Goal: Task Accomplishment & Management: Manage account settings

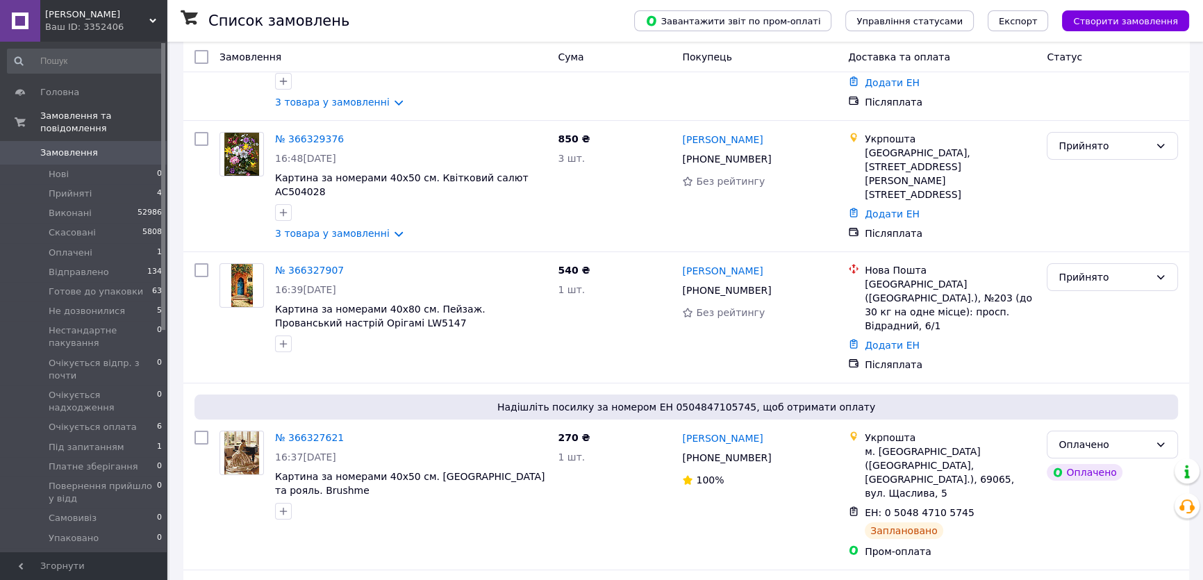
scroll to position [189, 0]
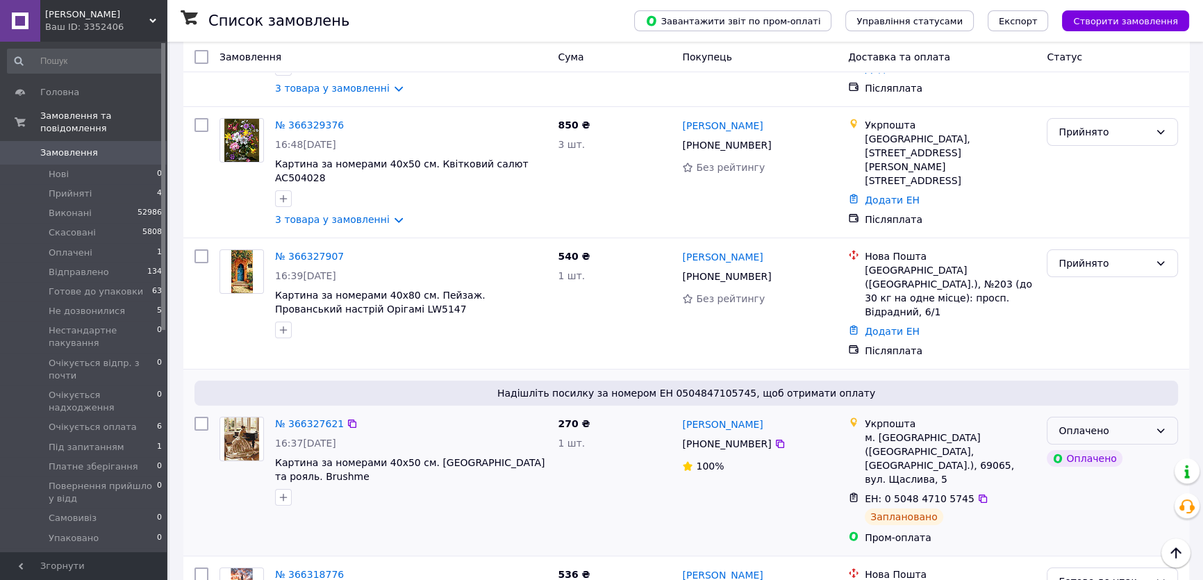
click at [1129, 423] on div "Оплачено" at bounding box center [1104, 430] width 91 height 15
click at [1082, 526] on li "Готове до упаковки" at bounding box center [1113, 528] width 130 height 25
click at [245, 263] on img at bounding box center [242, 271] width 22 height 43
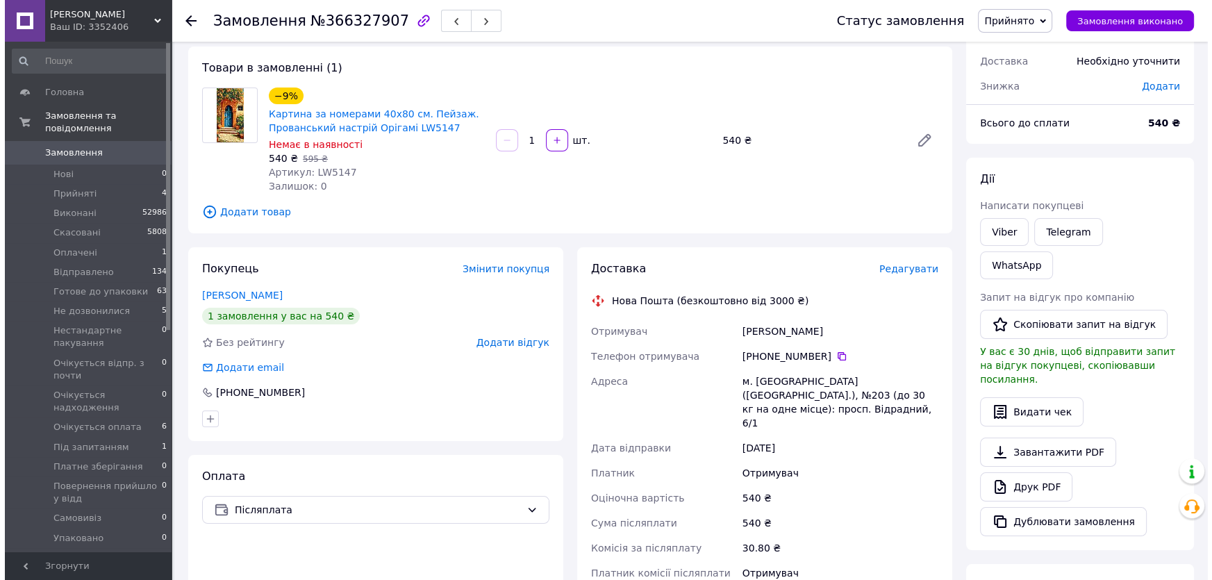
scroll to position [63, 0]
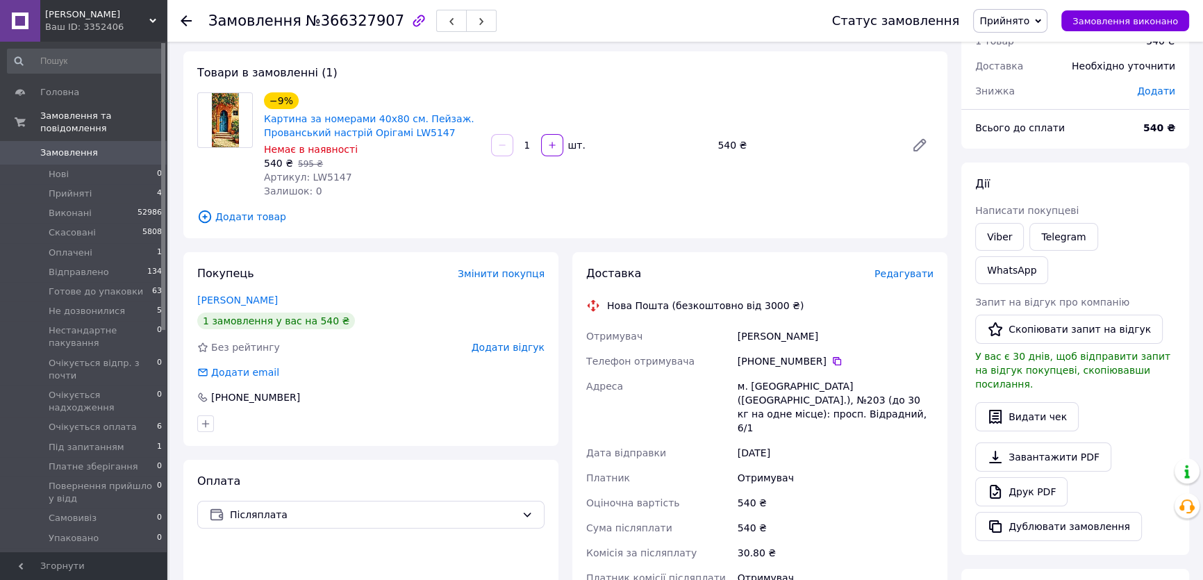
click at [242, 217] on span "Додати товар" at bounding box center [565, 216] width 736 height 15
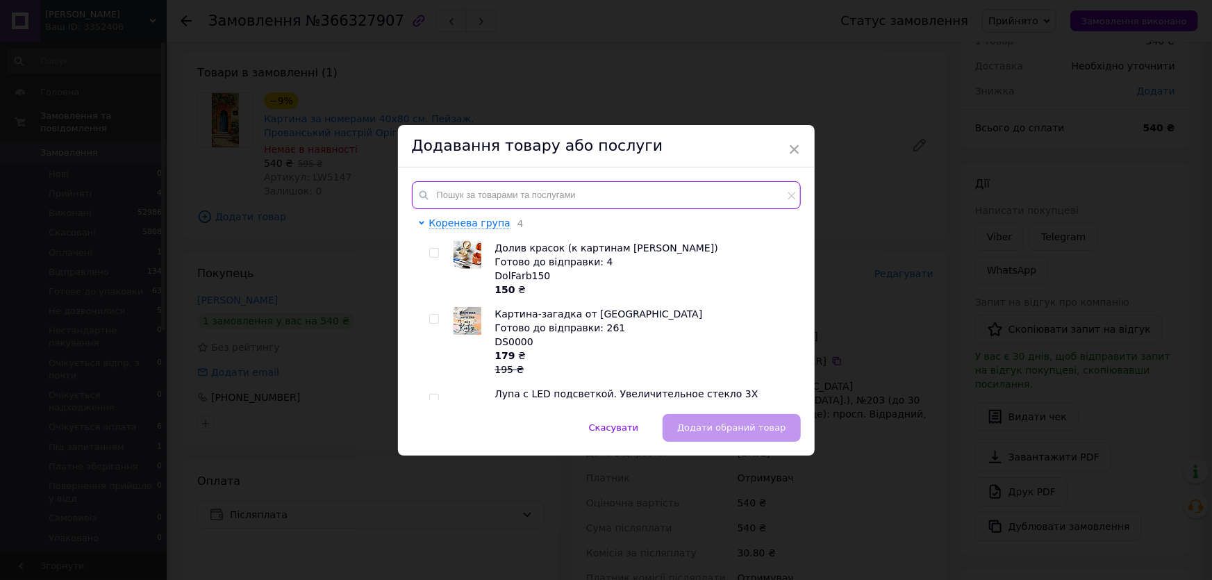
click at [438, 192] on input "text" at bounding box center [606, 195] width 389 height 28
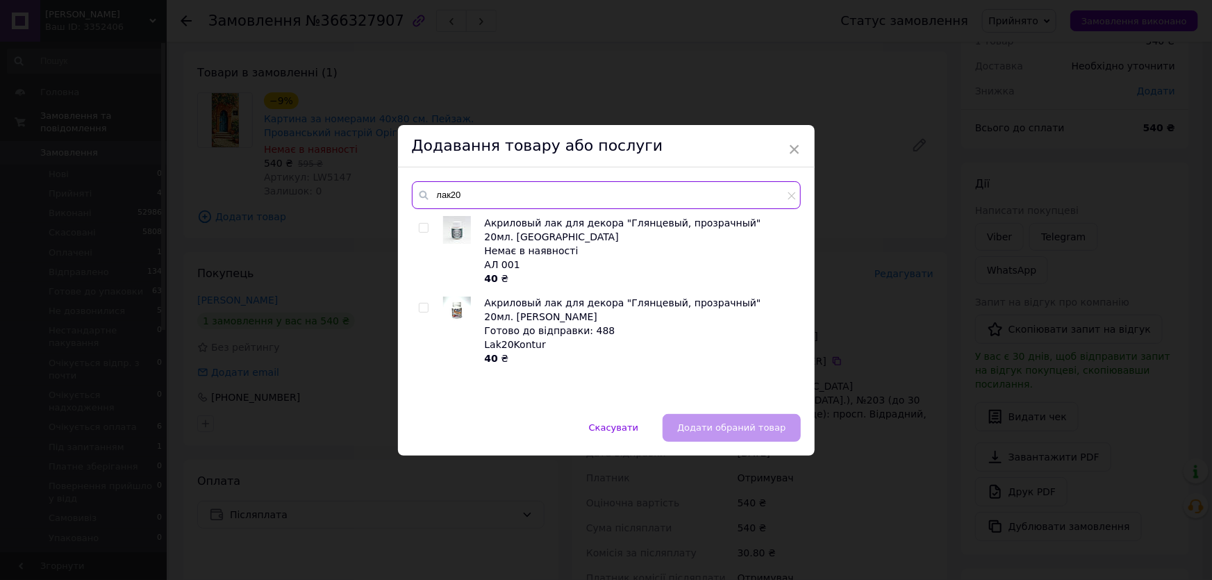
type input "лак20"
click at [419, 304] on input "checkbox" at bounding box center [423, 308] width 9 height 9
checkbox input "true"
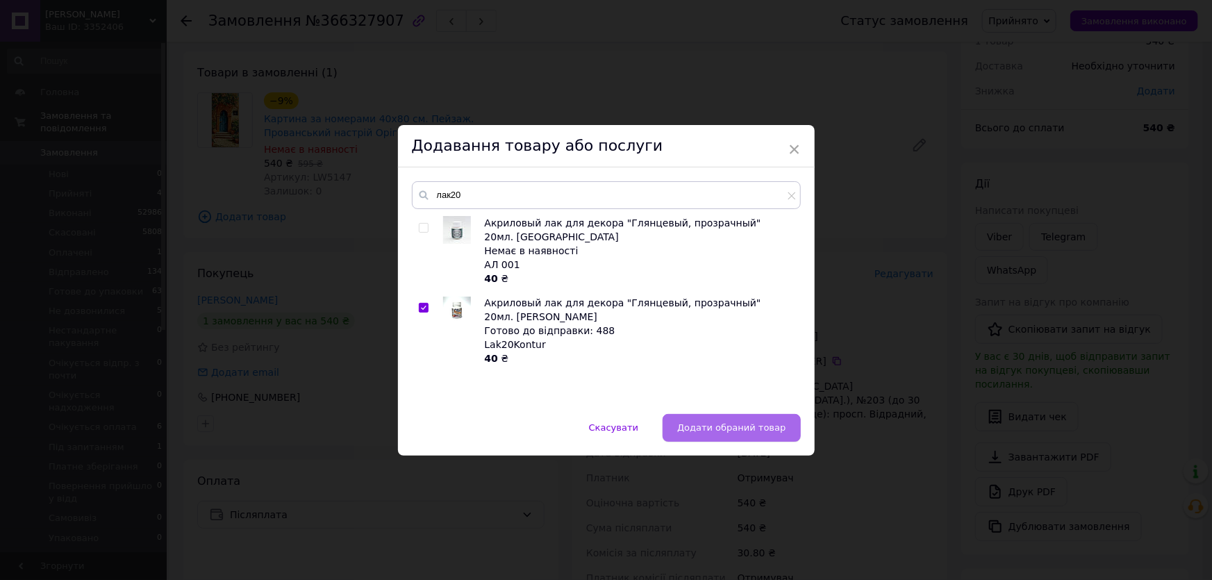
click at [722, 431] on span "Додати обраний товар" at bounding box center [731, 427] width 108 height 10
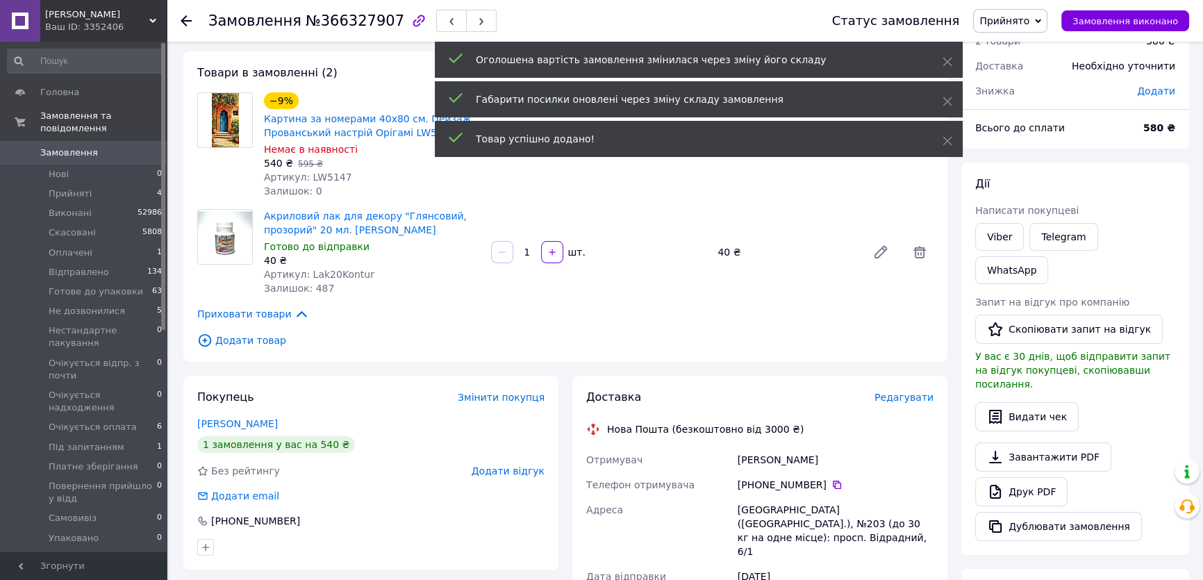
click at [891, 397] on span "Редагувати" at bounding box center [904, 397] width 59 height 11
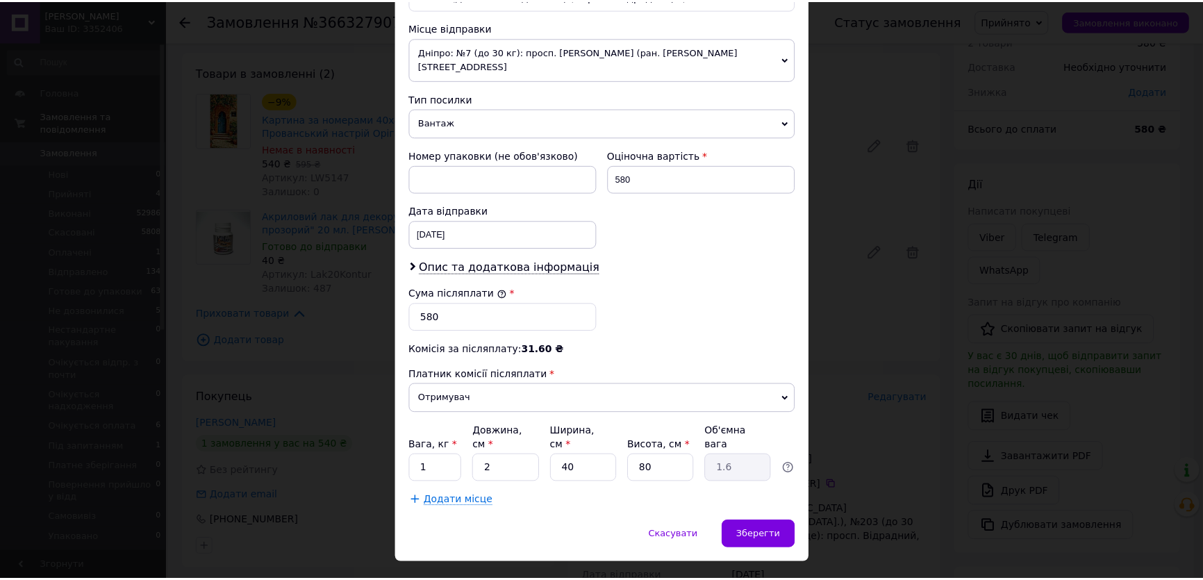
scroll to position [477, 0]
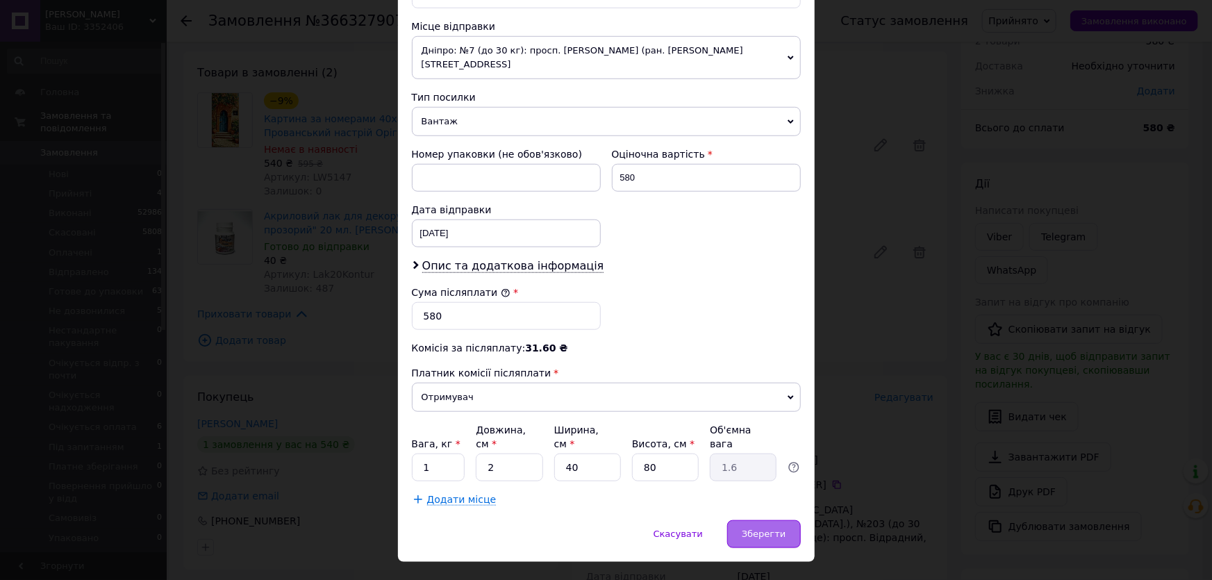
click at [758, 520] on div "Зберегти" at bounding box center [763, 534] width 73 height 28
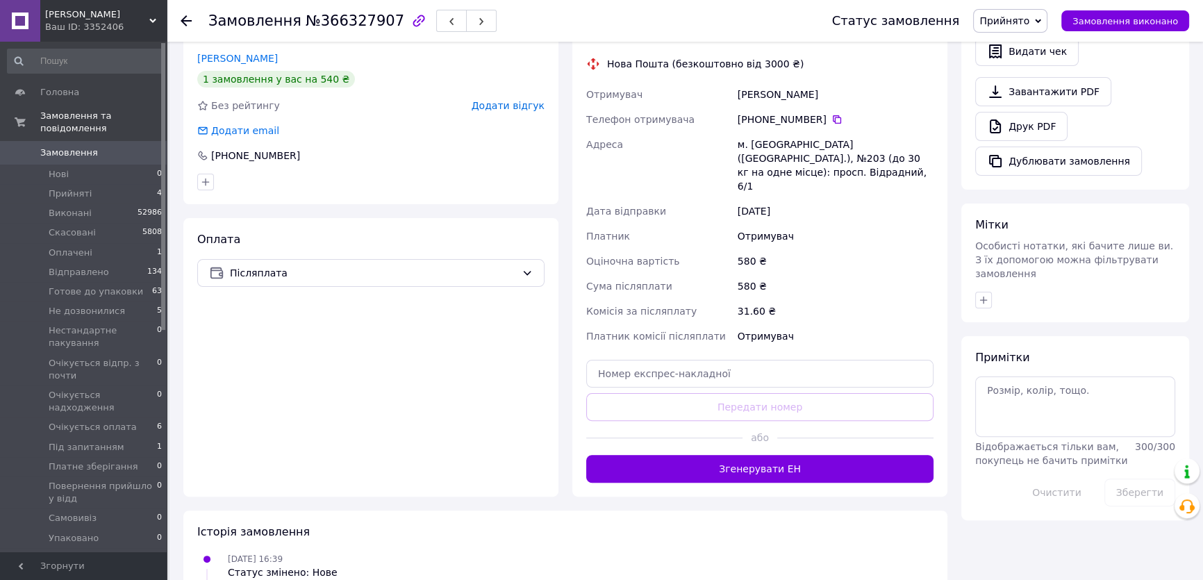
scroll to position [442, 0]
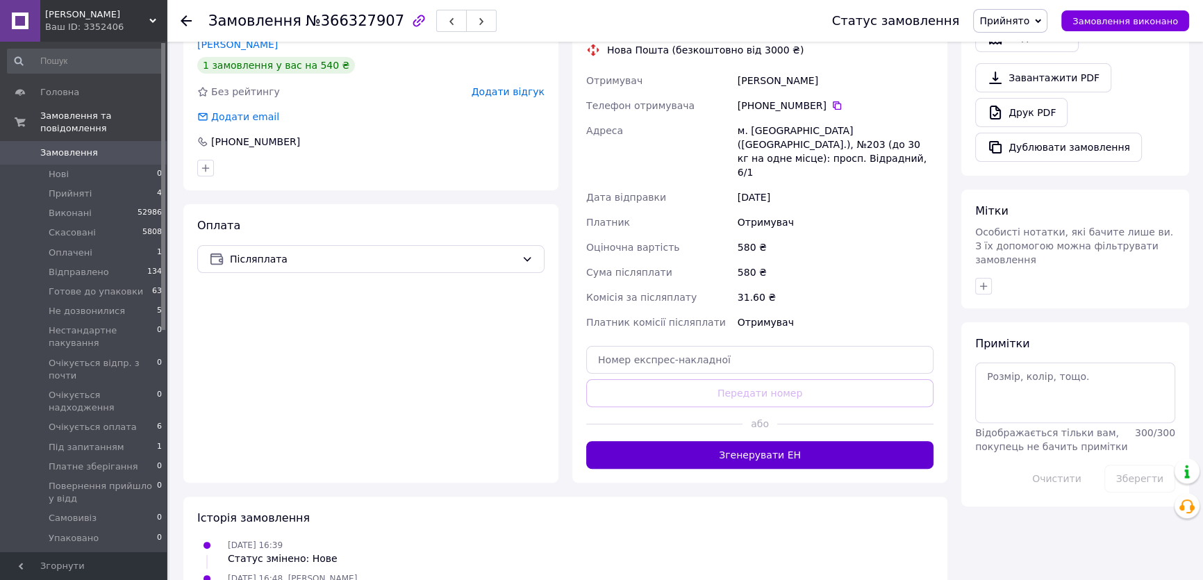
click at [764, 441] on button "Згенерувати ЕН" at bounding box center [759, 455] width 347 height 28
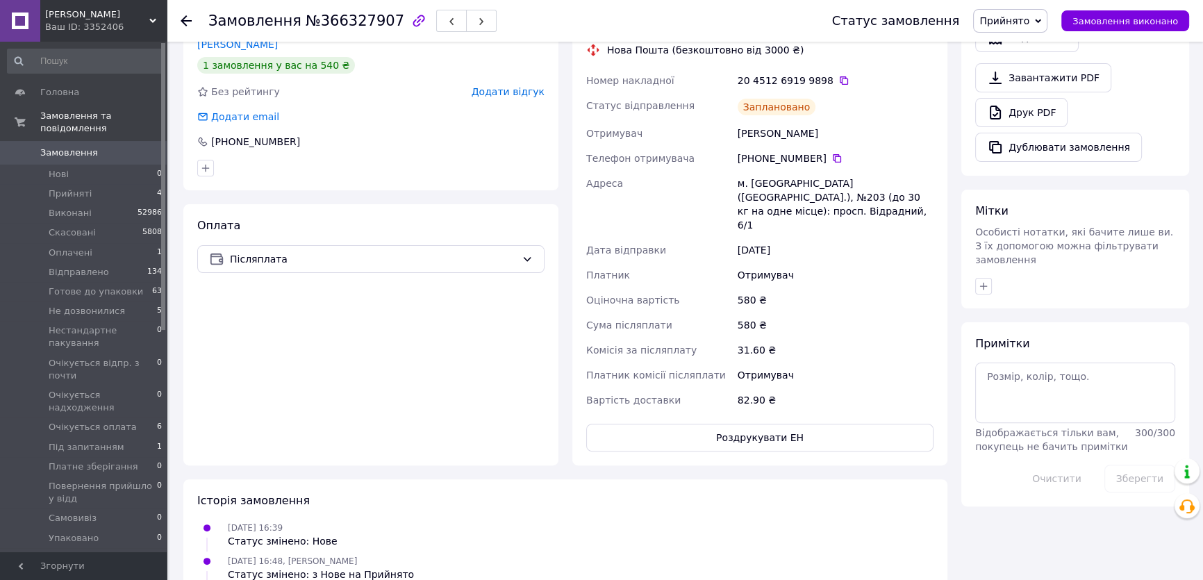
drag, startPoint x: 1029, startPoint y: 19, endPoint x: 1025, endPoint y: 31, distance: 13.2
click at [1029, 19] on span "Прийнято" at bounding box center [1005, 20] width 50 height 11
click at [1022, 135] on li "Готове до упаковки" at bounding box center [1048, 132] width 149 height 21
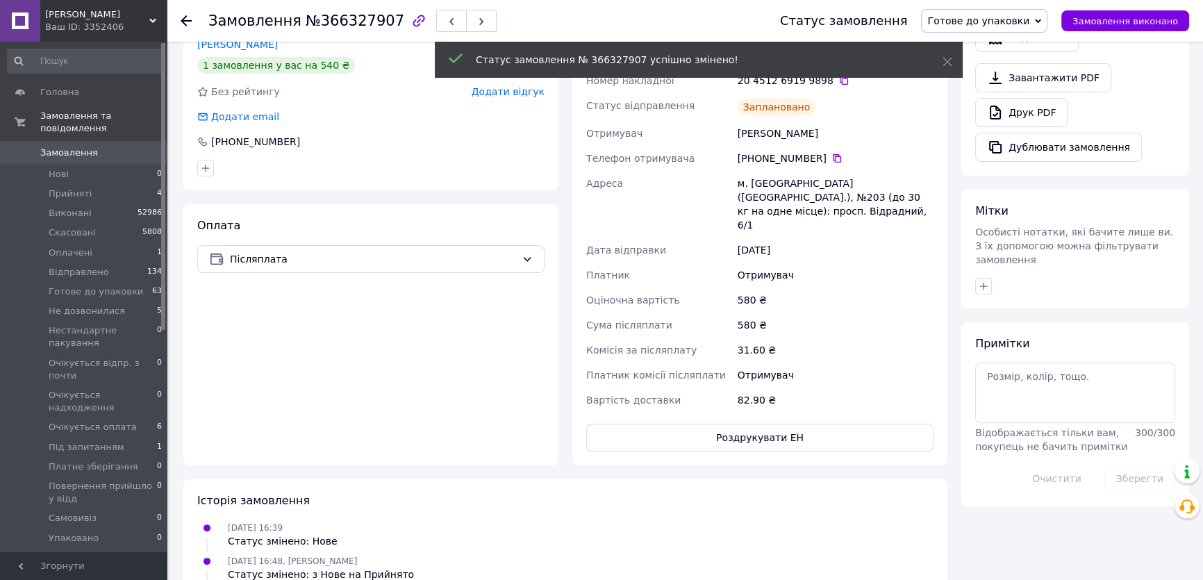
click at [69, 147] on span "Замовлення" at bounding box center [69, 153] width 58 height 13
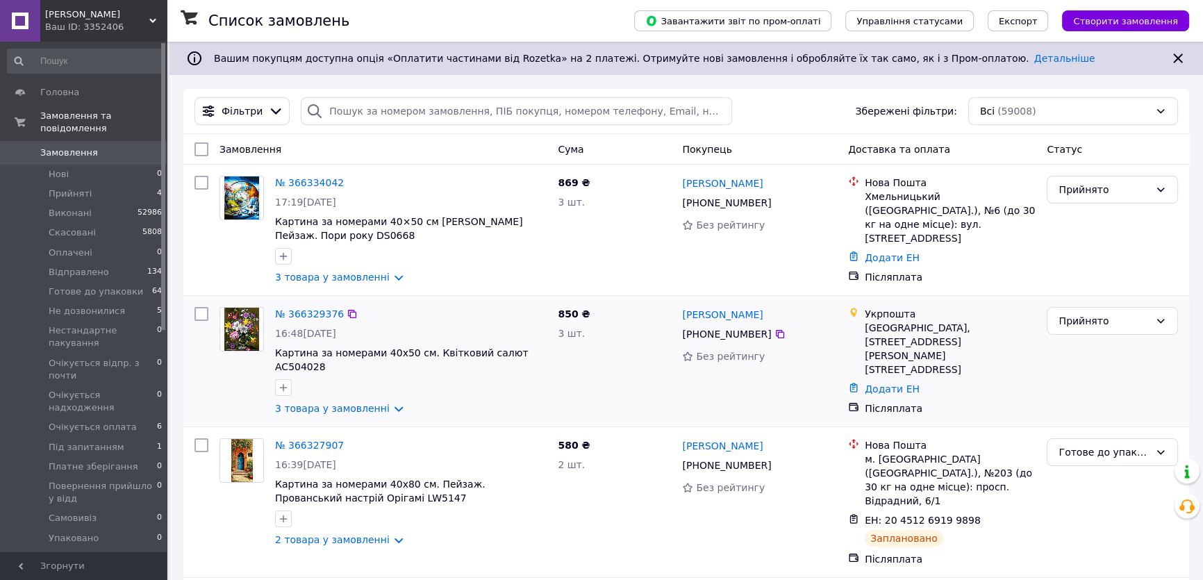
click at [248, 332] on img at bounding box center [241, 329] width 35 height 43
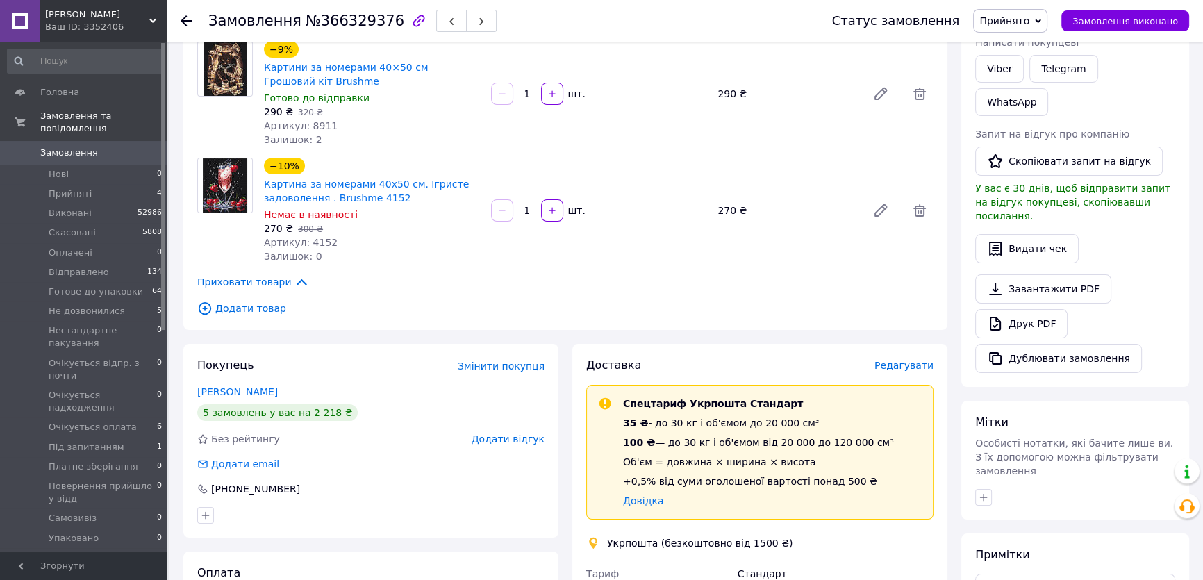
scroll to position [252, 0]
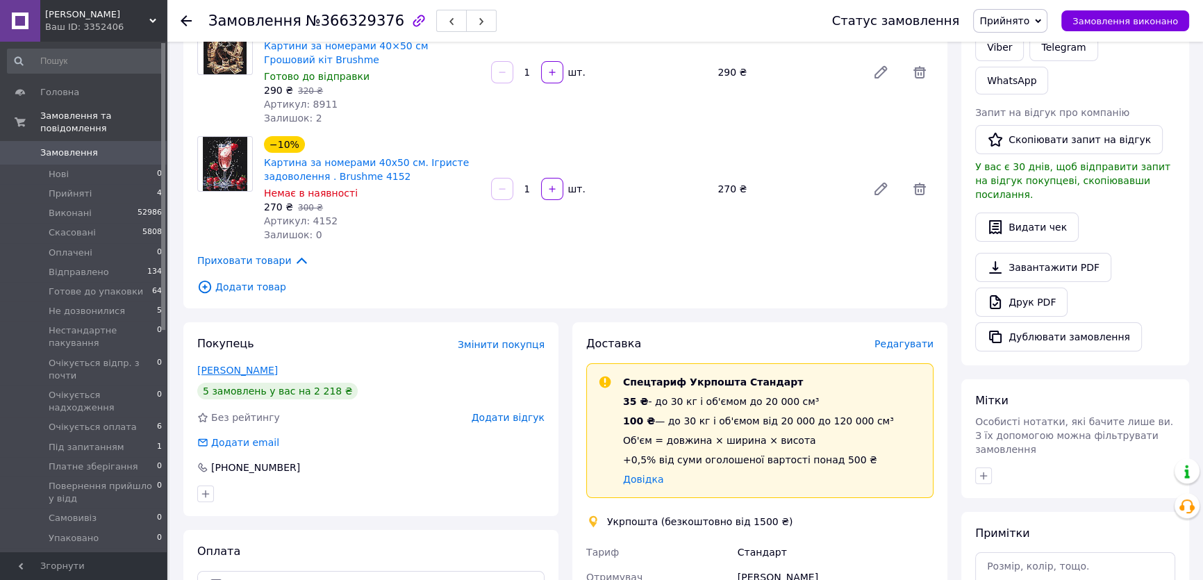
click at [248, 370] on link "Котенко Олена" at bounding box center [237, 370] width 81 height 11
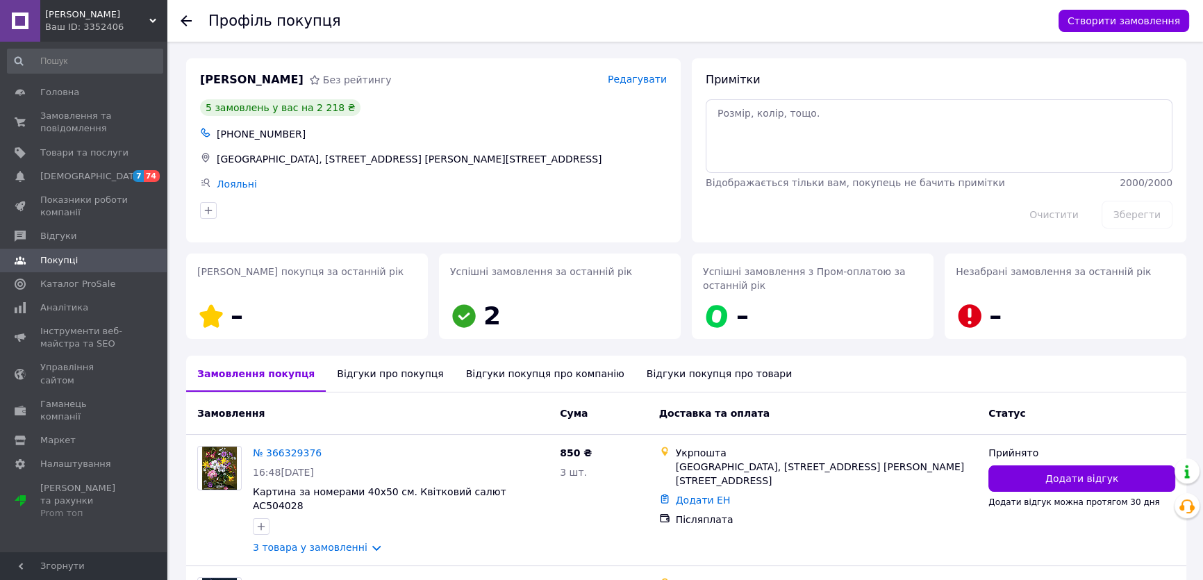
click at [188, 20] on use at bounding box center [186, 20] width 11 height 11
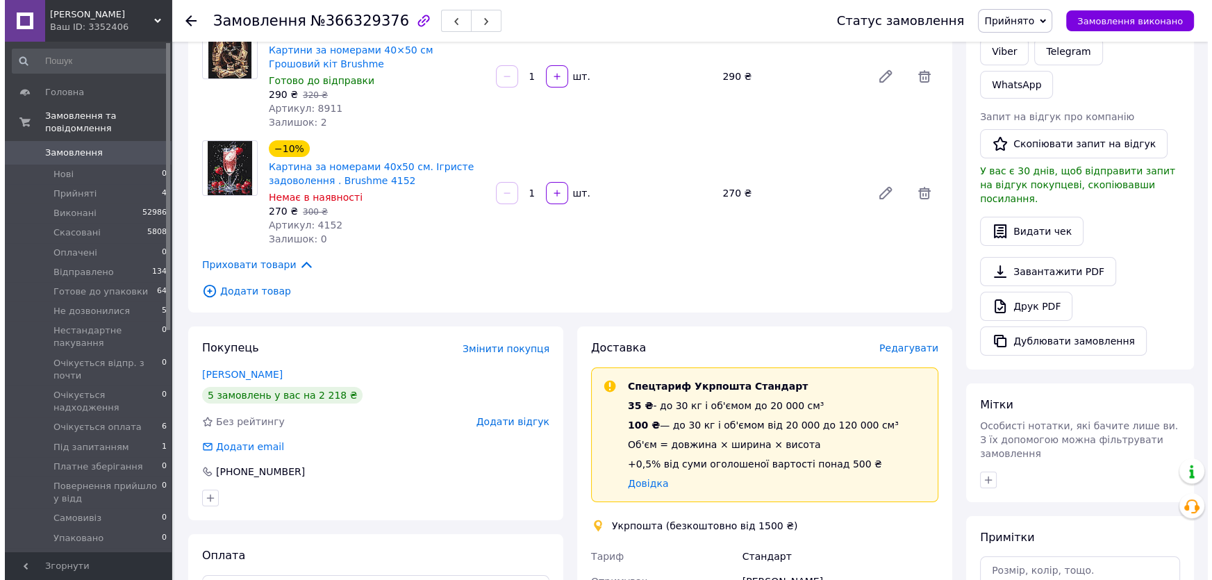
scroll to position [243, 0]
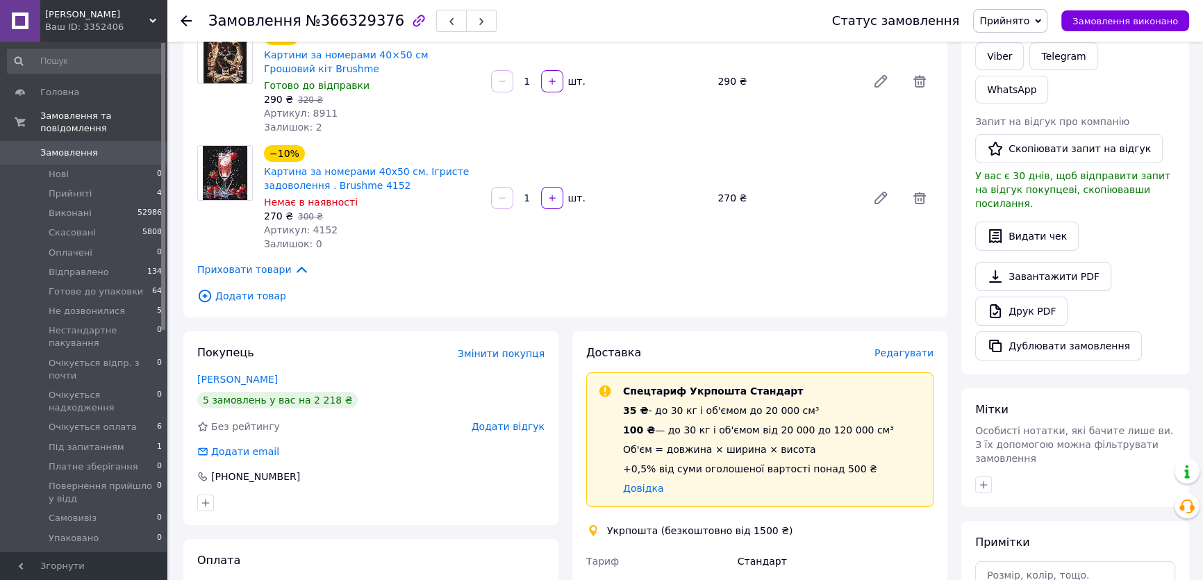
click at [906, 354] on span "Редагувати" at bounding box center [904, 352] width 59 height 11
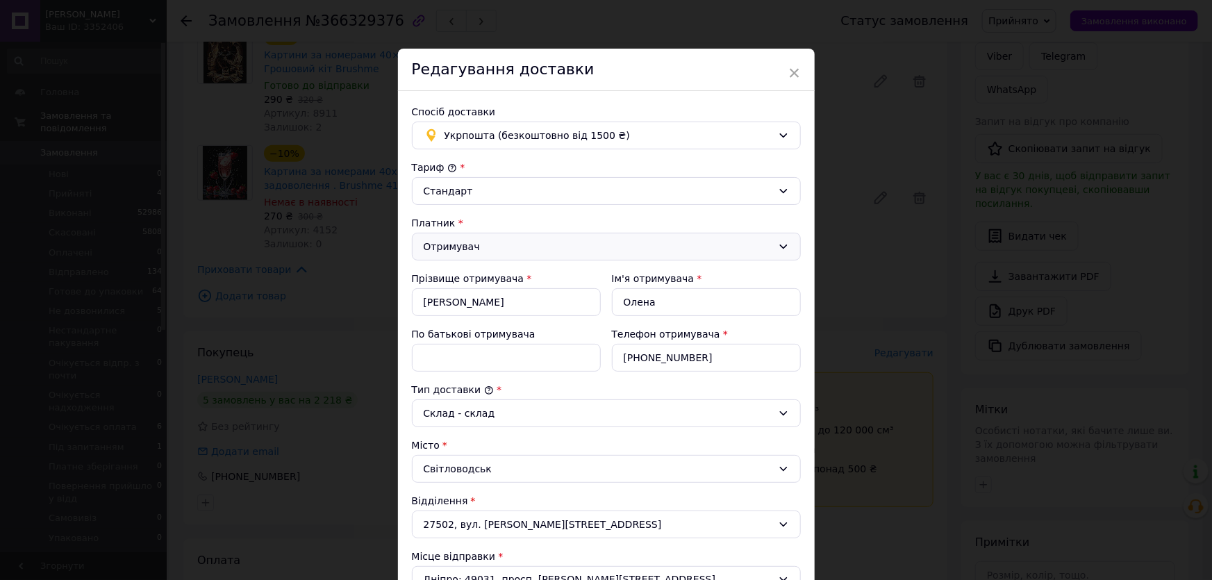
click at [473, 248] on div "Отримувач" at bounding box center [598, 246] width 349 height 15
click at [445, 277] on li "Відправник" at bounding box center [605, 275] width 388 height 25
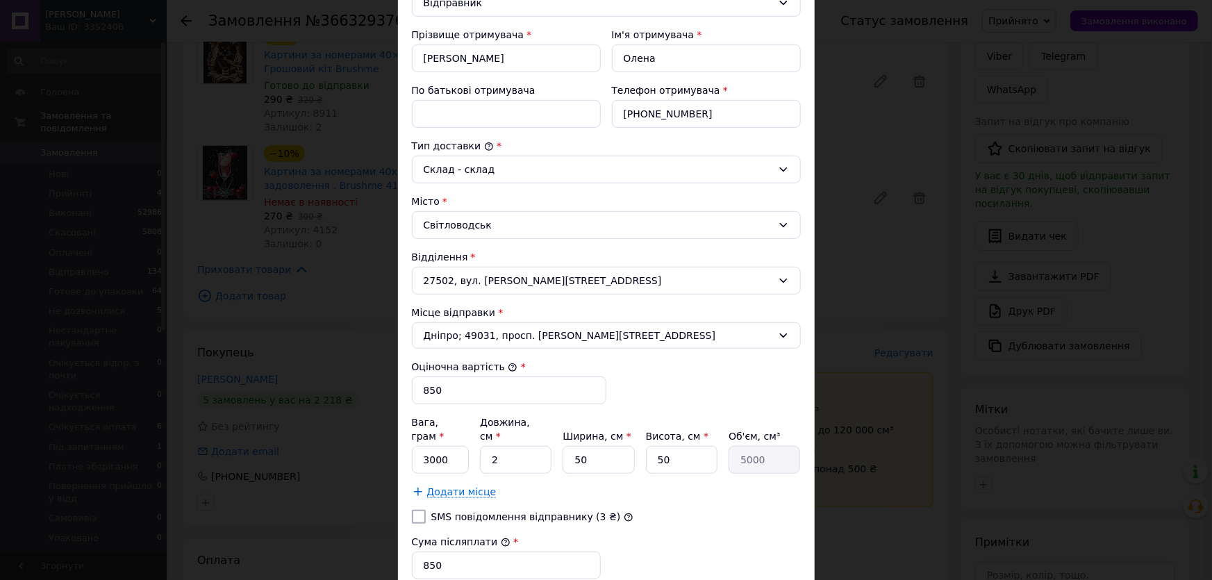
scroll to position [315, 0]
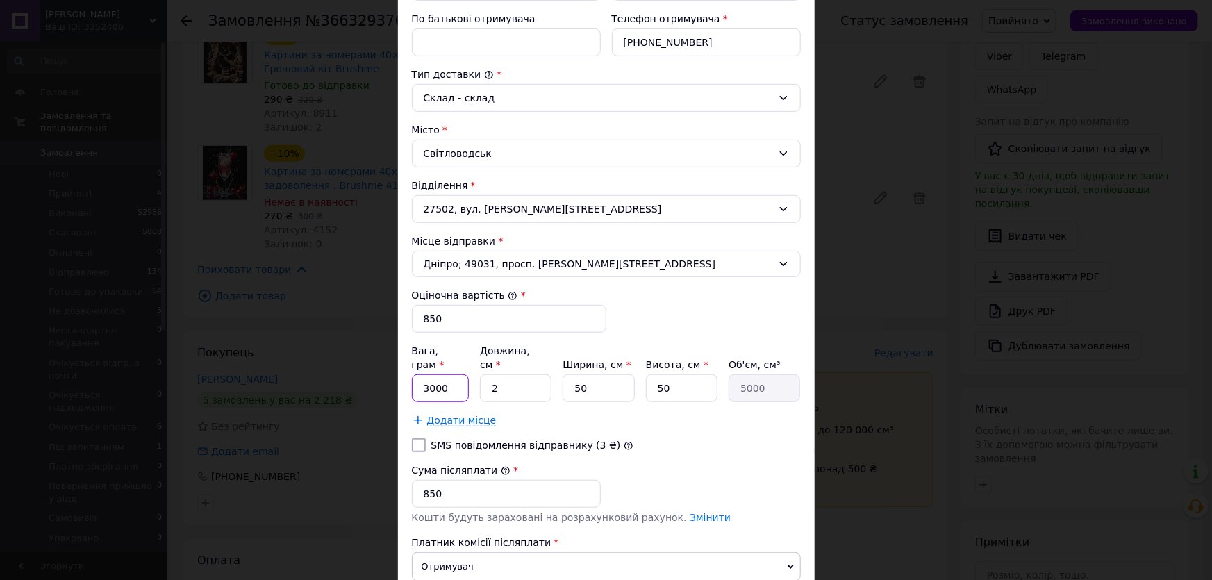
drag, startPoint x: 419, startPoint y: 371, endPoint x: 521, endPoint y: 388, distance: 103.5
click at [521, 388] on div "Вага, грам * 3000 Довжина, см * 2 Ширина, см * 50 Висота, см * 50 Об'єм, см³ 50…" at bounding box center [606, 385] width 389 height 83
type input "1650"
drag, startPoint x: 486, startPoint y: 374, endPoint x: 555, endPoint y: 386, distance: 69.7
click at [535, 382] on input "2" at bounding box center [516, 388] width 72 height 28
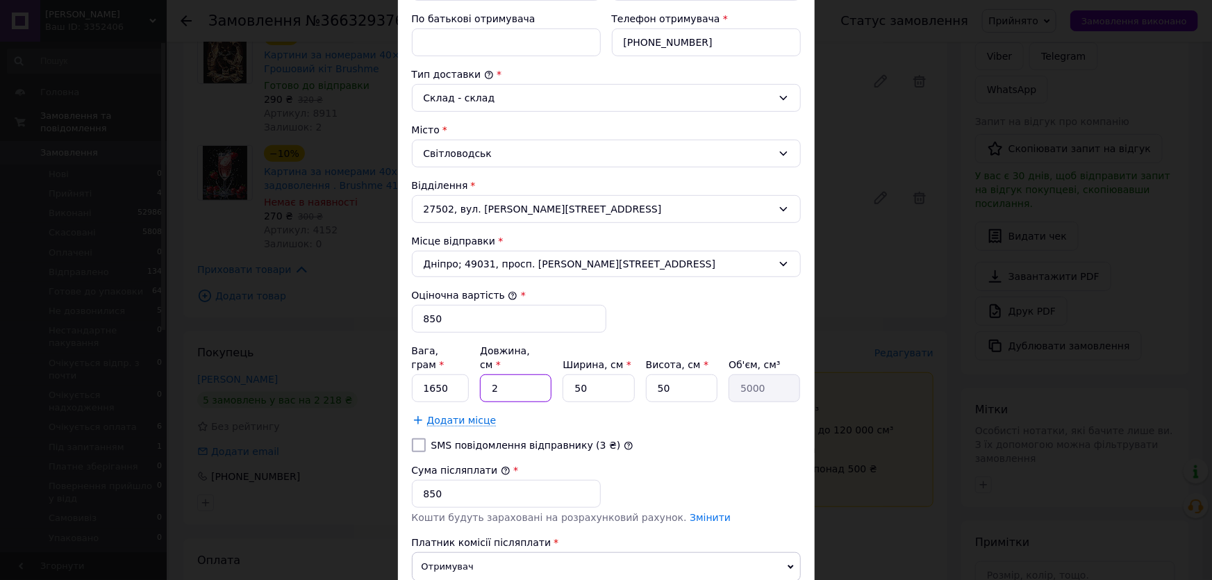
type input "5"
type input "12500"
type input "51"
type input "127500"
type input "51"
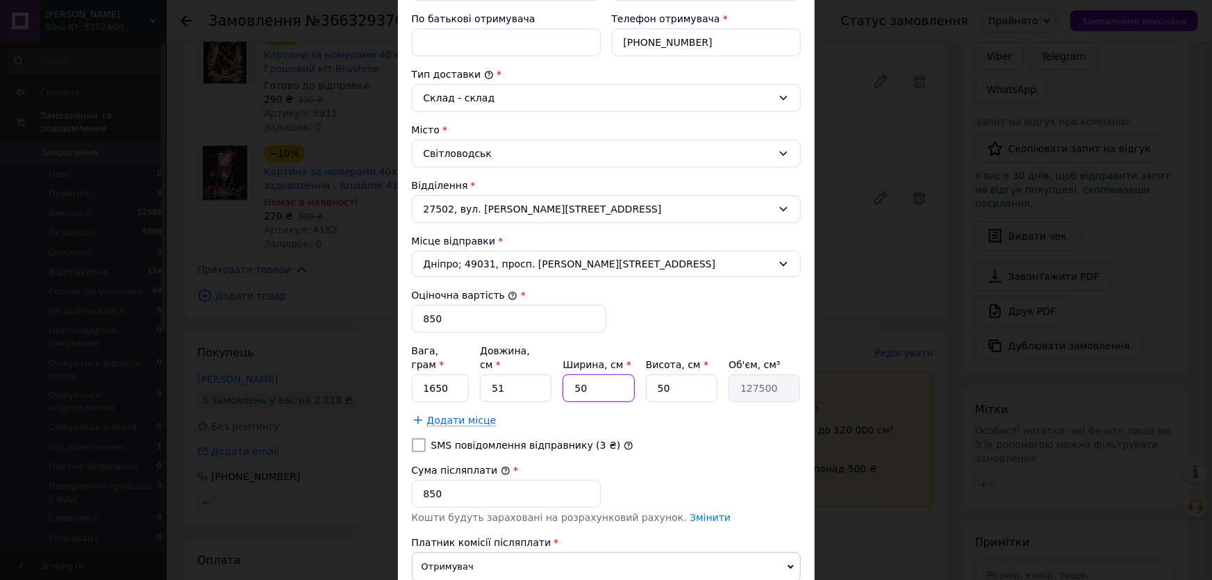
drag, startPoint x: 570, startPoint y: 376, endPoint x: 590, endPoint y: 377, distance: 20.2
click at [590, 377] on input "50" at bounding box center [599, 388] width 72 height 28
type input "4"
type input "10200"
type input "41"
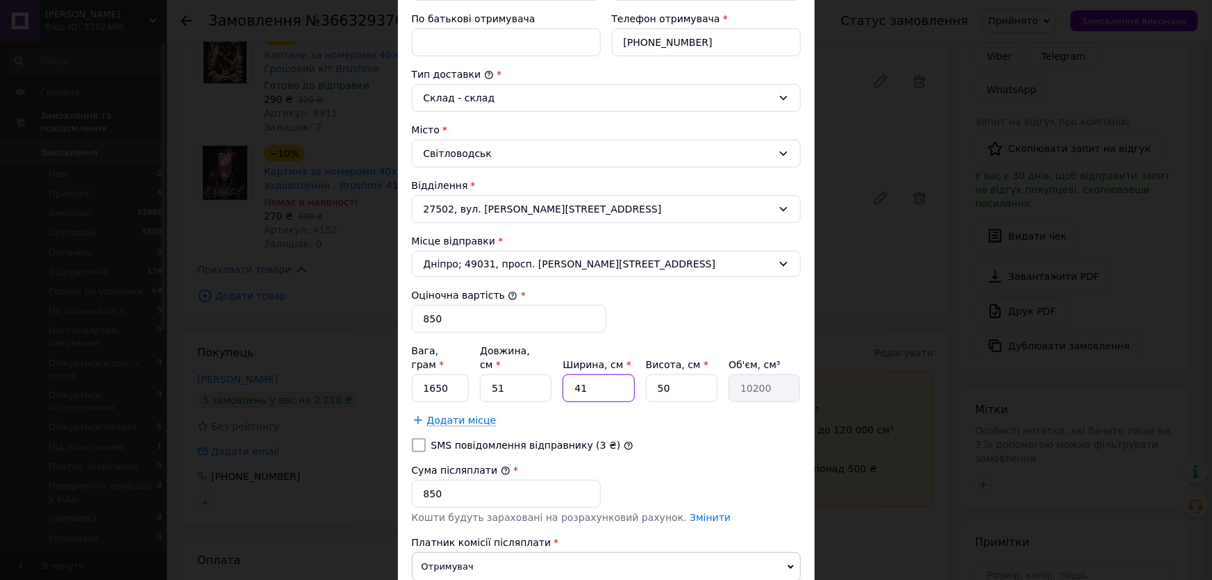
type input "104550"
type input "41"
drag, startPoint x: 649, startPoint y: 372, endPoint x: 682, endPoint y: 376, distance: 33.5
click at [682, 376] on input "50" at bounding box center [682, 388] width 72 height 28
type input "6"
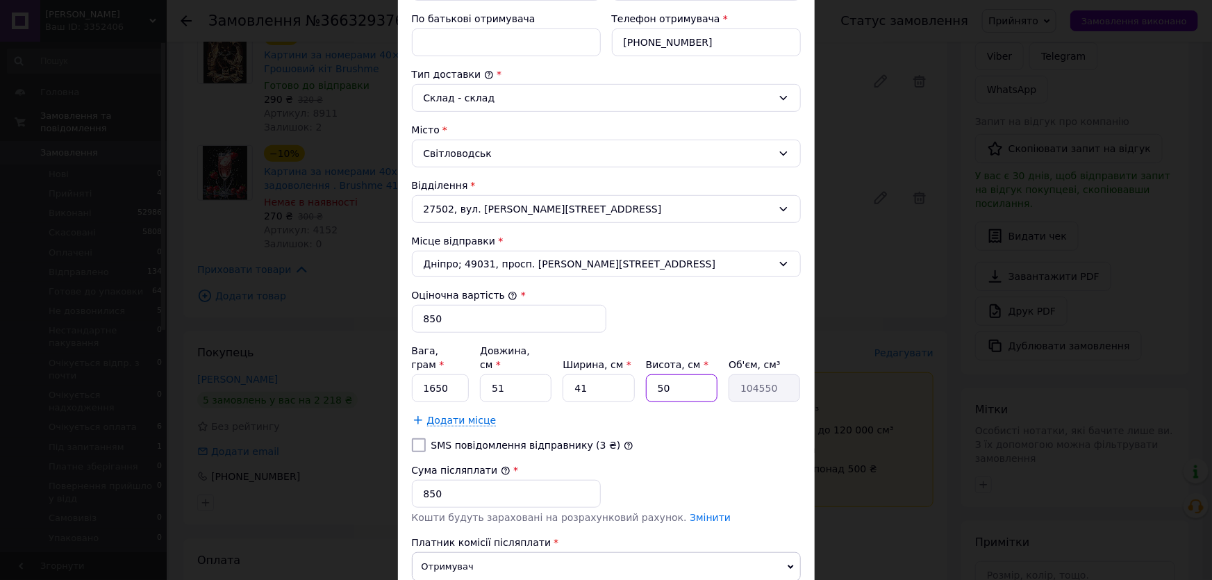
type input "12546"
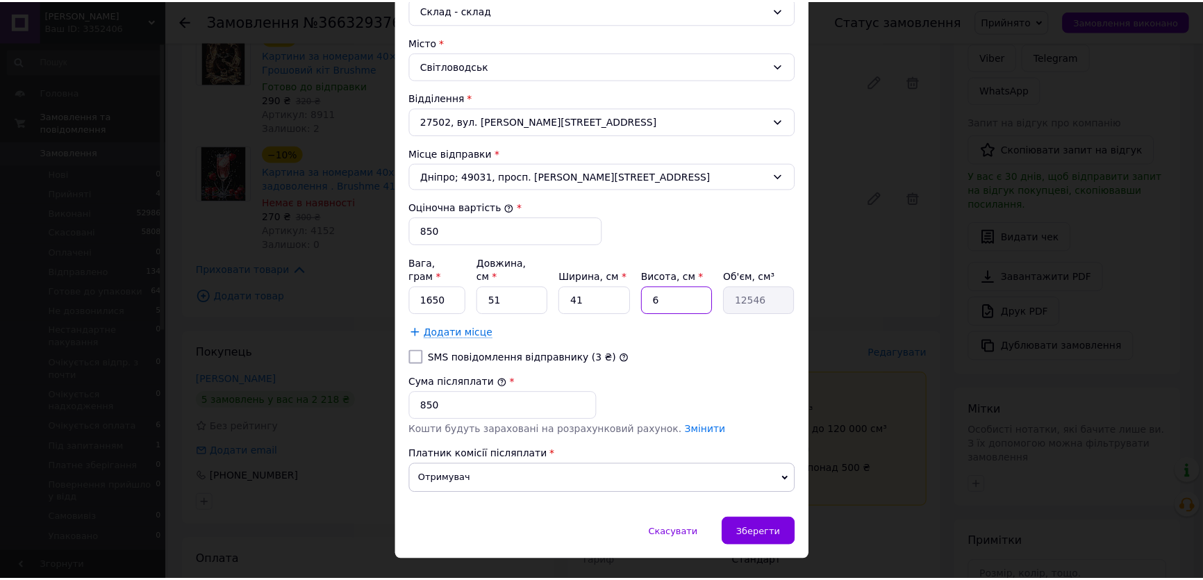
scroll to position [416, 0]
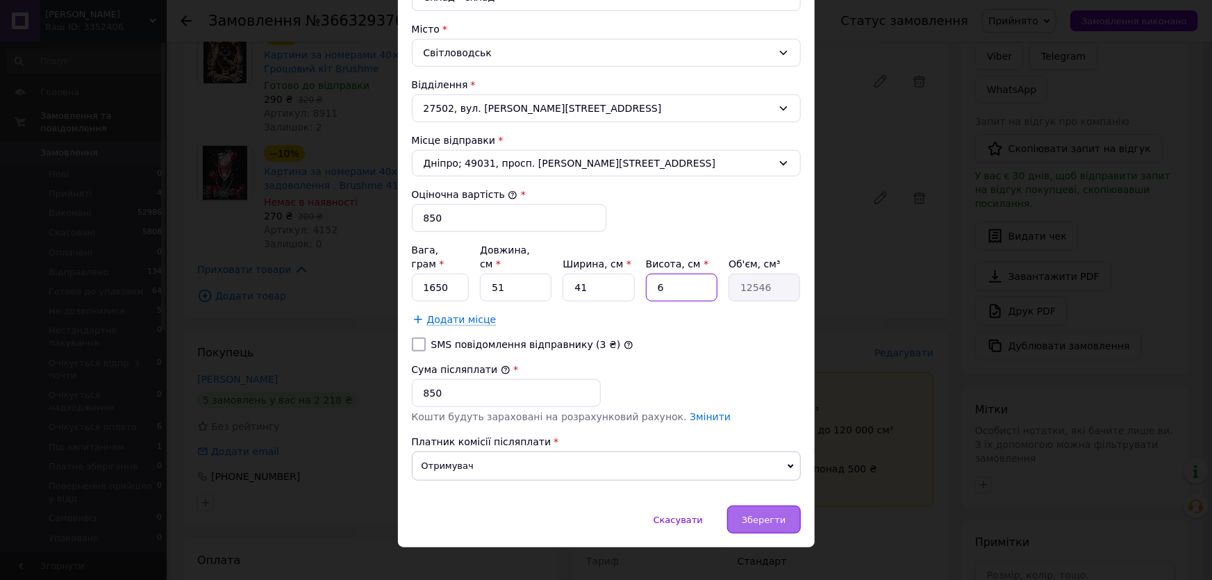
type input "6"
click at [757, 515] on span "Зберегти" at bounding box center [764, 520] width 44 height 10
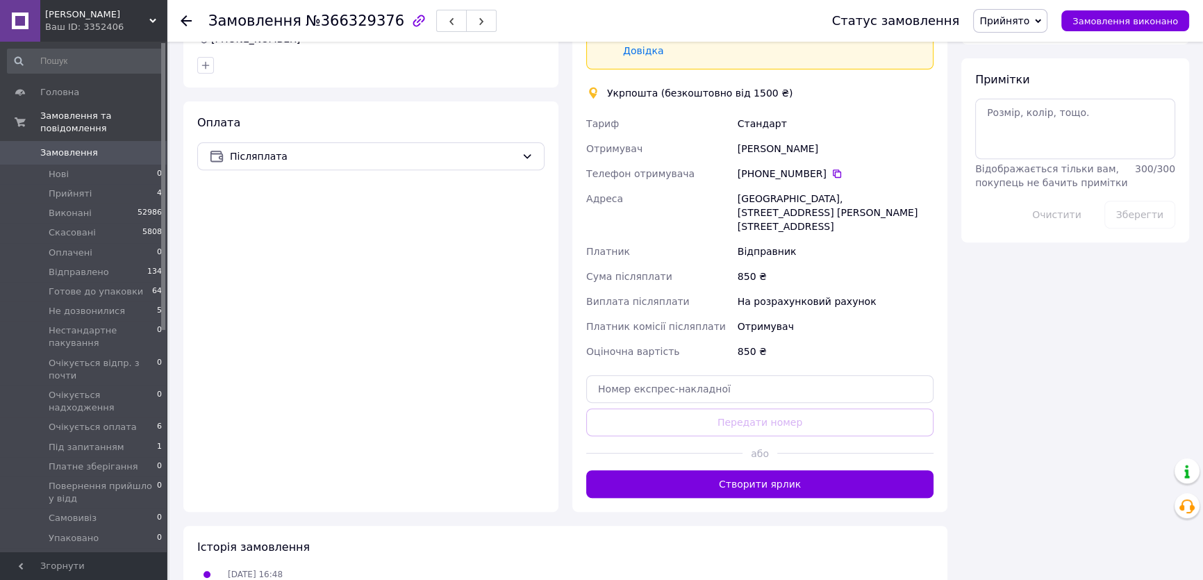
scroll to position [686, 0]
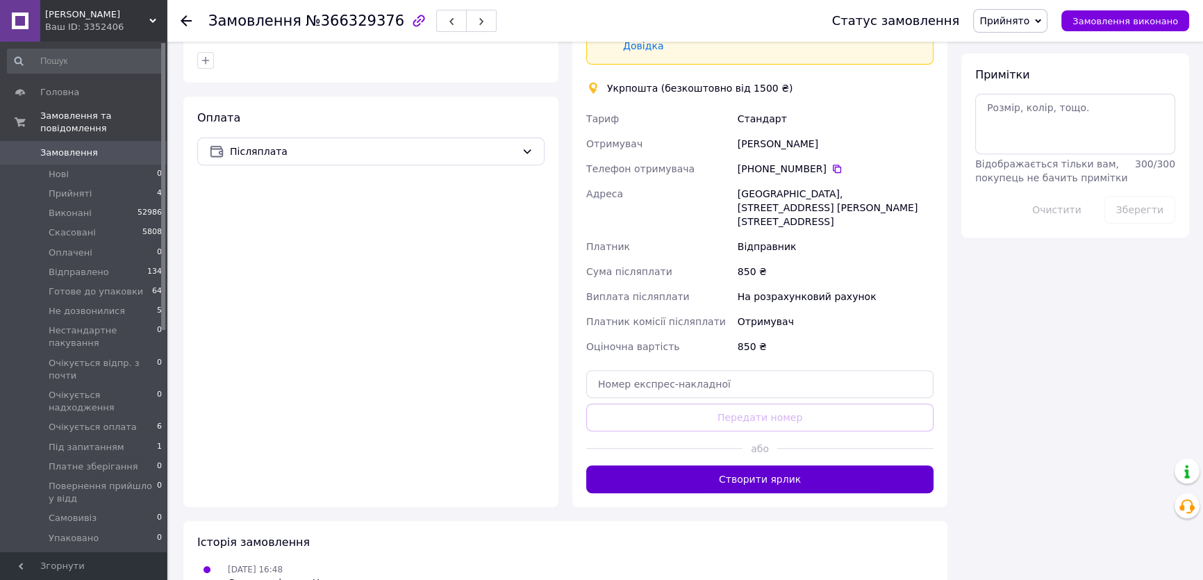
click at [781, 466] on button "Створити ярлик" at bounding box center [759, 480] width 347 height 28
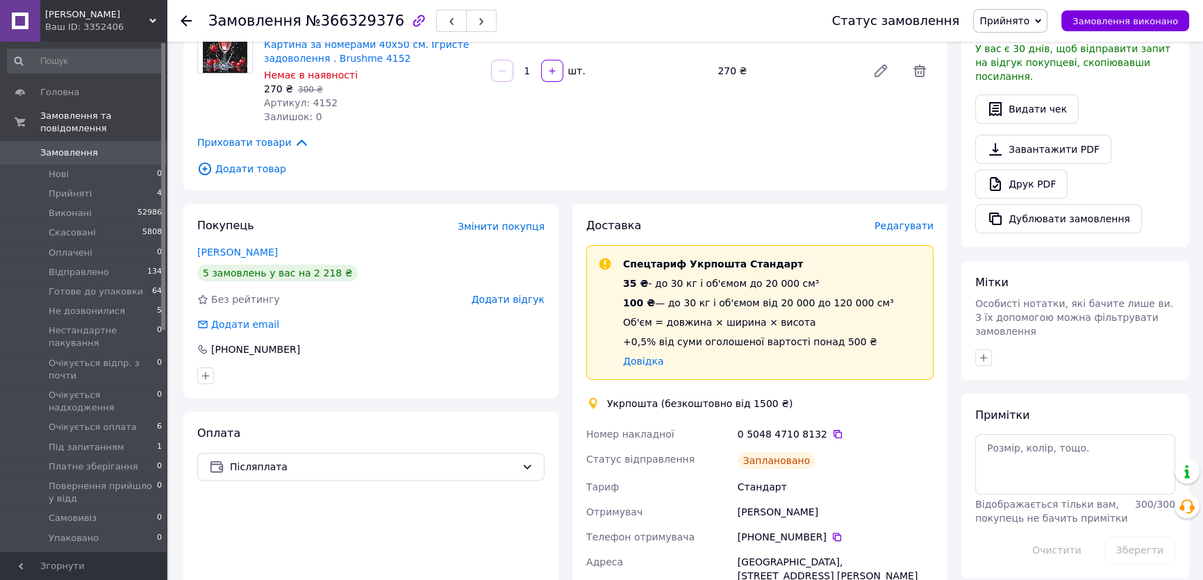
scroll to position [370, 0]
click at [984, 354] on icon "button" at bounding box center [984, 358] width 8 height 8
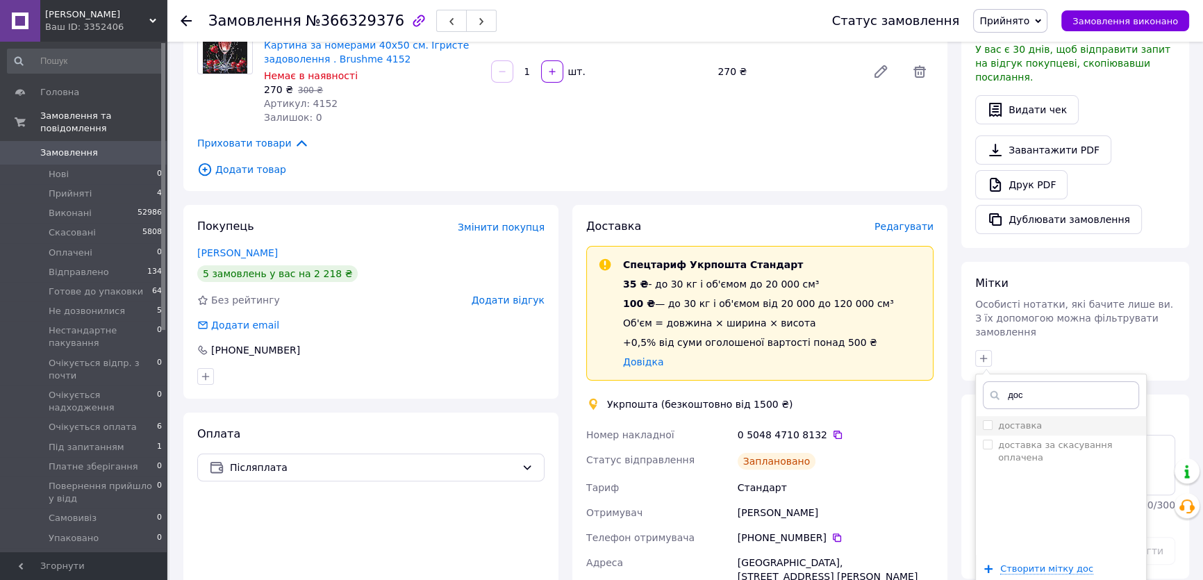
type input "дос"
click at [989, 420] on input "доставка" at bounding box center [987, 424] width 9 height 9
checkbox input "true"
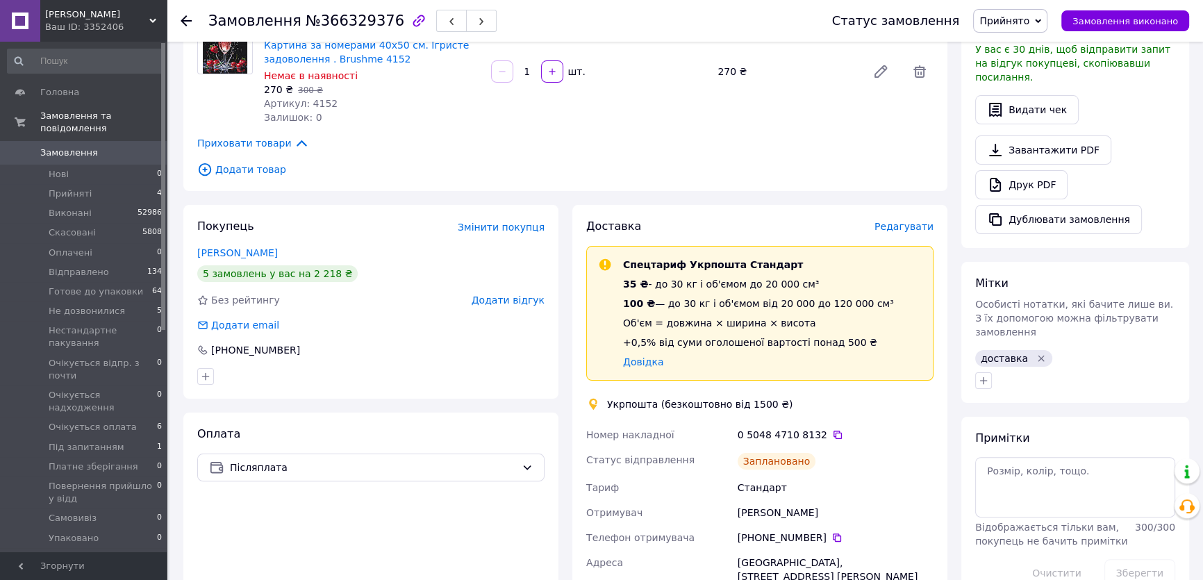
click at [1021, 15] on span "Прийнято" at bounding box center [1005, 20] width 50 height 11
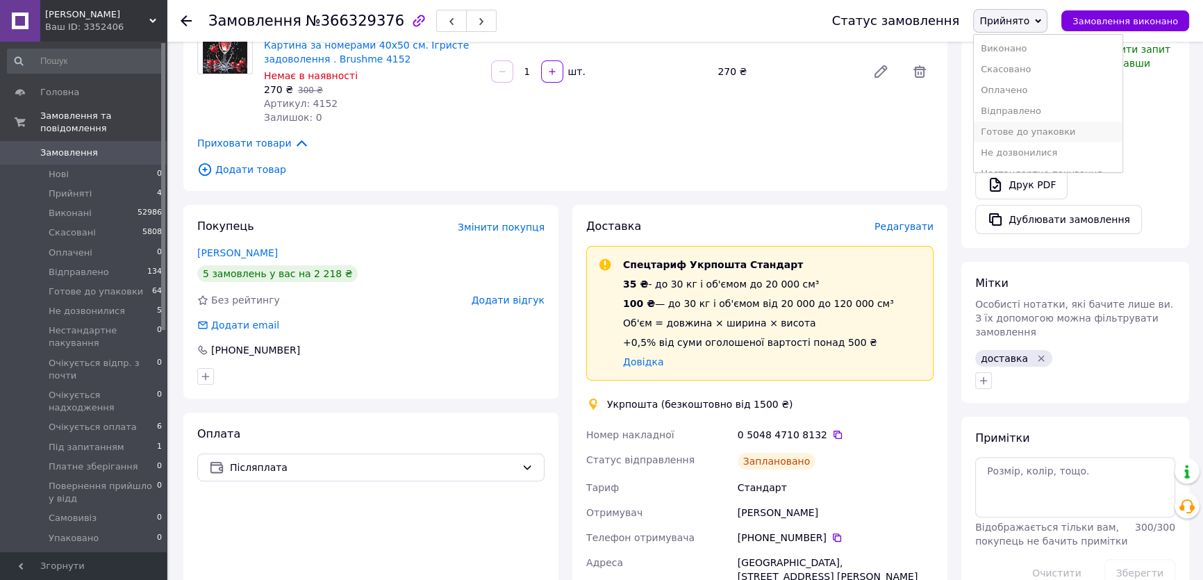
click at [1018, 132] on li "Готове до упаковки" at bounding box center [1048, 132] width 149 height 21
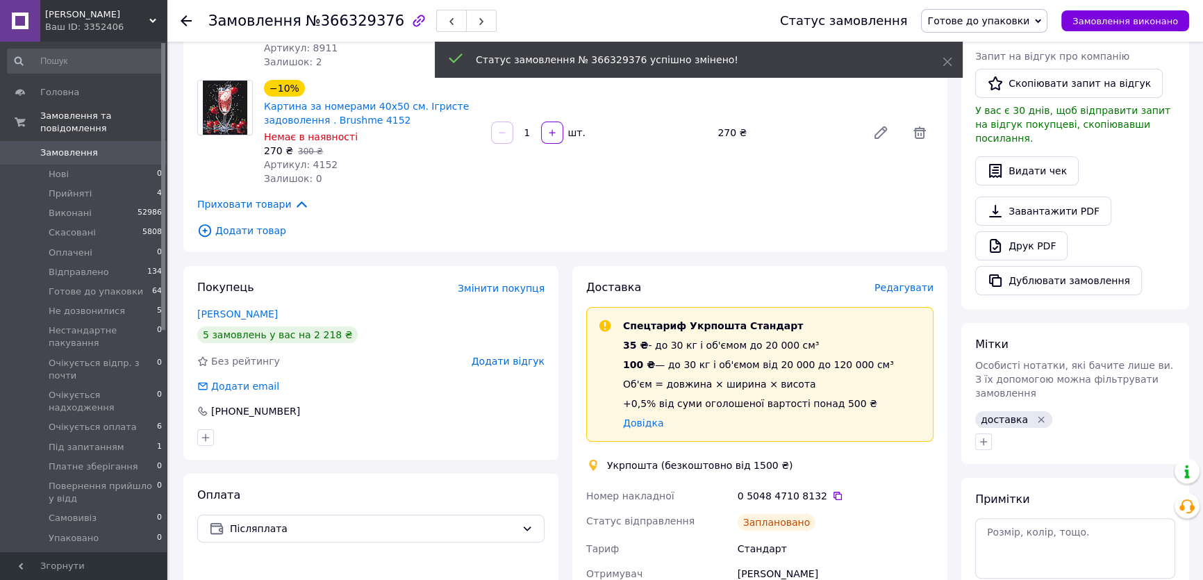
scroll to position [306, 0]
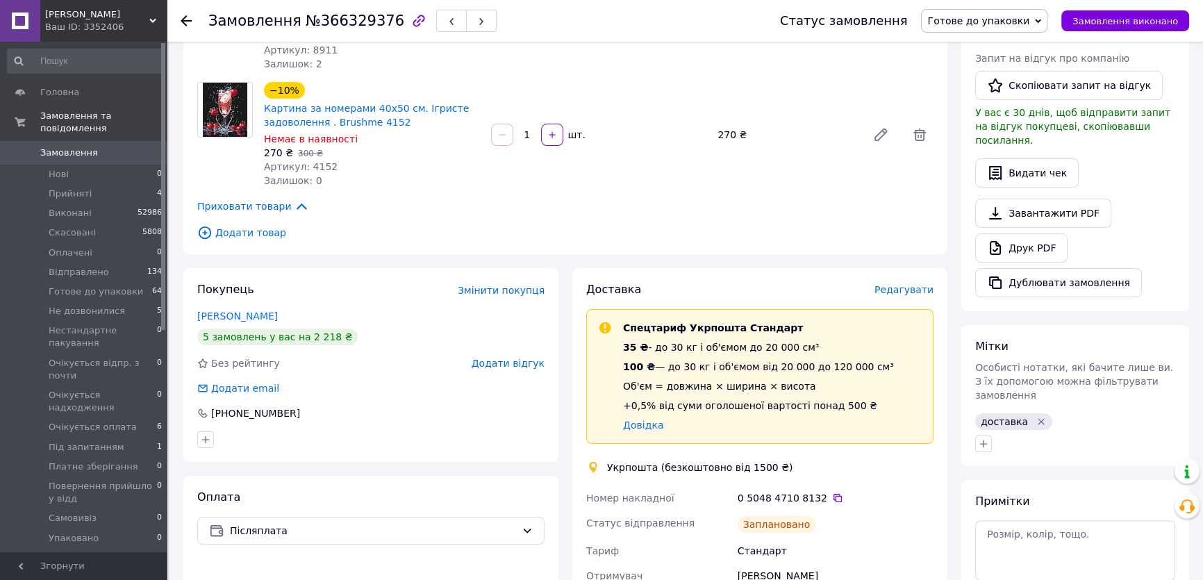
click at [88, 147] on span "Замовлення" at bounding box center [69, 153] width 58 height 13
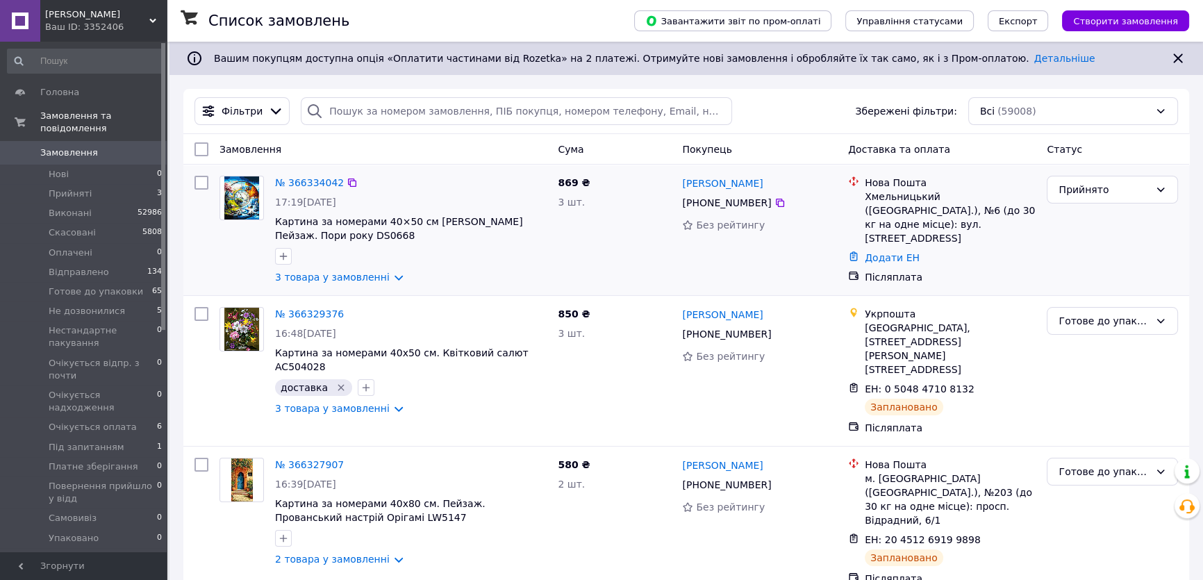
click at [242, 198] on img at bounding box center [241, 197] width 35 height 43
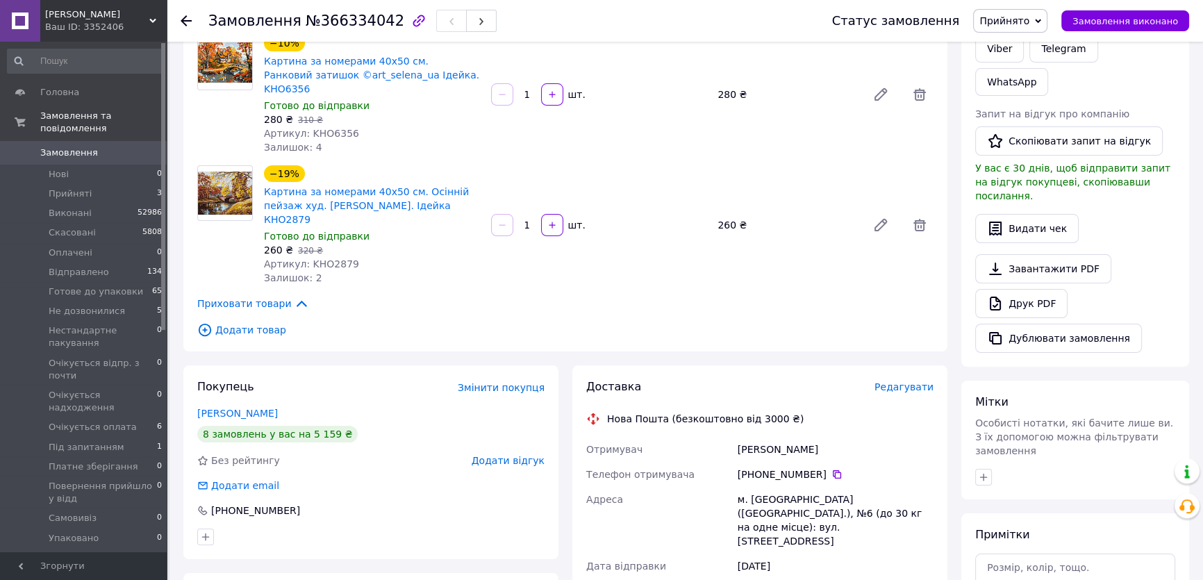
scroll to position [252, 0]
click at [244, 406] on link "Солодка Ірина" at bounding box center [237, 411] width 81 height 11
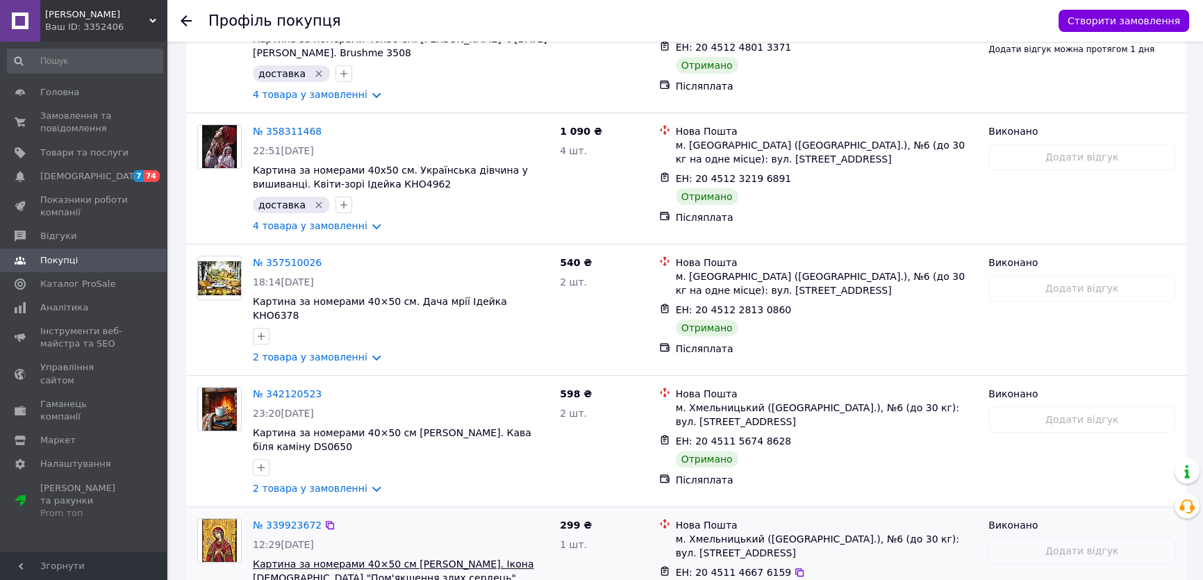
scroll to position [632, 0]
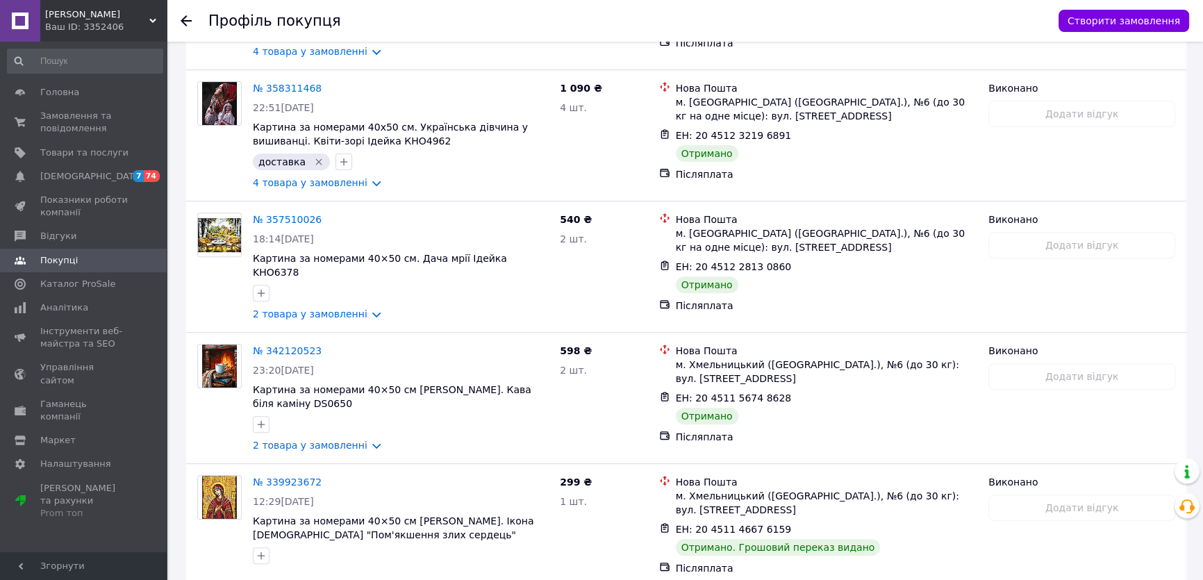
click at [185, 19] on icon at bounding box center [186, 20] width 11 height 11
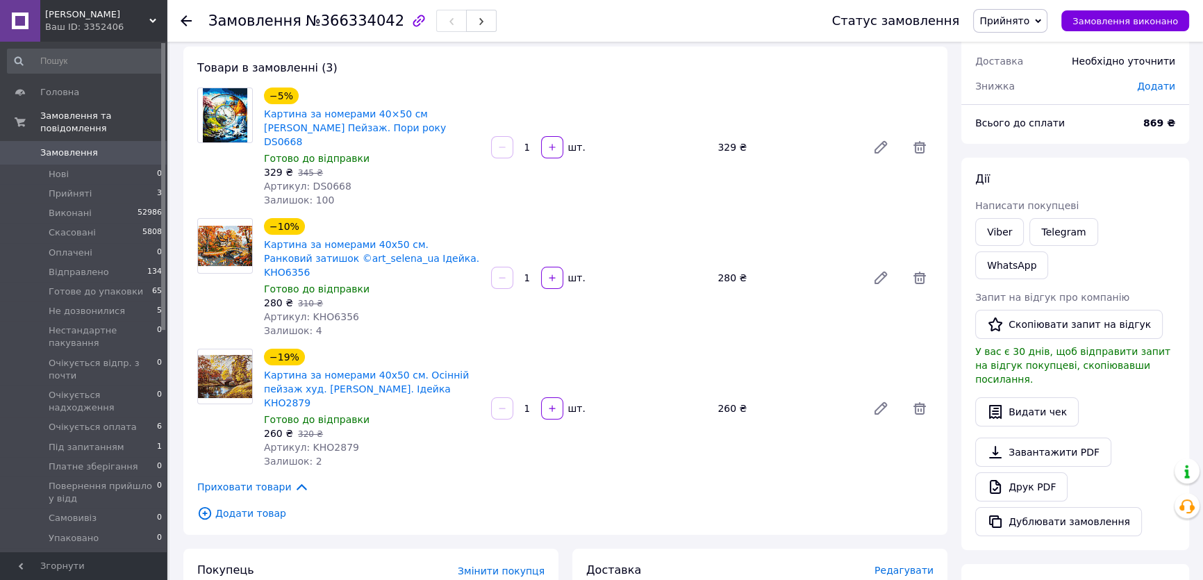
scroll to position [54, 0]
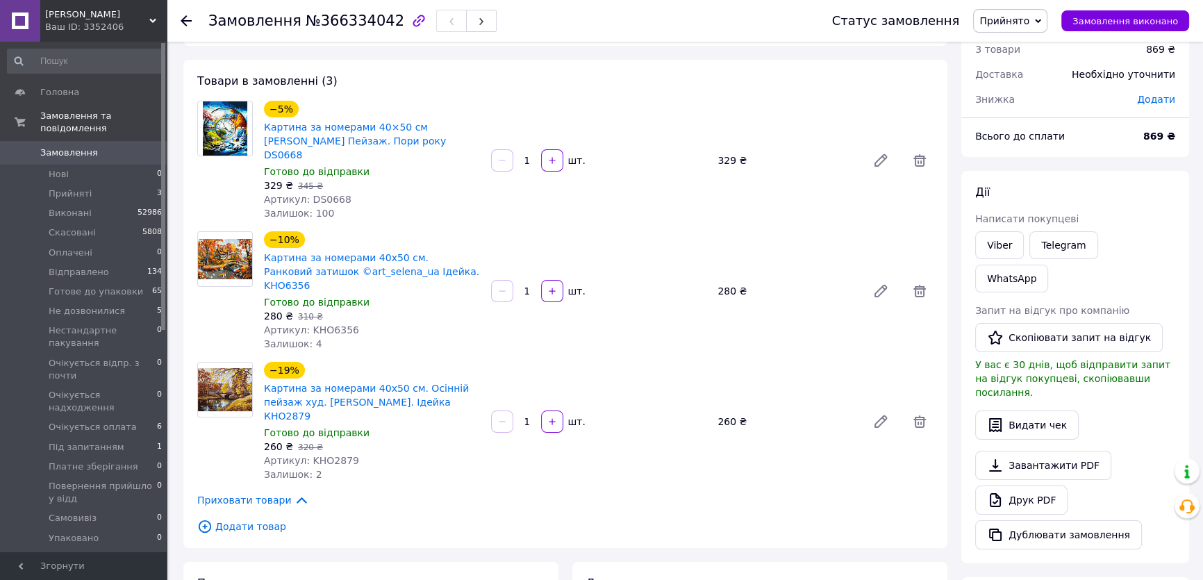
click at [1021, 17] on span "Прийнято" at bounding box center [1005, 20] width 50 height 11
click at [1022, 148] on li "Не дозвонилися" at bounding box center [1048, 152] width 149 height 21
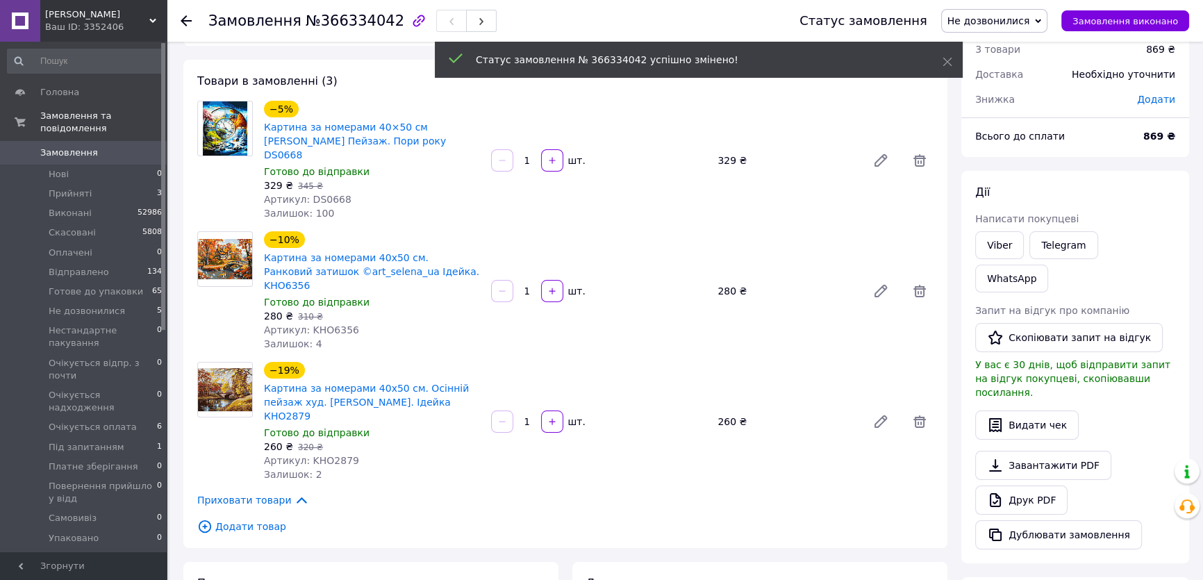
click at [71, 147] on span "Замовлення" at bounding box center [69, 153] width 58 height 13
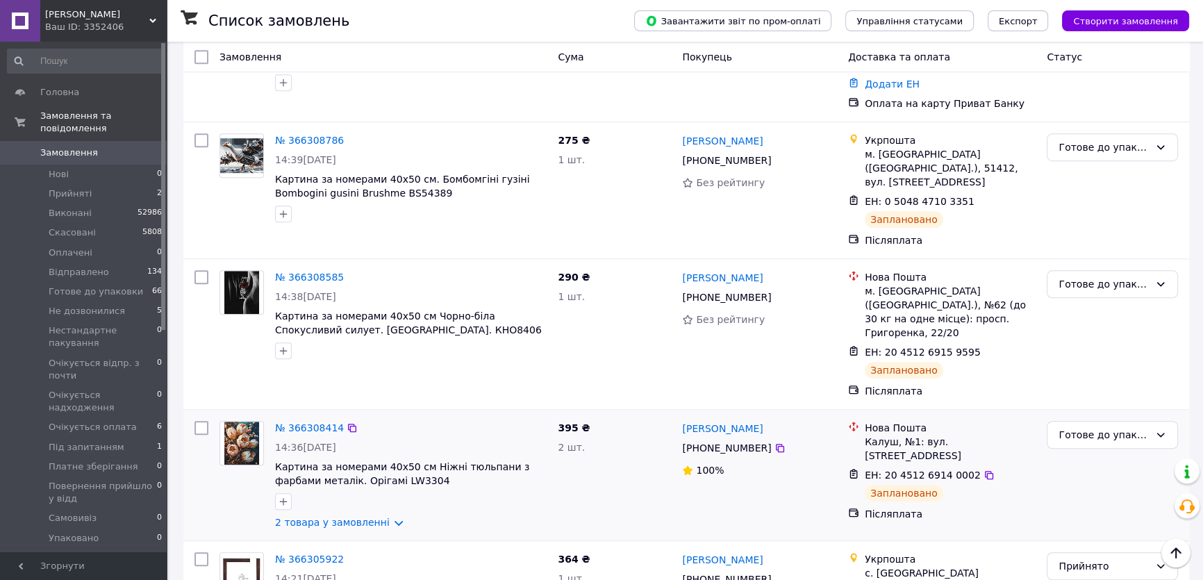
scroll to position [1200, 0]
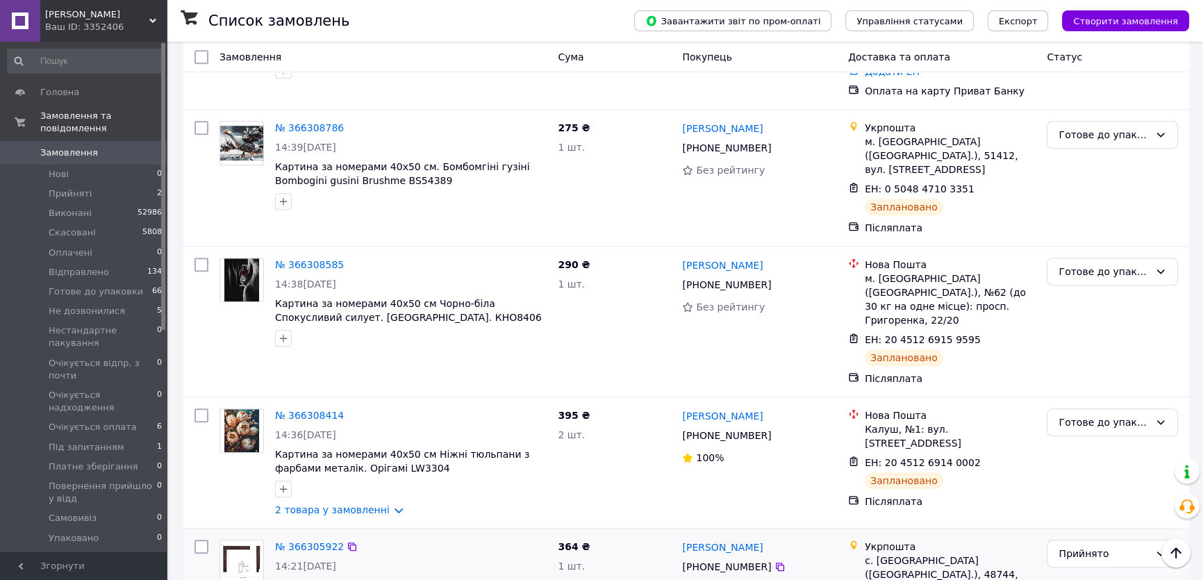
click at [249, 541] on img at bounding box center [241, 562] width 43 height 43
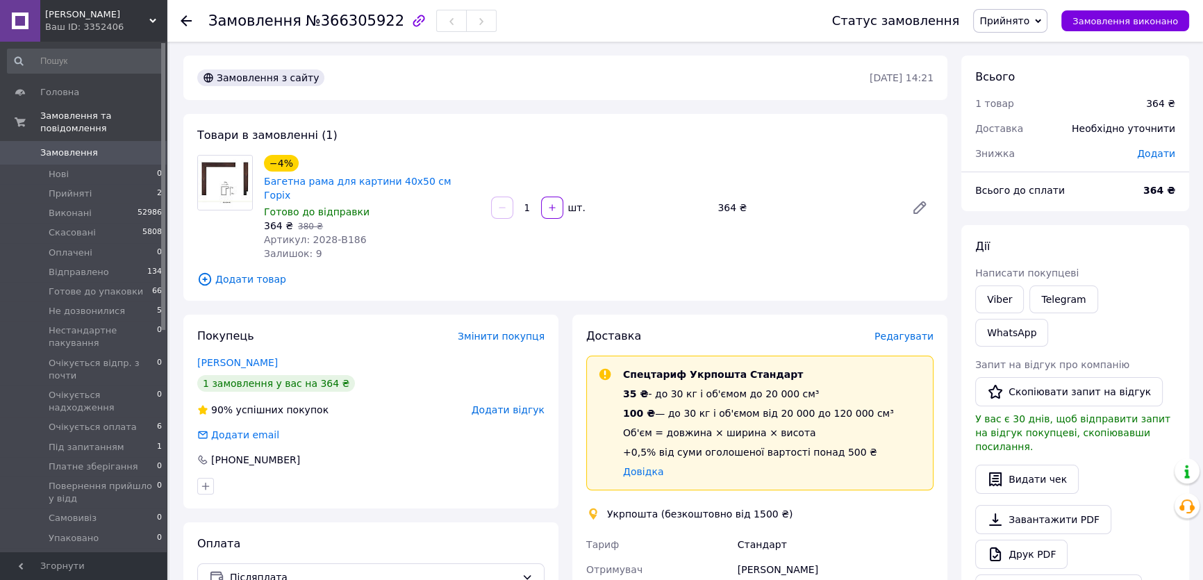
click at [248, 272] on span "Додати товар" at bounding box center [565, 279] width 736 height 15
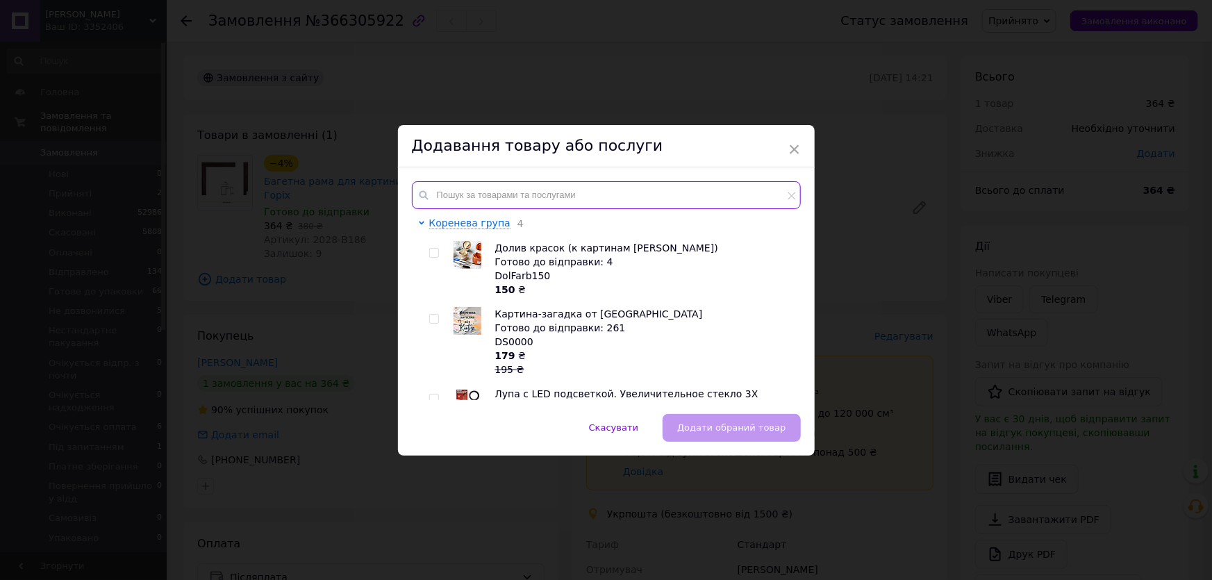
click at [431, 195] on input "text" at bounding box center [606, 195] width 389 height 28
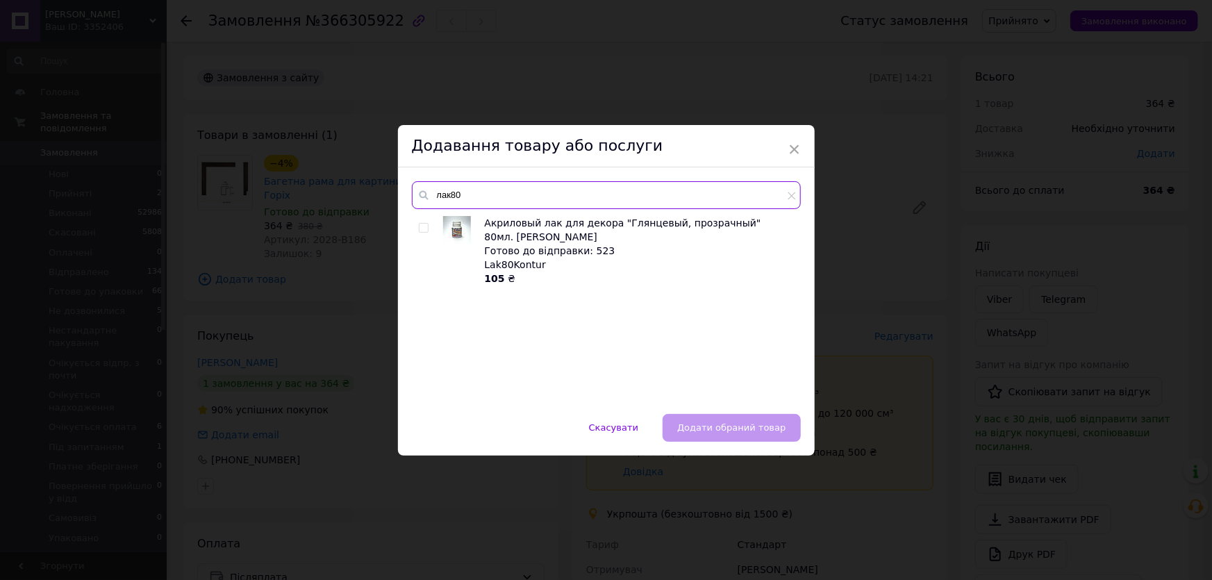
type input "лак80"
click at [421, 229] on input "checkbox" at bounding box center [423, 228] width 9 height 9
checkbox input "true"
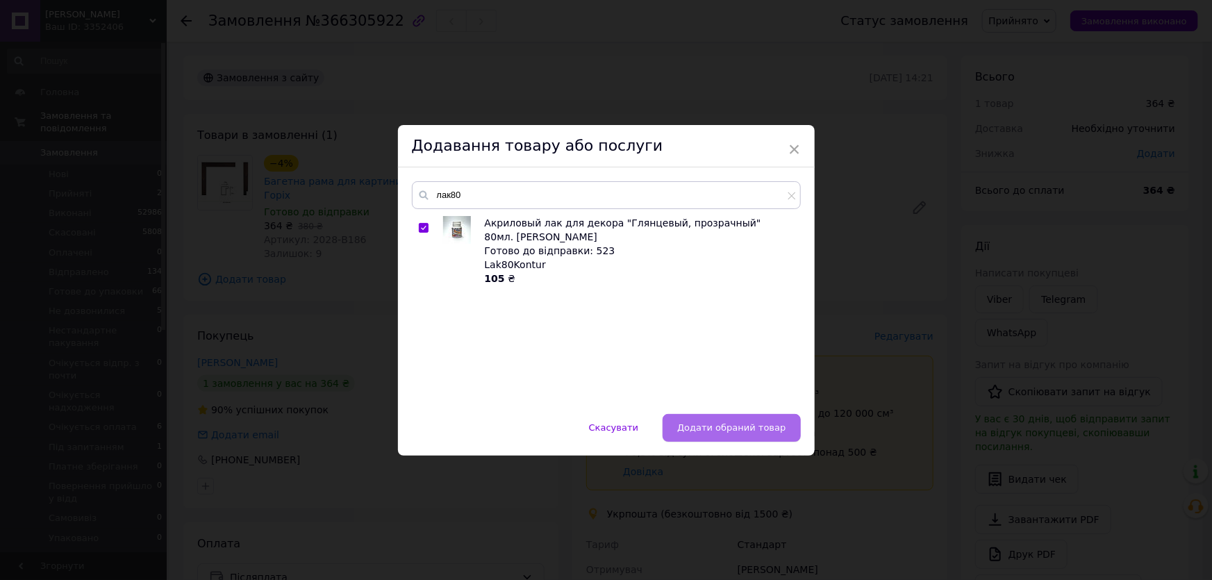
click at [736, 427] on span "Додати обраний товар" at bounding box center [731, 427] width 108 height 10
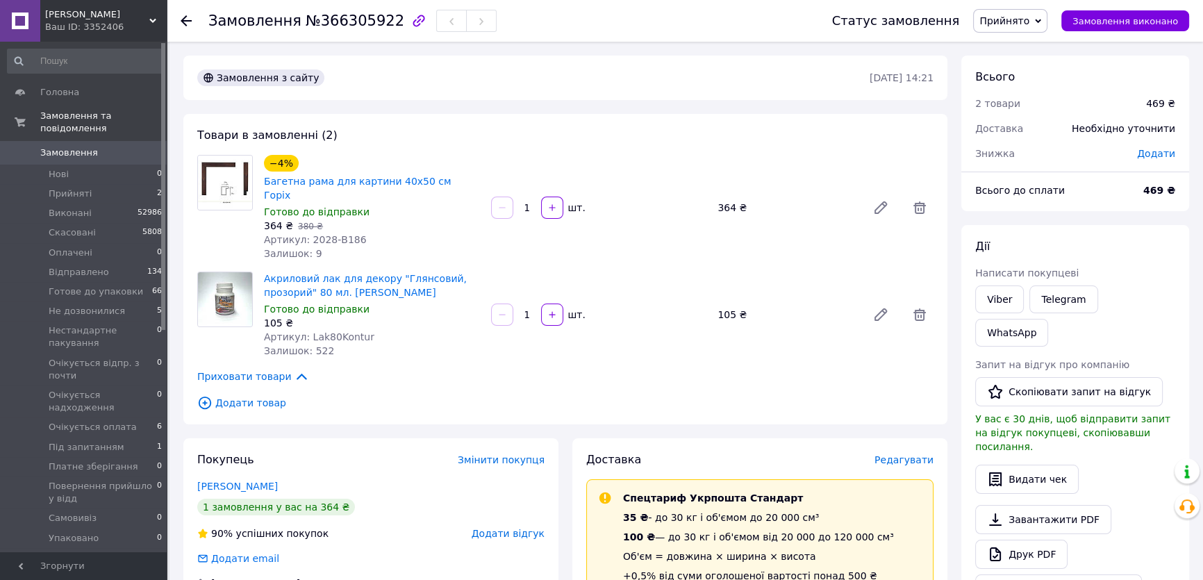
click at [239, 395] on span "Додати товар" at bounding box center [565, 402] width 736 height 15
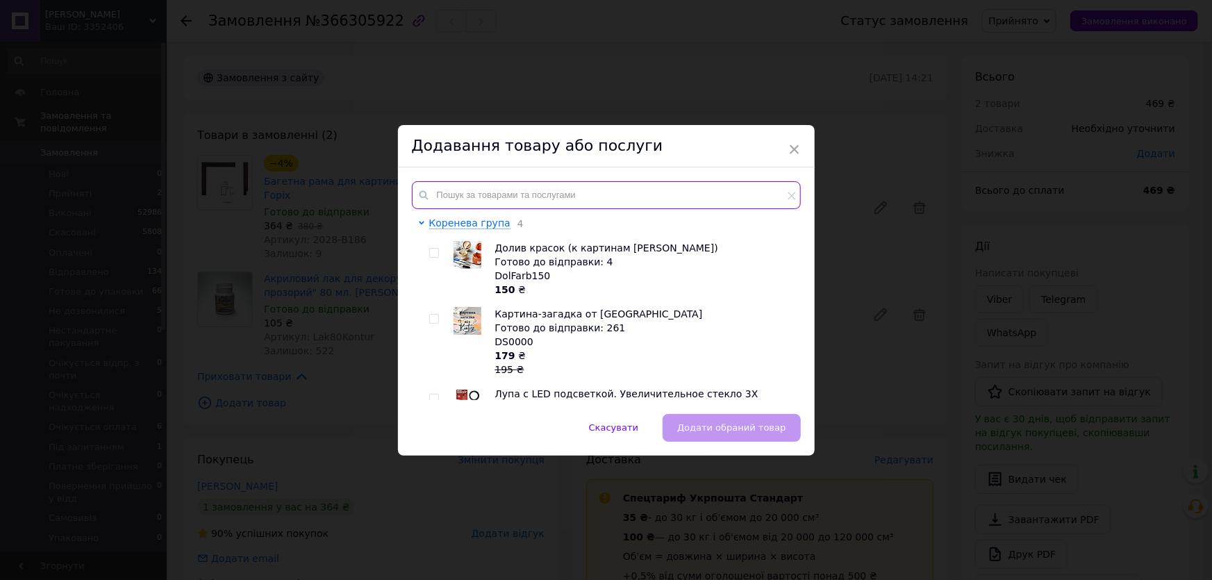
click at [436, 195] on input "text" at bounding box center [606, 195] width 389 height 28
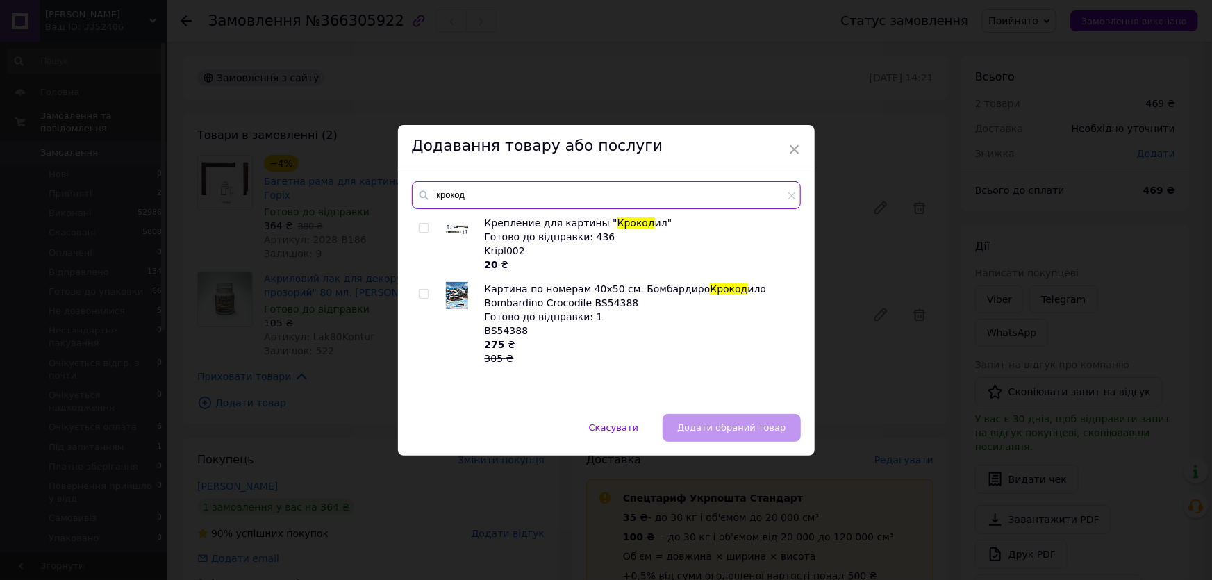
type input "крокод"
click at [420, 229] on input "checkbox" at bounding box center [423, 228] width 9 height 9
checkbox input "true"
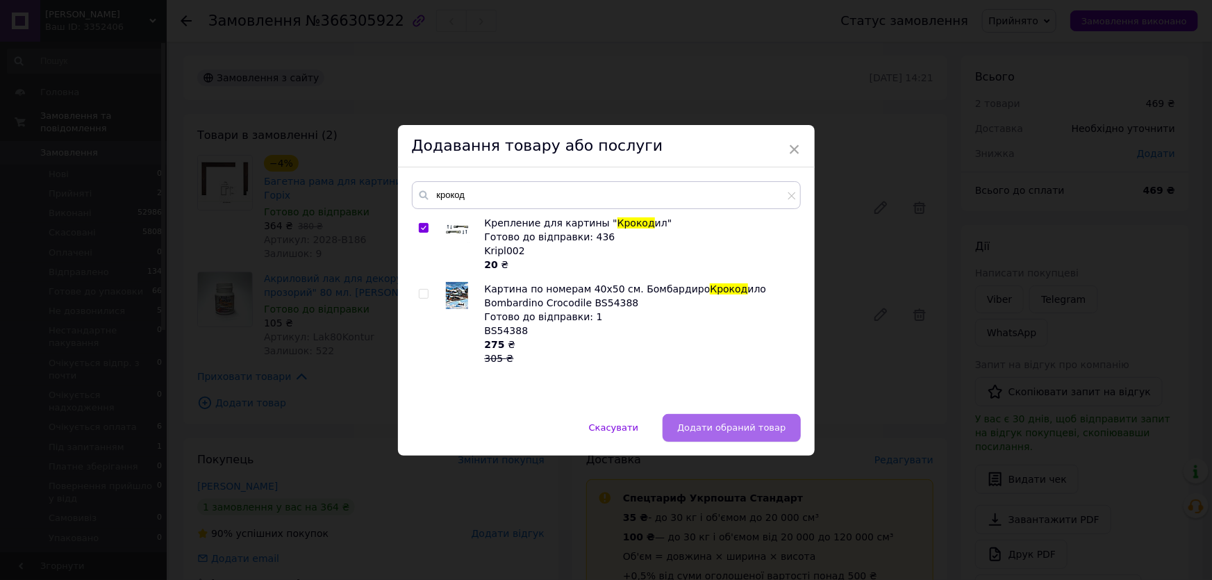
click at [729, 427] on span "Додати обраний товар" at bounding box center [731, 427] width 108 height 10
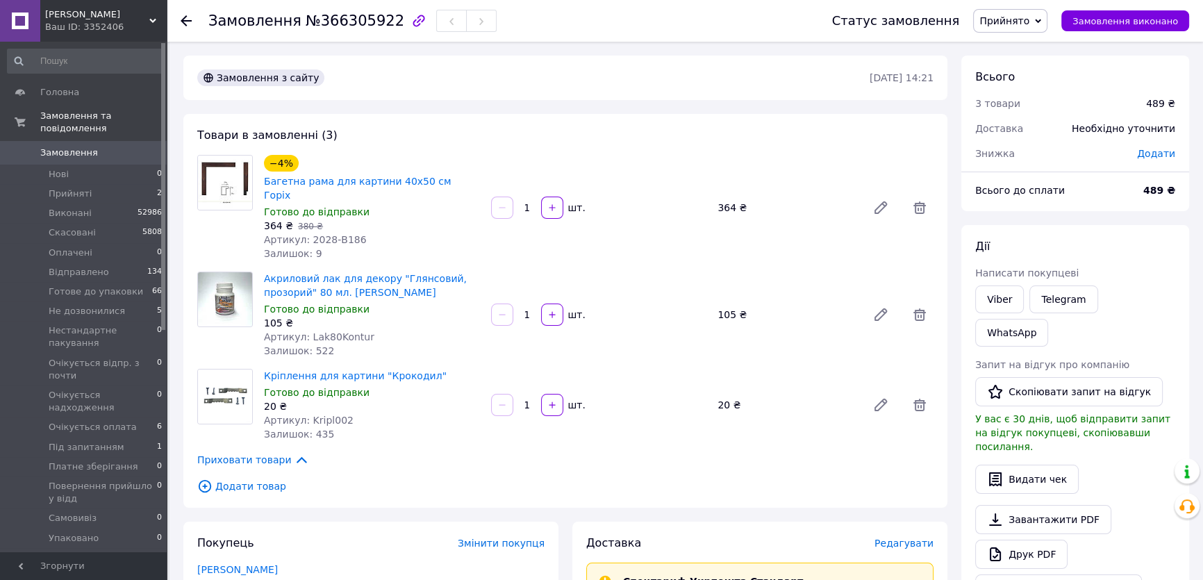
click at [224, 479] on span "Додати товар" at bounding box center [565, 486] width 736 height 15
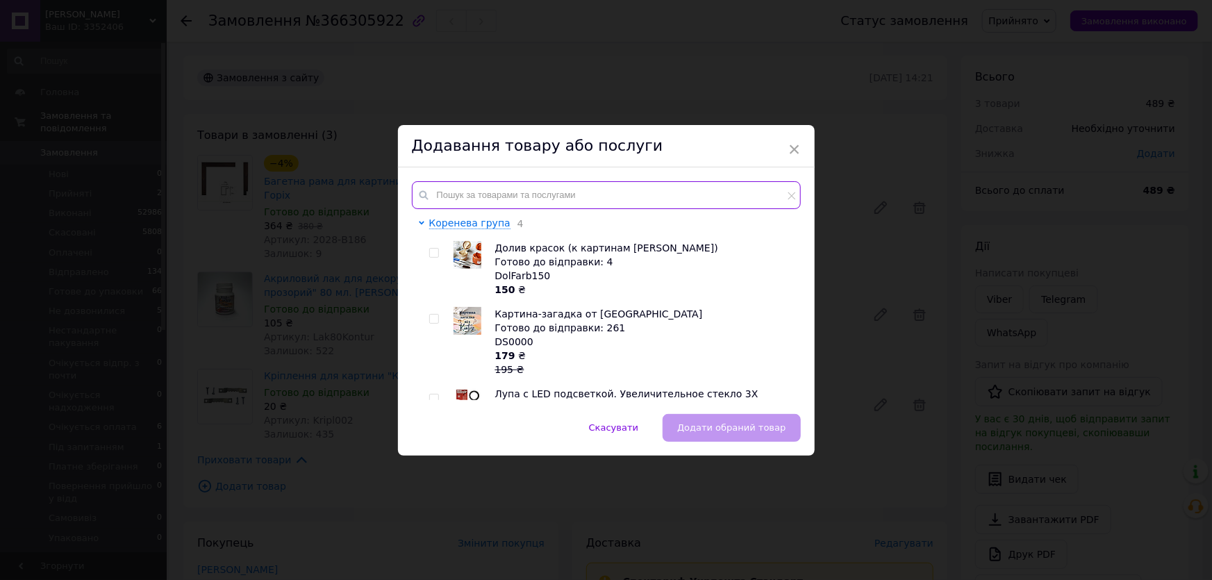
paste input "DS0625"
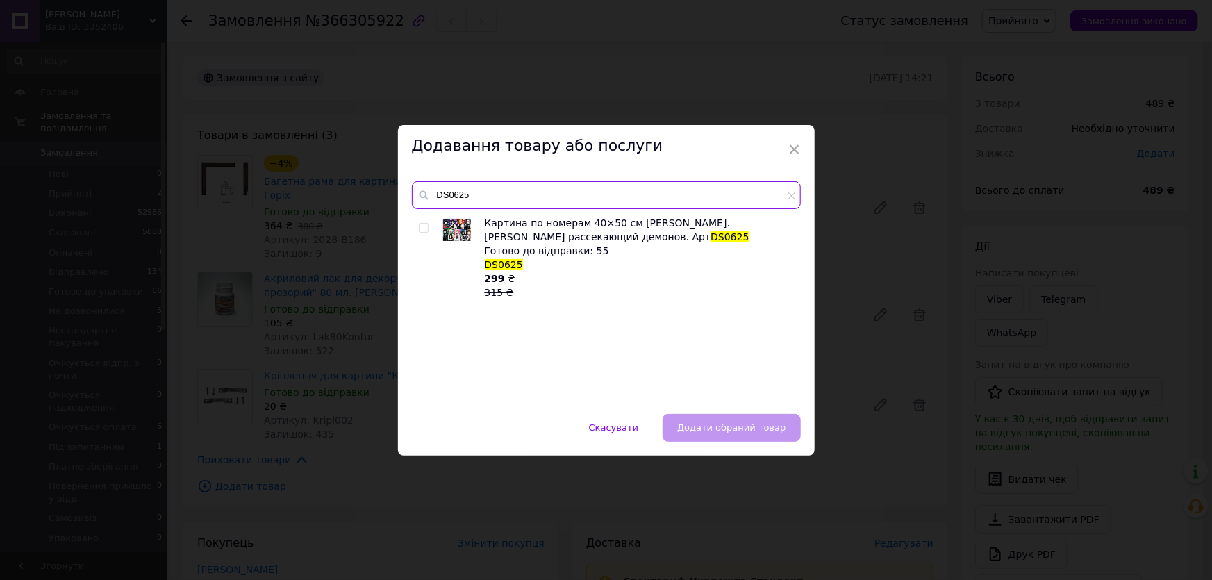
type input "DS0625"
click at [423, 224] on input "checkbox" at bounding box center [423, 228] width 9 height 9
checkbox input "true"
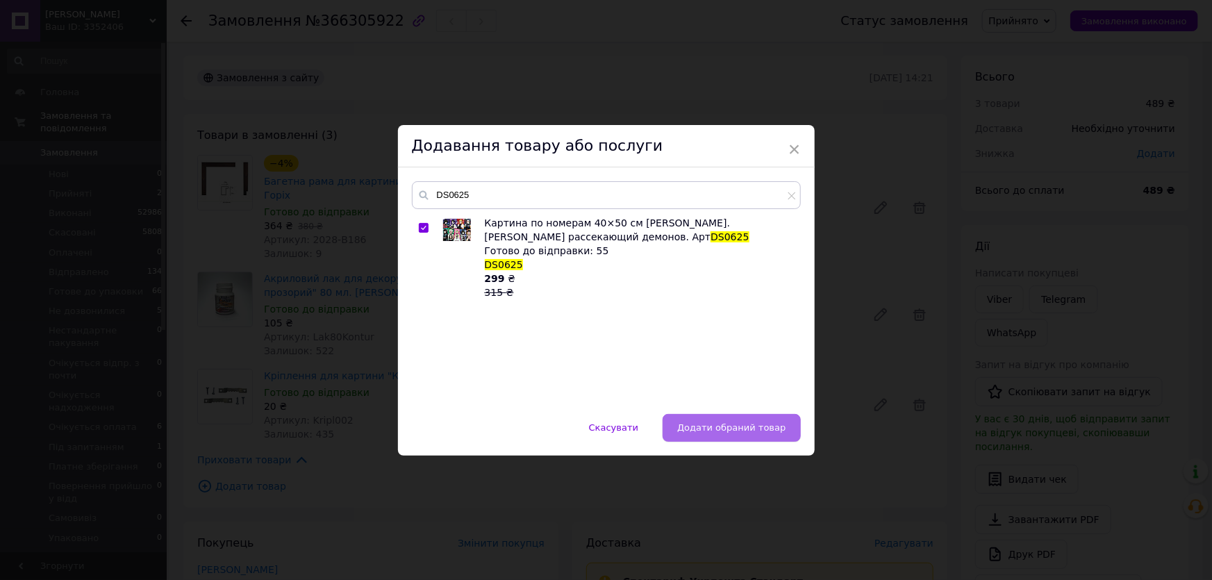
click at [736, 427] on span "Додати обраний товар" at bounding box center [731, 427] width 108 height 10
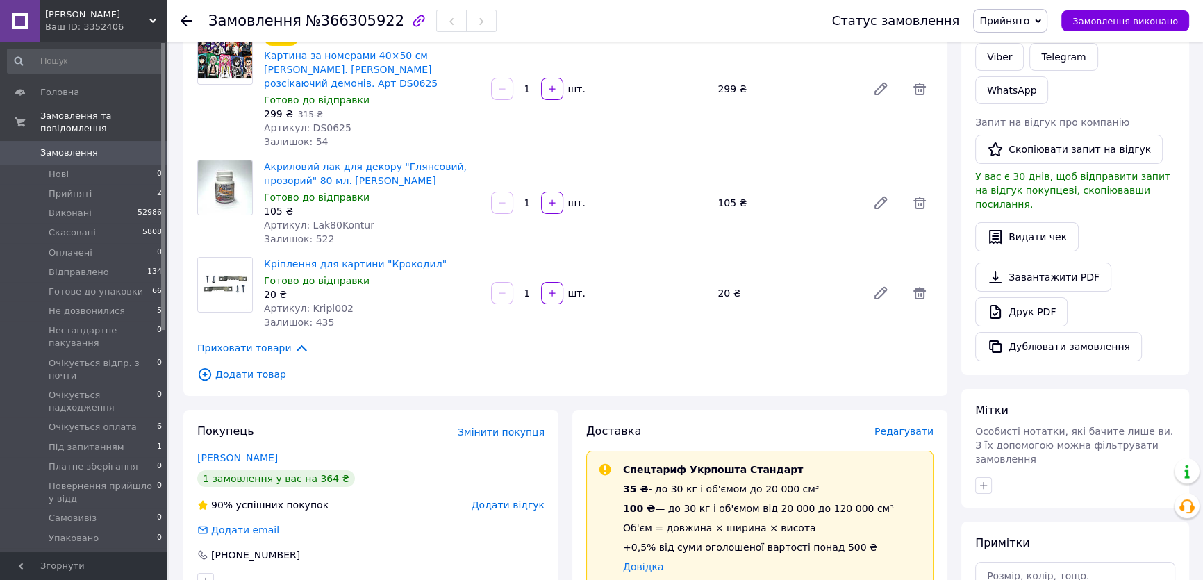
scroll to position [252, 0]
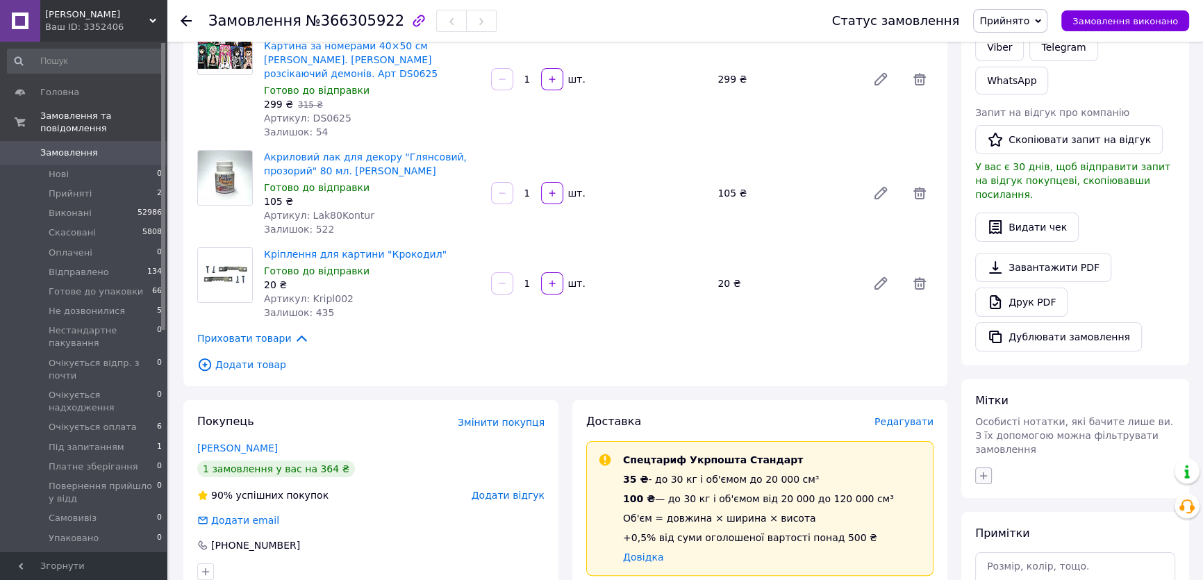
click at [984, 472] on icon "button" at bounding box center [984, 476] width 8 height 8
click at [1038, 557] on label "100 грн. предоплата" at bounding box center [1047, 562] width 99 height 10
checkbox input "true"
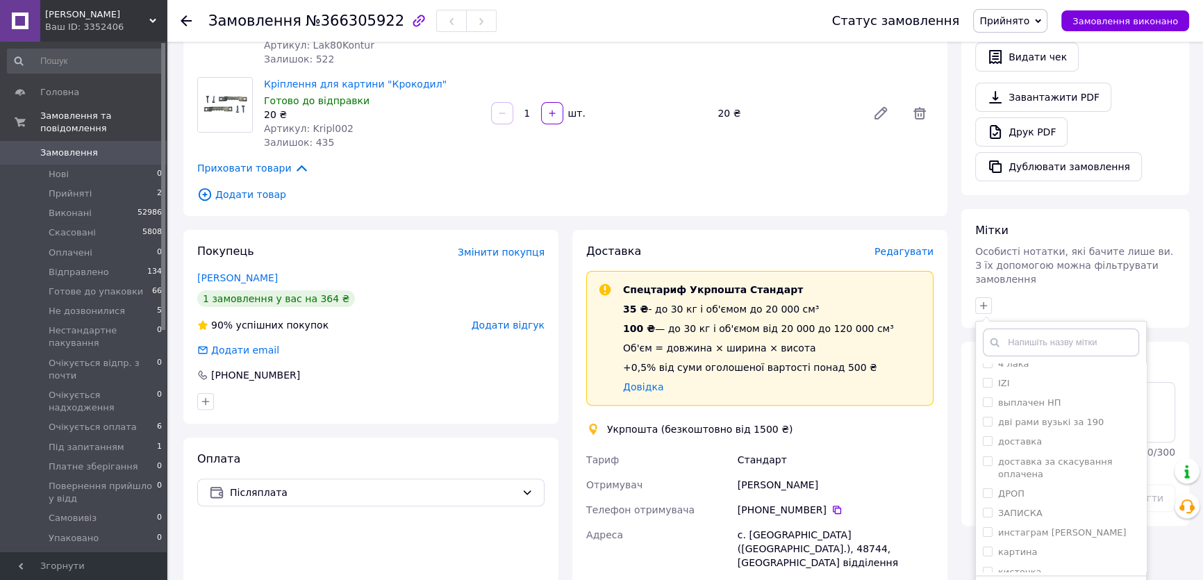
scroll to position [442, 0]
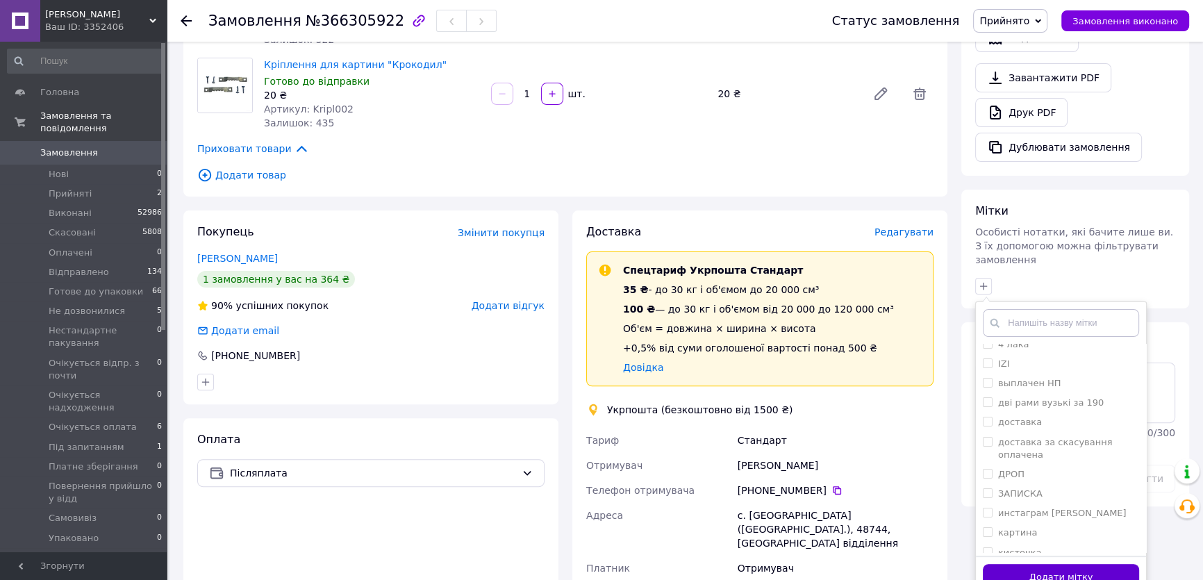
click at [1052, 564] on button "Додати мітку" at bounding box center [1061, 577] width 156 height 27
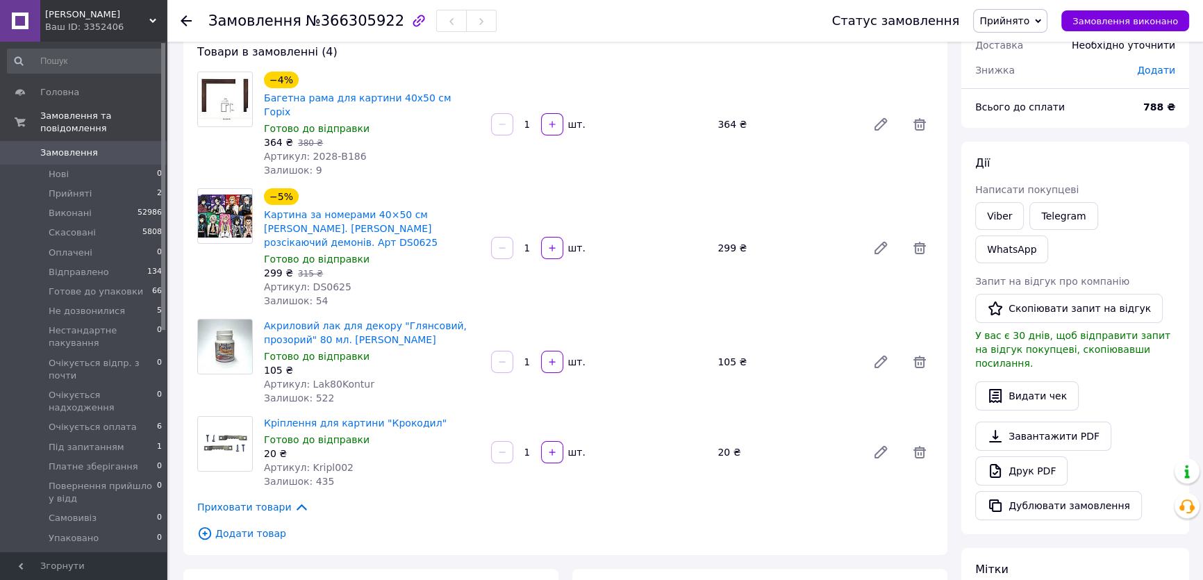
scroll to position [0, 0]
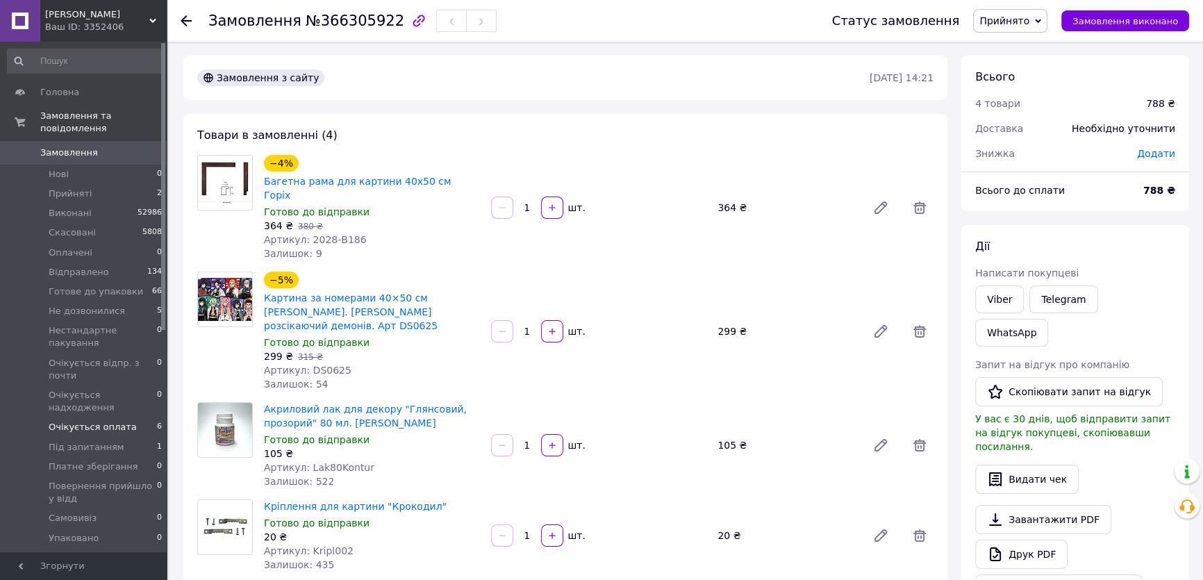
click at [98, 421] on span "Очікується оплата" at bounding box center [93, 427] width 88 height 13
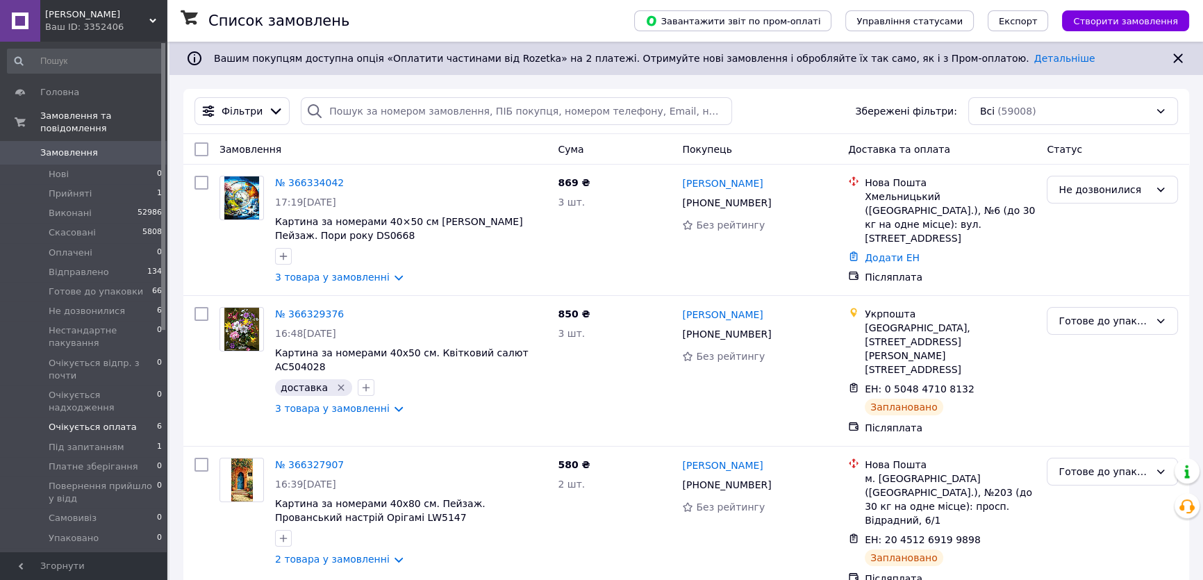
click at [97, 421] on span "Очікується оплата" at bounding box center [93, 427] width 88 height 13
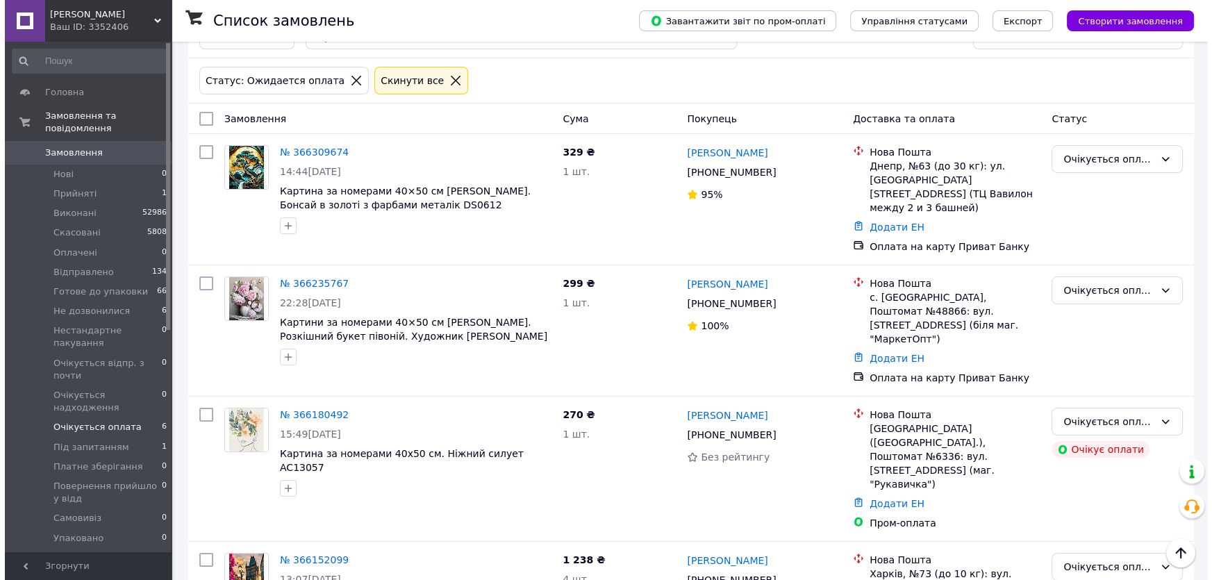
scroll to position [54, 0]
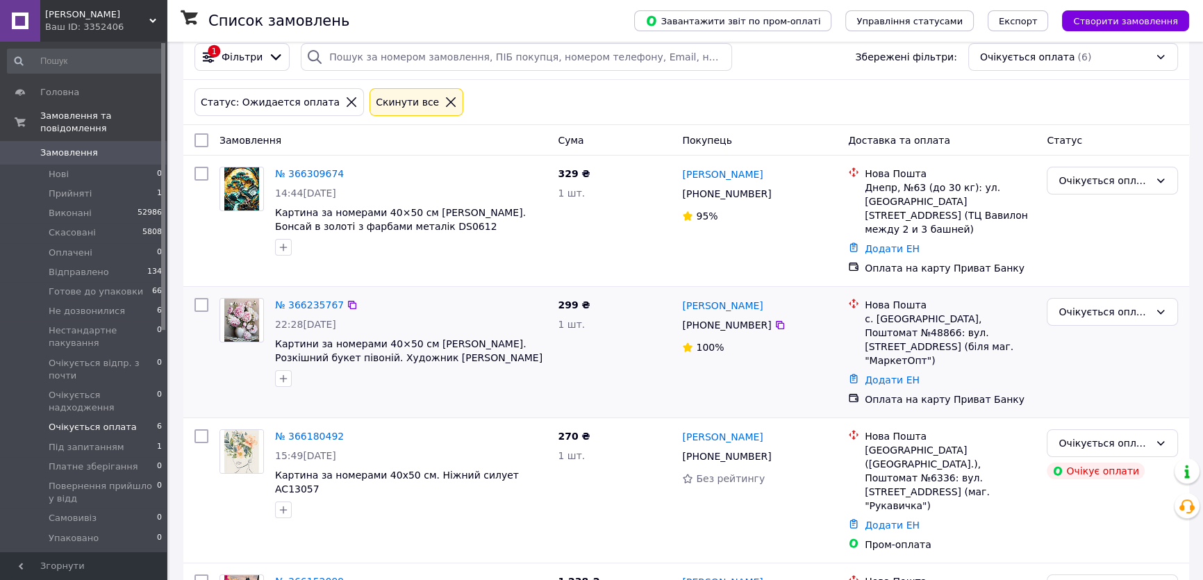
click at [231, 302] on img at bounding box center [241, 320] width 35 height 43
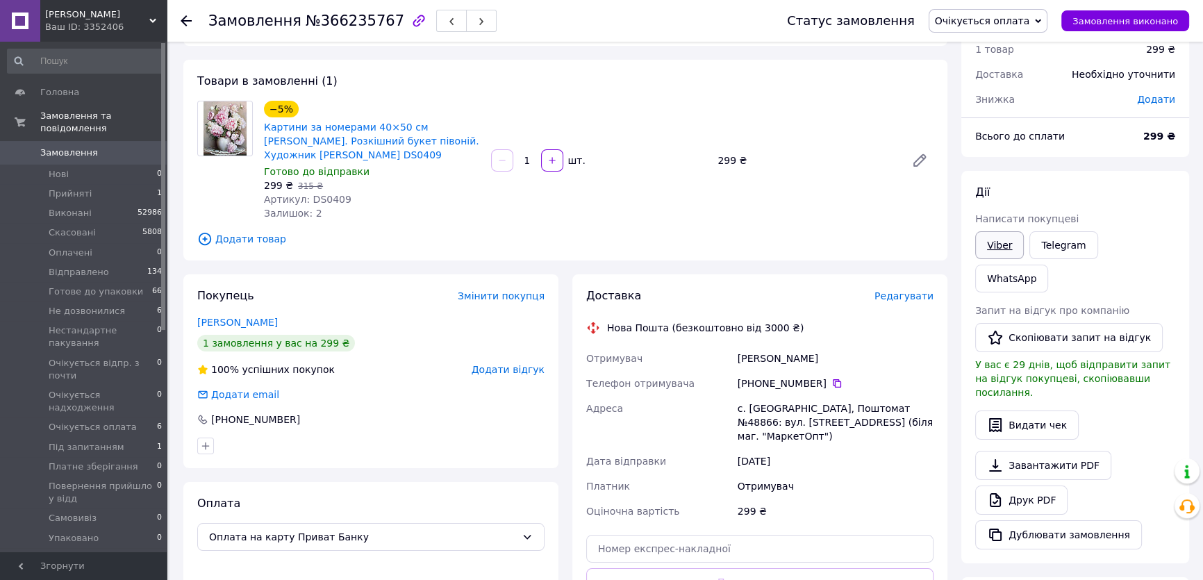
click at [994, 241] on link "Viber" at bounding box center [999, 245] width 49 height 28
click at [916, 297] on span "Редагувати" at bounding box center [904, 295] width 59 height 11
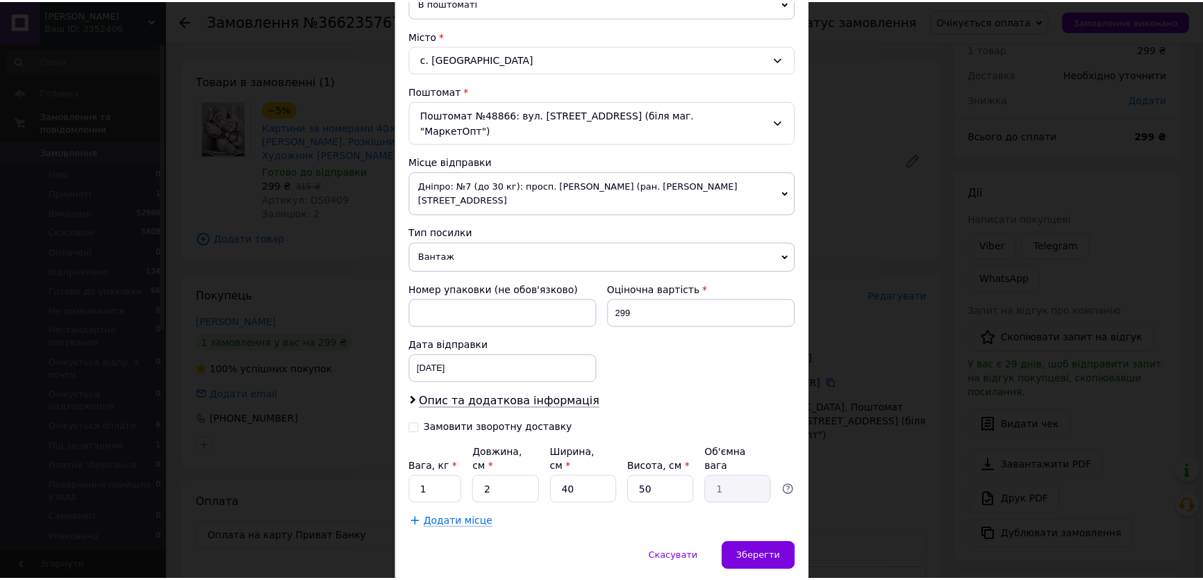
scroll to position [365, 0]
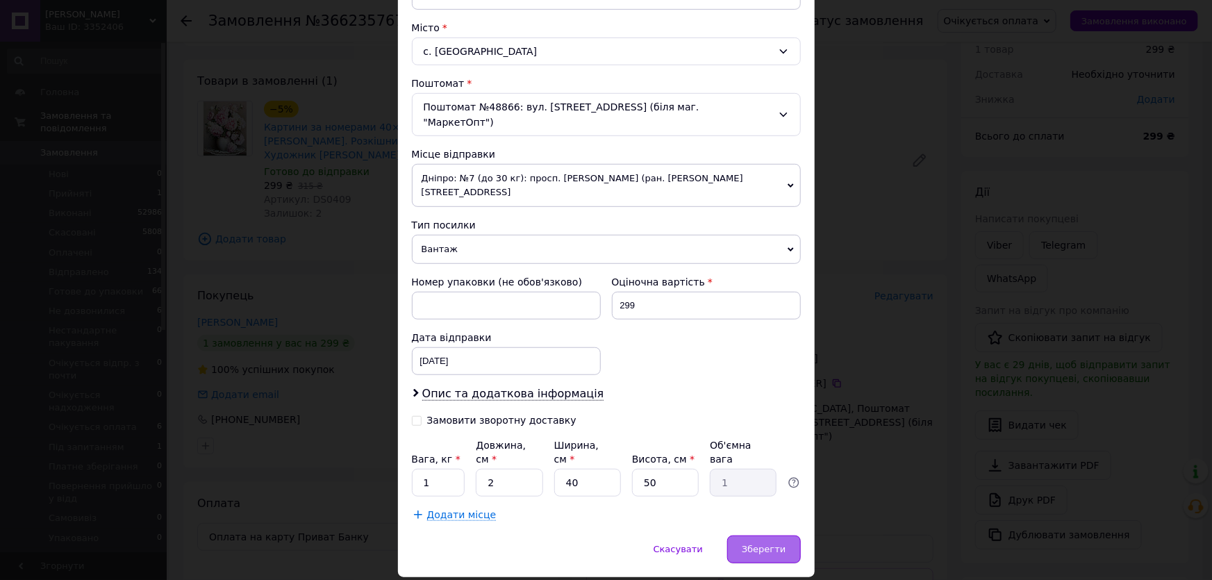
click at [757, 544] on span "Зберегти" at bounding box center [764, 549] width 44 height 10
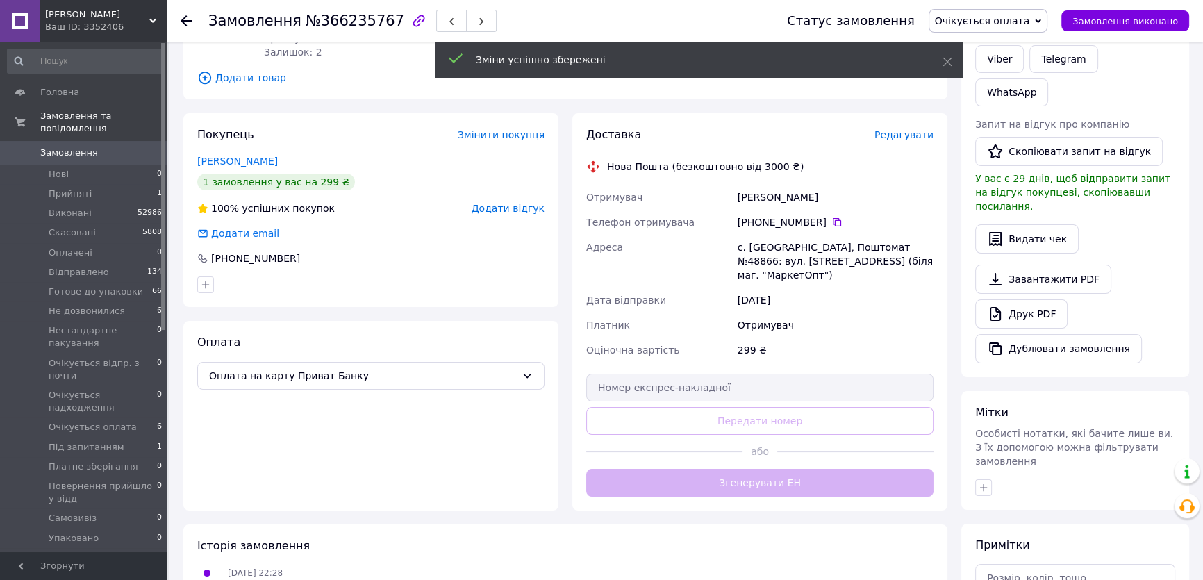
scroll to position [243, 0]
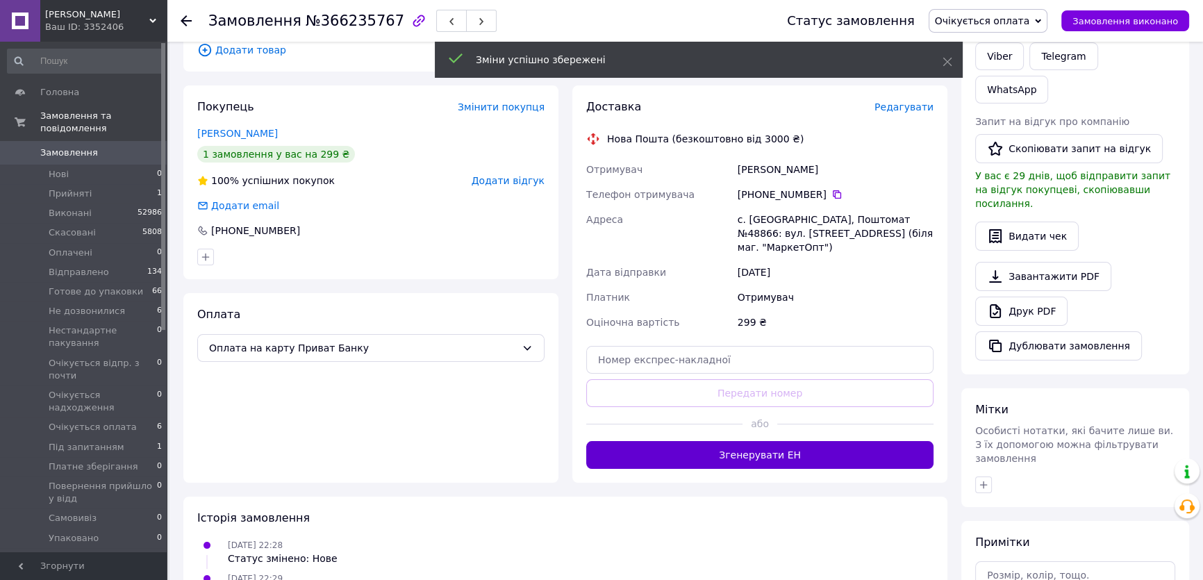
click at [718, 443] on button "Згенерувати ЕН" at bounding box center [759, 455] width 347 height 28
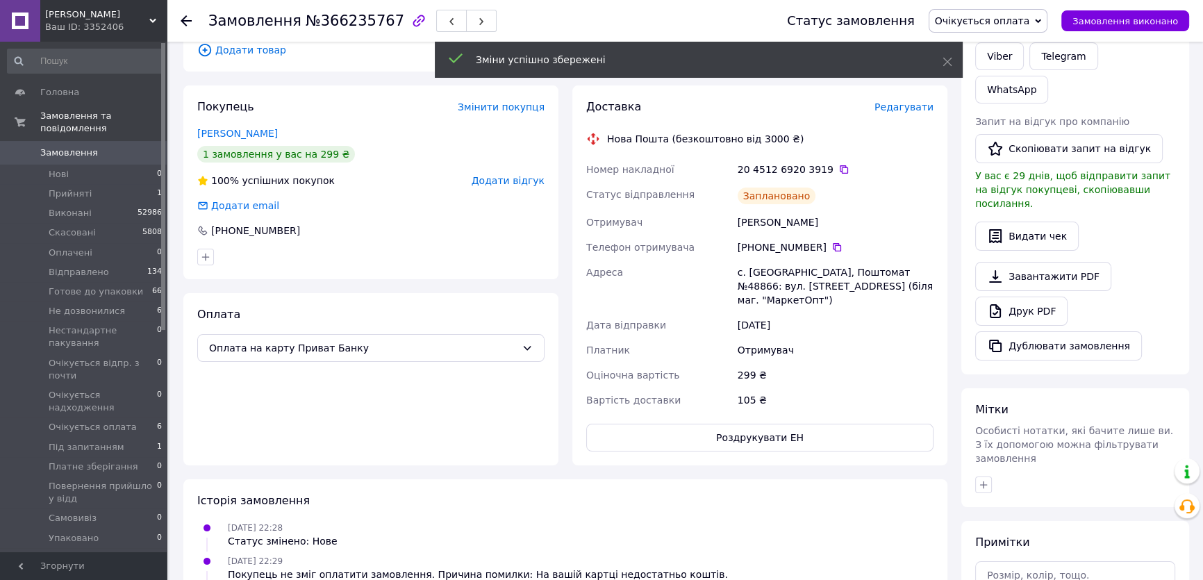
click at [1003, 19] on span "Очікується оплата" at bounding box center [982, 20] width 95 height 11
click at [1011, 152] on li "Готове до упаковки" at bounding box center [1004, 152] width 149 height 21
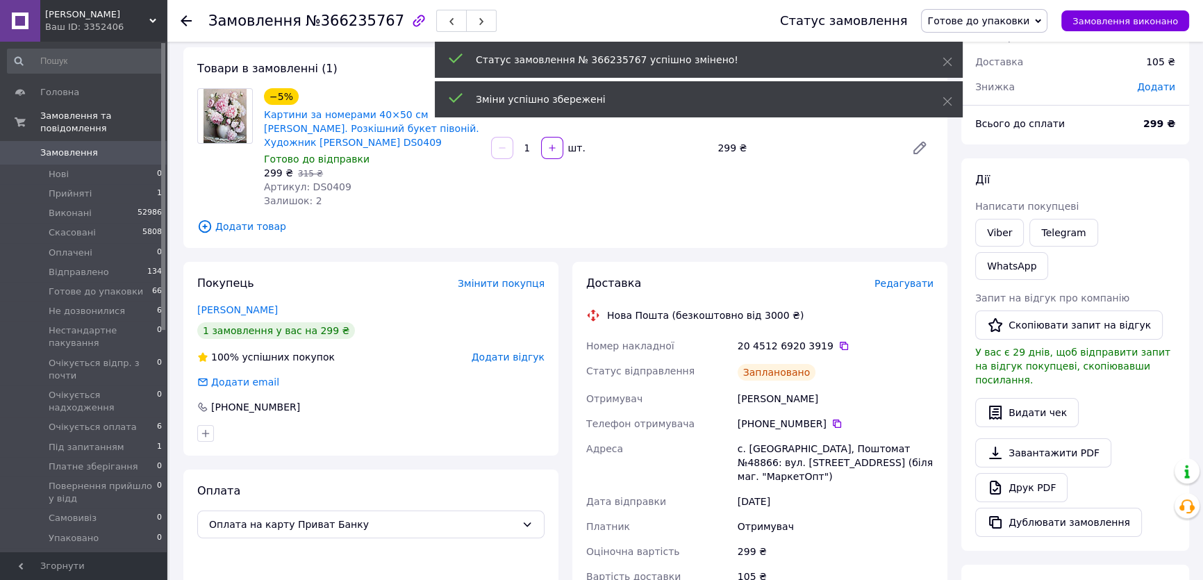
scroll to position [54, 0]
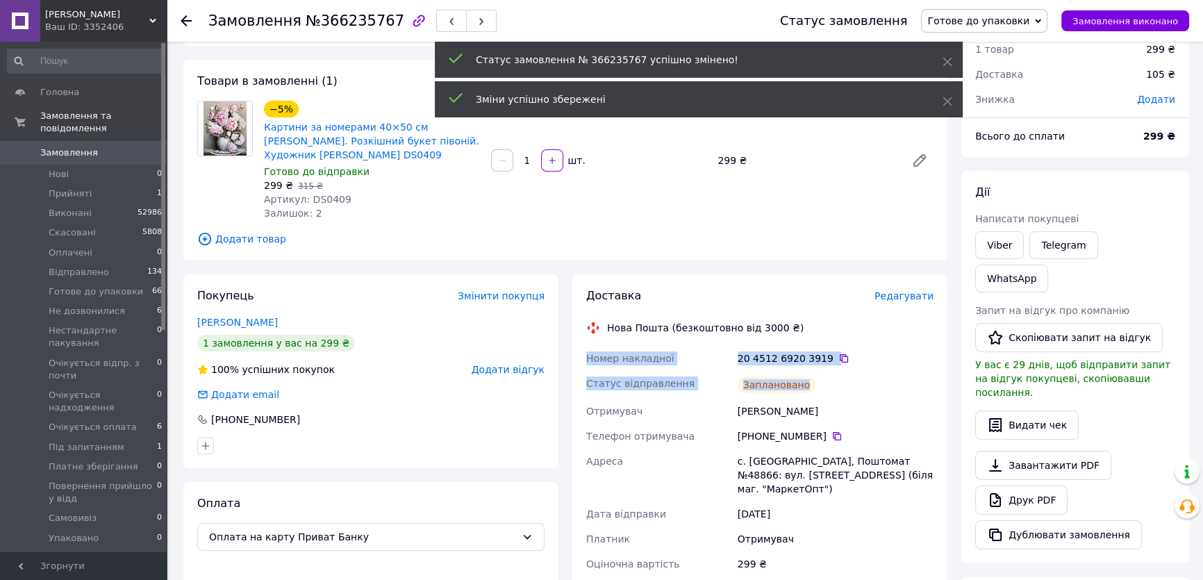
drag, startPoint x: 809, startPoint y: 381, endPoint x: 582, endPoint y: 354, distance: 228.8
click at [582, 354] on div "Доставка Редагувати Нова Пошта (безкоштовно від 3000 ₴) Номер накладної 20 4512…" at bounding box center [760, 464] width 375 height 380
copy div "Номер накладної 20 4512 6920 3919   Статус відправлення Заплановано"
click at [113, 421] on span "Очікується оплата" at bounding box center [93, 427] width 88 height 13
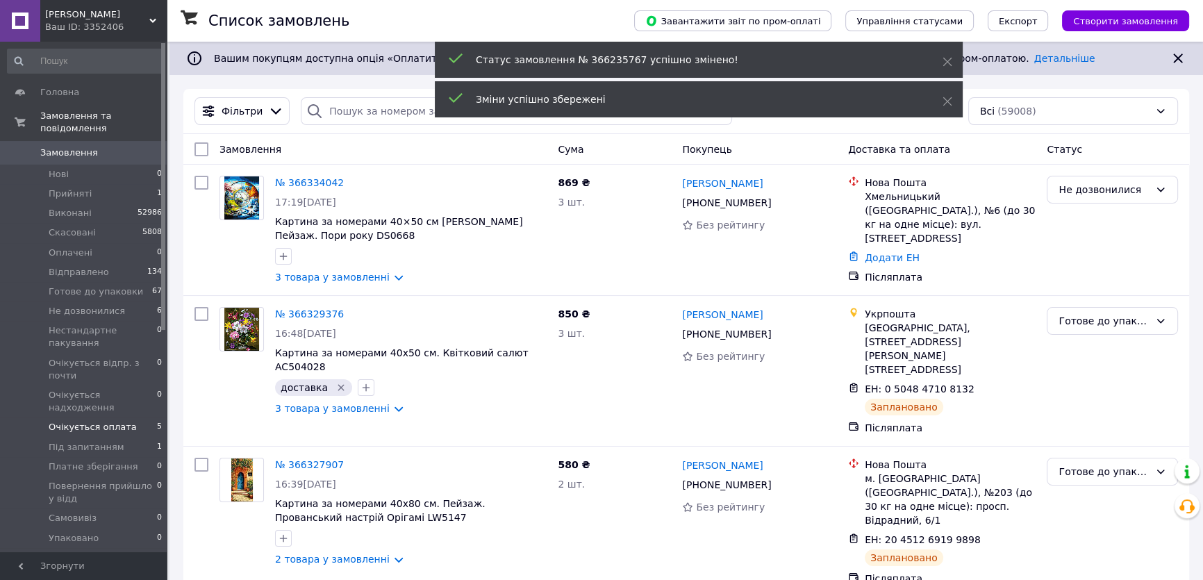
click at [90, 421] on span "Очікується оплата" at bounding box center [93, 427] width 88 height 13
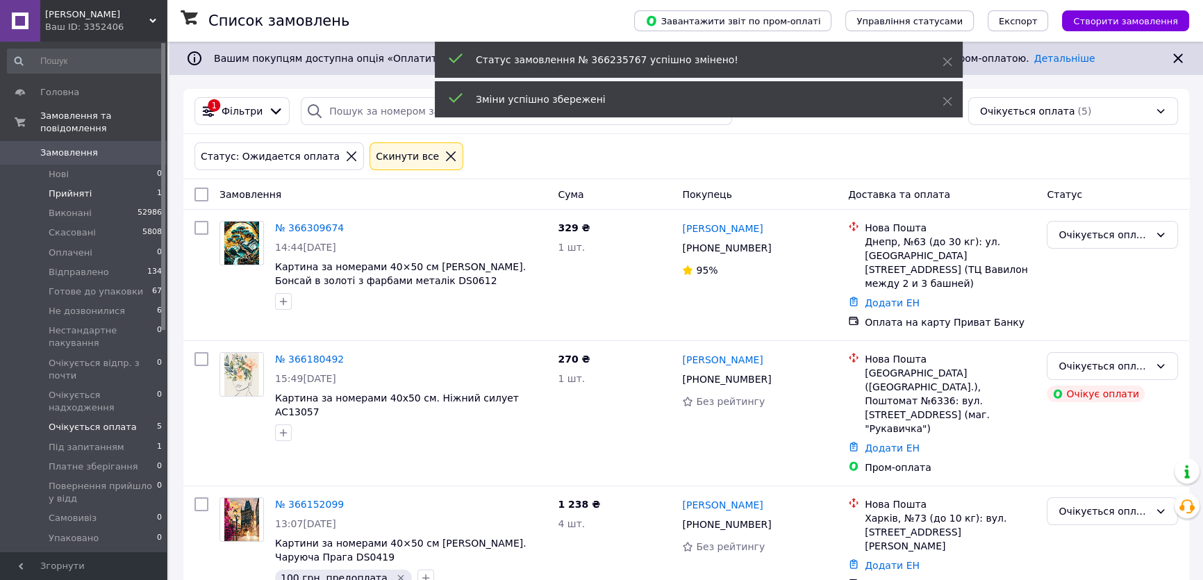
click at [76, 188] on span "Прийняті" at bounding box center [70, 194] width 43 height 13
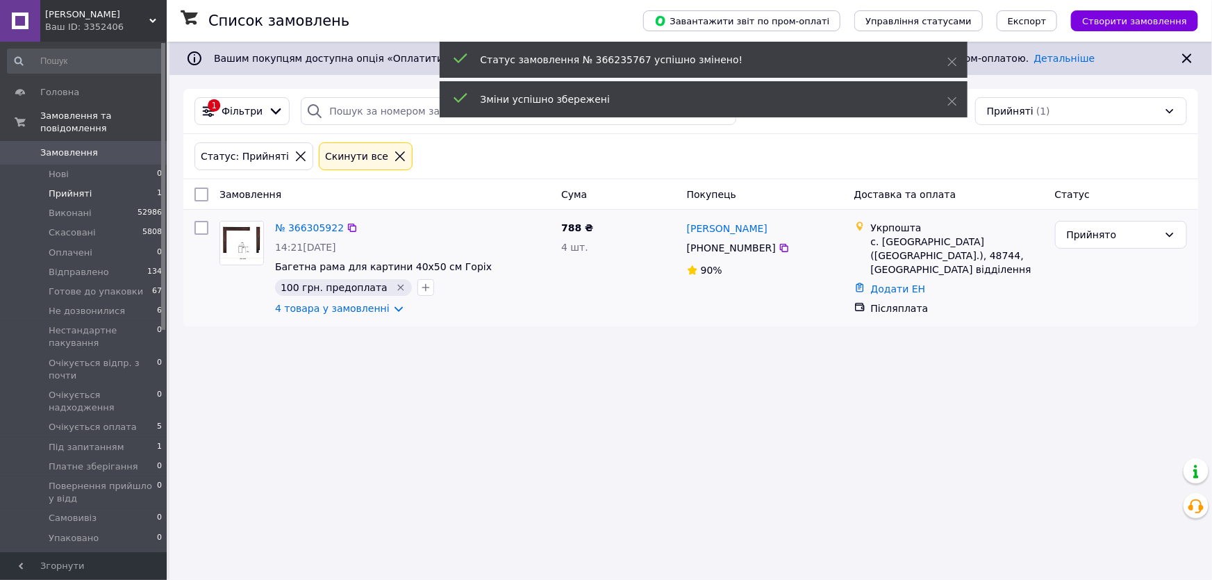
click at [245, 237] on img at bounding box center [241, 243] width 43 height 43
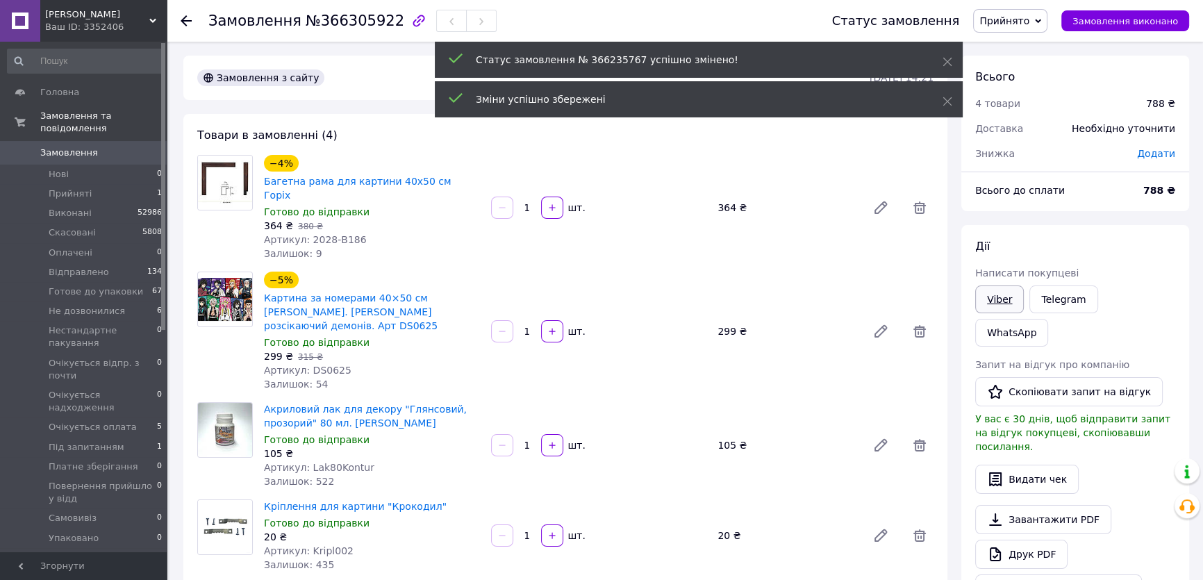
click at [994, 299] on link "Viber" at bounding box center [999, 300] width 49 height 28
click at [1018, 20] on span "Прийнято" at bounding box center [1005, 20] width 50 height 11
click at [1031, 111] on li "Очікується оплата" at bounding box center [1048, 110] width 149 height 21
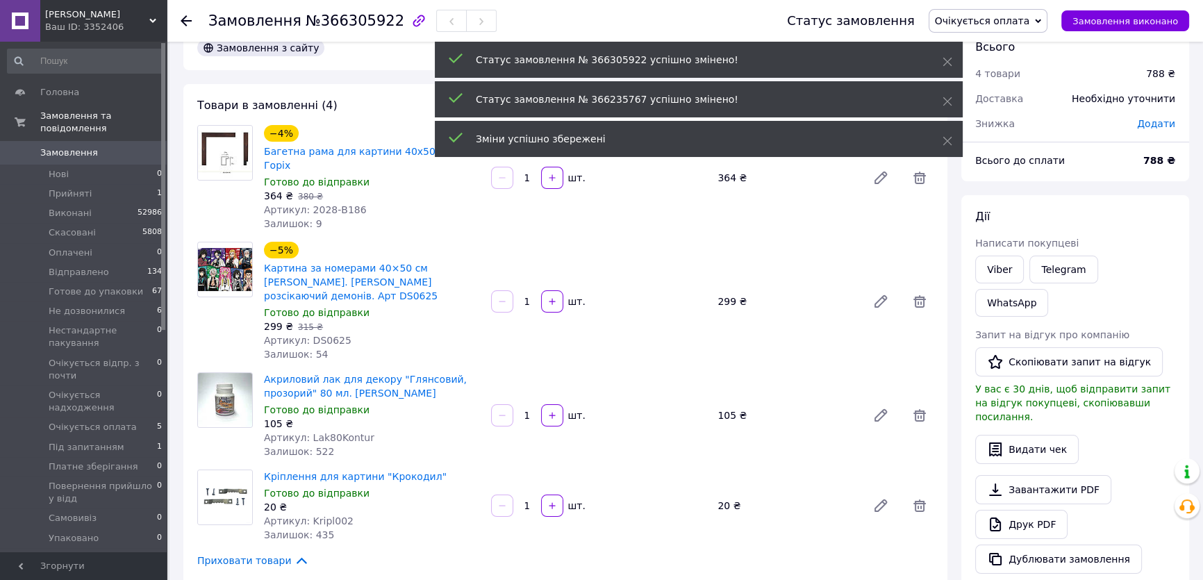
scroll to position [0, 0]
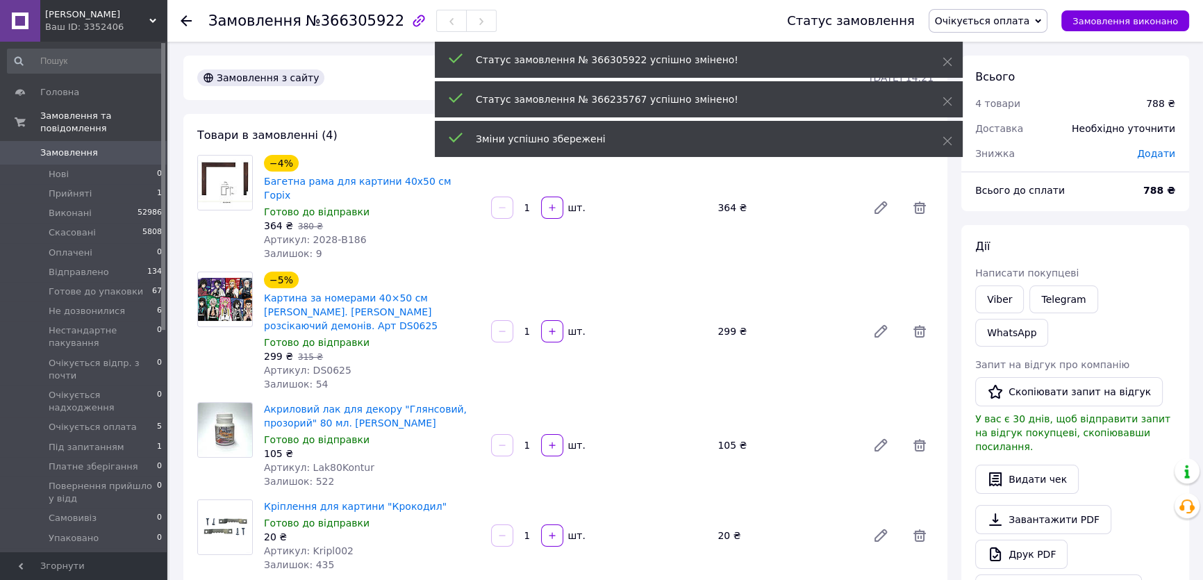
click at [85, 147] on span "Замовлення" at bounding box center [69, 153] width 58 height 13
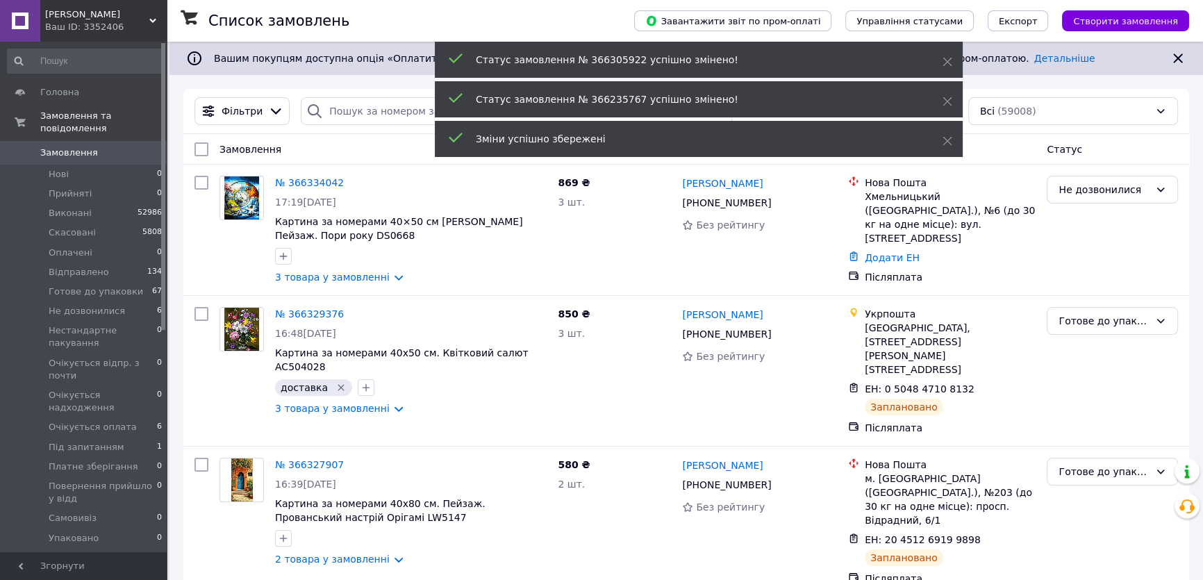
click at [88, 147] on span "Замовлення" at bounding box center [69, 153] width 58 height 13
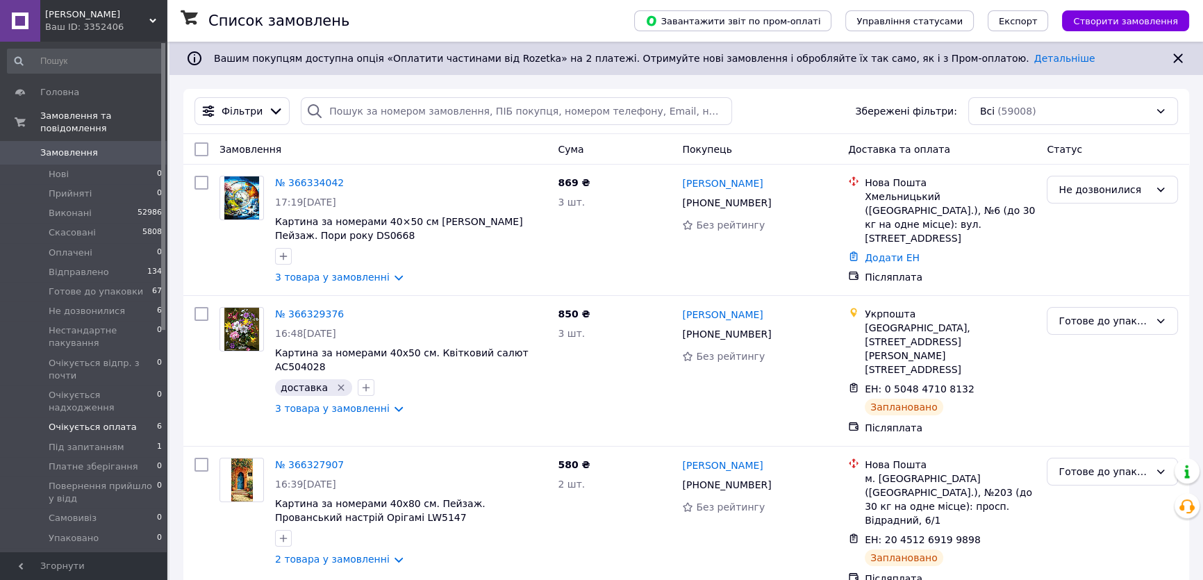
click at [106, 421] on span "Очікується оплата" at bounding box center [93, 427] width 88 height 13
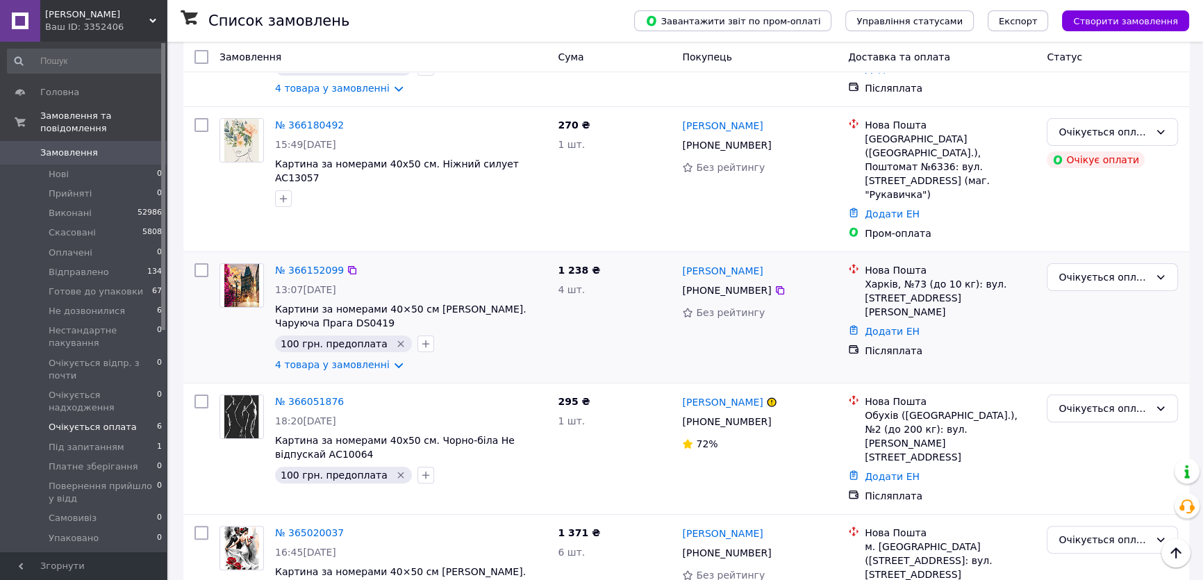
scroll to position [370, 0]
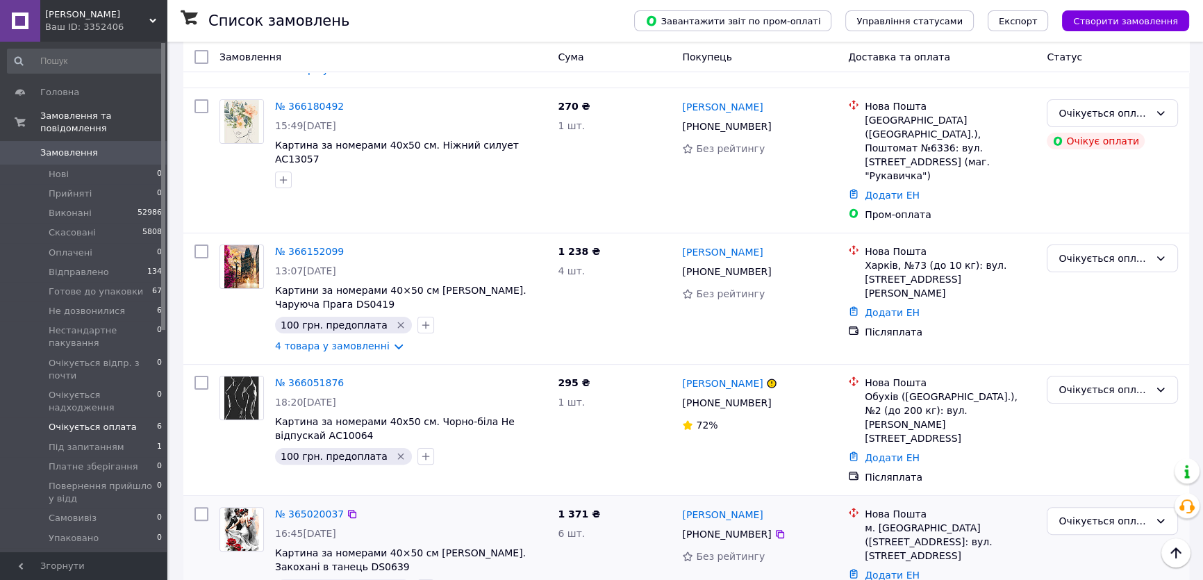
click at [238, 508] on img at bounding box center [241, 529] width 35 height 43
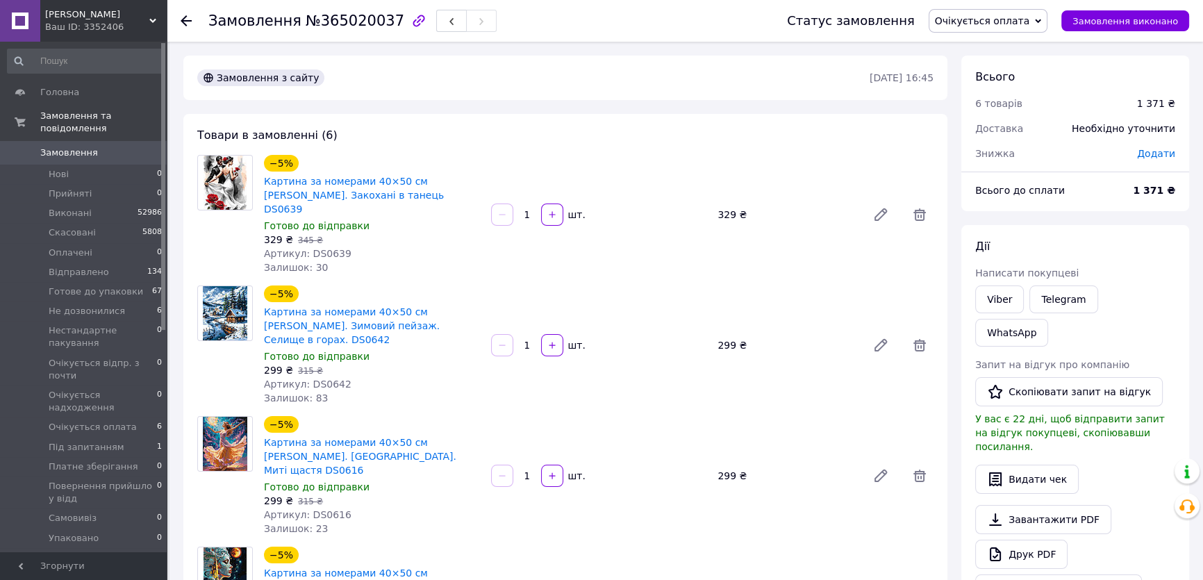
click at [1013, 19] on span "Очікується оплата" at bounding box center [982, 20] width 95 height 11
click at [981, 90] on li "Скасовано" at bounding box center [1004, 90] width 149 height 21
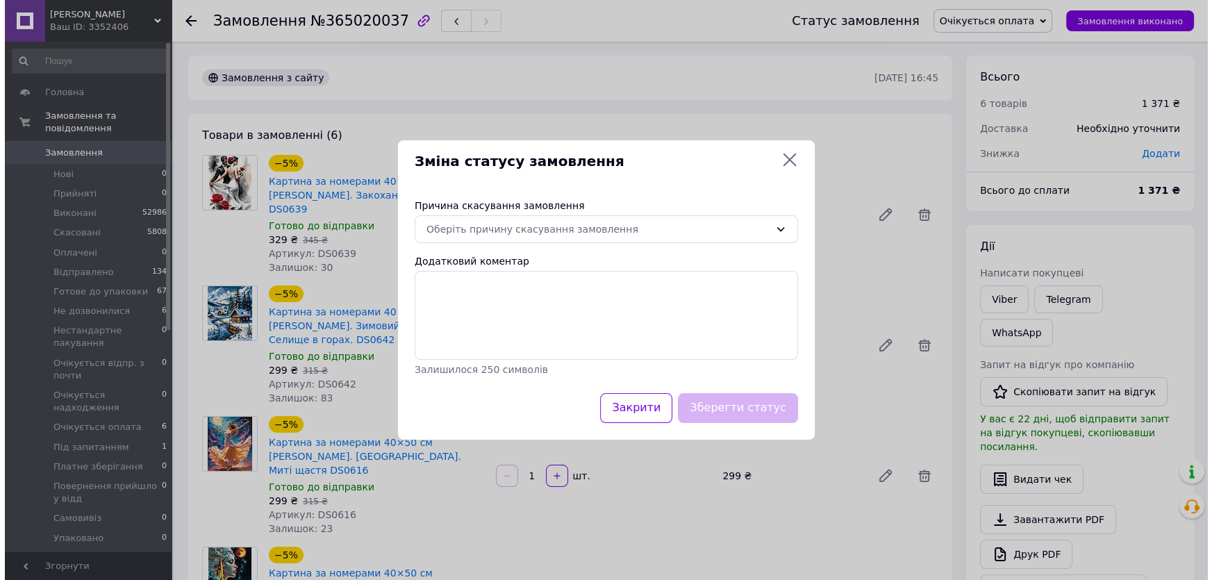
scroll to position [153, 0]
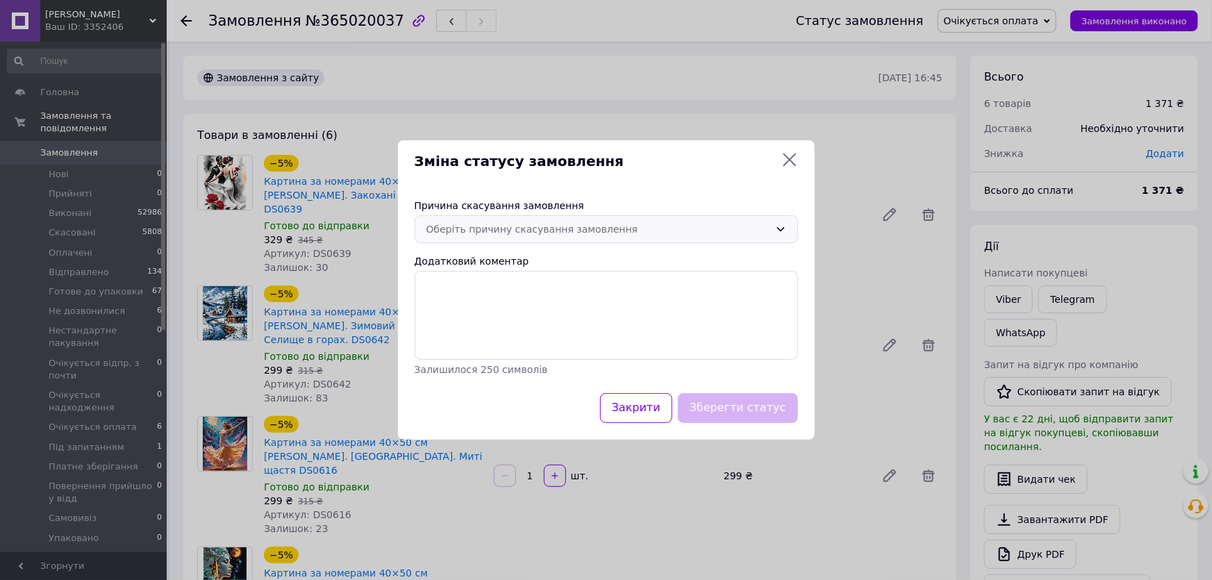
click at [778, 228] on icon at bounding box center [781, 230] width 8 height 4
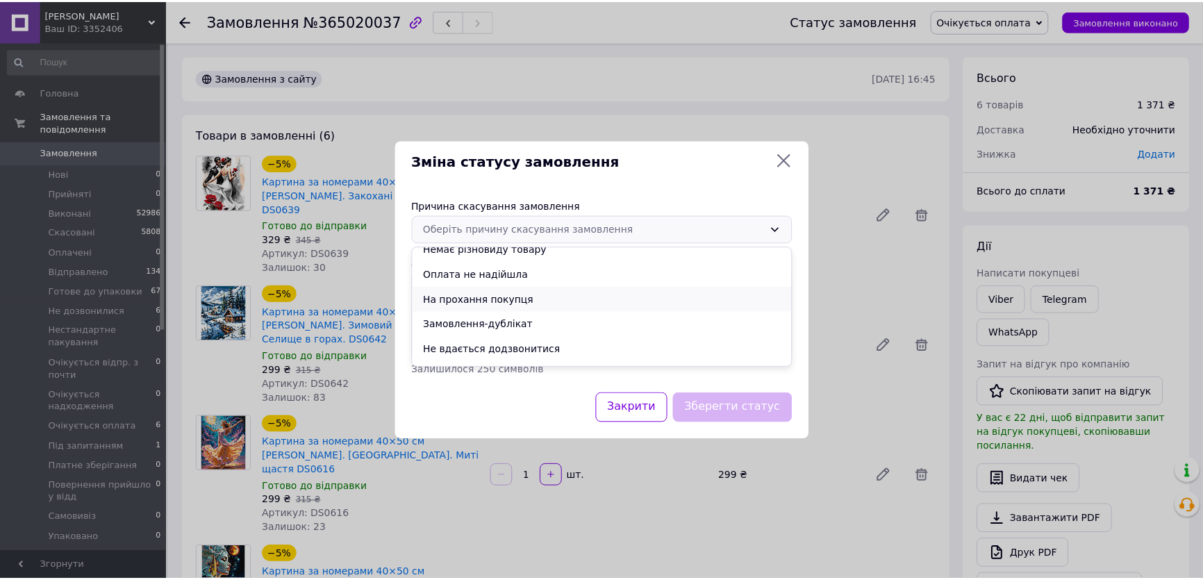
scroll to position [55, 0]
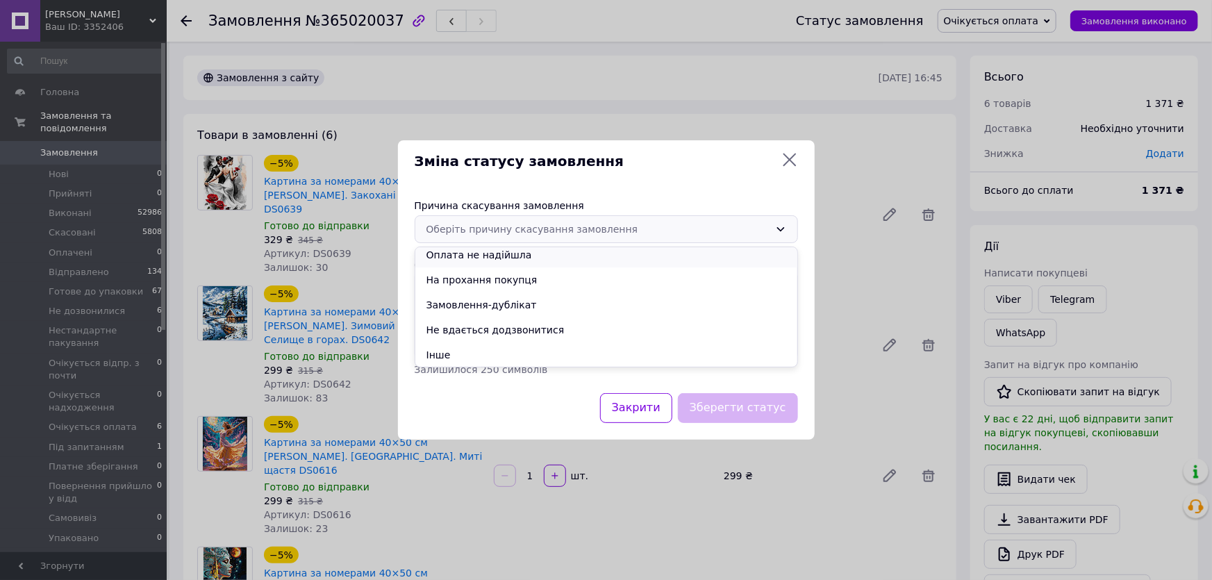
click at [488, 252] on li "Оплата не надійшла" at bounding box center [606, 254] width 382 height 25
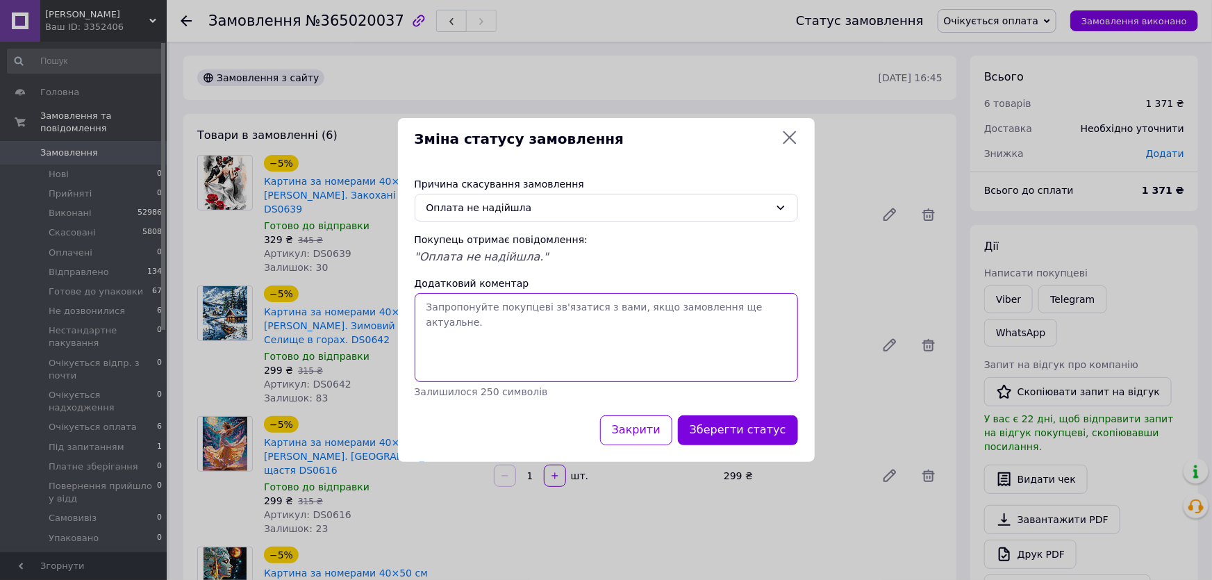
click at [430, 312] on textarea "Додатковий коментар" at bounding box center [607, 337] width 384 height 89
type textarea "передоплата не надійшла"
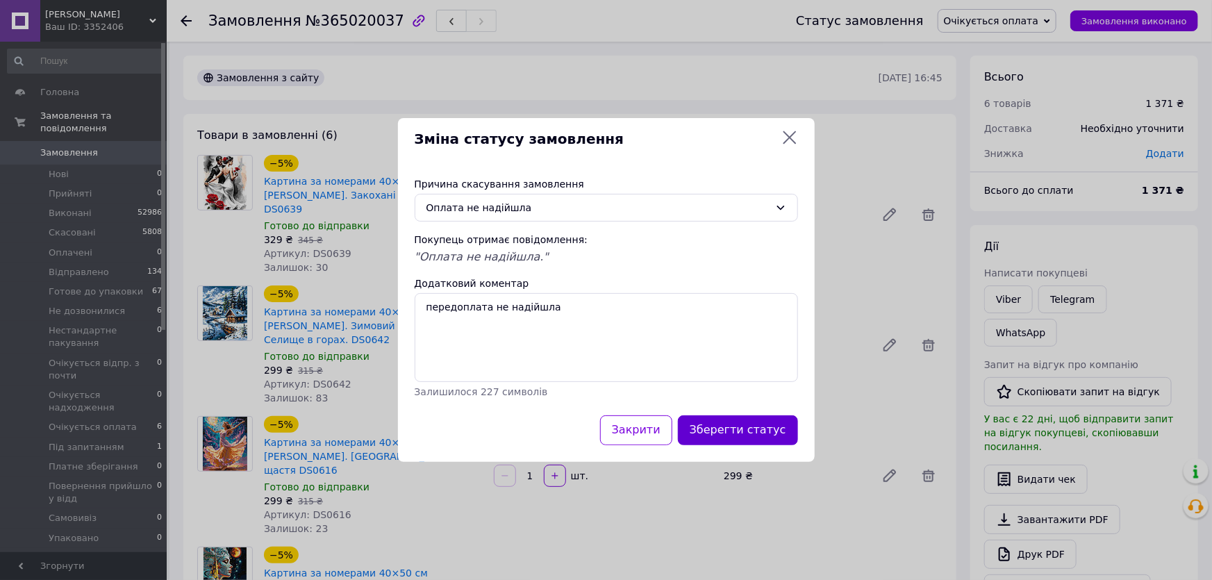
click at [755, 427] on button "Зберегти статус" at bounding box center [738, 430] width 120 height 30
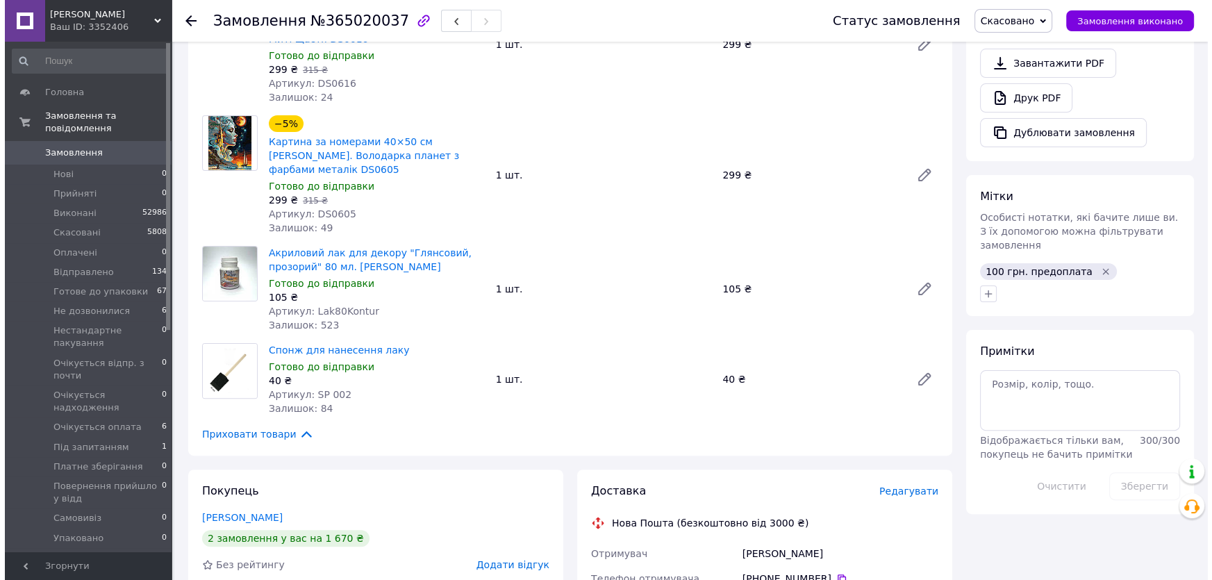
scroll to position [442, 0]
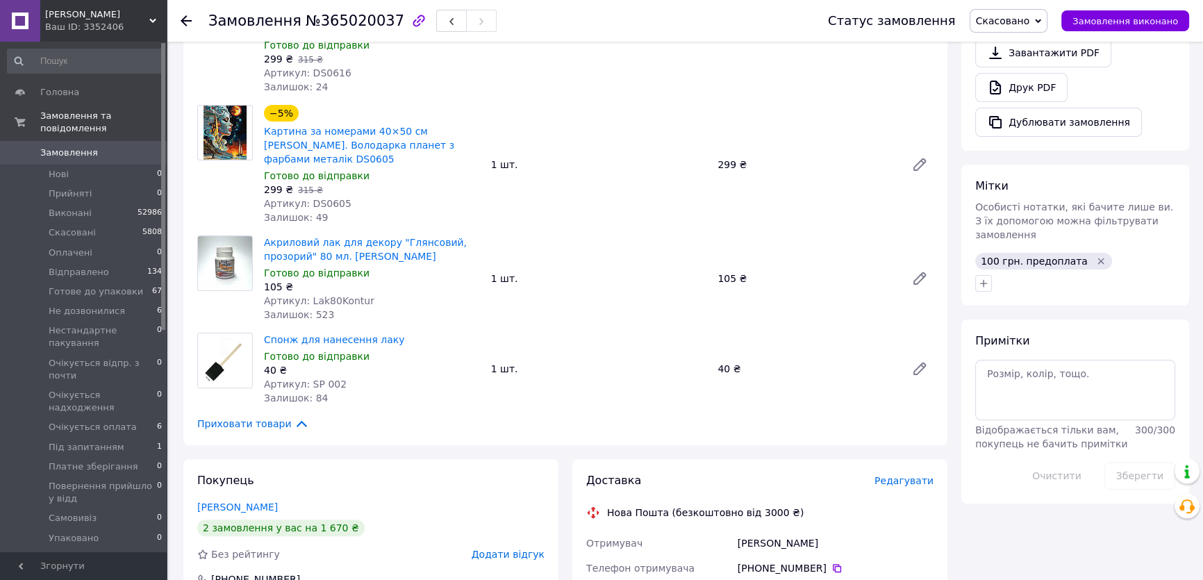
click at [500, 549] on span "Додати відгук" at bounding box center [508, 554] width 73 height 11
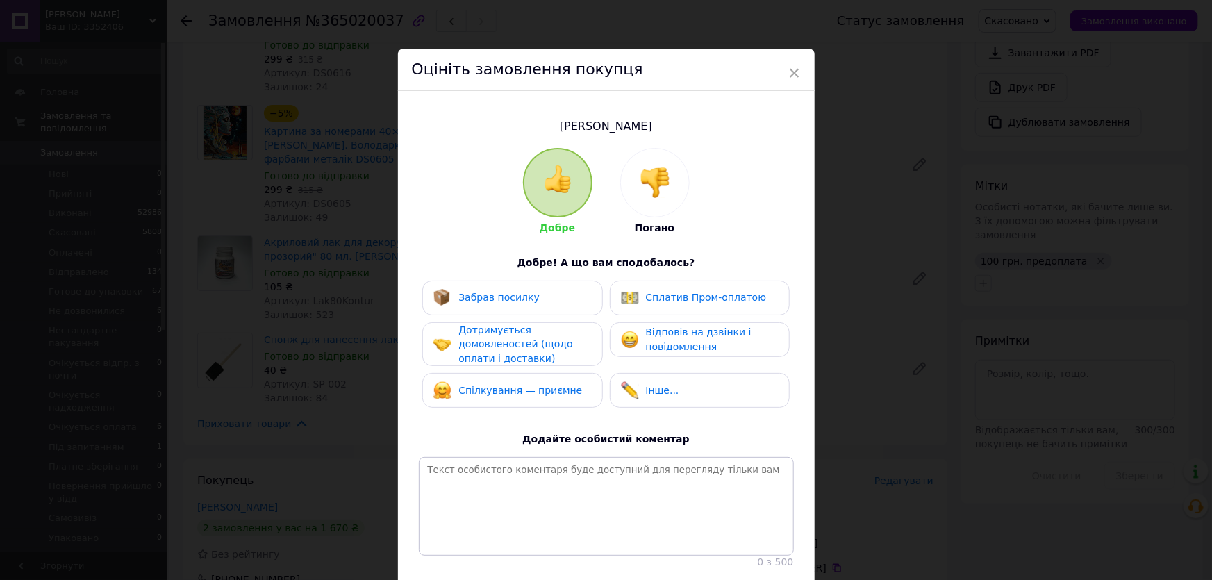
click at [640, 181] on img at bounding box center [655, 182] width 31 height 31
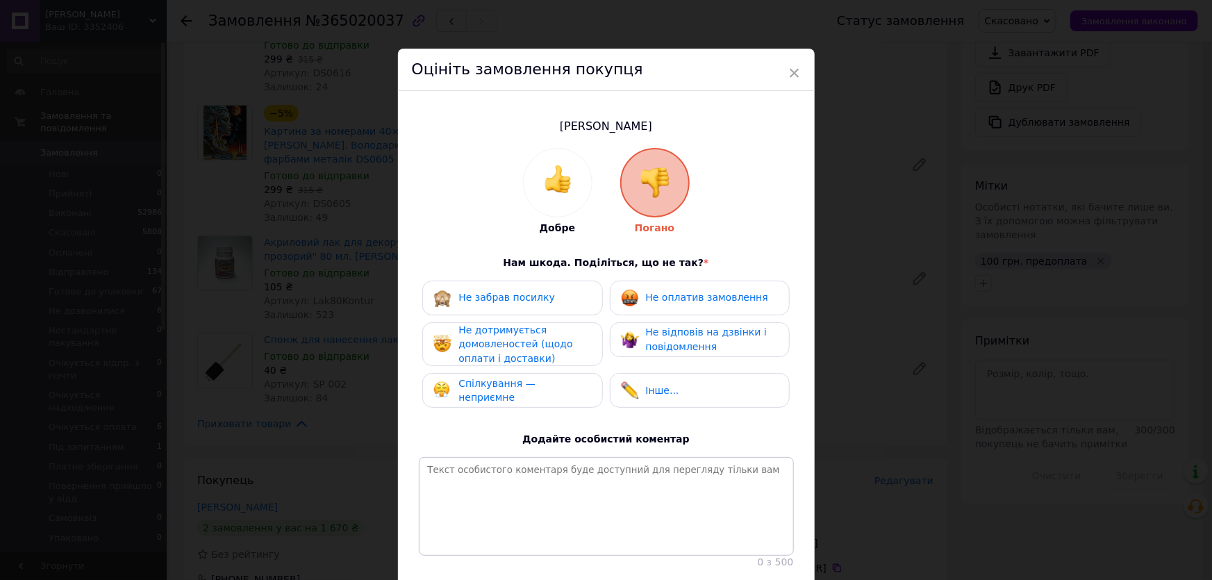
click at [668, 298] on span "Не оплатив замовлення" at bounding box center [707, 297] width 122 height 11
click at [547, 343] on span "Не дотримується домовленостей (щодо оплати і доставки)" at bounding box center [516, 344] width 114 height 40
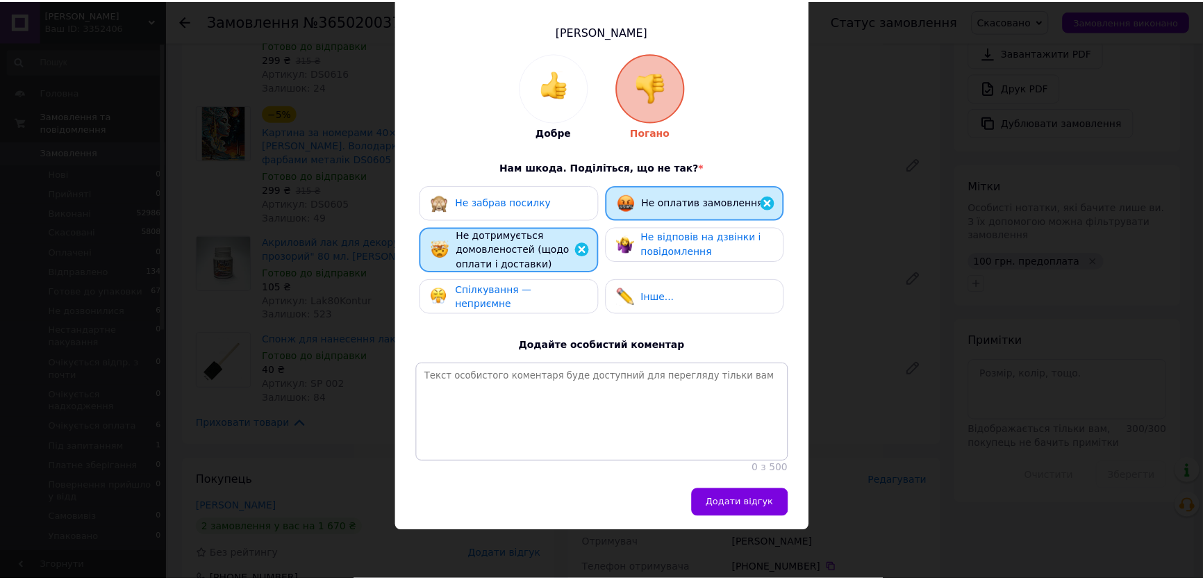
scroll to position [110, 0]
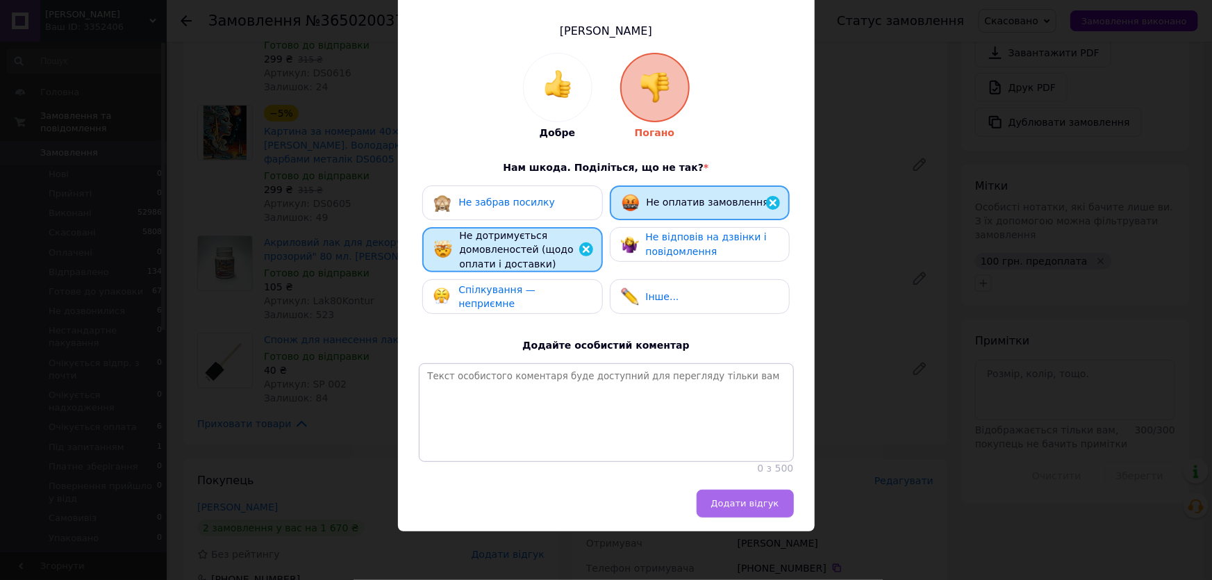
drag, startPoint x: 745, startPoint y: 502, endPoint x: 714, endPoint y: 504, distance: 31.3
click at [744, 503] on span "Додати відгук" at bounding box center [745, 503] width 68 height 10
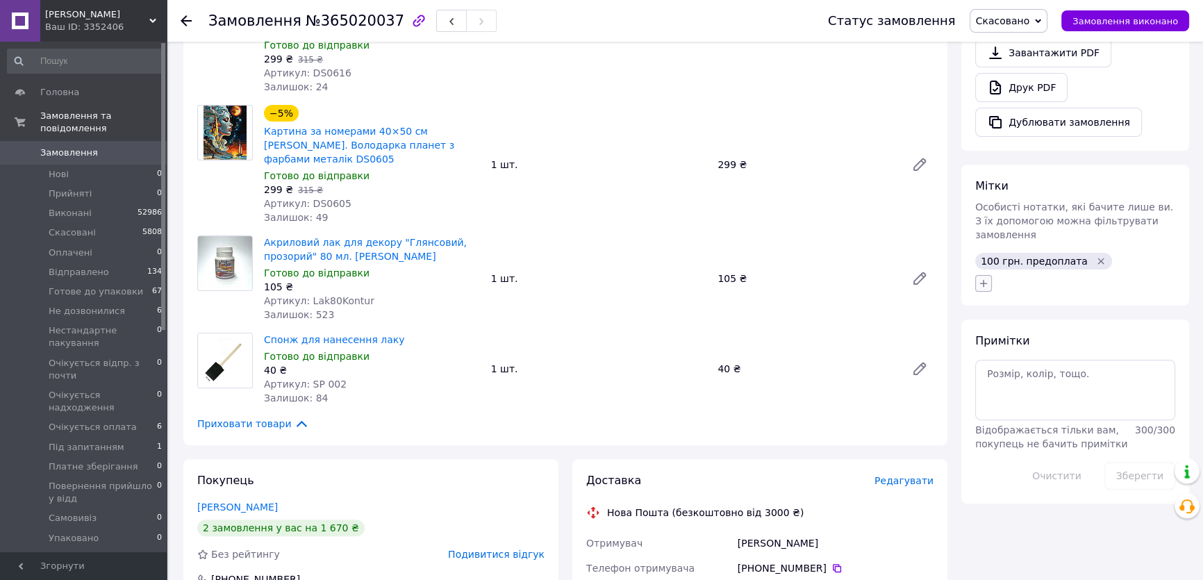
click at [984, 279] on icon "button" at bounding box center [984, 283] width 8 height 8
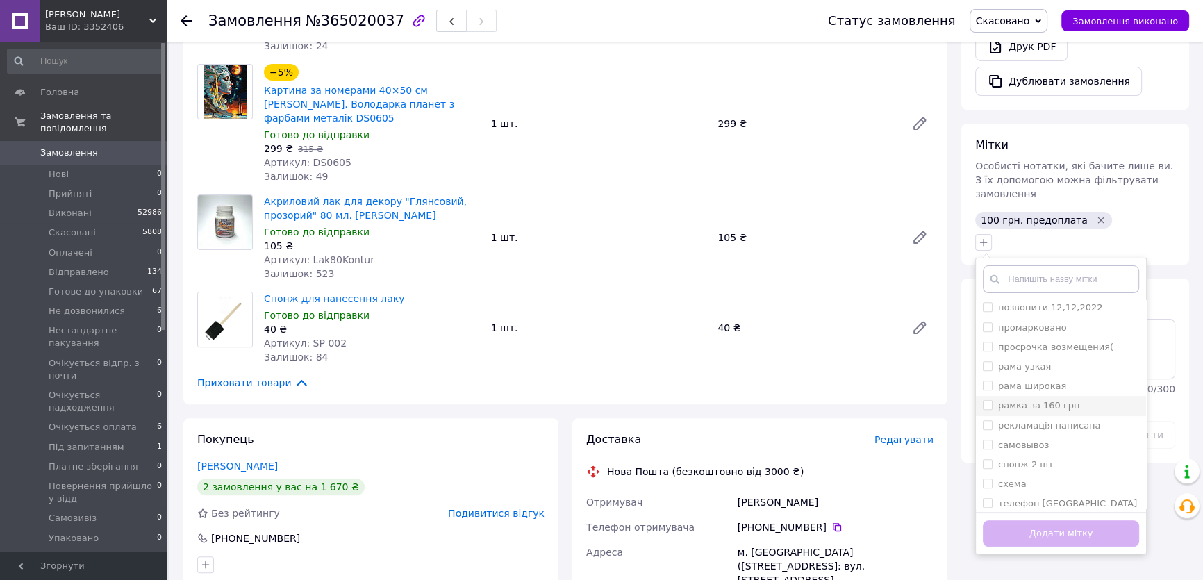
scroll to position [505, 0]
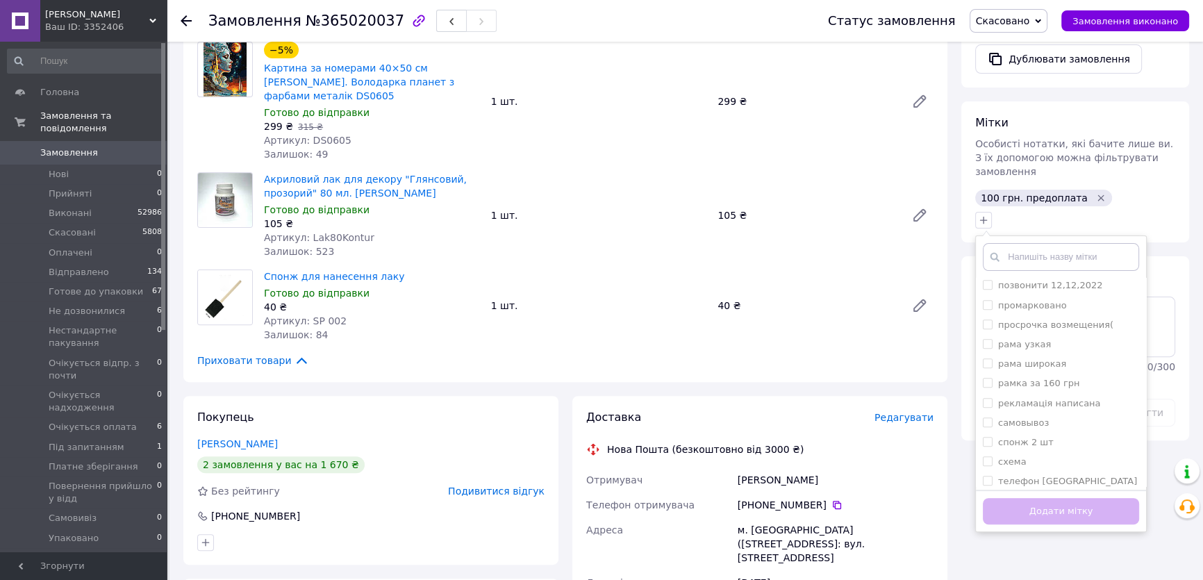
click at [185, 17] on use at bounding box center [186, 20] width 11 height 11
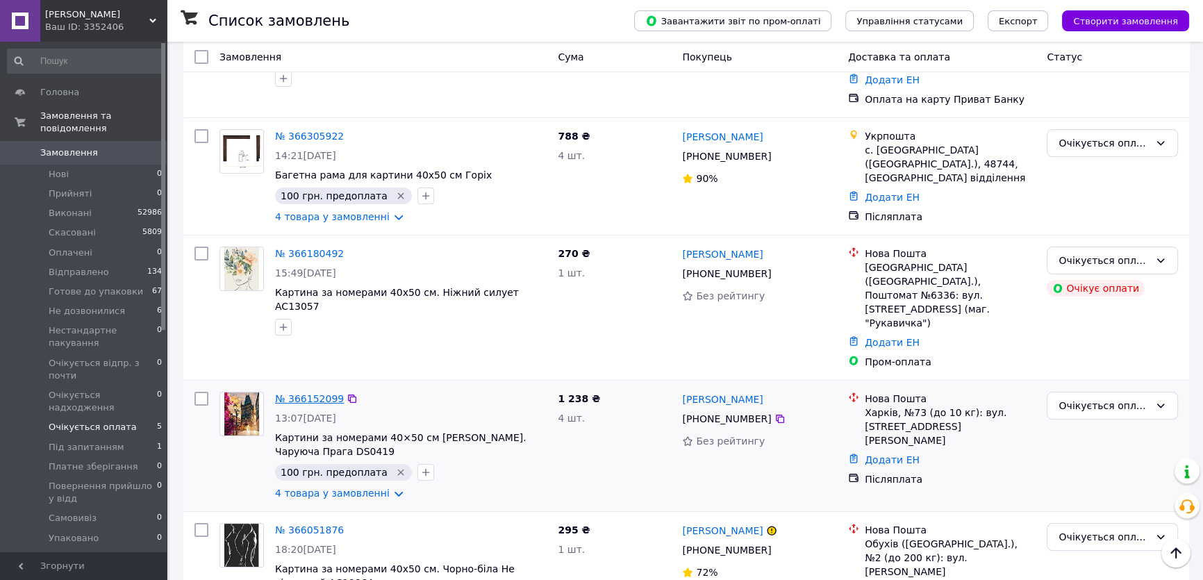
scroll to position [239, 0]
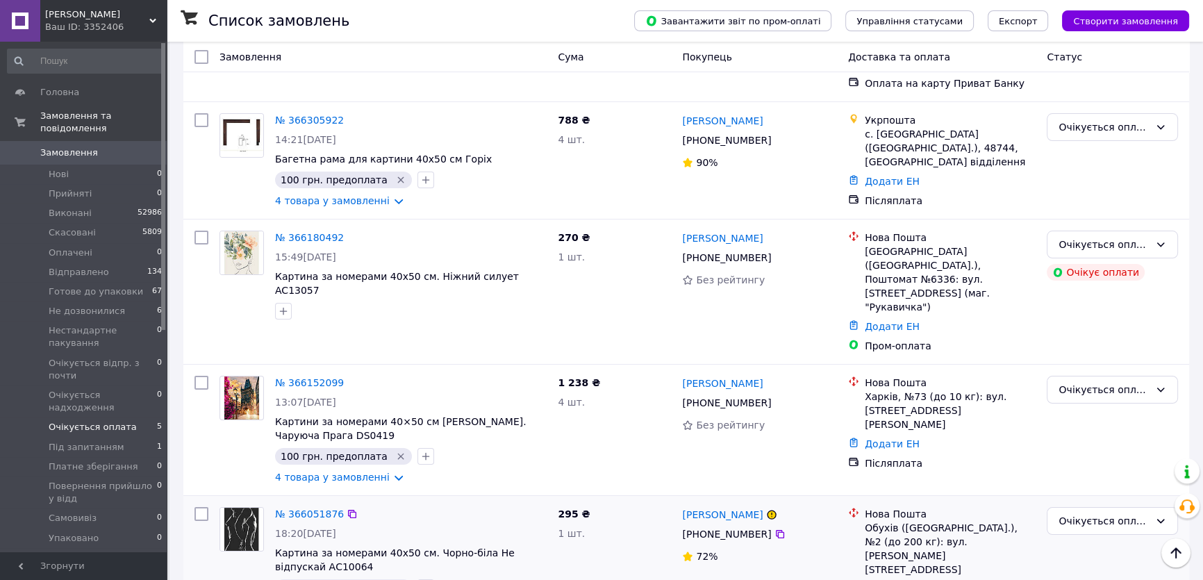
click at [242, 508] on img at bounding box center [241, 529] width 43 height 43
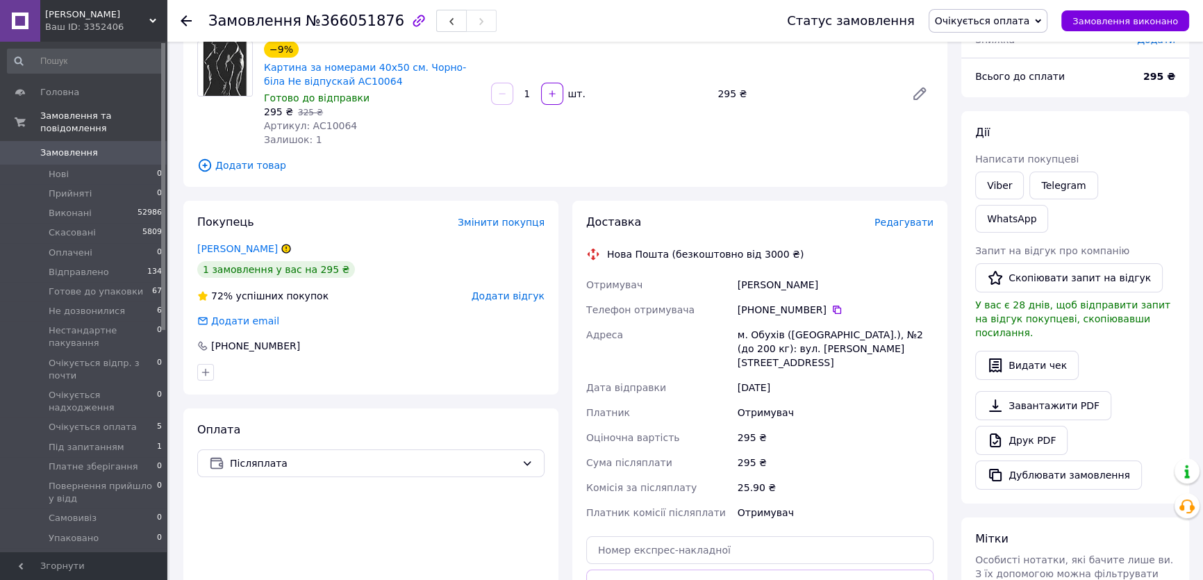
scroll to position [113, 0]
click at [987, 180] on link "Viber" at bounding box center [999, 187] width 49 height 28
click at [188, 17] on icon at bounding box center [186, 20] width 11 height 11
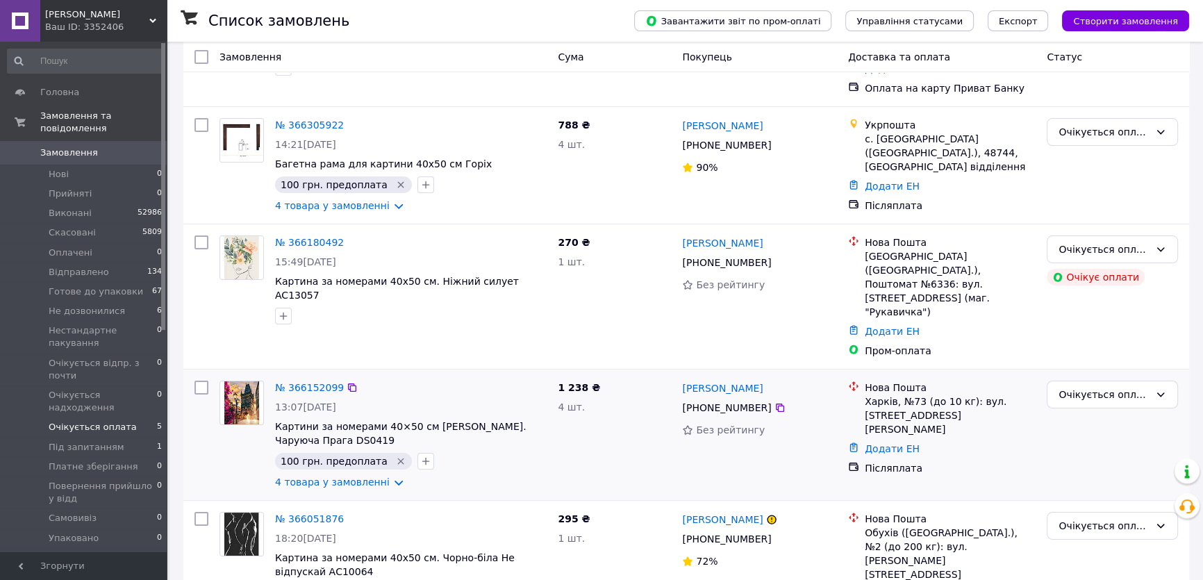
scroll to position [239, 0]
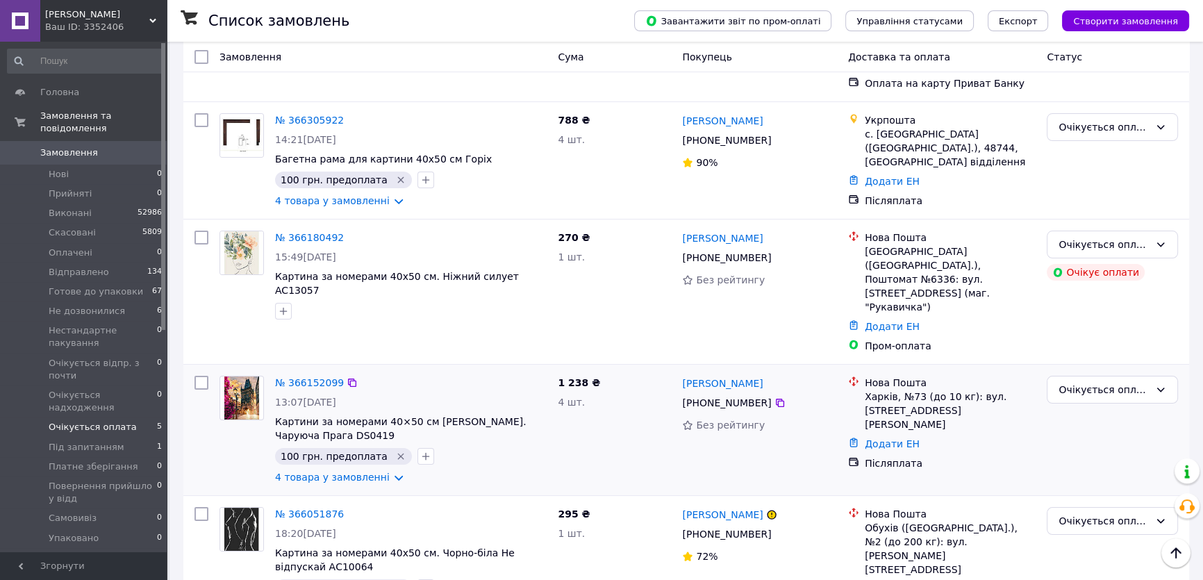
click at [245, 377] on img at bounding box center [241, 398] width 34 height 43
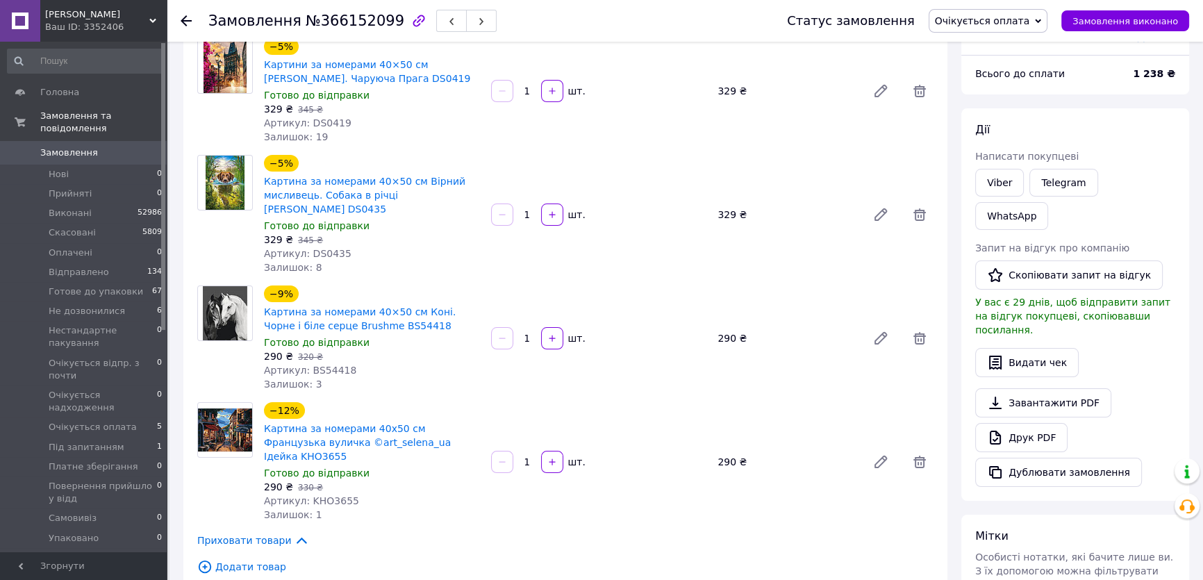
scroll to position [113, 0]
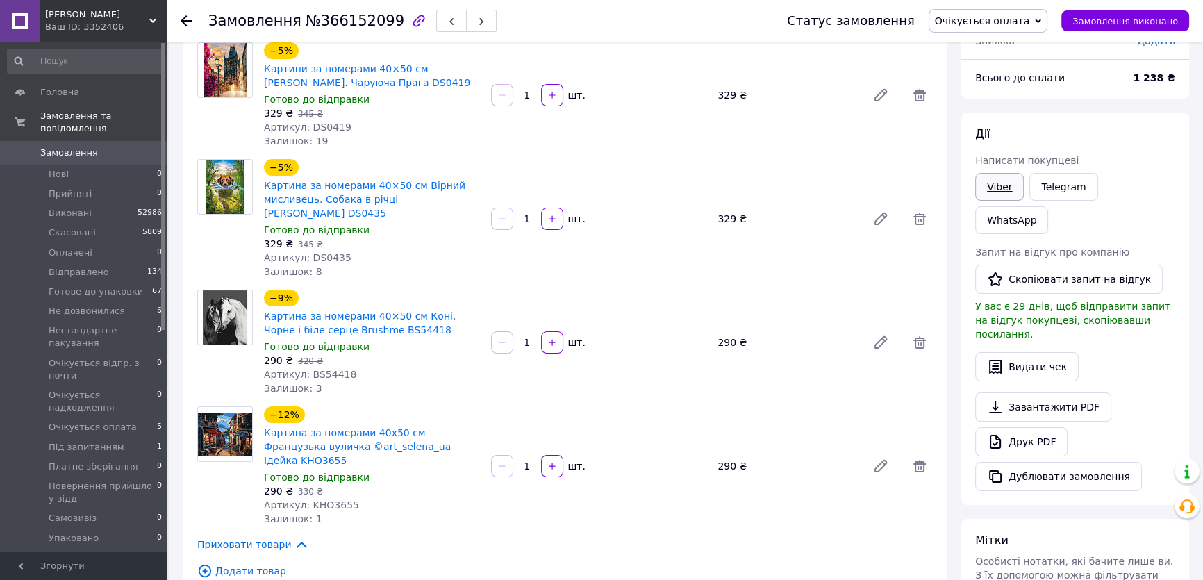
click at [994, 188] on link "Viber" at bounding box center [999, 187] width 49 height 28
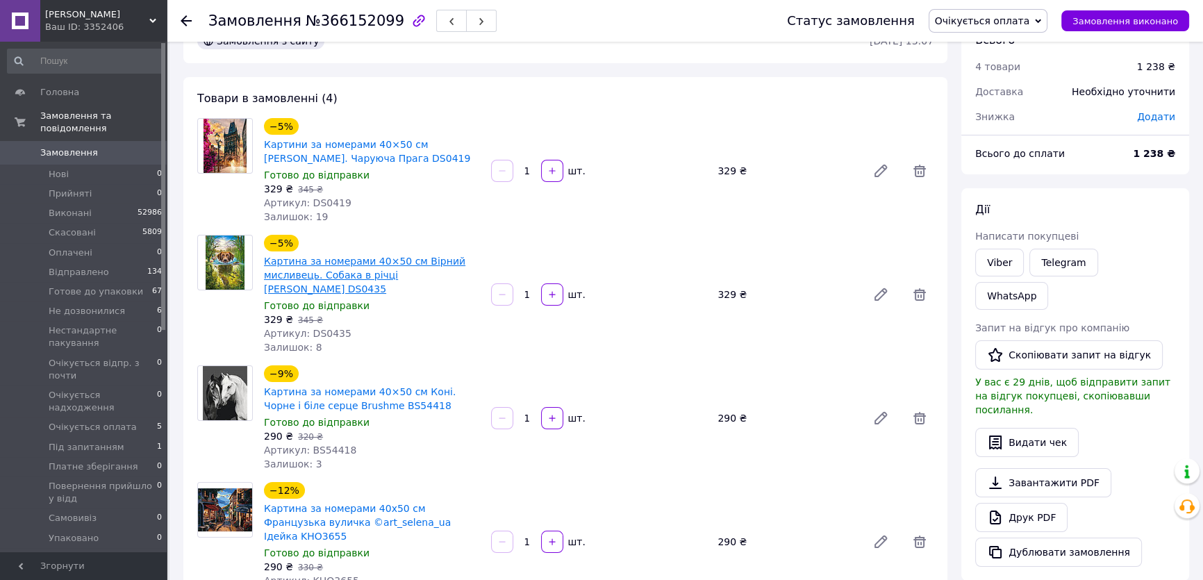
scroll to position [0, 0]
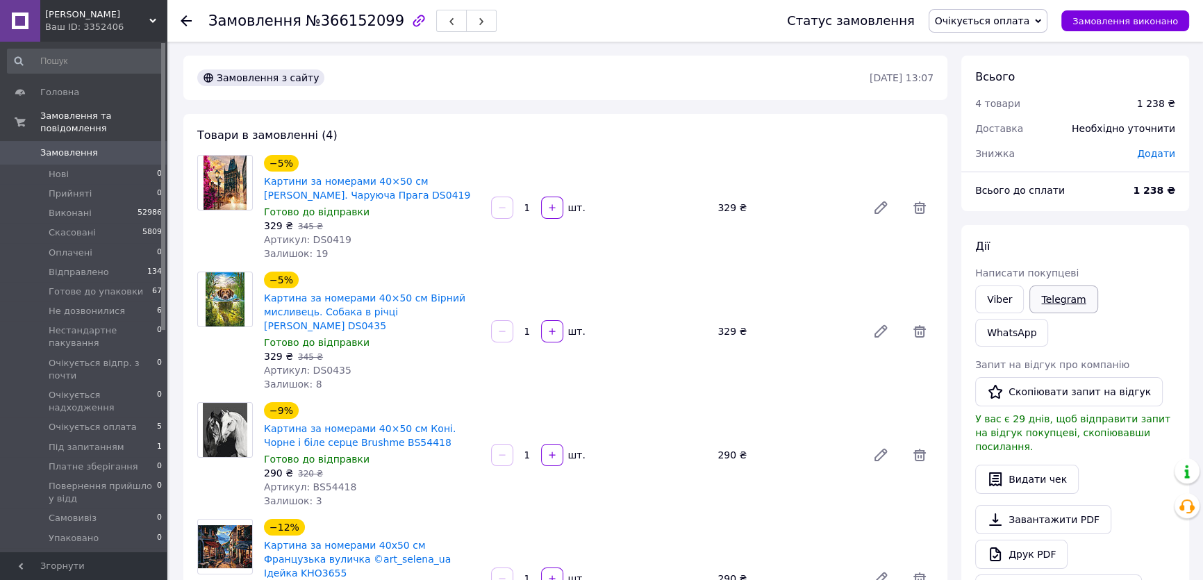
click at [1055, 300] on link "Telegram" at bounding box center [1064, 300] width 68 height 28
click at [186, 19] on icon at bounding box center [186, 20] width 11 height 11
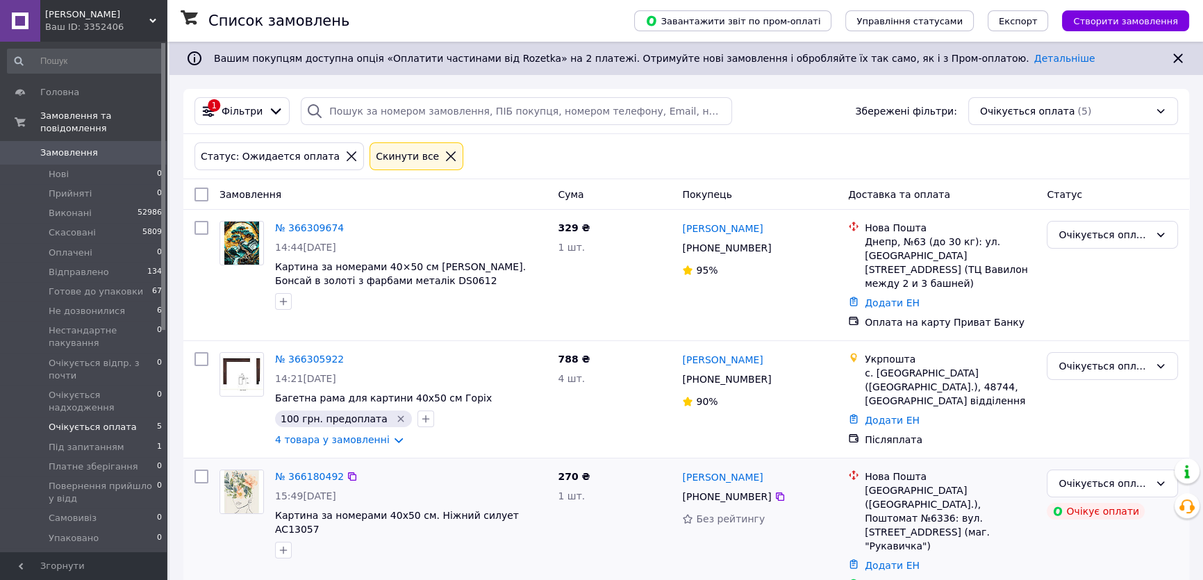
scroll to position [63, 0]
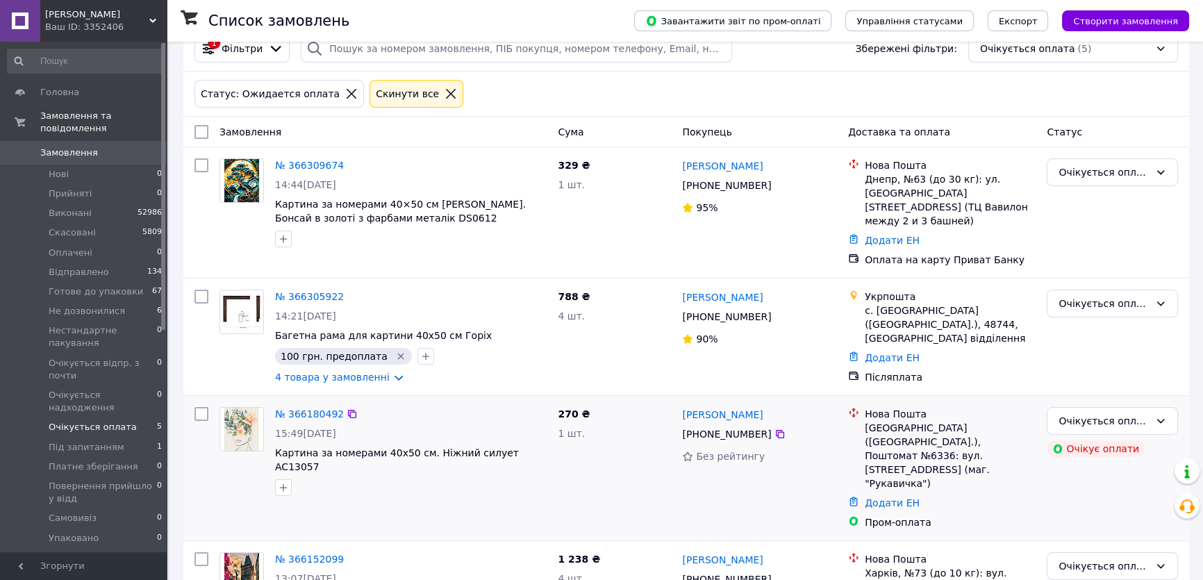
click at [236, 420] on img at bounding box center [241, 429] width 43 height 43
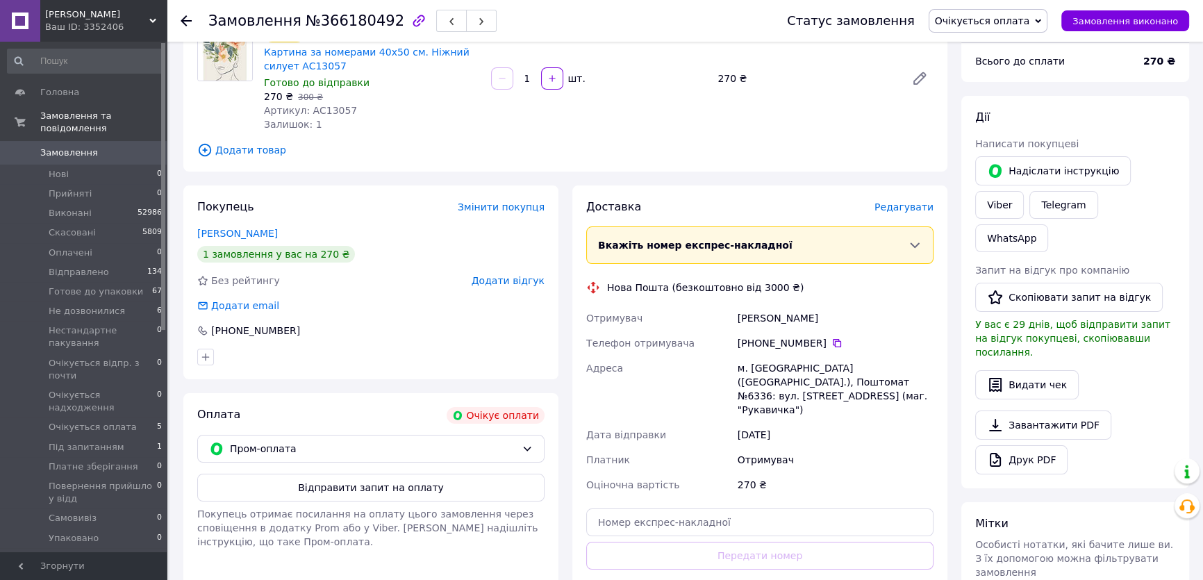
scroll to position [189, 0]
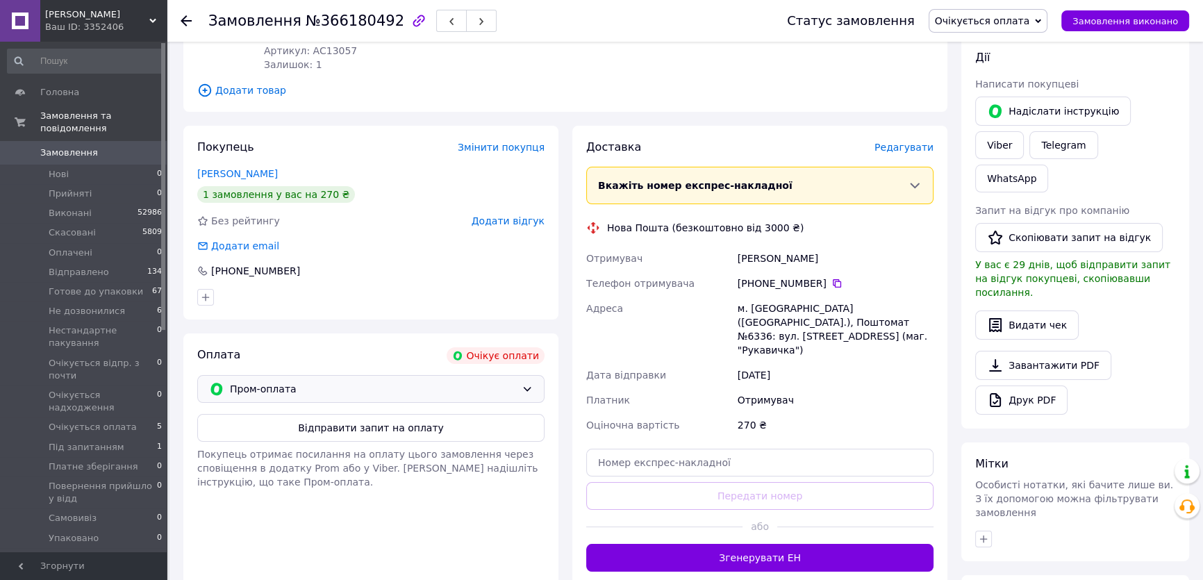
click at [527, 388] on icon at bounding box center [527, 389] width 11 height 11
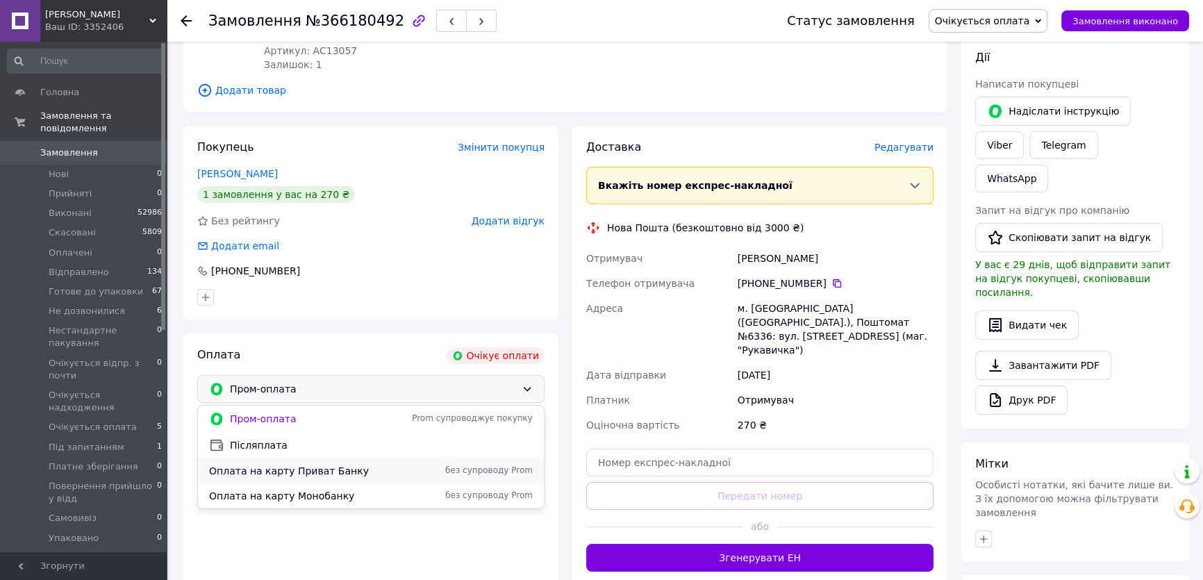
click at [304, 470] on span "Оплата на карту Приват Банку" at bounding box center [305, 471] width 192 height 14
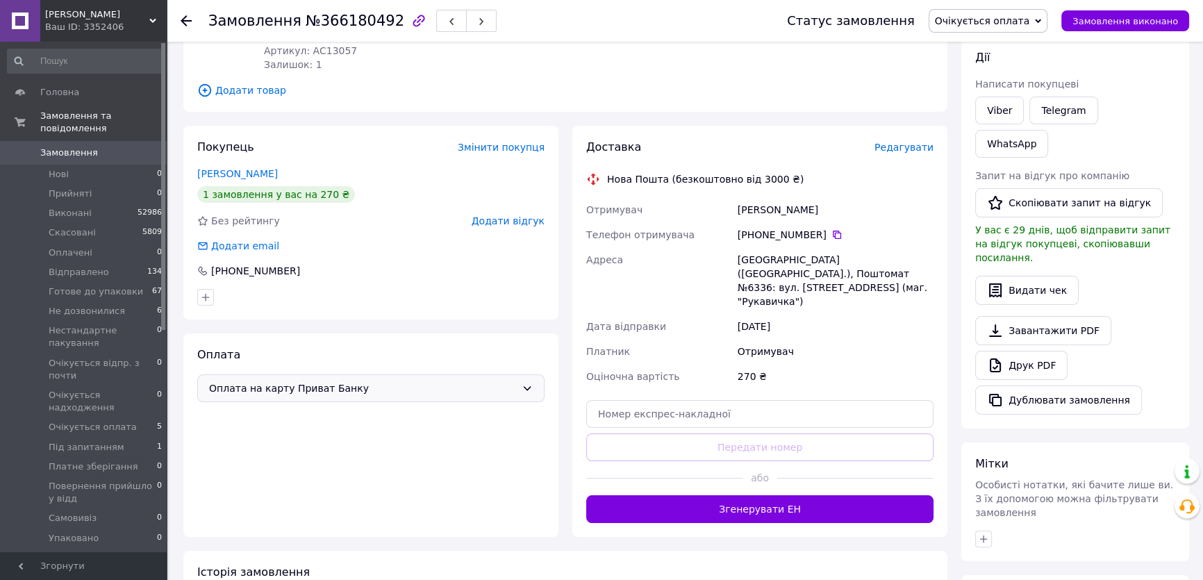
click at [528, 387] on icon at bounding box center [528, 388] width 8 height 4
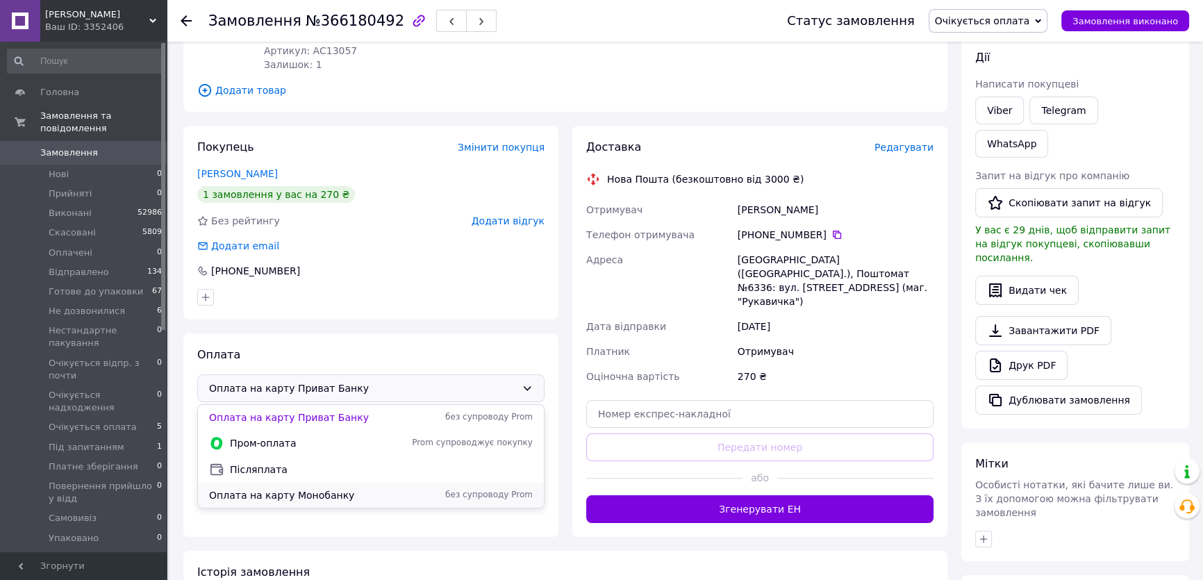
click at [312, 494] on span "Оплата на карту Монобанку" at bounding box center [305, 495] width 192 height 14
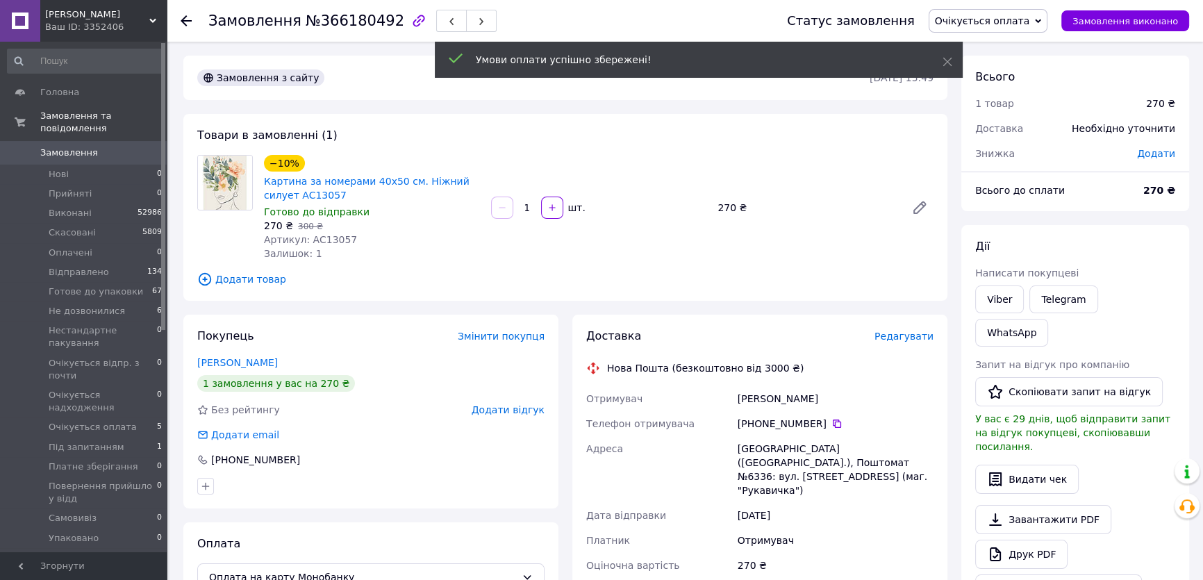
scroll to position [0, 0]
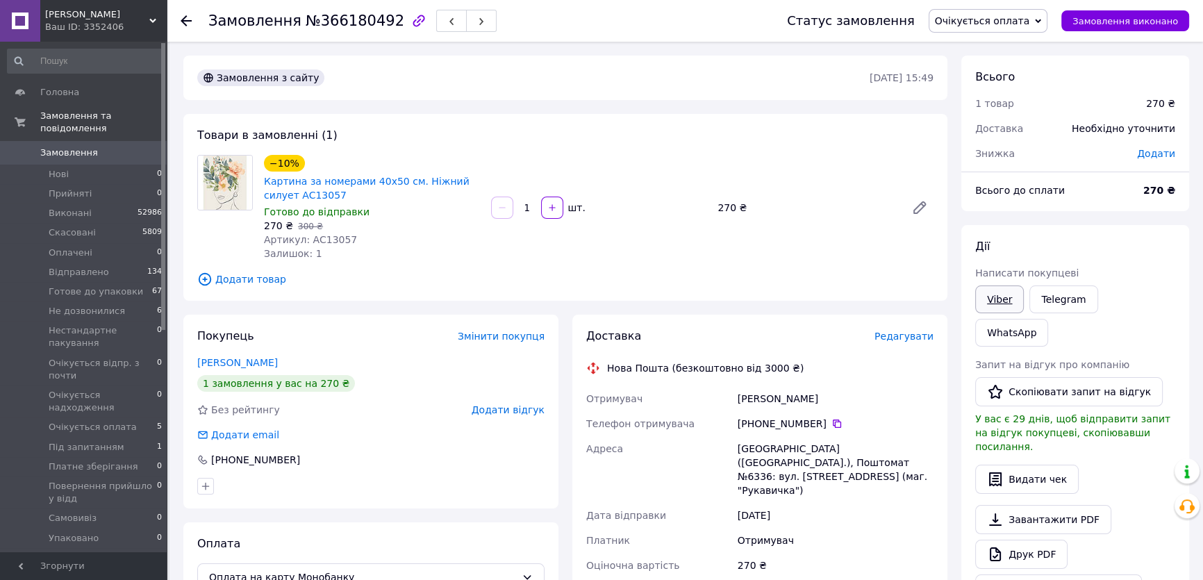
click at [991, 299] on link "Viber" at bounding box center [999, 300] width 49 height 28
click at [183, 24] on icon at bounding box center [186, 20] width 11 height 11
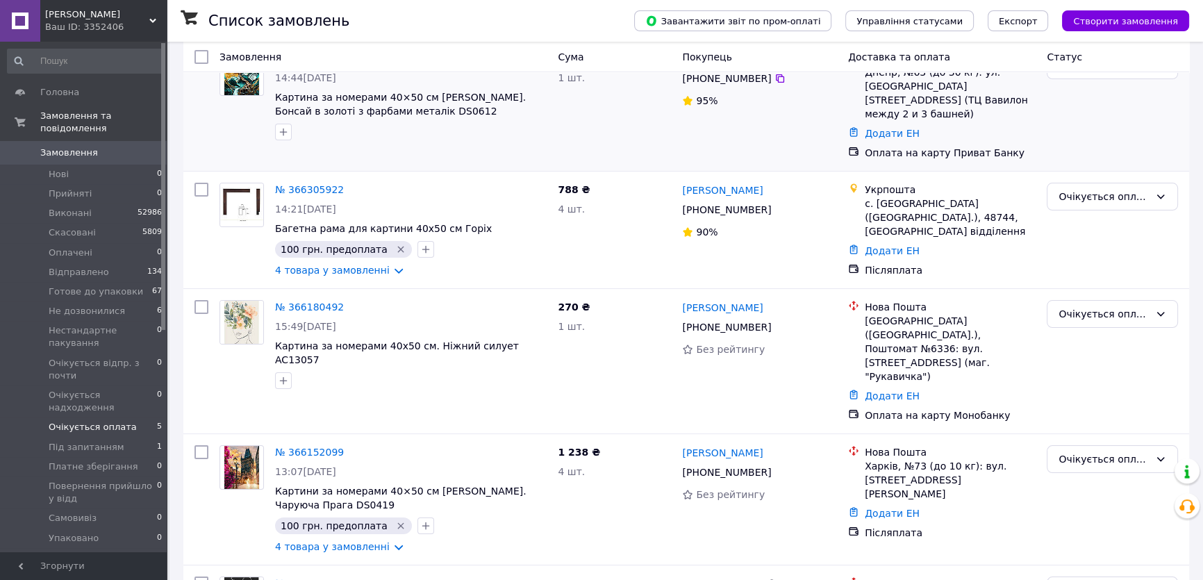
scroll to position [239, 0]
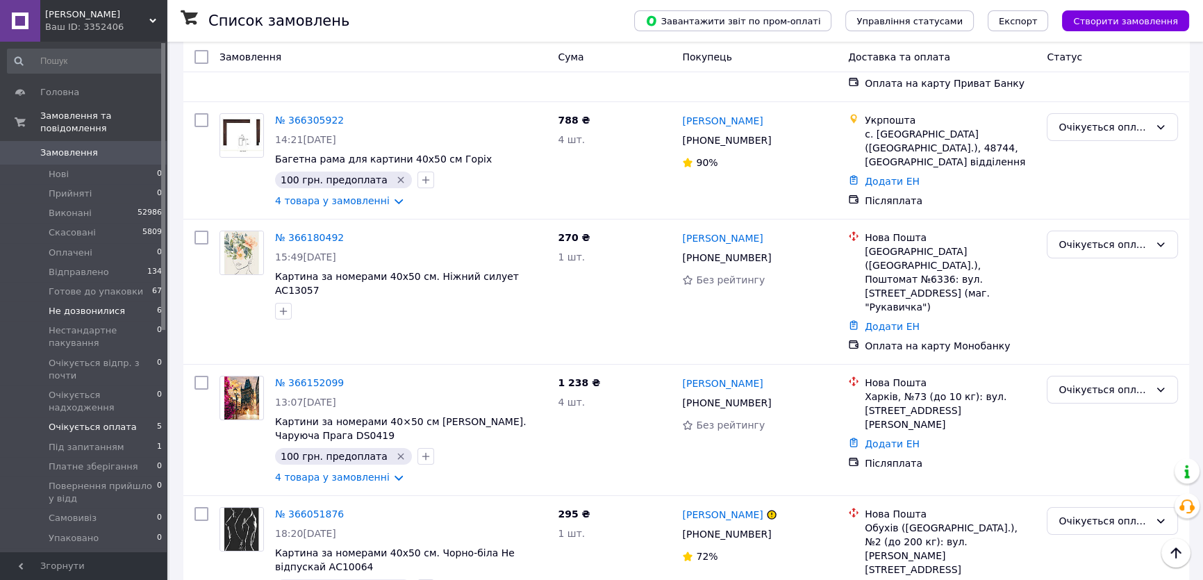
click at [90, 305] on span "Не дозвонилися" at bounding box center [87, 311] width 76 height 13
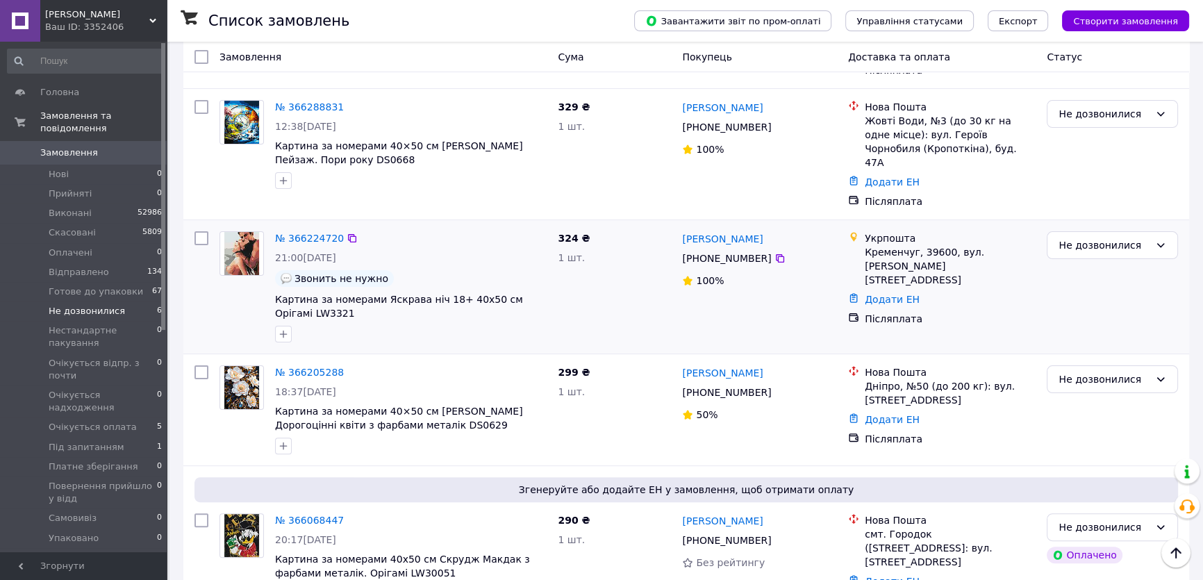
scroll to position [409, 0]
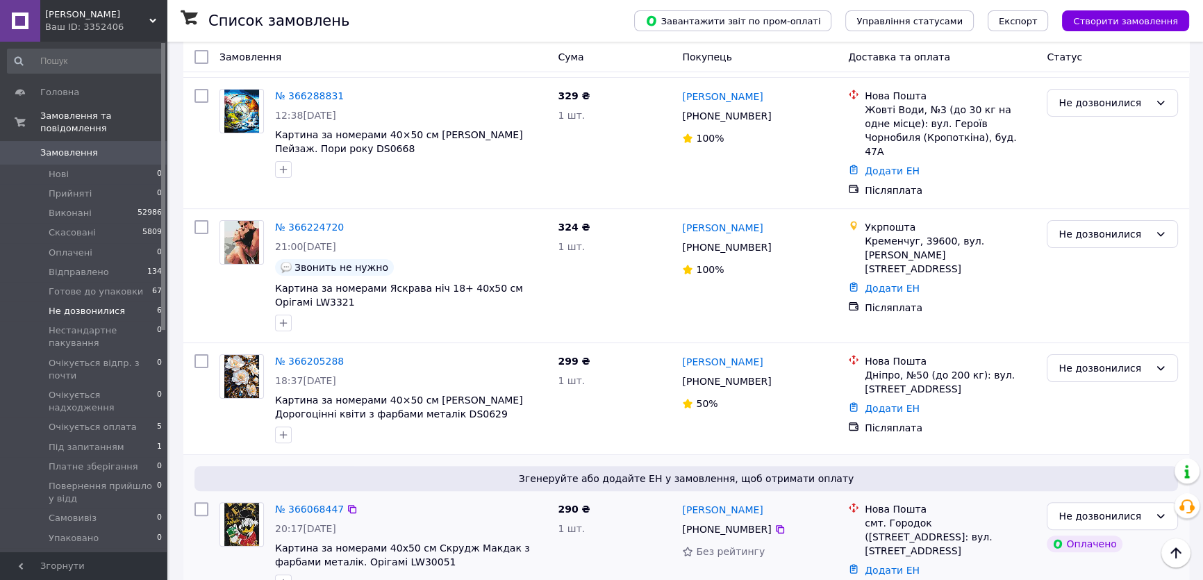
click at [247, 503] on img at bounding box center [241, 524] width 35 height 43
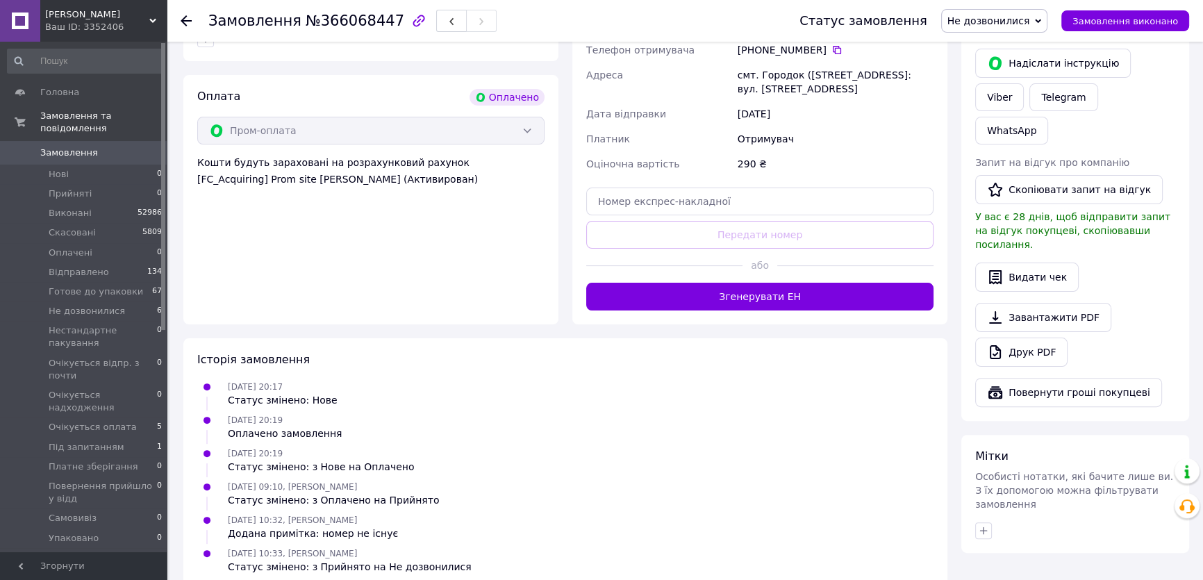
scroll to position [471, 0]
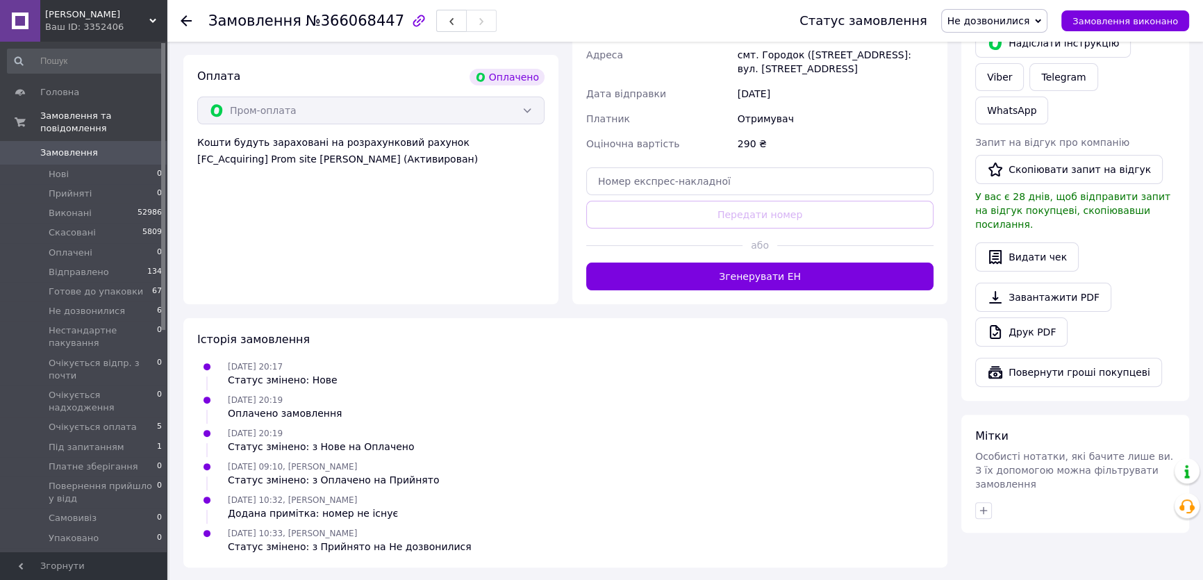
click at [183, 21] on use at bounding box center [186, 20] width 11 height 11
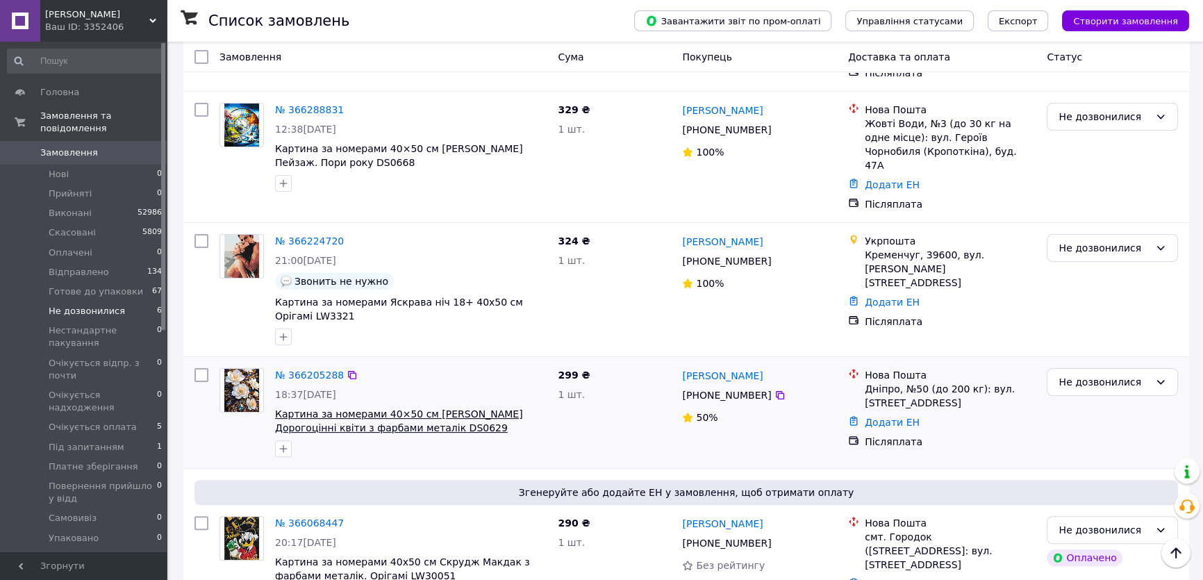
scroll to position [409, 0]
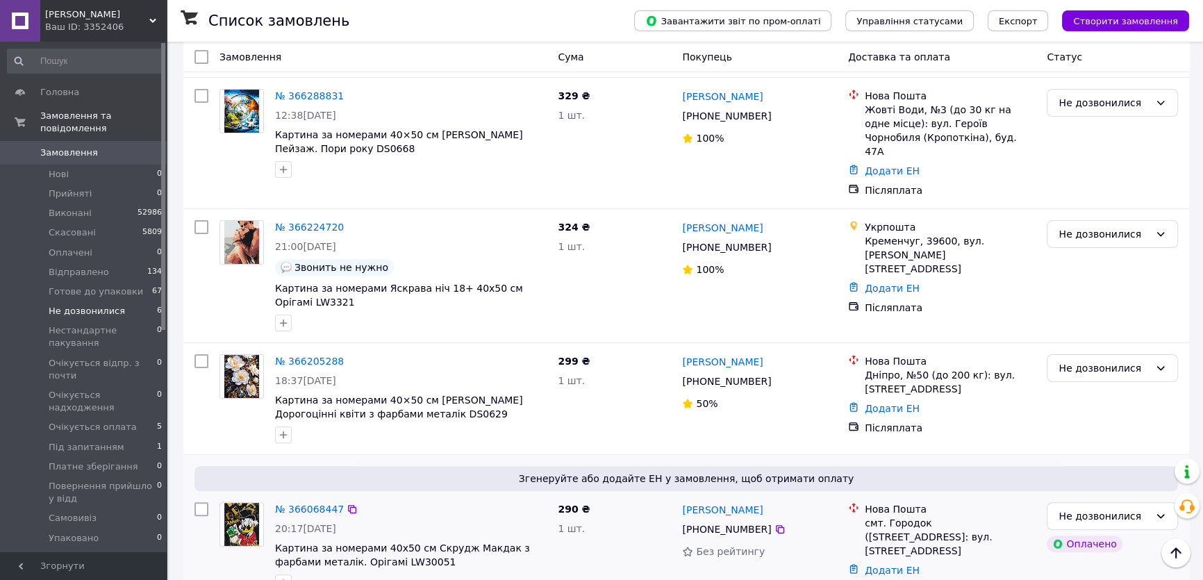
click at [240, 503] on img at bounding box center [241, 524] width 35 height 43
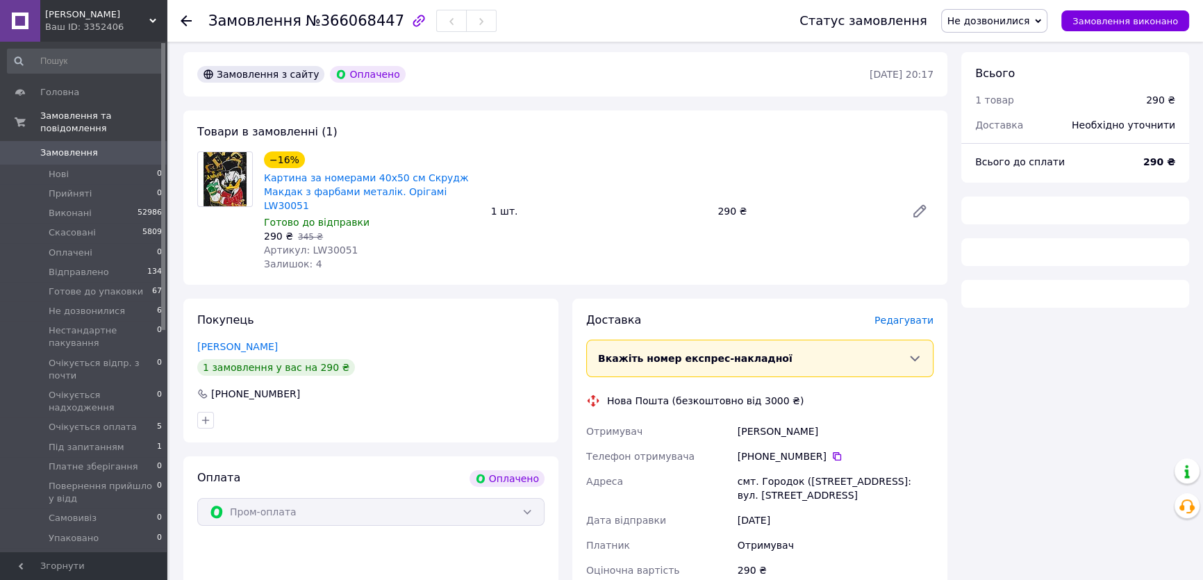
scroll to position [409, 0]
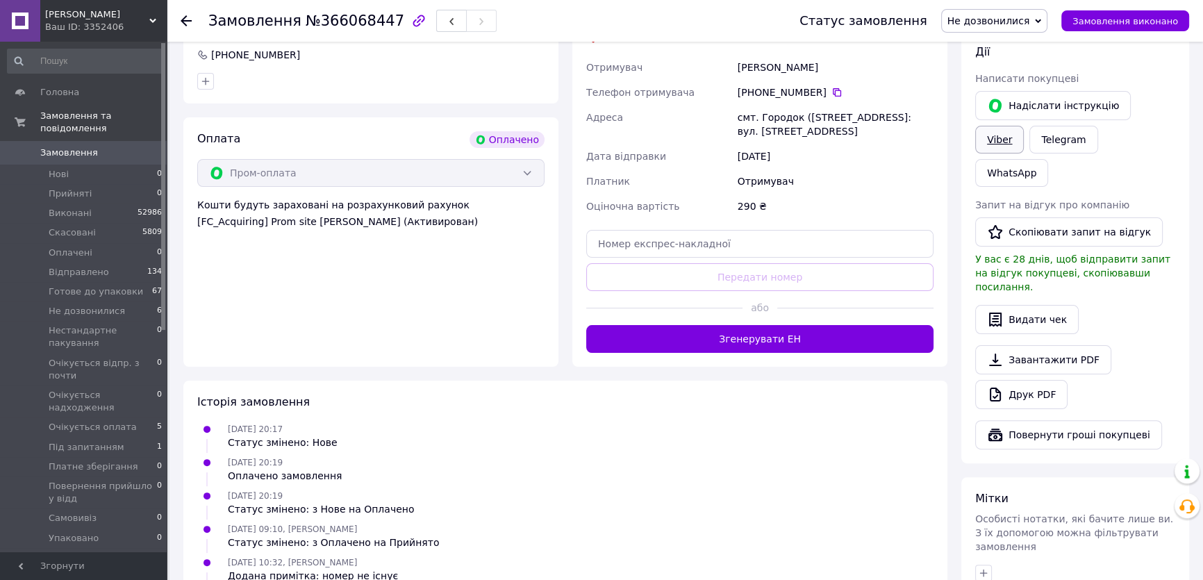
click at [1024, 126] on link "Viber" at bounding box center [999, 140] width 49 height 28
click at [1030, 141] on link "Telegram" at bounding box center [1064, 140] width 68 height 28
click at [185, 19] on icon at bounding box center [186, 20] width 11 height 11
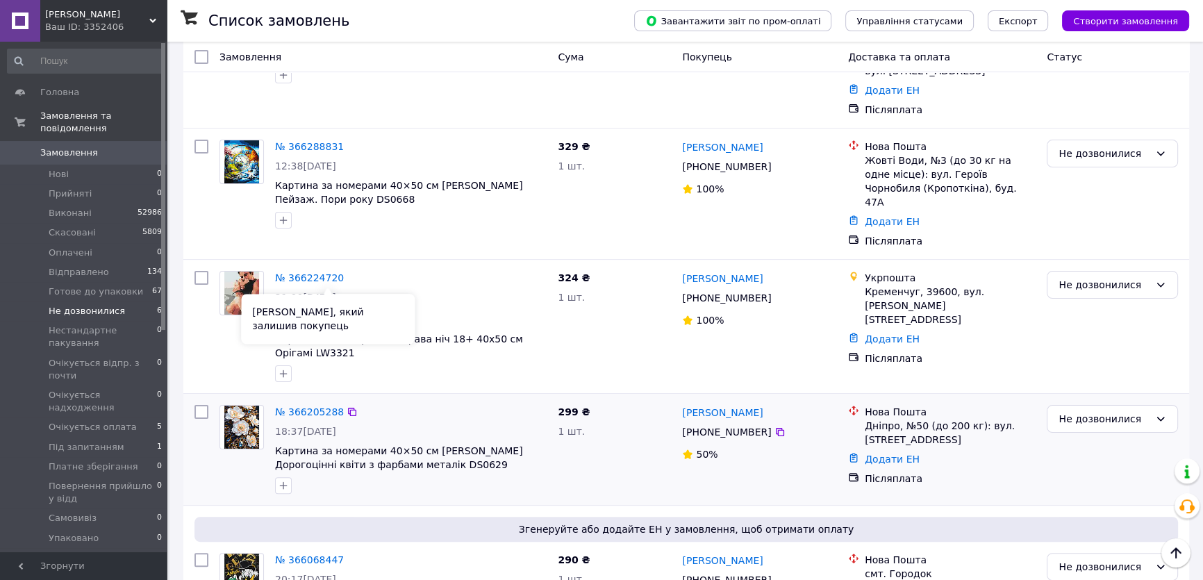
scroll to position [409, 0]
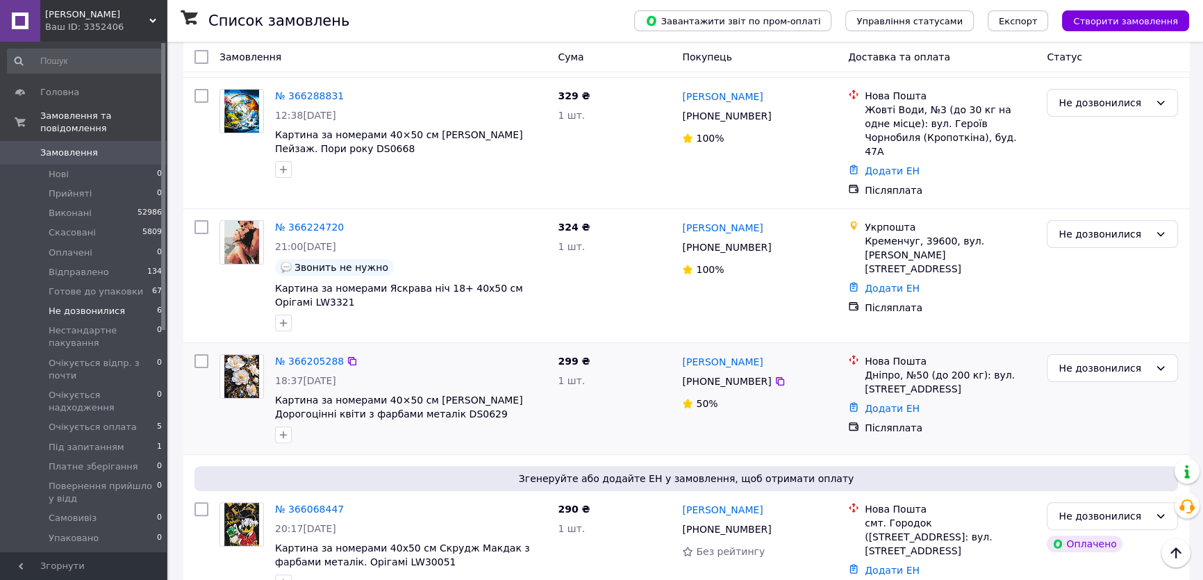
click at [238, 355] on img at bounding box center [241, 376] width 35 height 43
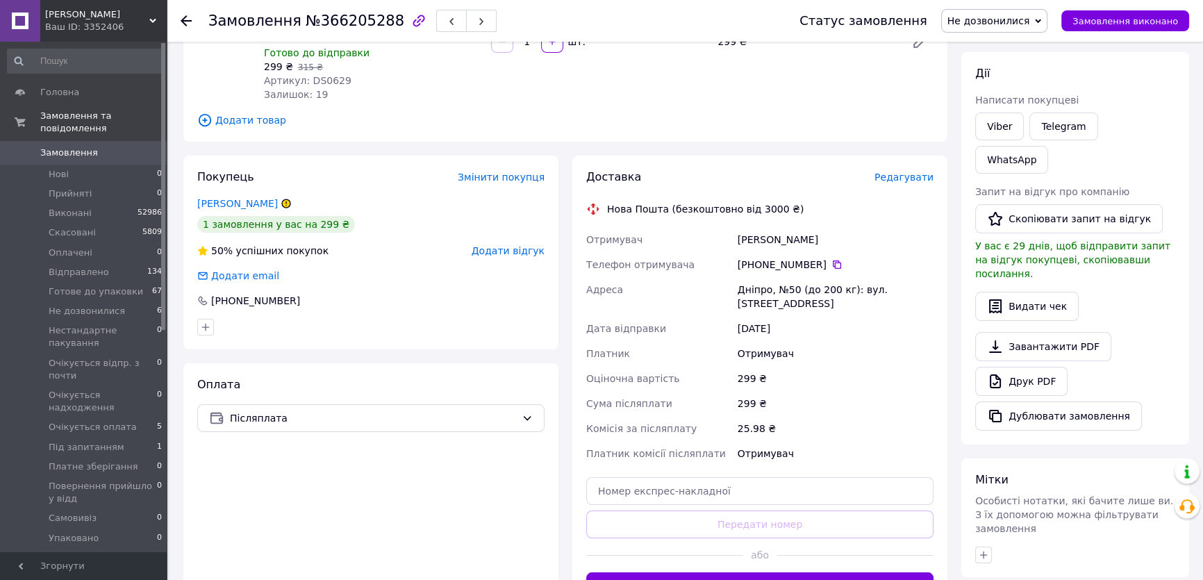
scroll to position [116, 0]
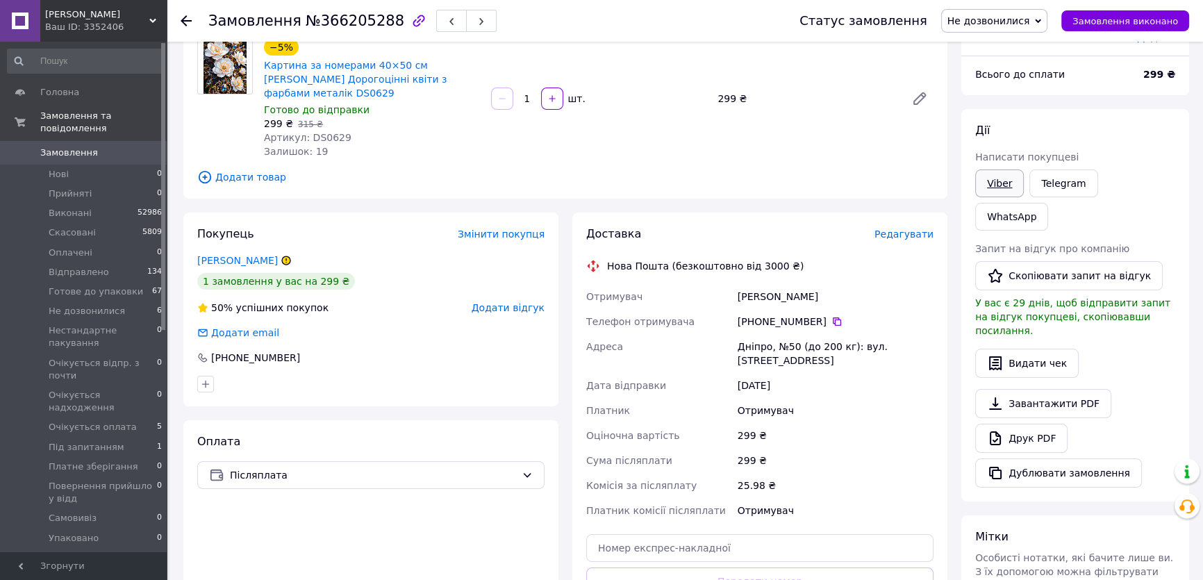
click at [1000, 176] on link "Viber" at bounding box center [999, 184] width 49 height 28
click at [182, 20] on use at bounding box center [186, 20] width 11 height 11
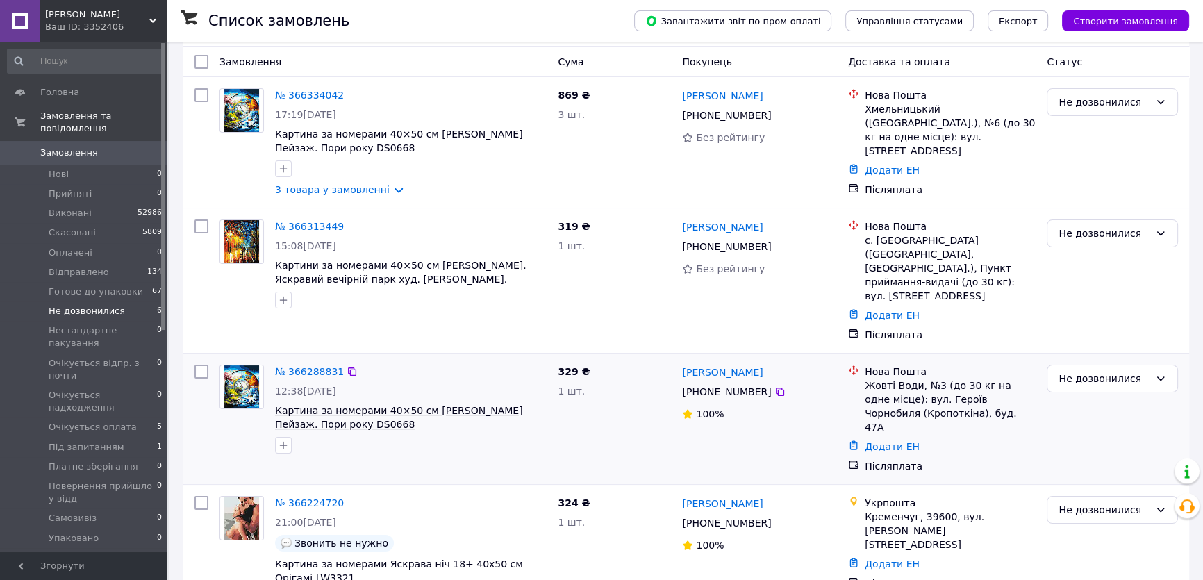
scroll to position [189, 0]
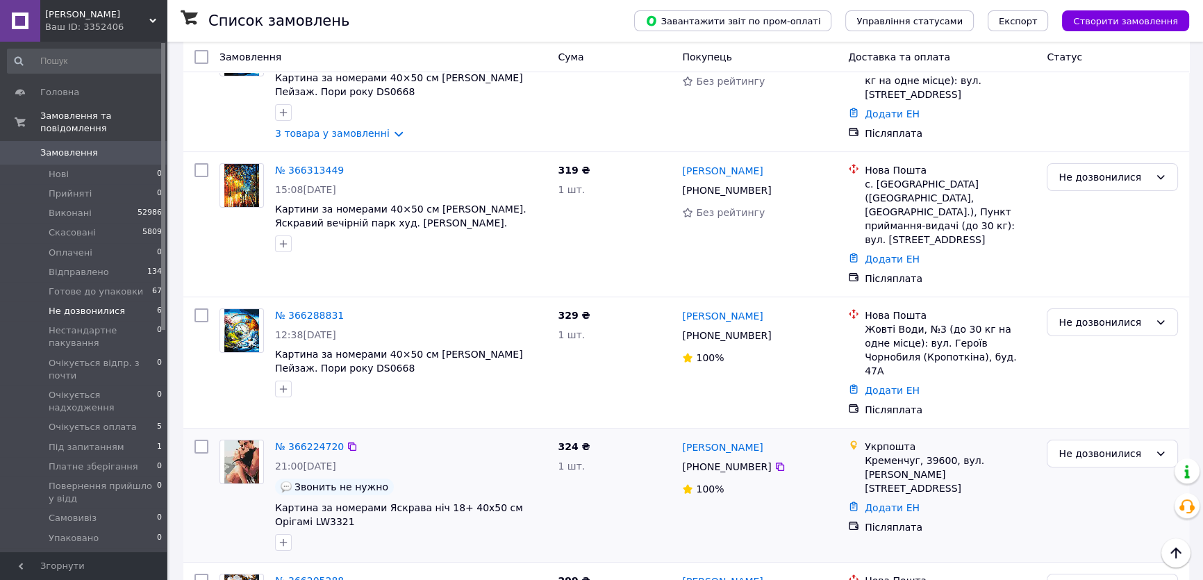
click at [247, 440] on img at bounding box center [241, 461] width 35 height 43
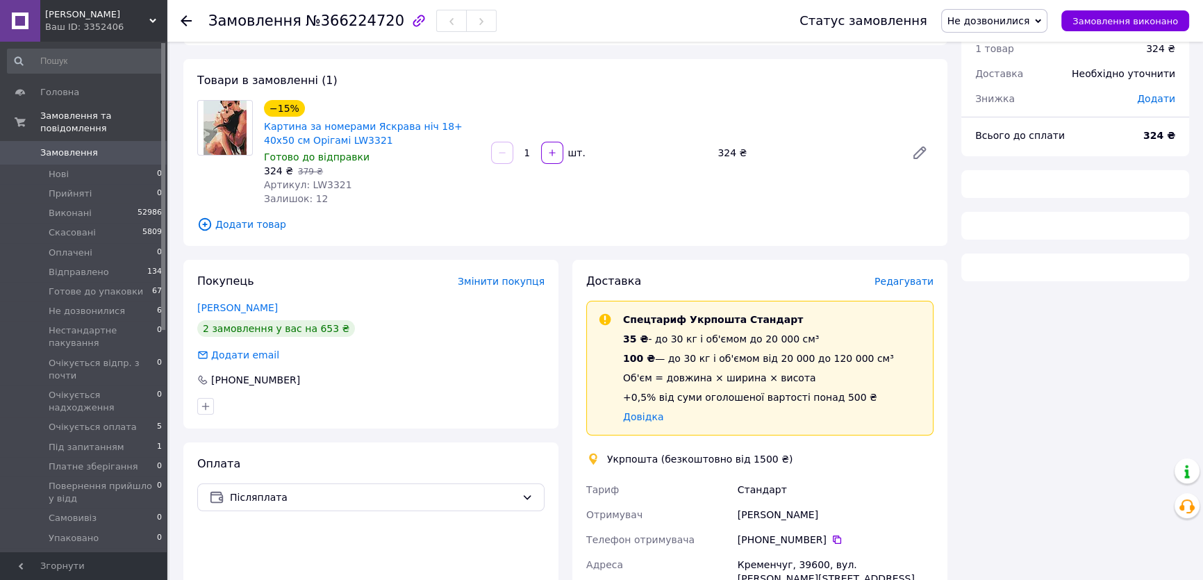
scroll to position [189, 0]
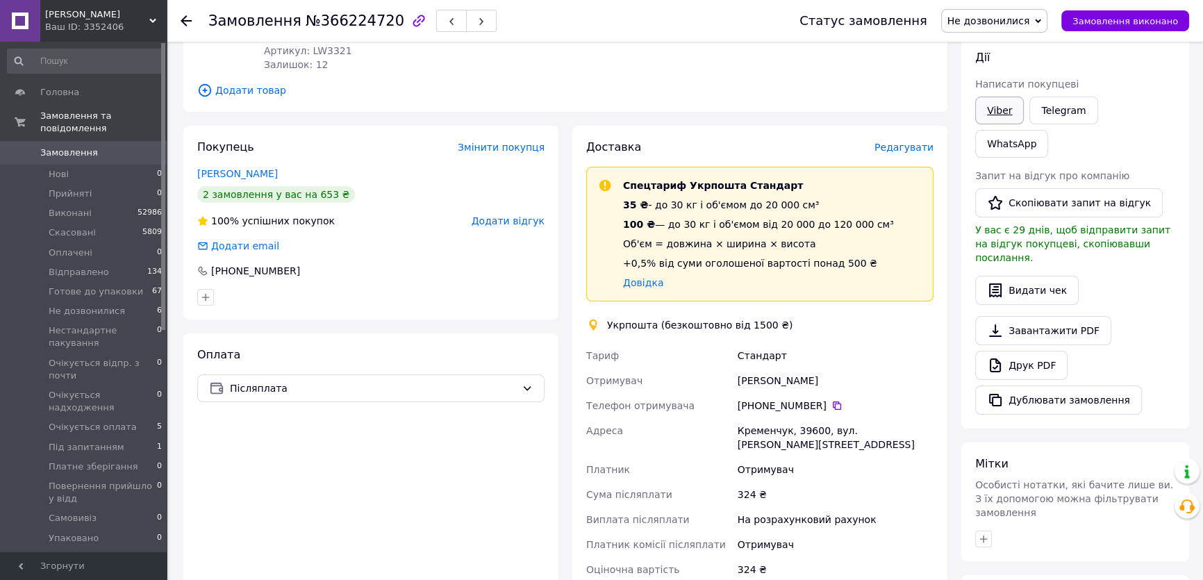
click at [1000, 108] on link "Viber" at bounding box center [999, 111] width 49 height 28
click at [1062, 109] on link "Telegram" at bounding box center [1064, 111] width 68 height 28
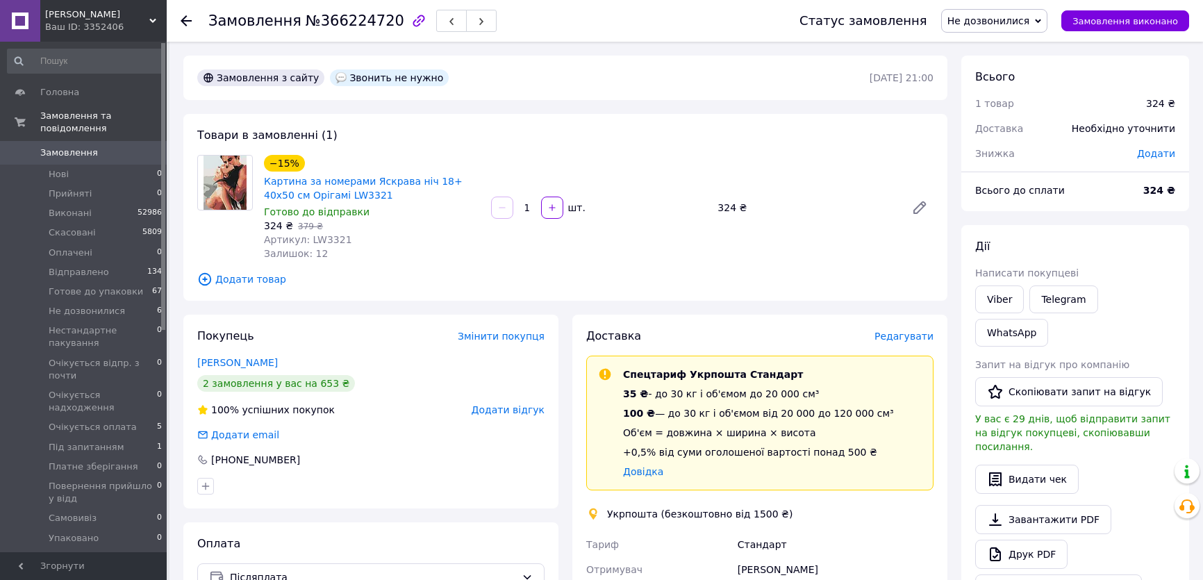
scroll to position [189, 0]
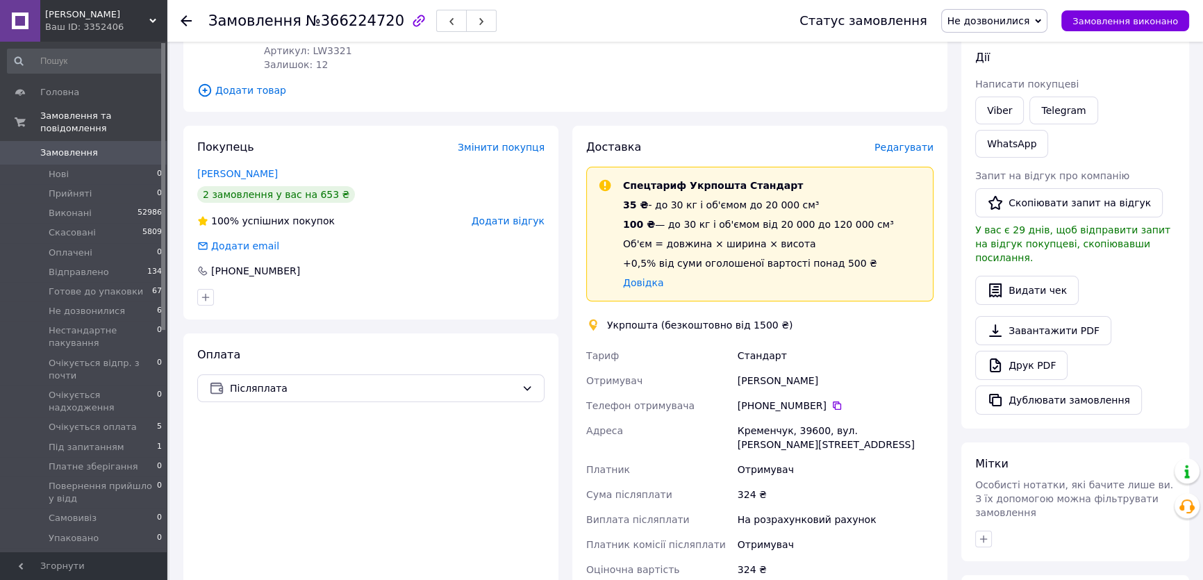
click at [182, 21] on use at bounding box center [186, 20] width 11 height 11
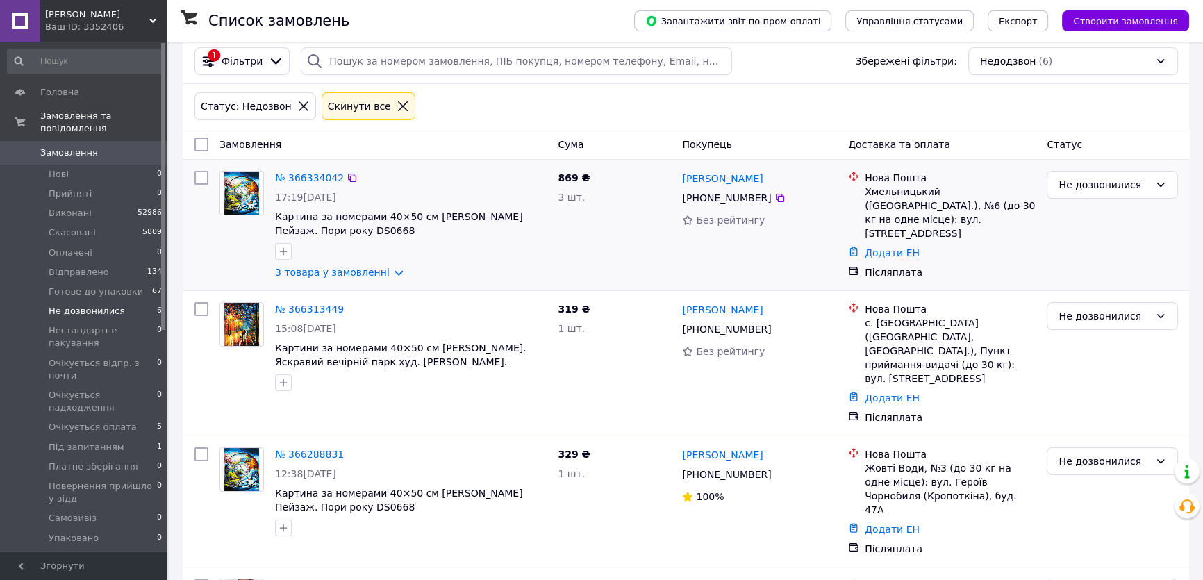
scroll to position [126, 0]
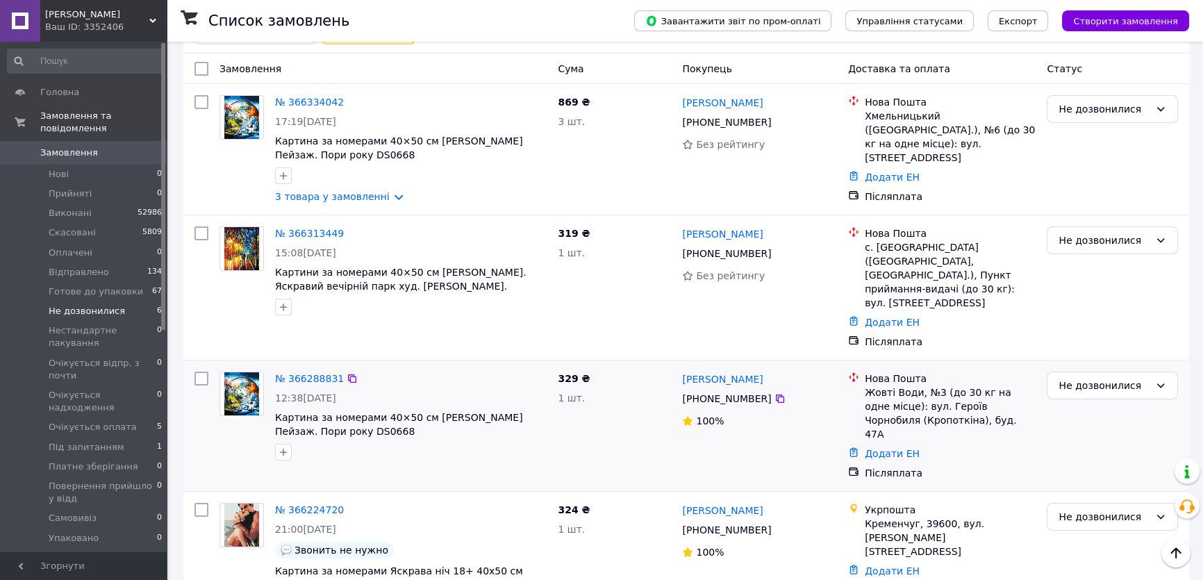
click at [238, 372] on img at bounding box center [241, 393] width 35 height 43
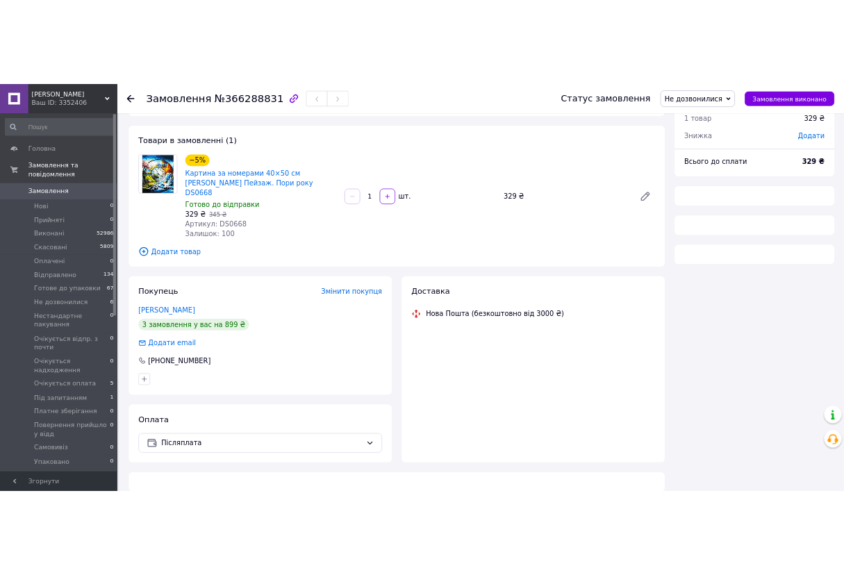
scroll to position [126, 0]
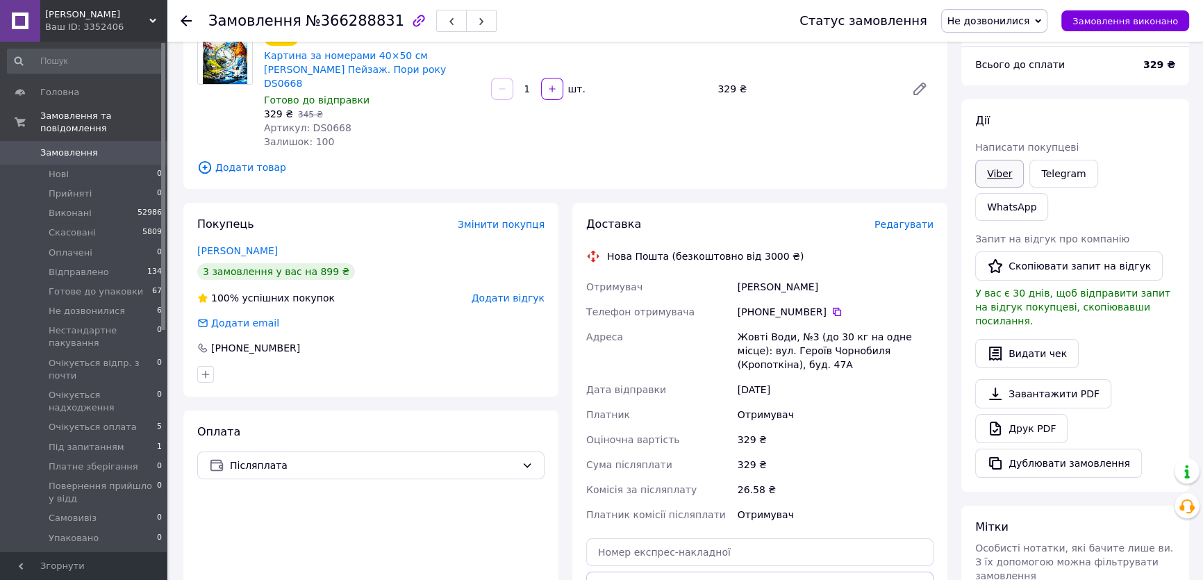
click at [1000, 167] on link "Viber" at bounding box center [999, 174] width 49 height 28
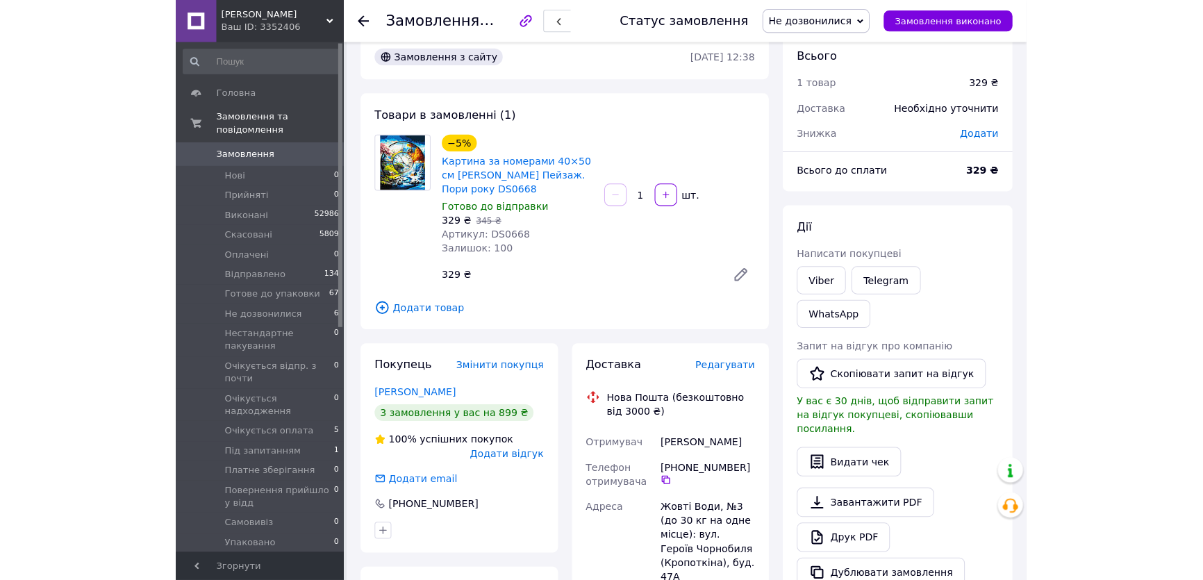
scroll to position [0, 0]
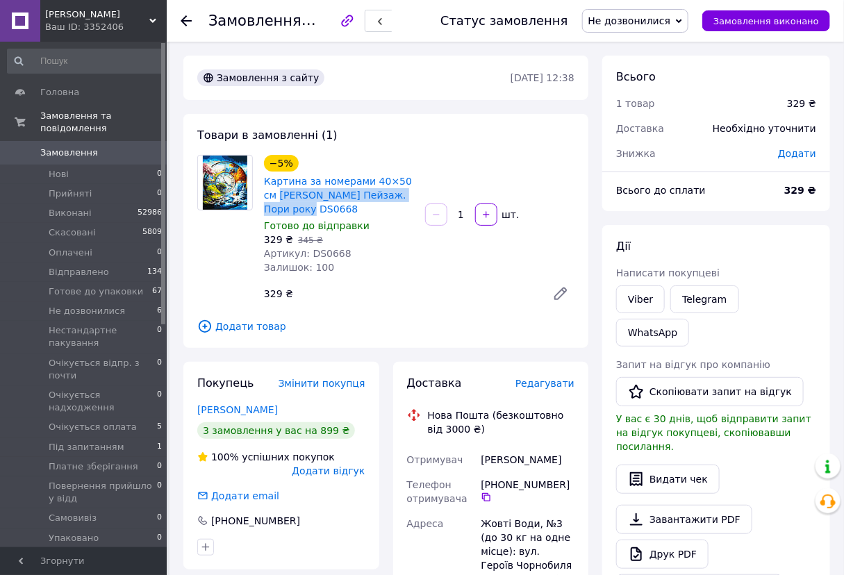
drag, startPoint x: 319, startPoint y: 215, endPoint x: 260, endPoint y: 198, distance: 61.6
click at [260, 198] on div "−5% Картина за номерами 40×50 см Kontur Пейзаж. Пори року DS0668 Готово до відп…" at bounding box center [338, 214] width 161 height 125
copy link "Kontur Пейзаж. Пори року DS0668"
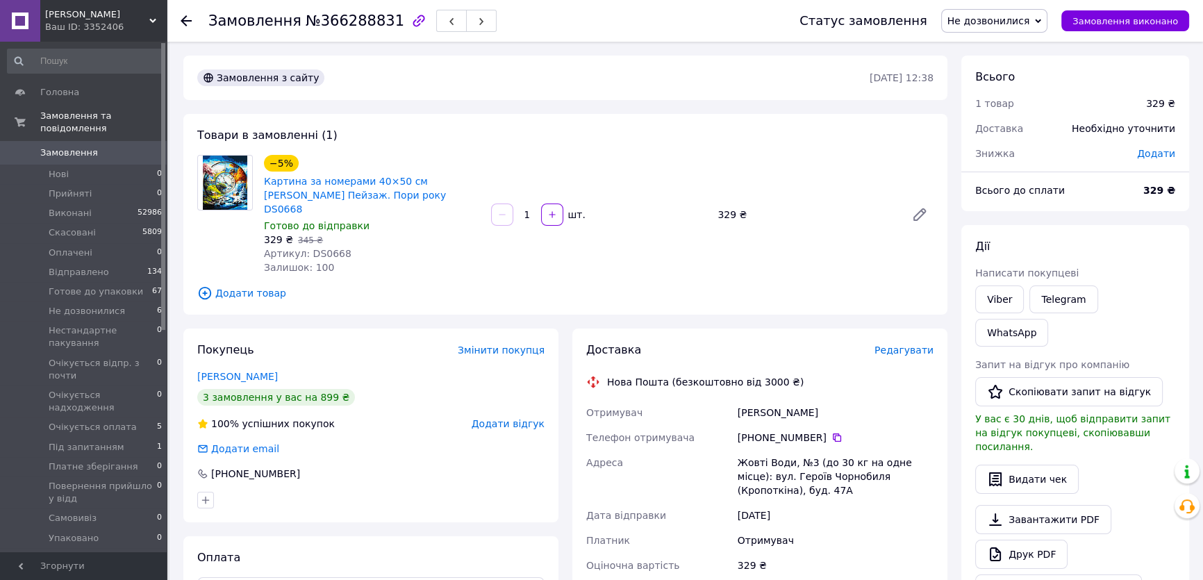
click at [424, 270] on div "Товари в замовленні (1) −5% Картина за номерами 40×50 см Kontur Пейзаж. Пори ро…" at bounding box center [565, 214] width 764 height 201
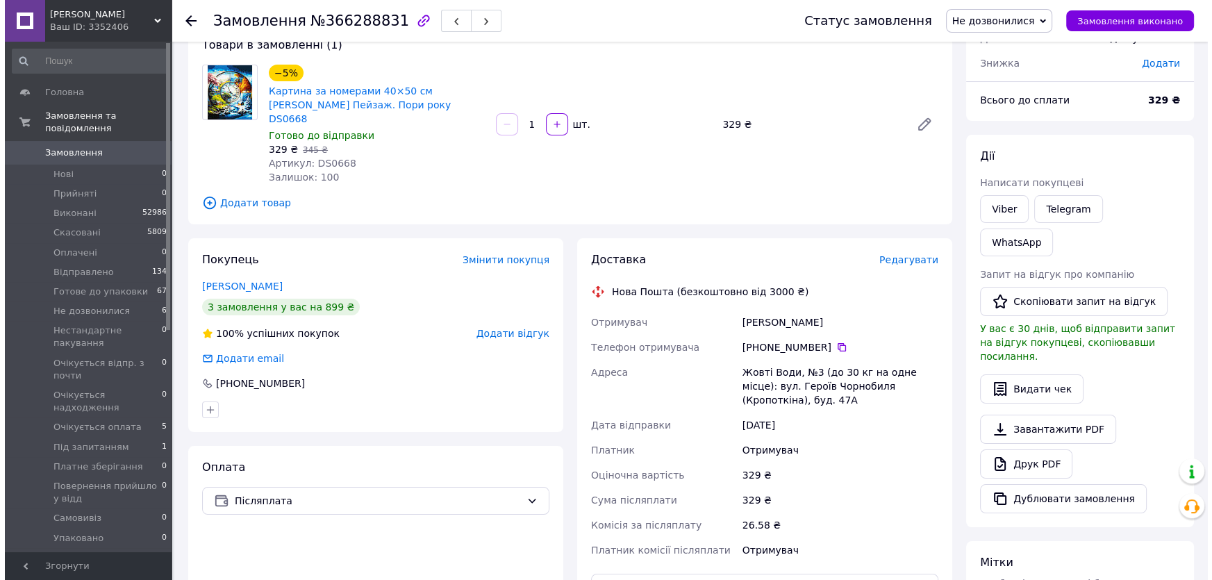
scroll to position [63, 0]
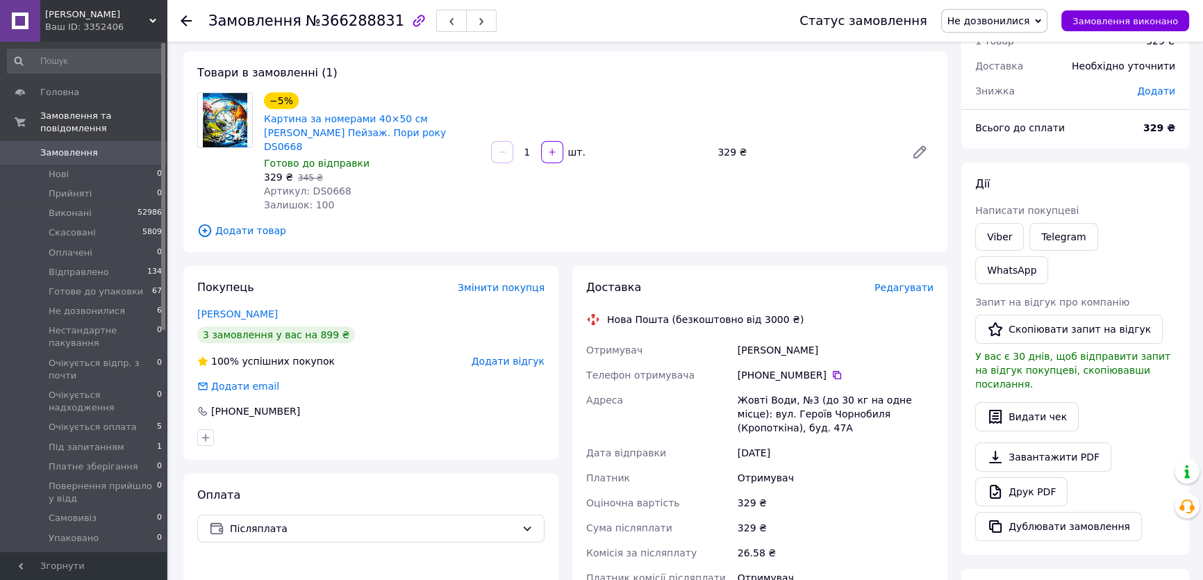
click at [904, 282] on span "Редагувати" at bounding box center [904, 287] width 59 height 11
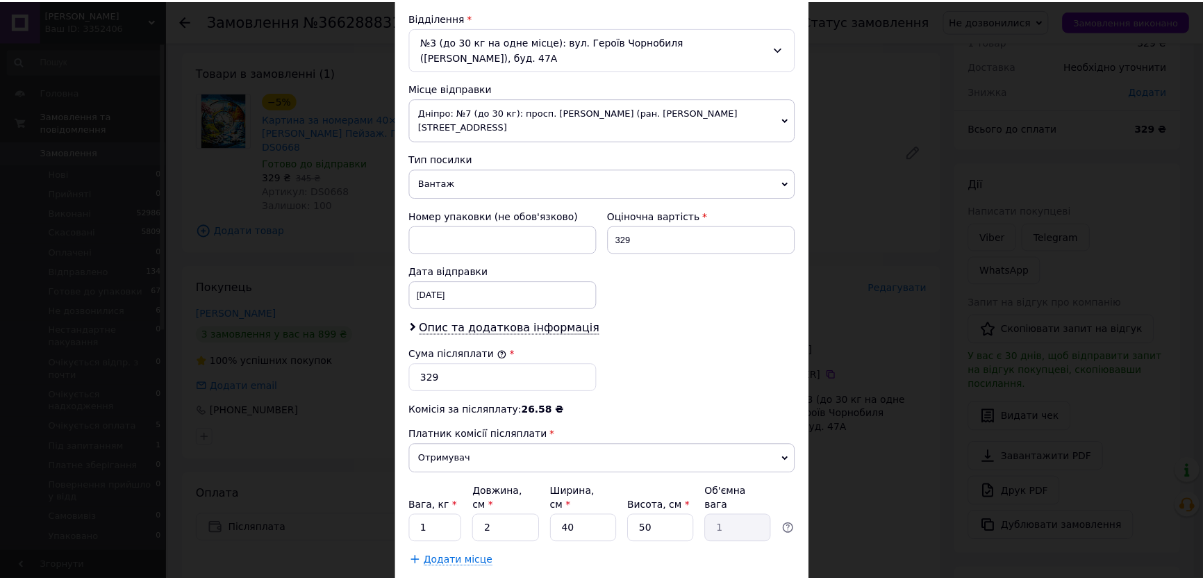
scroll to position [477, 0]
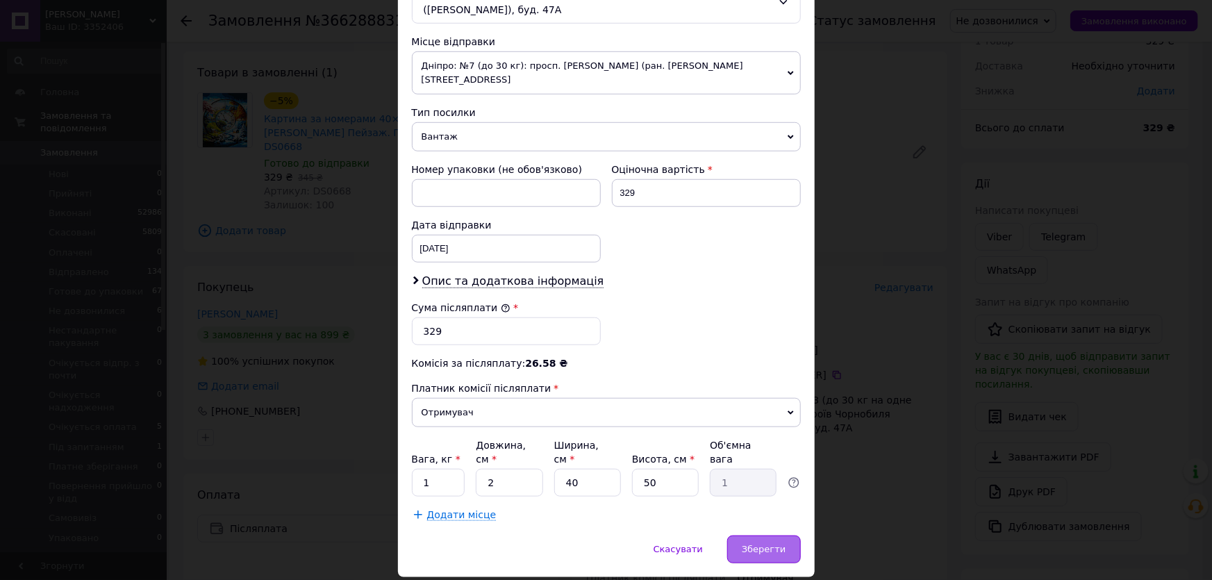
click at [760, 544] on span "Зберегти" at bounding box center [764, 549] width 44 height 10
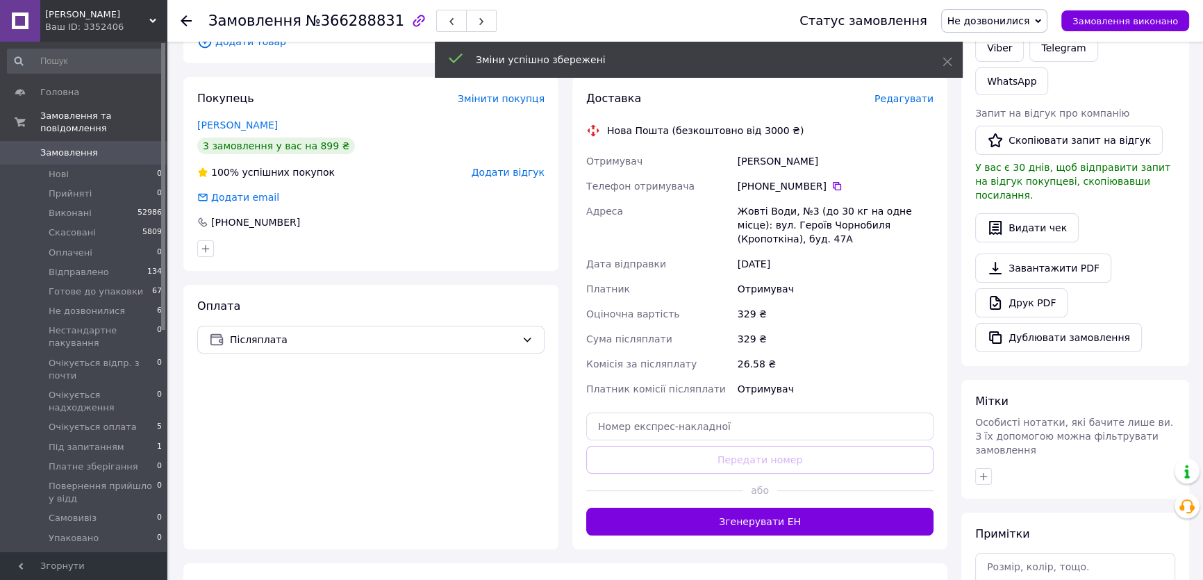
scroll to position [252, 0]
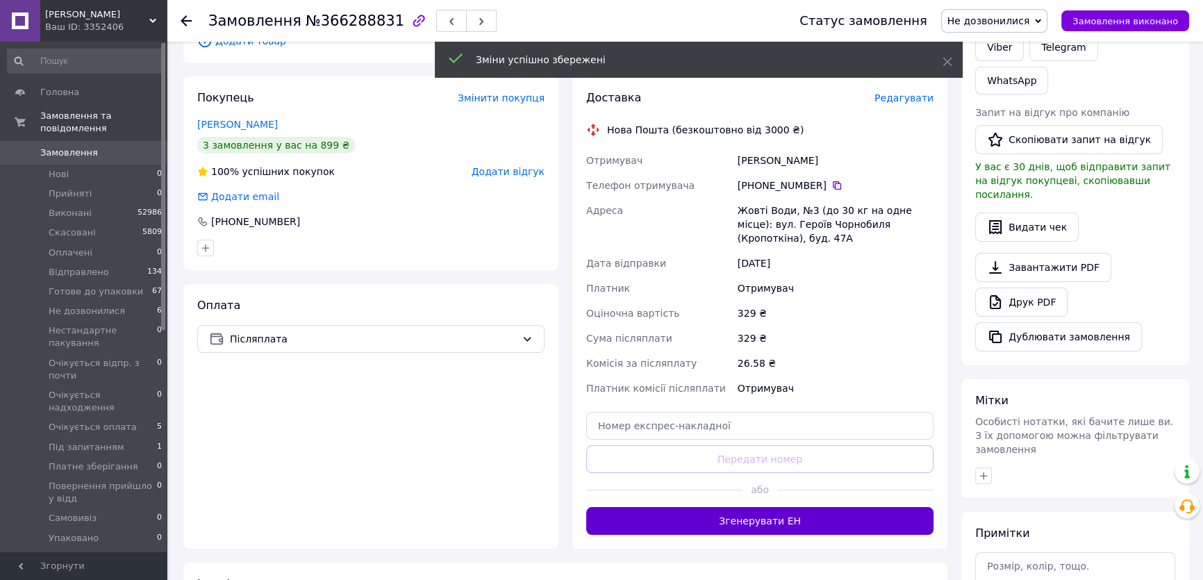
click at [760, 507] on button "Згенерувати ЕН" at bounding box center [759, 521] width 347 height 28
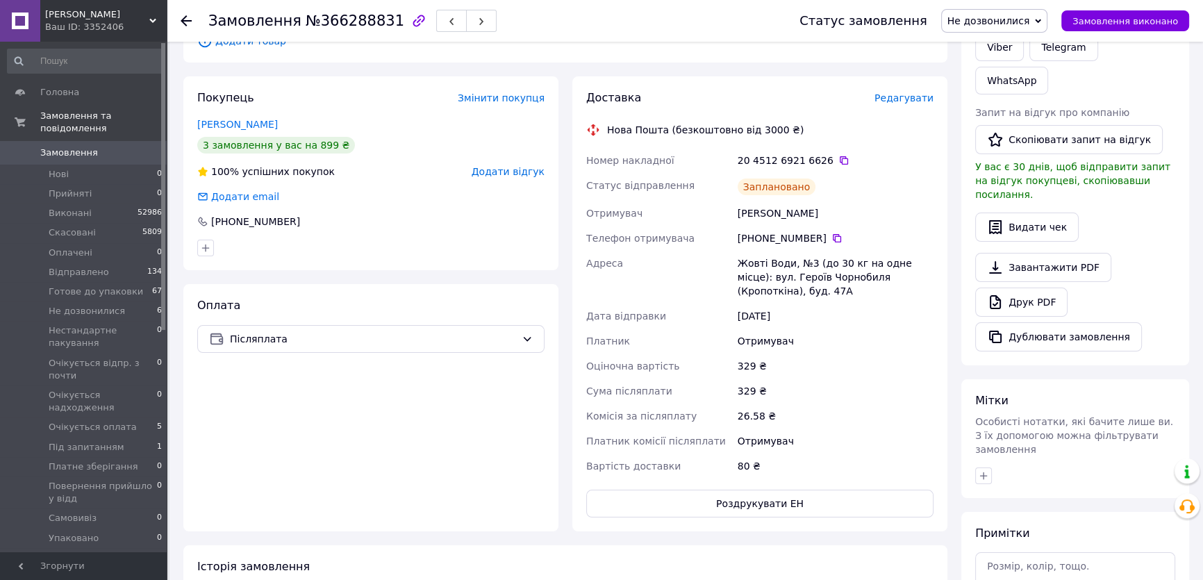
click at [999, 20] on span "Не дозвонилися" at bounding box center [989, 20] width 83 height 11
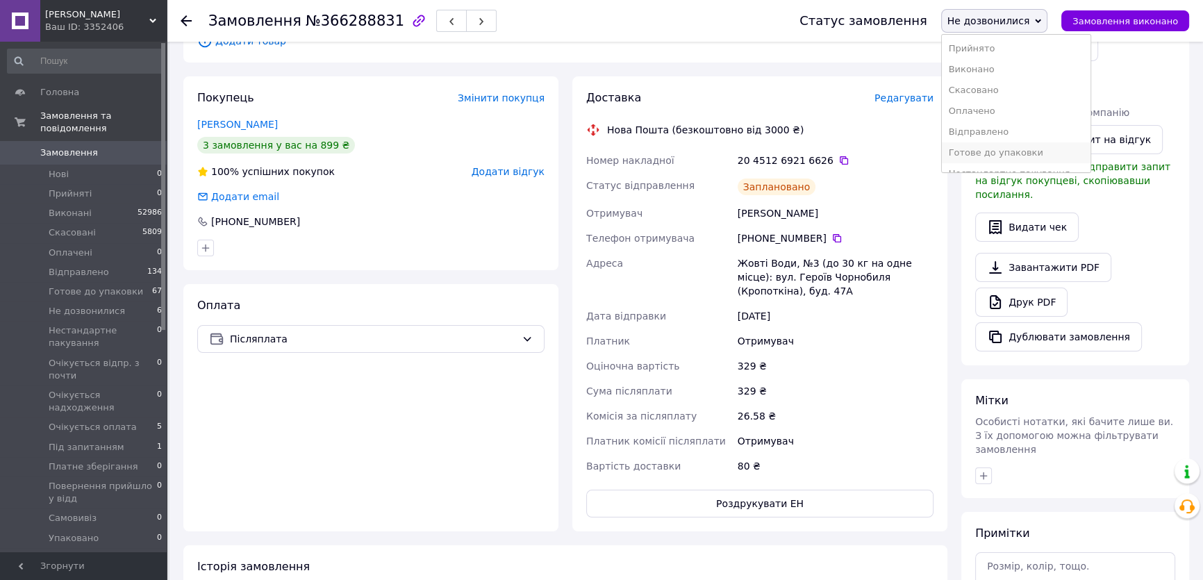
click at [1007, 151] on li "Готове до упаковки" at bounding box center [1016, 152] width 149 height 21
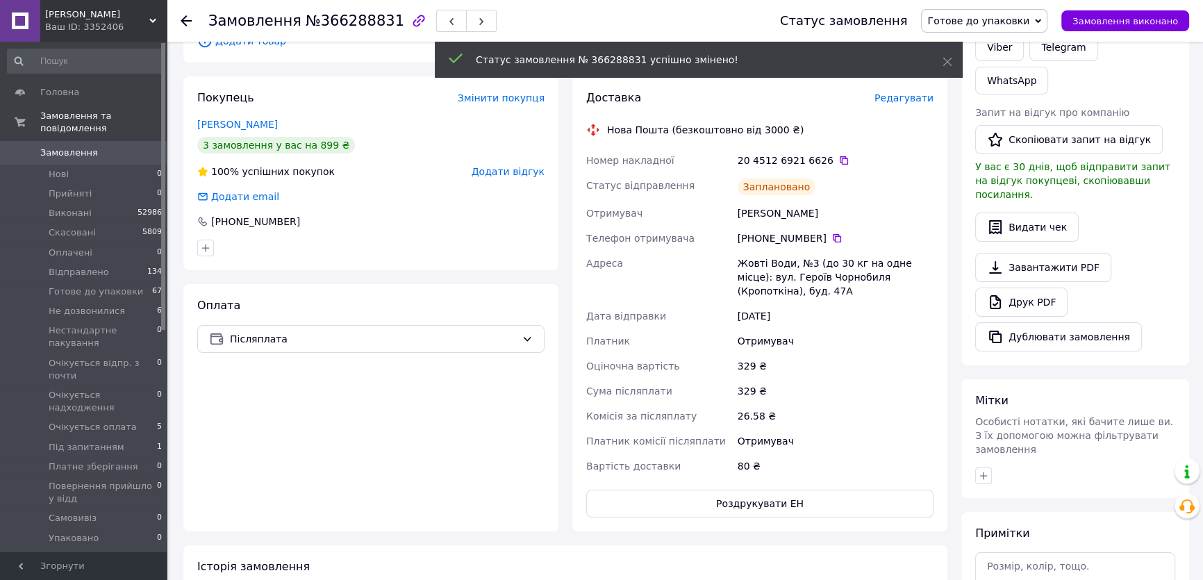
click at [185, 20] on use at bounding box center [186, 20] width 11 height 11
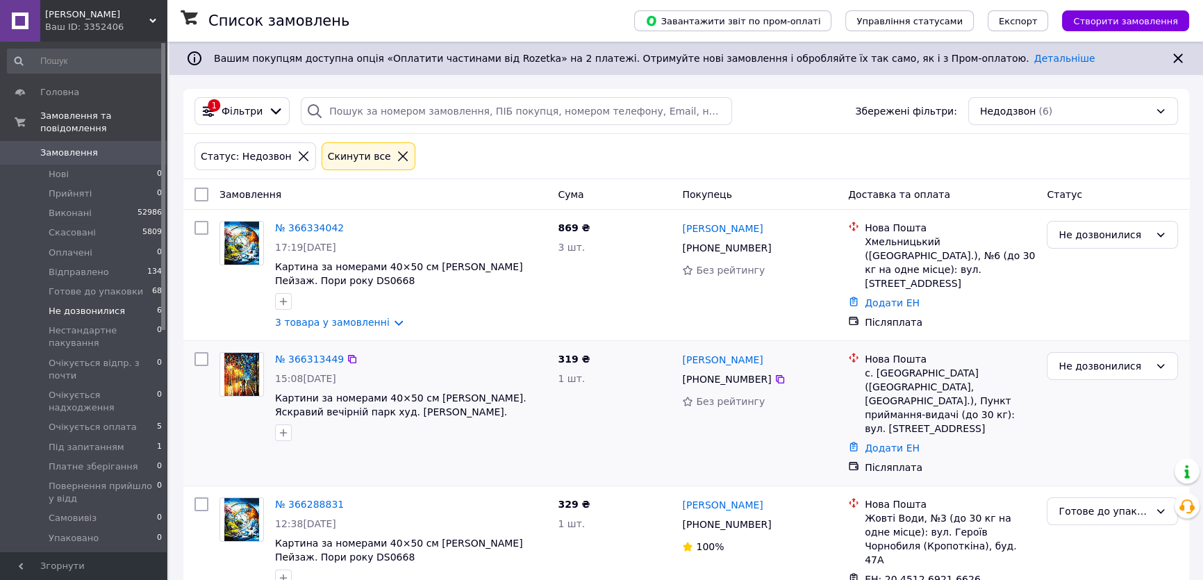
click at [237, 375] on img at bounding box center [241, 374] width 35 height 43
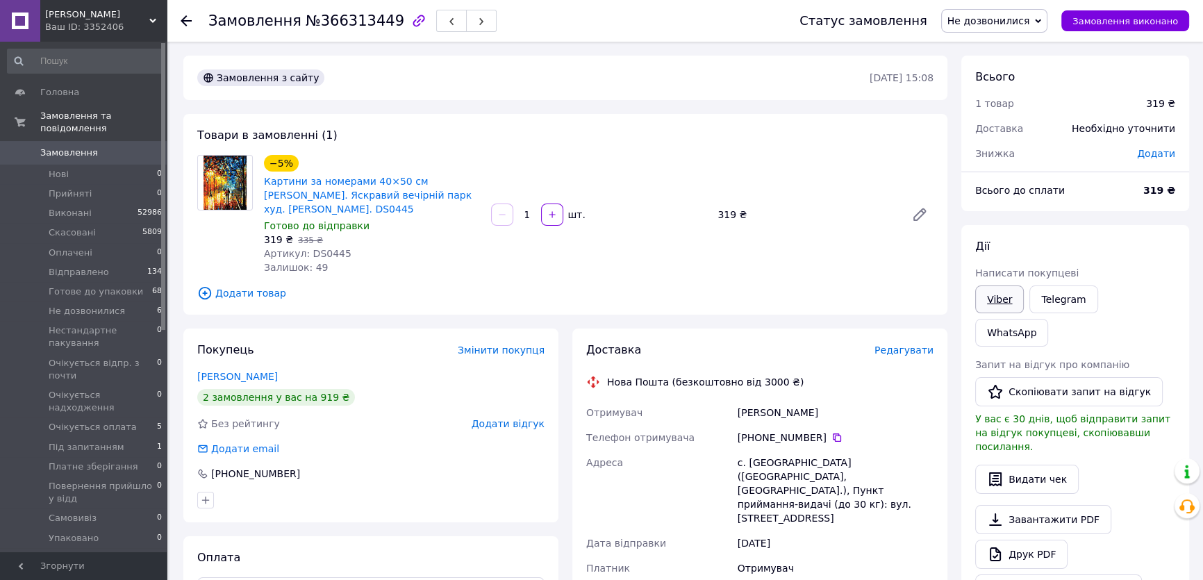
click at [1006, 302] on link "Viber" at bounding box center [999, 300] width 49 height 28
click at [991, 297] on link "Viber" at bounding box center [999, 300] width 49 height 28
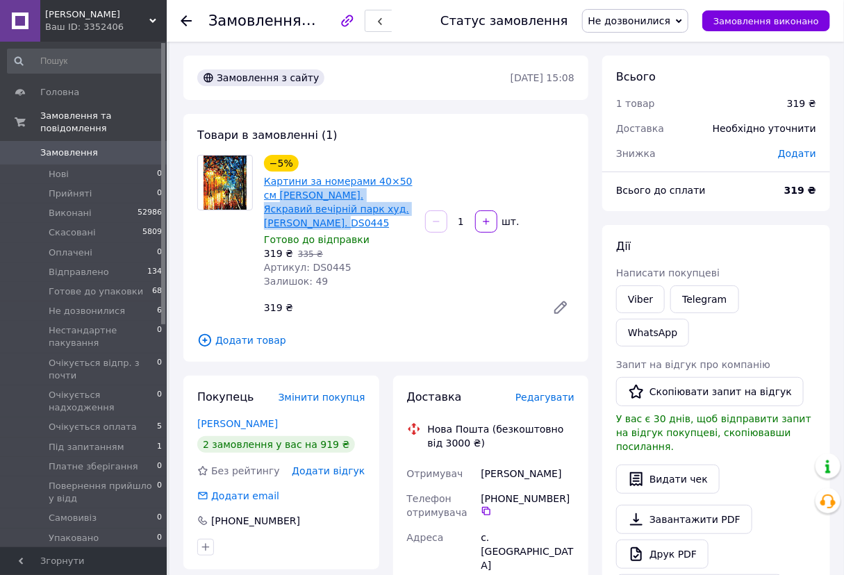
drag, startPoint x: 400, startPoint y: 207, endPoint x: 264, endPoint y: 194, distance: 136.1
click at [264, 194] on span "Картини за номерами 40×50 см [PERSON_NAME]. Яскравий вечірній парк худ. [PERSON…" at bounding box center [339, 202] width 150 height 56
copy link "Kontur. Яскравий вечірній парк худ. Леонід Афремов. DS0445"
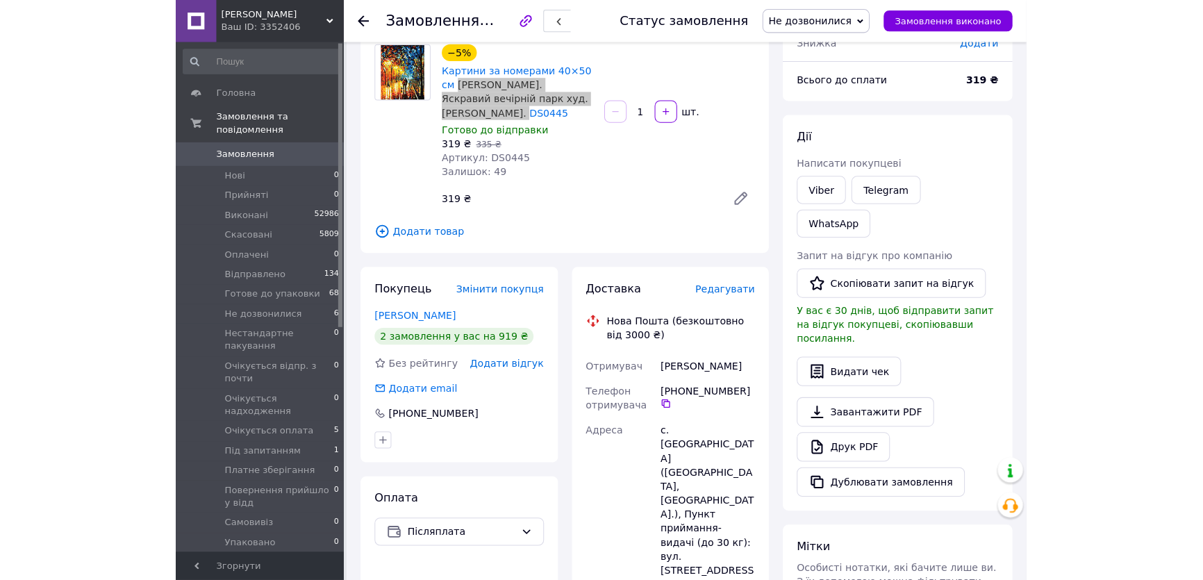
scroll to position [126, 0]
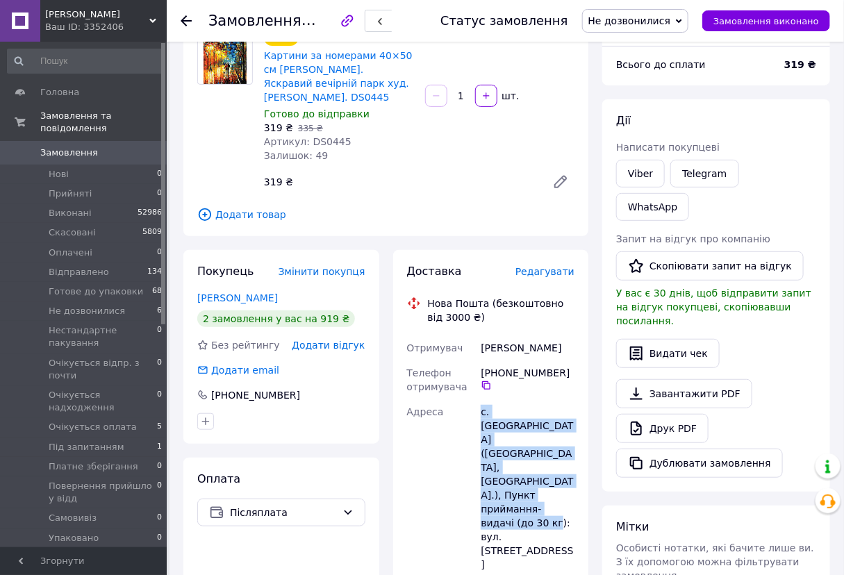
drag, startPoint x: 477, startPoint y: 394, endPoint x: 552, endPoint y: 466, distance: 104.2
click at [552, 466] on div "Отримувач Клебанська Варвара Телефон отримувача +380 63 172 84 19   Адреса с. Д…" at bounding box center [491, 573] width 174 height 475
copy div "Адреса с. Дмитрівка (Одеська обл., Одеський р-н.), Пункт приймання-видачі (до 3…"
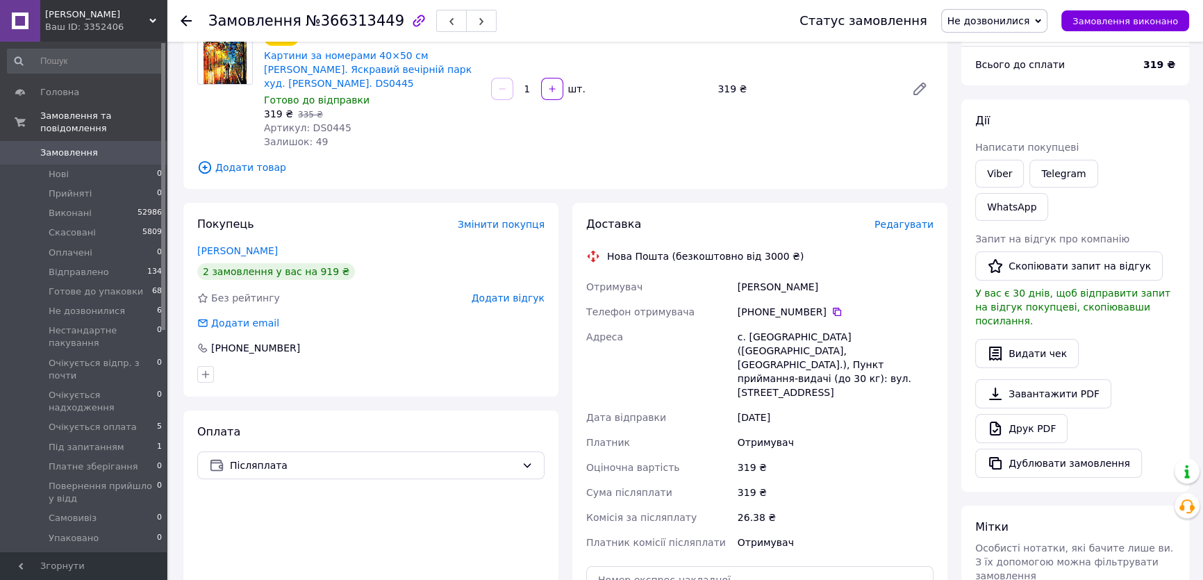
click at [188, 19] on icon at bounding box center [186, 20] width 11 height 11
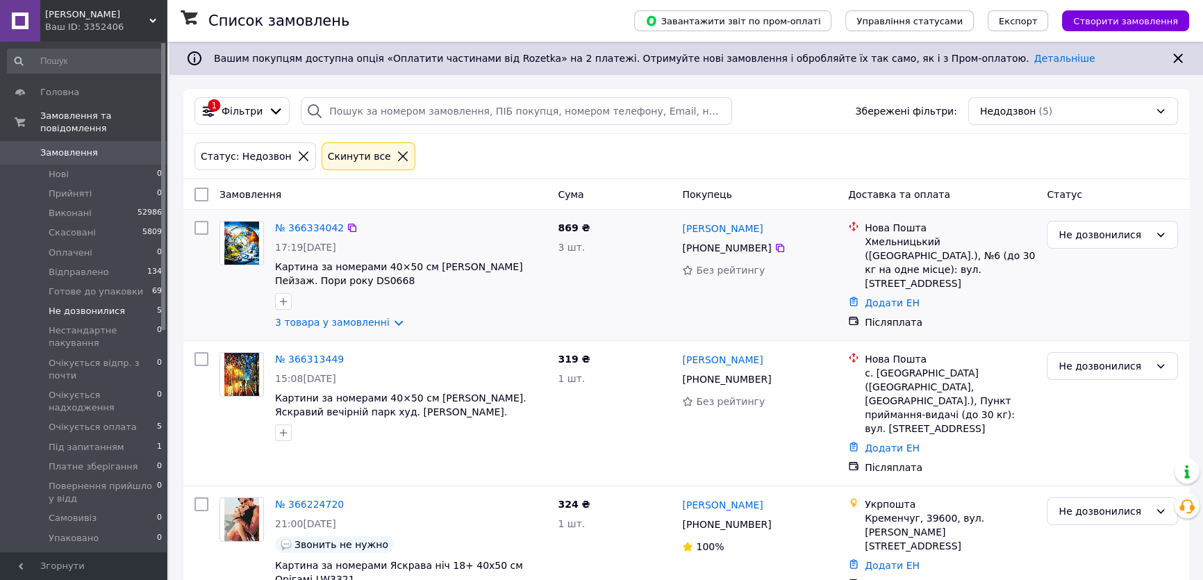
click at [247, 245] on img at bounding box center [241, 243] width 35 height 43
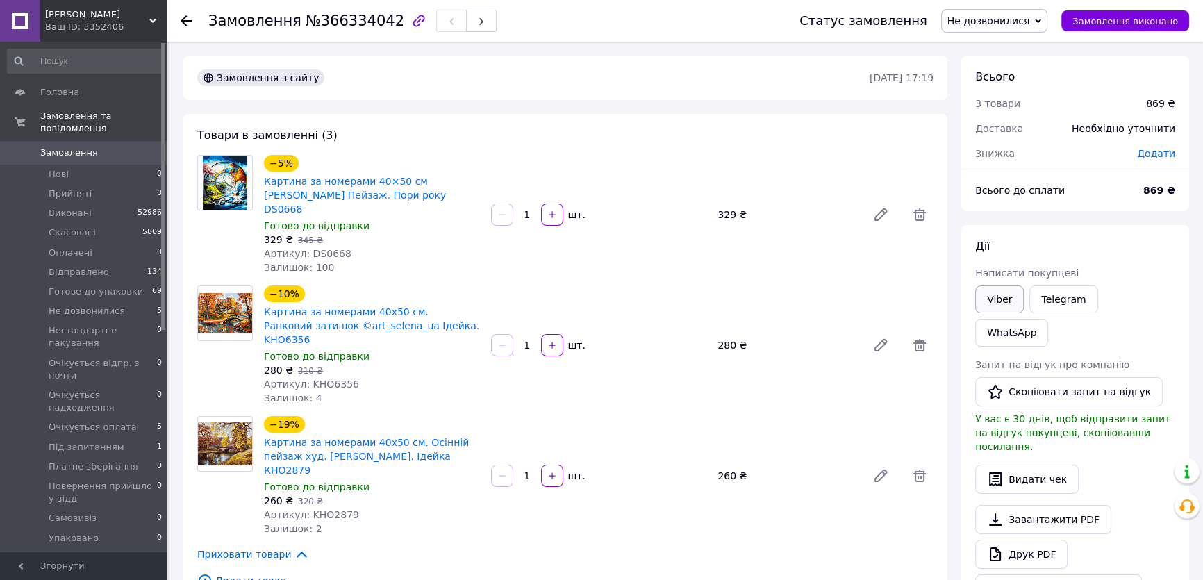
click at [1001, 296] on link "Viber" at bounding box center [999, 300] width 49 height 28
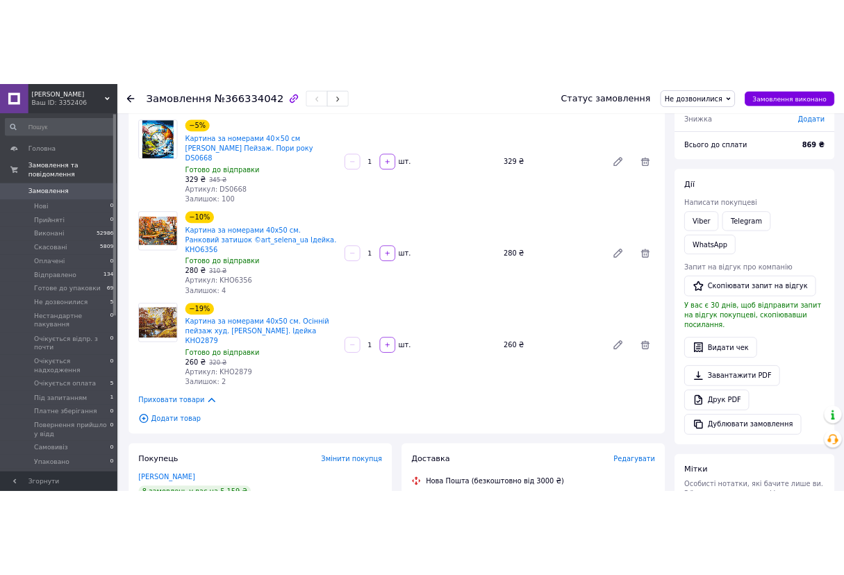
scroll to position [126, 0]
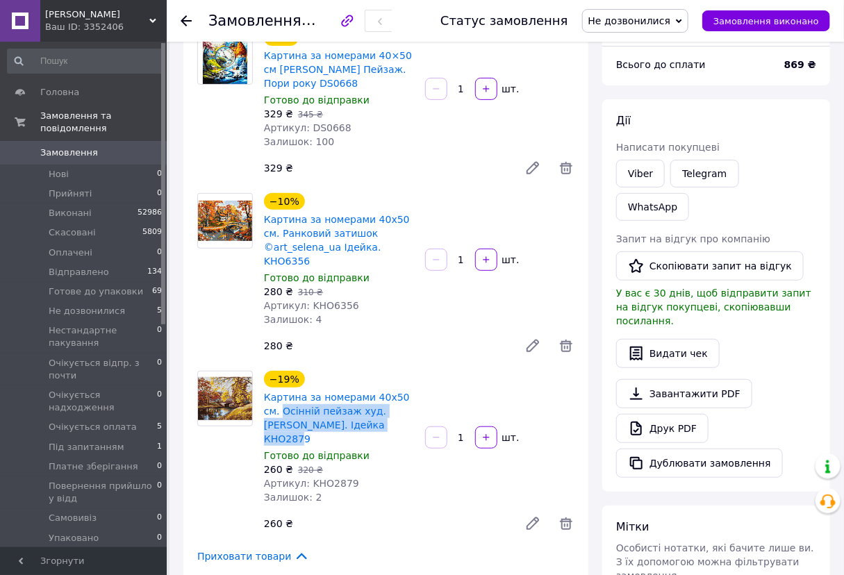
drag, startPoint x: 378, startPoint y: 409, endPoint x: 258, endPoint y: 400, distance: 120.5
click at [258, 400] on div "−19% Картина за номерами 40х50 см. Осінній пейзаж худ. Сергій Лобач. Ідейка КНО…" at bounding box center [338, 437] width 161 height 139
copy link "Осінній пейзаж худ. Сергій Лобач. Ідейка КНО2879"
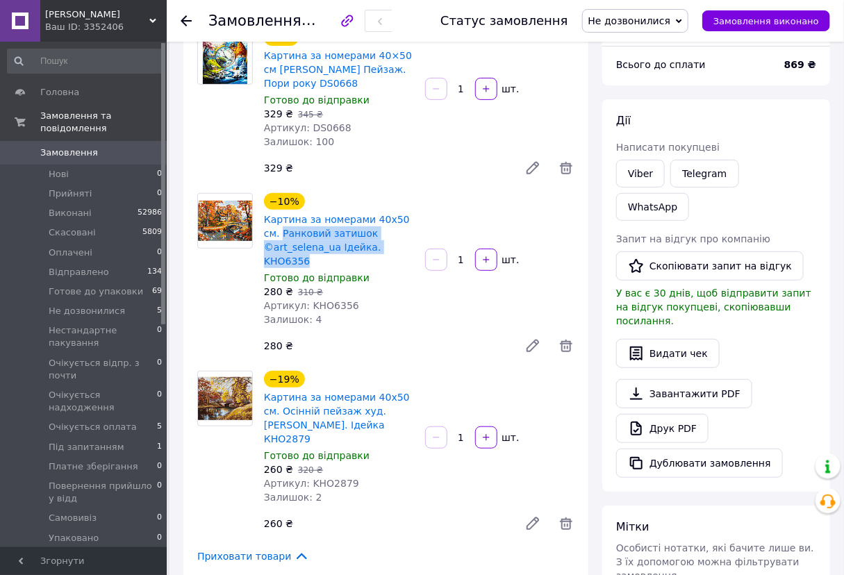
drag, startPoint x: 413, startPoint y: 242, endPoint x: 262, endPoint y: 236, distance: 151.6
click at [263, 236] on div "Картина за номерами 40х50 см. Ранковий затишок ©art_selena_ua Ідейка. KHO6356" at bounding box center [339, 240] width 153 height 58
copy link "Ранковий затишок ©art_selena_ua Ідейка. KHO6356"
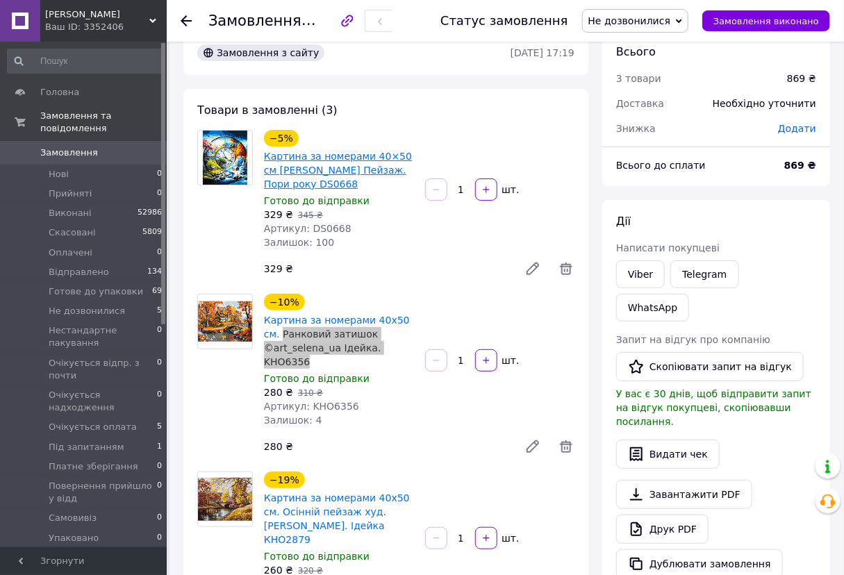
scroll to position [0, 0]
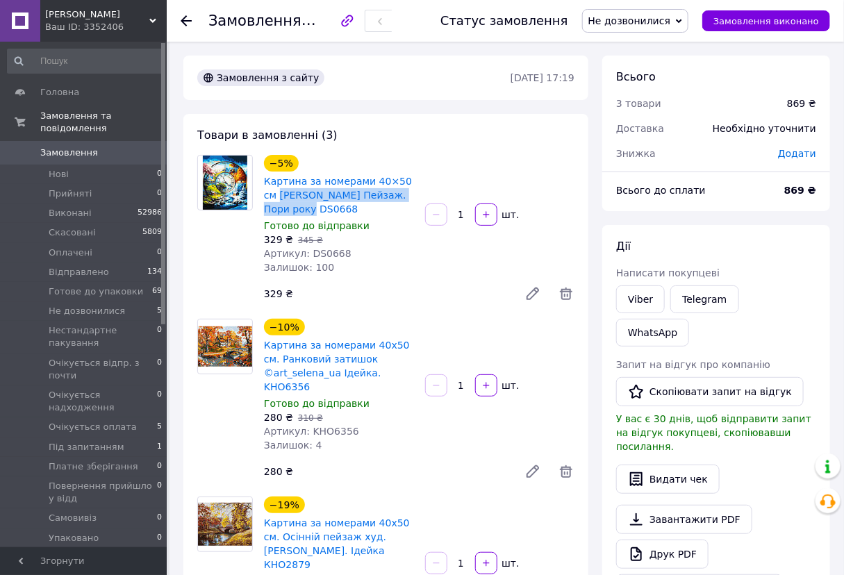
drag, startPoint x: 311, startPoint y: 208, endPoint x: 263, endPoint y: 200, distance: 48.5
click at [263, 200] on div "Картина за номерами 40×50 см [PERSON_NAME] Пейзаж. Пори року DS0668" at bounding box center [339, 195] width 153 height 44
copy link "Kontur Пейзаж. Пори року DS0668"
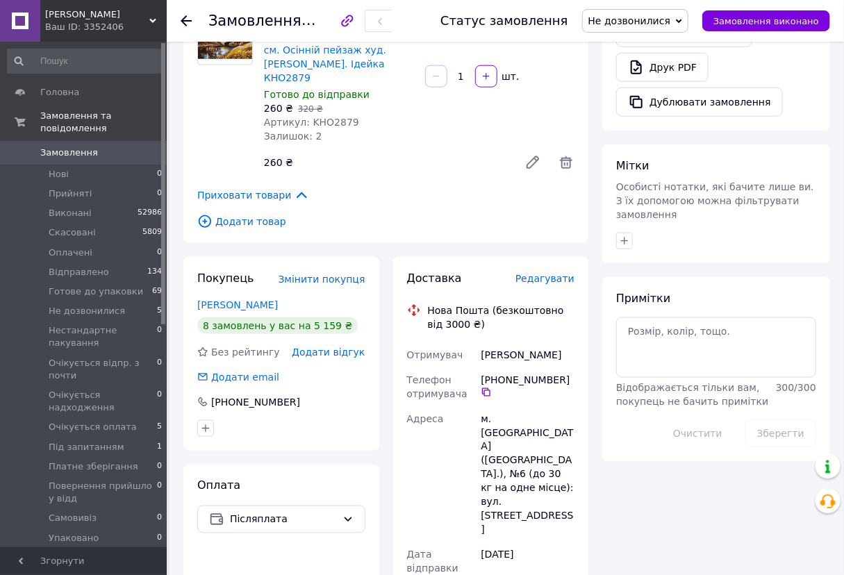
scroll to position [568, 0]
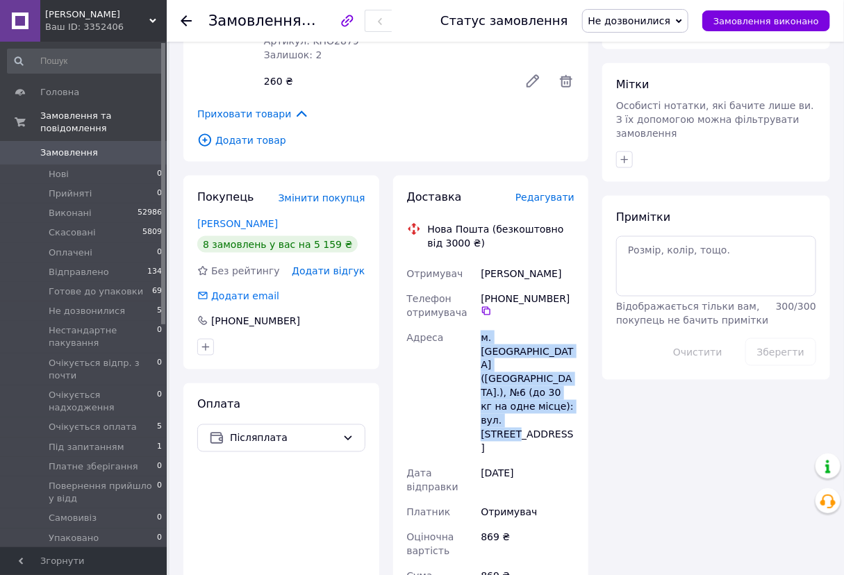
drag, startPoint x: 556, startPoint y: 364, endPoint x: 475, endPoint y: 340, distance: 84.2
click at [475, 340] on div "Отримувач Солодка Ірина Телефон отримувача +380 67 380 50 39   Адреса м. Хмельн…" at bounding box center [491, 478] width 174 height 434
copy div "Адреса м. Хмельницький (Хмельницька обл.), №6 (до 30 кг на одне місце): вул. По…"
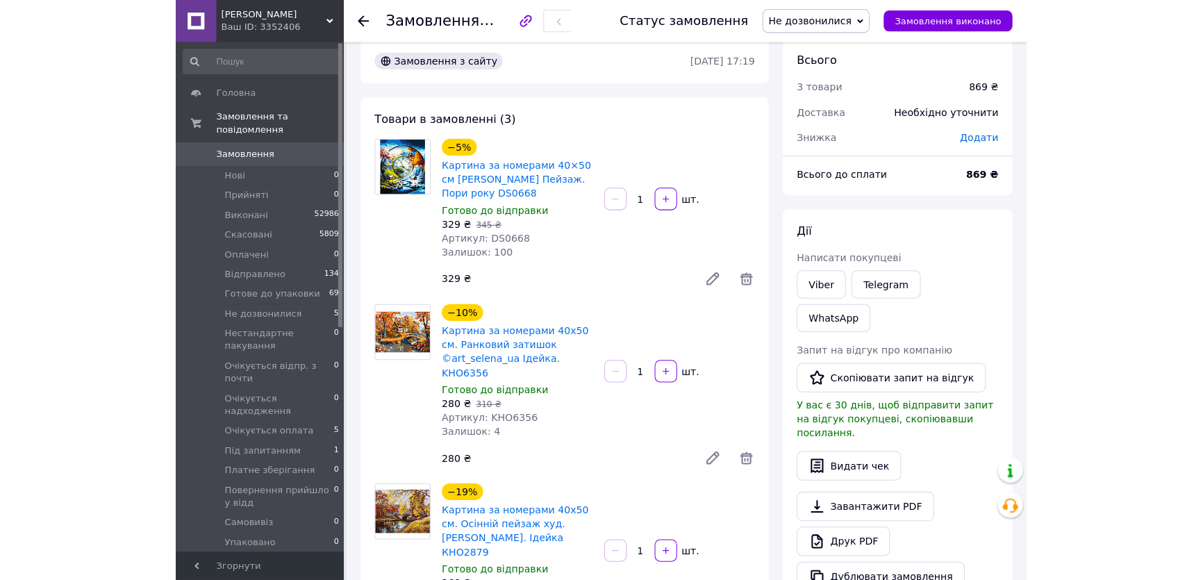
scroll to position [0, 0]
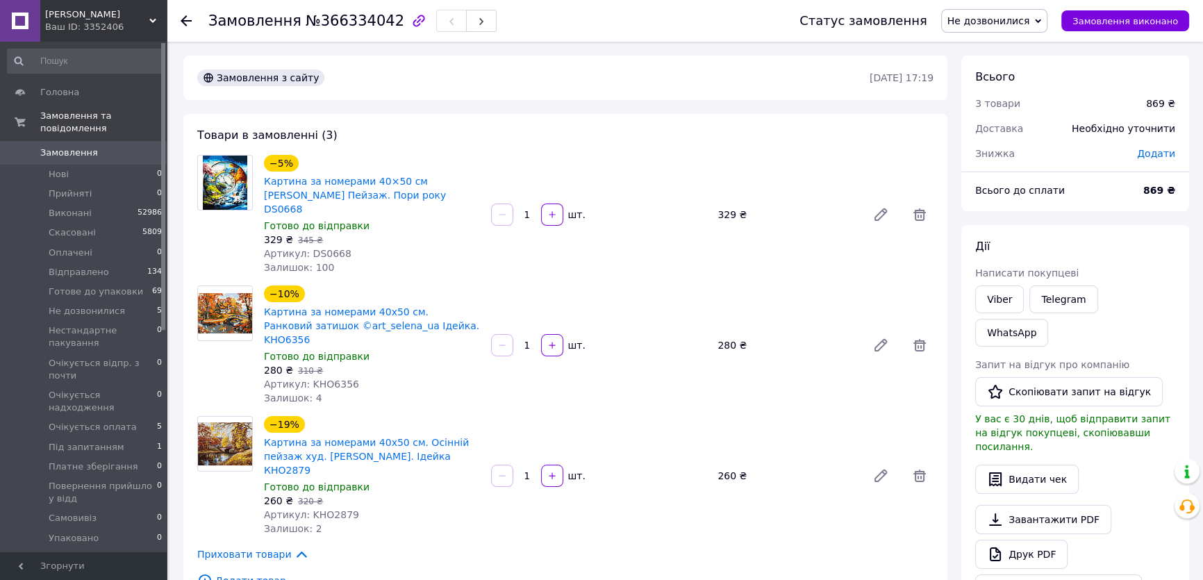
click at [80, 147] on span "Замовлення" at bounding box center [69, 153] width 58 height 13
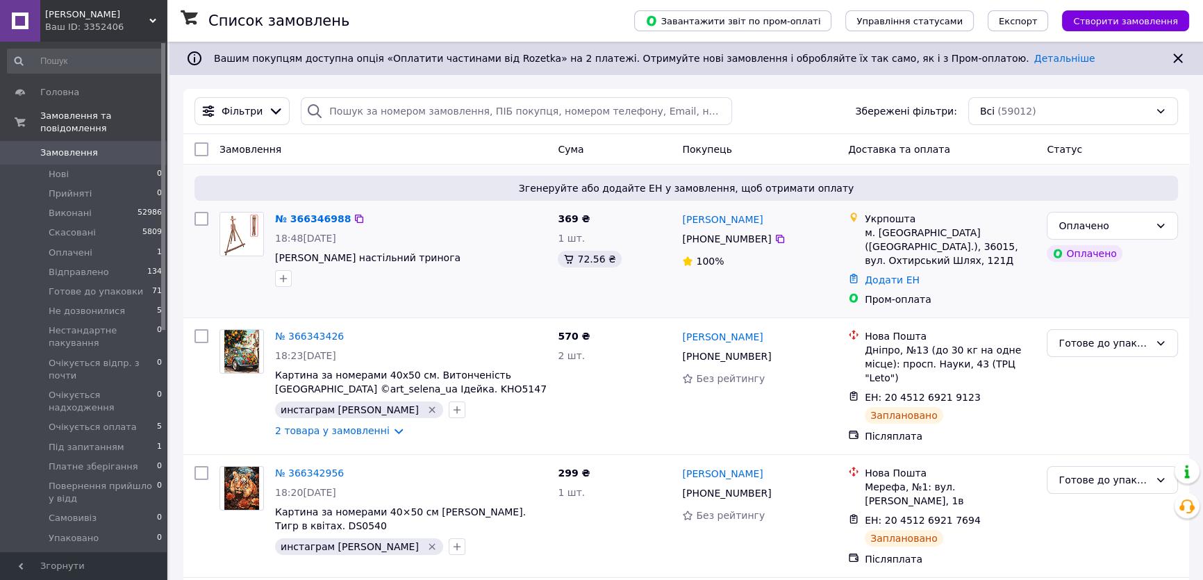
click at [246, 234] on img at bounding box center [241, 234] width 43 height 42
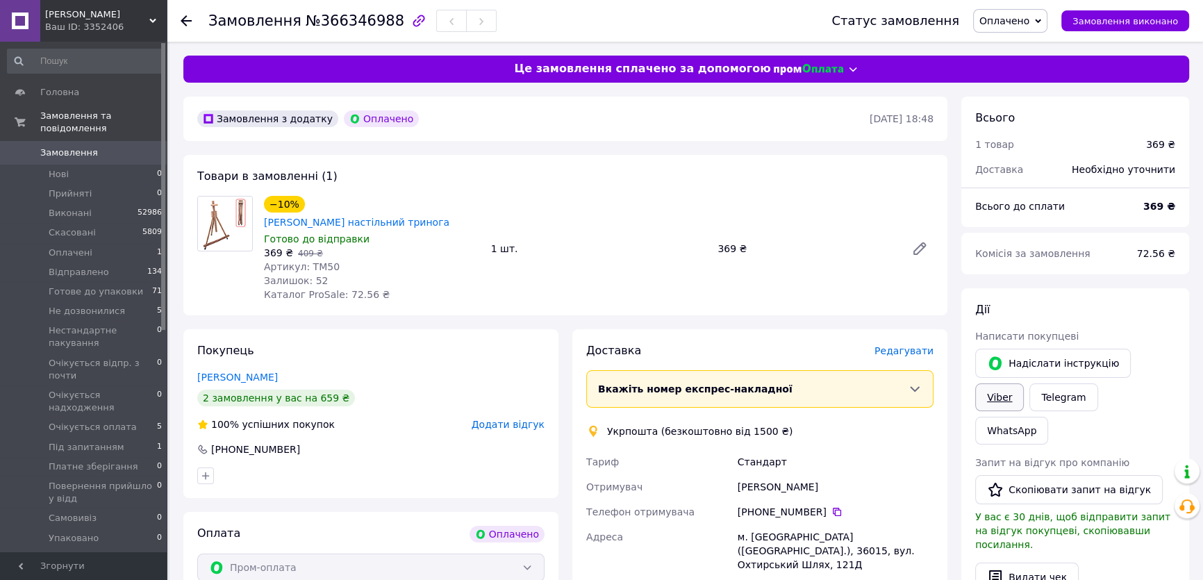
click at [1024, 384] on link "Viber" at bounding box center [999, 398] width 49 height 28
click at [832, 506] on icon at bounding box center [837, 511] width 11 height 11
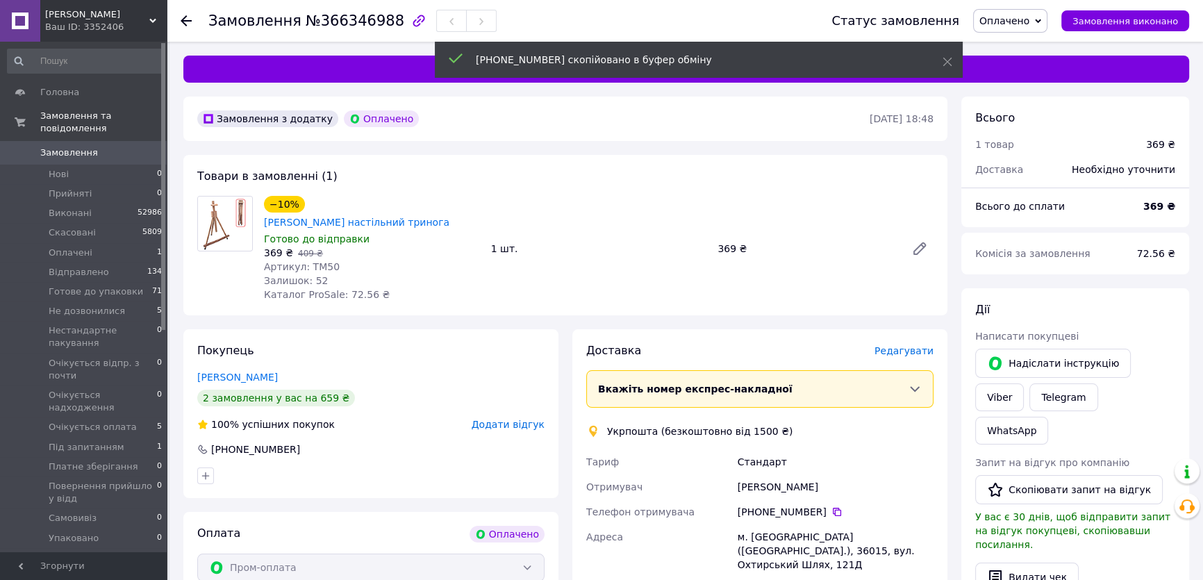
click at [108, 147] on span "Замовлення" at bounding box center [84, 153] width 88 height 13
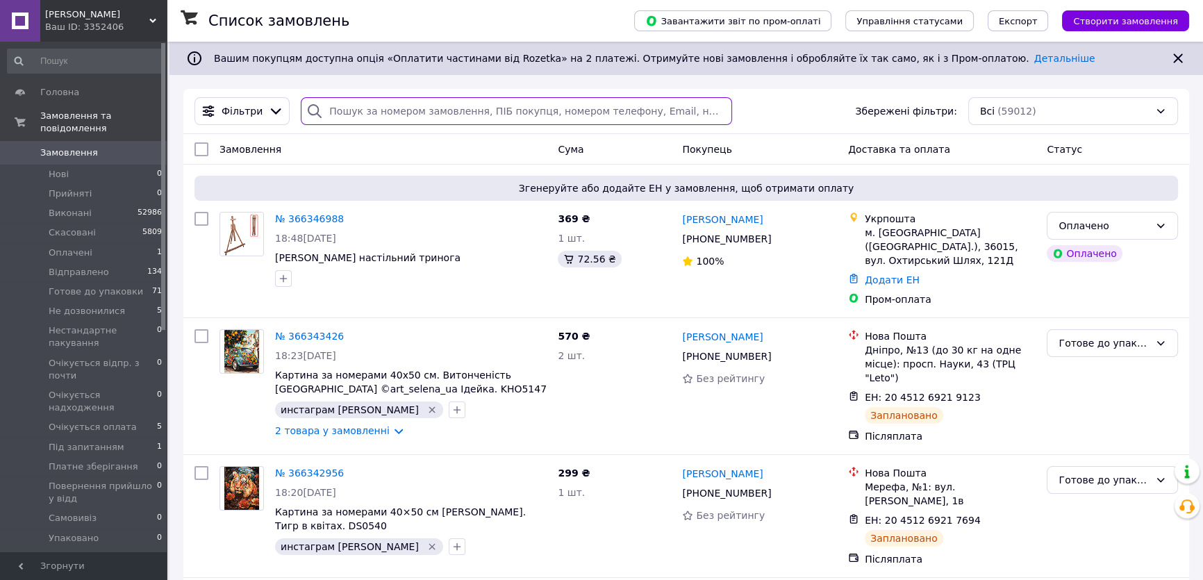
paste input "[PHONE_NUMBER]"
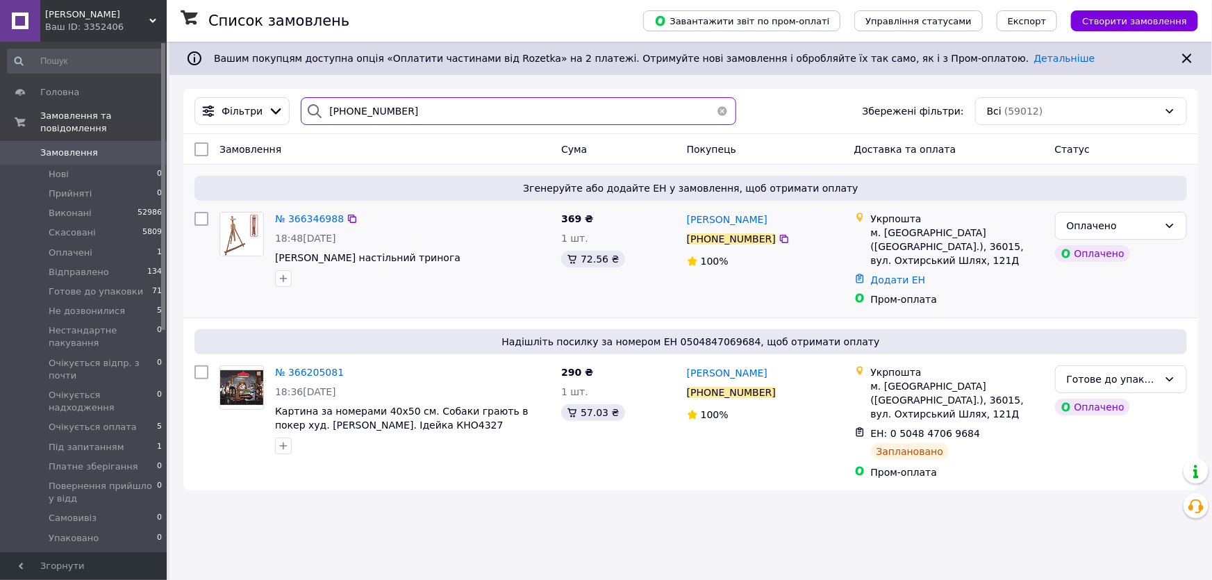
type input "[PHONE_NUMBER]"
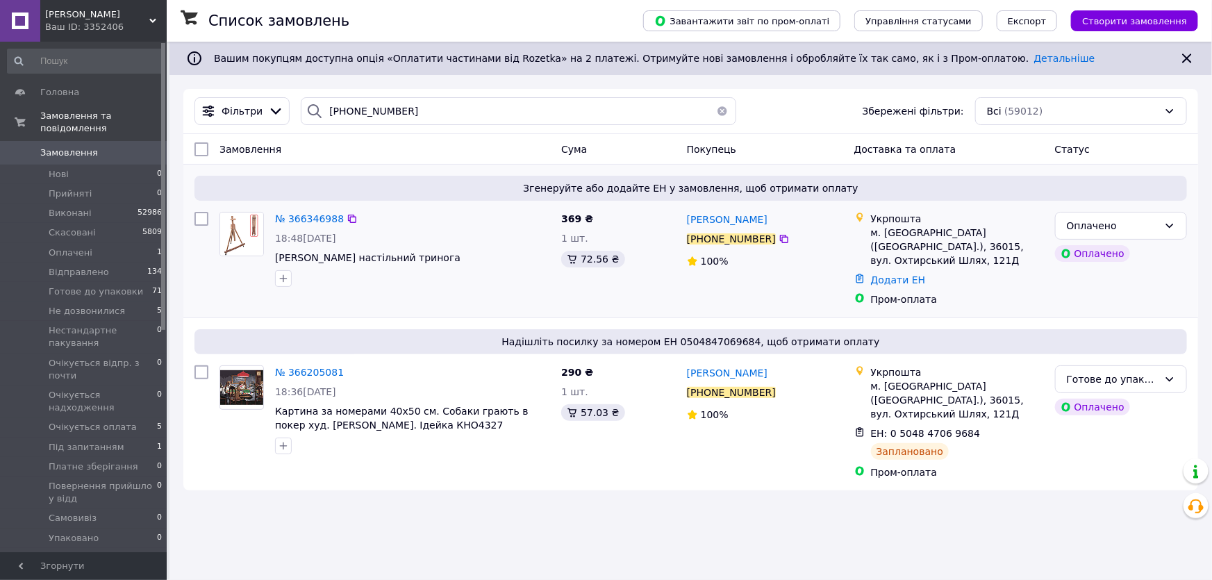
click at [243, 236] on img at bounding box center [241, 234] width 43 height 42
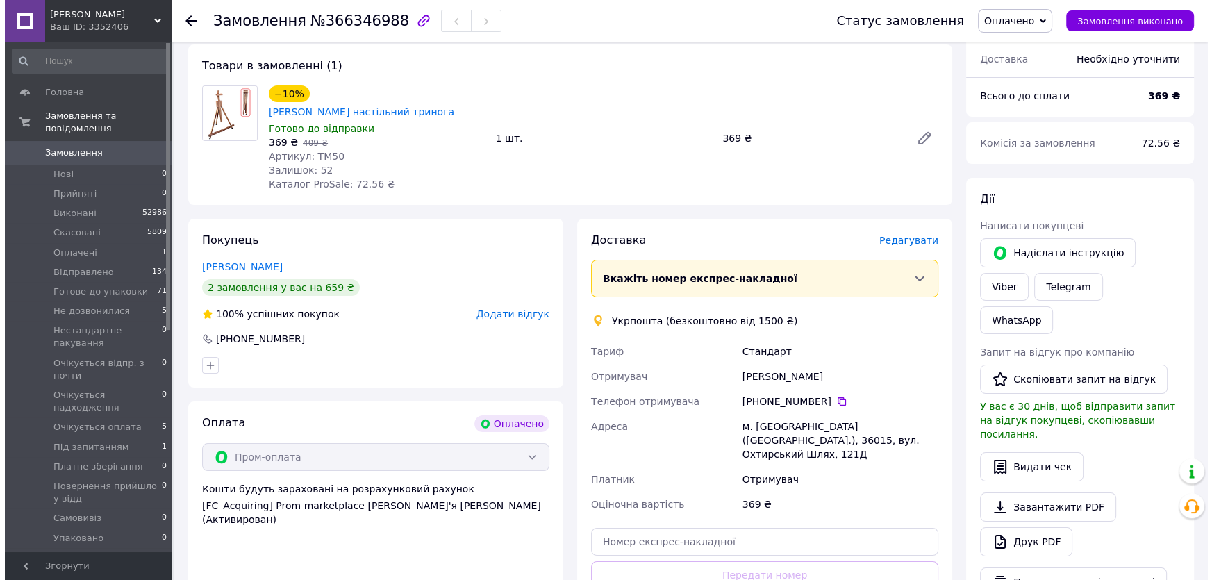
scroll to position [126, 0]
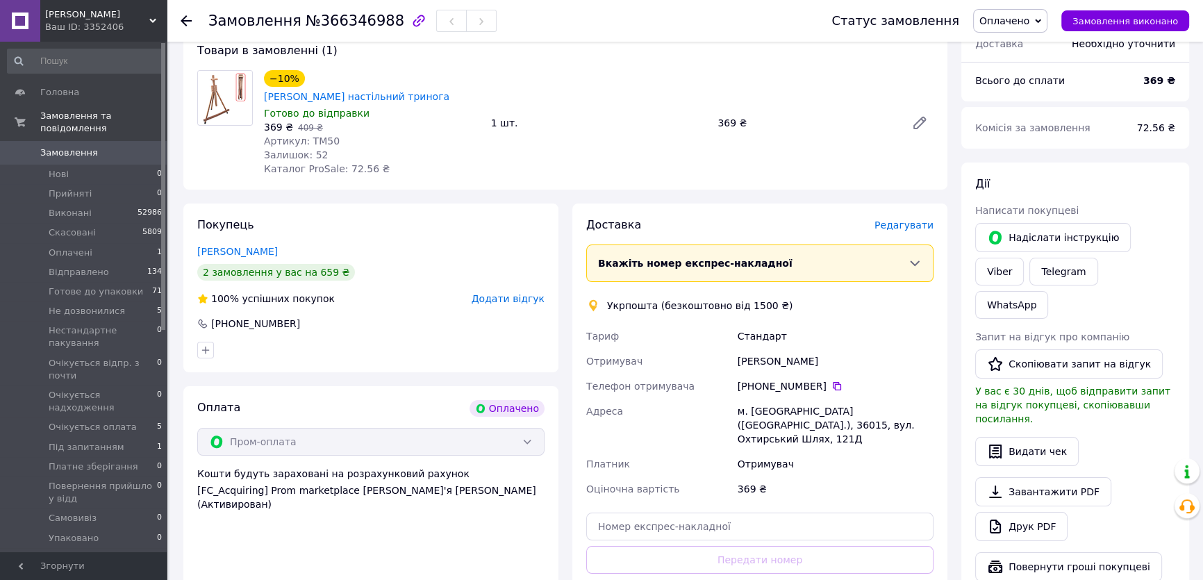
click at [898, 220] on span "Редагувати" at bounding box center [904, 225] width 59 height 11
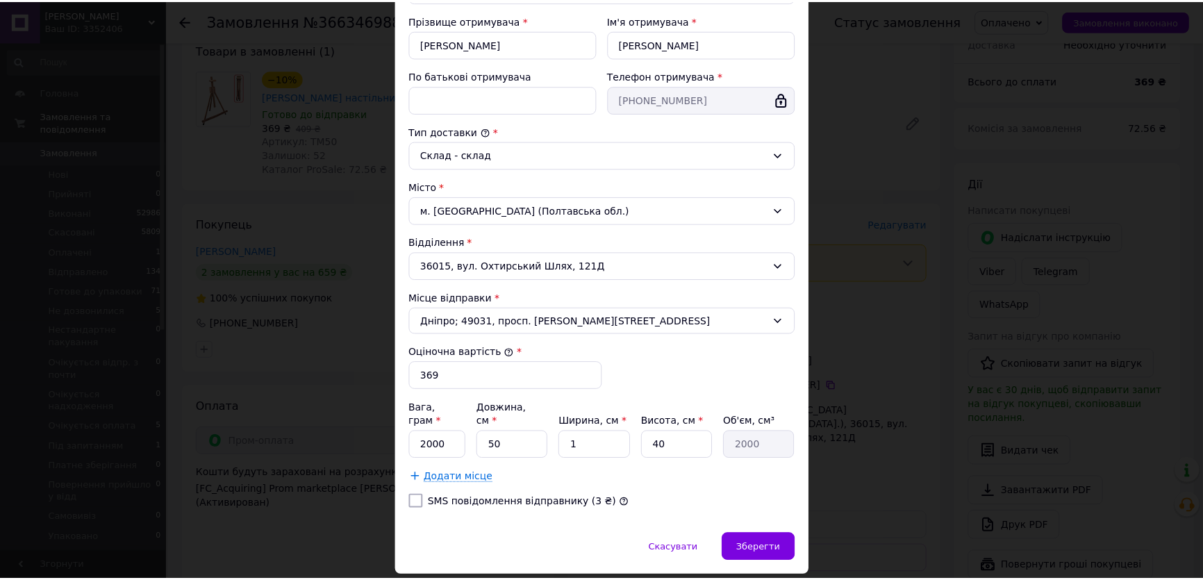
scroll to position [286, 0]
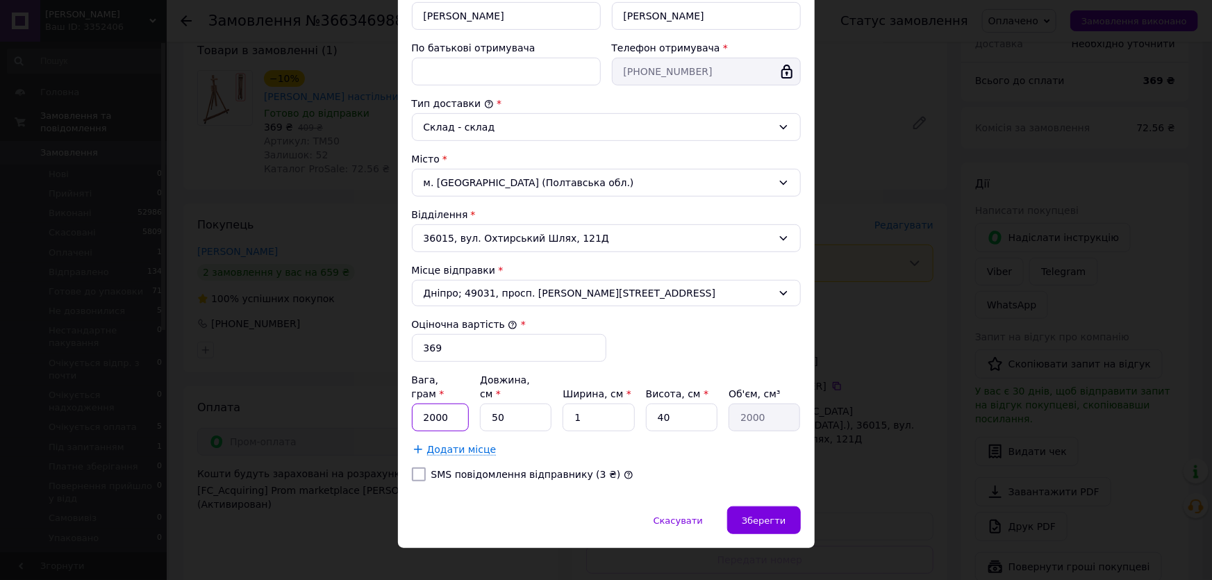
drag, startPoint x: 413, startPoint y: 400, endPoint x: 468, endPoint y: 407, distance: 56.1
click at [468, 407] on div "Вага, грам * 2000 Довжина, см * 50 Ширина, см * 1 Висота, см * 40 Об'єм, см³ 20…" at bounding box center [606, 402] width 389 height 58
drag, startPoint x: 566, startPoint y: 400, endPoint x: 600, endPoint y: 404, distance: 34.4
click at [600, 404] on input "1" at bounding box center [599, 418] width 72 height 28
type input "10"
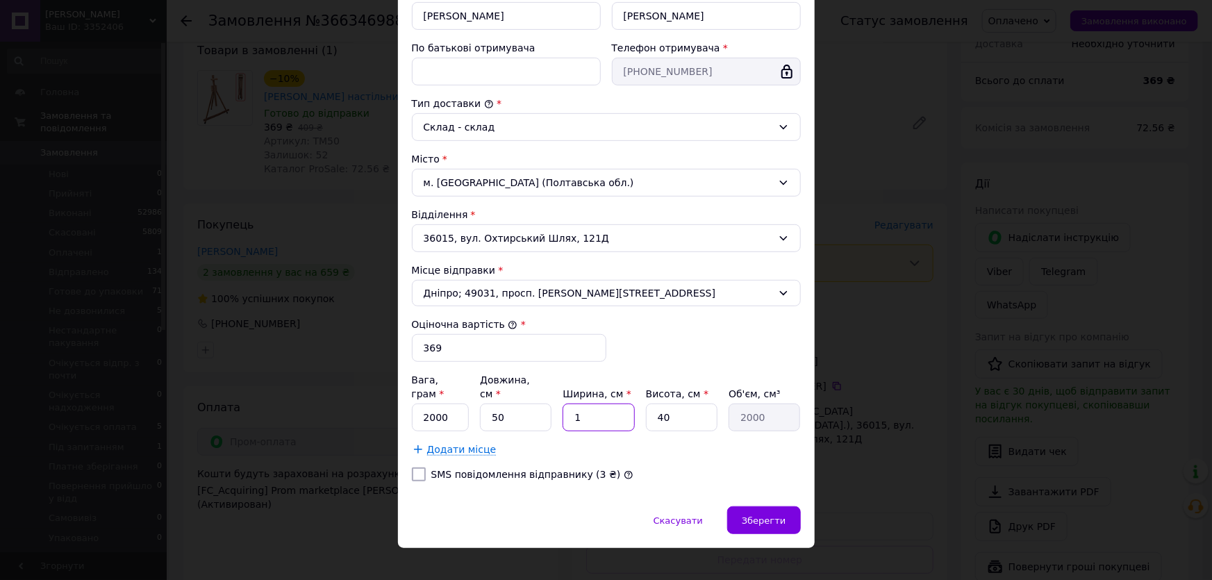
type input "20000"
type input "10"
drag, startPoint x: 666, startPoint y: 402, endPoint x: 681, endPoint y: 404, distance: 15.4
click at [681, 404] on input "40" at bounding box center [682, 418] width 72 height 28
type input "1"
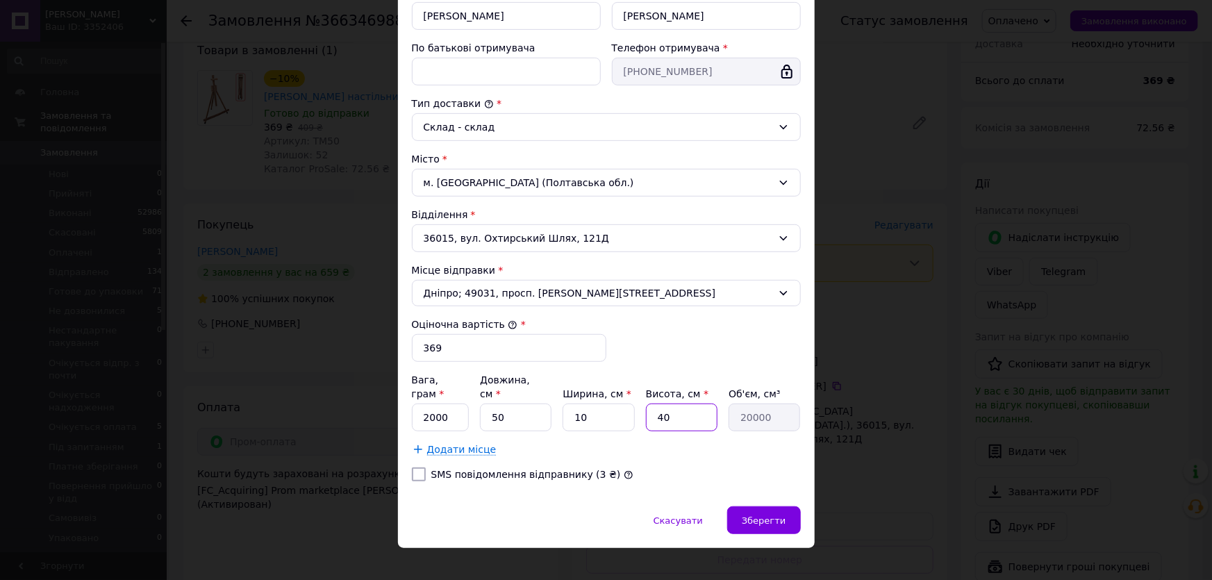
type input "500"
type input "10"
type input "5000"
type input "10"
drag, startPoint x: 417, startPoint y: 404, endPoint x: 449, endPoint y: 406, distance: 32.1
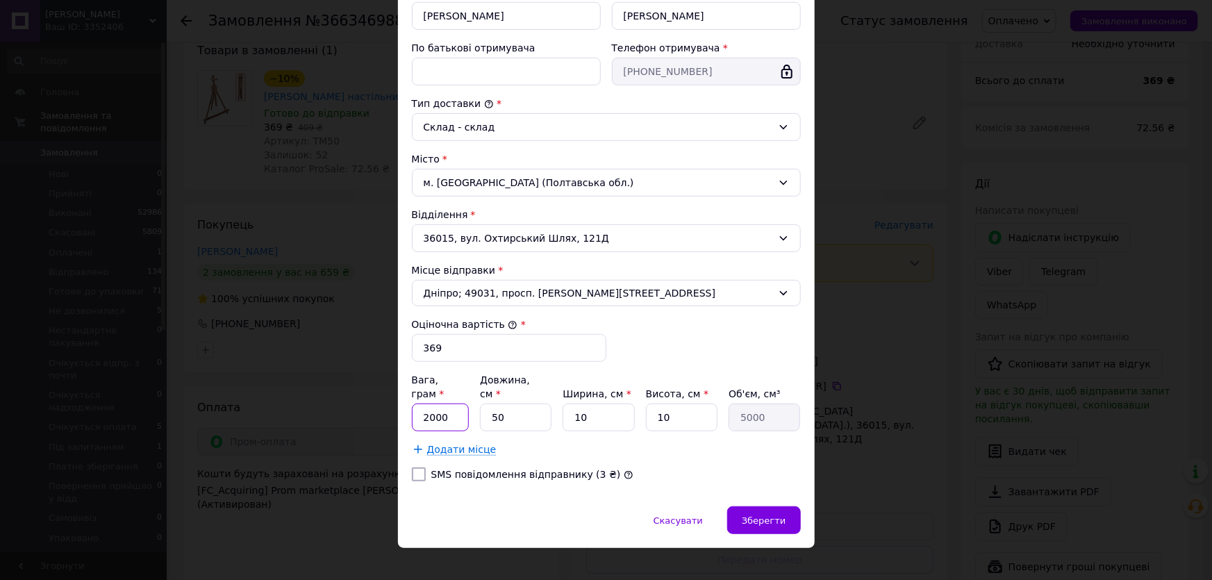
click at [449, 406] on input "2000" at bounding box center [441, 418] width 58 height 28
type input "900"
click at [768, 516] on span "Зберегти" at bounding box center [764, 521] width 44 height 10
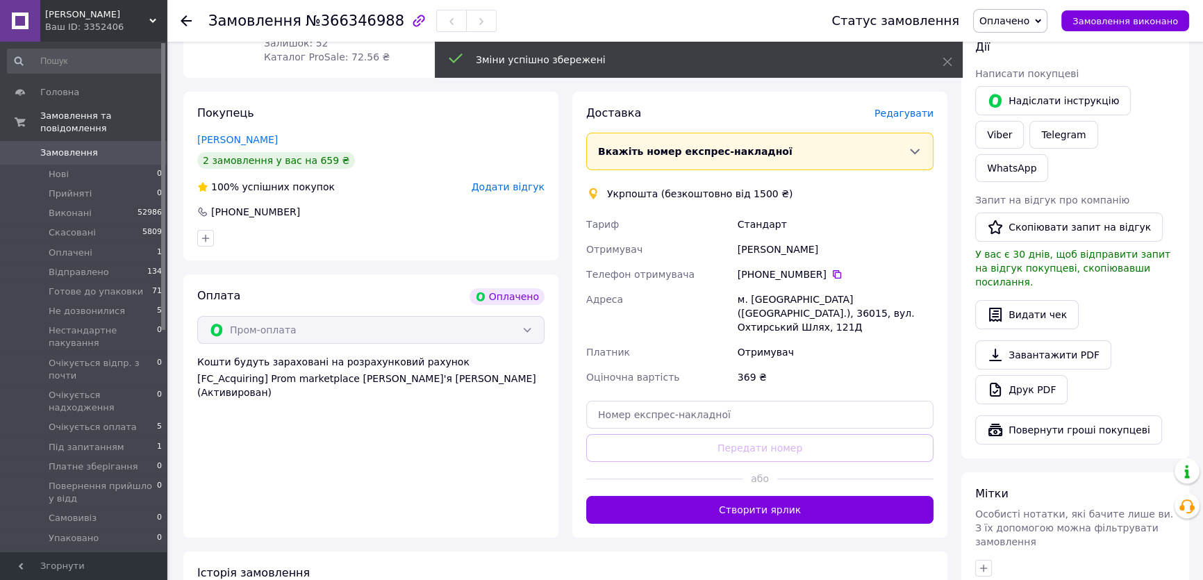
scroll to position [252, 0]
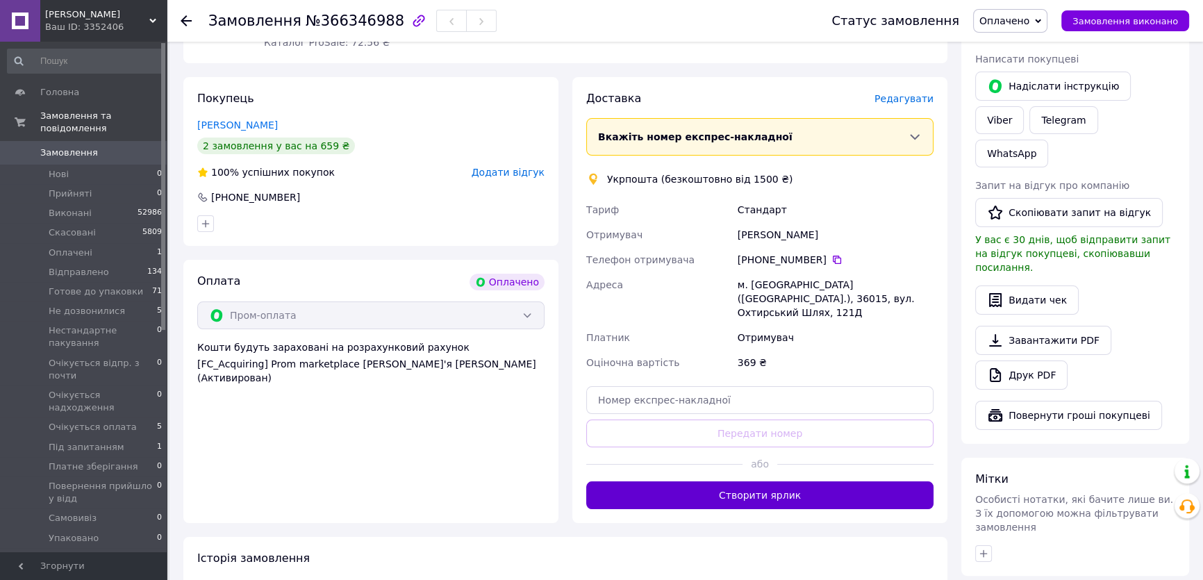
click at [771, 481] on button "Створити ярлик" at bounding box center [759, 495] width 347 height 28
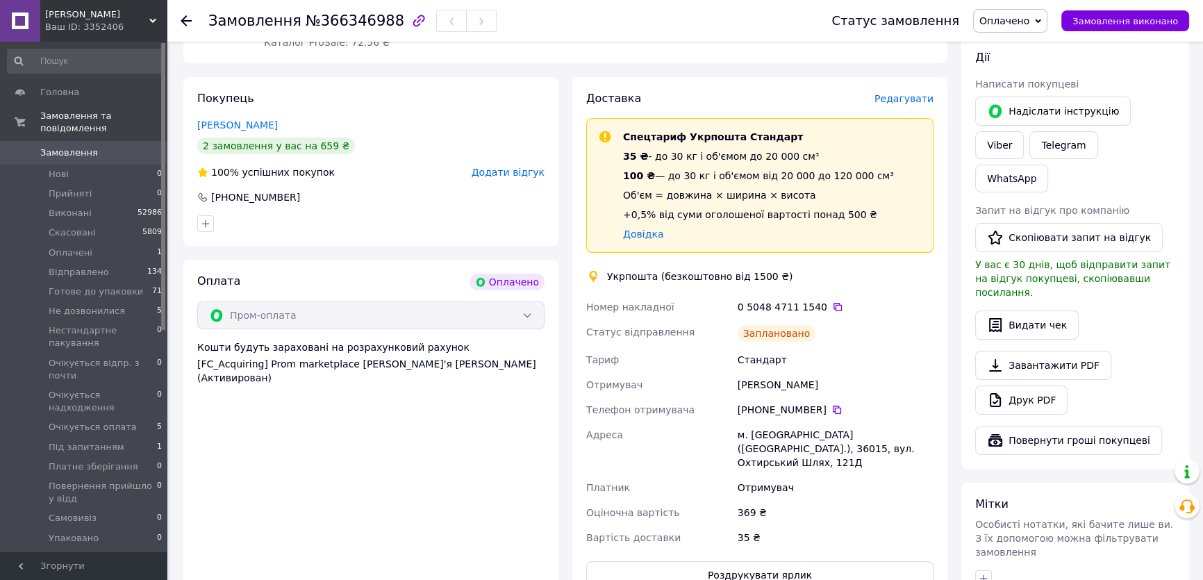
click at [1016, 22] on span "Оплачено" at bounding box center [1005, 20] width 50 height 11
click at [1028, 132] on li "Готове до упаковки" at bounding box center [1048, 132] width 149 height 21
click at [182, 19] on use at bounding box center [186, 20] width 11 height 11
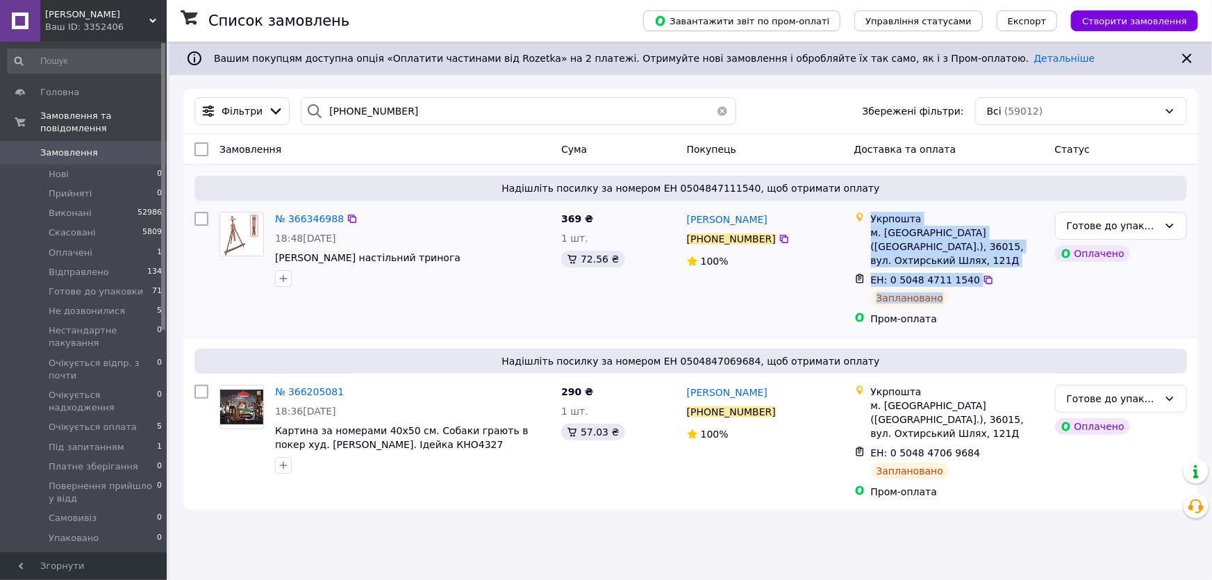
drag, startPoint x: 872, startPoint y: 215, endPoint x: 952, endPoint y: 292, distance: 110.6
click at [952, 292] on ul "Укрпошта м. Полтава (Полтавська обл.), 36015, вул. Охтирський Шлях, 121Д ЕН: 0 …" at bounding box center [950, 269] width 190 height 120
copy ul "Укрпошта м. Полтава (Полтавська обл.), 36015, вул. Охтирський Шлях, 121Д ЕН: 0 …"
click at [81, 147] on span "Замовлення" at bounding box center [69, 153] width 58 height 13
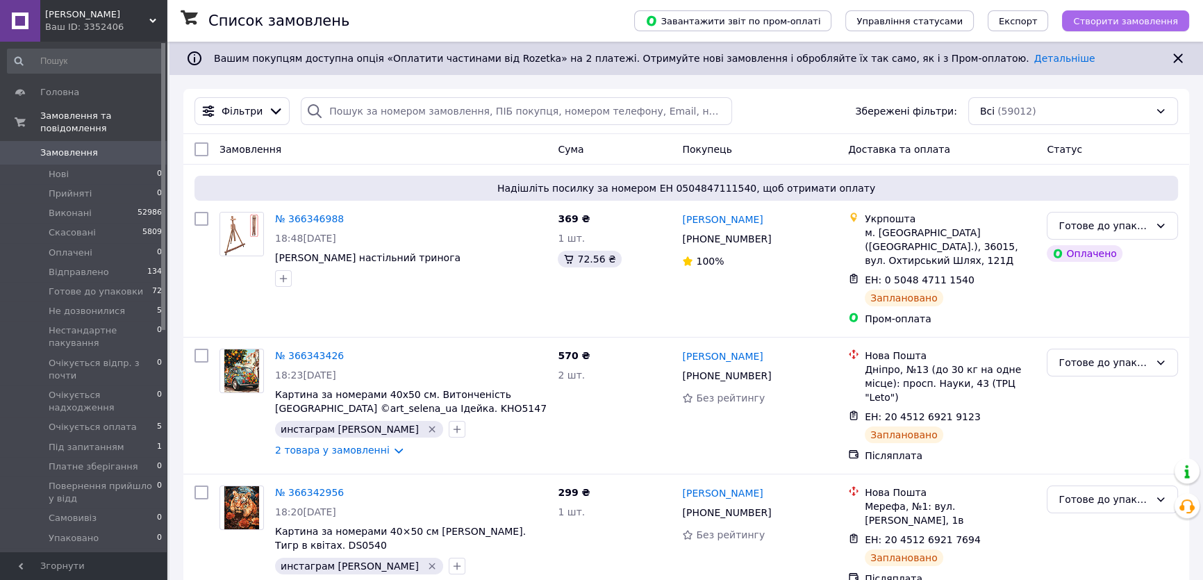
click at [1117, 22] on span "Створити замовлення" at bounding box center [1125, 21] width 105 height 10
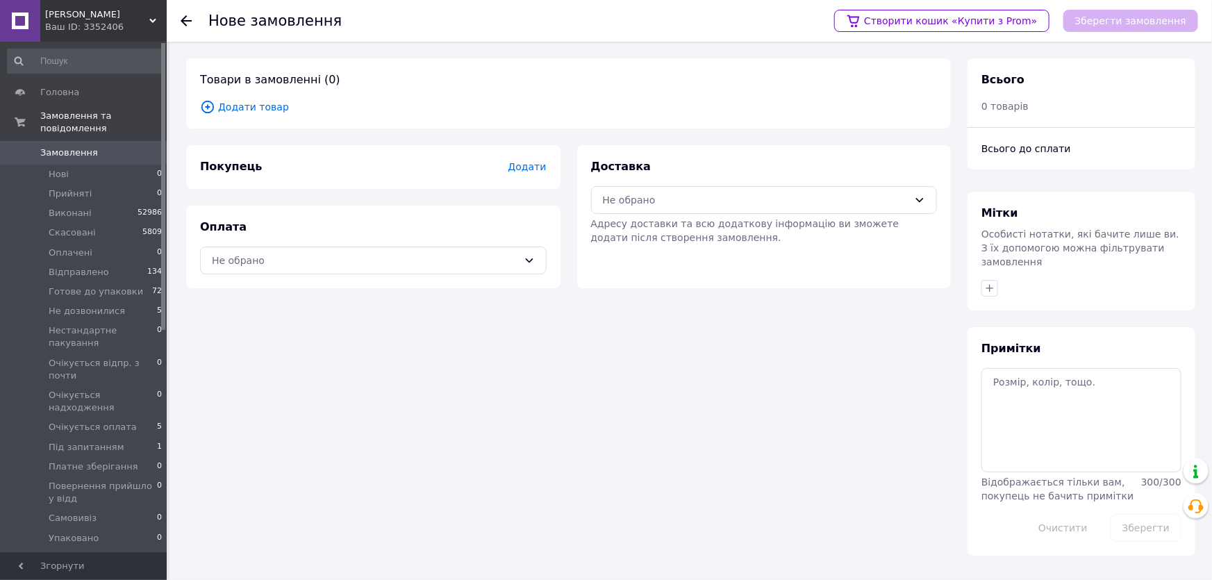
click at [250, 108] on span "Додати товар" at bounding box center [568, 106] width 737 height 15
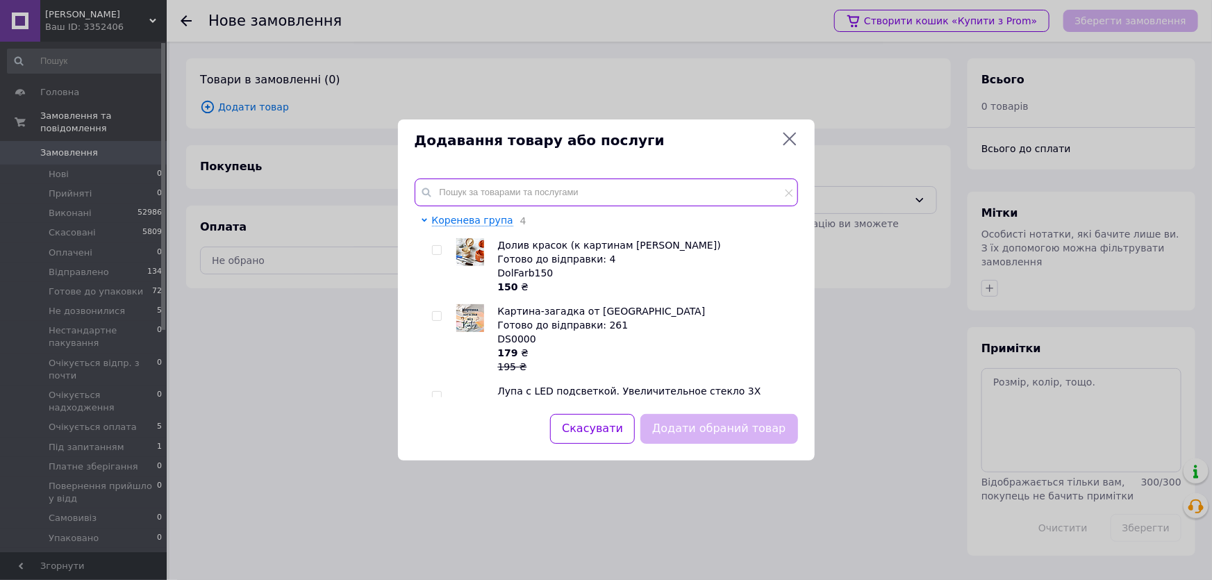
click at [434, 186] on input "text" at bounding box center [607, 193] width 384 height 28
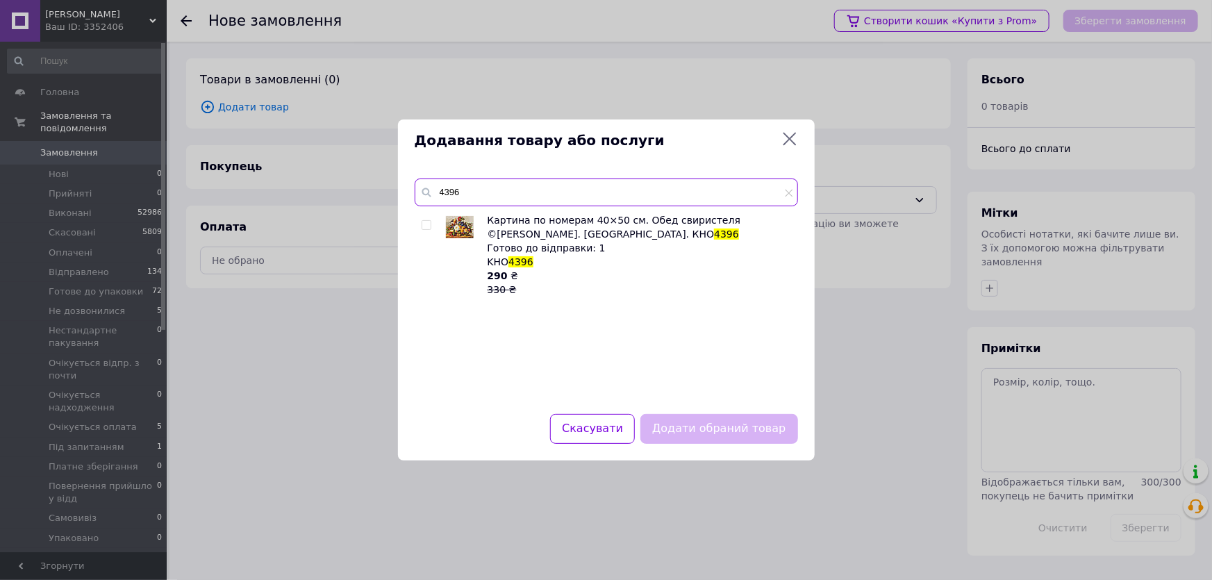
type input "4396"
click at [422, 224] on input "checkbox" at bounding box center [426, 225] width 9 height 9
checkbox input "true"
click at [716, 429] on button "Додати обраний товар" at bounding box center [719, 429] width 157 height 30
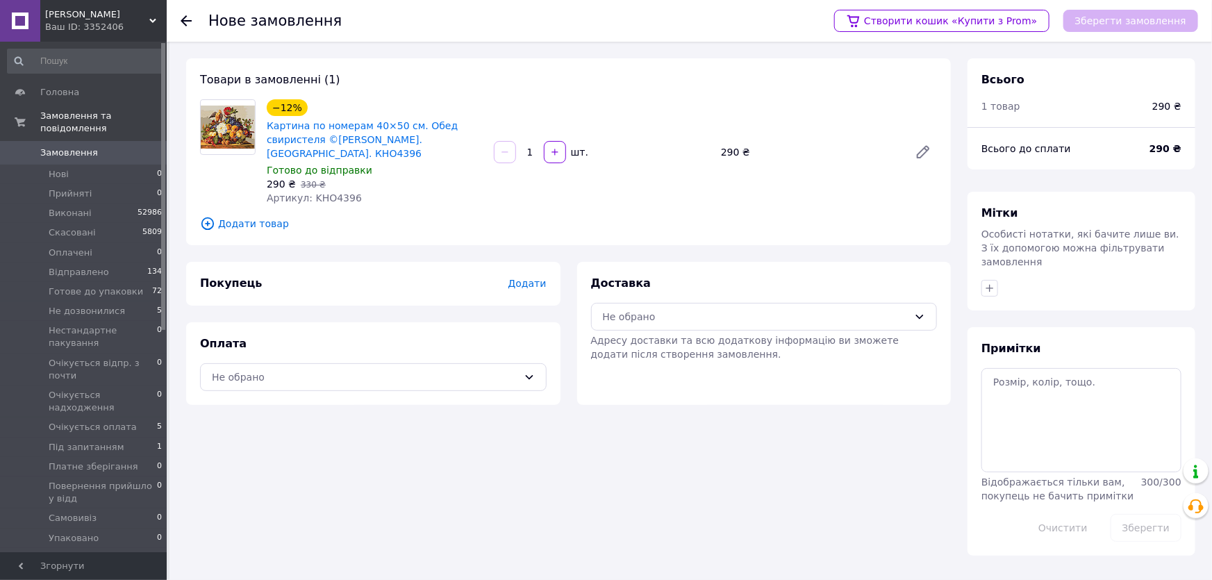
click at [530, 278] on span "Додати" at bounding box center [527, 283] width 38 height 11
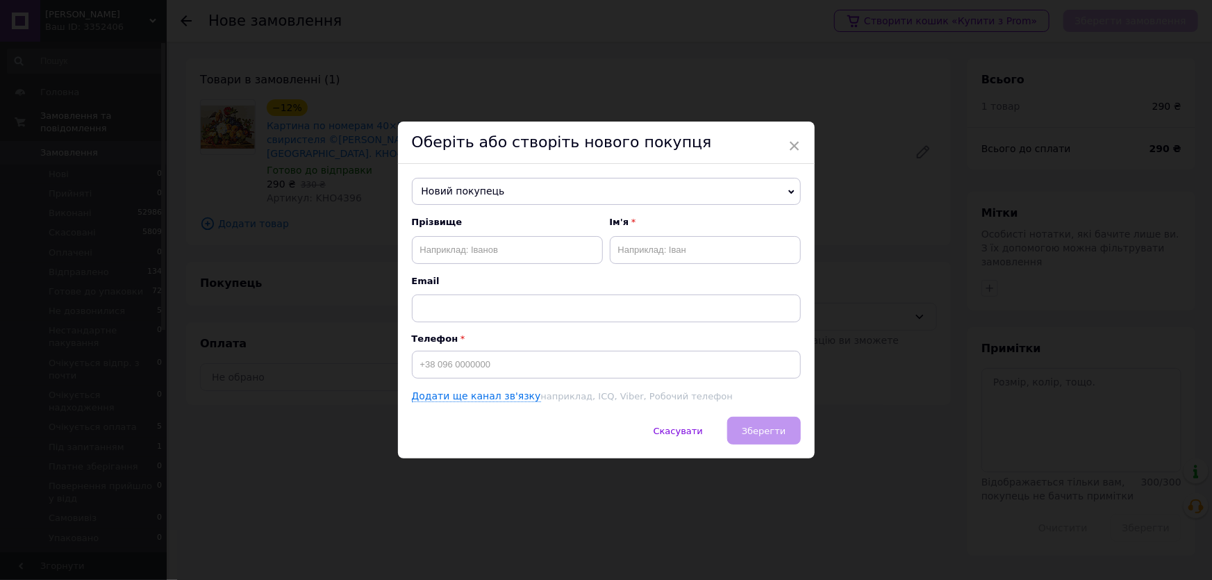
click at [789, 189] on icon at bounding box center [792, 192] width 6 height 6
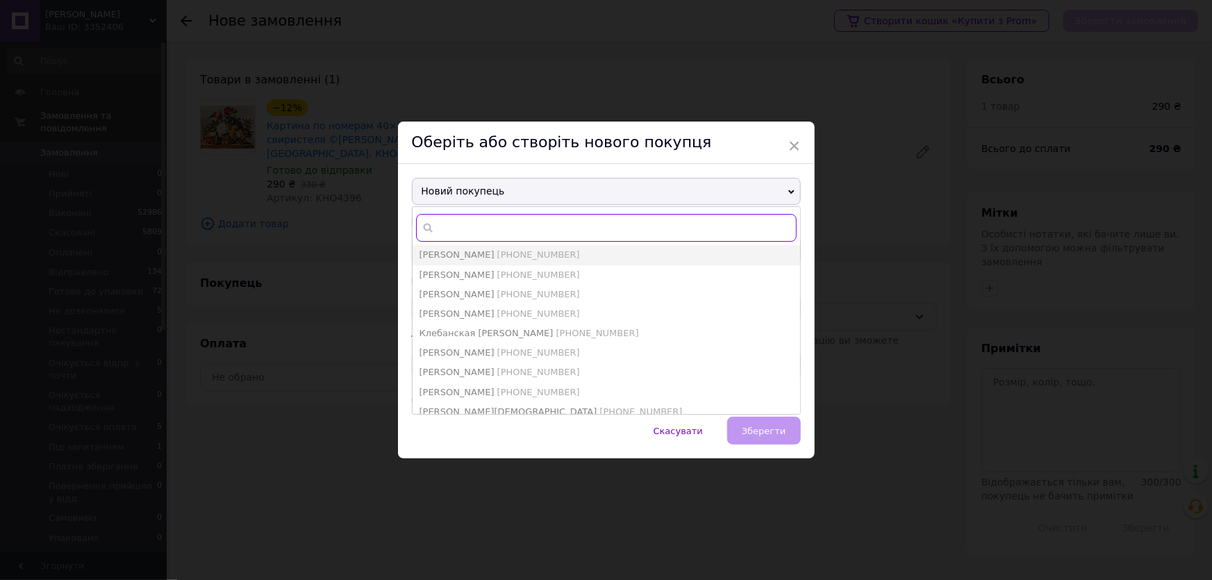
click at [442, 229] on input "text" at bounding box center [606, 228] width 381 height 28
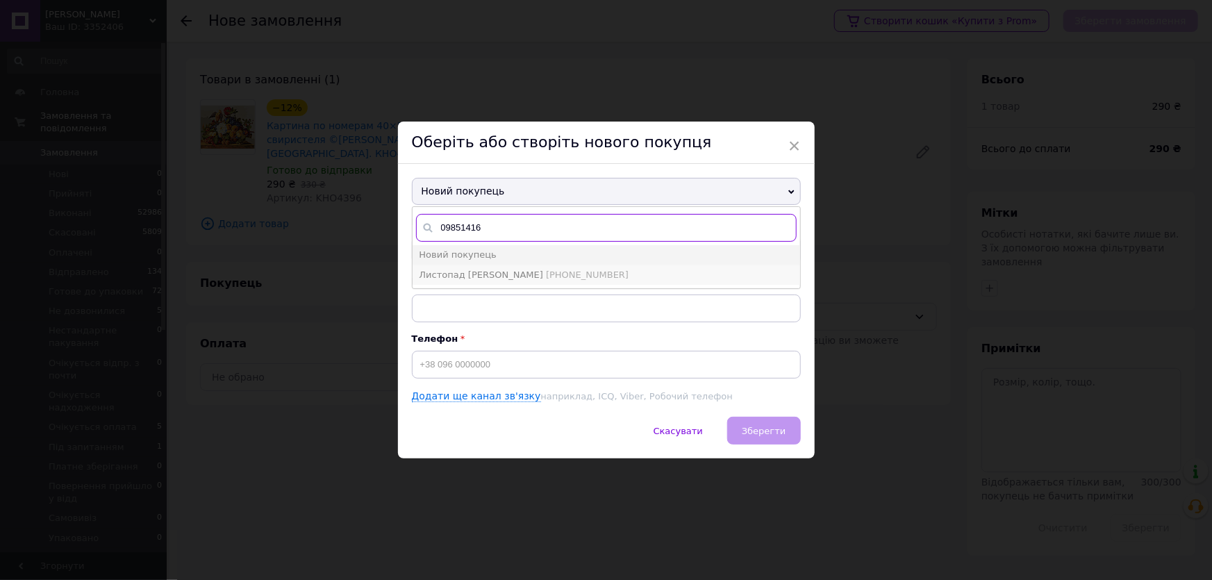
type input "09851416"
click at [486, 276] on span "Листопад [PERSON_NAME]" at bounding box center [482, 275] width 124 height 10
type input "Листопад [PERSON_NAME]"
type input "[PHONE_NUMBER]"
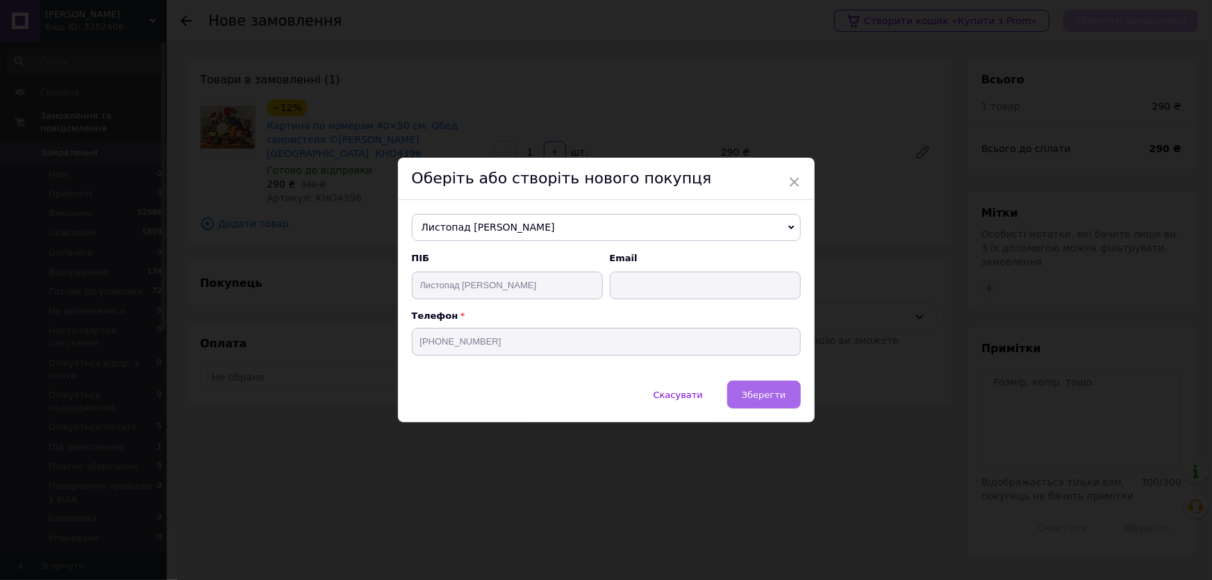
click at [777, 394] on span "Зберегти" at bounding box center [764, 395] width 44 height 10
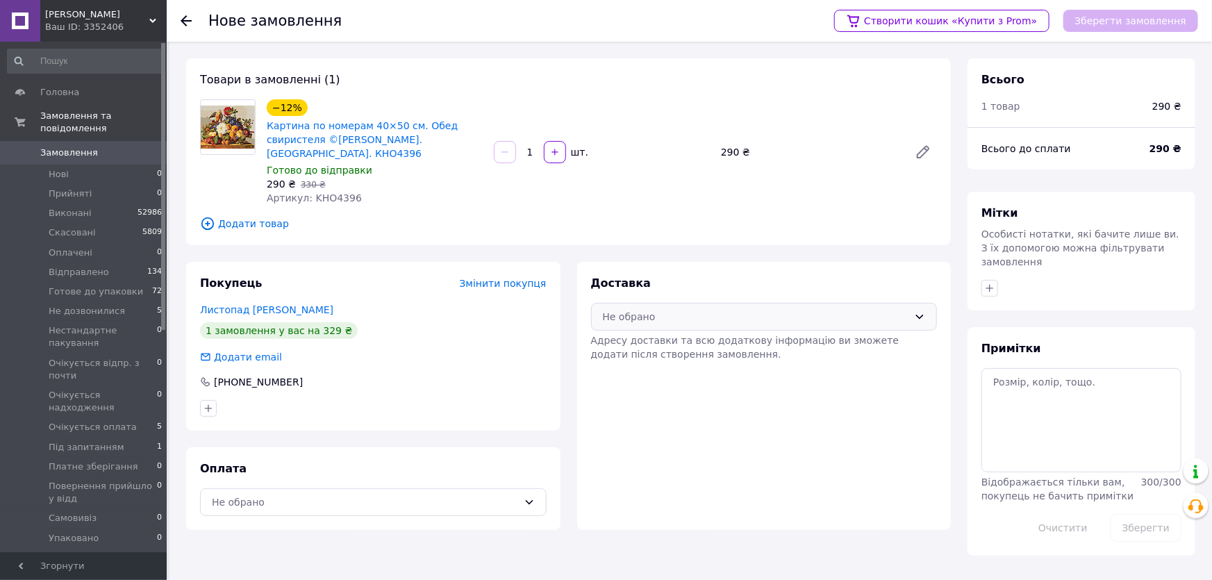
click at [920, 311] on icon at bounding box center [919, 316] width 11 height 11
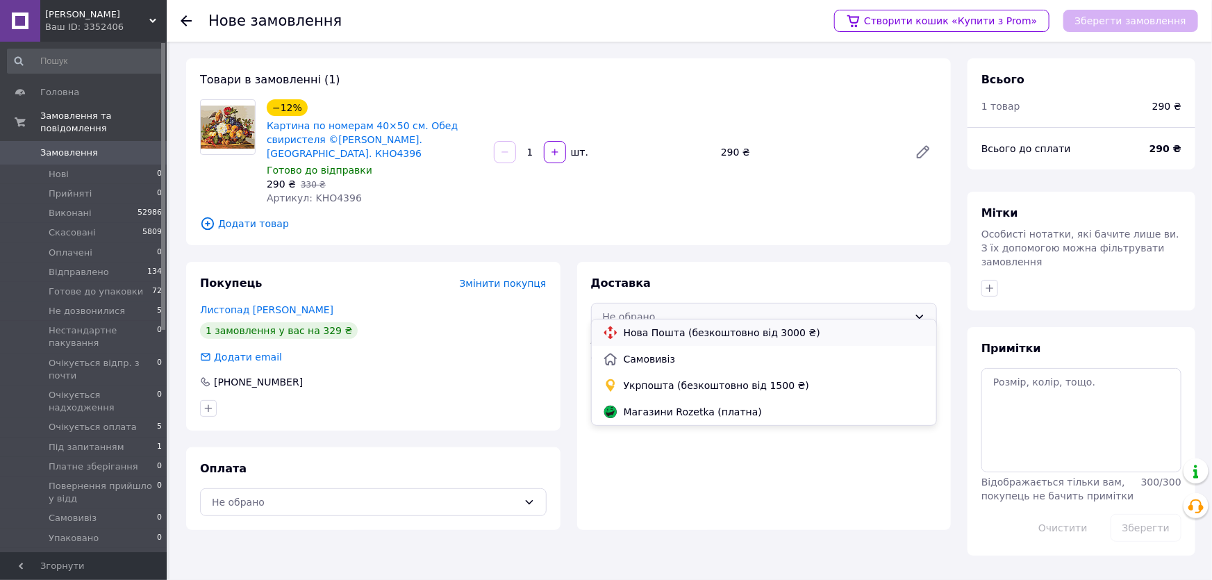
click at [678, 329] on span "Нова Пошта (безкоштовно від 3000 ₴)" at bounding box center [775, 333] width 302 height 14
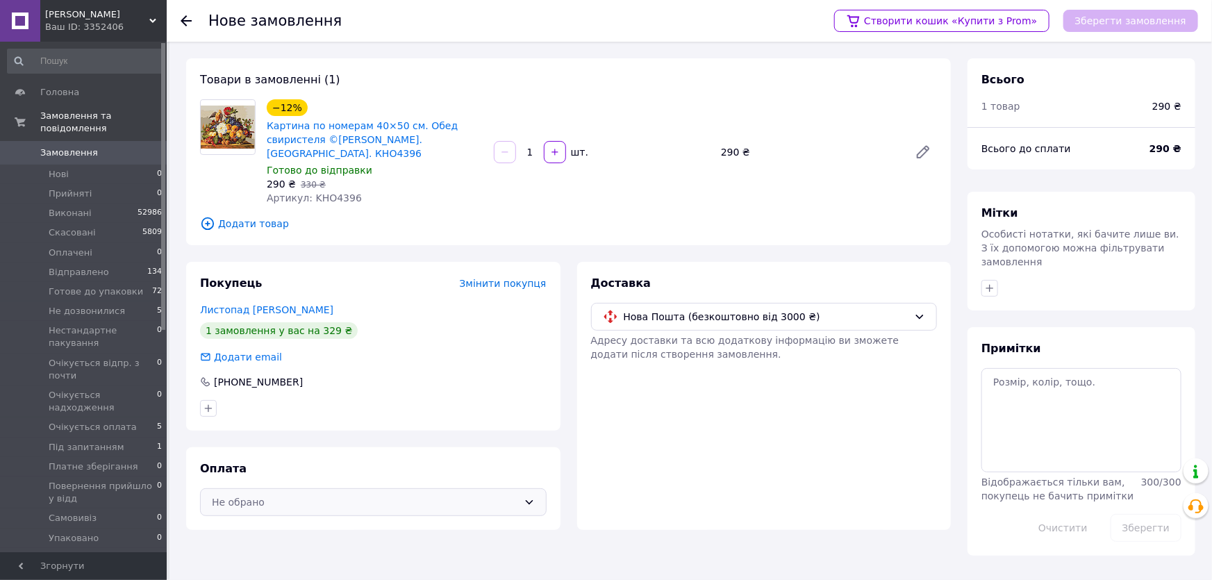
click at [529, 500] on icon at bounding box center [529, 502] width 8 height 4
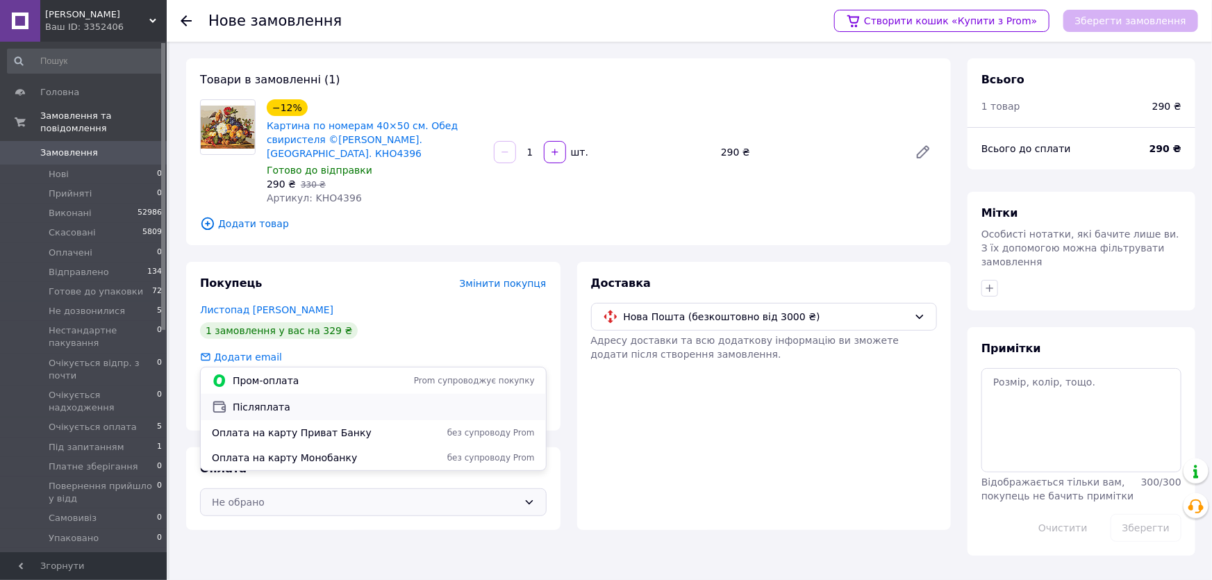
click at [257, 408] on span "Післяплата" at bounding box center [384, 407] width 302 height 14
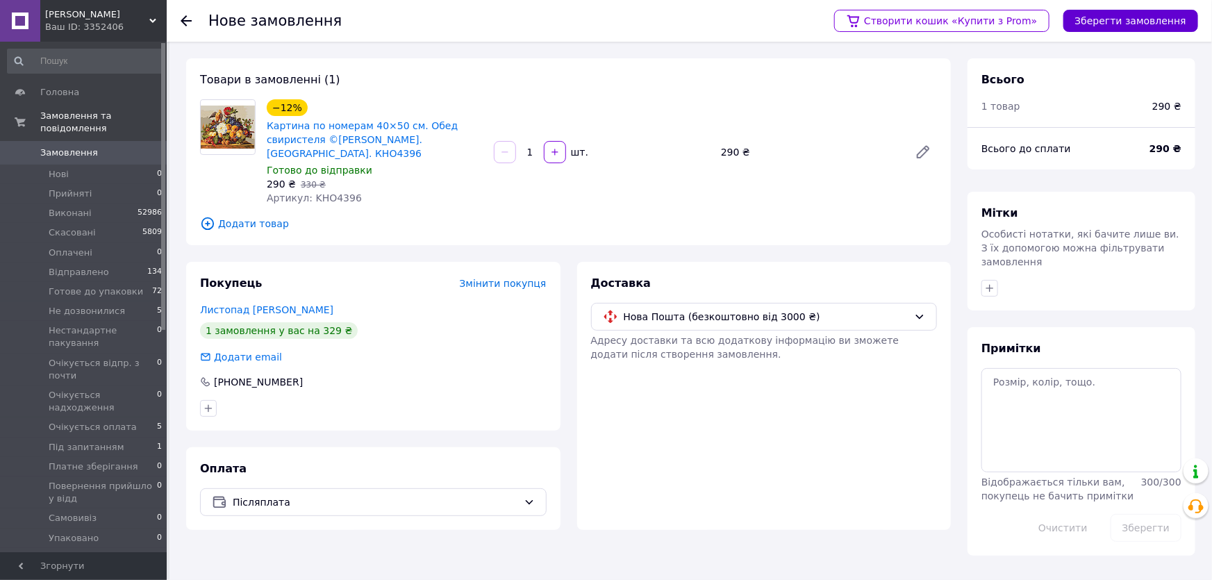
click at [1139, 20] on button "Зберегти замовлення" at bounding box center [1131, 21] width 135 height 22
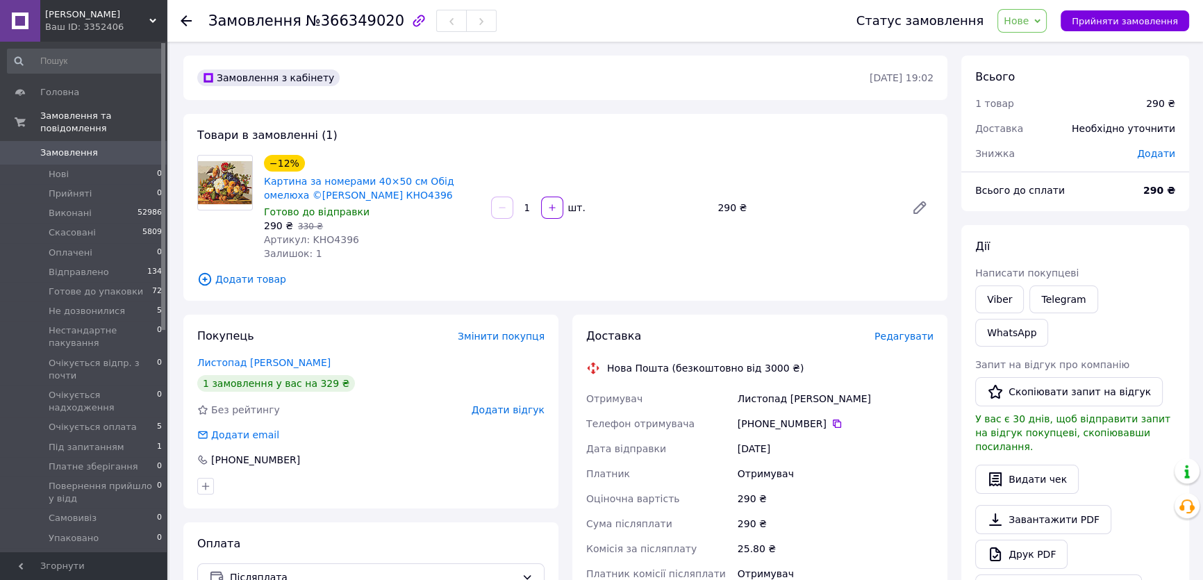
click at [1028, 20] on span "Нове" at bounding box center [1016, 20] width 25 height 11
click at [1041, 47] on li "Прийнято" at bounding box center [1072, 48] width 149 height 21
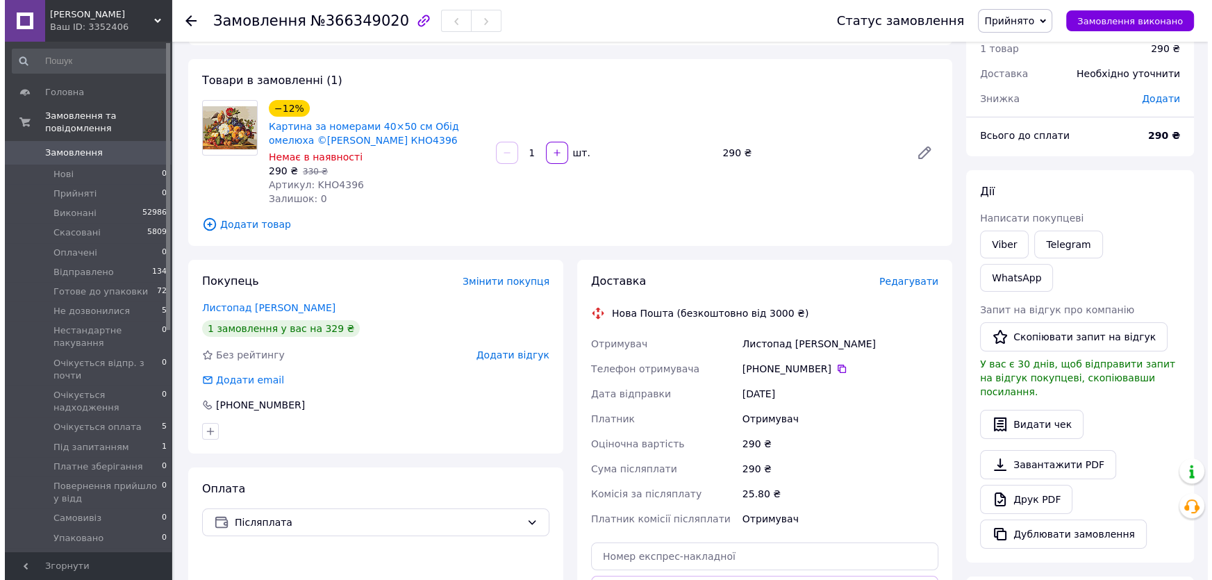
scroll to position [126, 0]
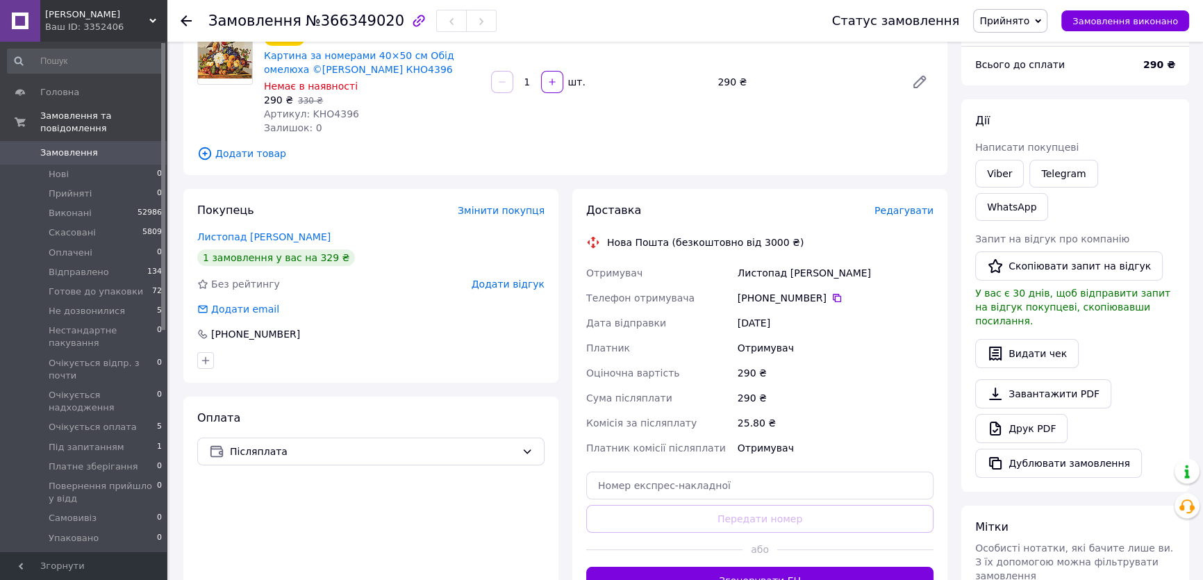
click at [912, 211] on span "Редагувати" at bounding box center [904, 210] width 59 height 11
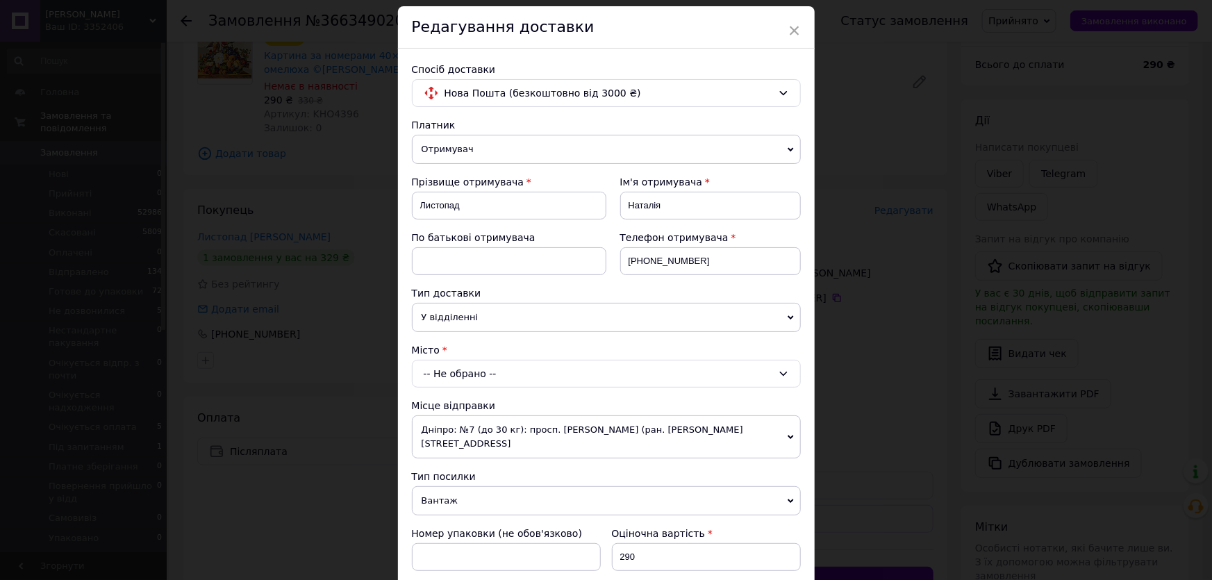
scroll to position [63, 0]
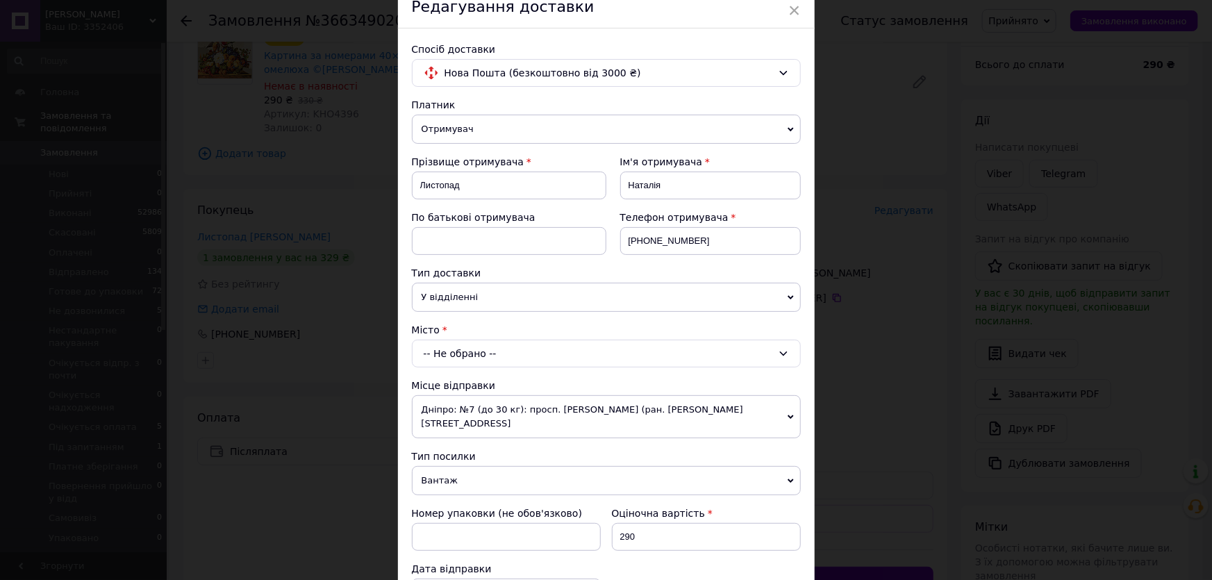
click at [481, 354] on div "-- Не обрано --" at bounding box center [606, 354] width 389 height 28
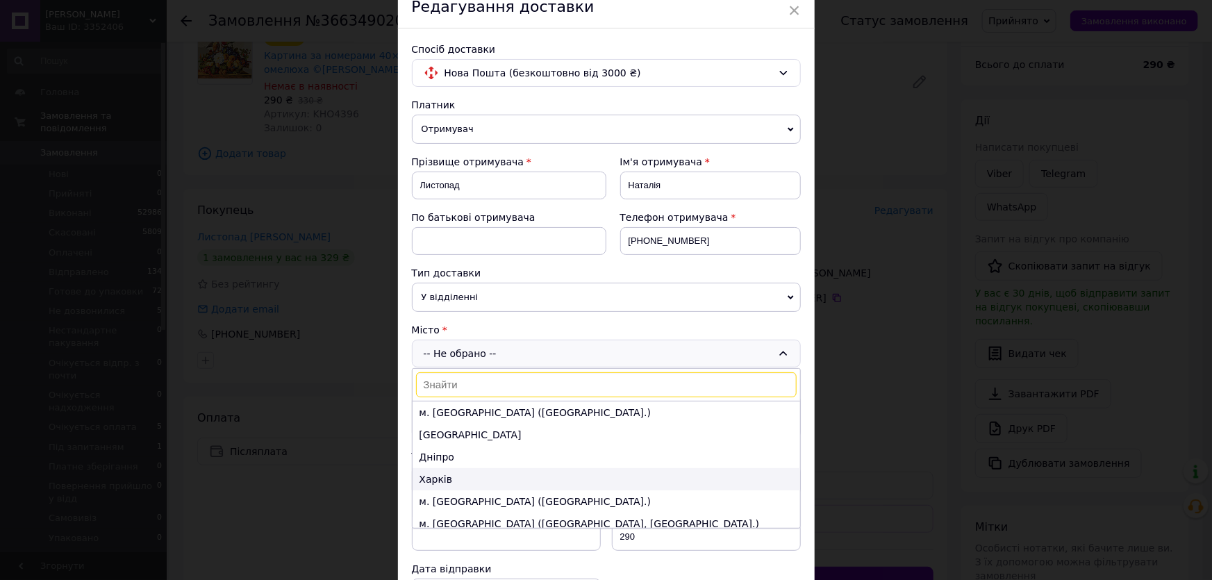
click at [440, 477] on li "Харків" at bounding box center [607, 479] width 388 height 22
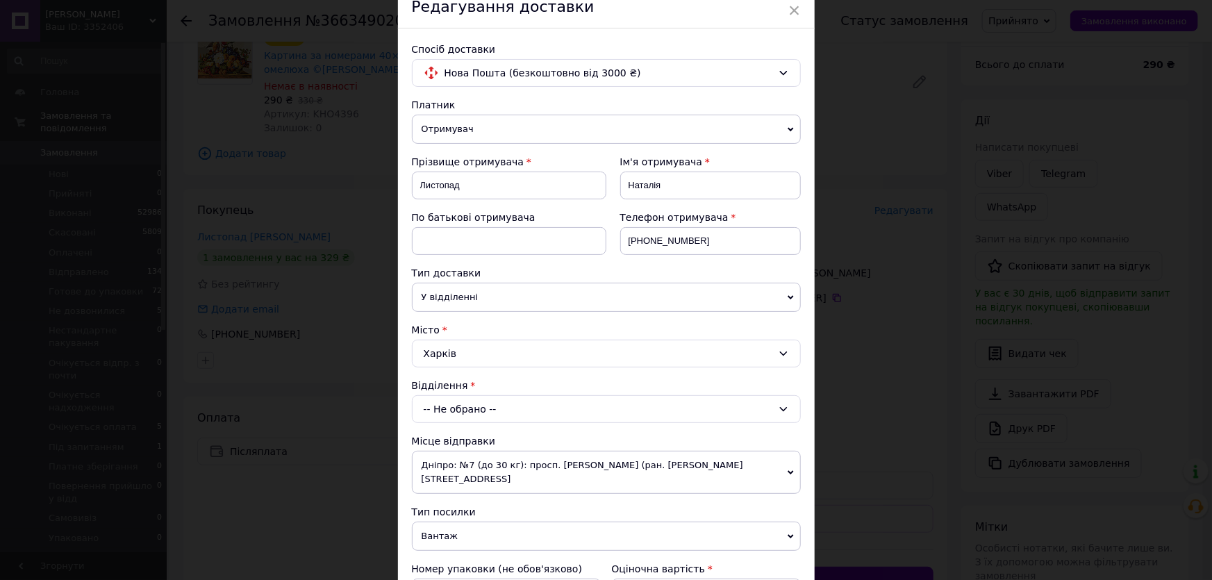
click at [462, 355] on div "Харків" at bounding box center [606, 354] width 389 height 28
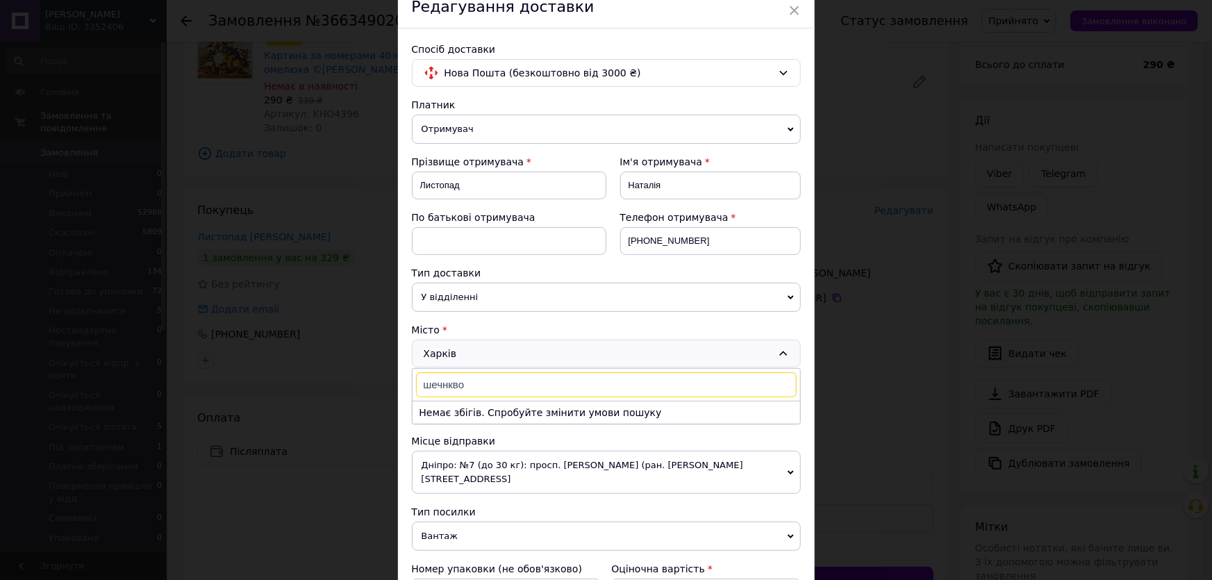
click at [435, 384] on input "шечнкво" at bounding box center [606, 384] width 381 height 25
click at [445, 382] on input "шевчнкво" at bounding box center [606, 384] width 381 height 25
click at [461, 383] on input "шевченкво" at bounding box center [606, 384] width 381 height 25
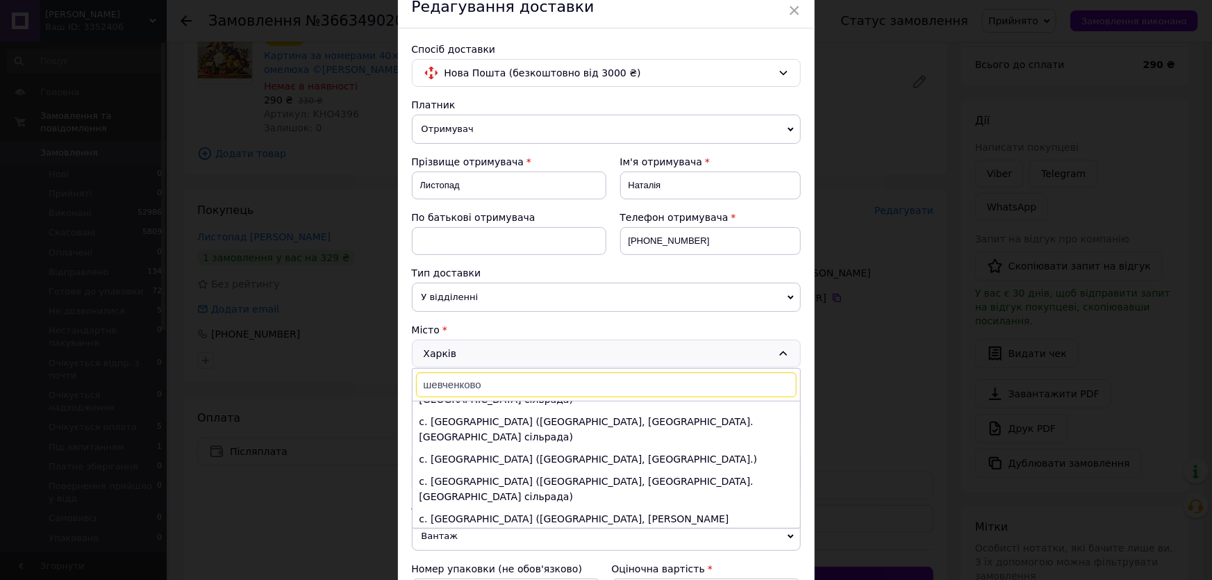
scroll to position [185, 0]
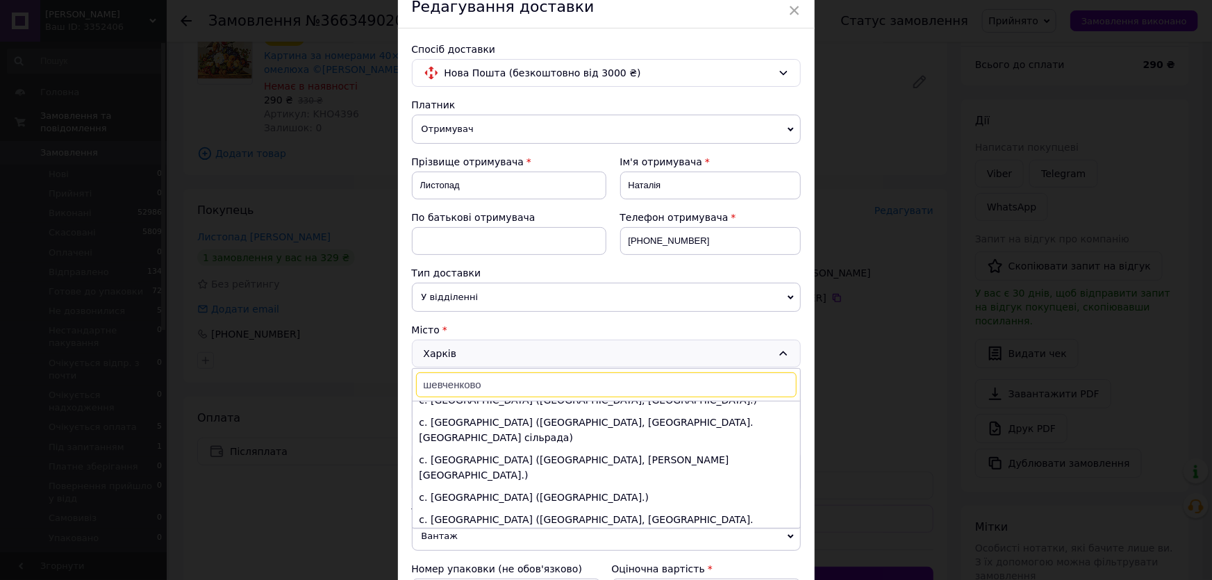
type input "шевченково"
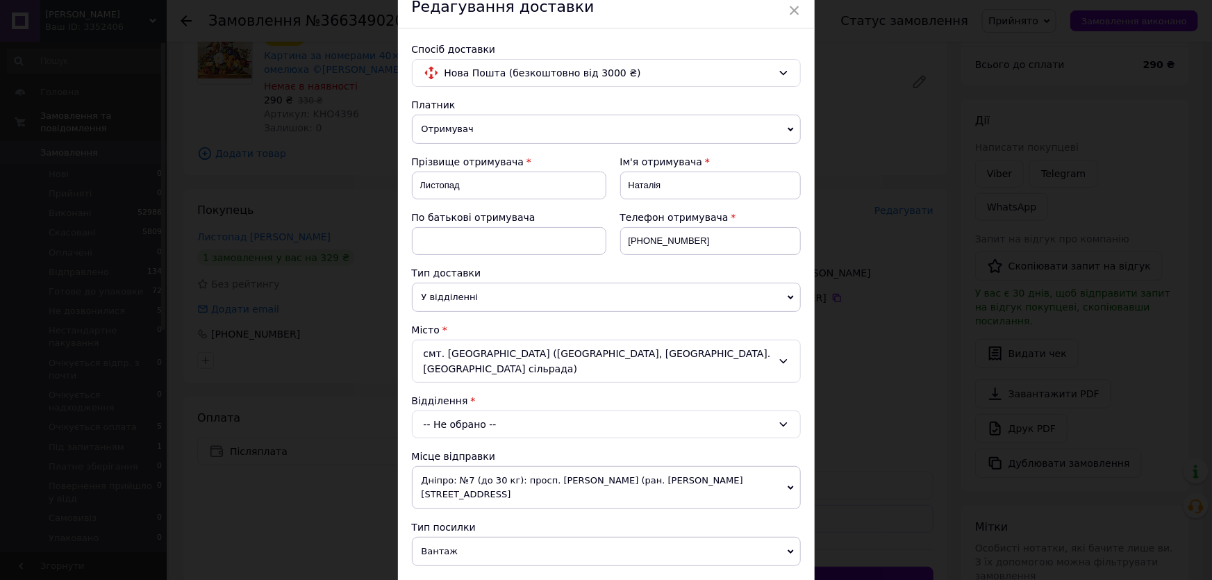
click at [515, 411] on div "-- Не обрано --" at bounding box center [606, 425] width 389 height 28
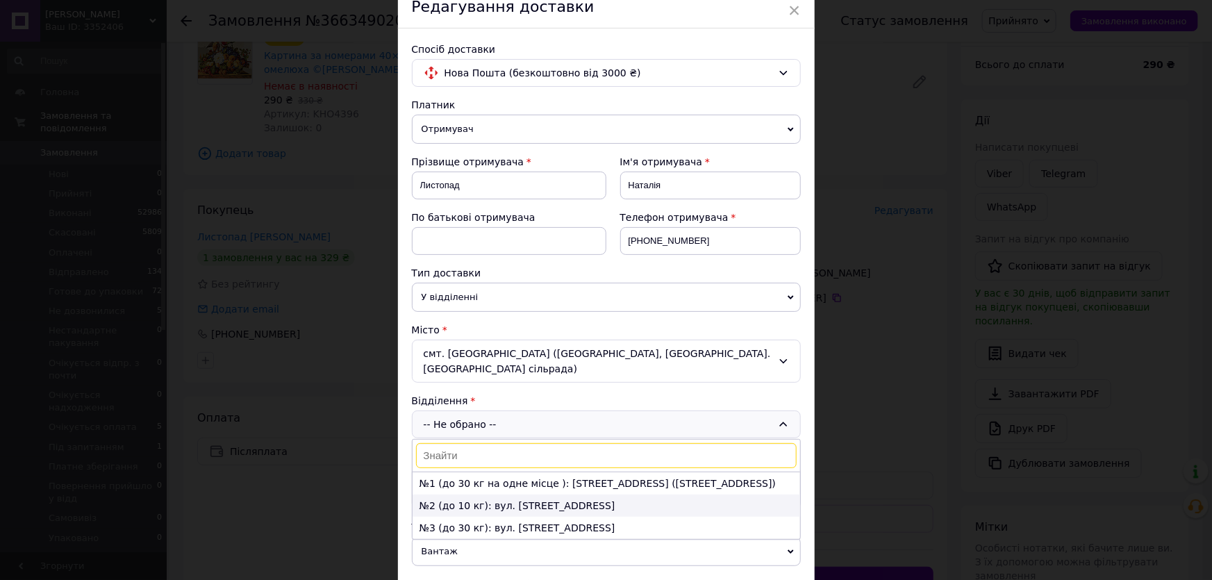
click at [440, 495] on li "№2 (до 10 кг): вул. Центральна, 4А" at bounding box center [607, 506] width 388 height 22
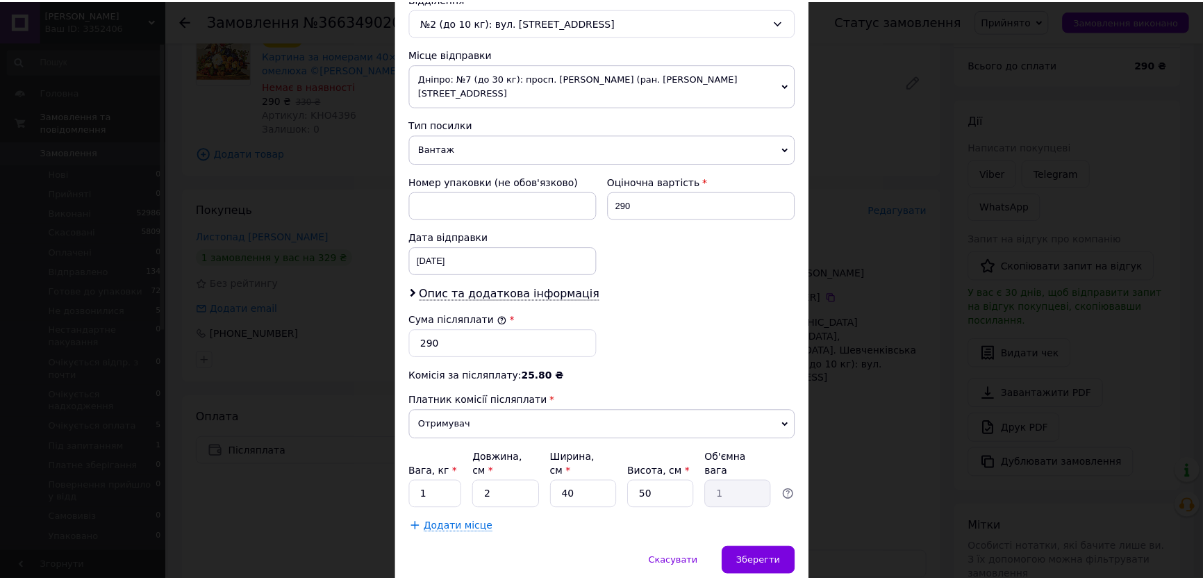
scroll to position [477, 0]
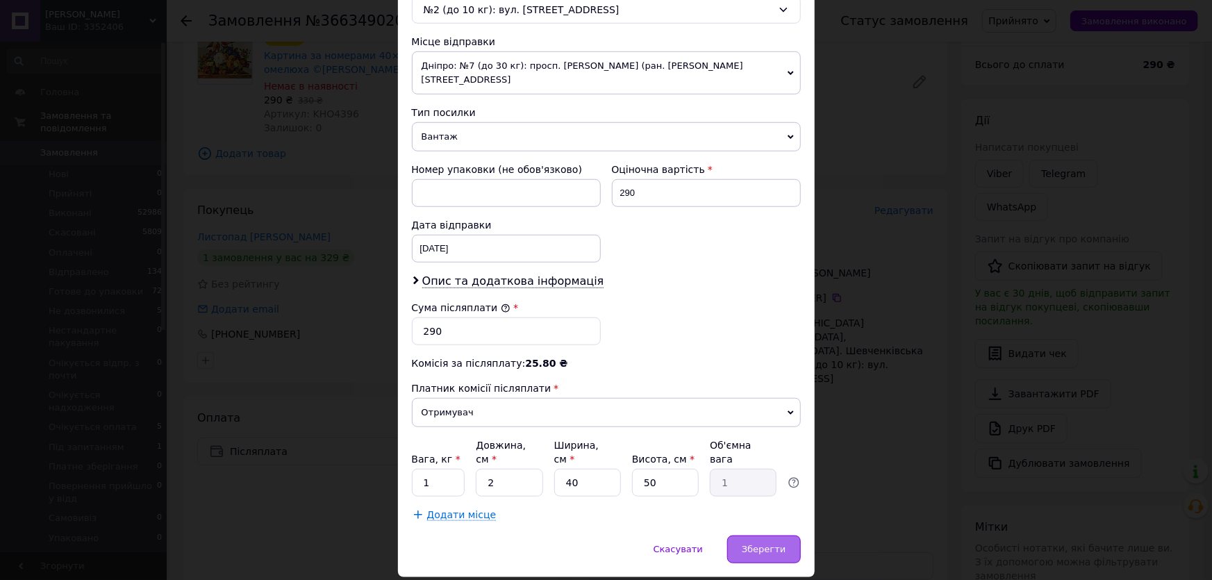
click at [755, 544] on span "Зберегти" at bounding box center [764, 549] width 44 height 10
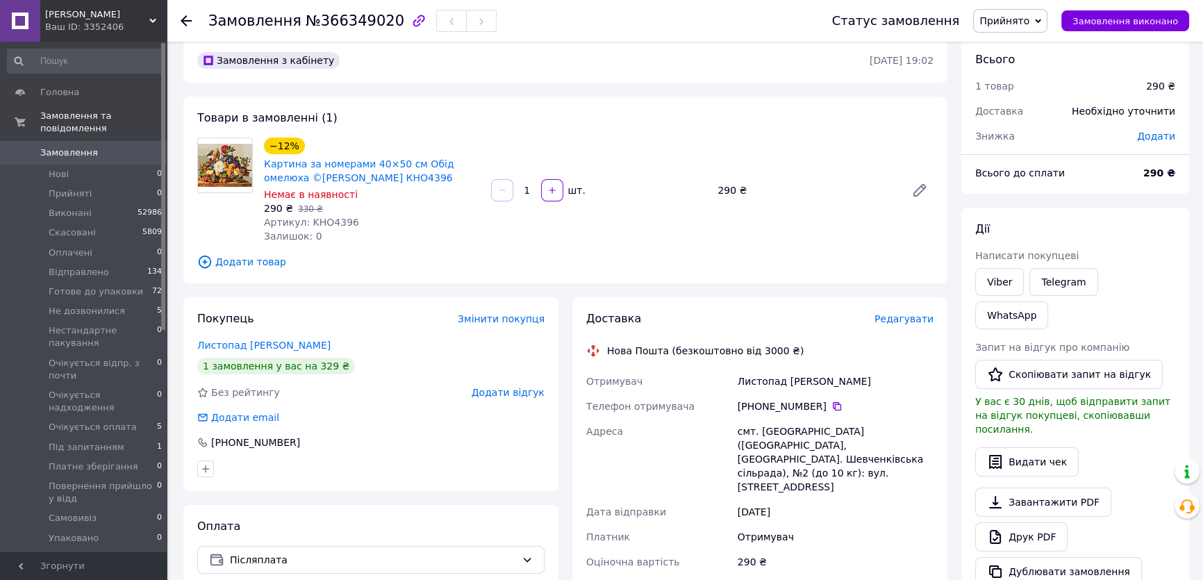
scroll to position [0, 0]
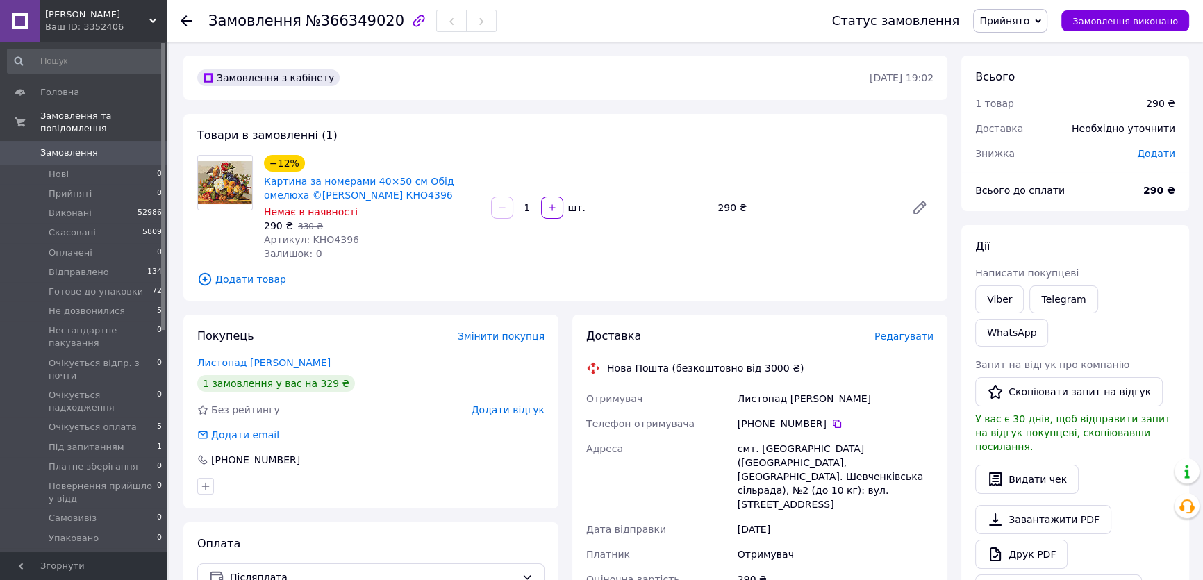
click at [244, 278] on span "Додати товар" at bounding box center [565, 279] width 736 height 15
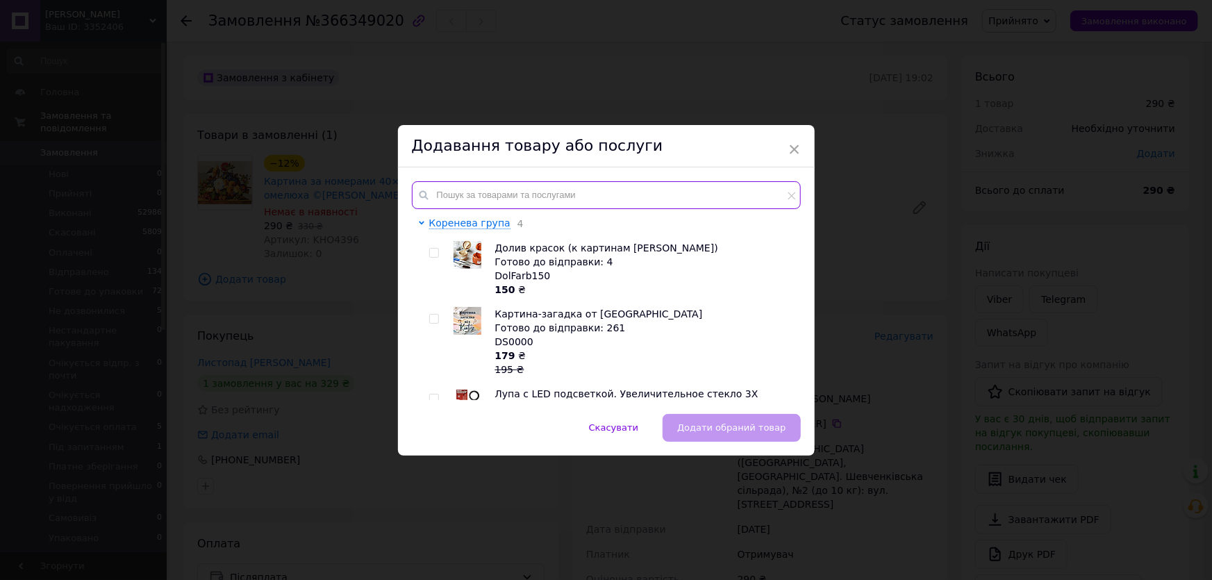
click at [438, 192] on input "text" at bounding box center [606, 195] width 389 height 28
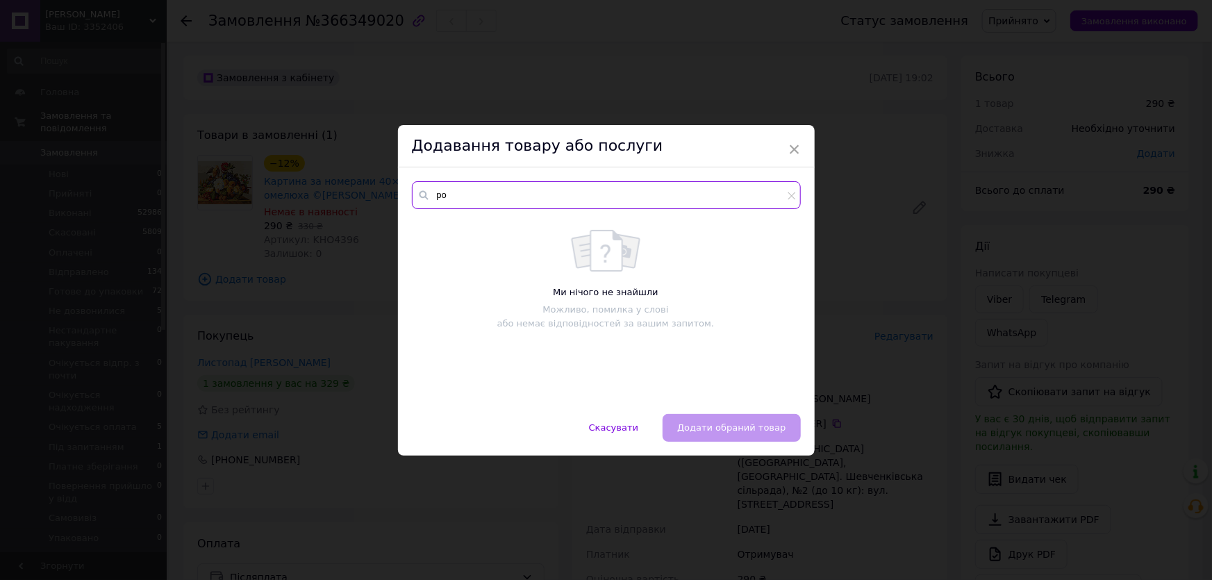
type input "р"
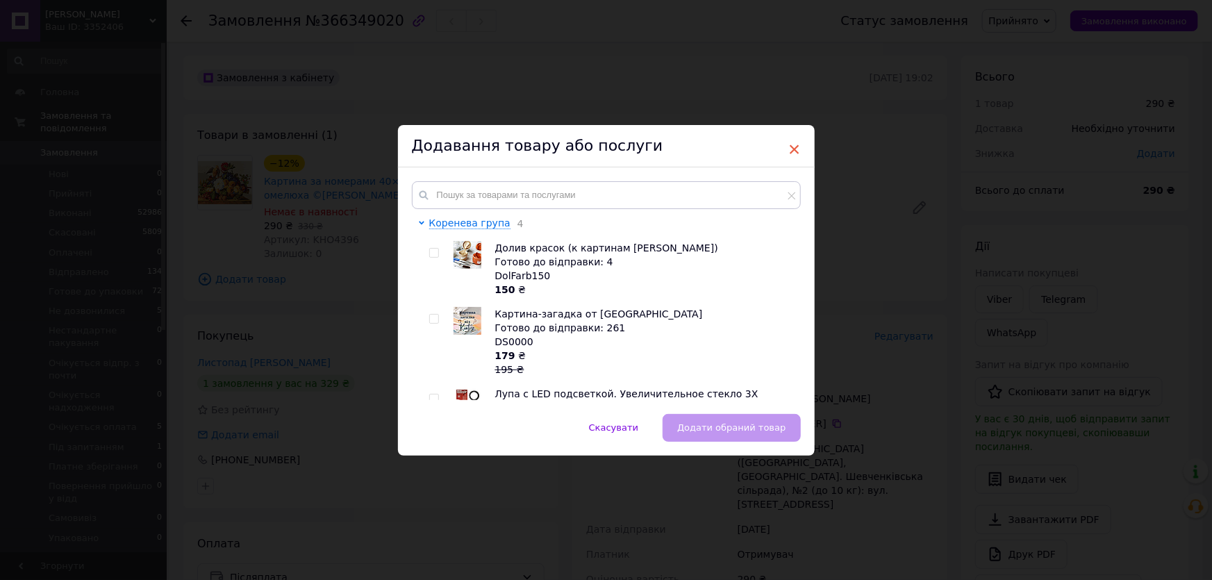
click at [789, 147] on span "×" at bounding box center [795, 150] width 13 height 24
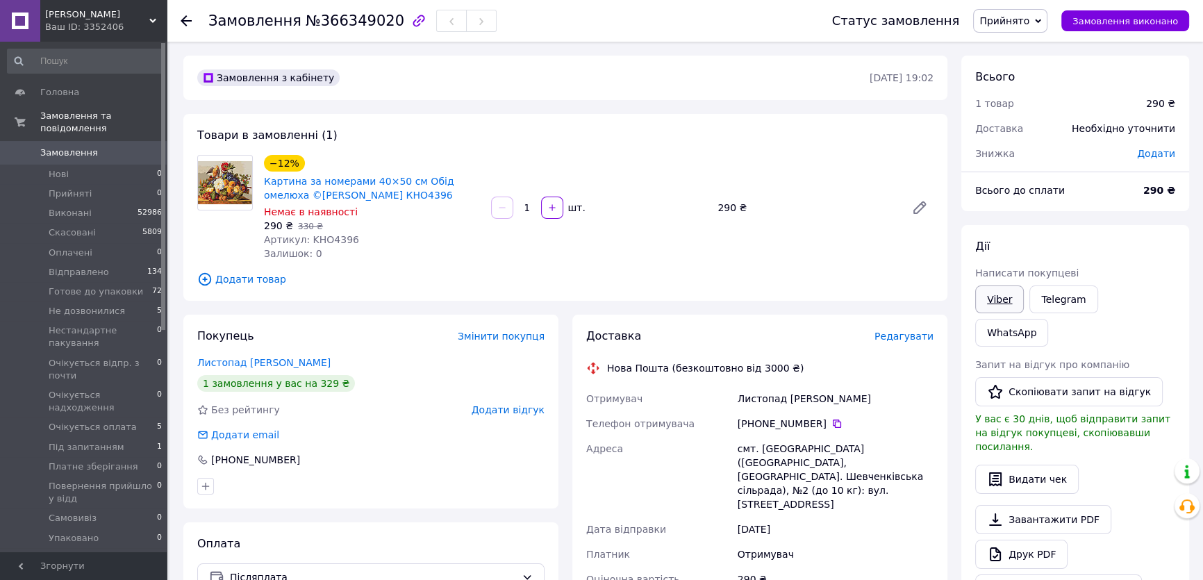
click at [995, 299] on link "Viber" at bounding box center [999, 300] width 49 height 28
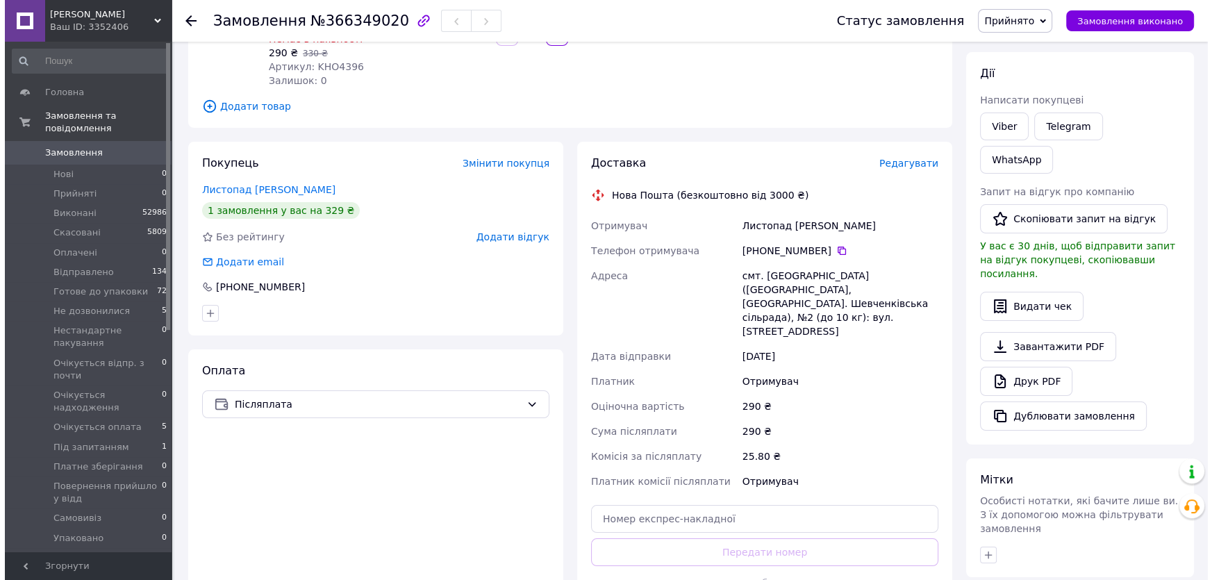
scroll to position [189, 0]
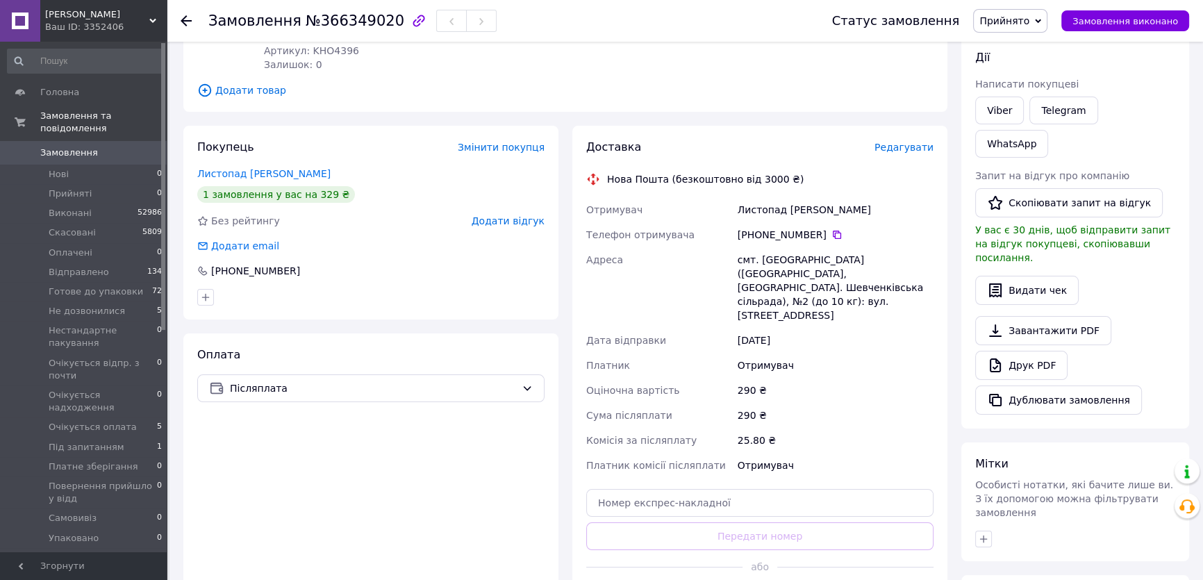
click at [910, 149] on span "Редагувати" at bounding box center [904, 147] width 59 height 11
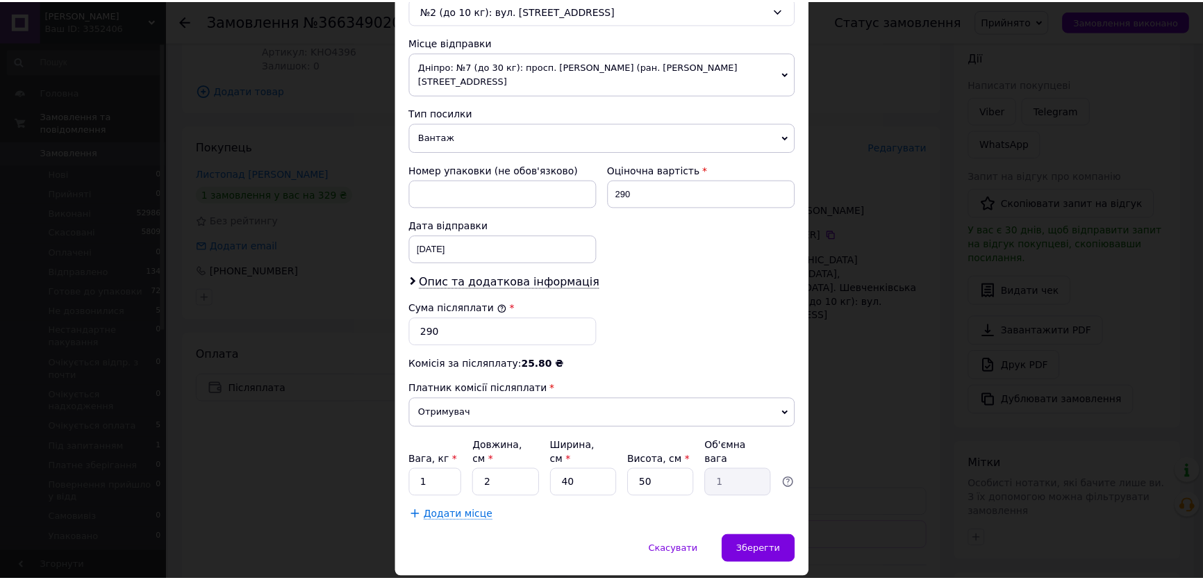
scroll to position [477, 0]
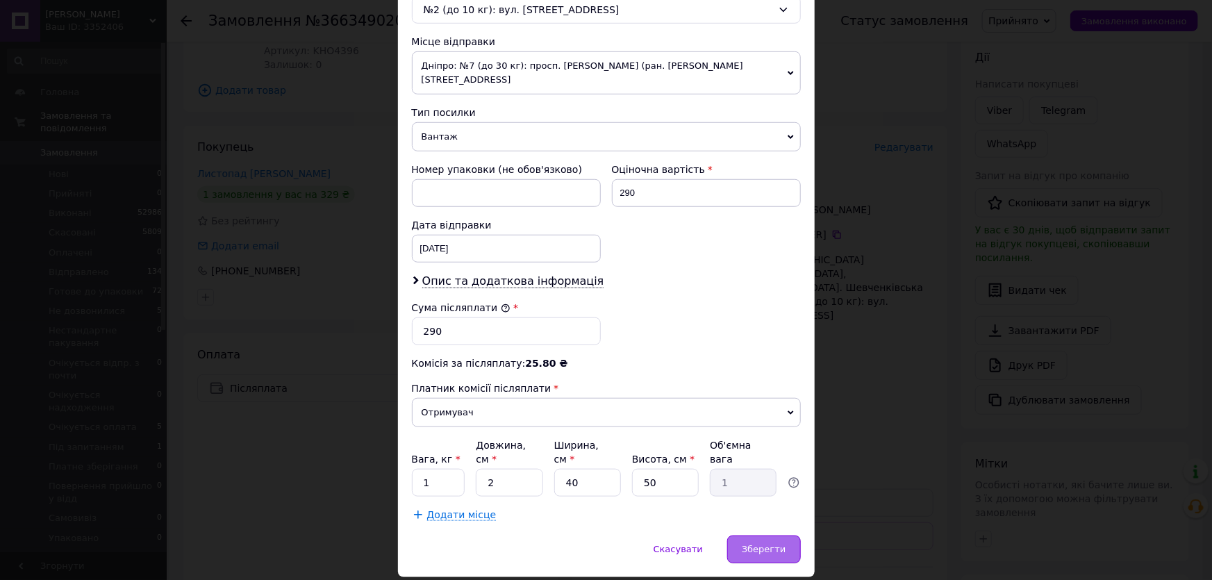
click at [748, 544] on span "Зберегти" at bounding box center [764, 549] width 44 height 10
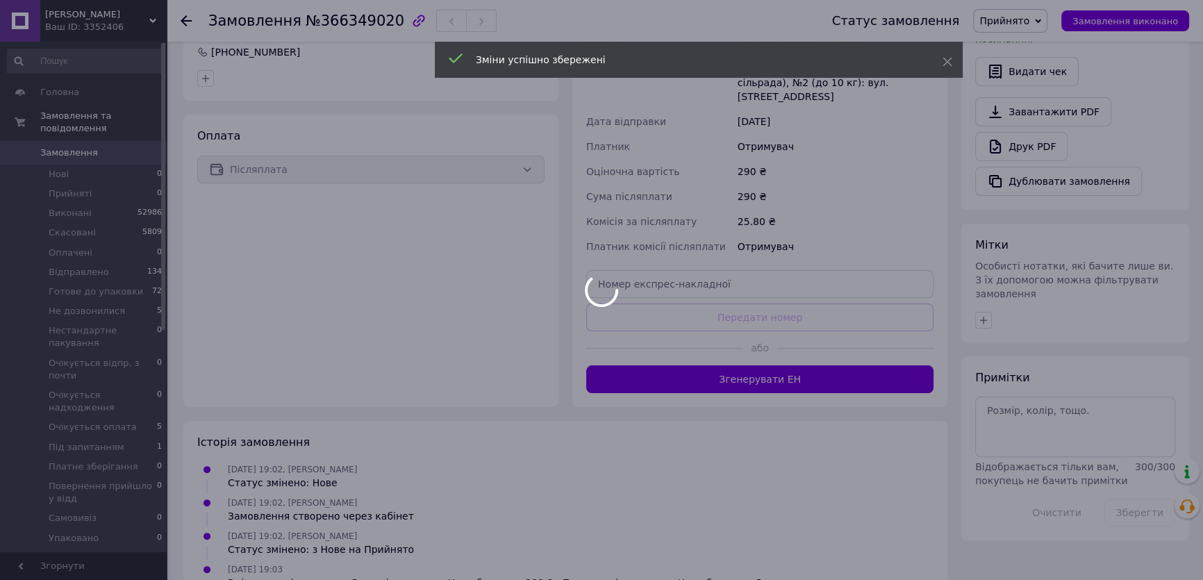
scroll to position [442, 0]
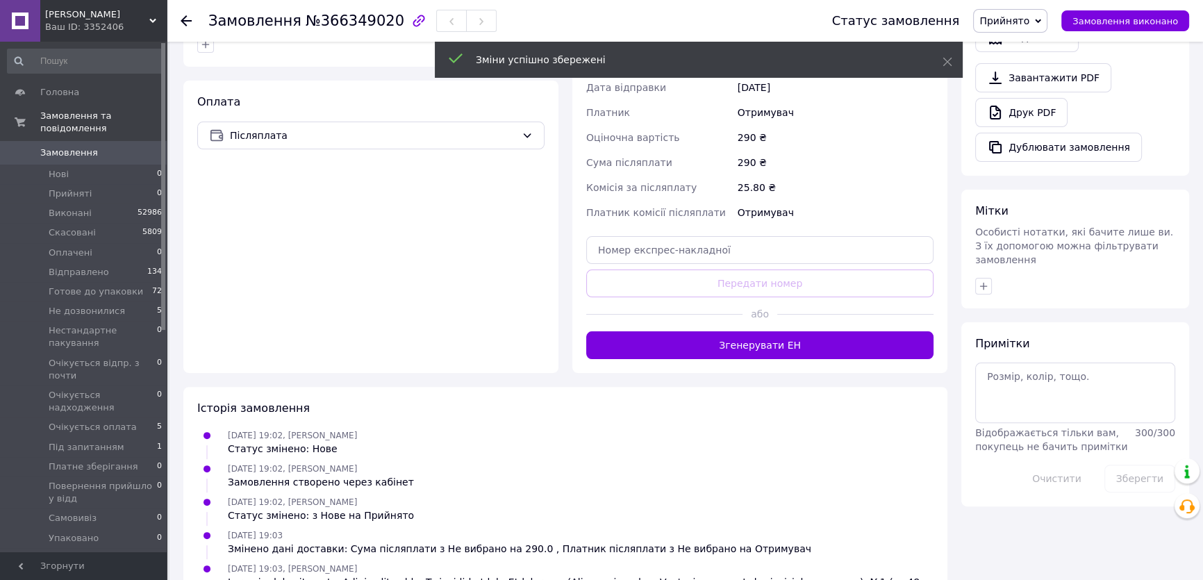
click at [805, 315] on div "Доставка Редагувати Нова Пошта (безкоштовно від 3000 ₴) Отримувач Листопад Ната…" at bounding box center [759, 123] width 347 height 472
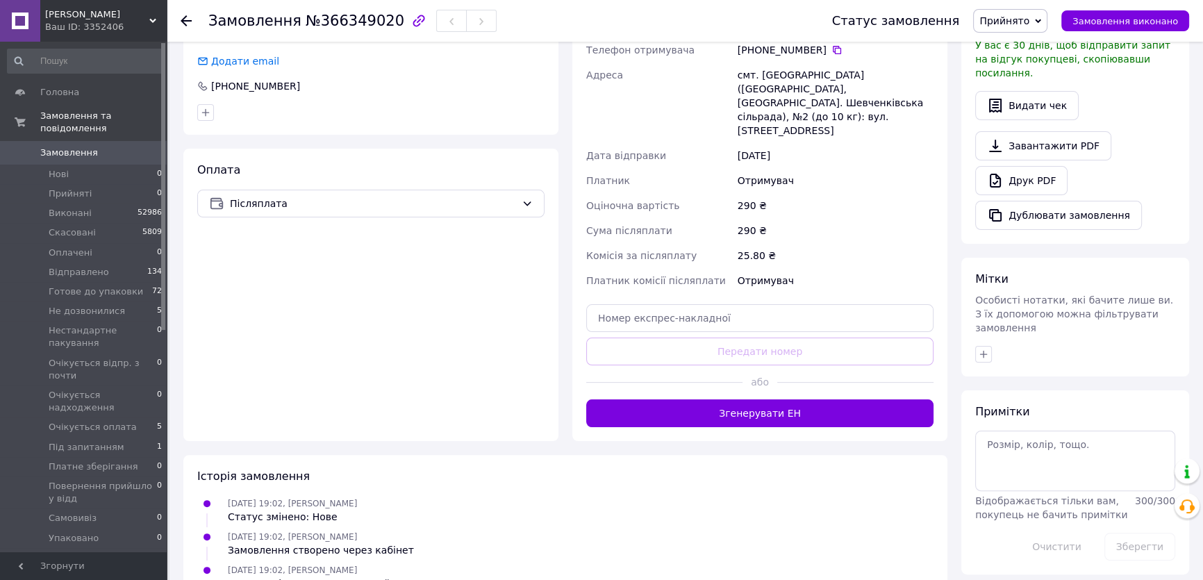
scroll to position [379, 0]
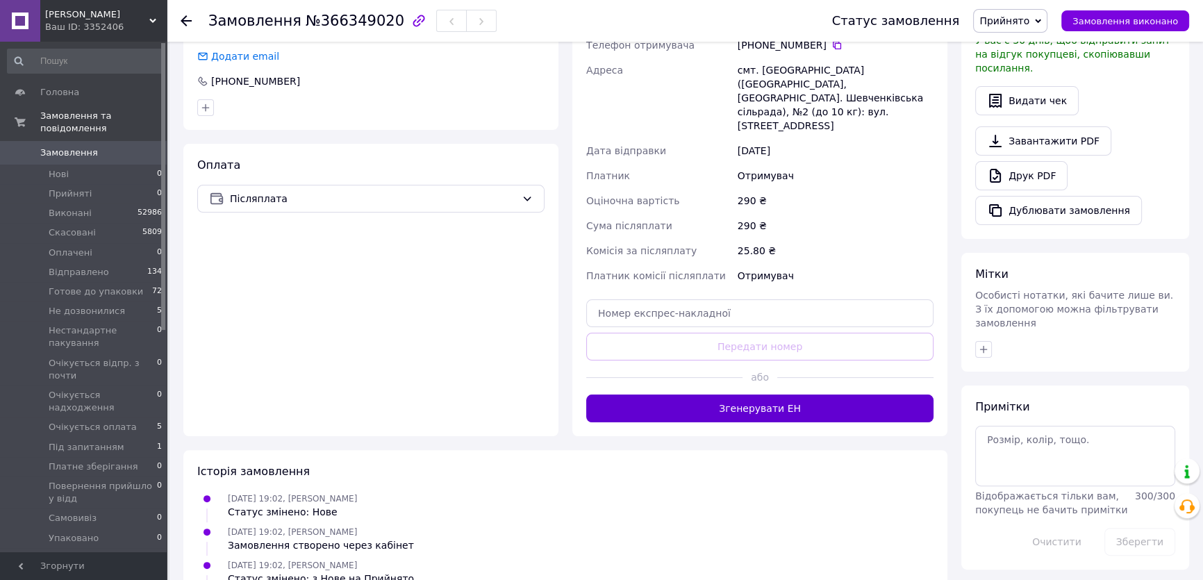
click at [779, 395] on button "Згенерувати ЕН" at bounding box center [759, 409] width 347 height 28
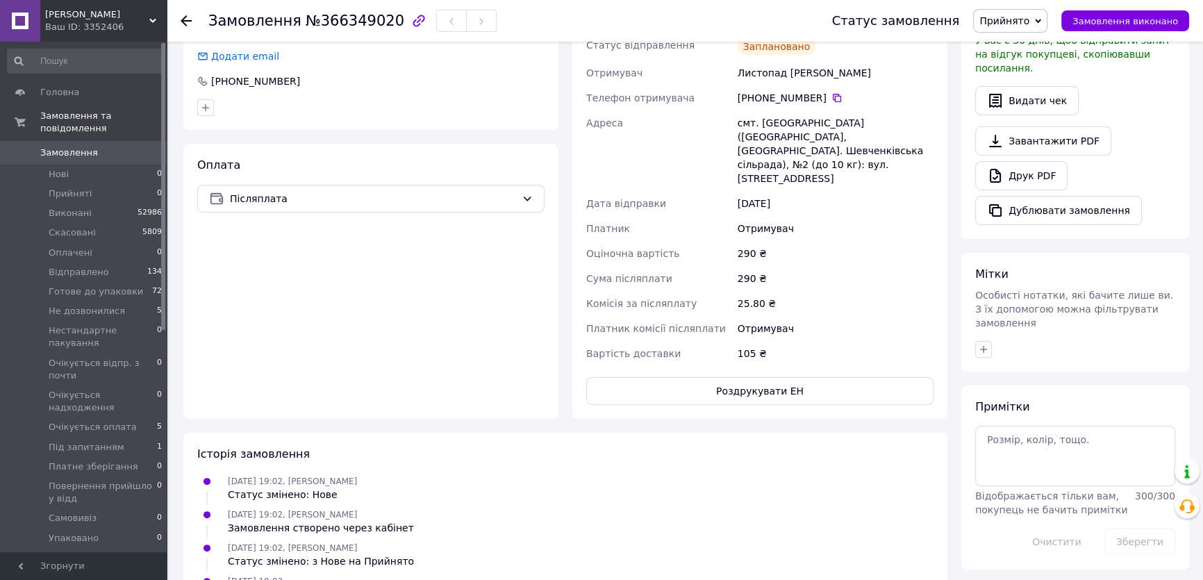
click at [1030, 17] on span "Прийнято" at bounding box center [1005, 20] width 50 height 11
click at [1034, 134] on li "Готове до упаковки" at bounding box center [1048, 132] width 149 height 21
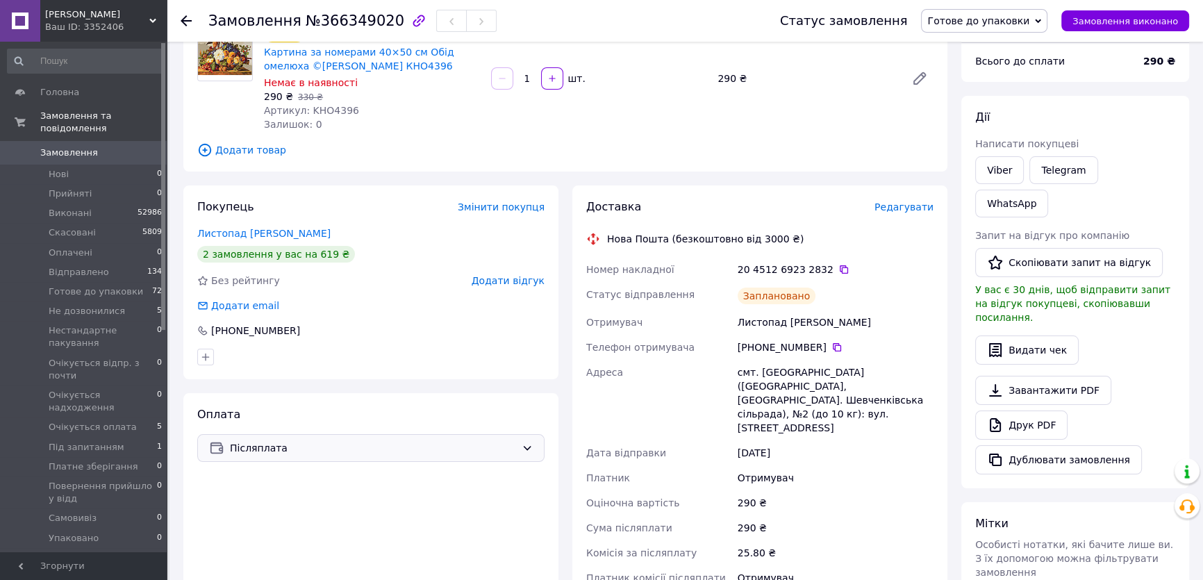
scroll to position [126, 0]
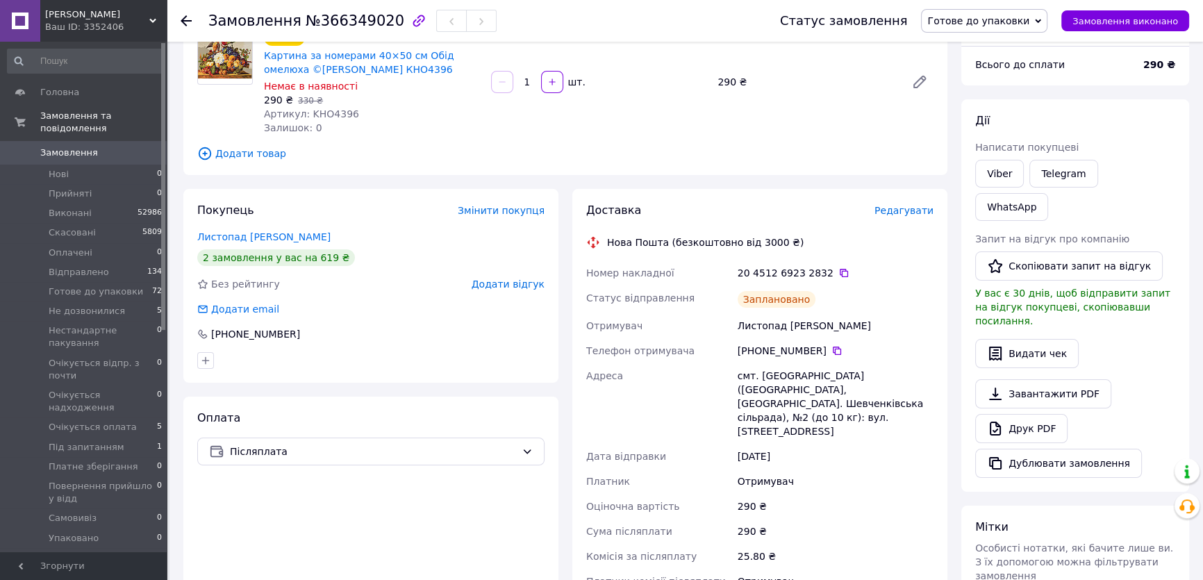
click at [62, 147] on span "Замовлення" at bounding box center [69, 153] width 58 height 13
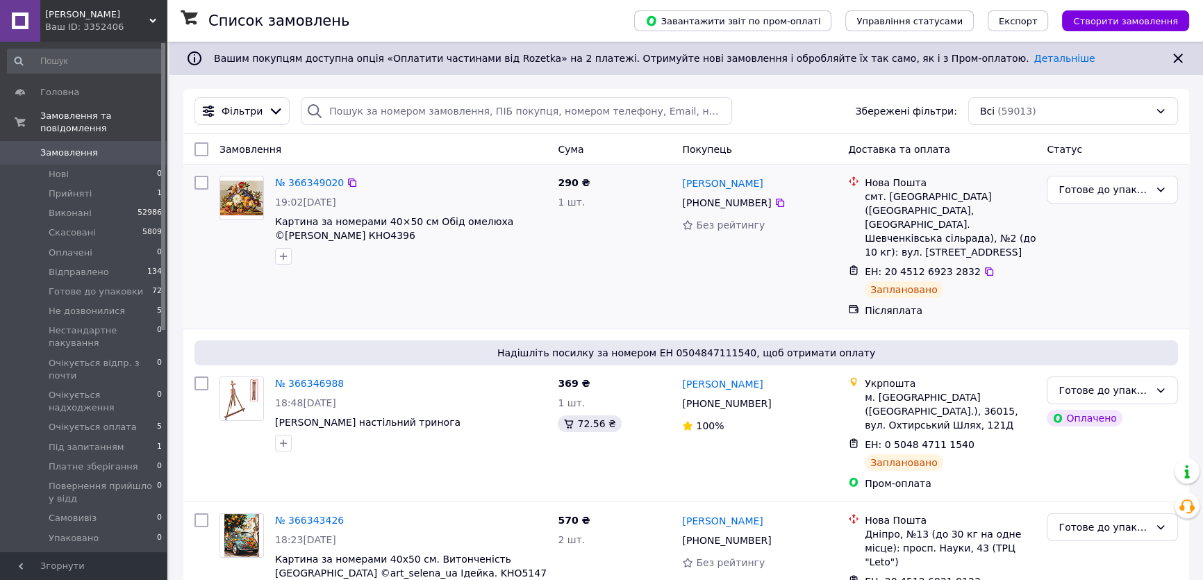
drag, startPoint x: 63, startPoint y: 177, endPoint x: 452, endPoint y: 262, distance: 398.9
click at [456, 262] on div at bounding box center [410, 256] width 277 height 22
click at [235, 195] on img at bounding box center [241, 198] width 43 height 35
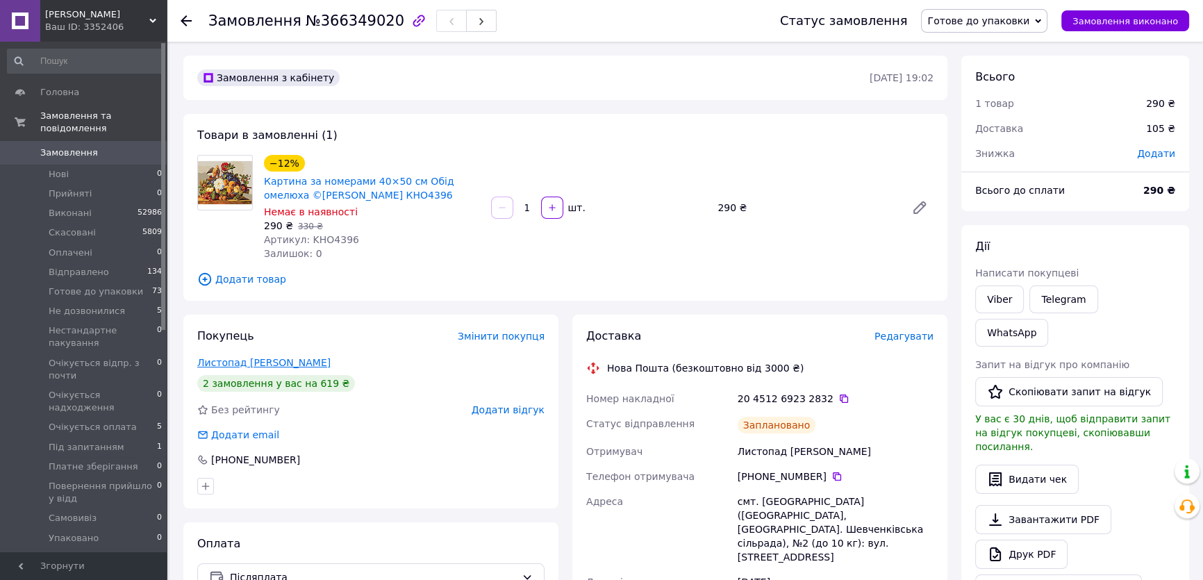
click at [265, 363] on link "Листопад Наталія" at bounding box center [263, 362] width 133 height 11
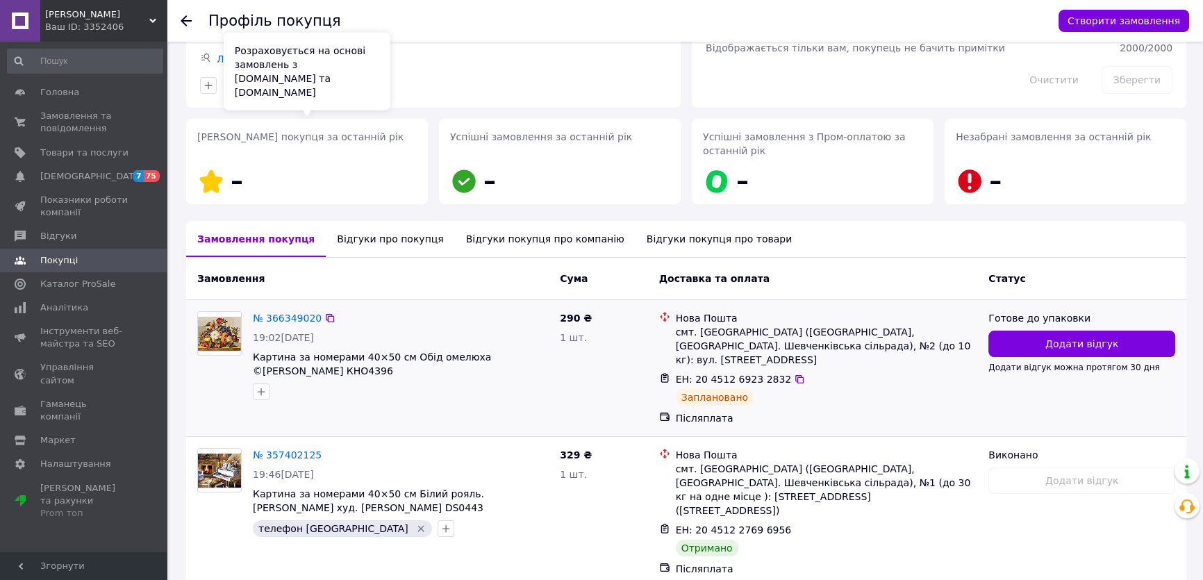
scroll to position [179, 0]
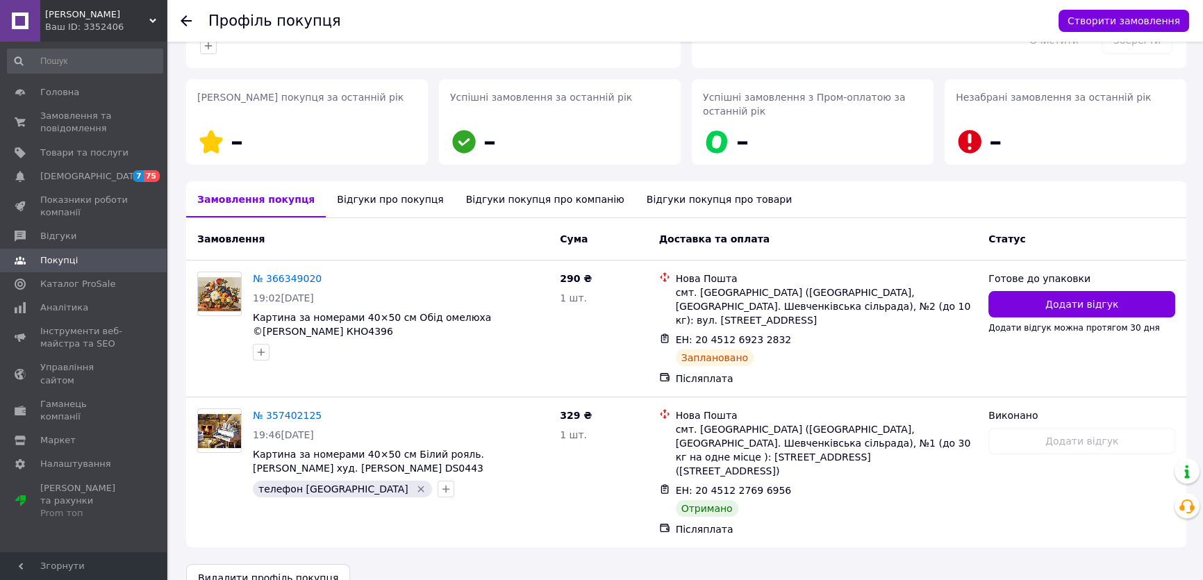
click at [183, 19] on use at bounding box center [186, 20] width 11 height 11
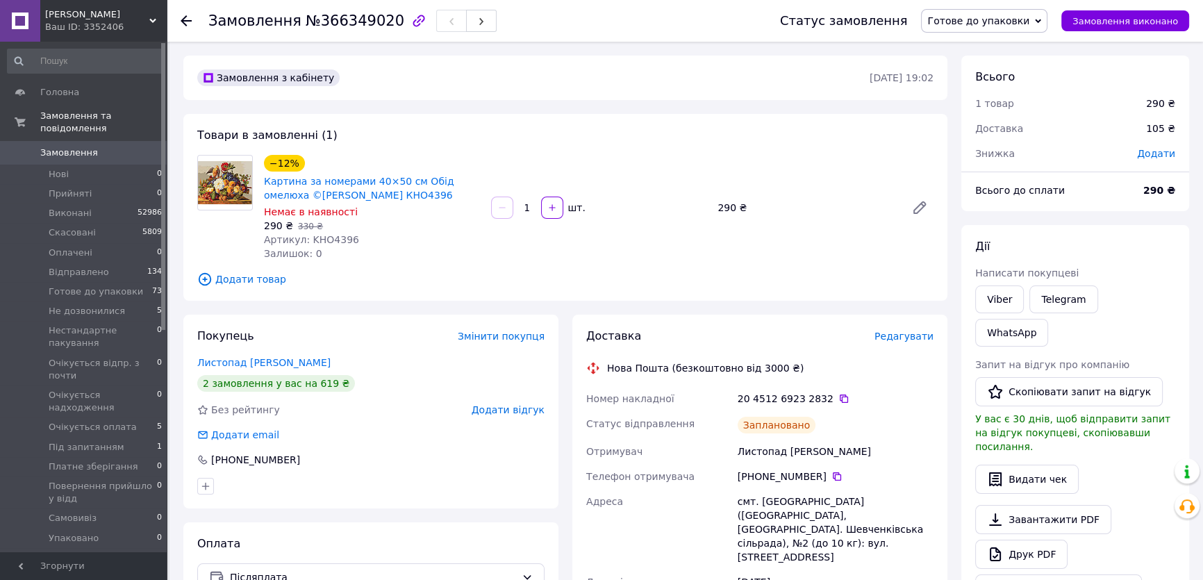
click at [73, 147] on span "Замовлення" at bounding box center [69, 153] width 58 height 13
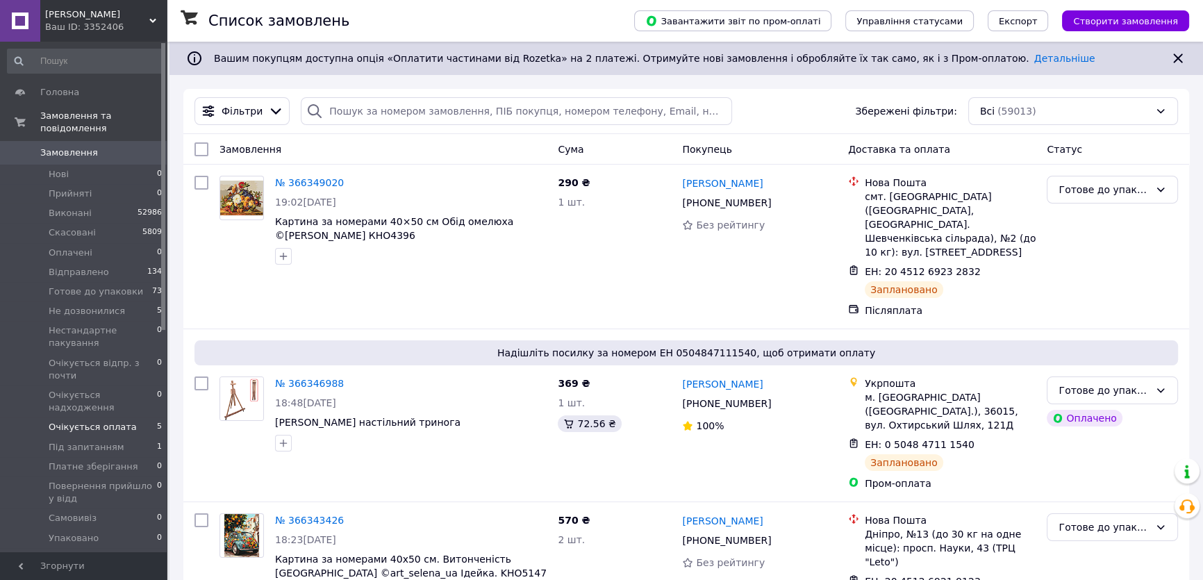
click at [92, 421] on span "Очікується оплата" at bounding box center [93, 427] width 88 height 13
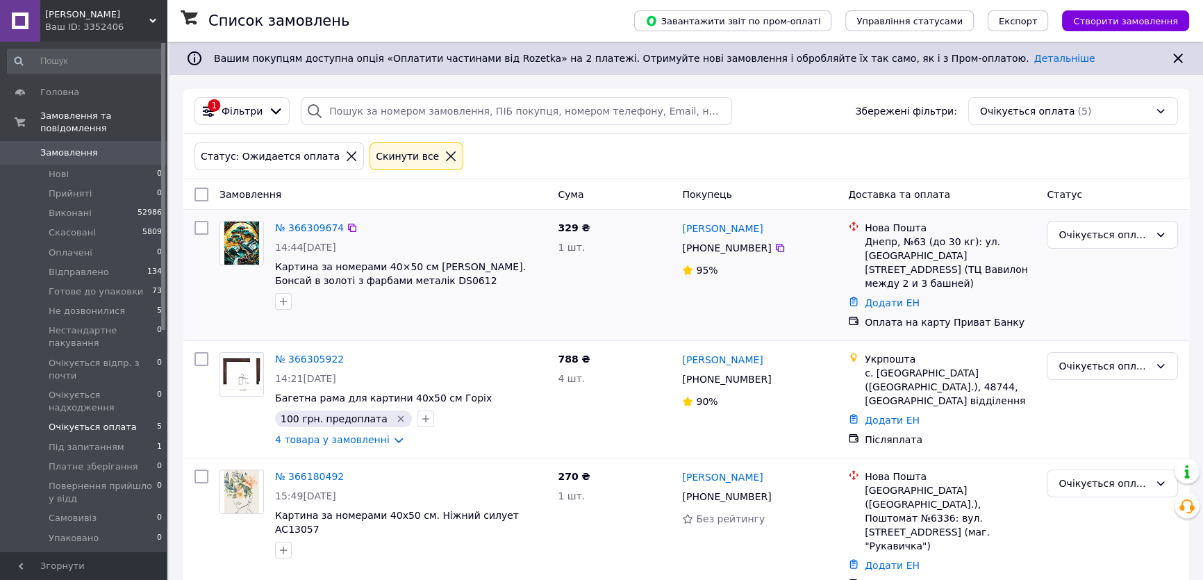
click at [240, 245] on img at bounding box center [241, 243] width 35 height 43
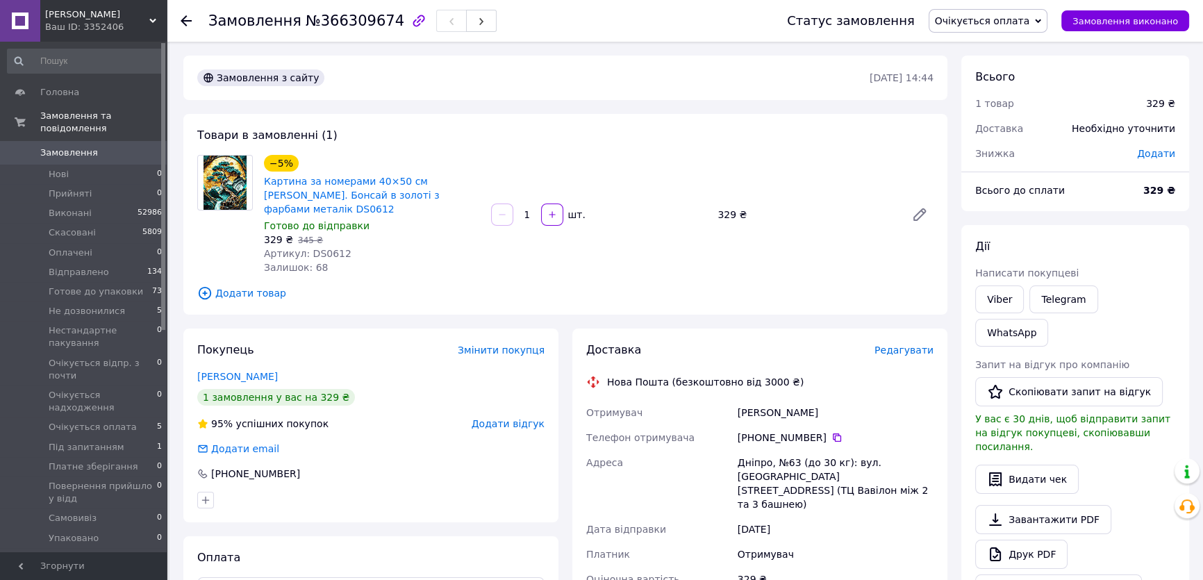
click at [896, 345] on span "Редагувати" at bounding box center [904, 350] width 59 height 11
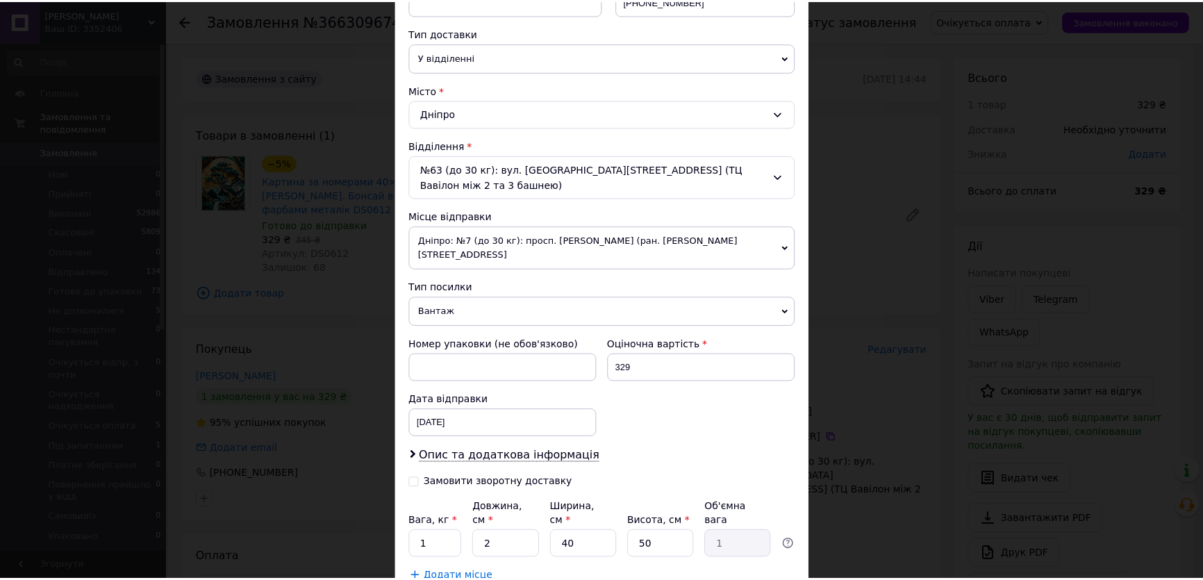
scroll to position [365, 0]
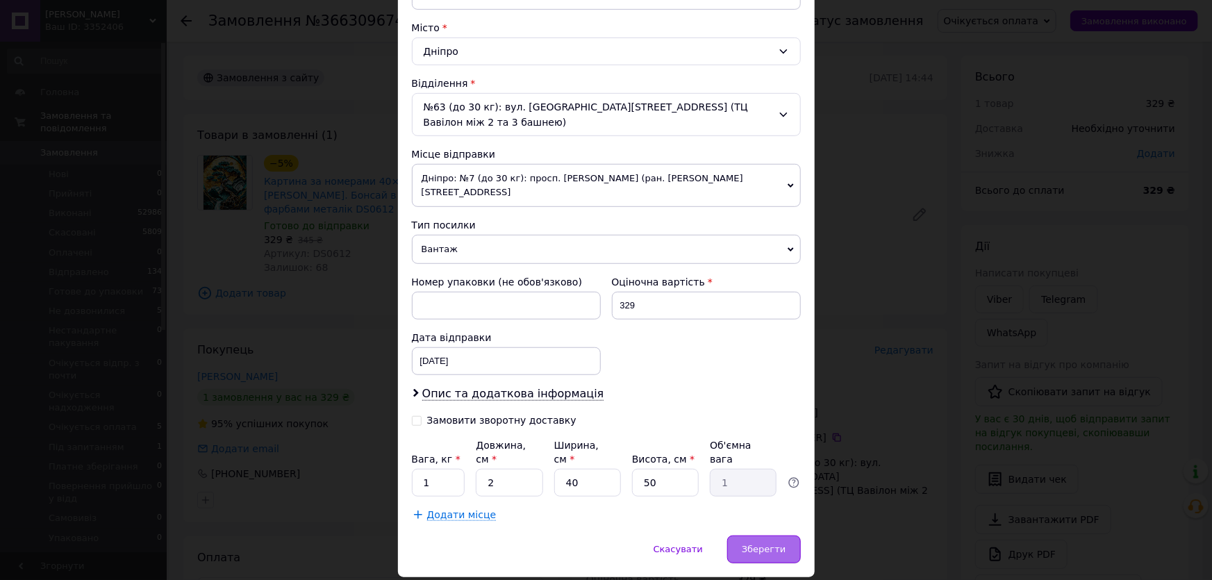
click at [771, 544] on span "Зберегти" at bounding box center [764, 549] width 44 height 10
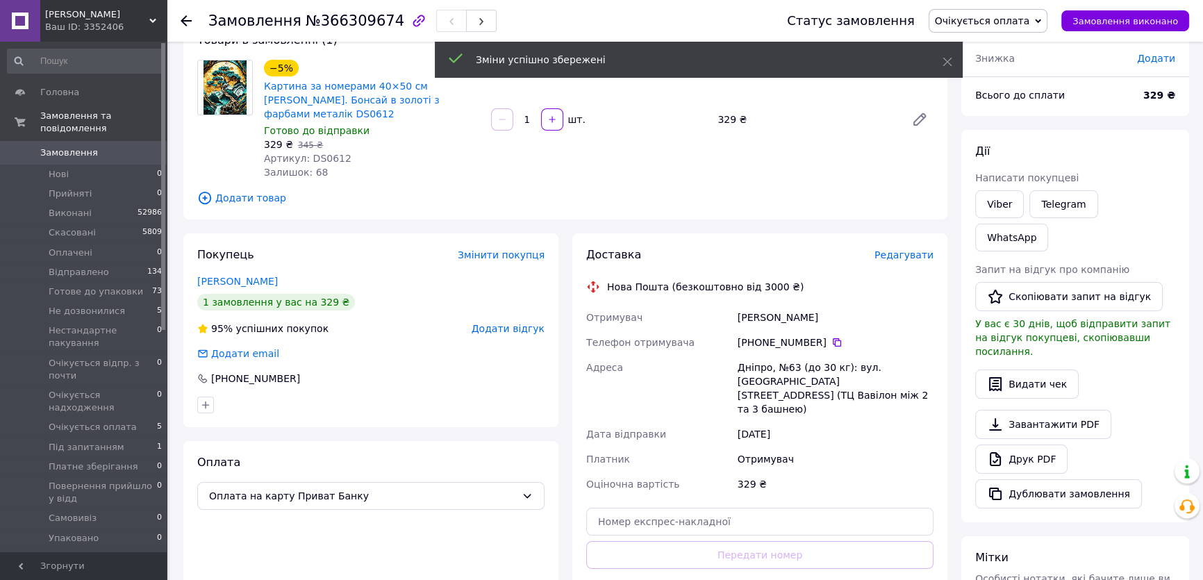
scroll to position [252, 0]
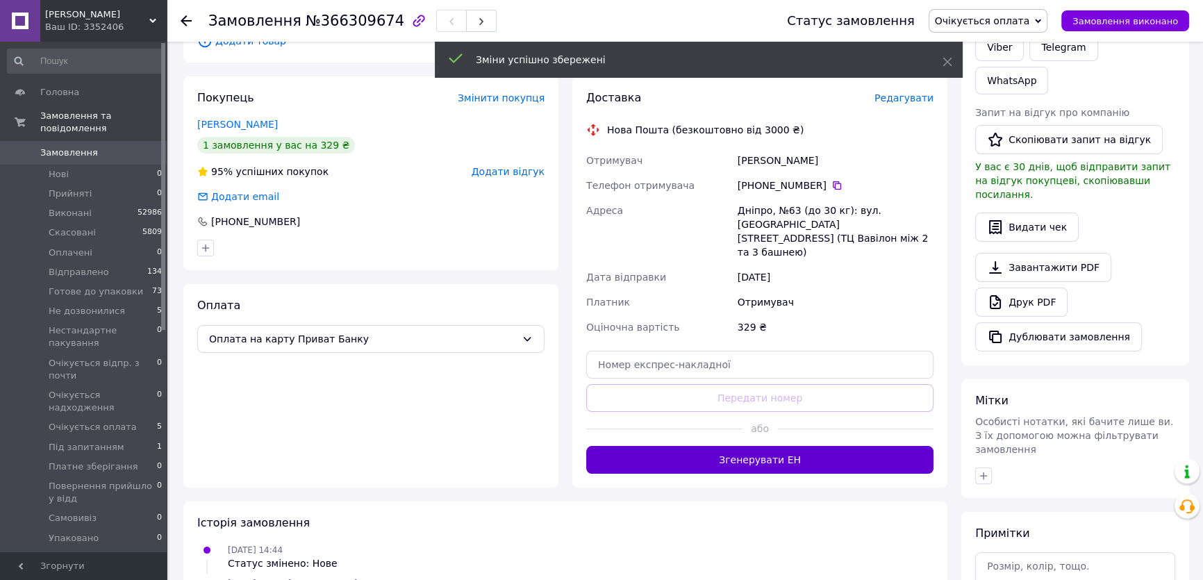
click at [764, 446] on button "Згенерувати ЕН" at bounding box center [759, 460] width 347 height 28
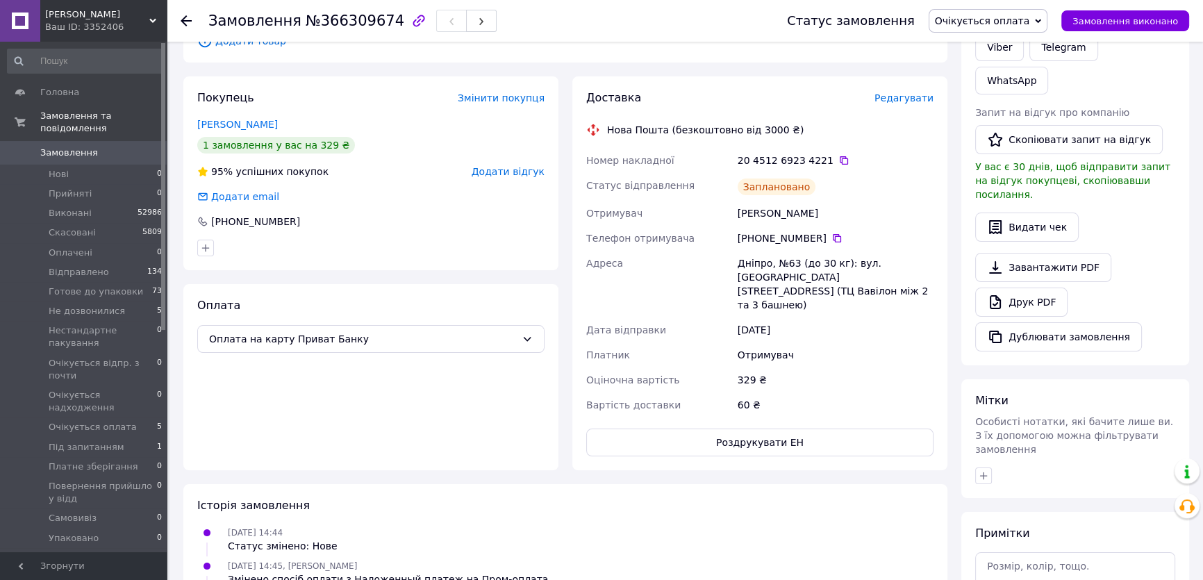
click at [996, 20] on span "Очікується оплата" at bounding box center [982, 20] width 95 height 11
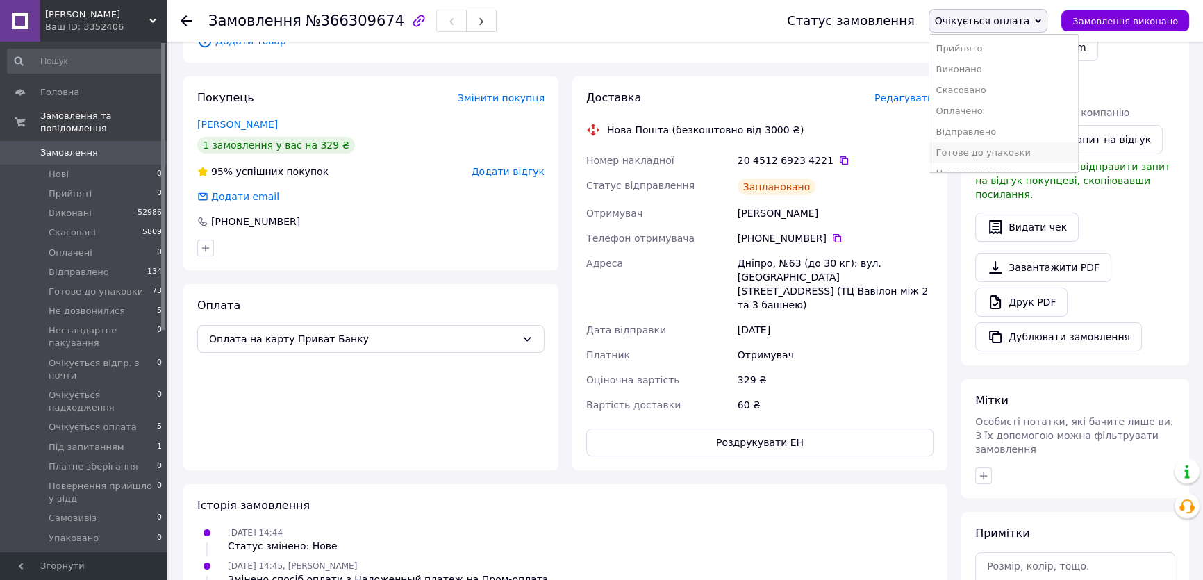
click at [994, 152] on li "Готове до упаковки" at bounding box center [1004, 152] width 149 height 21
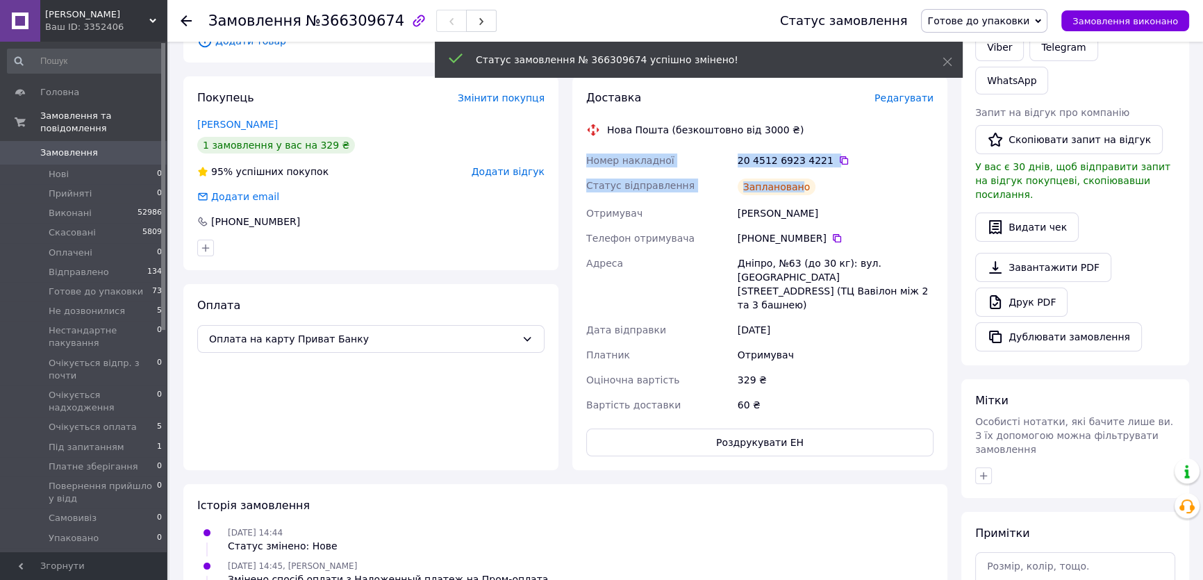
drag, startPoint x: 793, startPoint y: 170, endPoint x: 580, endPoint y: 147, distance: 213.9
click at [580, 147] on div "Доставка Редагувати Нова Пошта (безкоштовно від 3000 ₴) Номер накладної 20 4512…" at bounding box center [760, 273] width 375 height 394
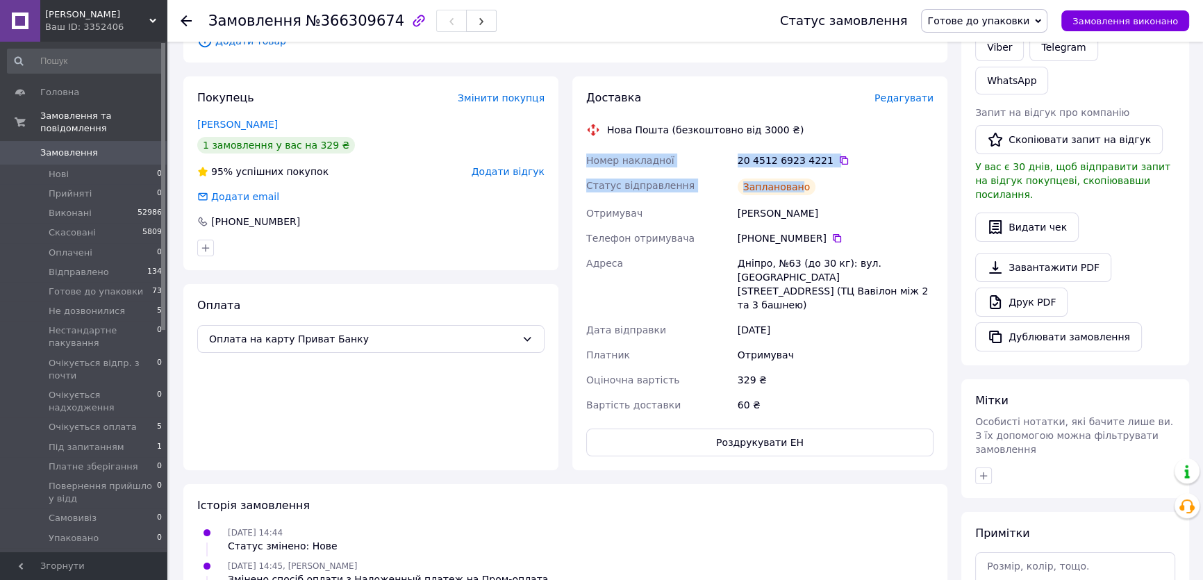
copy div "Номер накладної 20 4512 6923 4221   Статус відправлення Запланован"
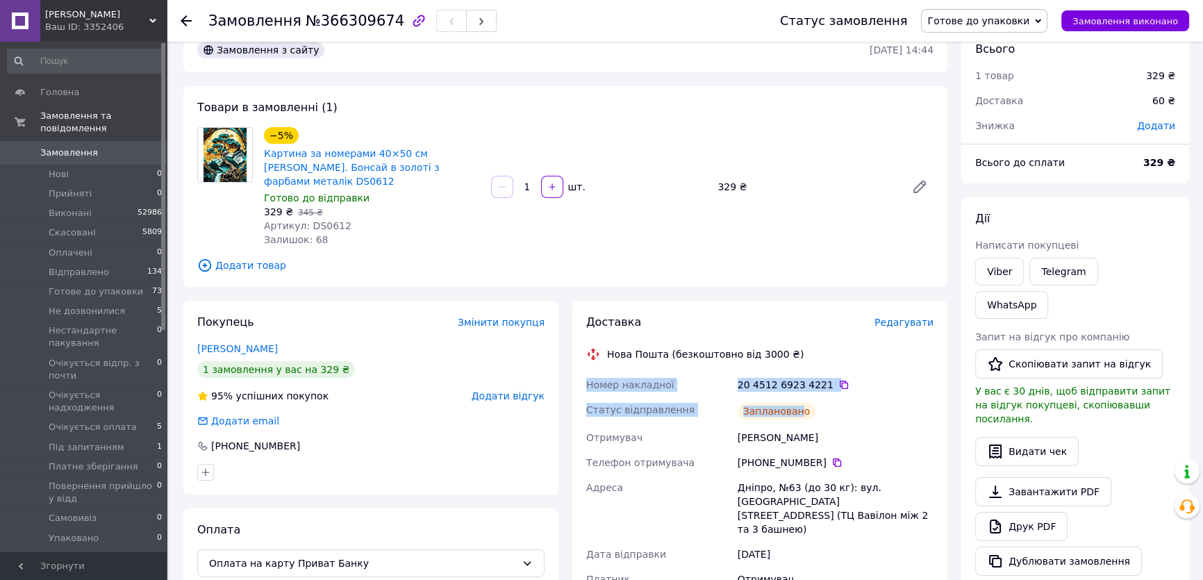
scroll to position [0, 0]
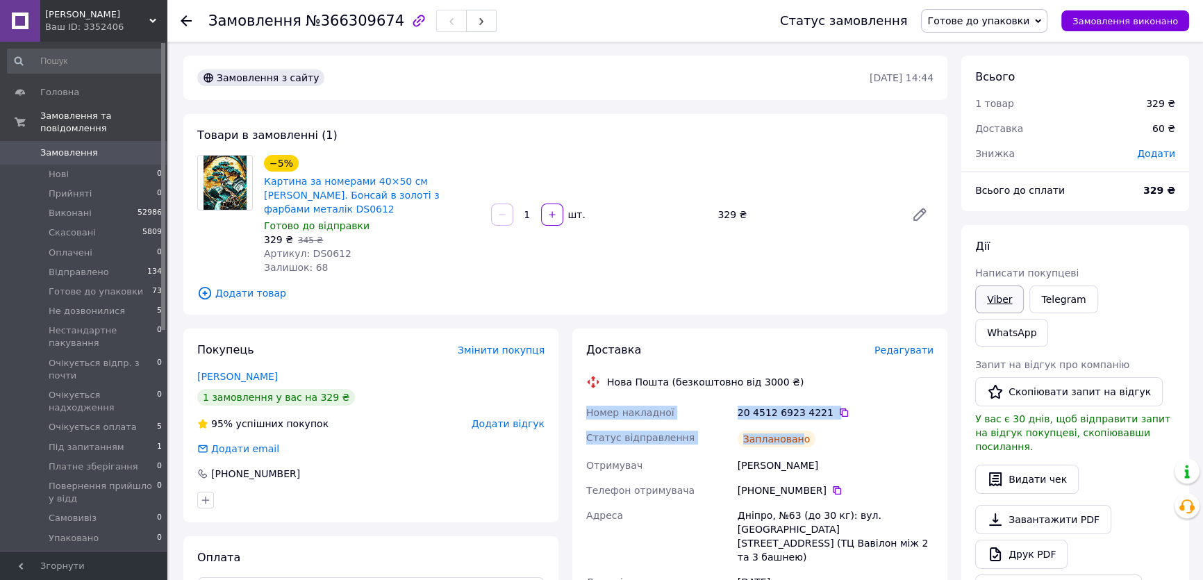
click at [999, 298] on link "Viber" at bounding box center [999, 300] width 49 height 28
click at [1000, 297] on link "Viber" at bounding box center [999, 300] width 49 height 28
click at [996, 296] on link "Viber" at bounding box center [999, 300] width 49 height 28
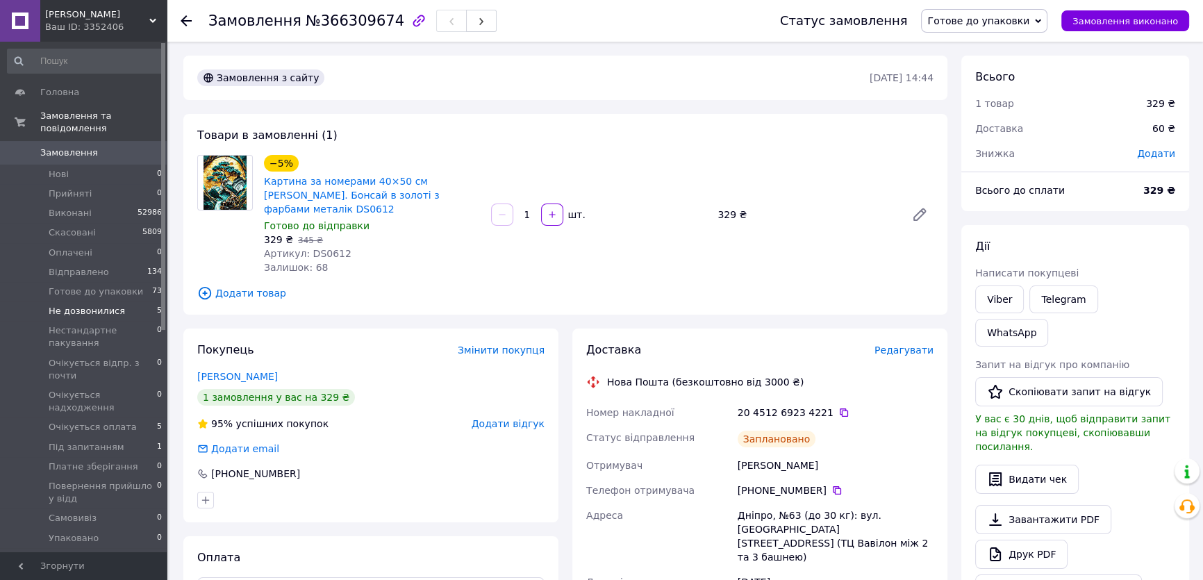
click at [96, 305] on span "Не дозвонилися" at bounding box center [87, 311] width 76 height 13
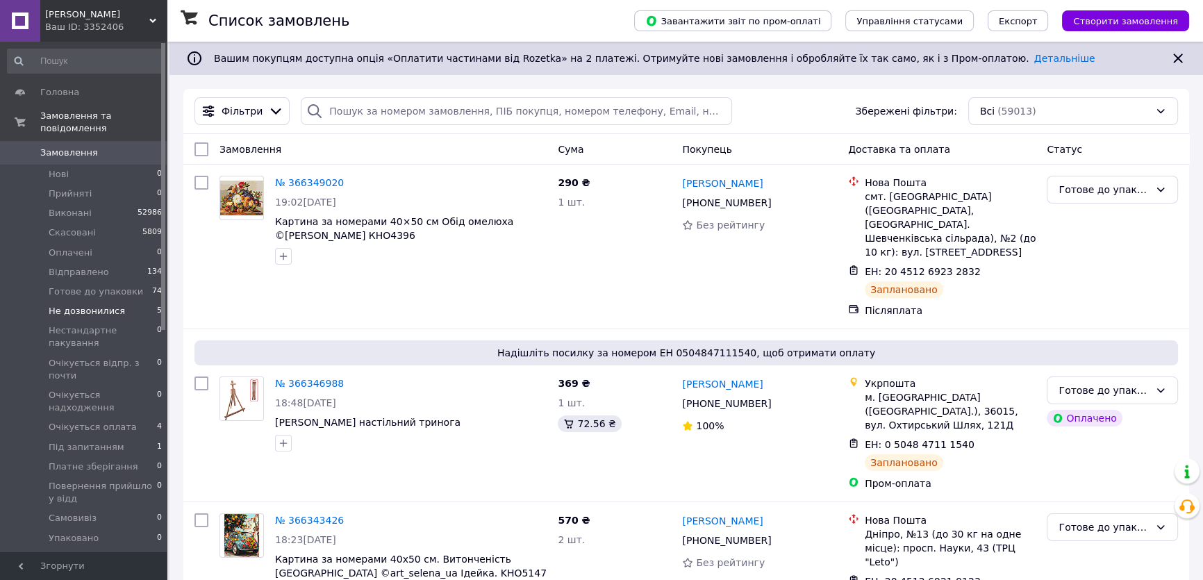
click at [99, 305] on span "Не дозвонилися" at bounding box center [87, 311] width 76 height 13
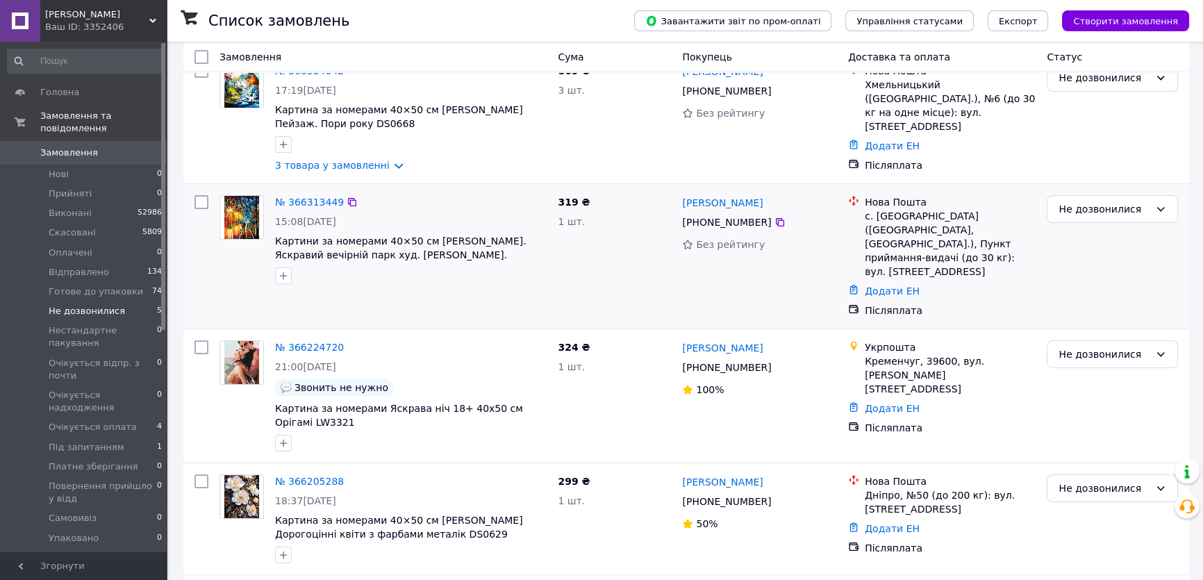
scroll to position [189, 0]
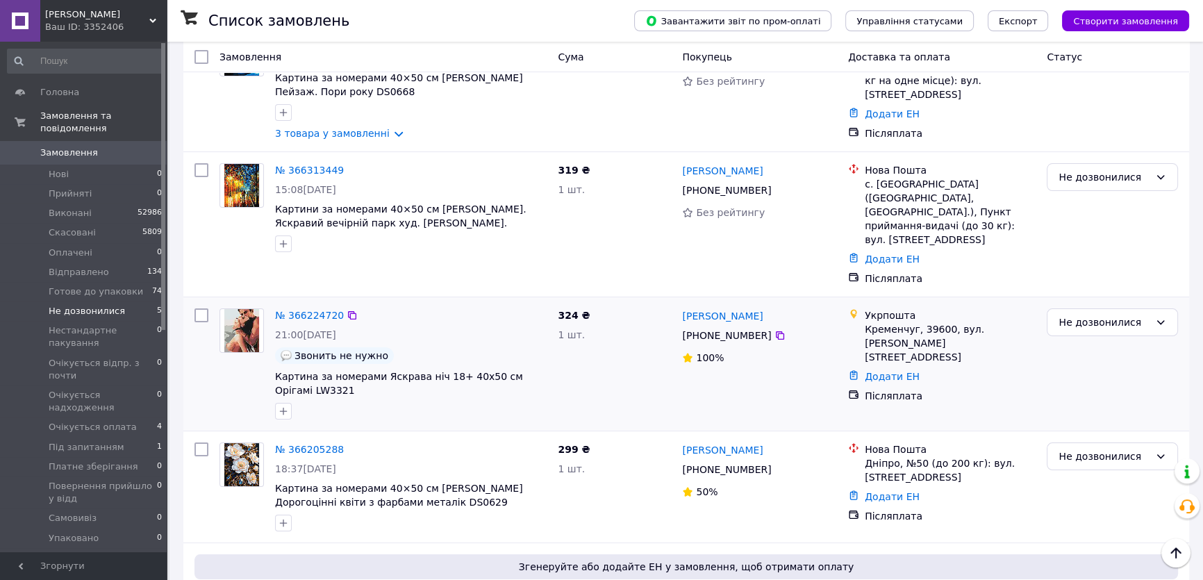
click at [242, 309] on img at bounding box center [241, 330] width 35 height 43
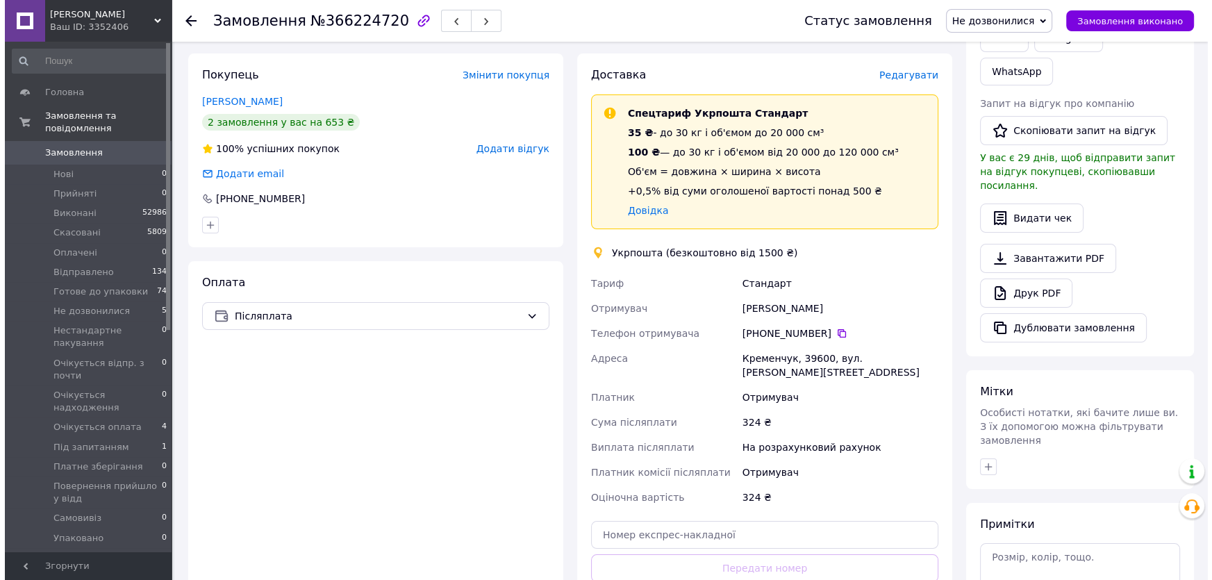
scroll to position [252, 0]
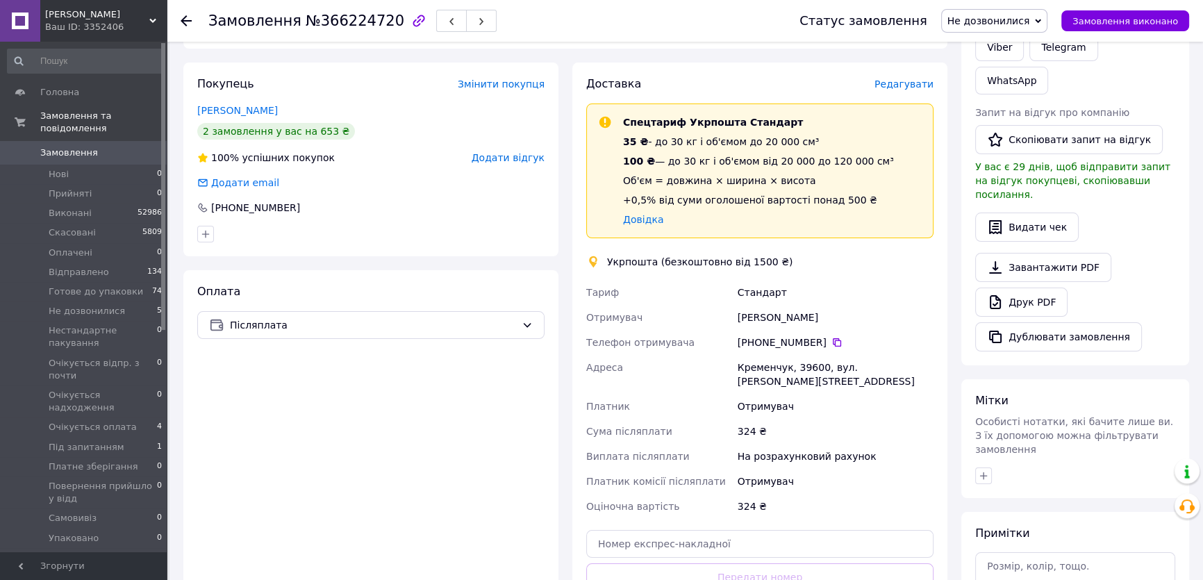
click at [905, 83] on span "Редагувати" at bounding box center [904, 84] width 59 height 11
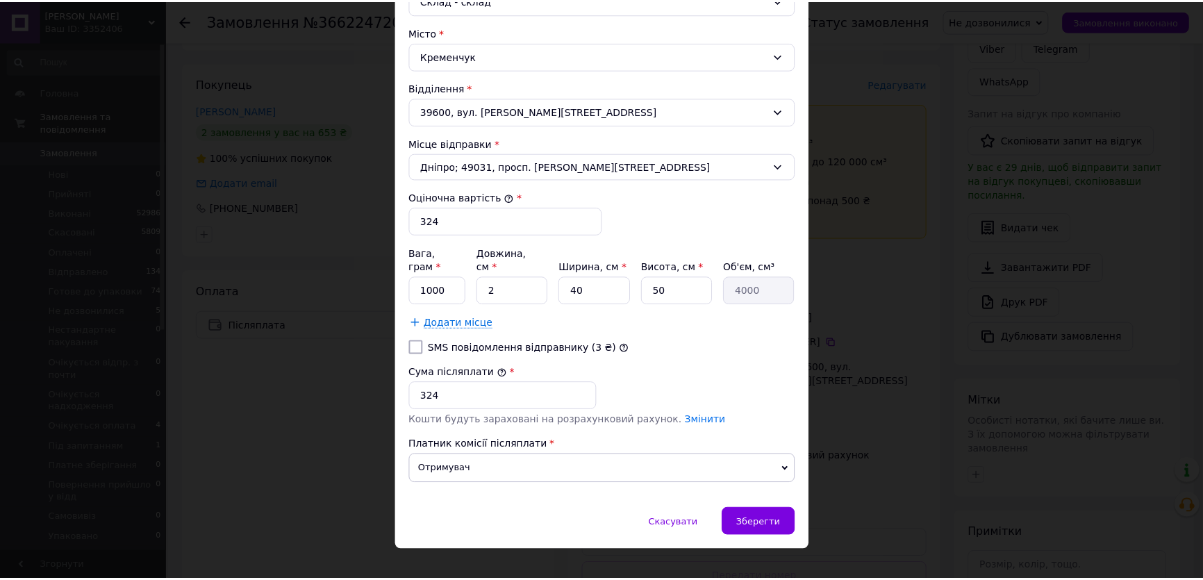
scroll to position [416, 0]
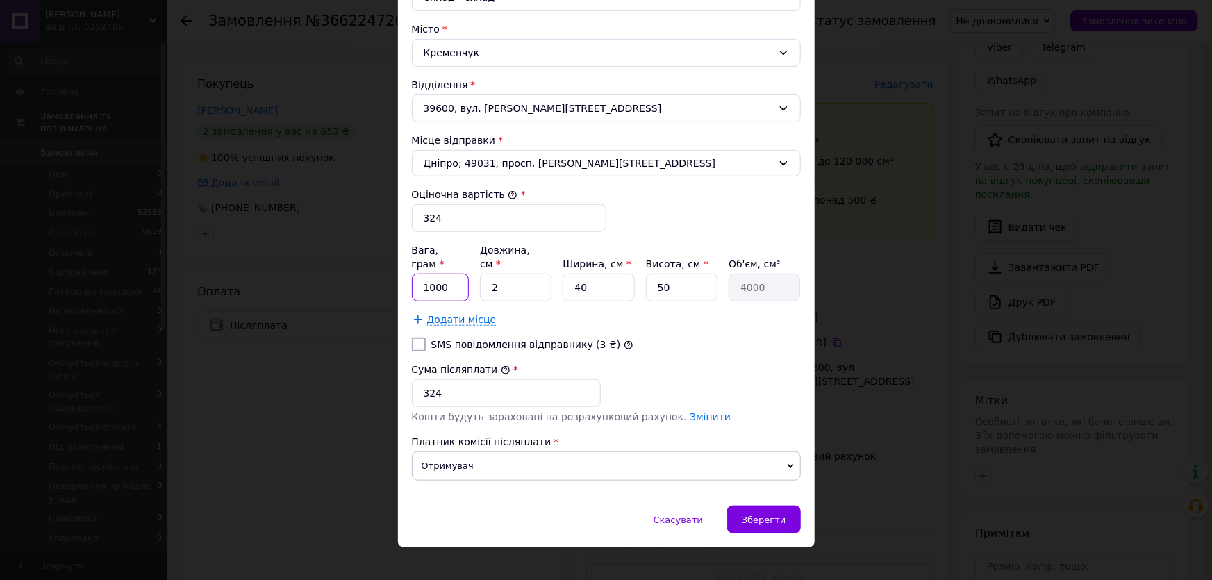
drag, startPoint x: 416, startPoint y: 272, endPoint x: 455, endPoint y: 276, distance: 39.1
click at [455, 276] on input "1000" at bounding box center [441, 288] width 58 height 28
type input "550"
drag, startPoint x: 484, startPoint y: 272, endPoint x: 500, endPoint y: 272, distance: 16.7
click at [500, 274] on input "2" at bounding box center [516, 288] width 72 height 28
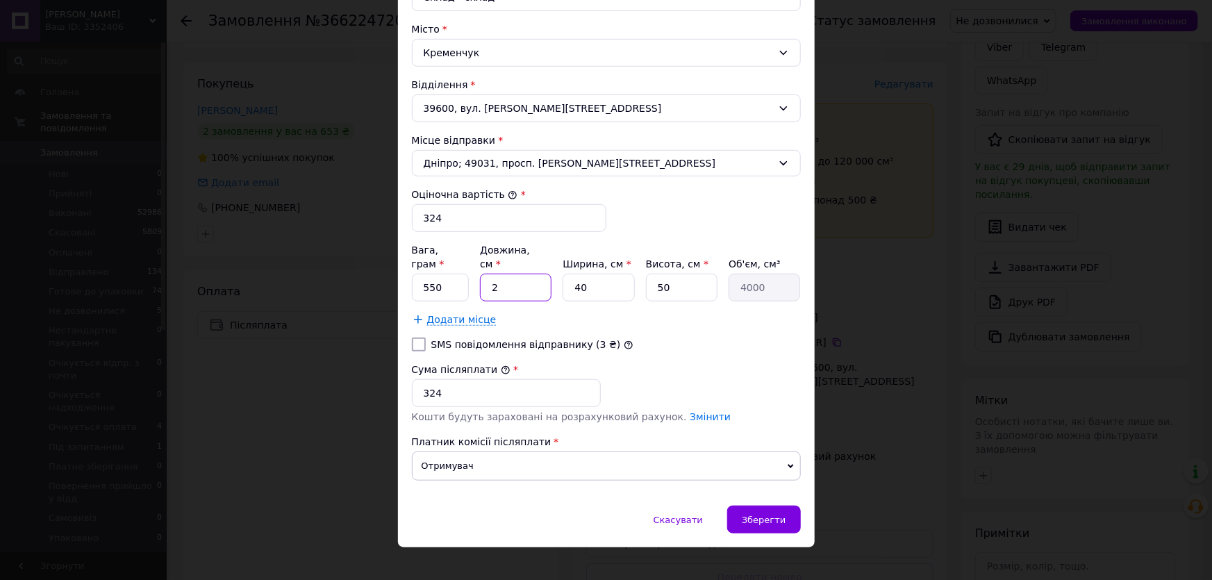
type input "5"
type input "10000"
type input "51"
type input "102000"
type input "51"
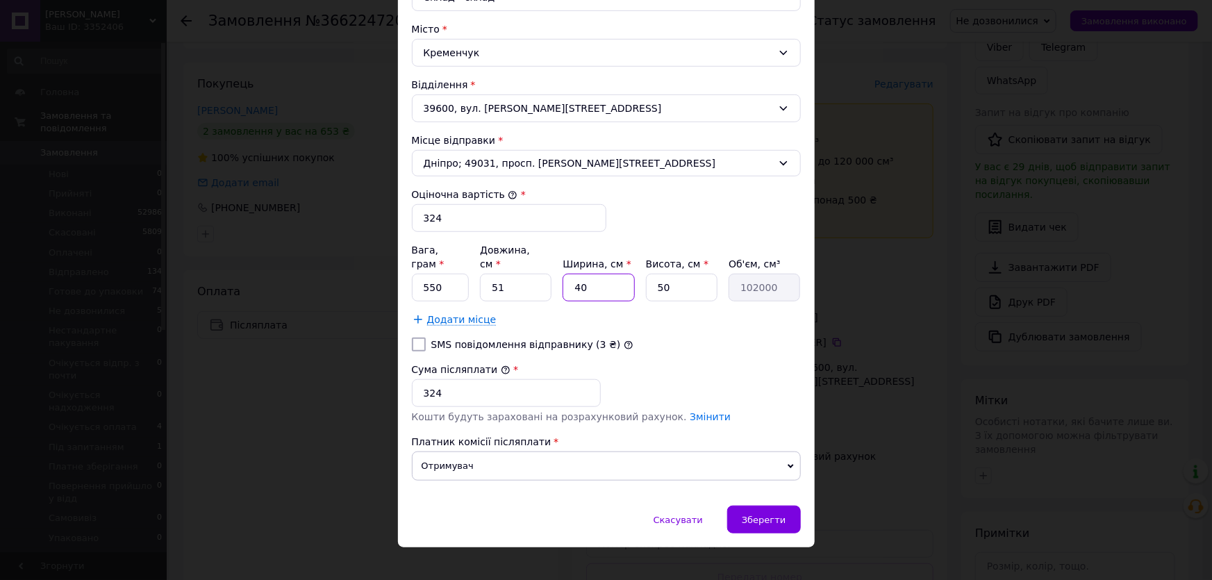
drag, startPoint x: 566, startPoint y: 271, endPoint x: 586, endPoint y: 271, distance: 20.1
click at [586, 274] on input "40" at bounding box center [599, 288] width 72 height 28
type input "4"
type input "10200"
type input "41"
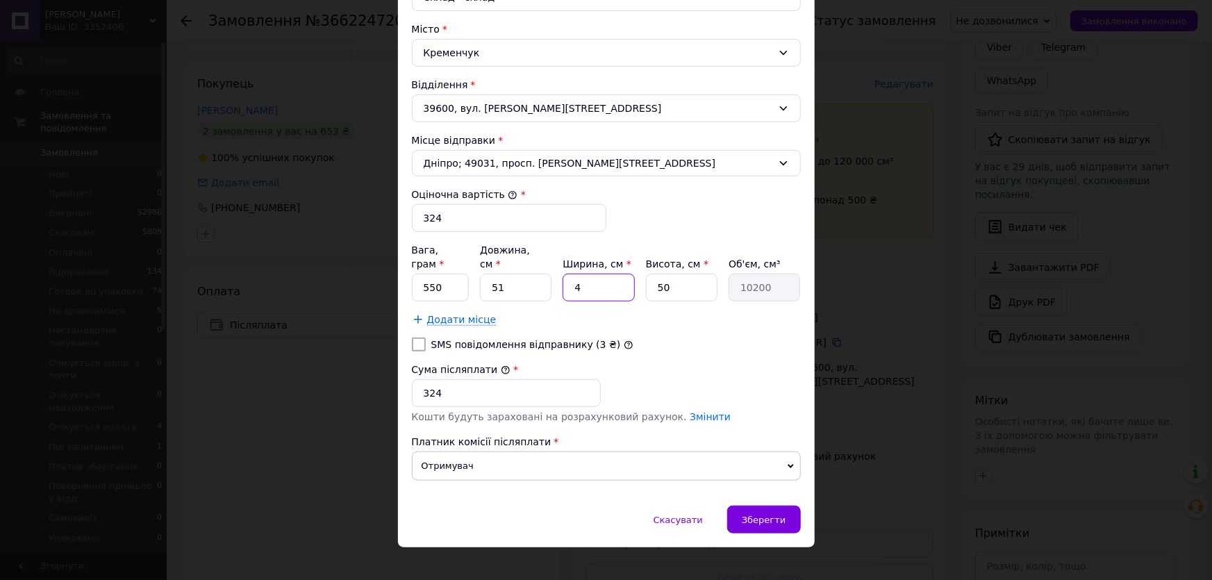
type input "104550"
type input "41"
drag, startPoint x: 653, startPoint y: 272, endPoint x: 673, endPoint y: 272, distance: 19.5
click at [673, 274] on input "50" at bounding box center [682, 288] width 72 height 28
type input "2"
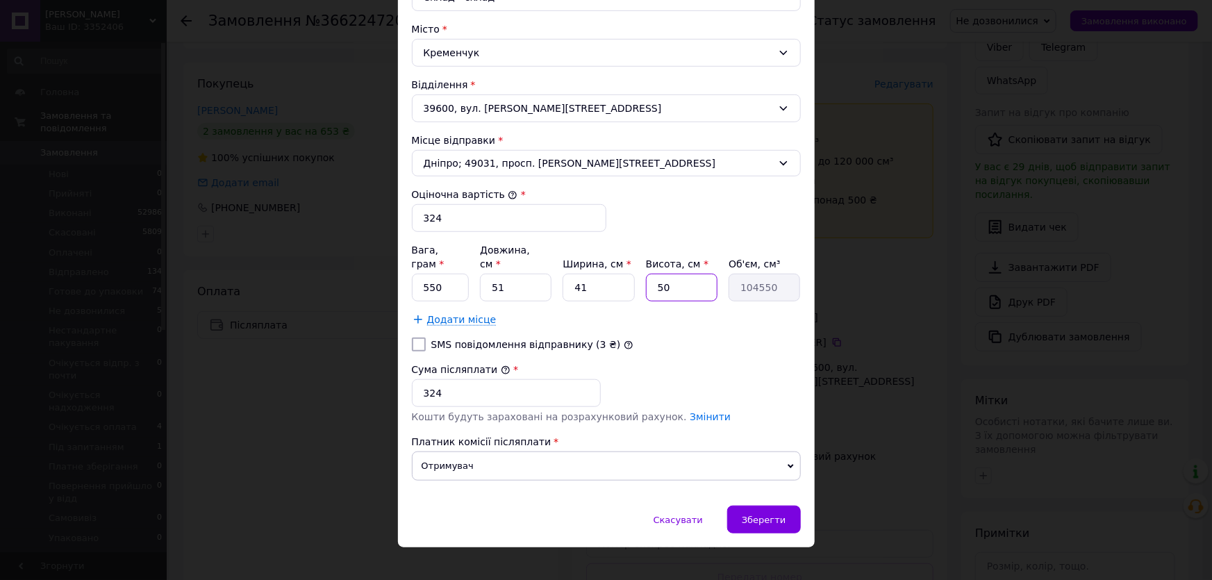
type input "4182"
type input "2"
click at [757, 515] on span "Зберегти" at bounding box center [764, 520] width 44 height 10
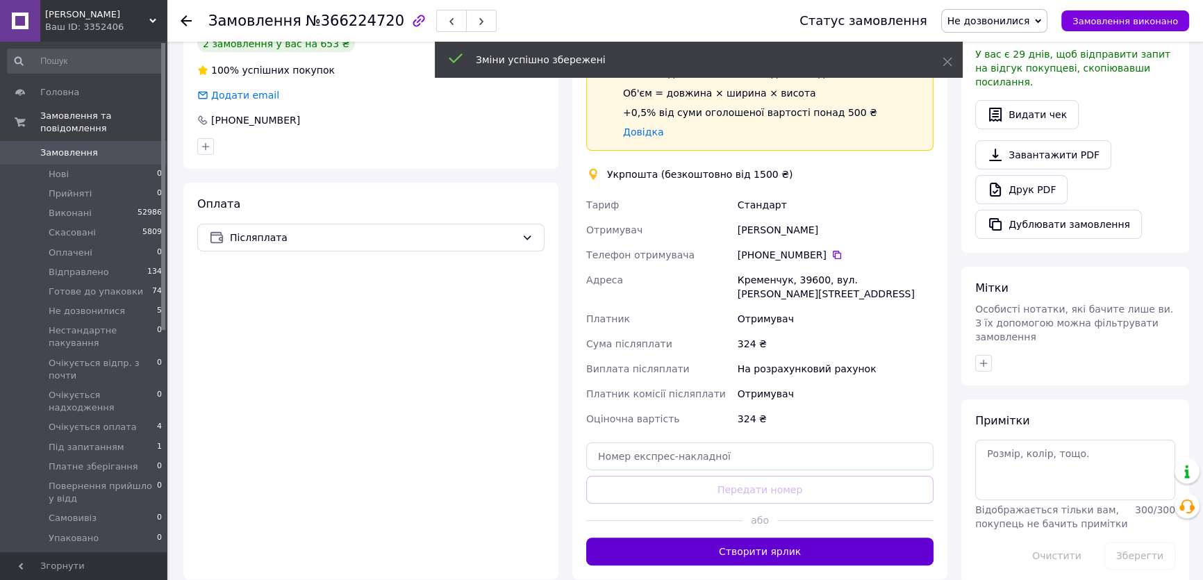
scroll to position [379, 0]
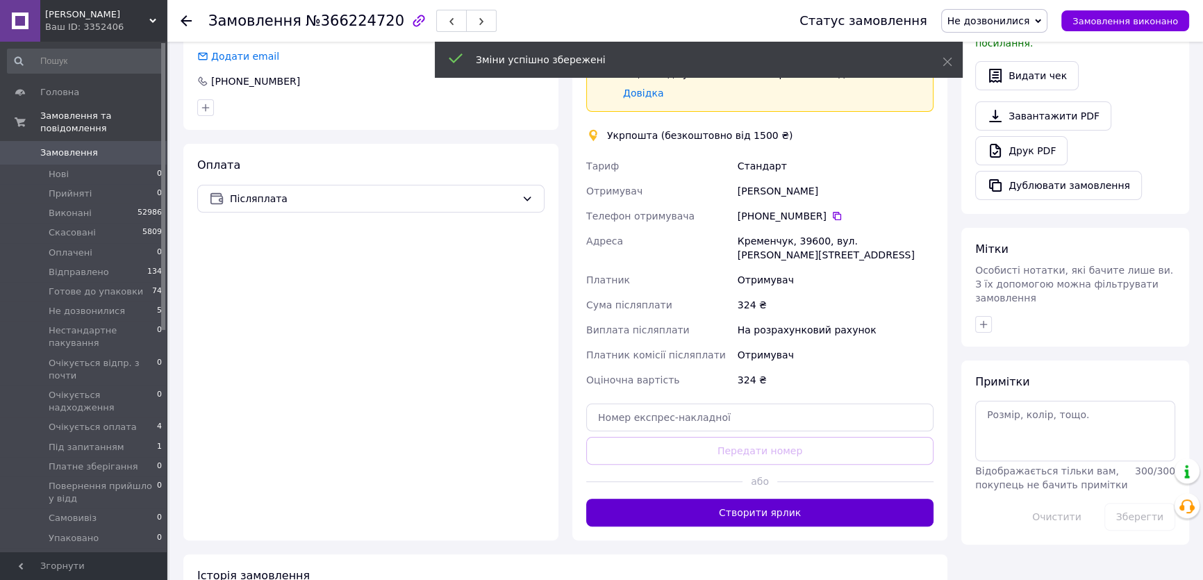
click at [780, 499] on button "Створити ярлик" at bounding box center [759, 513] width 347 height 28
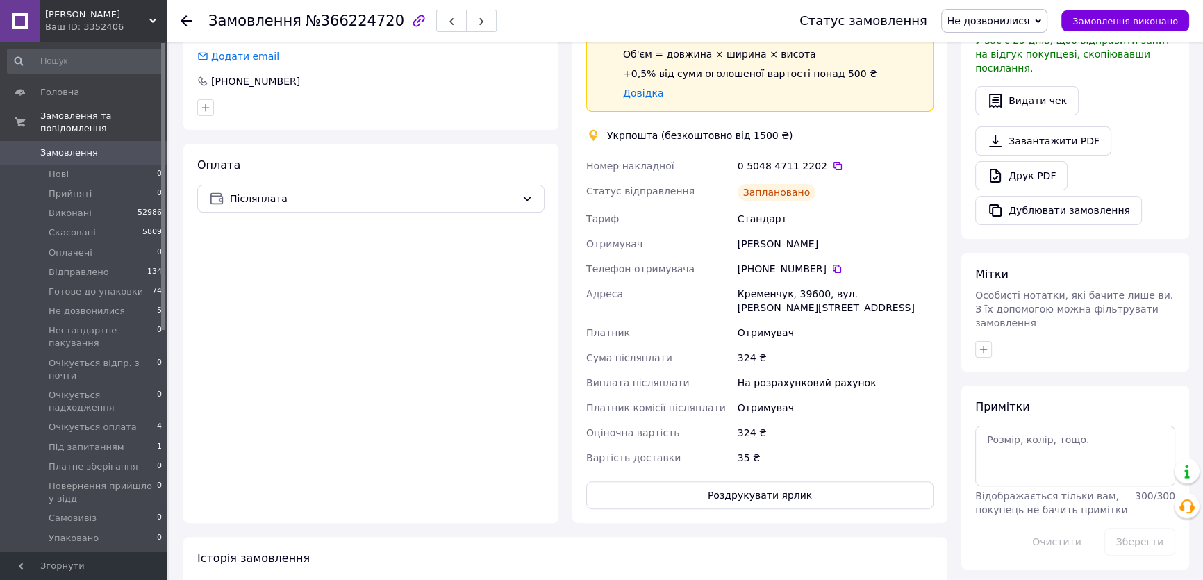
click at [1011, 20] on span "Не дозвонилися" at bounding box center [989, 20] width 83 height 11
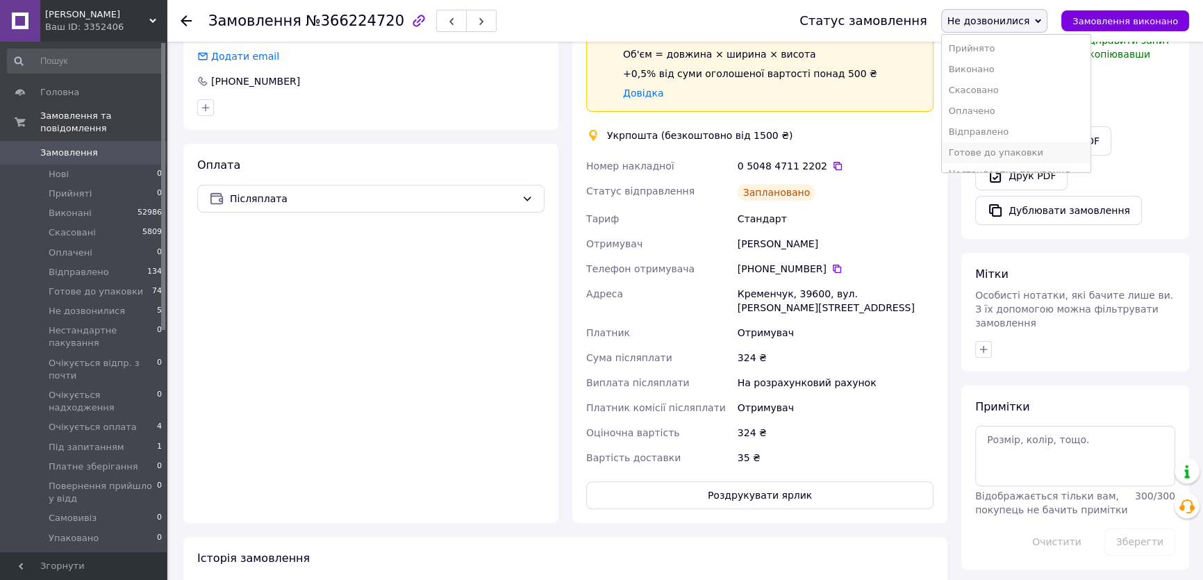
click at [1009, 152] on li "Готове до упаковки" at bounding box center [1016, 152] width 149 height 21
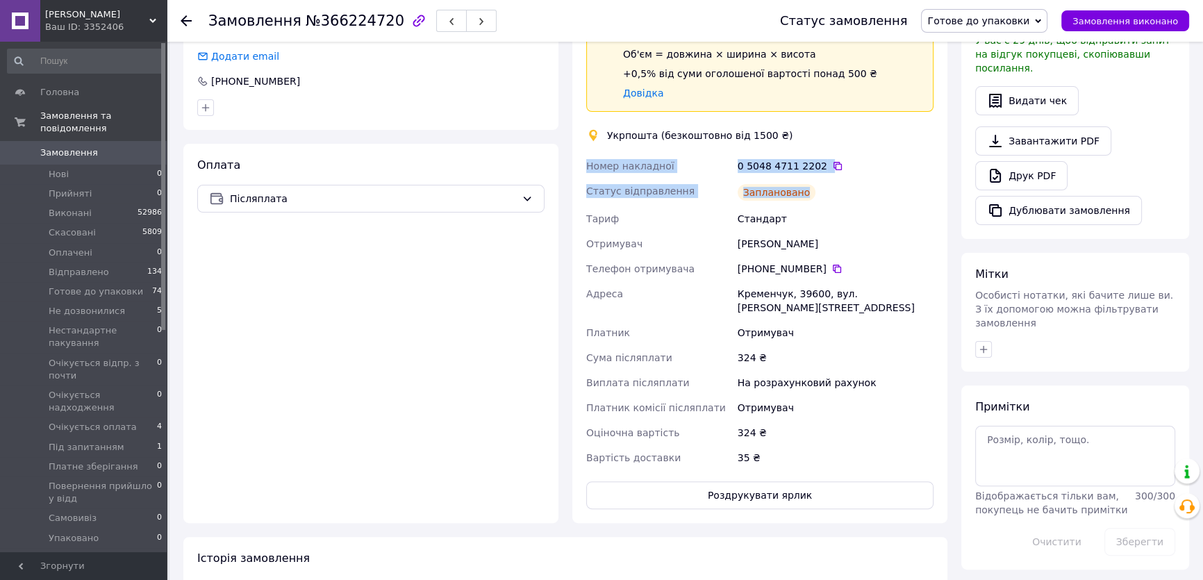
drag, startPoint x: 817, startPoint y: 189, endPoint x: 577, endPoint y: 165, distance: 241.6
click at [577, 165] on div "Доставка Редагувати Спецтариф Укрпошта Стандарт 35 ₴ - до 30 кг і об'ємом до 20…" at bounding box center [760, 229] width 375 height 587
copy div "Номер накладної 0 5048 4711 2202   Статус відправлення Заплановано"
click at [67, 147] on span "Замовлення" at bounding box center [69, 153] width 58 height 13
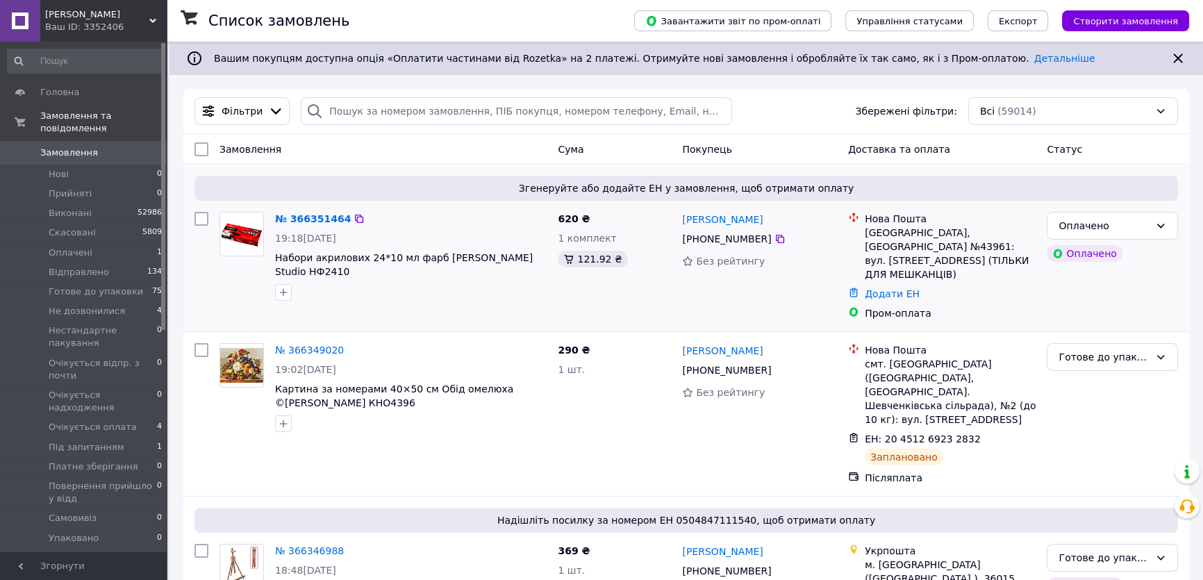
click at [238, 232] on img at bounding box center [241, 234] width 43 height 43
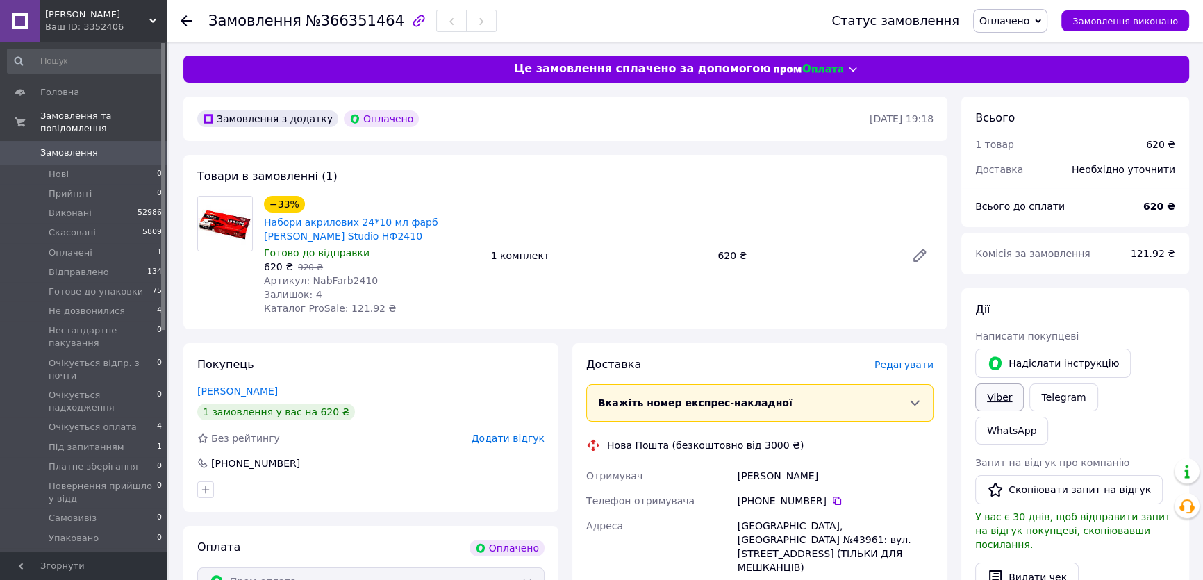
click at [1024, 384] on link "Viber" at bounding box center [999, 398] width 49 height 28
click at [901, 365] on span "Редагувати" at bounding box center [904, 364] width 59 height 11
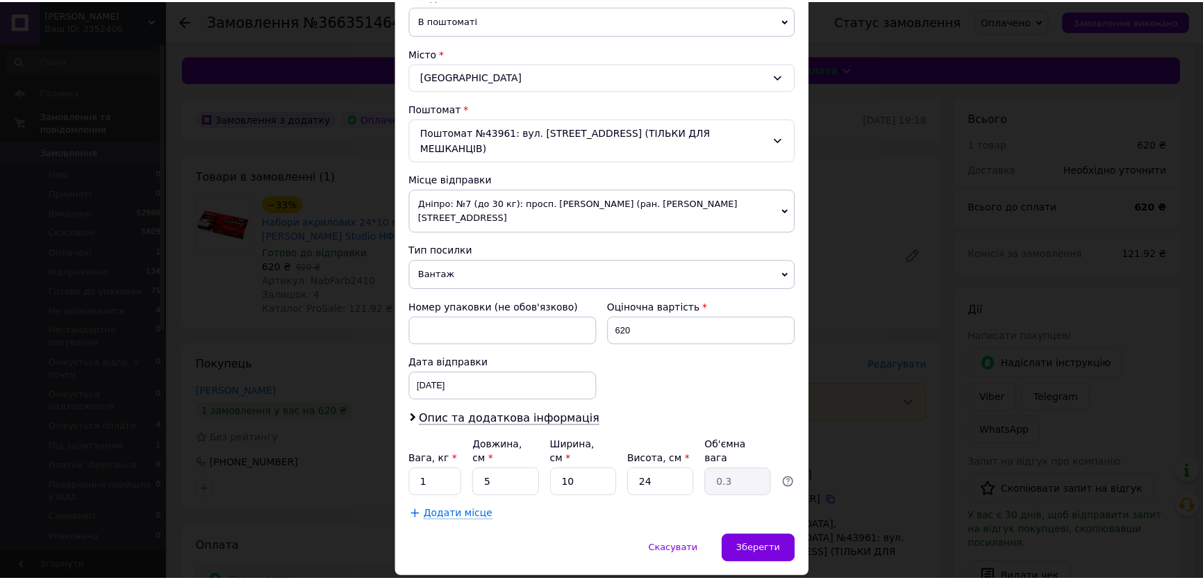
scroll to position [340, 0]
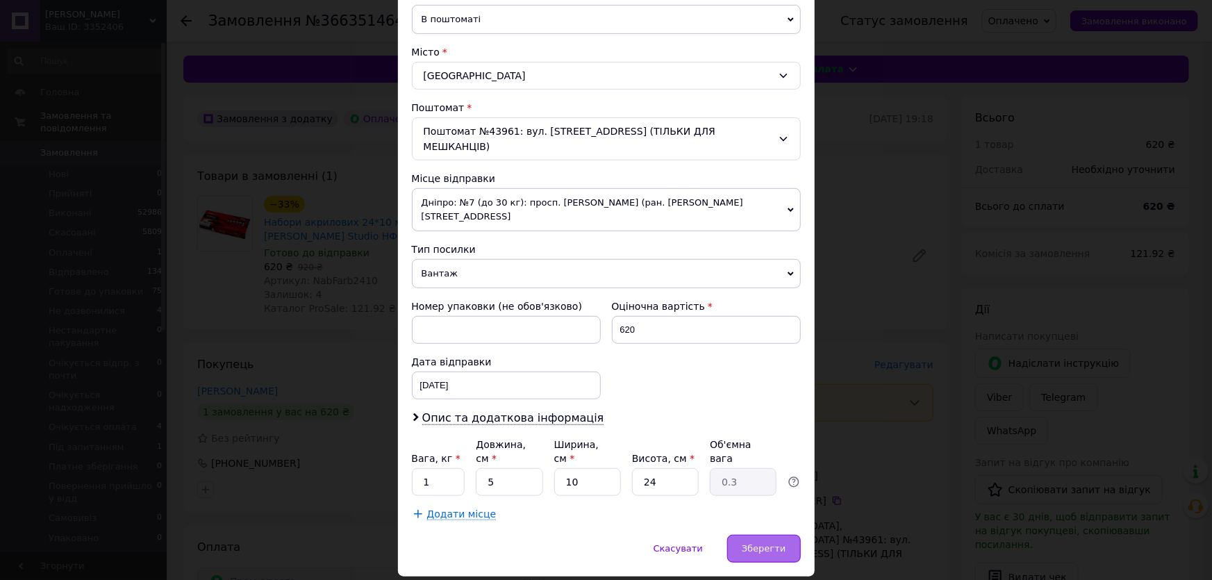
click at [764, 543] on span "Зберегти" at bounding box center [764, 548] width 44 height 10
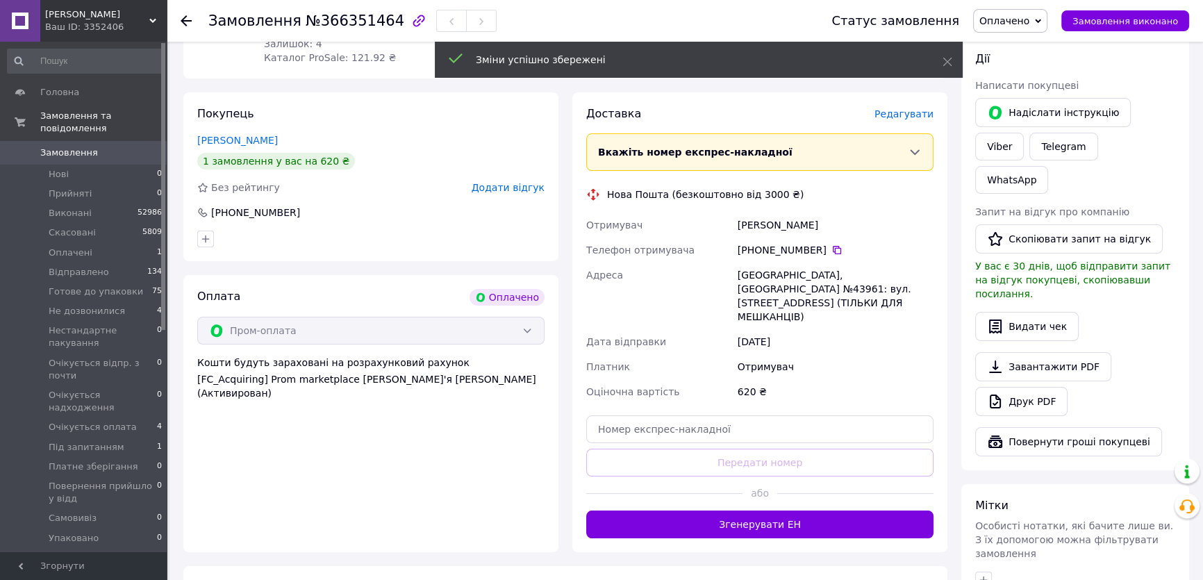
scroll to position [252, 0]
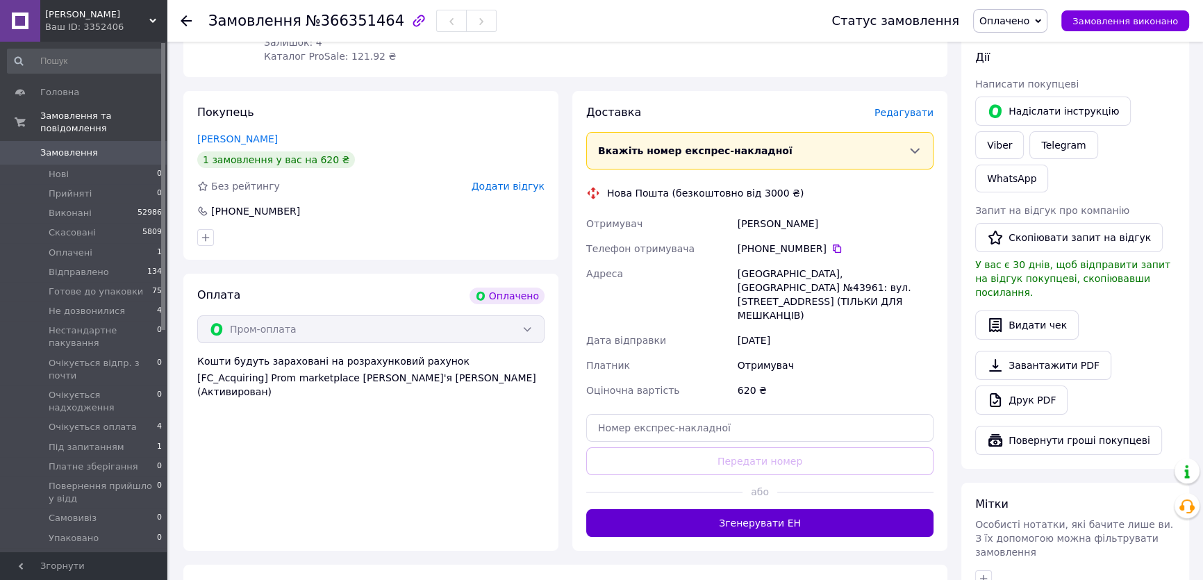
click at [795, 509] on button "Згенерувати ЕН" at bounding box center [759, 523] width 347 height 28
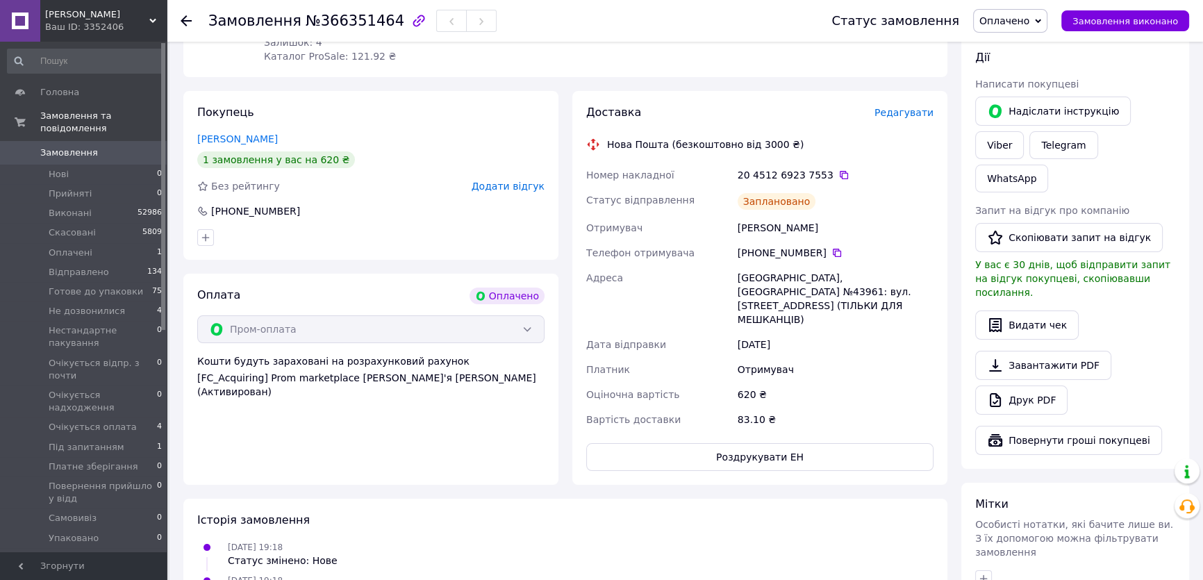
click at [1028, 19] on span "Оплачено" at bounding box center [1005, 20] width 50 height 11
click at [1028, 132] on li "Готове до упаковки" at bounding box center [1048, 132] width 149 height 21
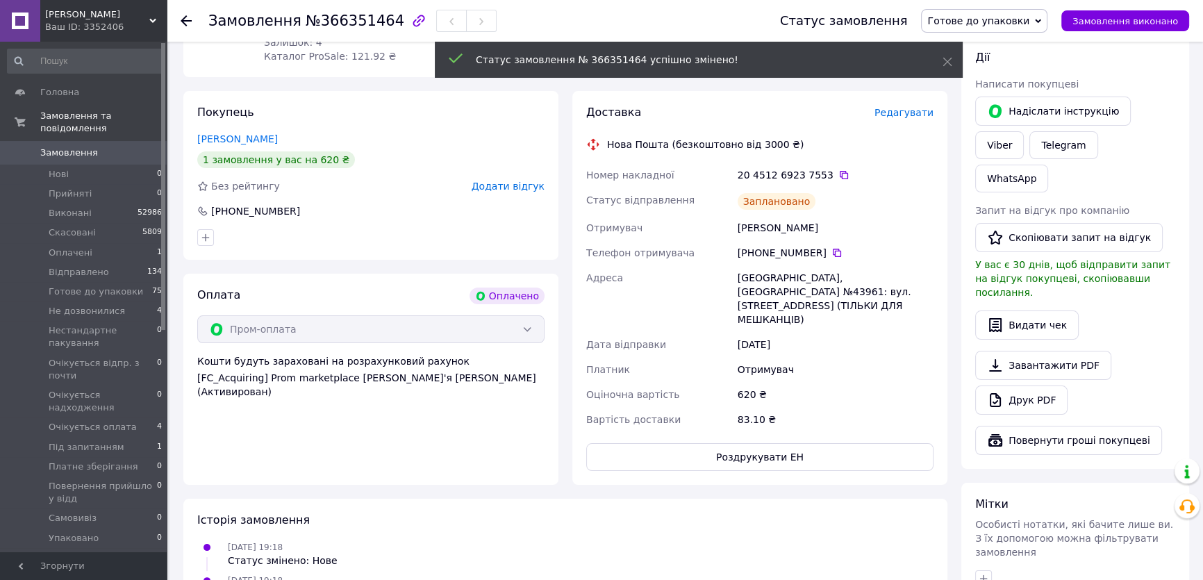
click at [76, 147] on span "Замовлення" at bounding box center [69, 153] width 58 height 13
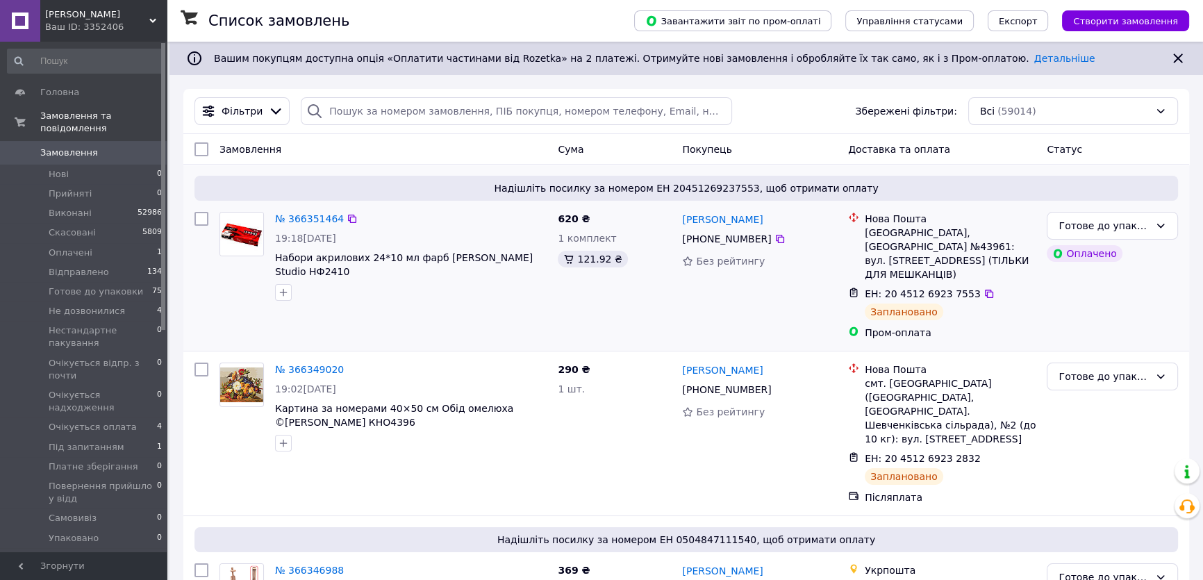
drag, startPoint x: 718, startPoint y: 336, endPoint x: 729, endPoint y: 331, distance: 11.2
click at [723, 334] on div "Надішліть посилку за номером ЕН 20451269237553, щоб отримати оплату № 366351464…" at bounding box center [686, 258] width 1006 height 186
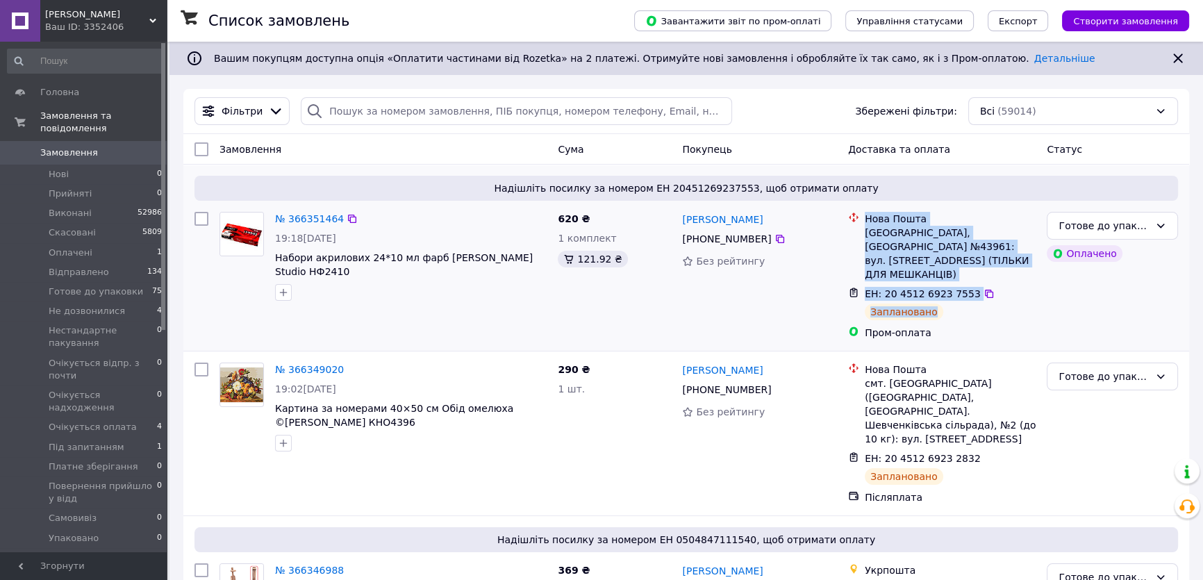
drag, startPoint x: 865, startPoint y: 218, endPoint x: 945, endPoint y: 304, distance: 117.0
click at [945, 304] on ul "Нова Пошта Івано-Франківськ, Поштомат №43961: вул. Мельника, 10 (ТІЛЬКИ ДЛЯ МЕШ…" at bounding box center [942, 275] width 188 height 133
copy ul "Нова Пошта Івано-Франківськ, Поштомат №43961: вул. Мельника, 10 (ТІЛЬКИ ДЛЯ МЕШ…"
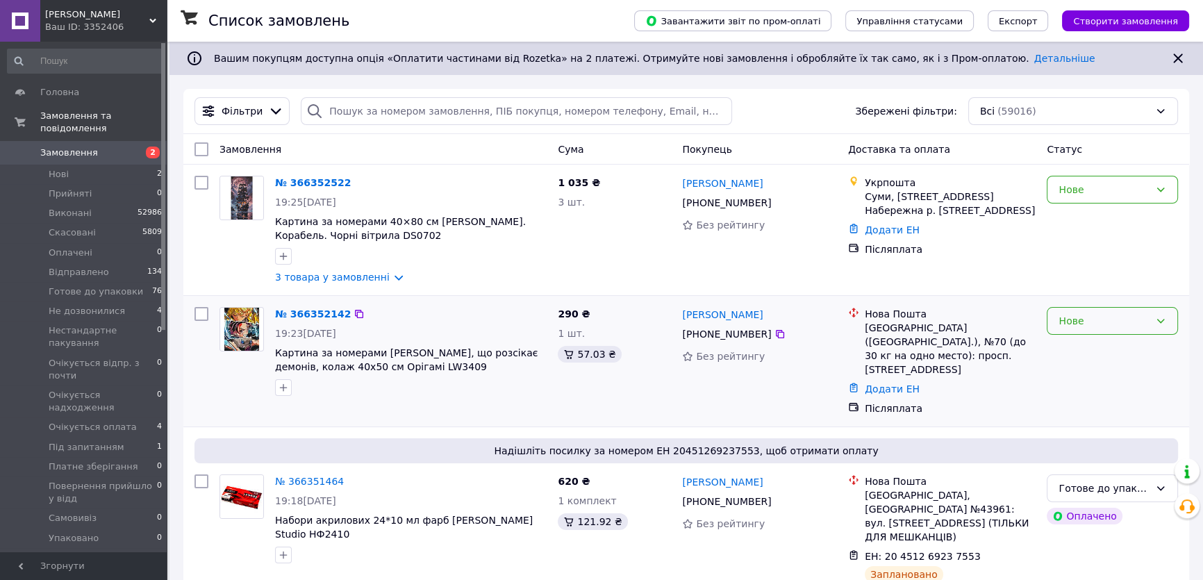
click at [1110, 320] on div "Нове" at bounding box center [1104, 320] width 91 height 15
click at [1082, 354] on li "Прийнято" at bounding box center [1113, 351] width 130 height 25
click at [1100, 193] on div "Нове" at bounding box center [1104, 189] width 91 height 15
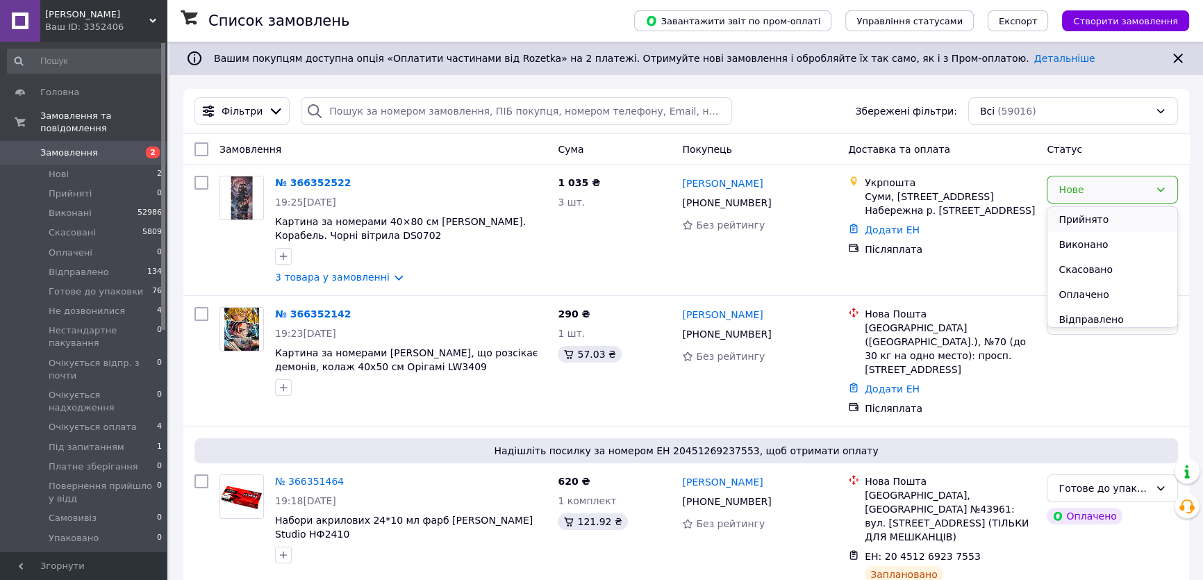
click at [1080, 222] on li "Прийнято" at bounding box center [1113, 219] width 130 height 25
click at [243, 329] on img at bounding box center [241, 329] width 35 height 43
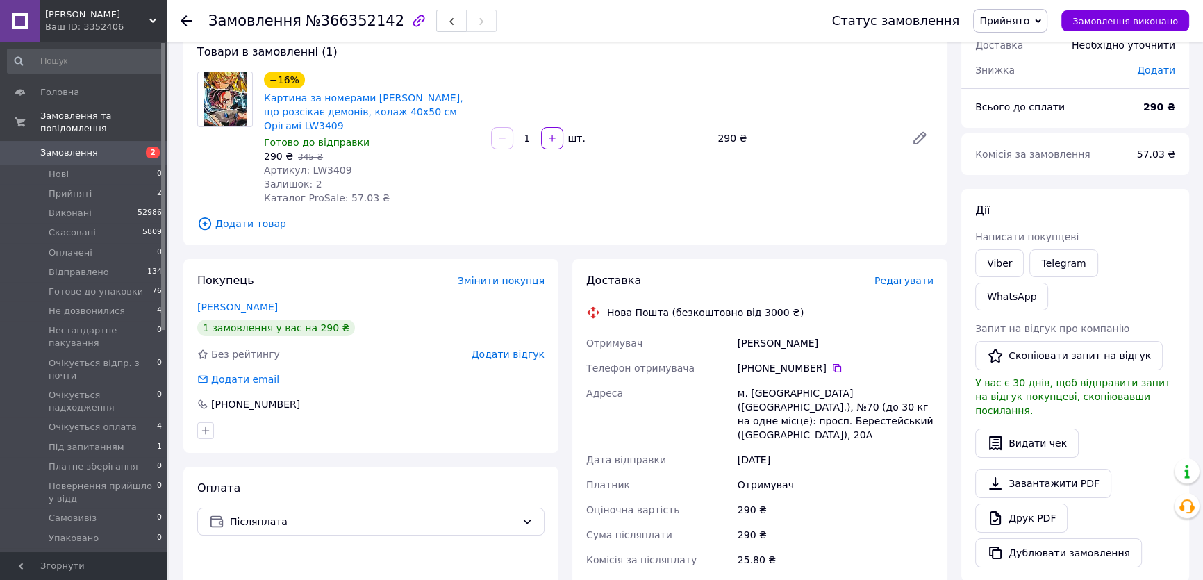
scroll to position [63, 0]
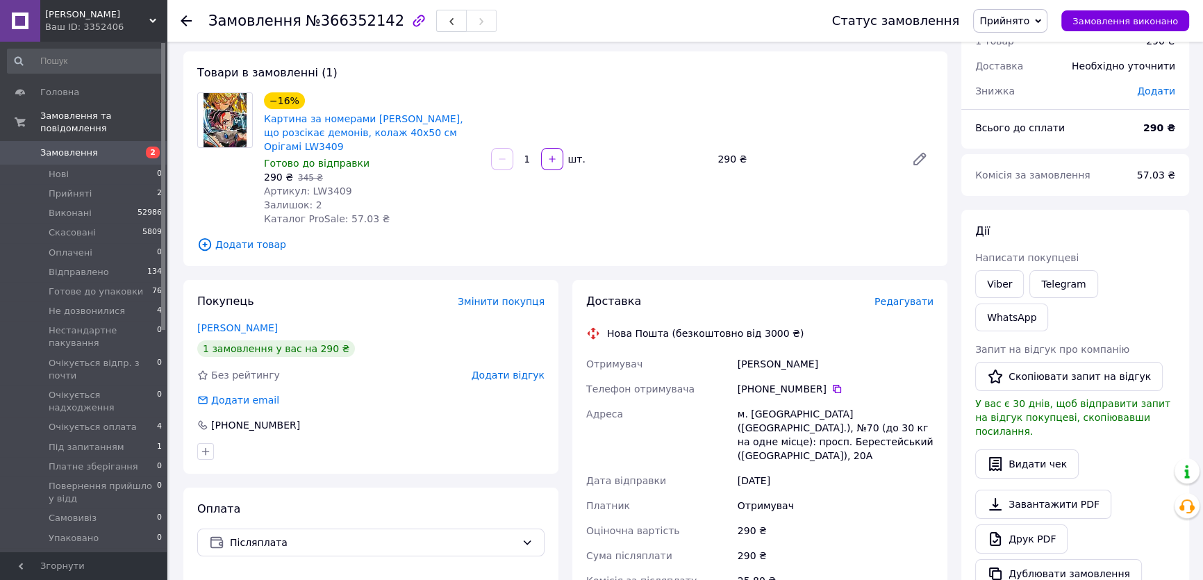
click at [258, 245] on span "Додати товар" at bounding box center [565, 244] width 736 height 15
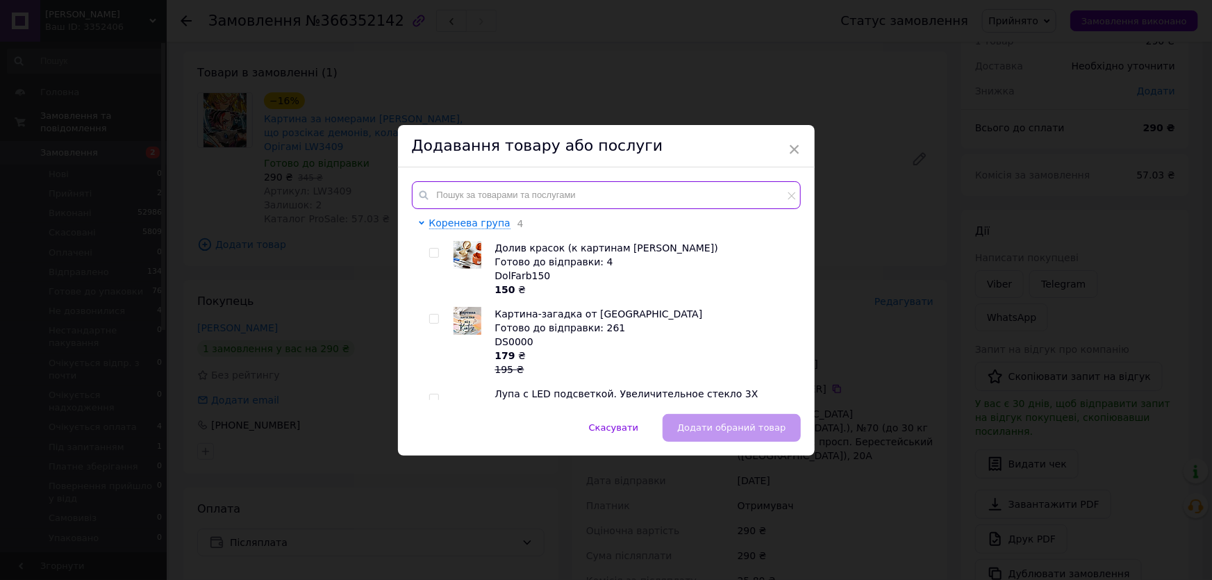
click at [434, 192] on input "text" at bounding box center [606, 195] width 389 height 28
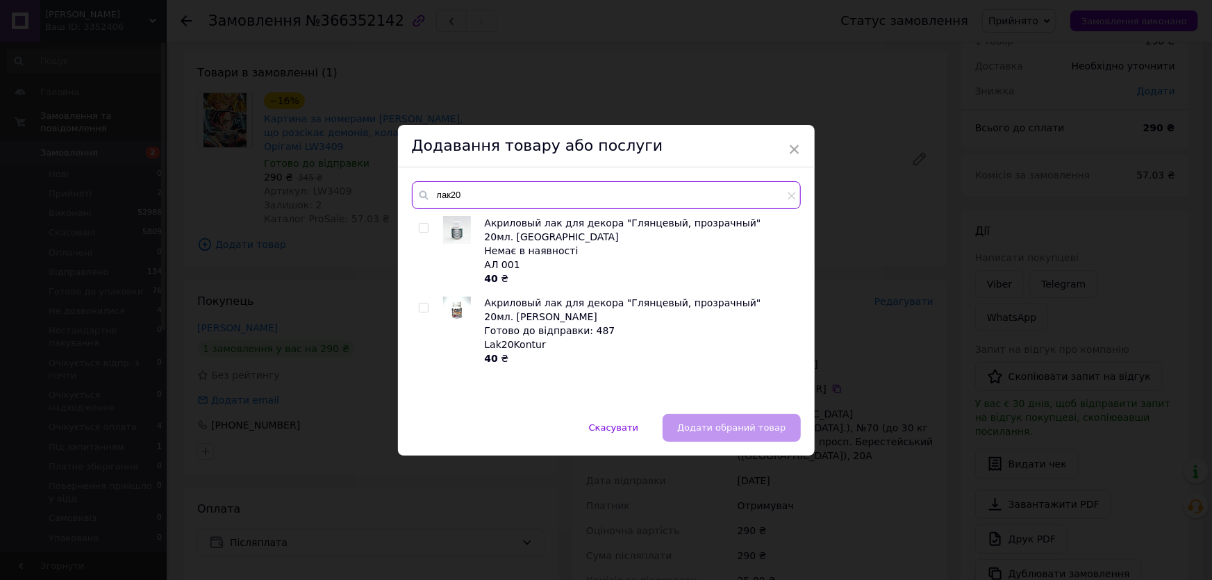
type input "лак20"
click at [419, 304] on input "checkbox" at bounding box center [423, 308] width 9 height 9
checkbox input "true"
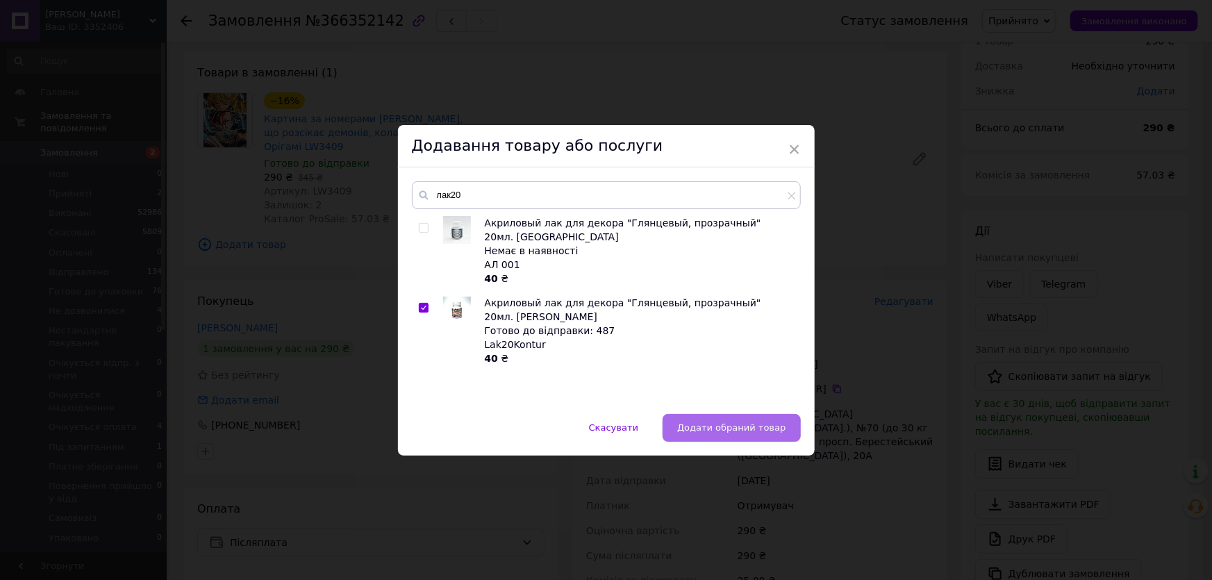
click at [712, 428] on span "Додати обраний товар" at bounding box center [731, 427] width 108 height 10
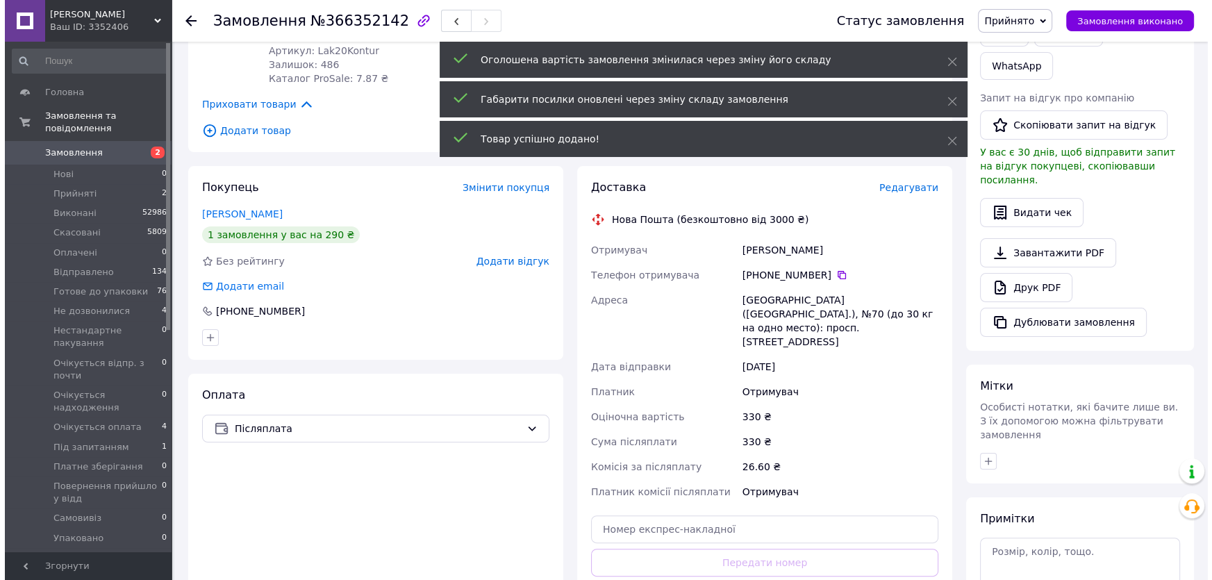
scroll to position [315, 0]
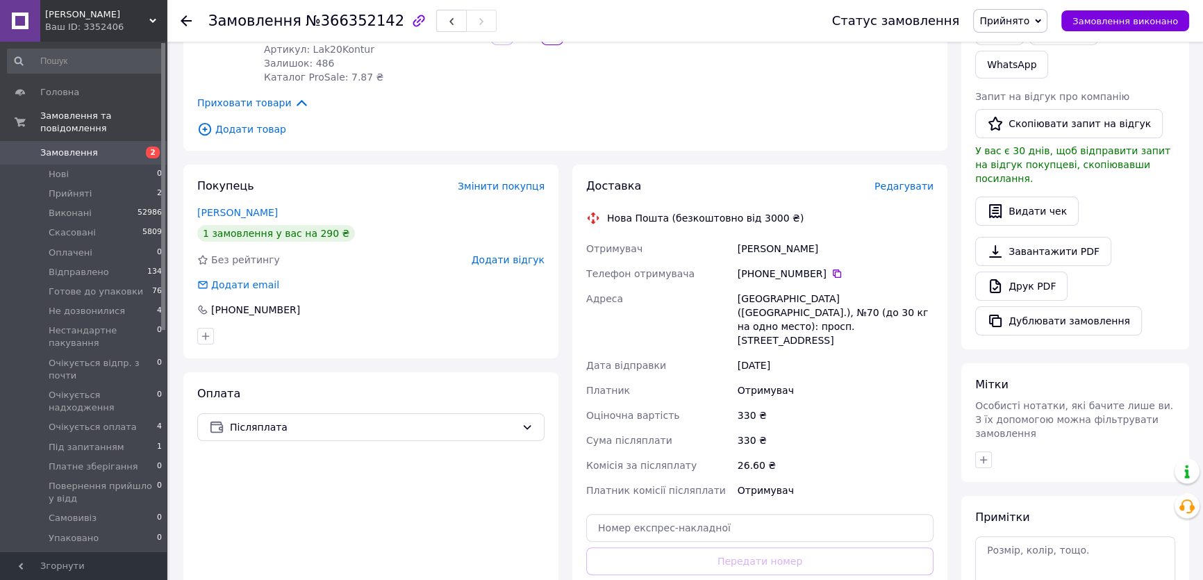
click at [912, 187] on span "Редагувати" at bounding box center [904, 186] width 59 height 11
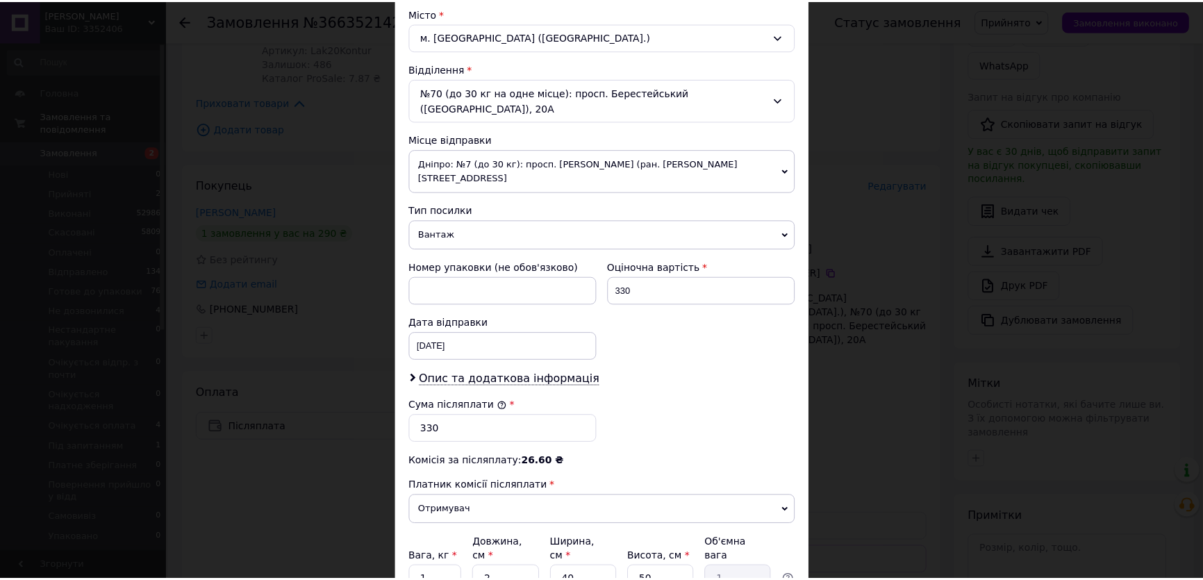
scroll to position [477, 0]
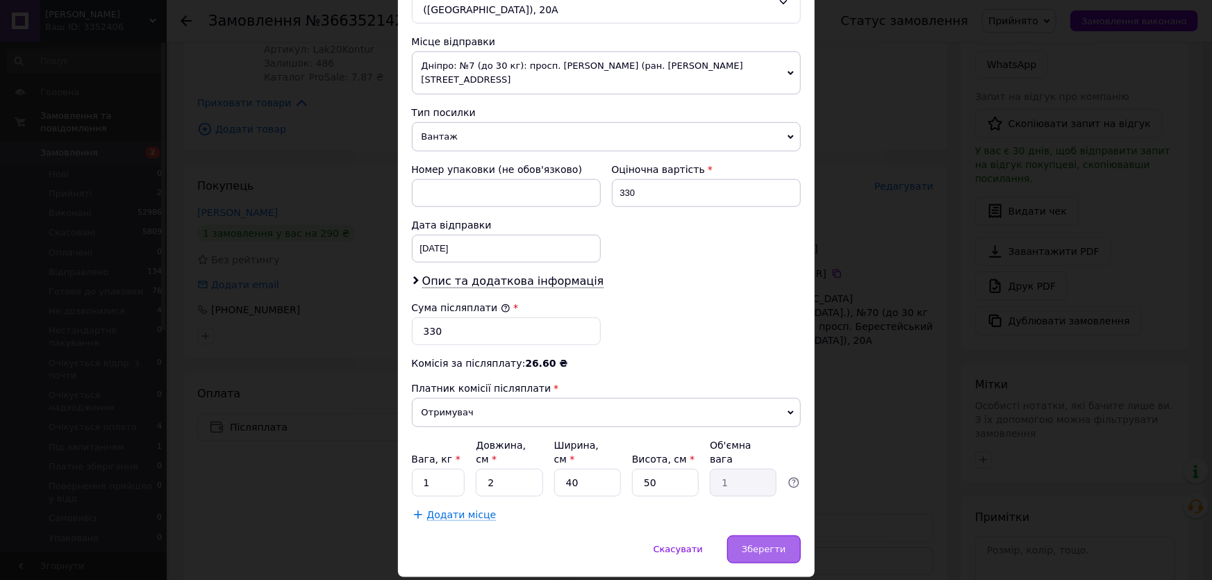
click at [761, 544] on span "Зберегти" at bounding box center [764, 549] width 44 height 10
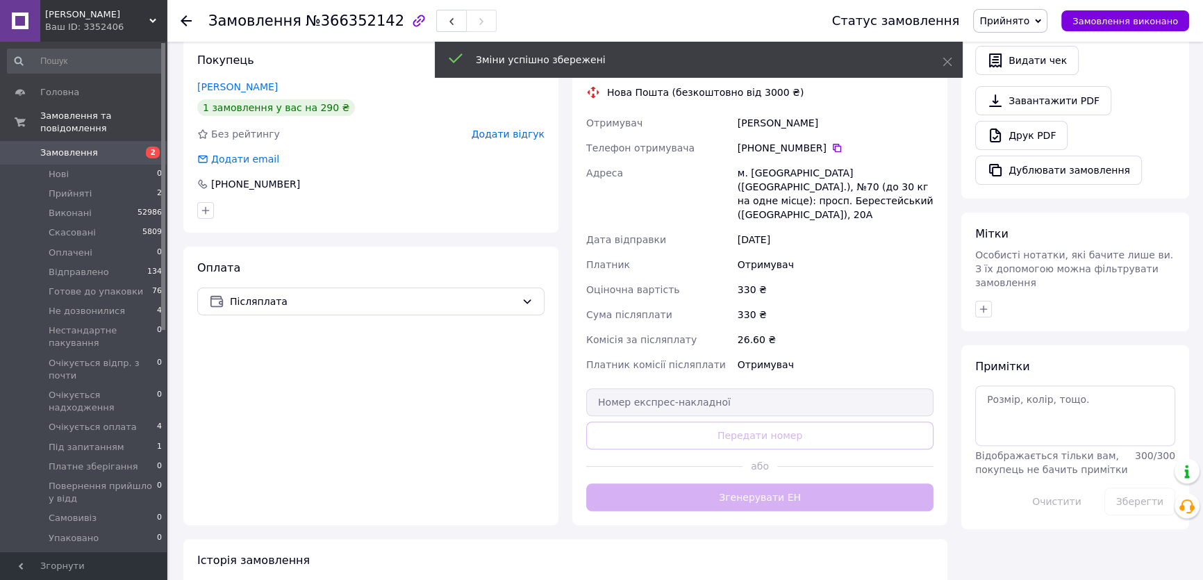
scroll to position [442, 0]
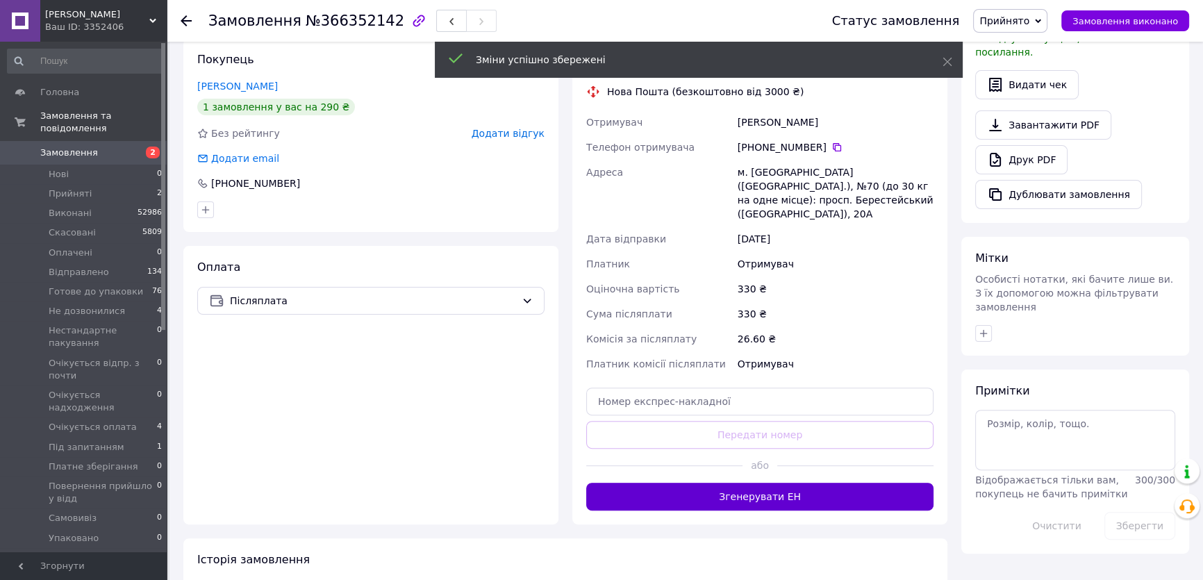
click at [816, 483] on button "Згенерувати ЕН" at bounding box center [759, 497] width 347 height 28
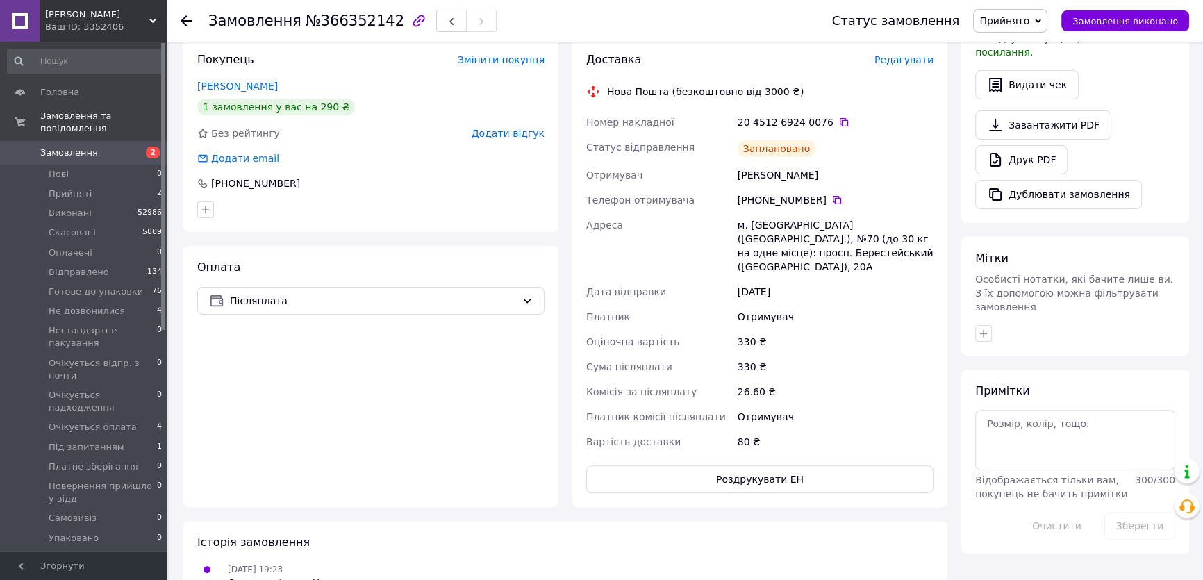
click at [1018, 24] on span "Прийнято" at bounding box center [1005, 20] width 50 height 11
click at [1028, 131] on li "Готове до упаковки" at bounding box center [1048, 132] width 149 height 21
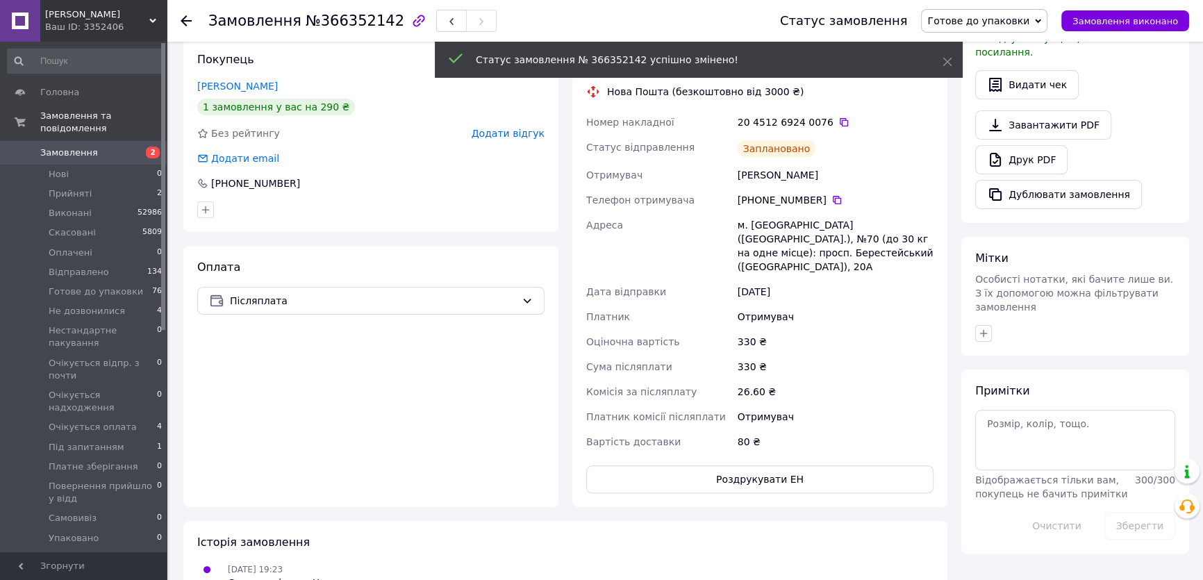
click at [81, 147] on span "Замовлення" at bounding box center [69, 153] width 58 height 13
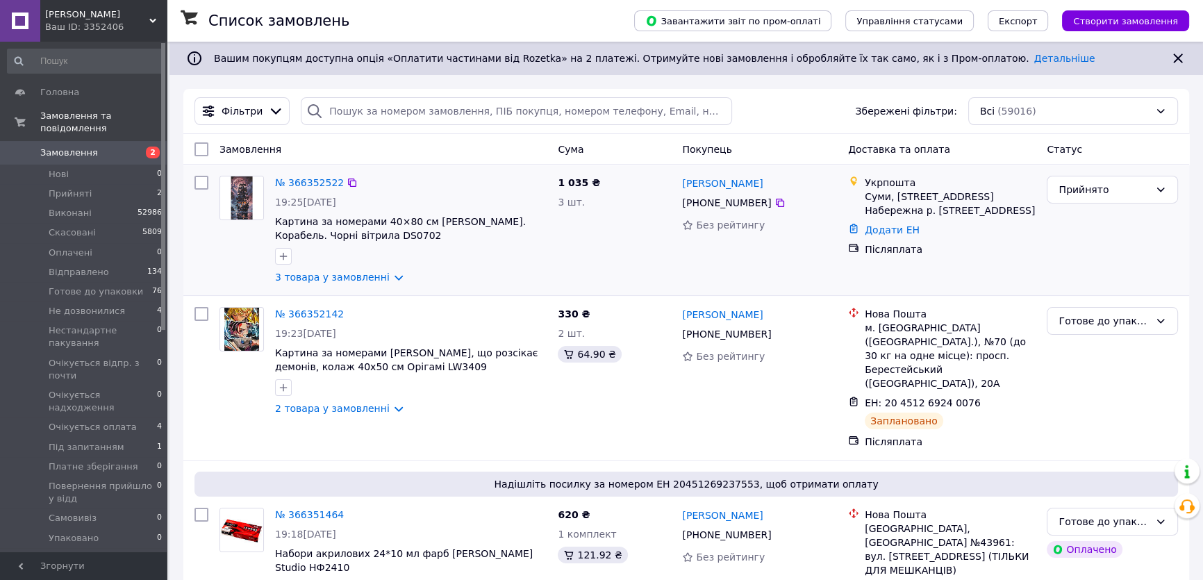
click at [241, 200] on img at bounding box center [241, 197] width 43 height 43
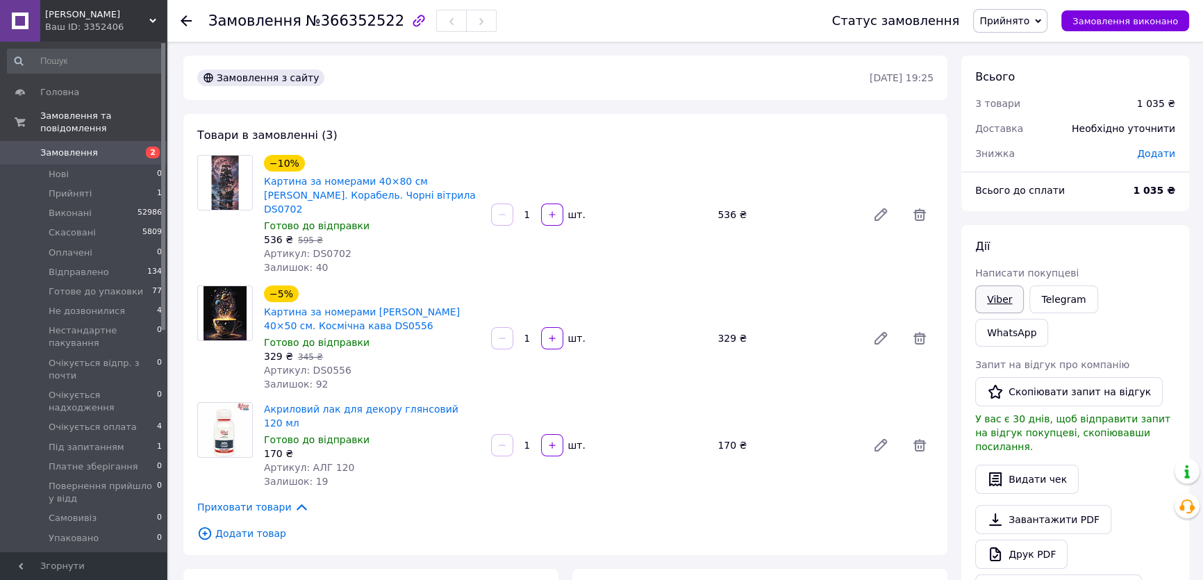
click at [1006, 300] on link "Viber" at bounding box center [999, 300] width 49 height 28
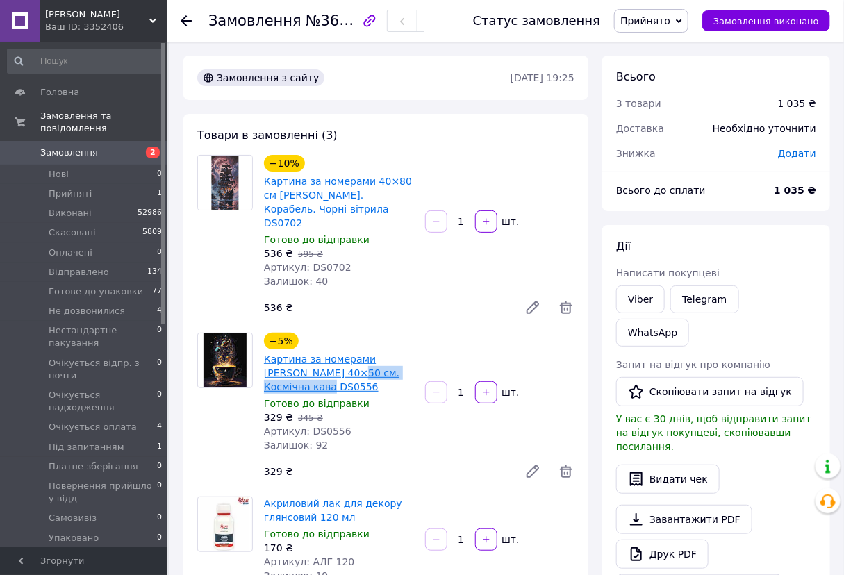
drag, startPoint x: 417, startPoint y: 356, endPoint x: 310, endPoint y: 361, distance: 107.1
click at [310, 361] on div "−5% Картина за номерами Kontur 40×50 см. Космічна кава DS0556 Готово до відправ…" at bounding box center [338, 392] width 161 height 125
copy link "Космічна кава DS0556"
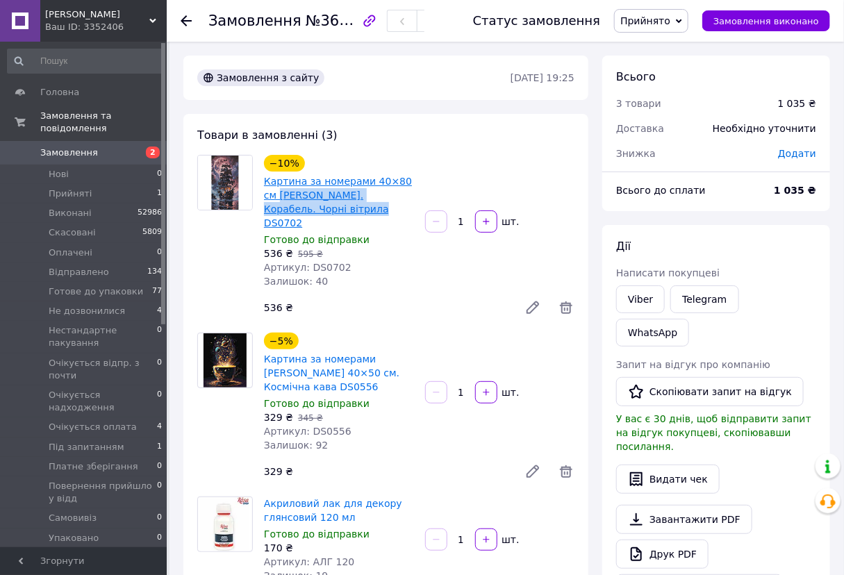
drag, startPoint x: 294, startPoint y: 211, endPoint x: 264, endPoint y: 198, distance: 32.7
click at [263, 199] on div "Картина за номерами 40×80 см [PERSON_NAME]. Корабель. Чорні вітрила DS0702" at bounding box center [339, 202] width 153 height 58
copy link "Kontur. Корабель. Чорні вітрила DS0702"
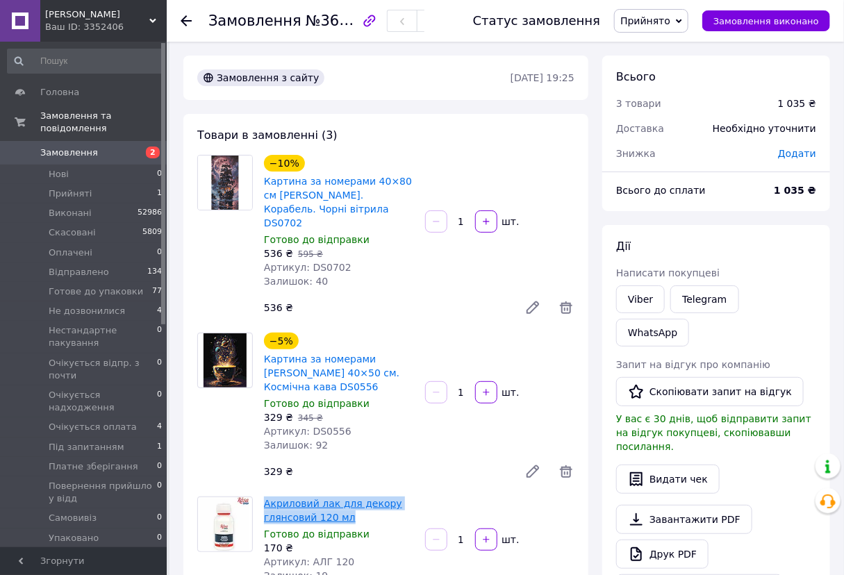
drag, startPoint x: 357, startPoint y: 486, endPoint x: 263, endPoint y: 479, distance: 94.1
click at [264, 497] on span "Акриловий лак для декору глянсовий 120 мл" at bounding box center [339, 511] width 150 height 28
copy link "Акриловий лак для декору глянсовий 120 мл"
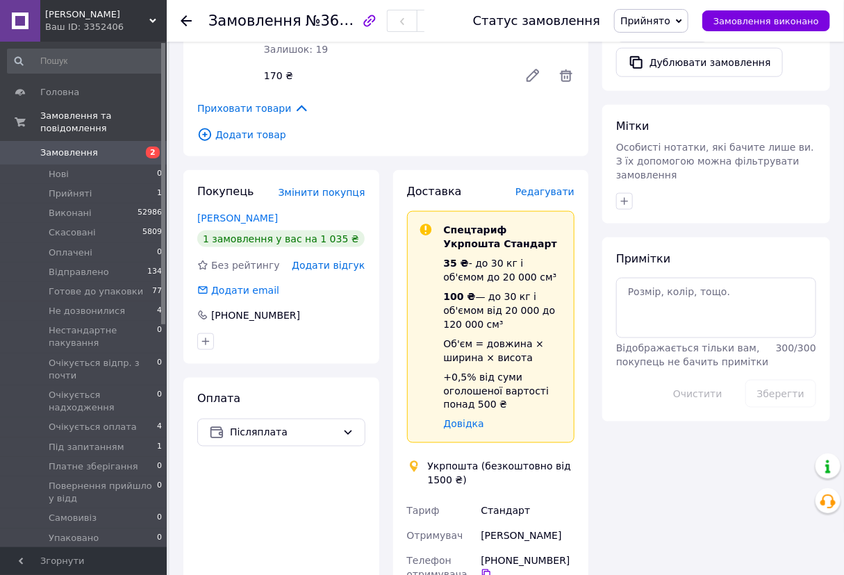
scroll to position [632, 0]
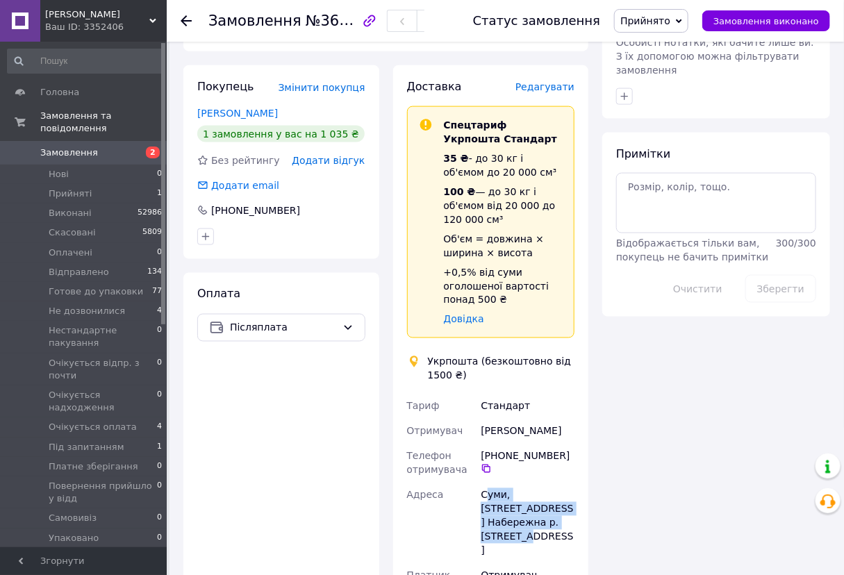
drag, startPoint x: 485, startPoint y: 466, endPoint x: 530, endPoint y: 490, distance: 51.3
click at [530, 490] on div "Суми, [STREET_ADDRESS] Набережна р. [STREET_ADDRESS]" at bounding box center [527, 523] width 99 height 81
click at [483, 483] on div "Суми, [STREET_ADDRESS] Набережна р. [STREET_ADDRESS]" at bounding box center [527, 523] width 99 height 81
drag, startPoint x: 476, startPoint y: 464, endPoint x: 541, endPoint y: 493, distance: 71.5
click at [541, 493] on div "Тариф Стандарт Отримувач Євгенія Кабанова Телефон отримувача +380 66 605 39 07 …" at bounding box center [491, 583] width 174 height 378
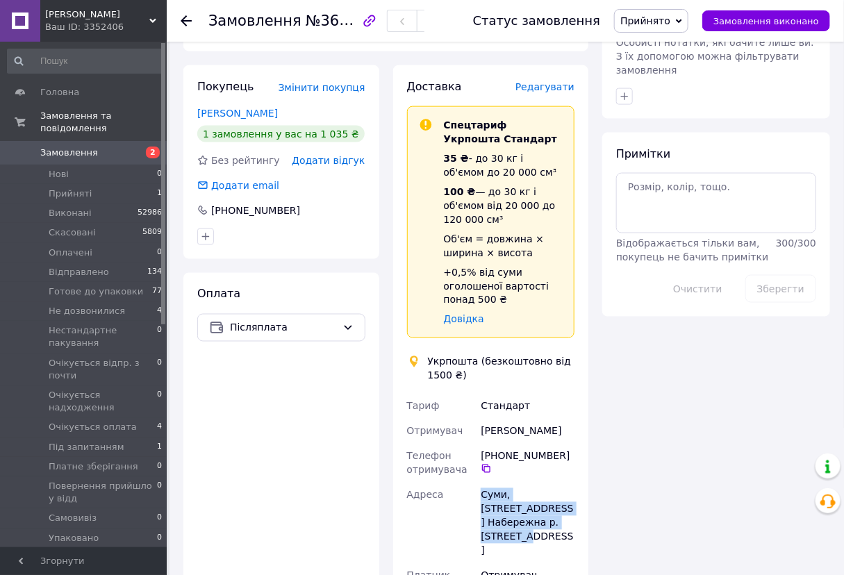
copy div "Адреса Суми, 40030, вул. 1-а Набережна р. Стрілка, 9"
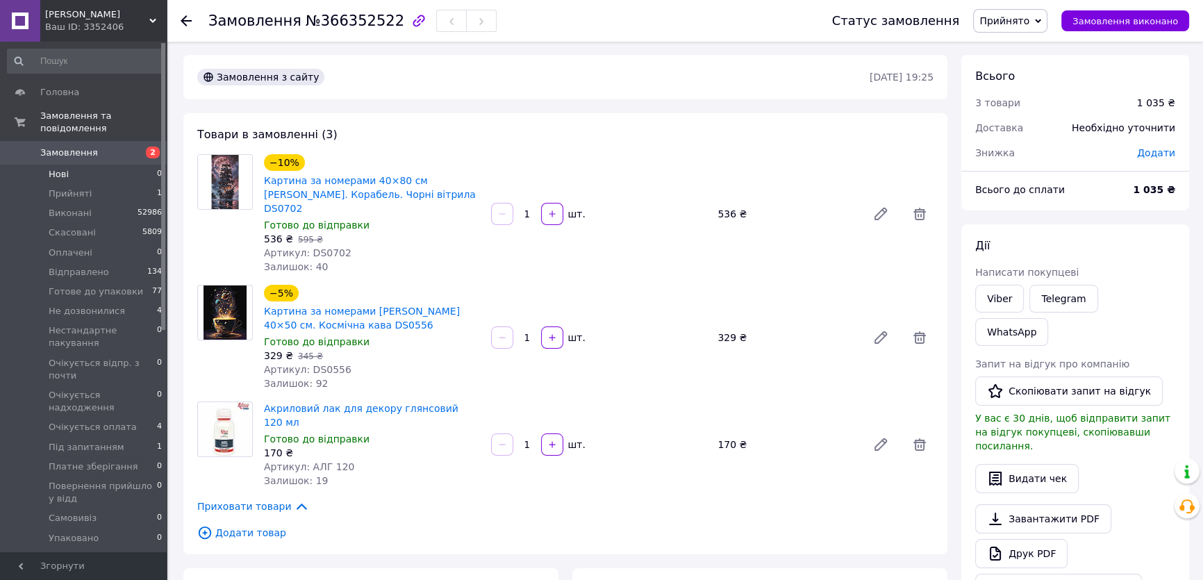
scroll to position [0, 0]
click at [67, 147] on span "Замовлення" at bounding box center [69, 153] width 58 height 13
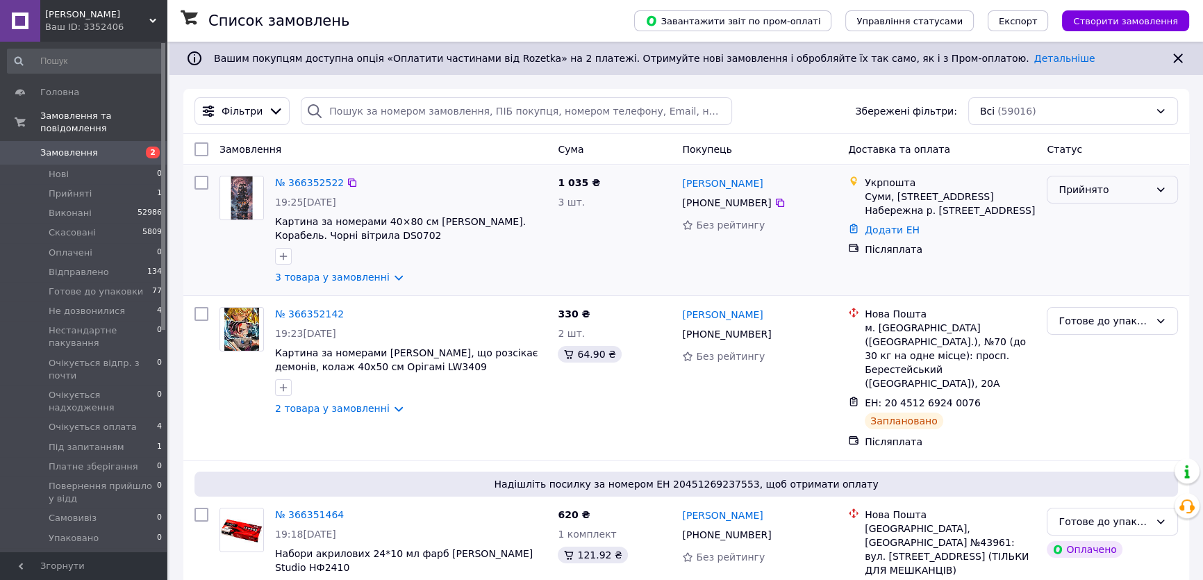
click at [1112, 191] on div "Прийнято" at bounding box center [1104, 189] width 91 height 15
click at [1082, 280] on li "Не дозвонилися" at bounding box center [1113, 282] width 130 height 25
click at [245, 203] on img at bounding box center [241, 197] width 43 height 43
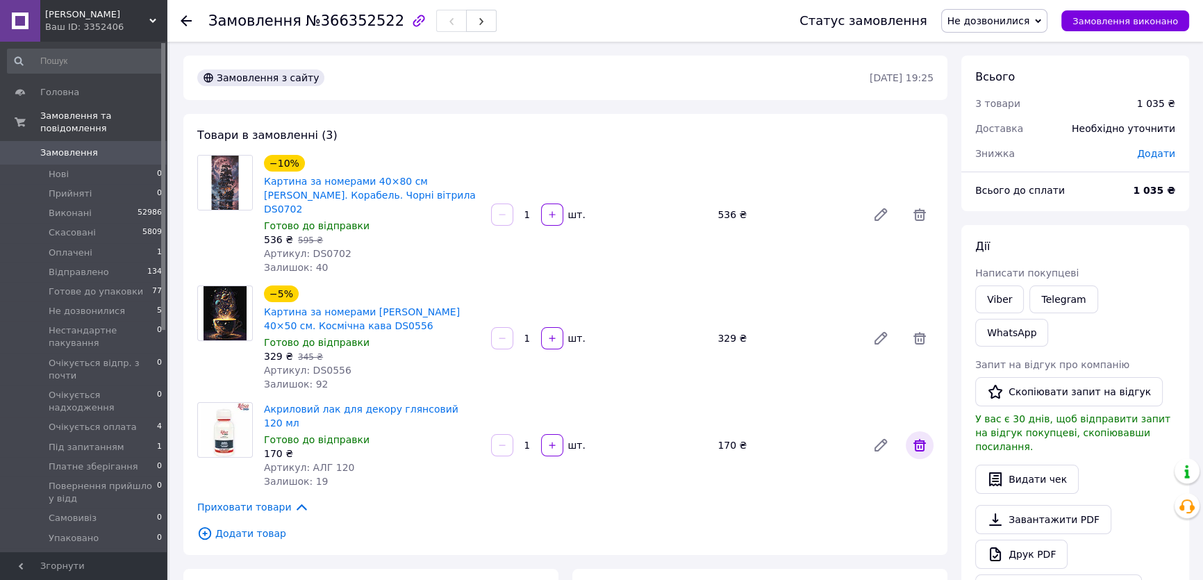
click at [917, 437] on icon at bounding box center [920, 445] width 17 height 17
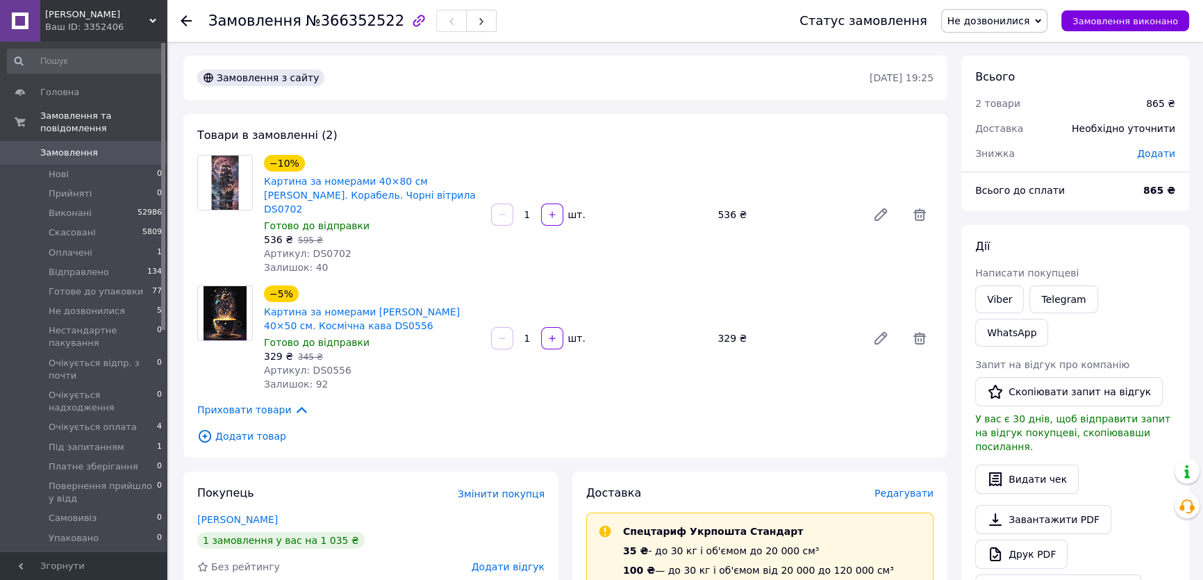
click at [236, 429] on span "Додати товар" at bounding box center [565, 436] width 736 height 15
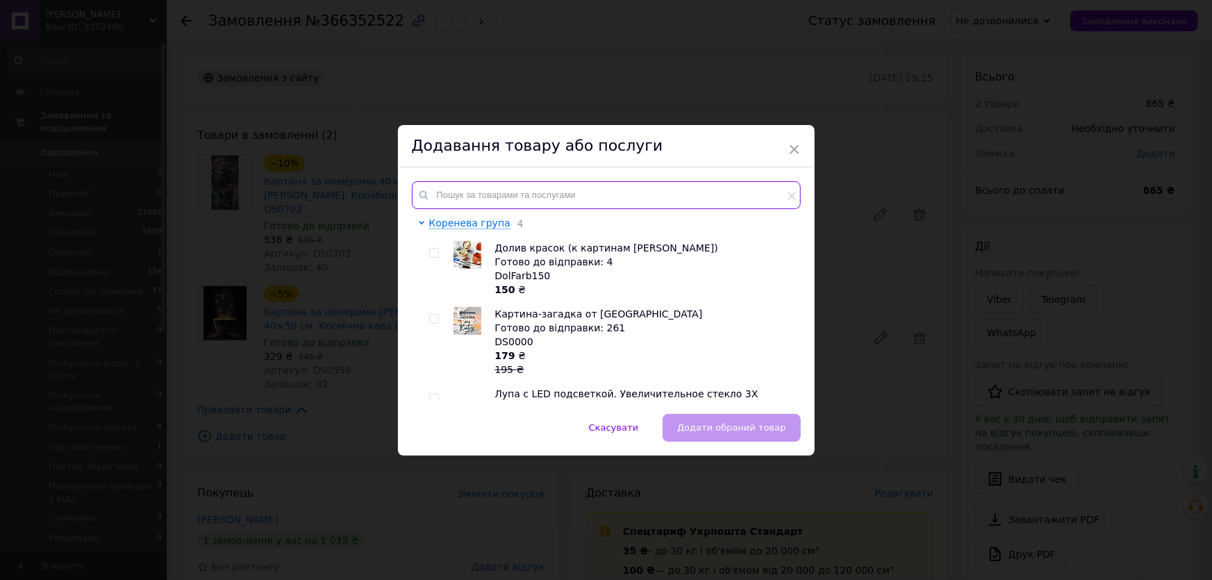
drag, startPoint x: 438, startPoint y: 194, endPoint x: 427, endPoint y: 174, distance: 22.4
click at [439, 193] on input "text" at bounding box center [606, 195] width 389 height 28
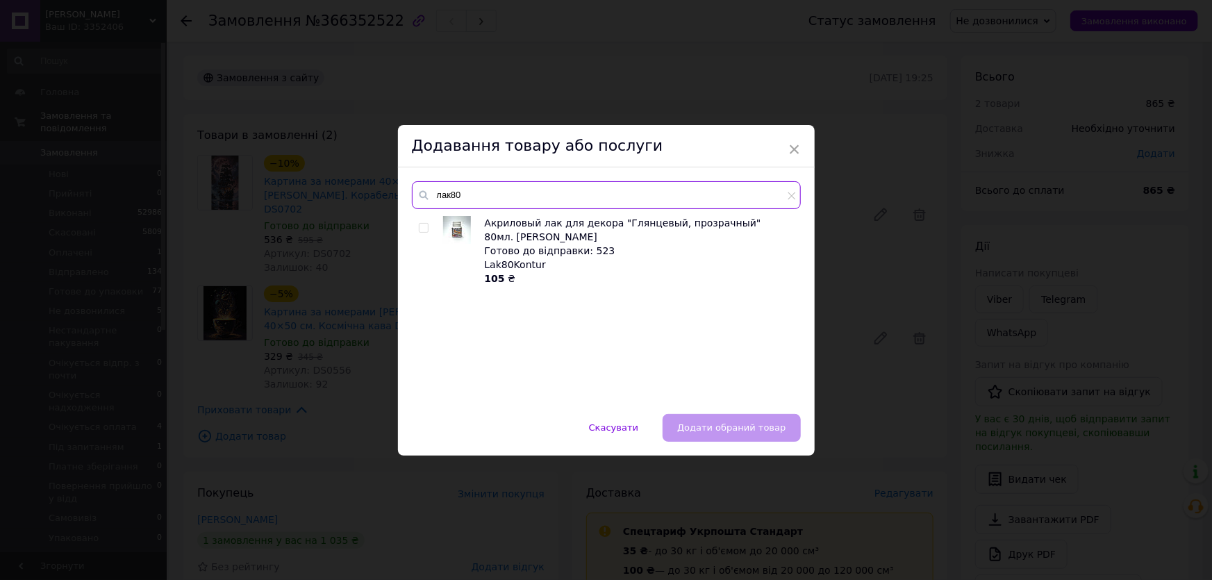
type input "лак80"
click at [421, 229] on input "checkbox" at bounding box center [423, 228] width 9 height 9
checkbox input "true"
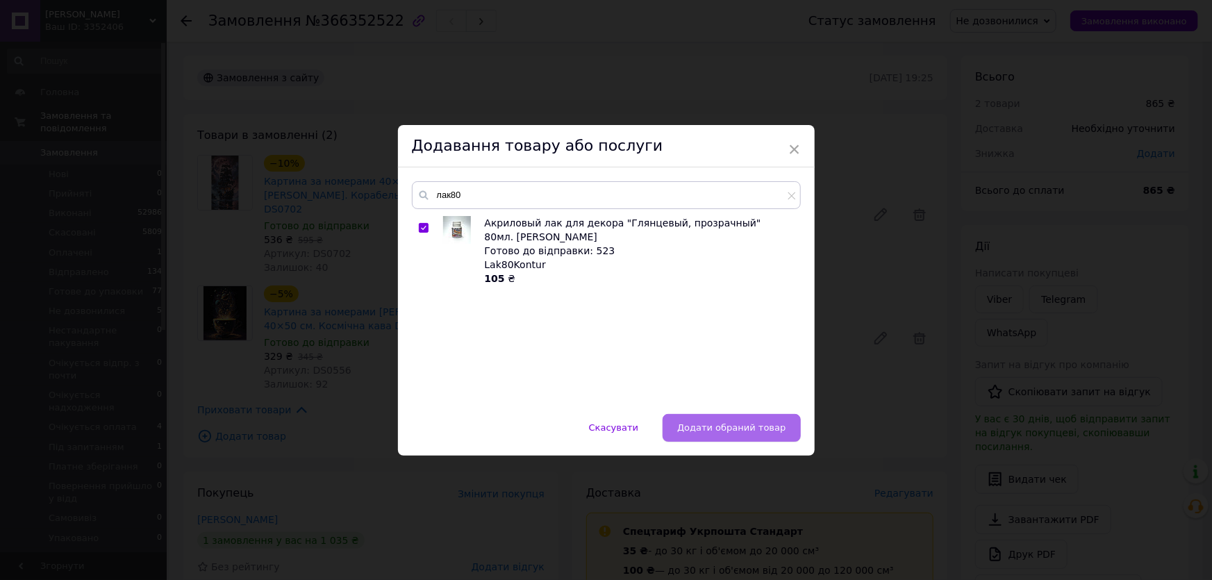
click at [723, 431] on span "Додати обраний товар" at bounding box center [731, 427] width 108 height 10
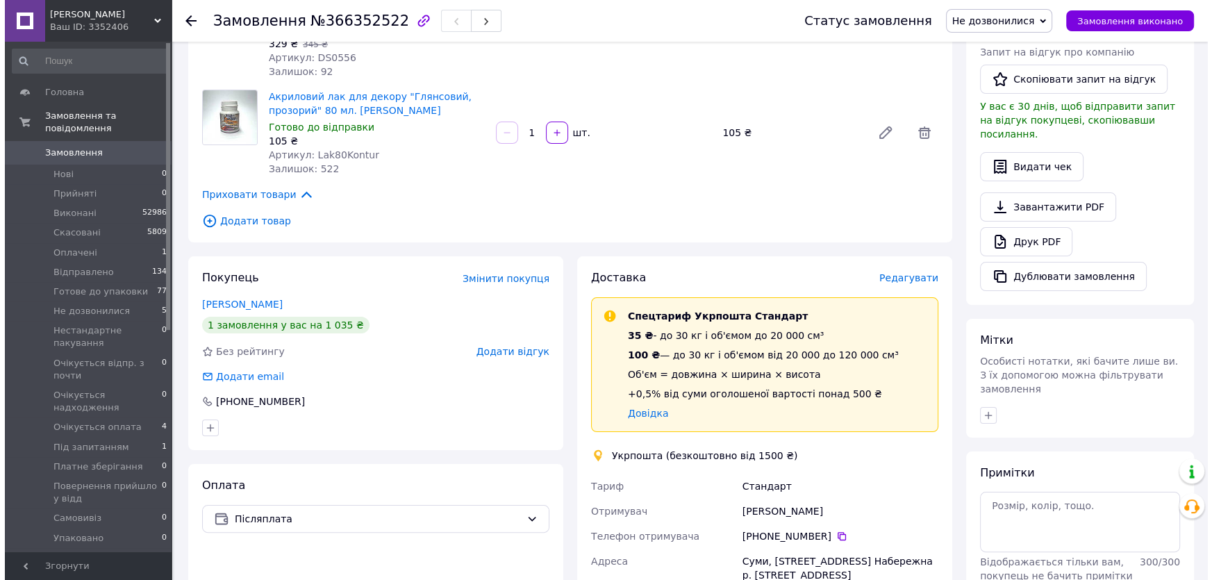
scroll to position [315, 0]
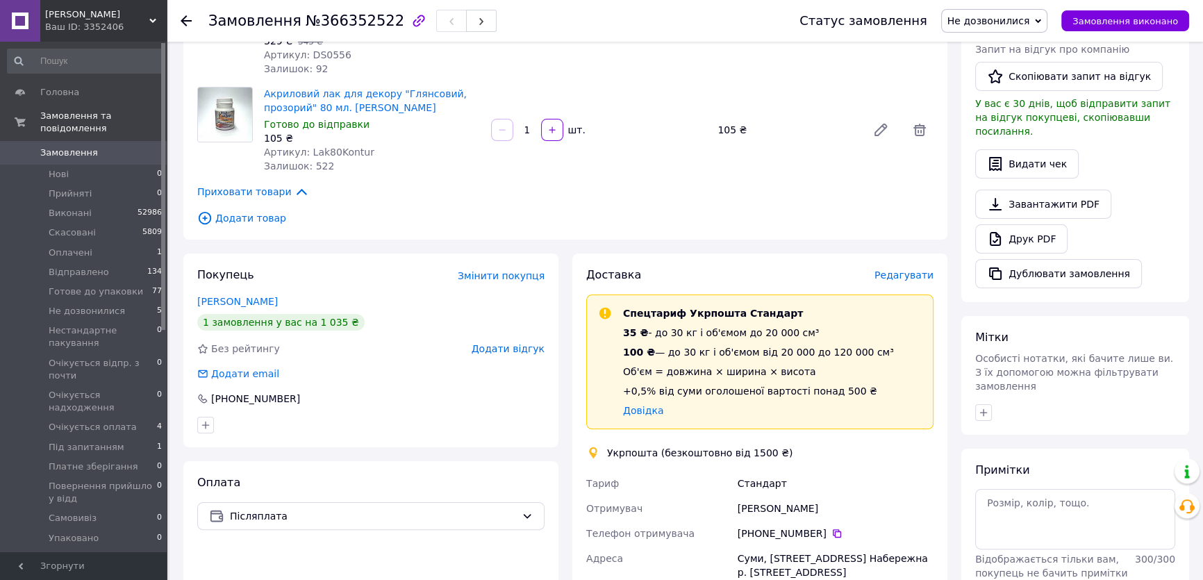
click at [914, 270] on span "Редагувати" at bounding box center [904, 275] width 59 height 11
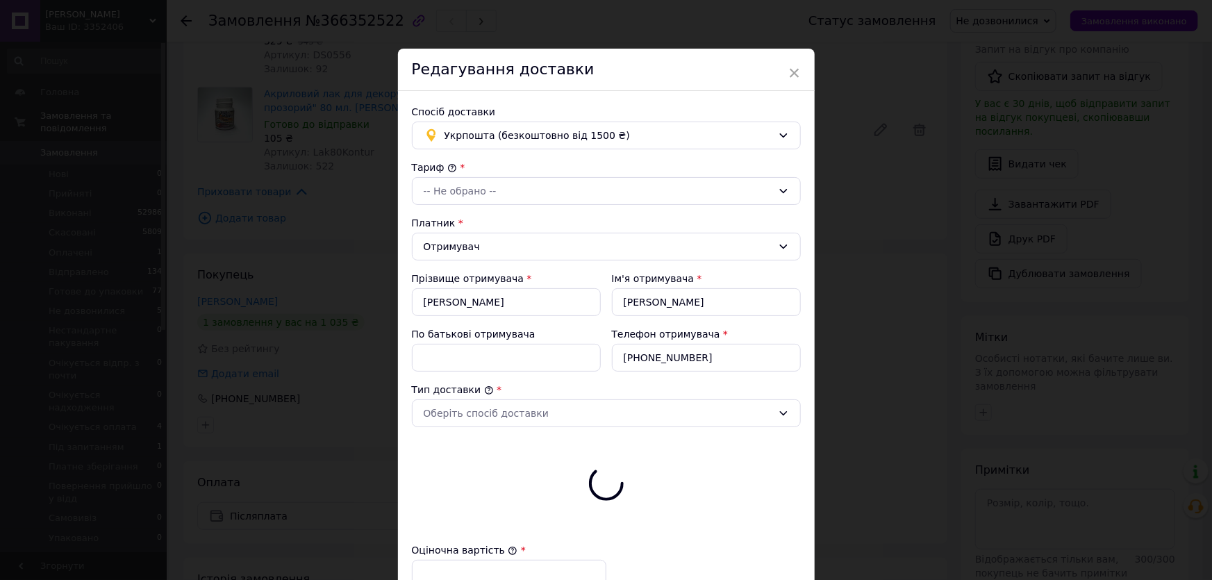
type input "970"
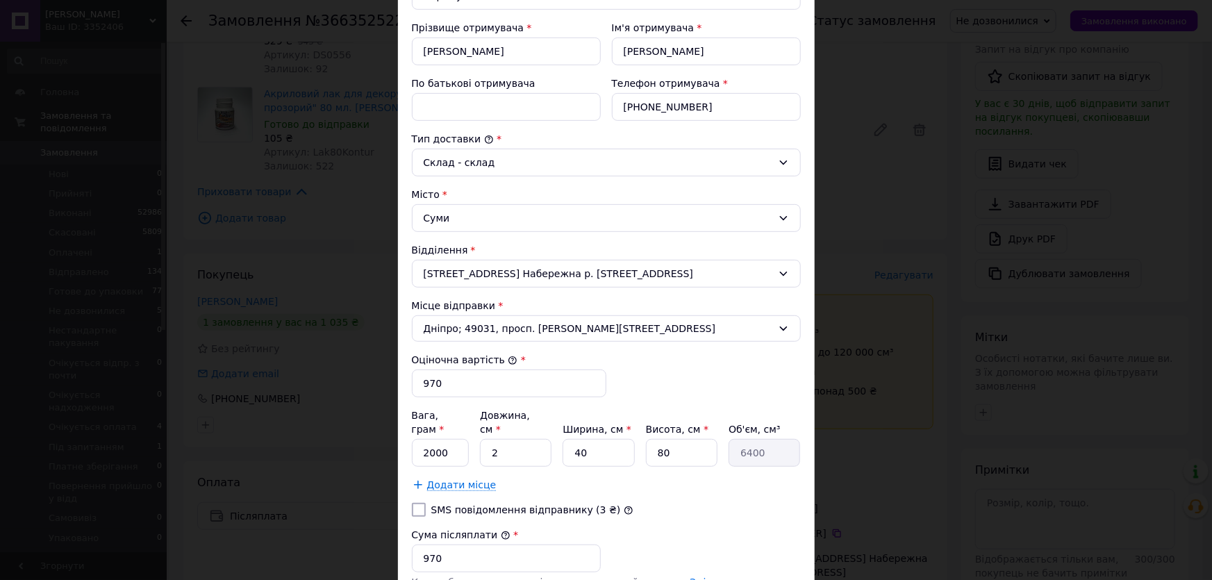
scroll to position [252, 0]
click at [482, 438] on input "2" at bounding box center [516, 452] width 72 height 28
drag, startPoint x: 419, startPoint y: 432, endPoint x: 472, endPoint y: 438, distance: 53.1
click at [472, 438] on div "Вага, грам * 2000 Довжина, см * 2 Ширина, см * 40 Висота, см * 80 Об'єм, см³ 64…" at bounding box center [606, 436] width 389 height 58
type input "1200"
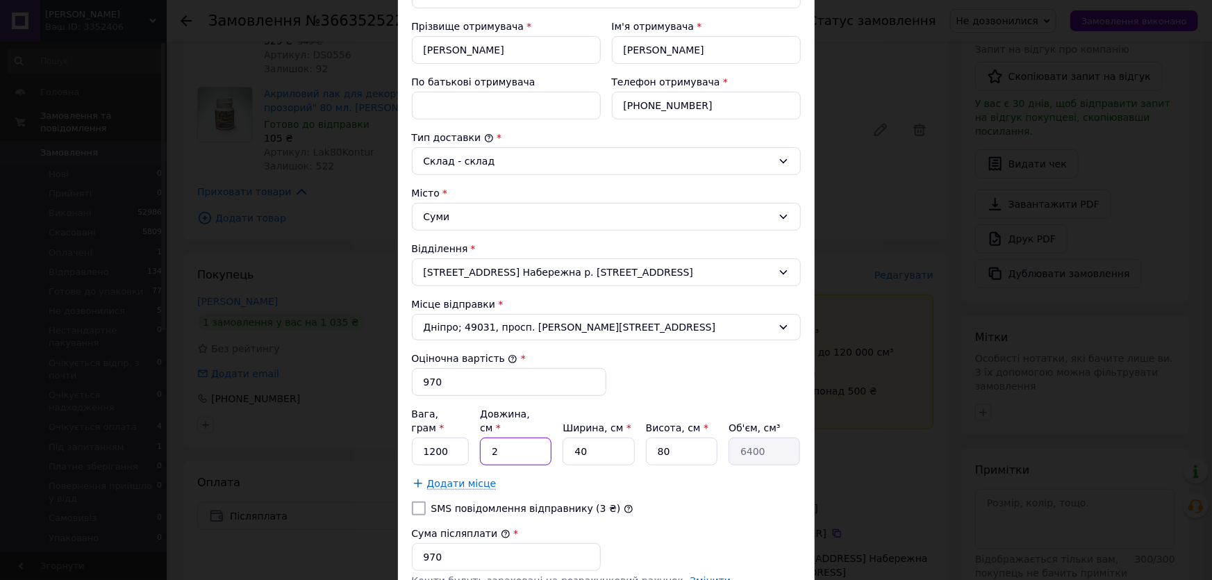
drag, startPoint x: 486, startPoint y: 434, endPoint x: 502, endPoint y: 435, distance: 16.0
click at [502, 438] on input "2" at bounding box center [516, 452] width 72 height 28
type input "8"
type input "25600"
type input "81"
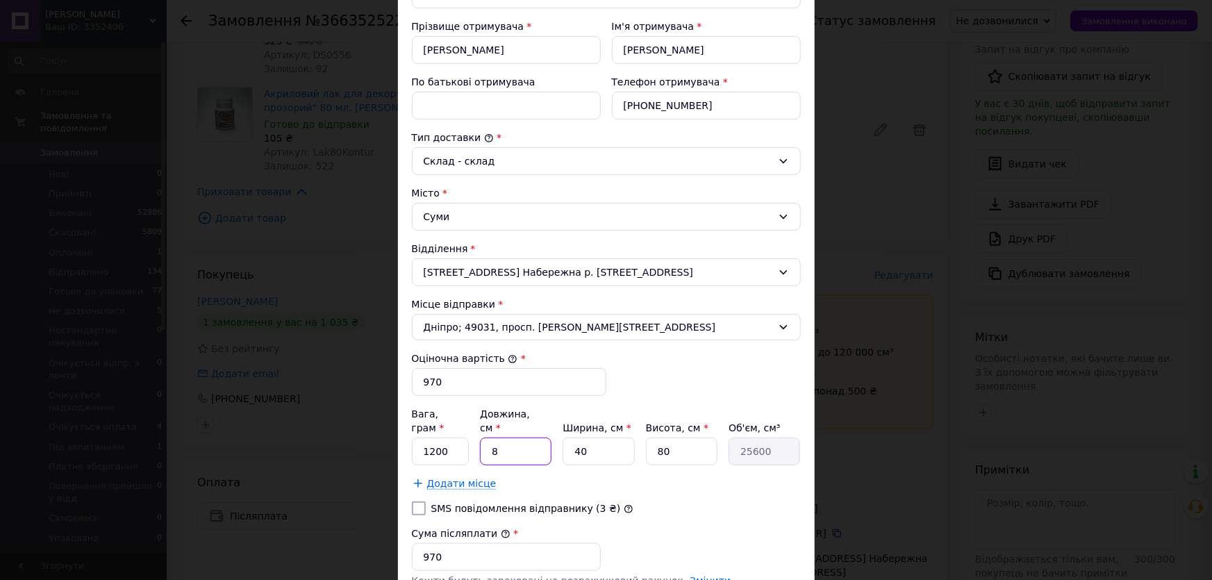
type input "259200"
type input "81"
drag, startPoint x: 568, startPoint y: 436, endPoint x: 604, endPoint y: 437, distance: 36.2
click at [604, 438] on input "40" at bounding box center [599, 452] width 72 height 28
type input "4"
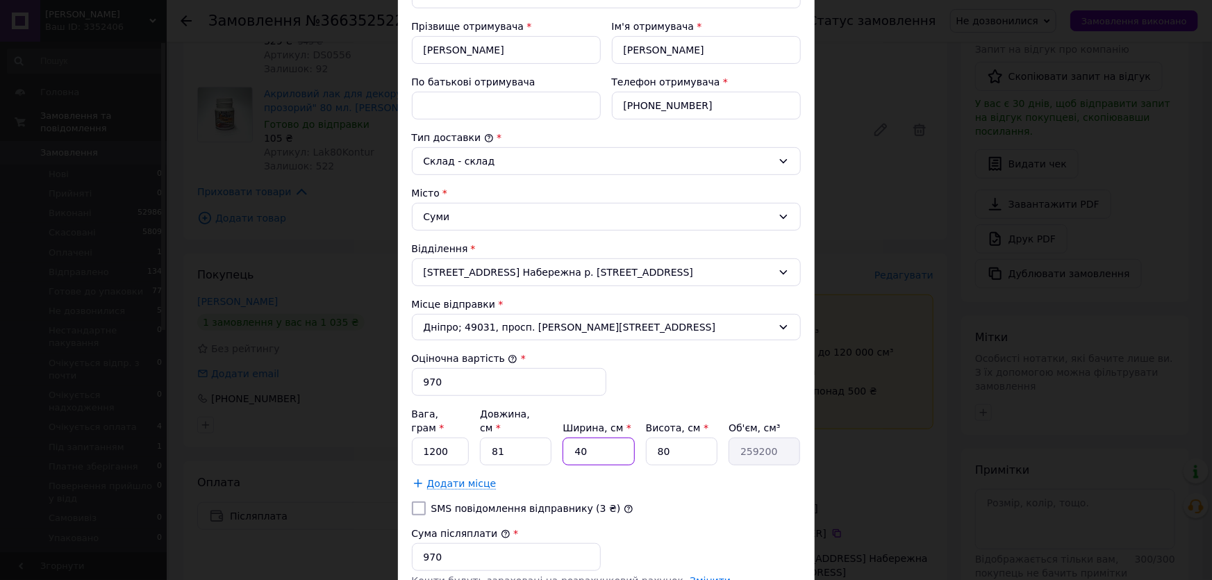
type input "25920"
type input "41"
type input "265680"
type input "41"
drag, startPoint x: 645, startPoint y: 436, endPoint x: 669, endPoint y: 438, distance: 23.7
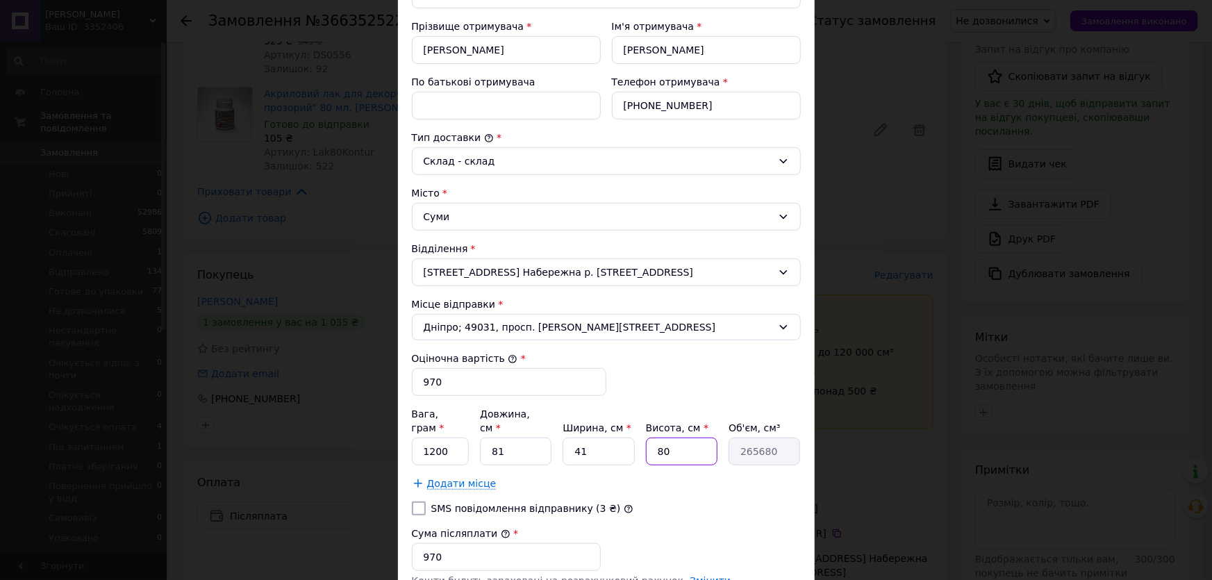
click at [669, 438] on input "80" at bounding box center [682, 452] width 72 height 28
type input "4"
type input "13284"
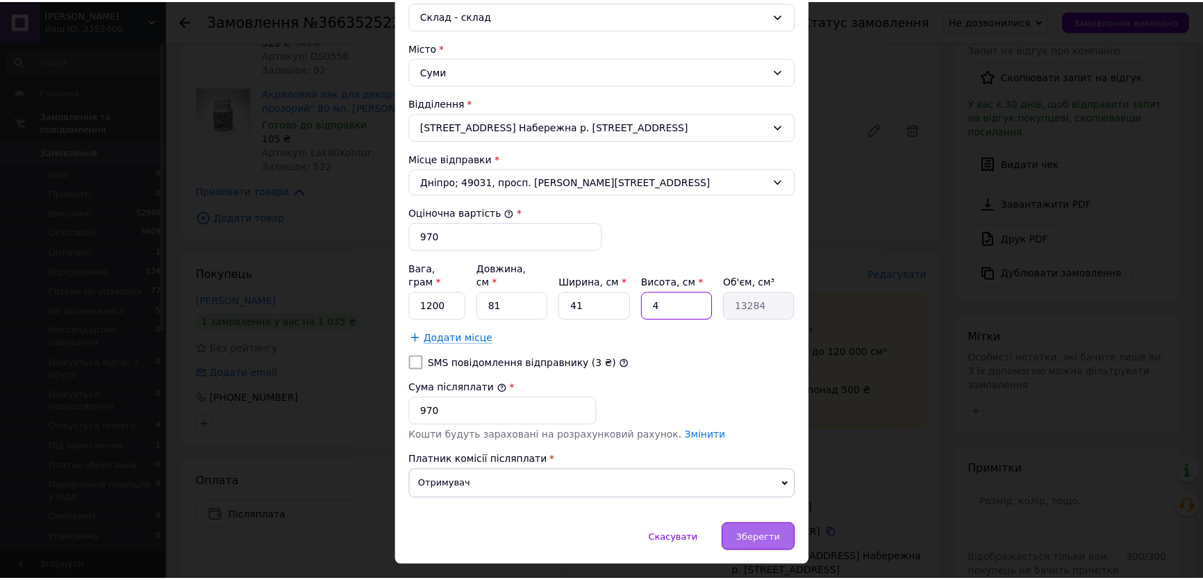
scroll to position [416, 0]
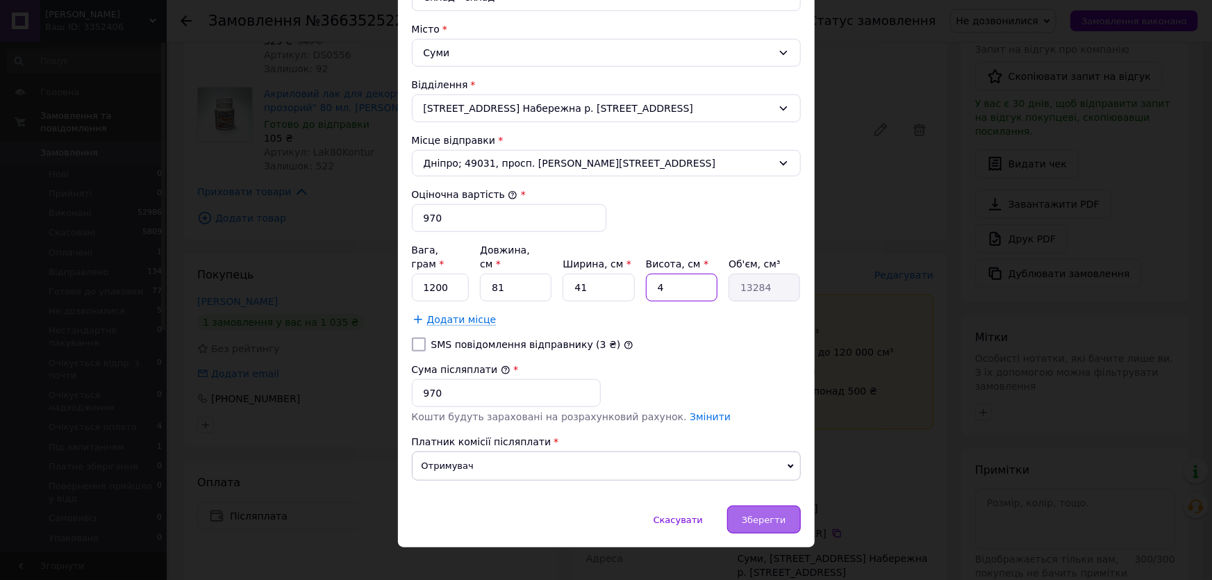
type input "4"
click at [777, 515] on span "Зберегти" at bounding box center [764, 520] width 44 height 10
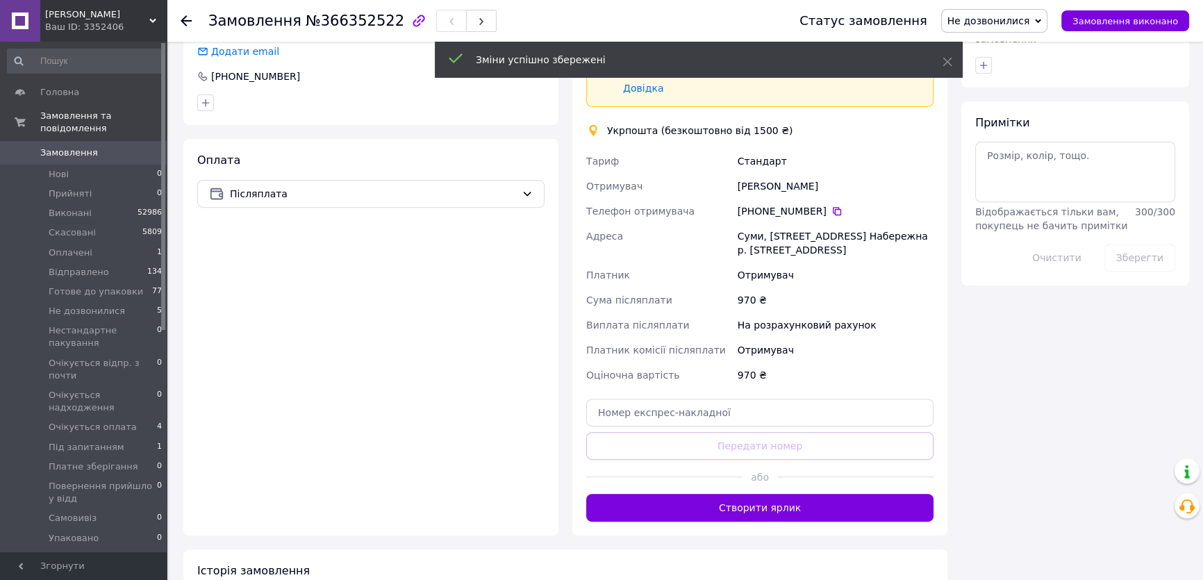
scroll to position [695, 0]
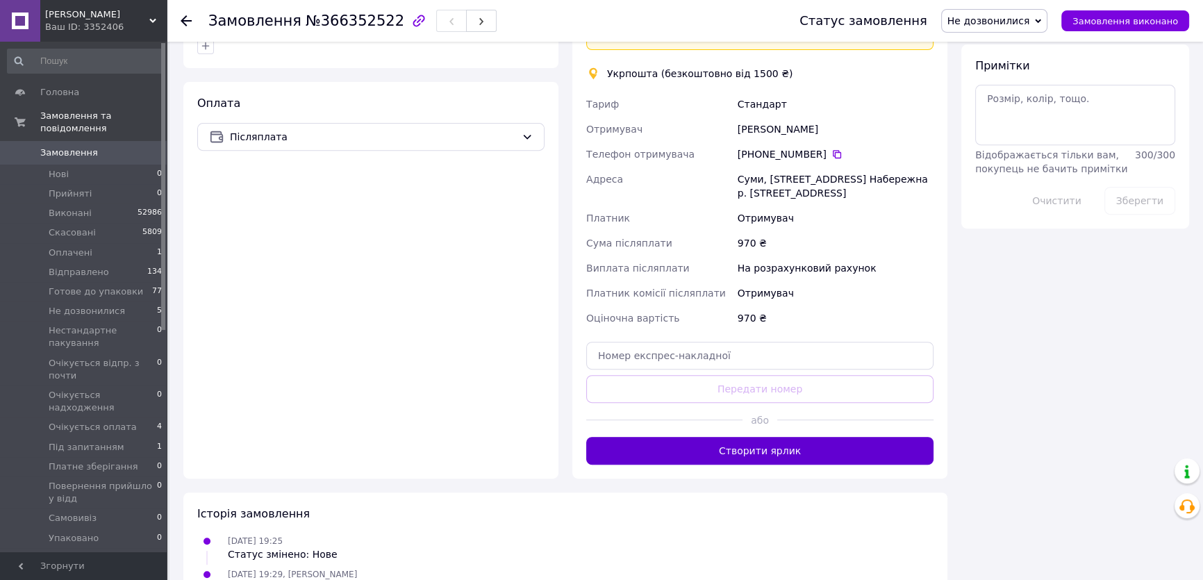
click at [794, 438] on button "Створити ярлик" at bounding box center [759, 451] width 347 height 28
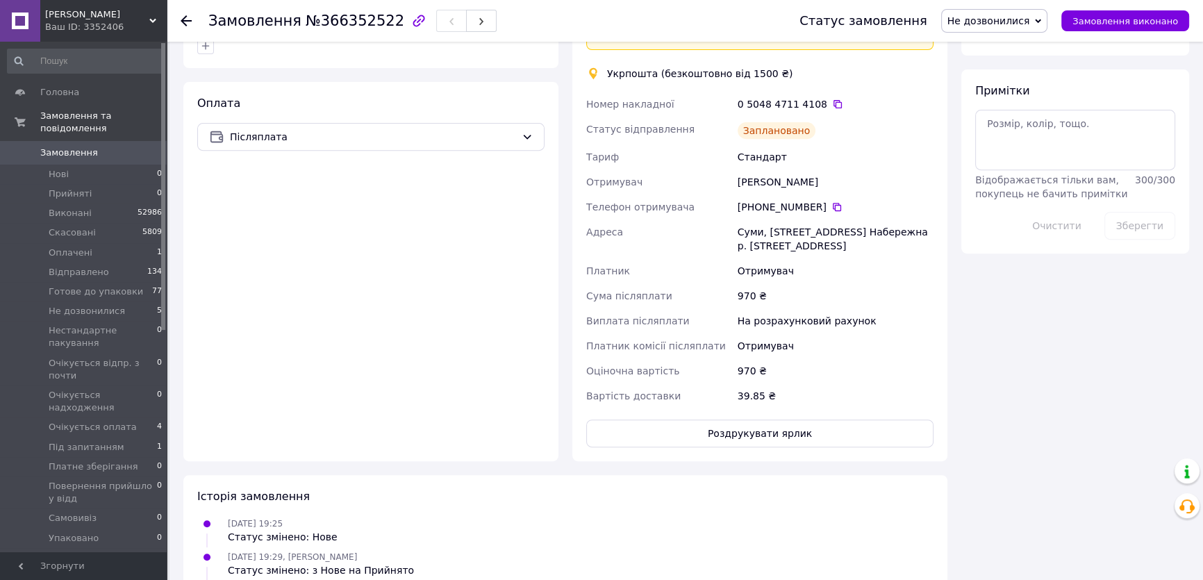
click at [1005, 15] on span "Не дозвонилися" at bounding box center [989, 20] width 83 height 11
drag, startPoint x: 1007, startPoint y: 152, endPoint x: 945, endPoint y: 135, distance: 64.7
click at [1007, 152] on li "Готове до упаковки" at bounding box center [1016, 152] width 149 height 21
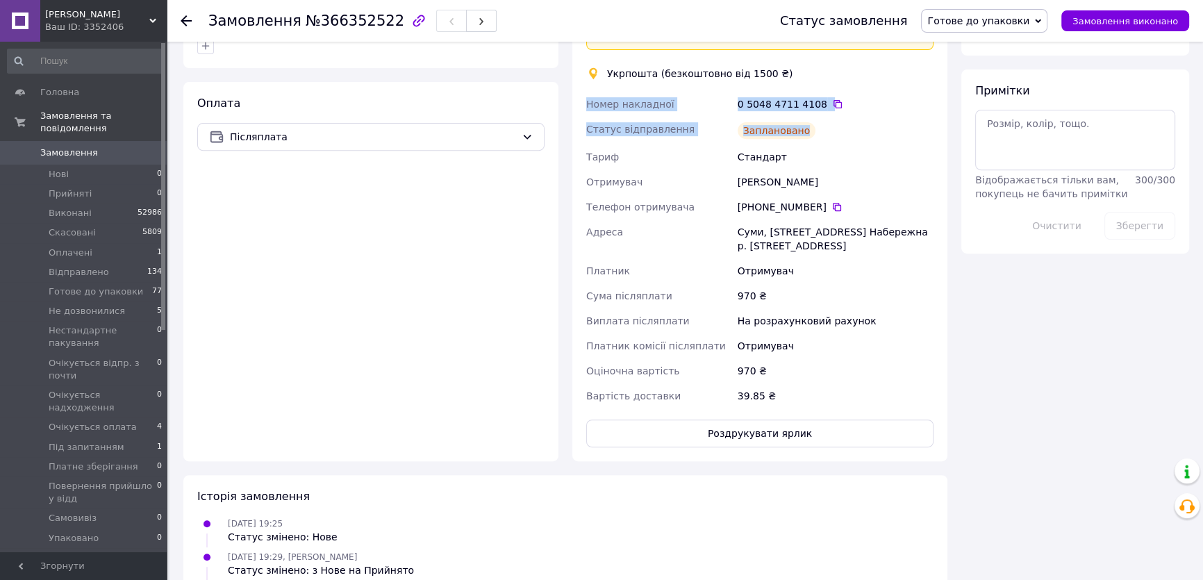
drag, startPoint x: 813, startPoint y: 115, endPoint x: 588, endPoint y: 87, distance: 226.2
click at [588, 92] on div "Номер накладної 0 5048 4711 4108   Статус відправлення Заплановано Тариф Станда…" at bounding box center [760, 250] width 353 height 317
copy div "Номер накладної 0 5048 4711 4108   Статус відправлення Заплановано"
click at [74, 147] on span "Замовлення" at bounding box center [69, 153] width 58 height 13
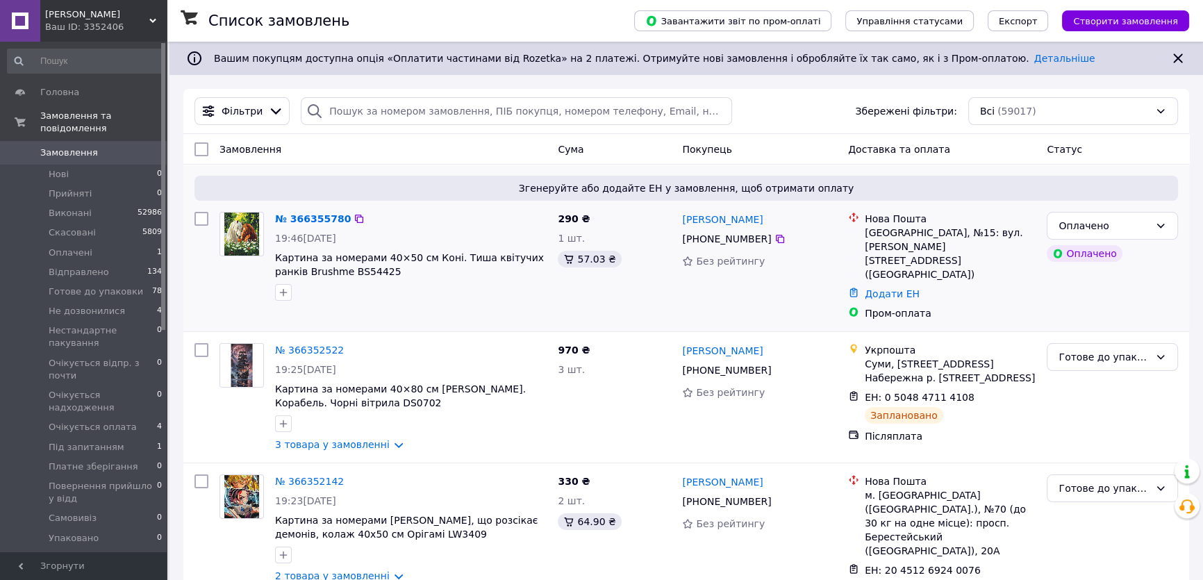
click at [246, 225] on img at bounding box center [241, 234] width 35 height 43
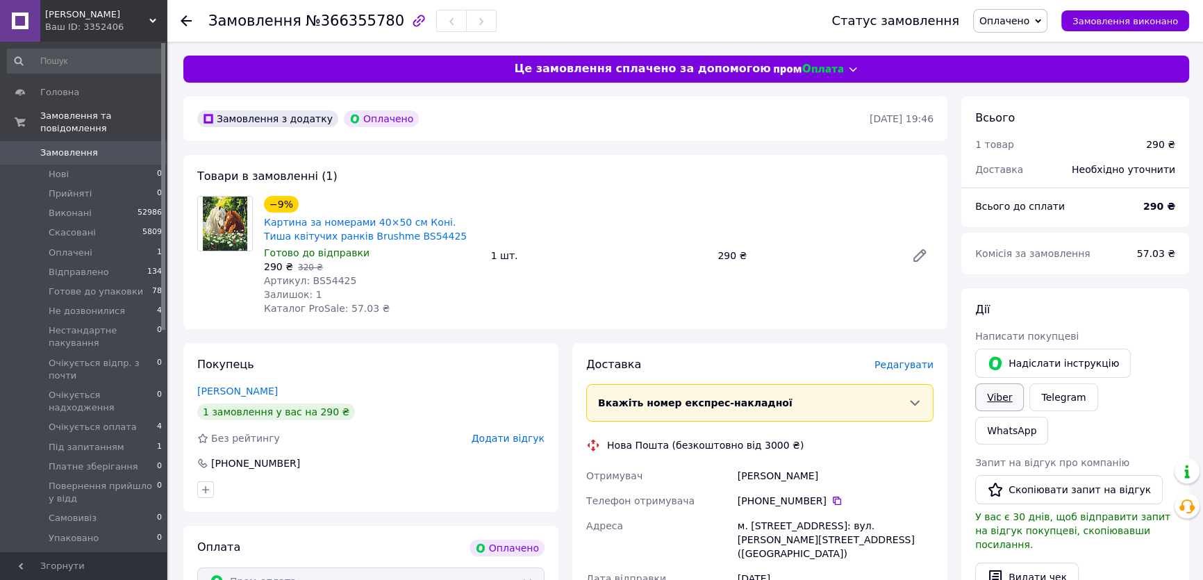
click at [1024, 384] on link "Viber" at bounding box center [999, 398] width 49 height 28
click at [907, 367] on span "Редагувати" at bounding box center [904, 364] width 59 height 11
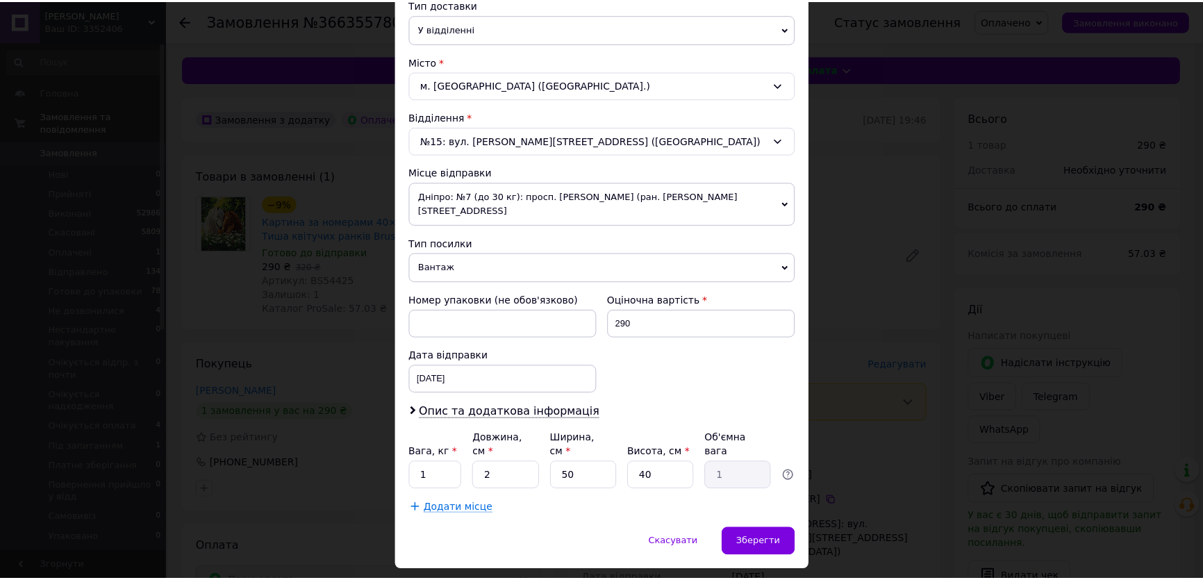
scroll to position [340, 0]
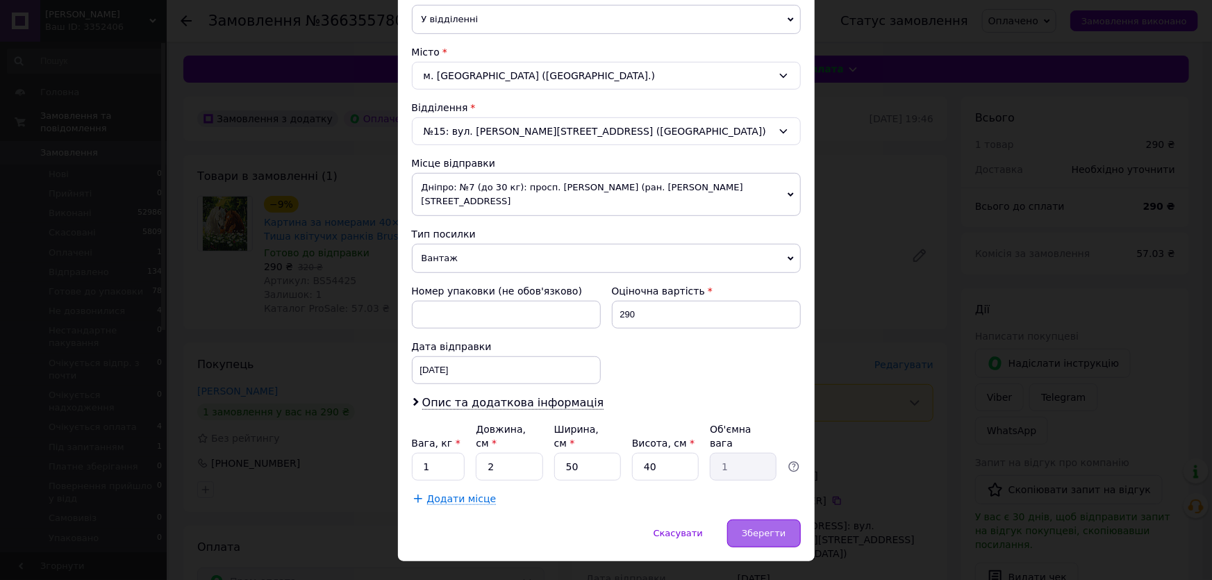
click at [786, 520] on div "Зберегти" at bounding box center [763, 534] width 73 height 28
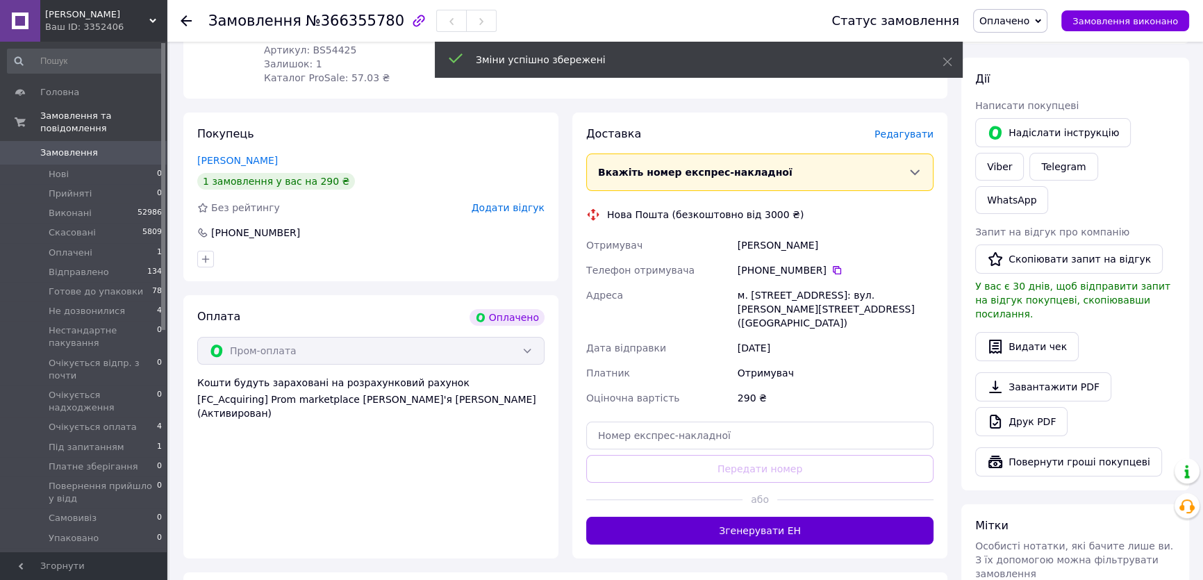
scroll to position [252, 0]
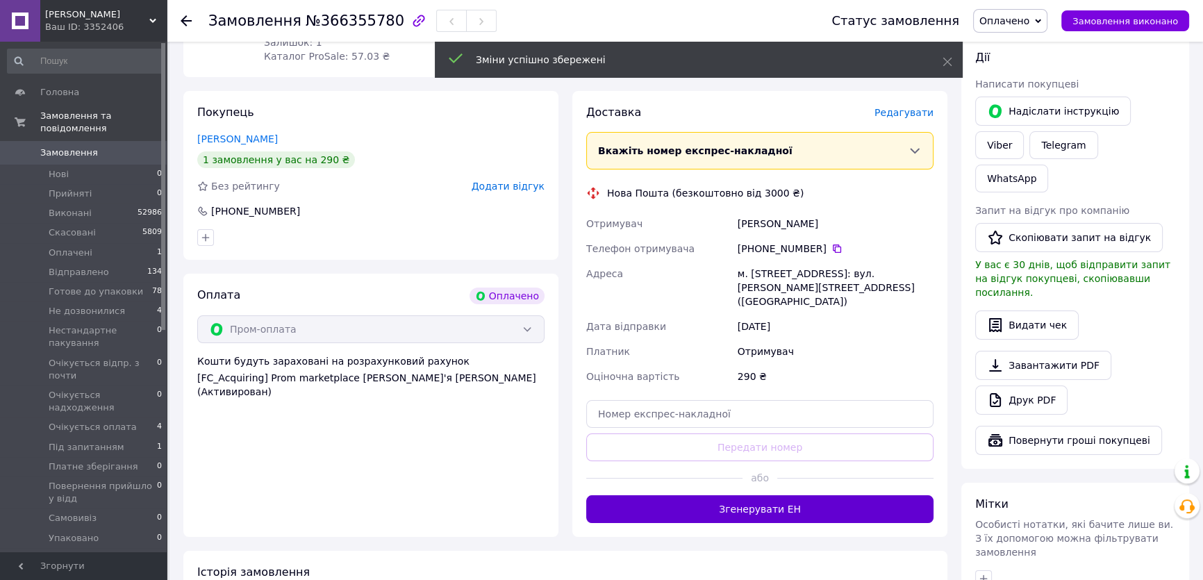
click at [775, 495] on button "Згенерувати ЕН" at bounding box center [759, 509] width 347 height 28
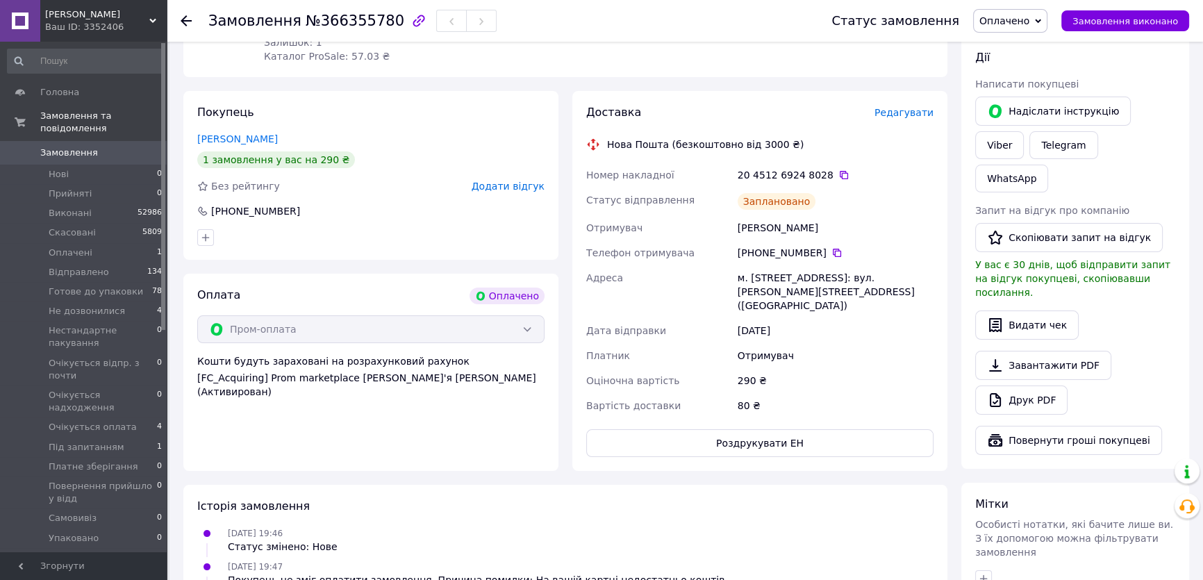
click at [1021, 19] on span "Оплачено" at bounding box center [1005, 20] width 50 height 11
click at [1026, 130] on li "Готове до упаковки" at bounding box center [1048, 132] width 149 height 21
click at [92, 147] on span "Замовлення" at bounding box center [84, 153] width 88 height 13
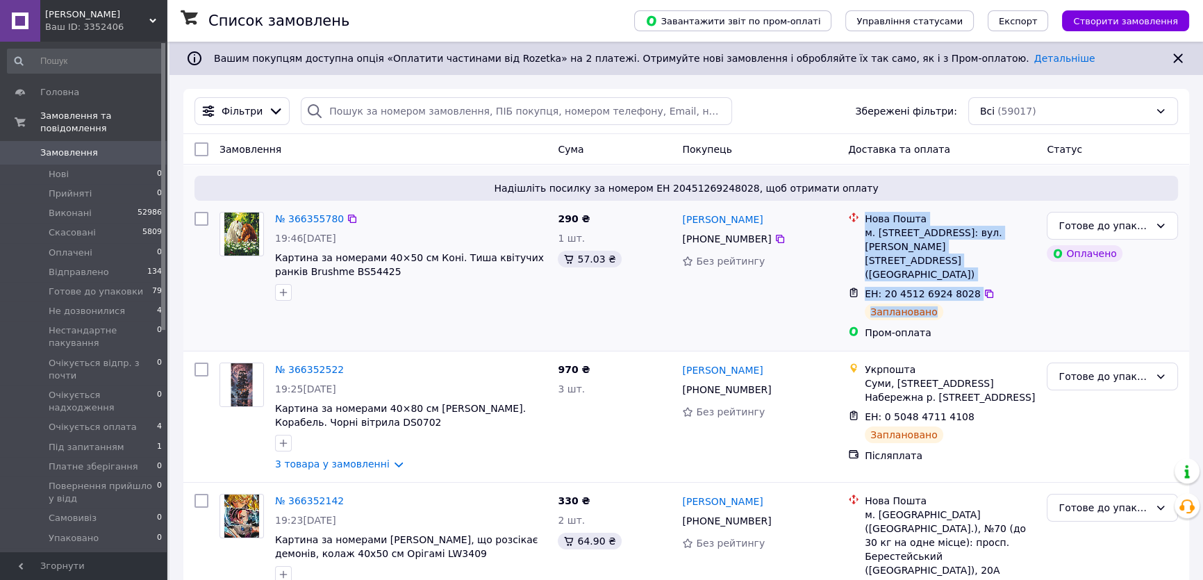
drag, startPoint x: 865, startPoint y: 217, endPoint x: 941, endPoint y: 290, distance: 105.2
click at [941, 290] on ul "Нова Пошта м. Київ (Київська обл.), №15: вул. Берковецька, 6 (АШАН) ЕН: 20 4512…" at bounding box center [942, 275] width 188 height 133
copy ul "Нова Пошта м. Київ (Київська обл.), №15: вул. Берковецька, 6 (АШАН) ЕН: 20 4512…"
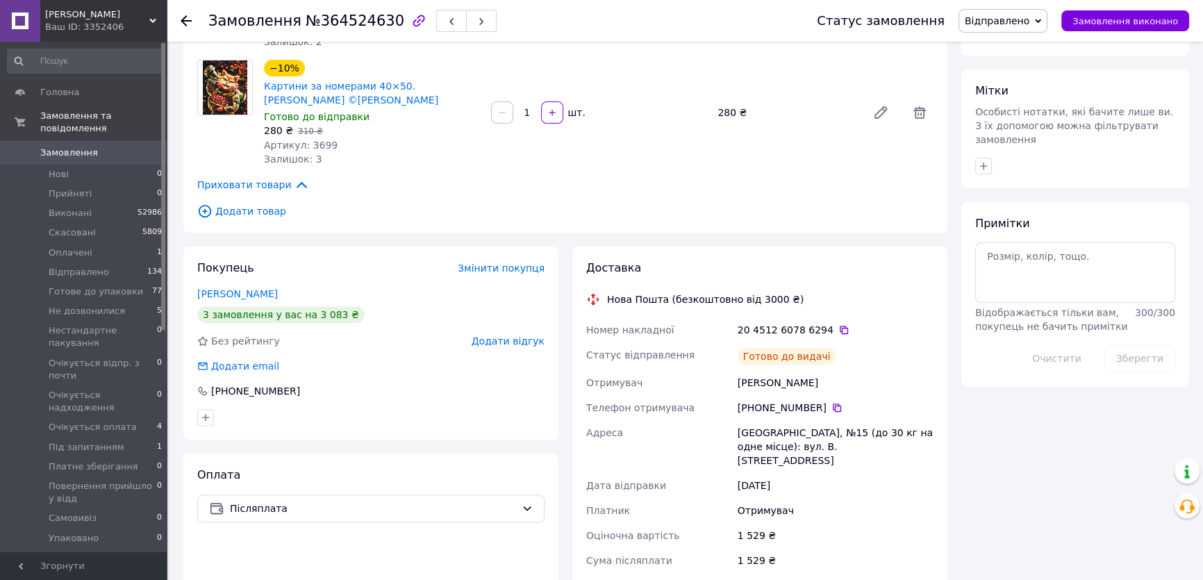
scroll to position [568, 0]
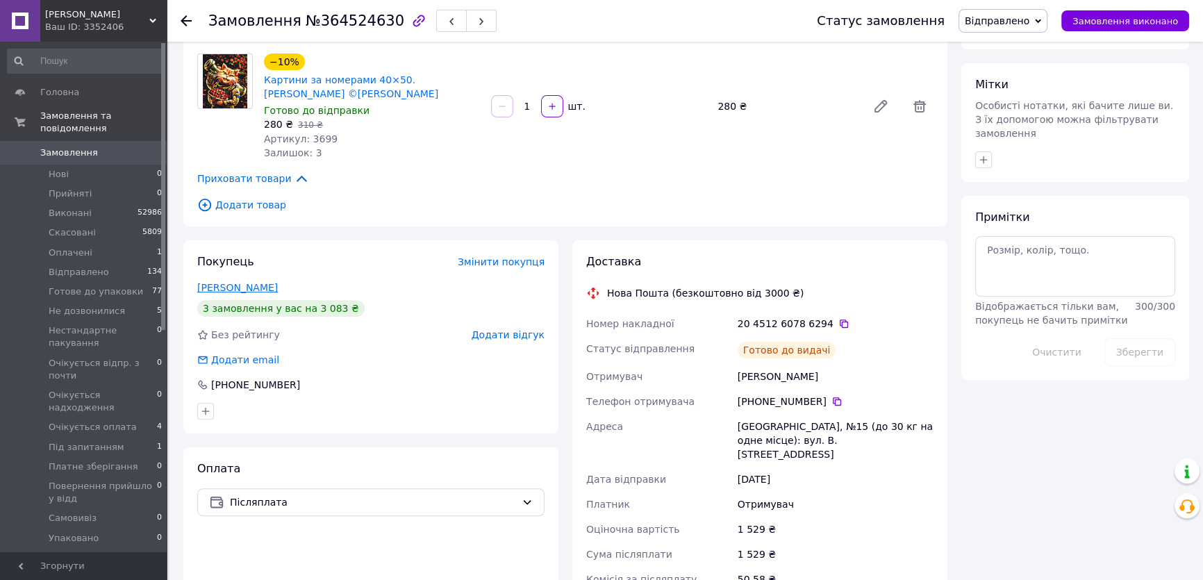
click at [244, 282] on link "[PERSON_NAME]" at bounding box center [237, 287] width 81 height 11
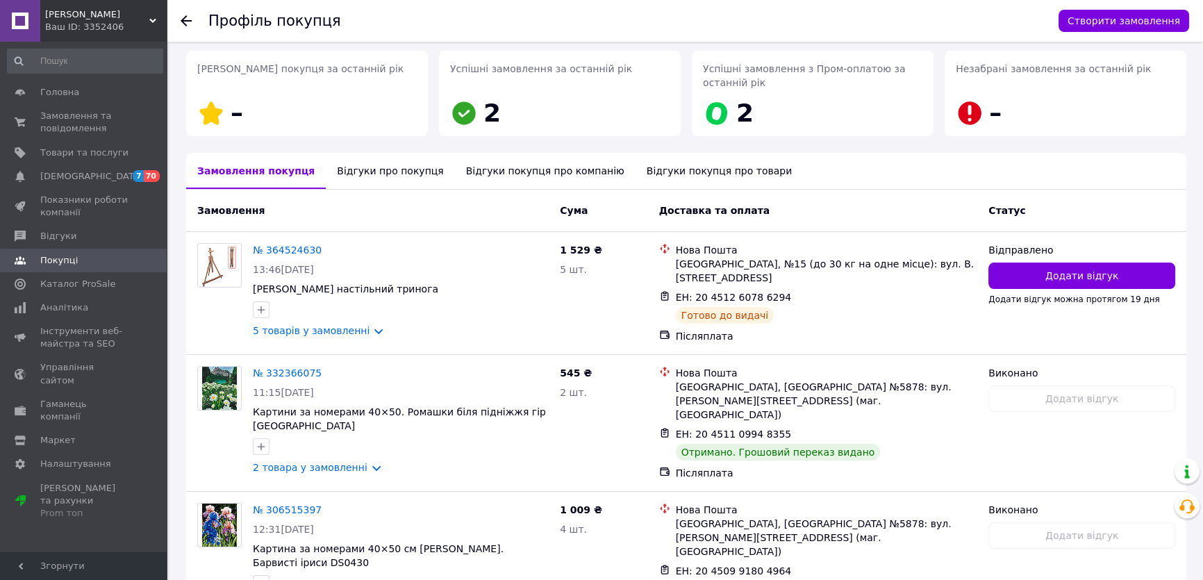
scroll to position [283, 0]
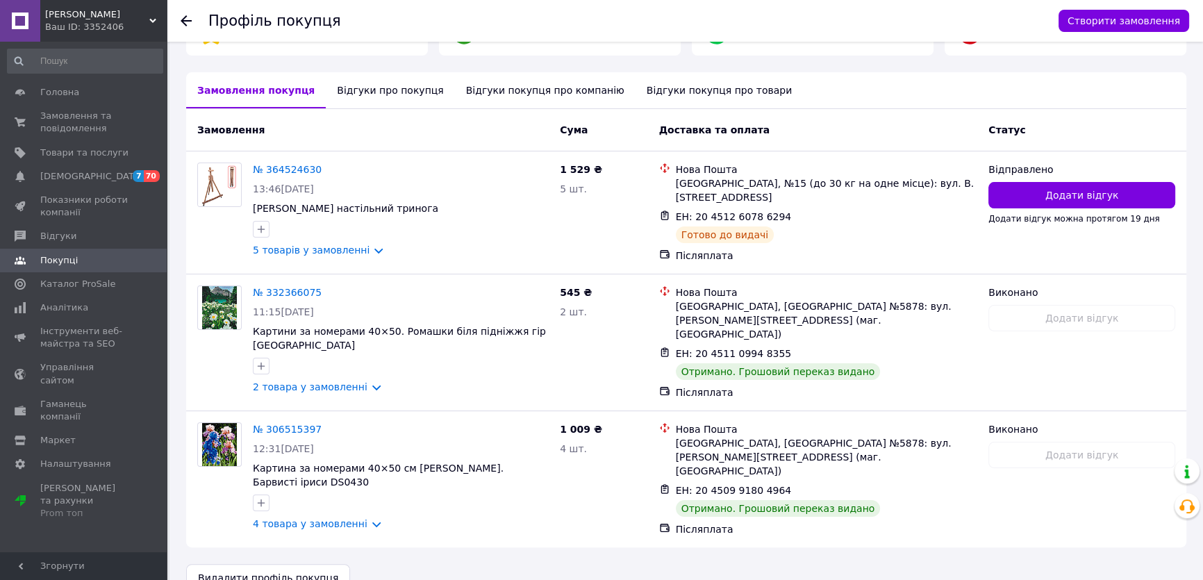
click at [184, 20] on use at bounding box center [186, 20] width 11 height 11
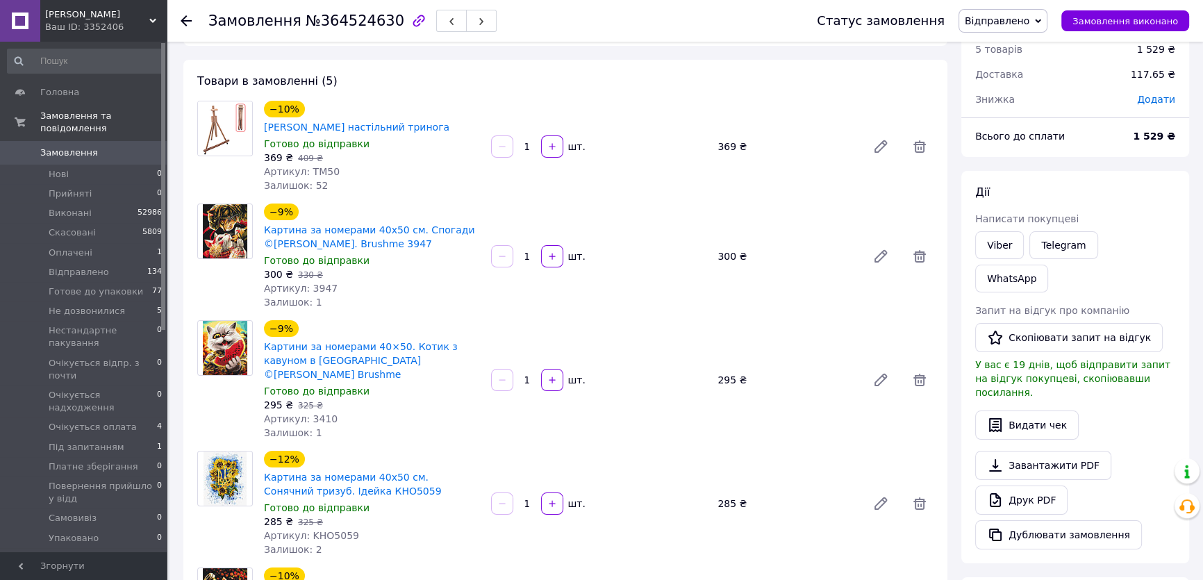
click at [186, 17] on use at bounding box center [186, 20] width 11 height 11
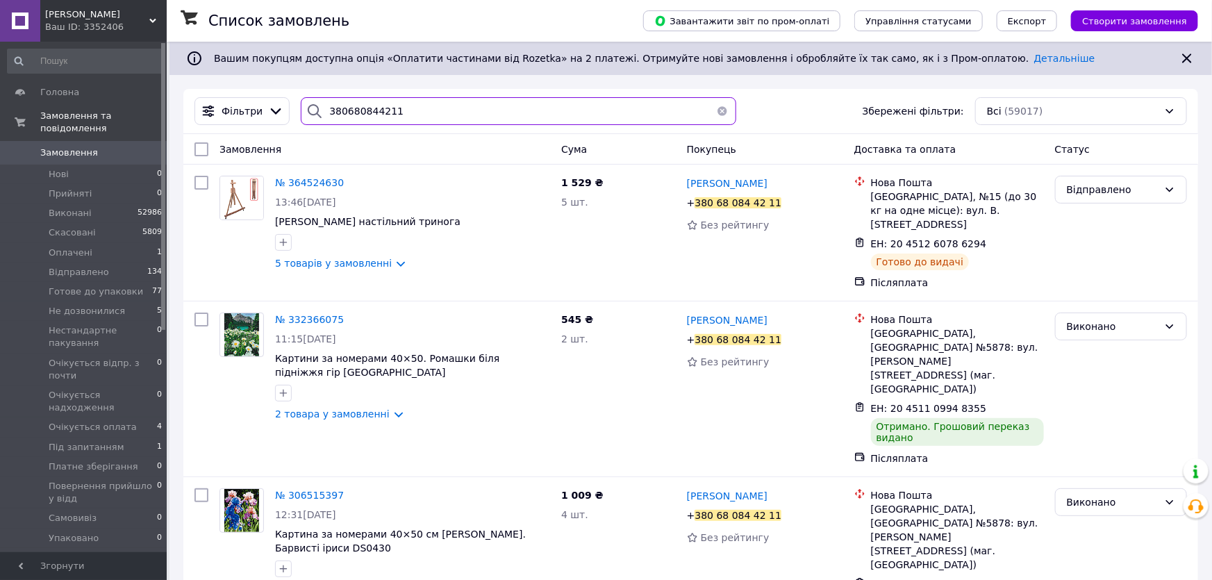
drag, startPoint x: 397, startPoint y: 110, endPoint x: 308, endPoint y: 113, distance: 89.0
click at [308, 113] on div "380680844211" at bounding box center [518, 111] width 435 height 28
paste input "737307377"
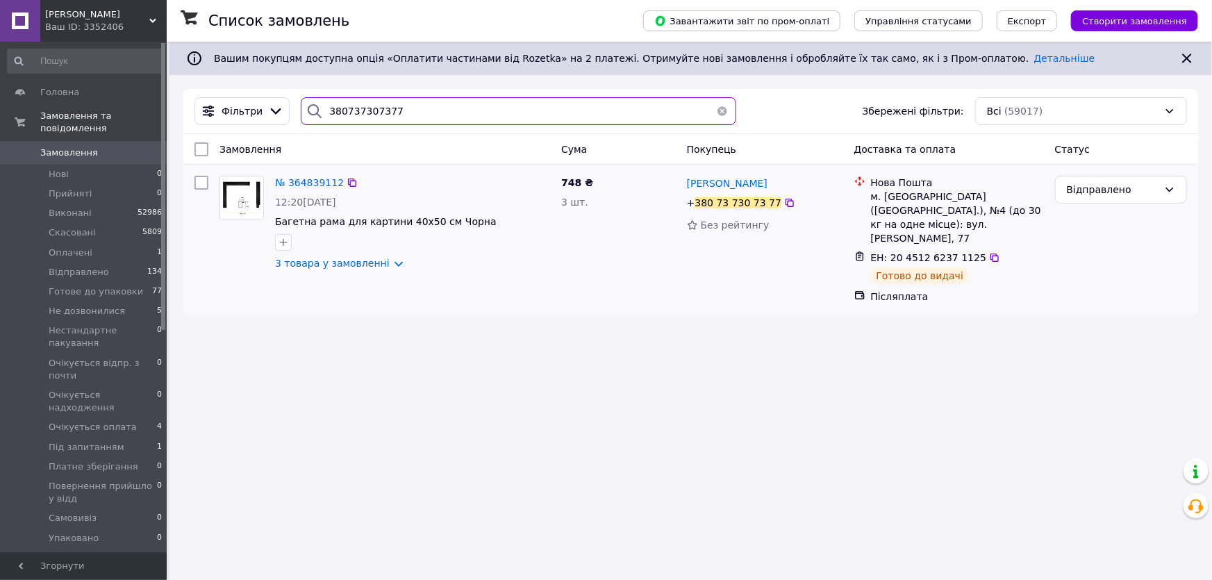
type input "380737307377"
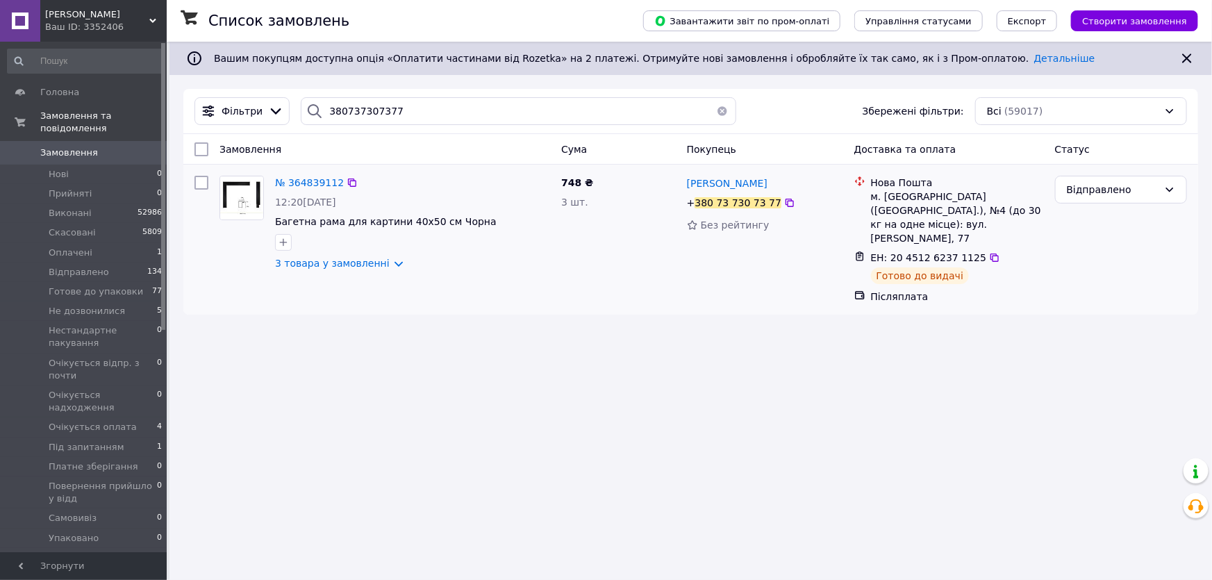
click at [233, 191] on img at bounding box center [241, 197] width 43 height 43
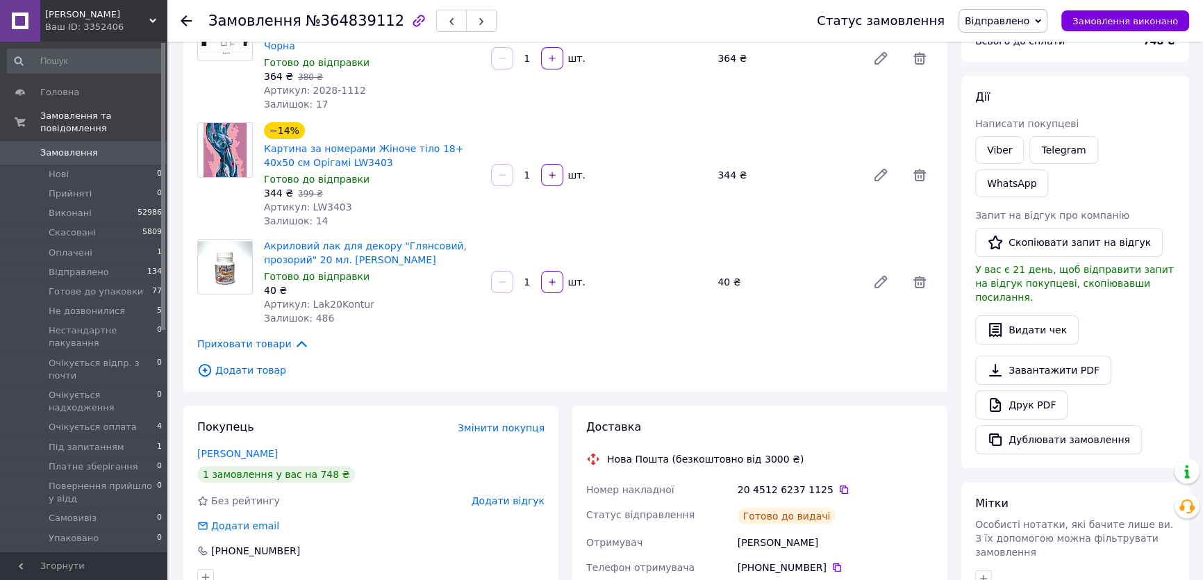
scroll to position [189, 0]
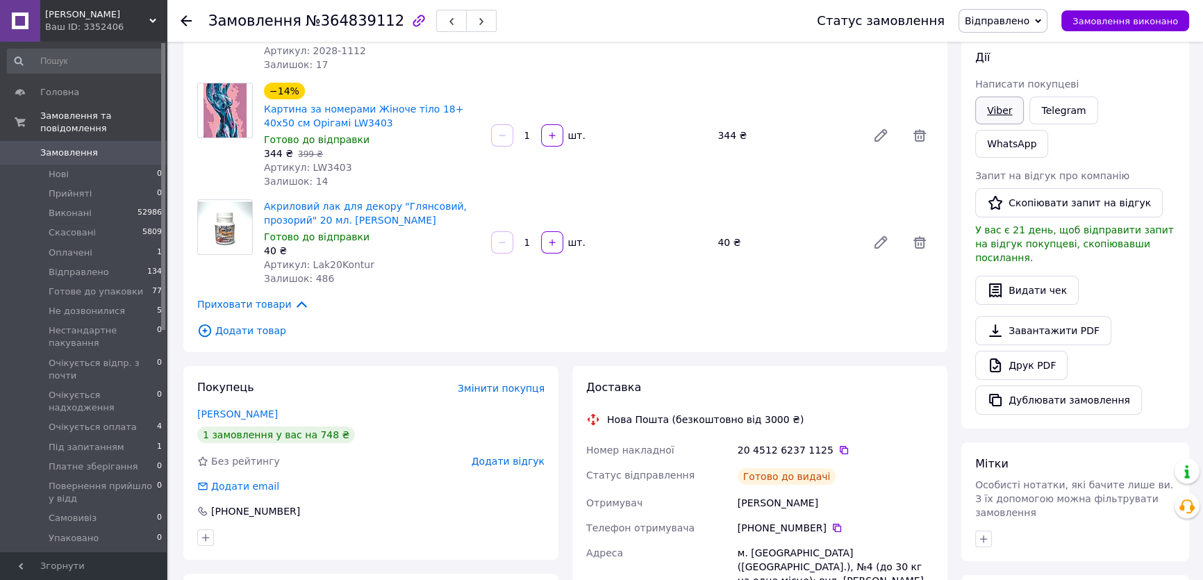
click at [1000, 106] on link "Viber" at bounding box center [999, 111] width 49 height 28
click at [183, 15] on icon at bounding box center [186, 20] width 11 height 11
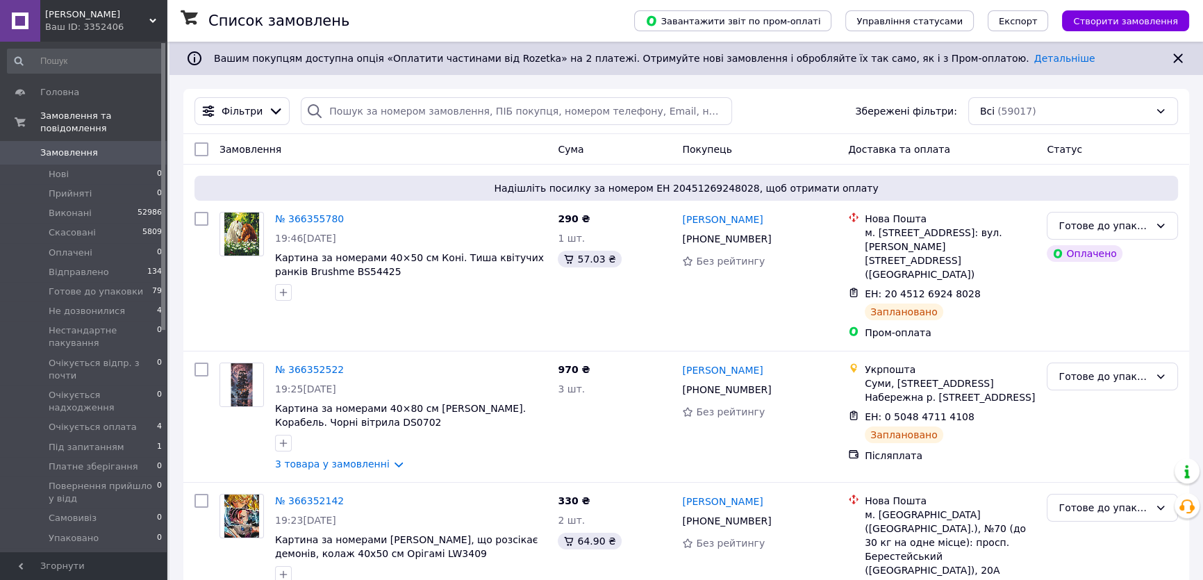
drag, startPoint x: 0, startPoint y: 0, endPoint x: 438, endPoint y: 146, distance: 461.4
click at [438, 146] on div "Замовлення" at bounding box center [383, 149] width 338 height 25
drag, startPoint x: 102, startPoint y: 375, endPoint x: 164, endPoint y: 366, distance: 62.5
click at [103, 421] on span "Очікується оплата" at bounding box center [93, 427] width 88 height 13
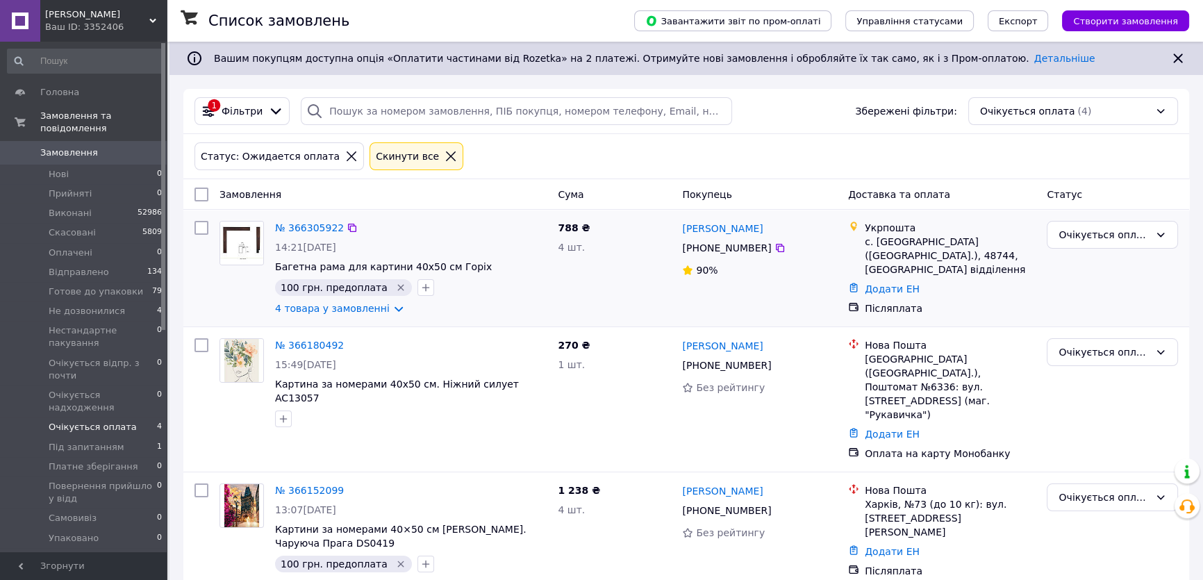
click at [243, 238] on img at bounding box center [241, 243] width 43 height 43
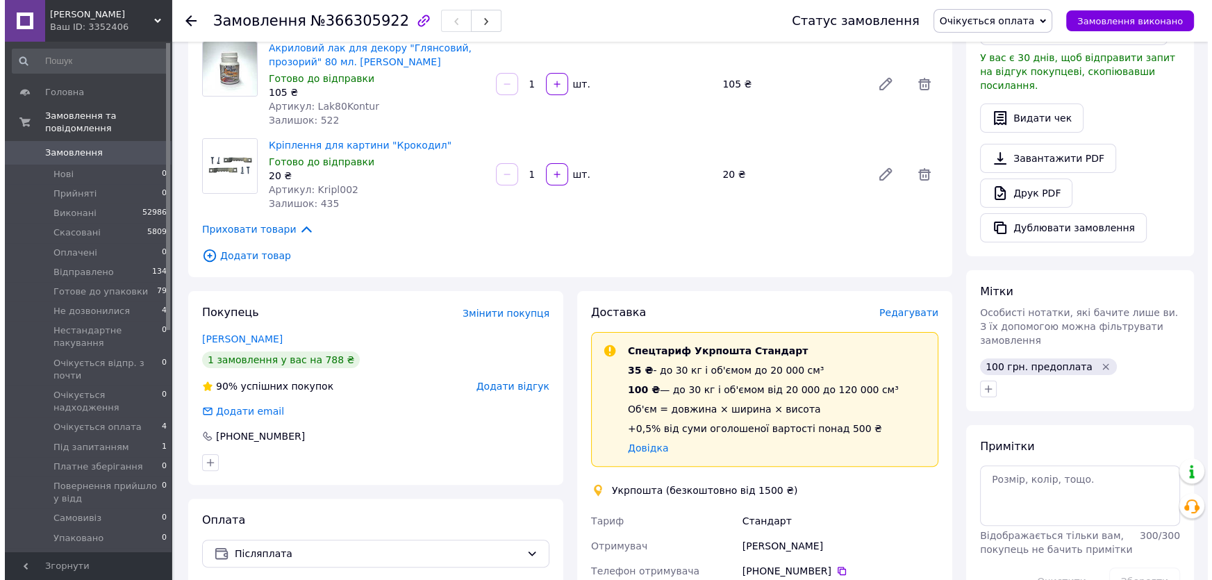
scroll to position [442, 0]
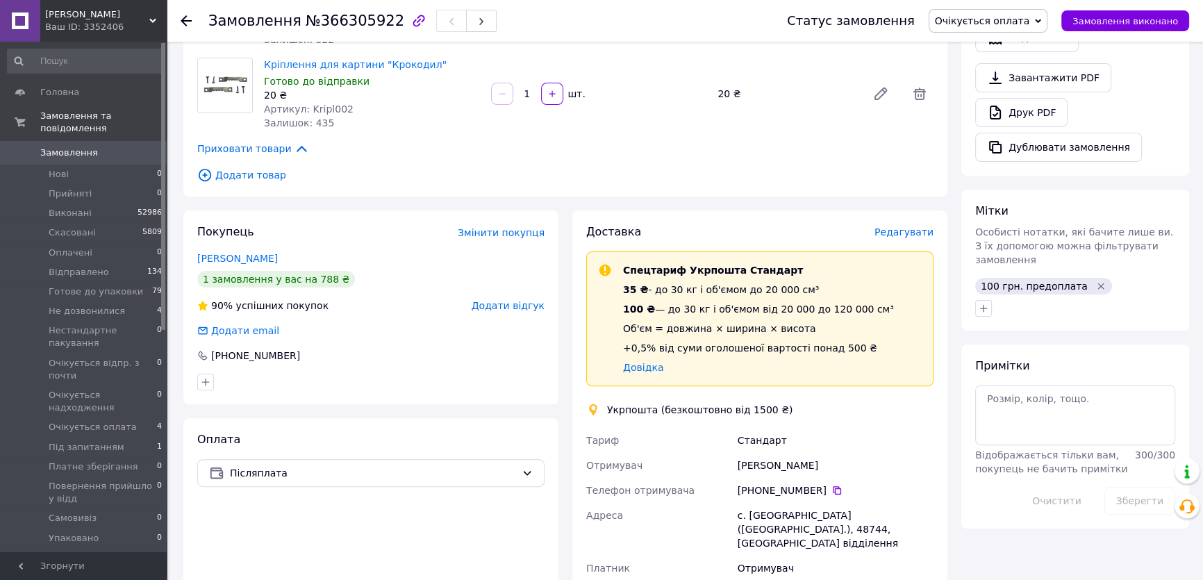
click at [911, 226] on span "Редагувати" at bounding box center [904, 231] width 59 height 11
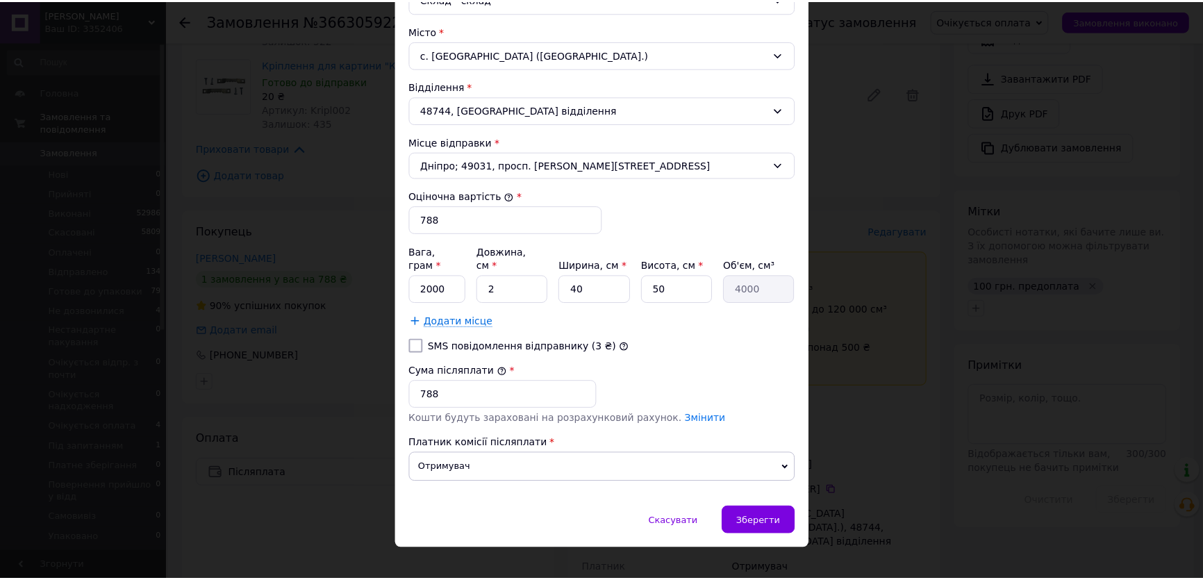
scroll to position [416, 0]
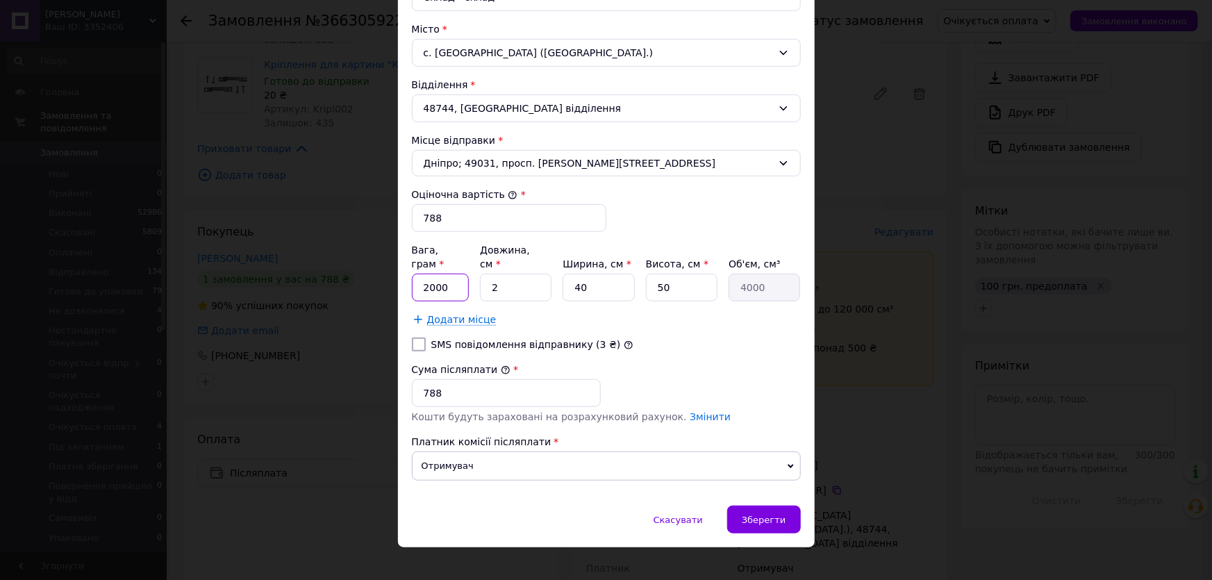
drag, startPoint x: 426, startPoint y: 271, endPoint x: 417, endPoint y: 271, distance: 9.0
click at [417, 274] on input "2000" at bounding box center [441, 288] width 58 height 28
drag, startPoint x: 448, startPoint y: 272, endPoint x: 415, endPoint y: 272, distance: 32.7
click at [415, 274] on input "2000" at bounding box center [441, 288] width 58 height 28
type input "1200"
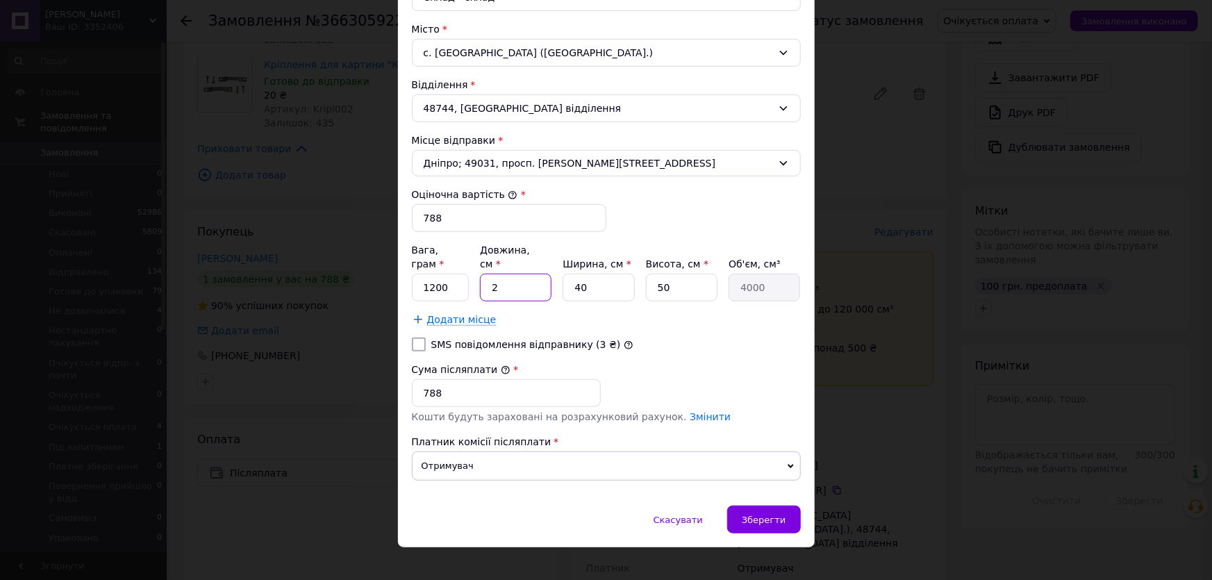
drag, startPoint x: 486, startPoint y: 269, endPoint x: 495, endPoint y: 270, distance: 9.1
click at [495, 274] on input "2" at bounding box center [516, 288] width 72 height 28
type input "5"
type input "10000"
type input "53"
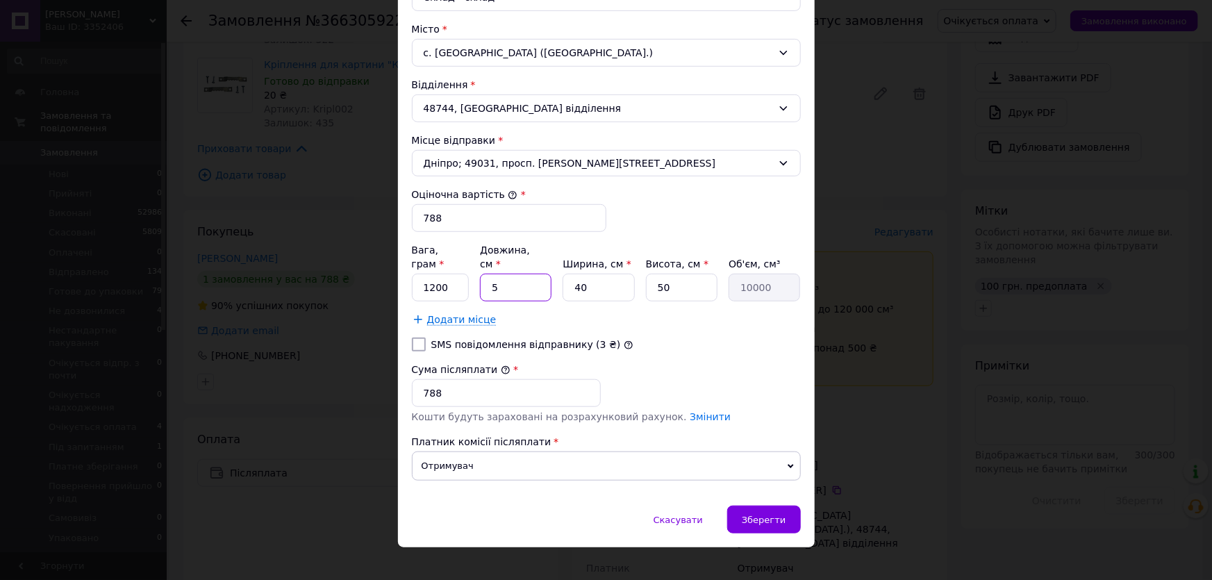
type input "106000"
type input "53"
drag, startPoint x: 566, startPoint y: 275, endPoint x: 584, endPoint y: 279, distance: 17.7
click at [584, 278] on input "40" at bounding box center [599, 288] width 72 height 28
type input "4"
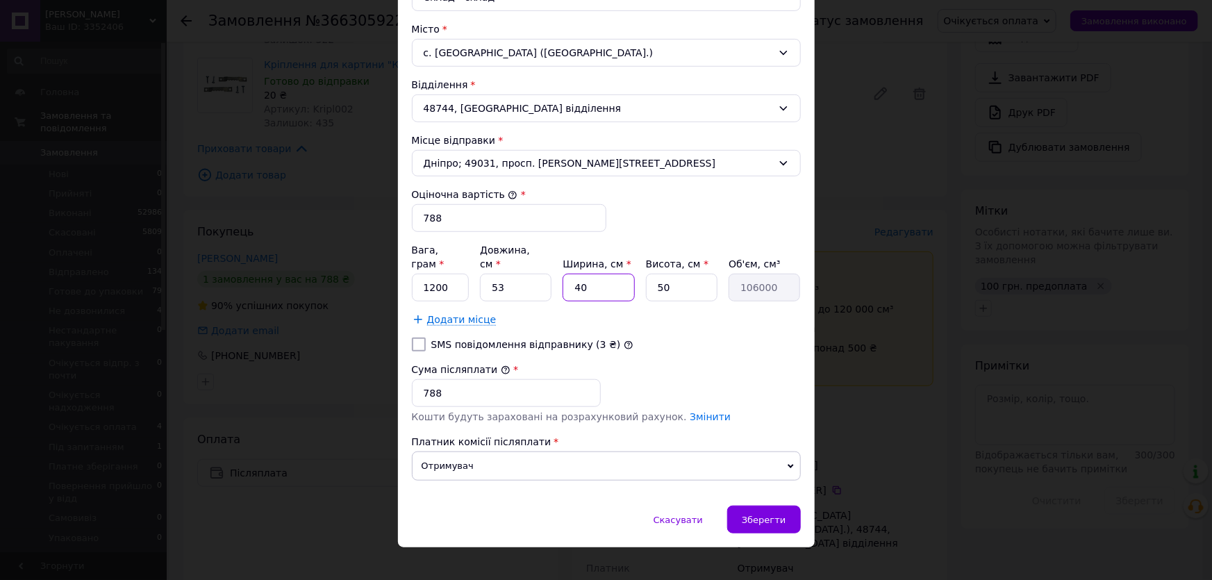
type input "10600"
type input "43"
type input "113950"
type input "43"
click at [668, 277] on input "50" at bounding box center [682, 288] width 72 height 28
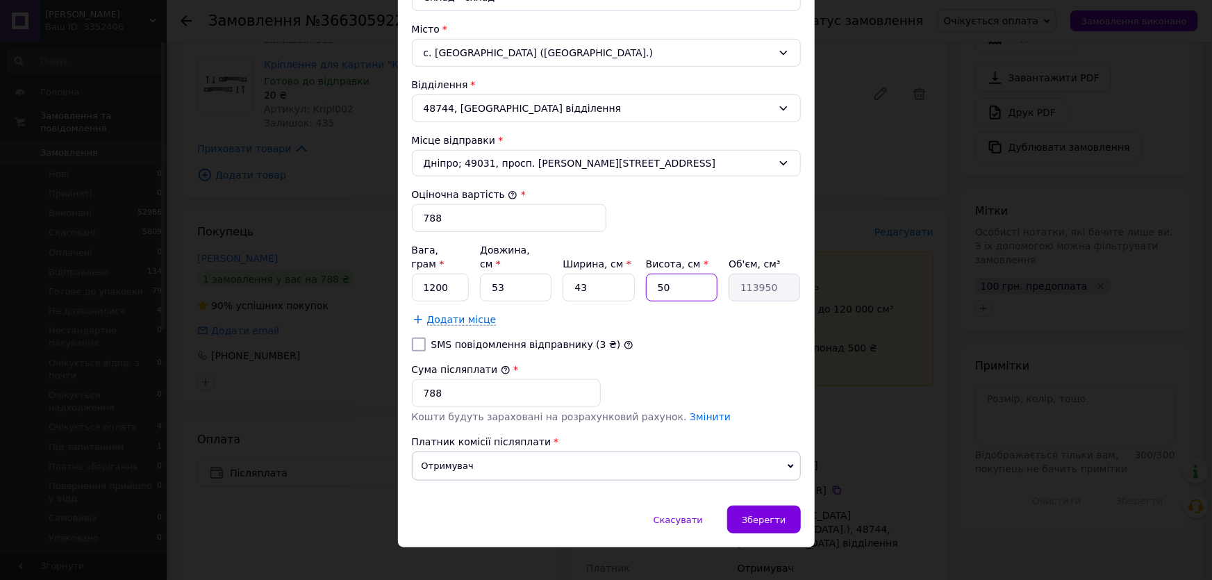
type input "3"
type input "6837"
type input "3"
drag, startPoint x: 425, startPoint y: 375, endPoint x: 414, endPoint y: 375, distance: 10.4
click at [415, 379] on input "788" at bounding box center [506, 393] width 189 height 28
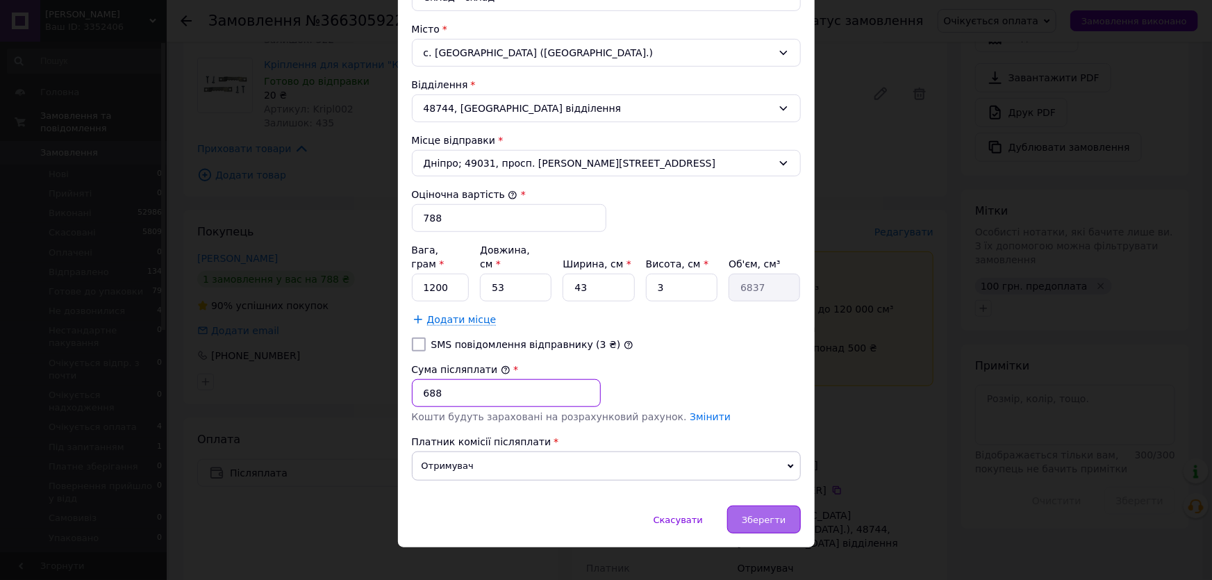
type input "688"
click at [755, 515] on span "Зберегти" at bounding box center [764, 520] width 44 height 10
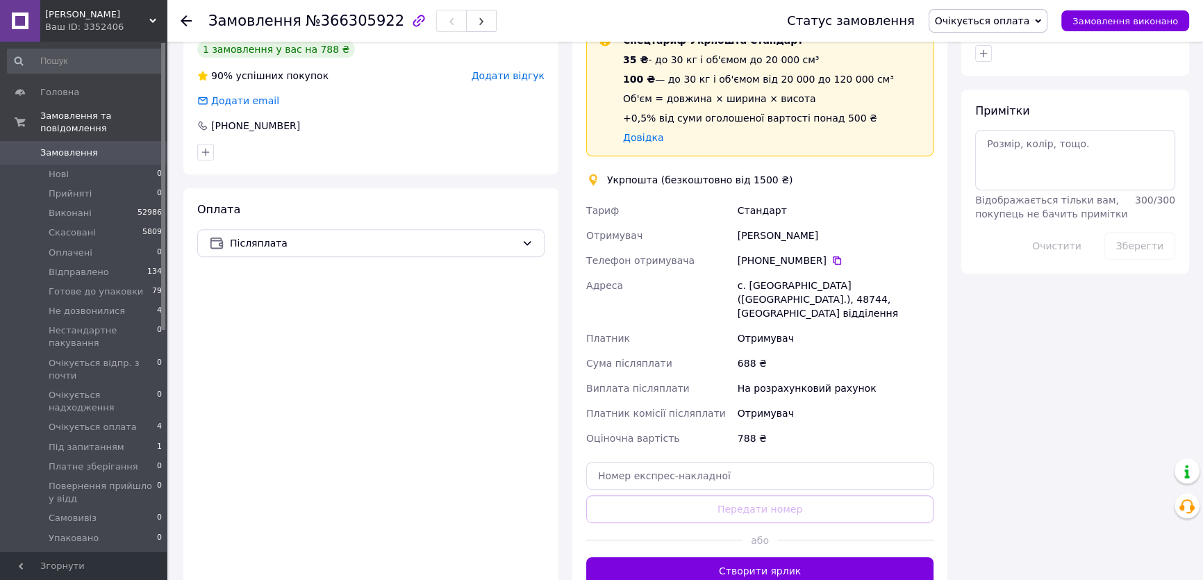
scroll to position [695, 0]
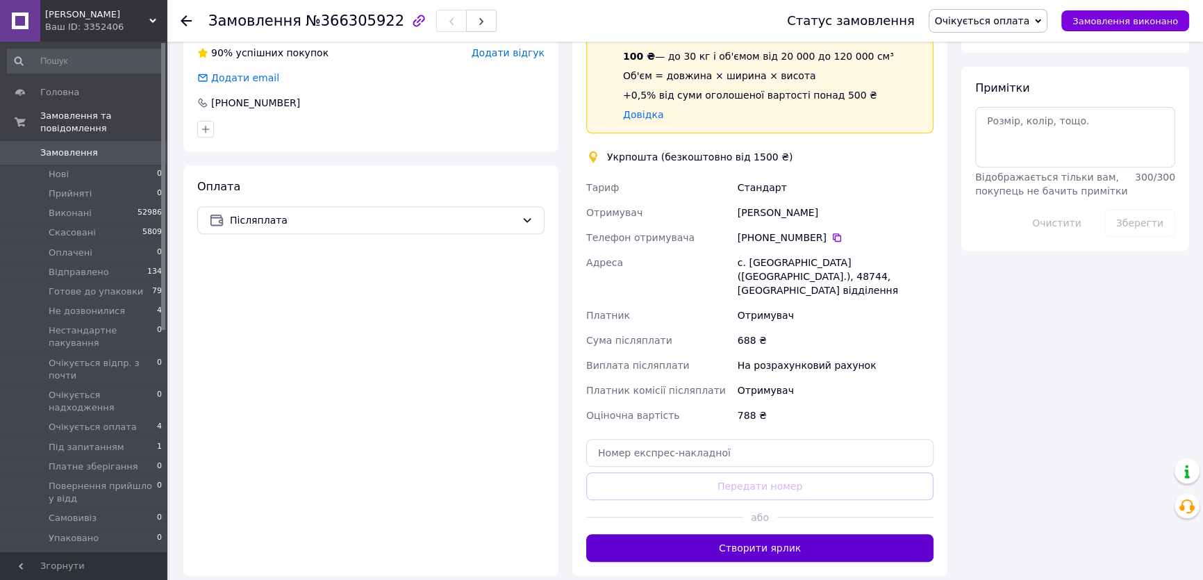
click at [796, 534] on button "Створити ярлик" at bounding box center [759, 548] width 347 height 28
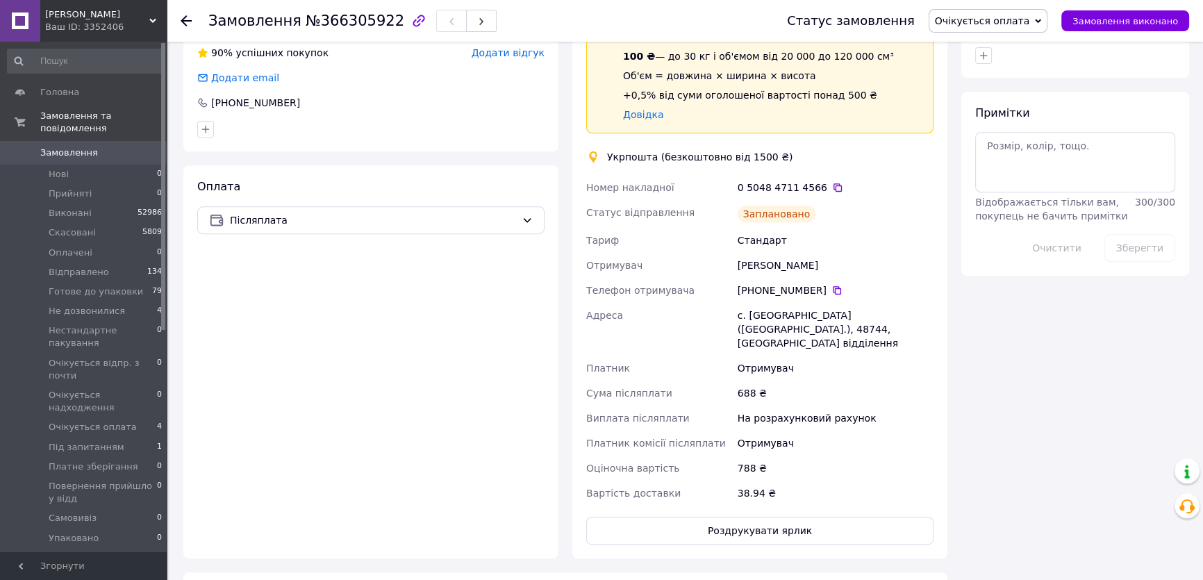
click at [996, 22] on span "Очікується оплата" at bounding box center [982, 20] width 95 height 11
click at [1002, 154] on li "Готове до упаковки" at bounding box center [1004, 152] width 149 height 21
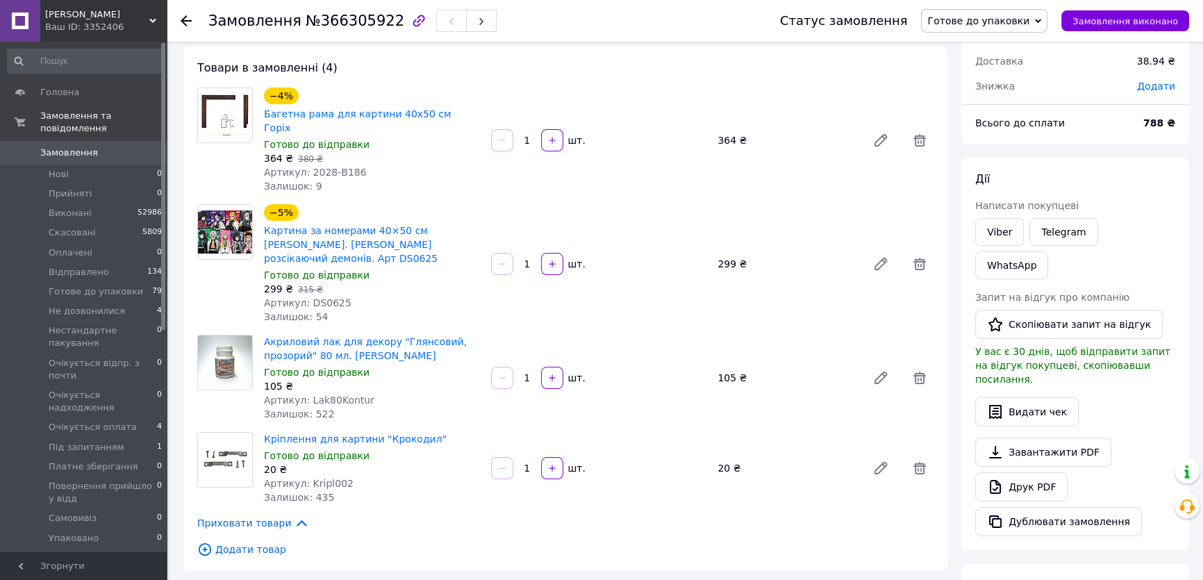
scroll to position [63, 0]
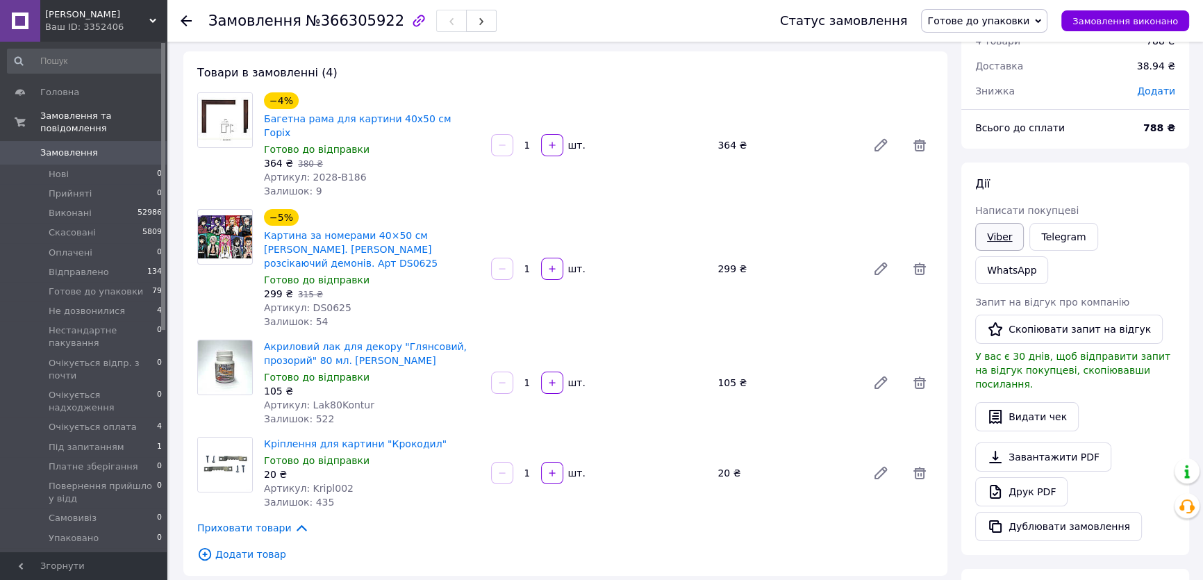
click at [1000, 236] on link "Viber" at bounding box center [999, 237] width 49 height 28
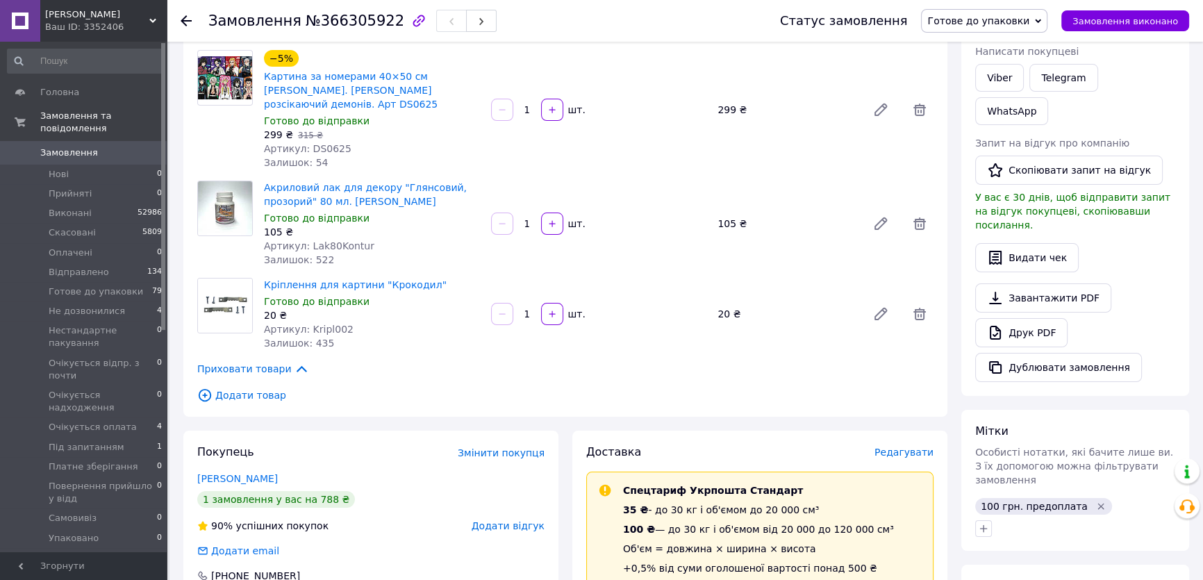
scroll to position [252, 0]
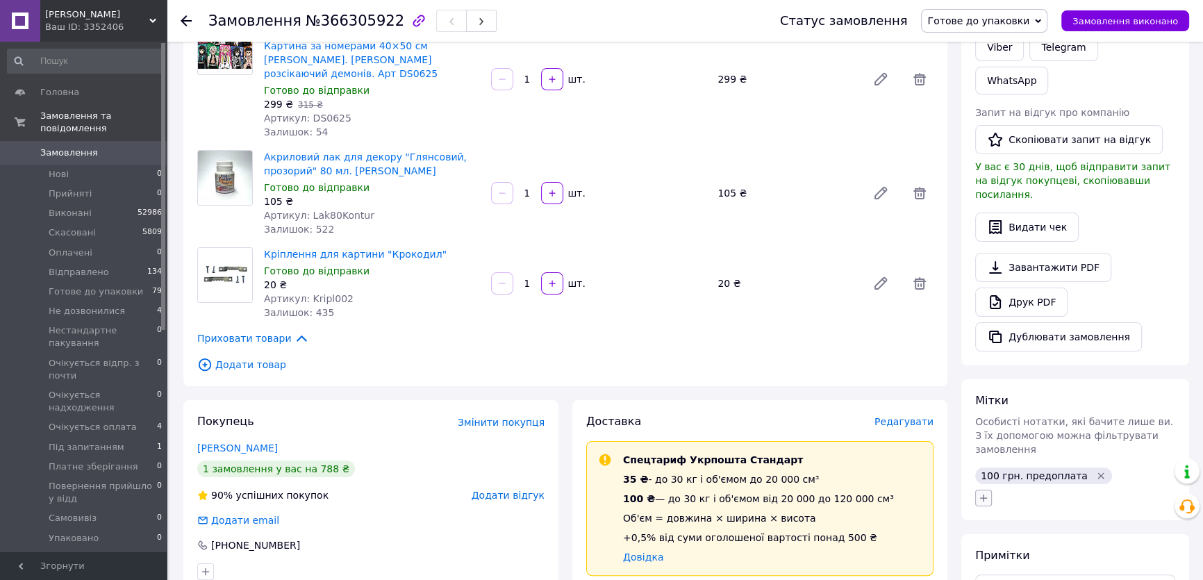
click at [980, 493] on icon "button" at bounding box center [983, 498] width 11 height 11
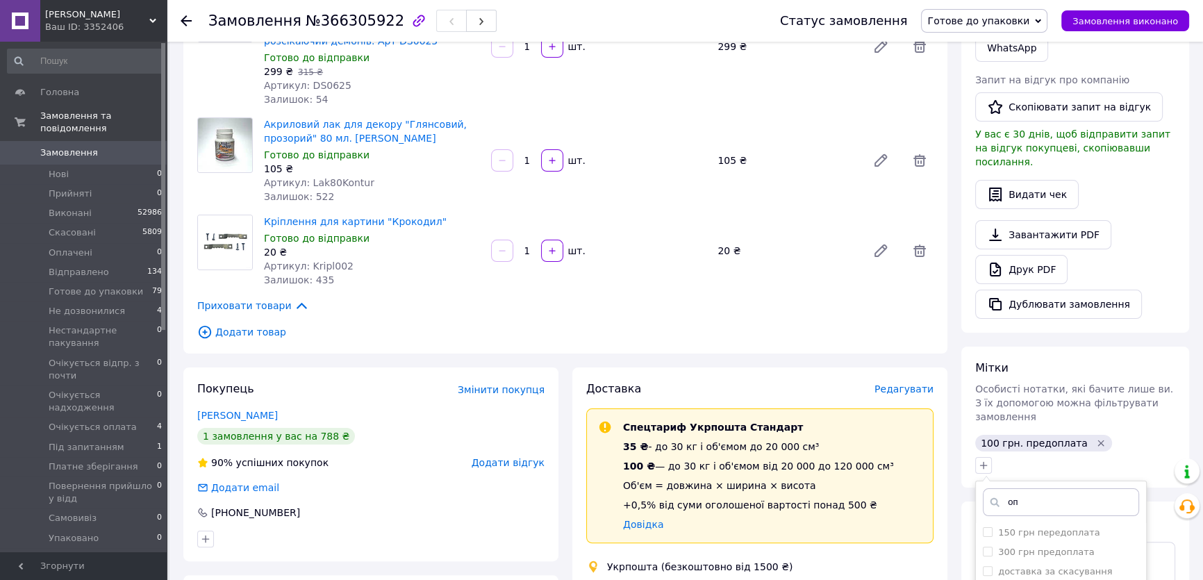
scroll to position [315, 0]
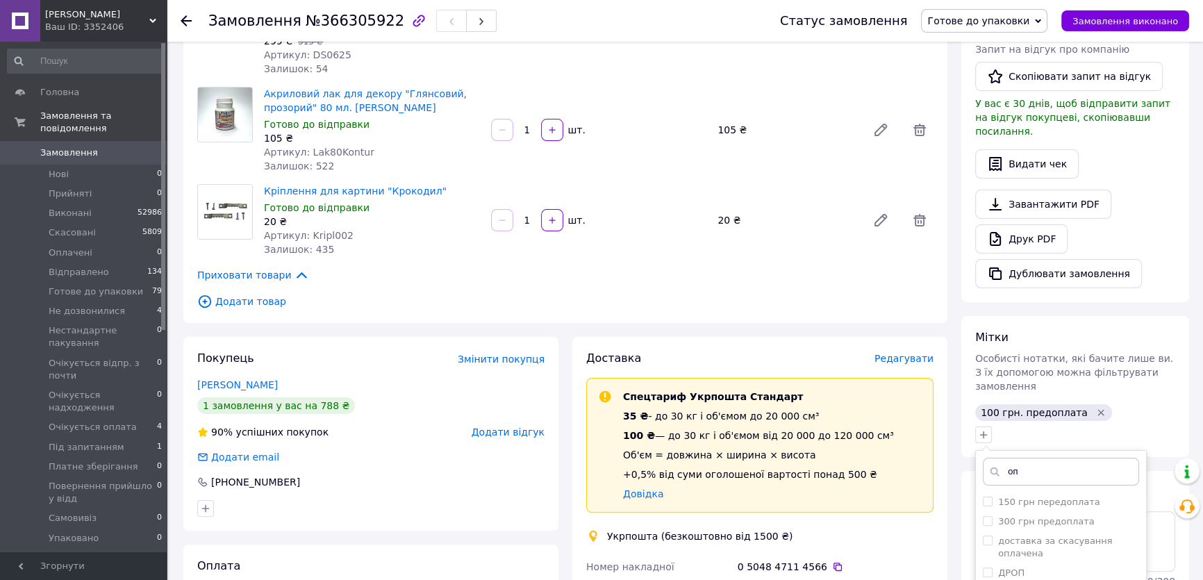
type input "оп"
checkbox input "true"
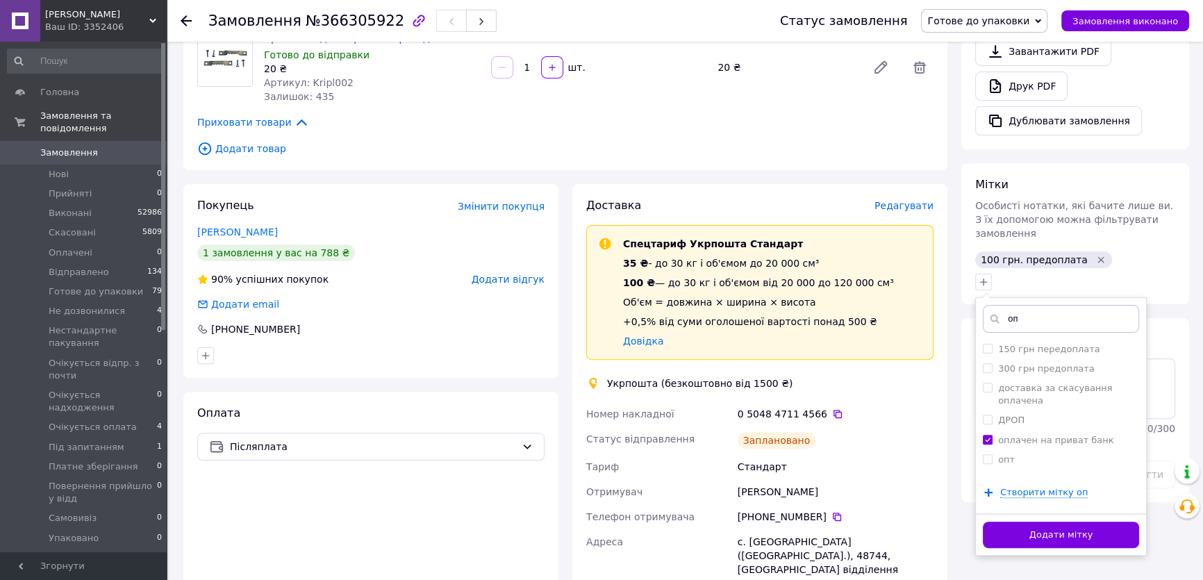
scroll to position [442, 0]
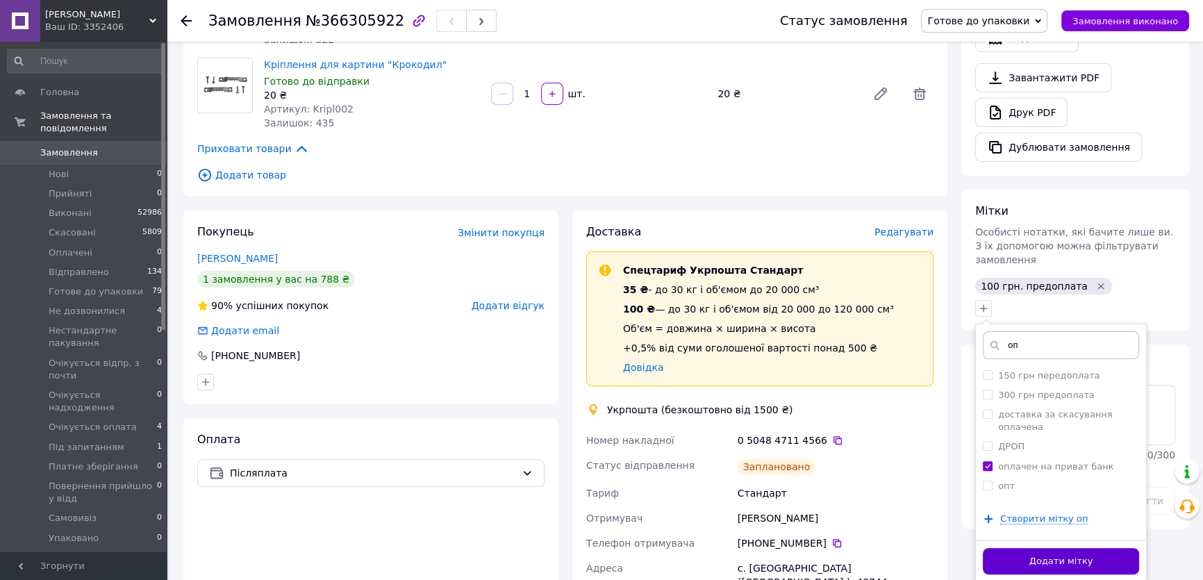
click at [1090, 548] on button "Додати мітку" at bounding box center [1061, 561] width 156 height 27
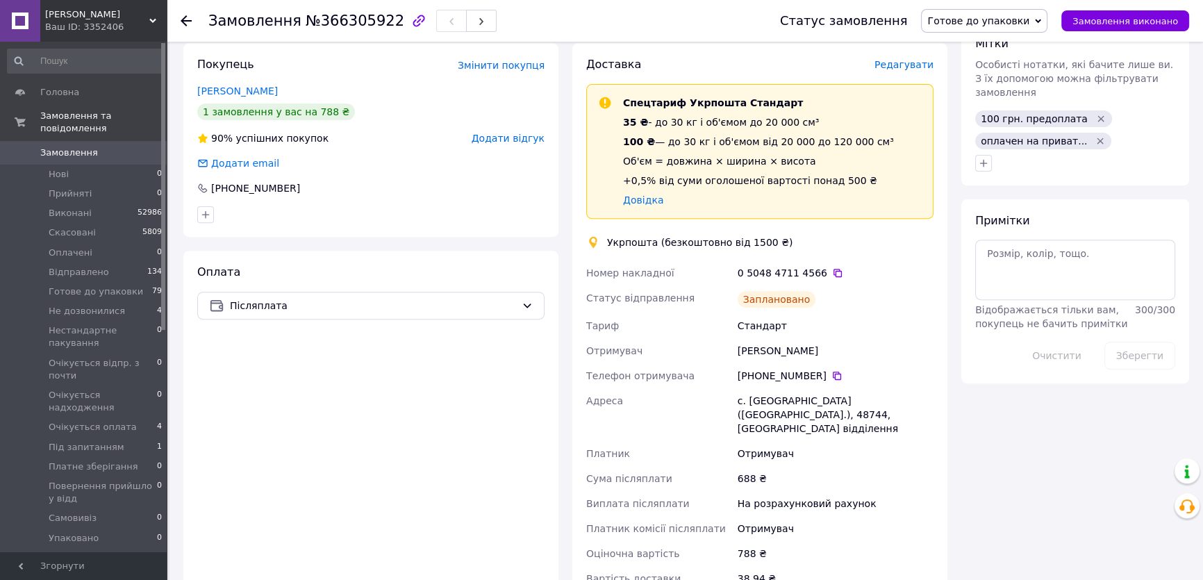
scroll to position [632, 0]
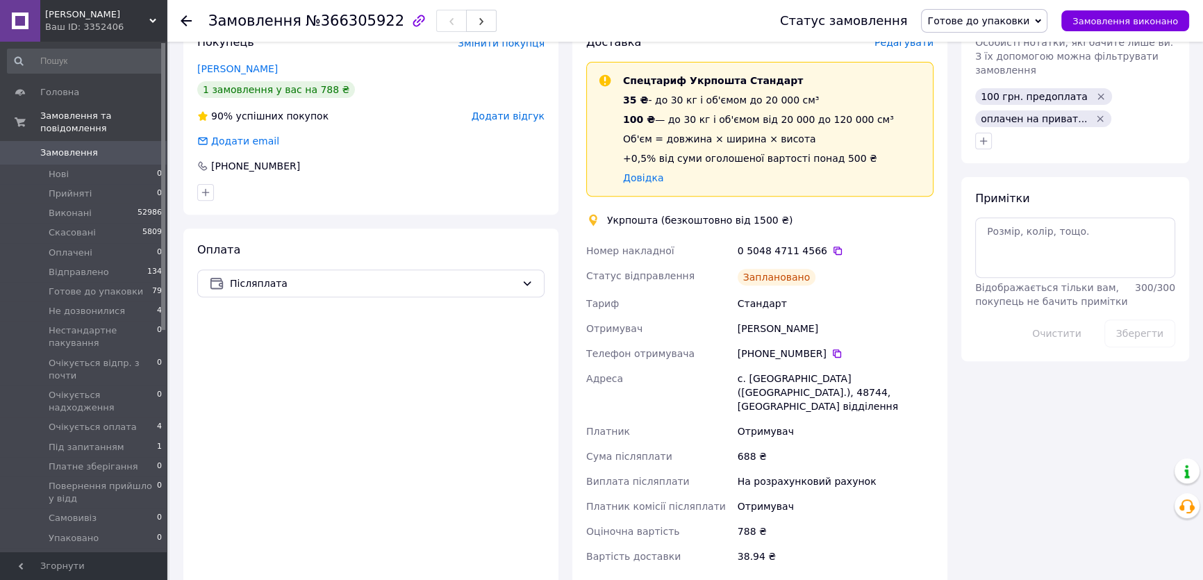
click at [74, 147] on span "Замовлення" at bounding box center [69, 153] width 58 height 13
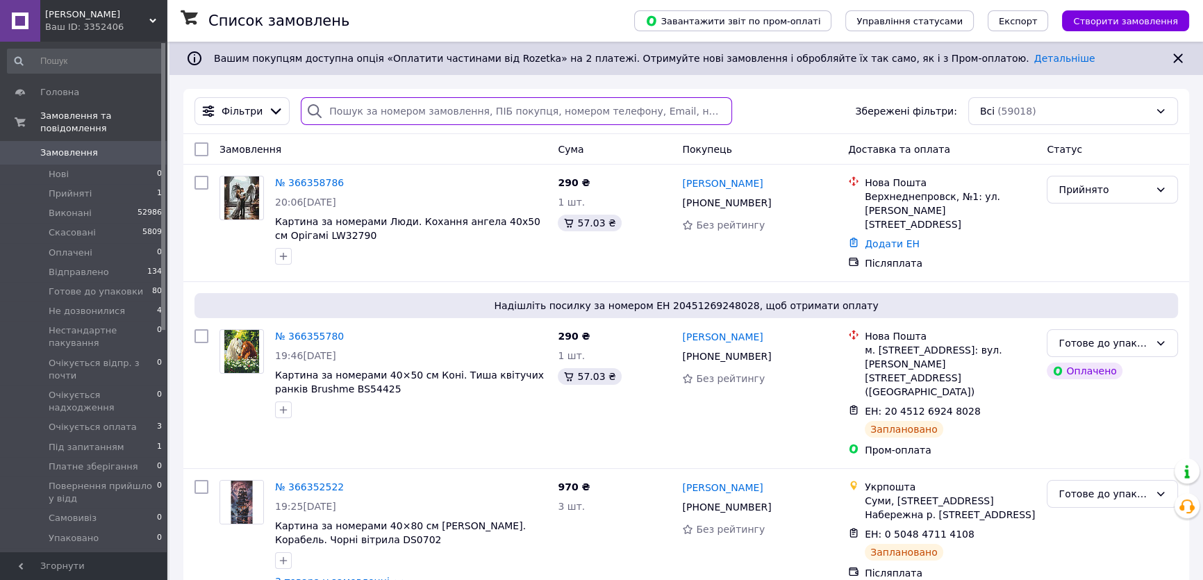
click at [326, 110] on input "search" at bounding box center [516, 111] width 431 height 28
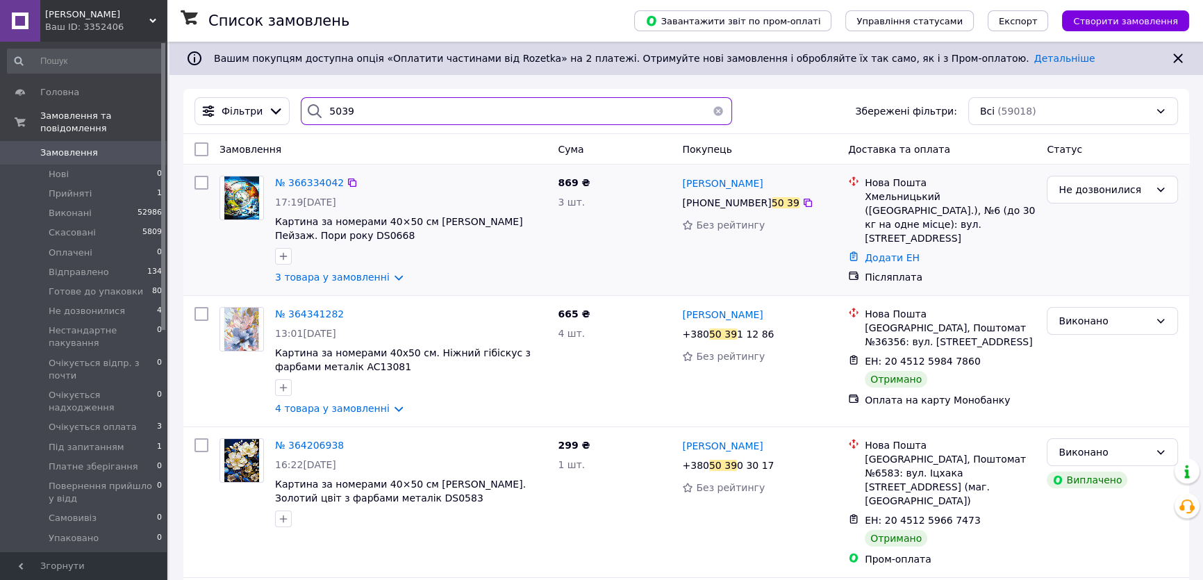
type input "5039"
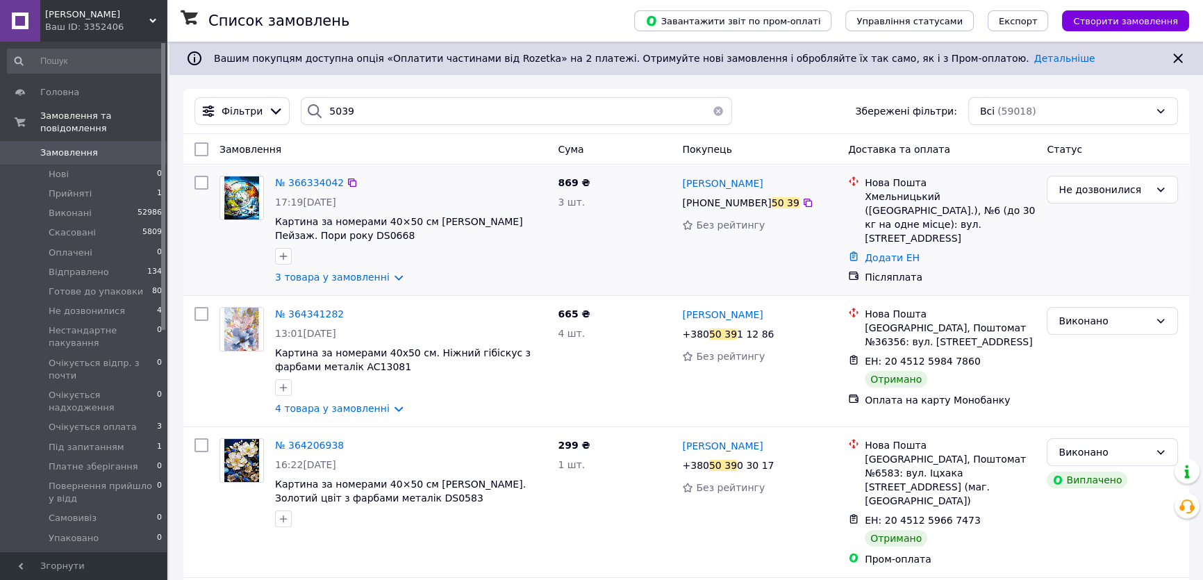
click at [236, 201] on img at bounding box center [241, 197] width 35 height 43
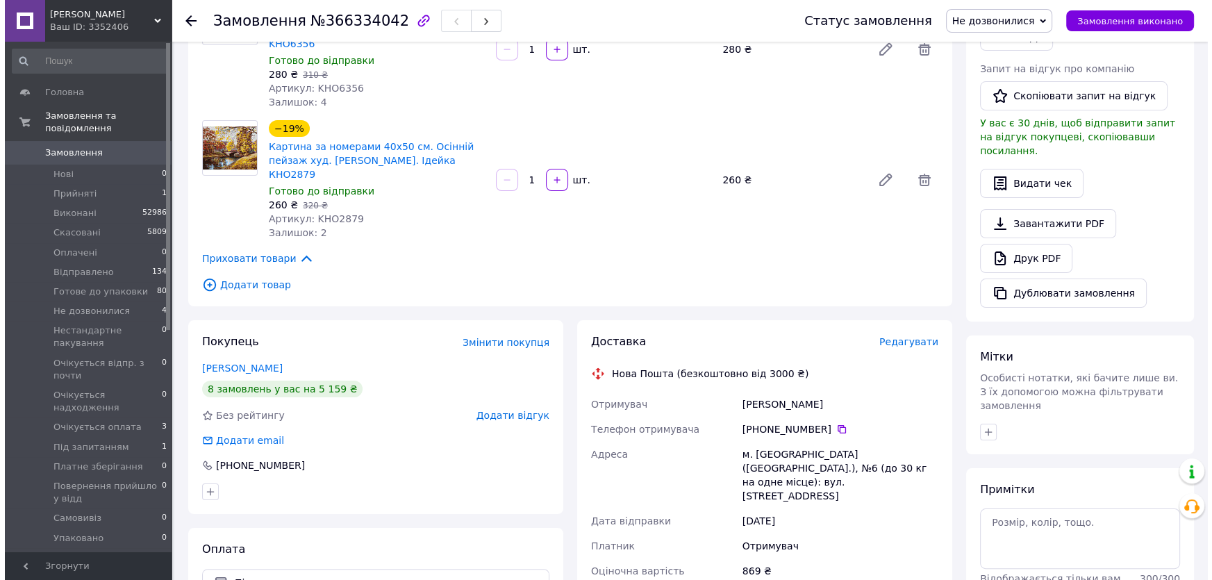
scroll to position [315, 0]
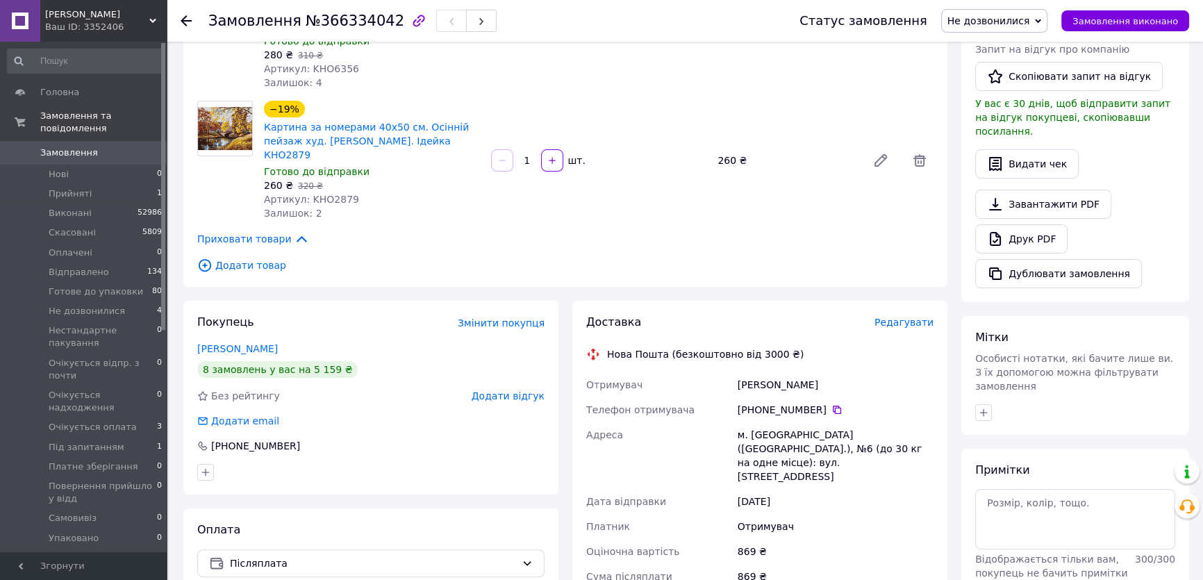
click at [905, 317] on span "Редагувати" at bounding box center [904, 322] width 59 height 11
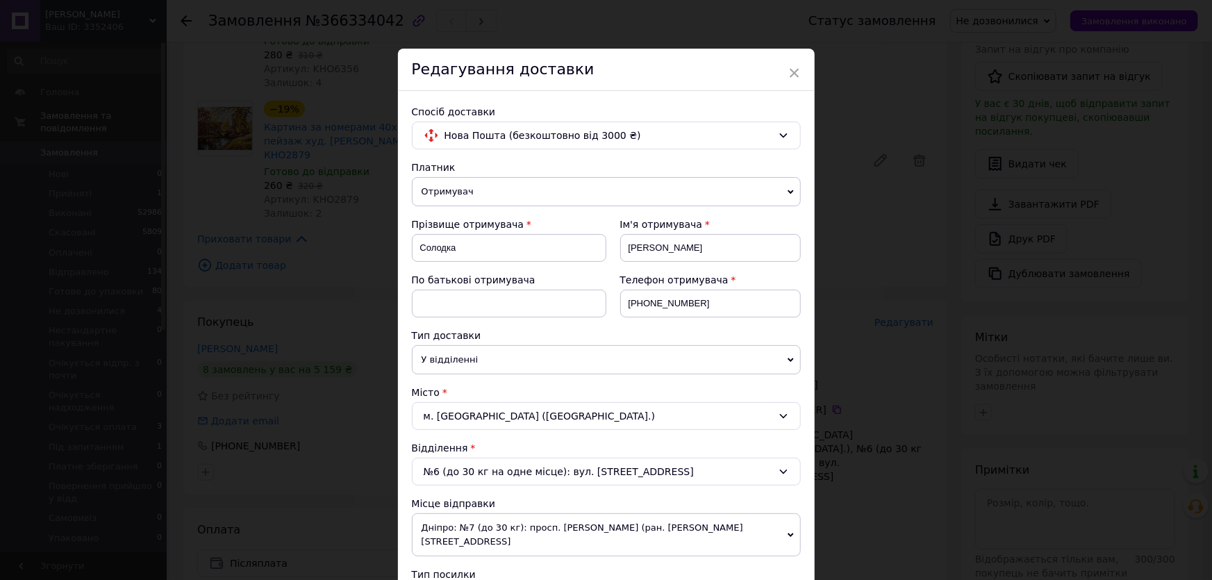
click at [488, 184] on span "Отримувач" at bounding box center [606, 191] width 389 height 29
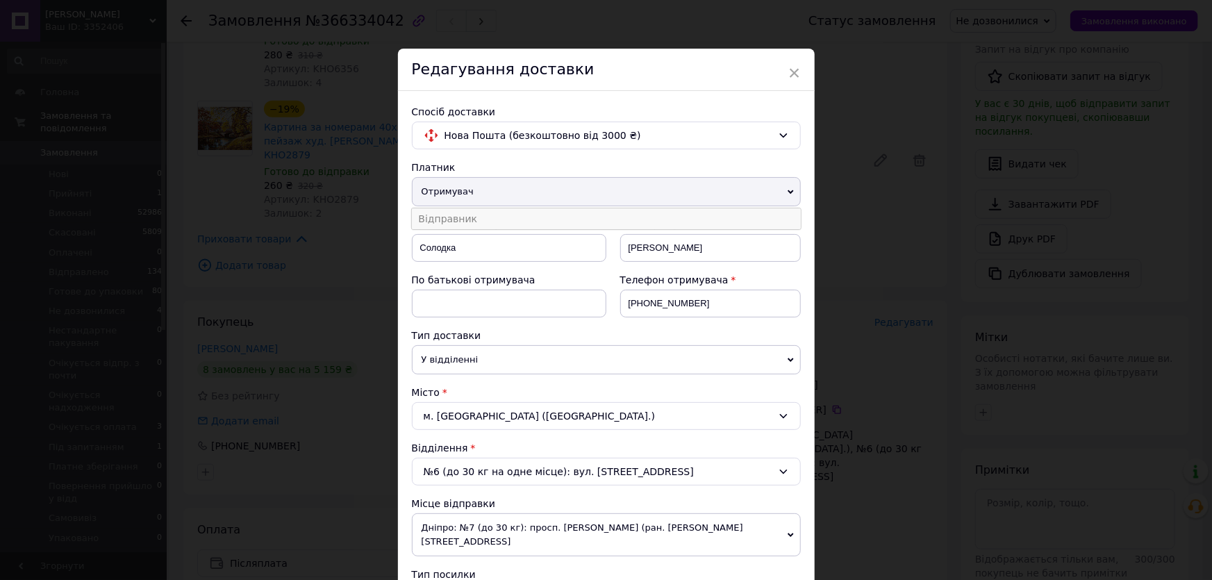
click at [466, 217] on li "Відправник" at bounding box center [606, 218] width 389 height 21
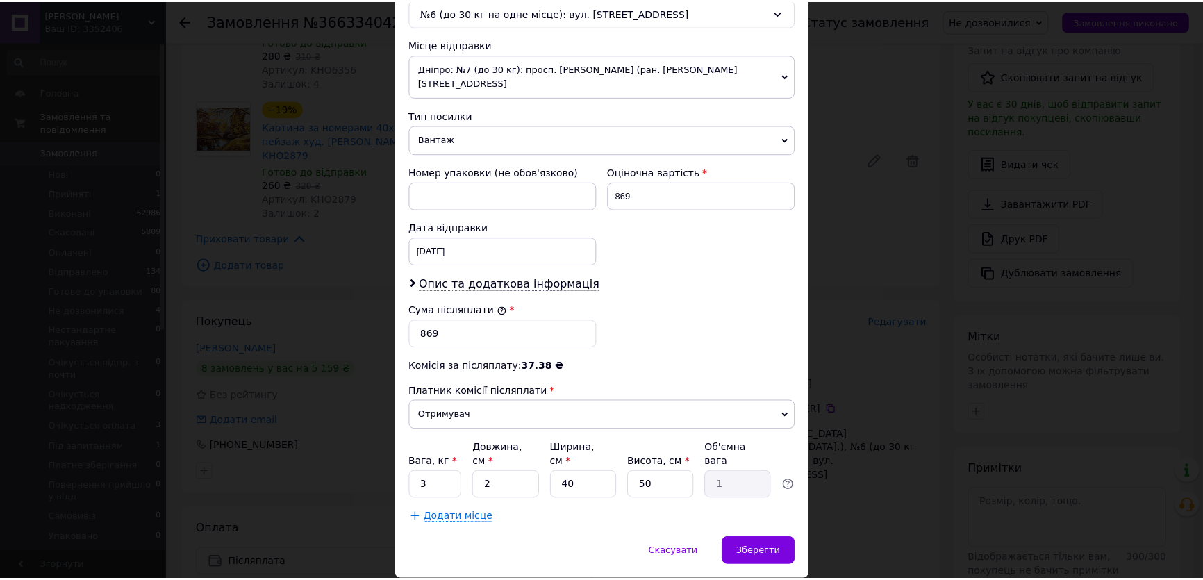
scroll to position [477, 0]
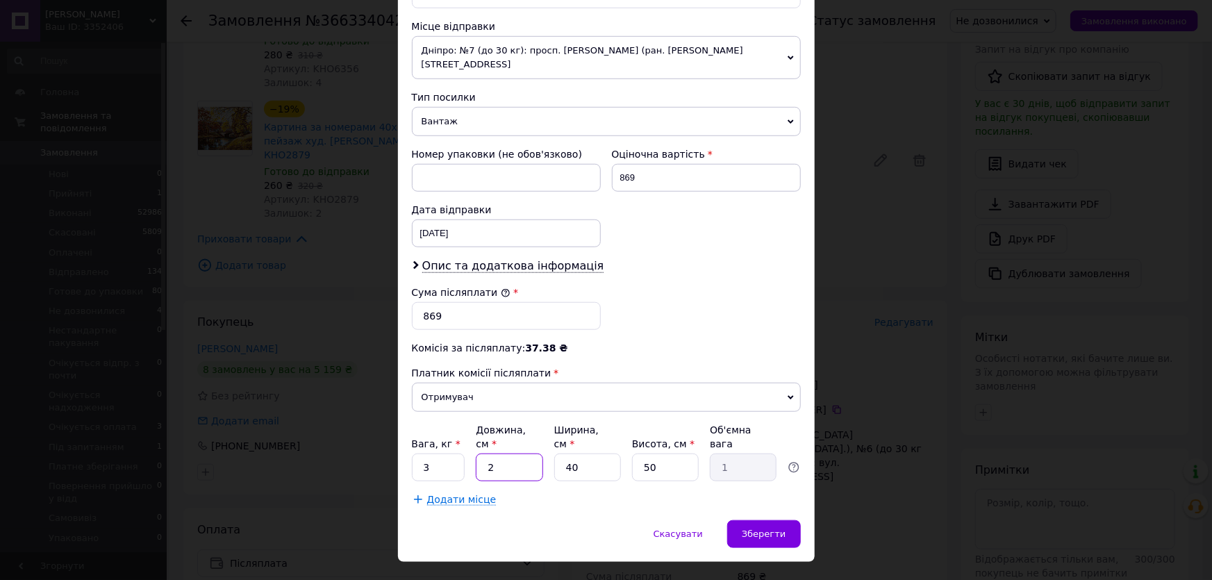
click at [491, 454] on input "2" at bounding box center [509, 468] width 67 height 28
type input "6"
type input "3"
type input "6"
click at [766, 529] on span "Зберегти" at bounding box center [764, 534] width 44 height 10
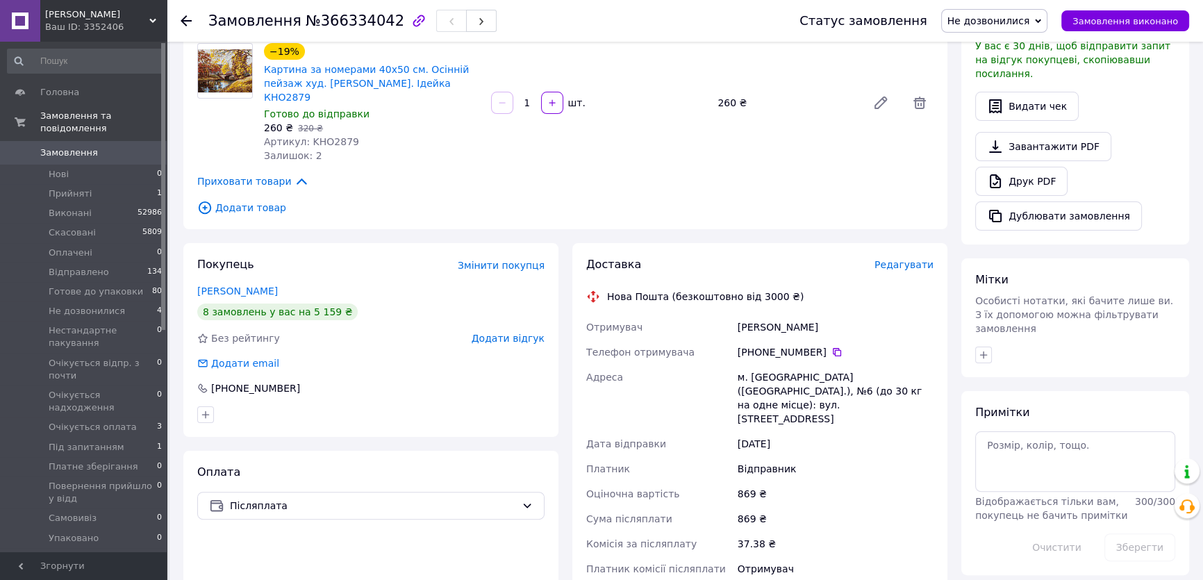
scroll to position [505, 0]
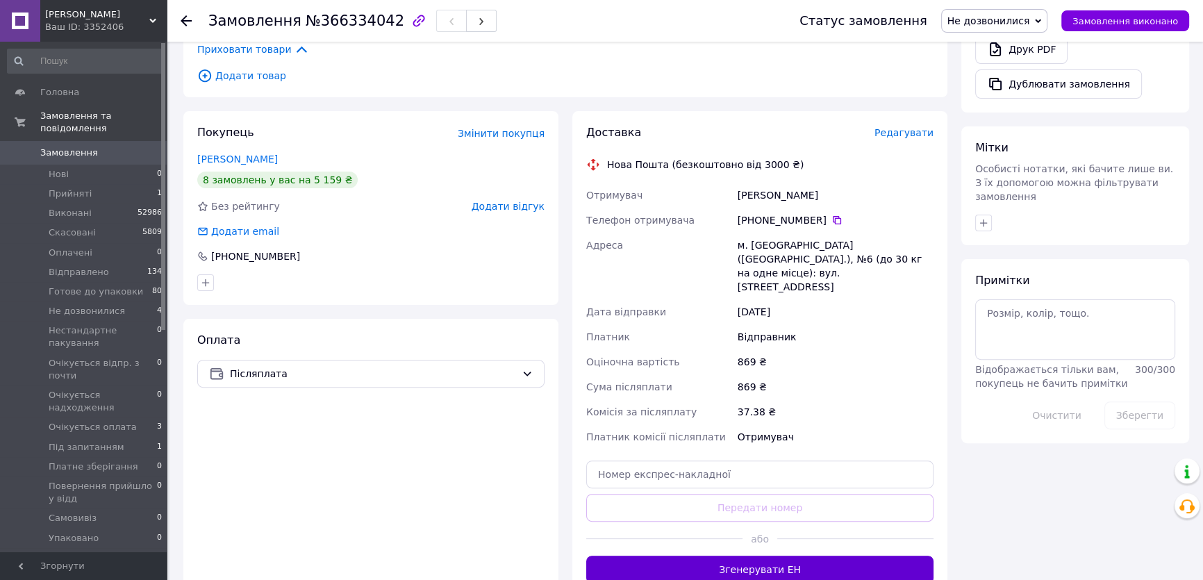
click at [806, 556] on button "Згенерувати ЕН" at bounding box center [759, 570] width 347 height 28
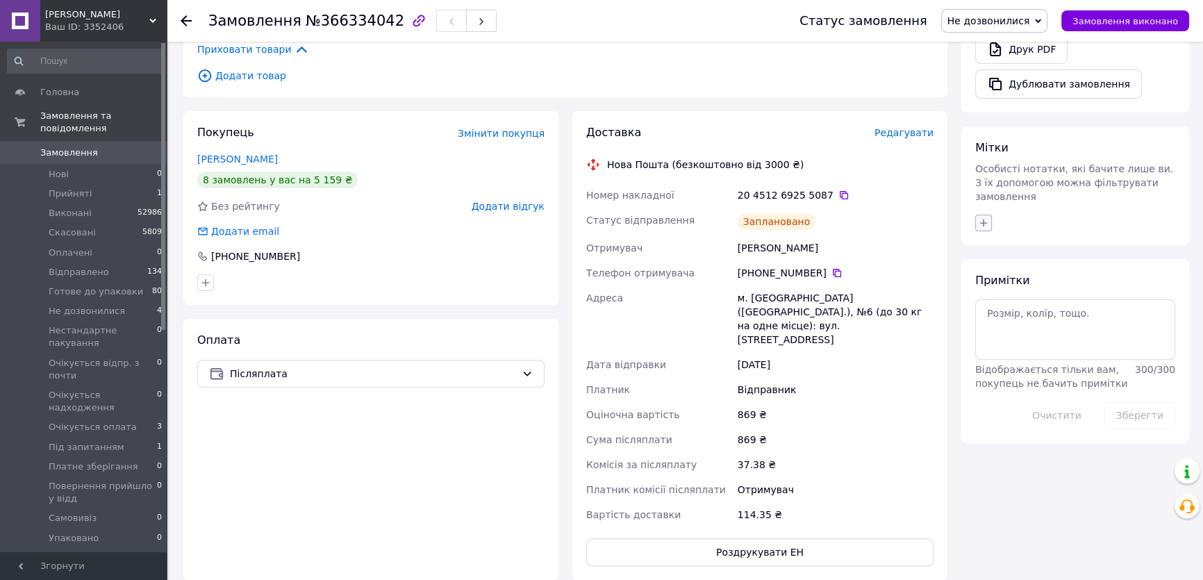
click at [978, 217] on icon "button" at bounding box center [983, 222] width 11 height 11
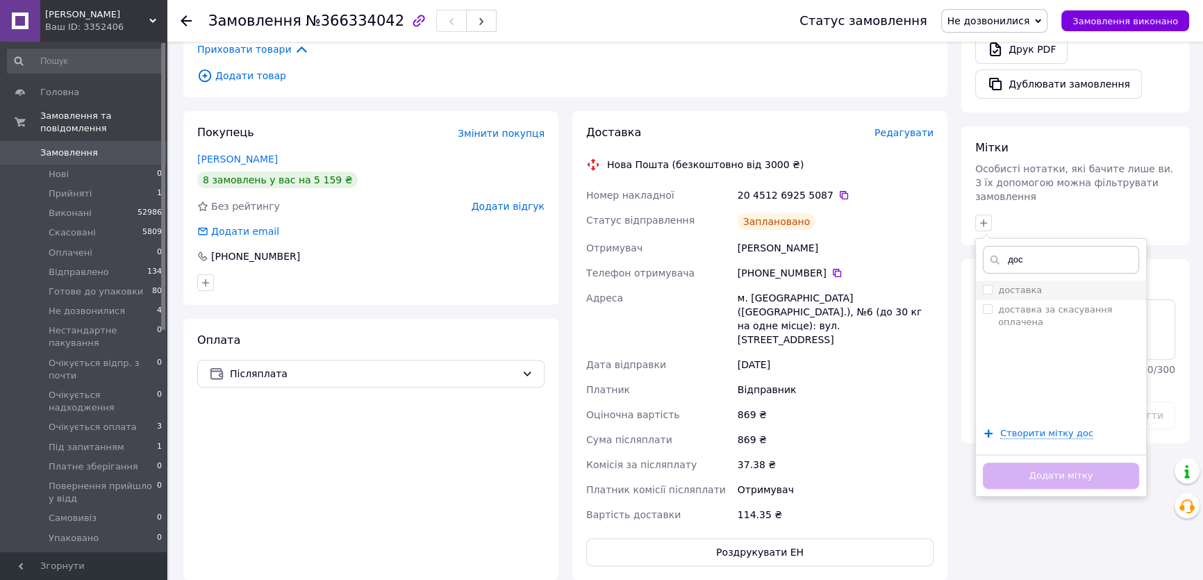
type input "дос"
click at [986, 285] on input "доставка" at bounding box center [987, 289] width 9 height 9
checkbox input "true"
click at [1065, 463] on button "Додати мітку" at bounding box center [1061, 476] width 156 height 27
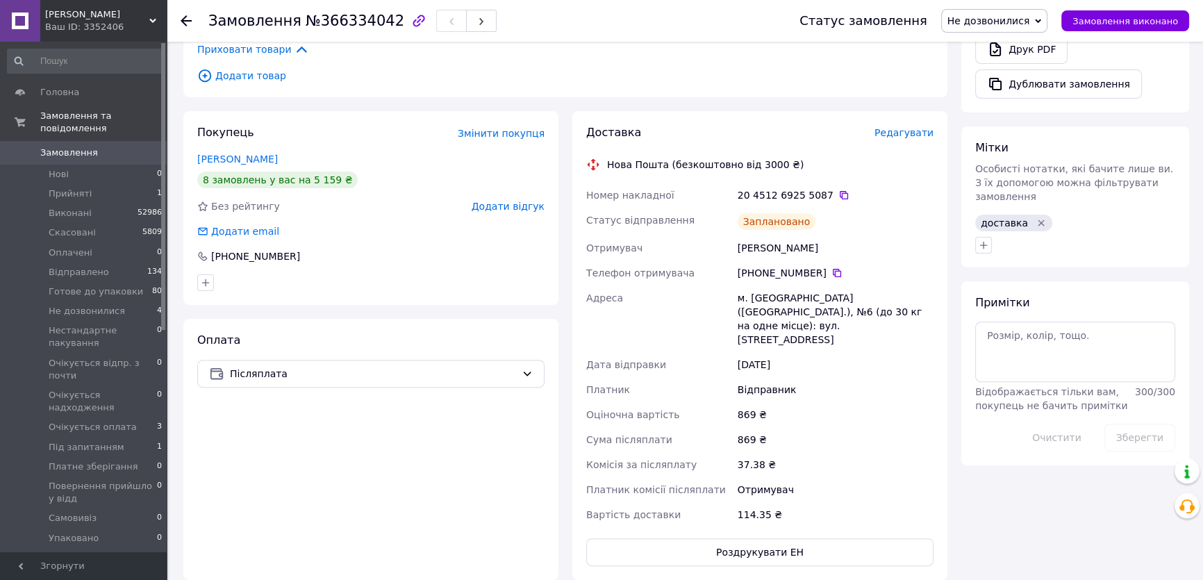
click at [1012, 20] on span "Не дозвонилися" at bounding box center [989, 20] width 83 height 11
click at [998, 151] on li "Готове до упаковки" at bounding box center [1016, 152] width 149 height 21
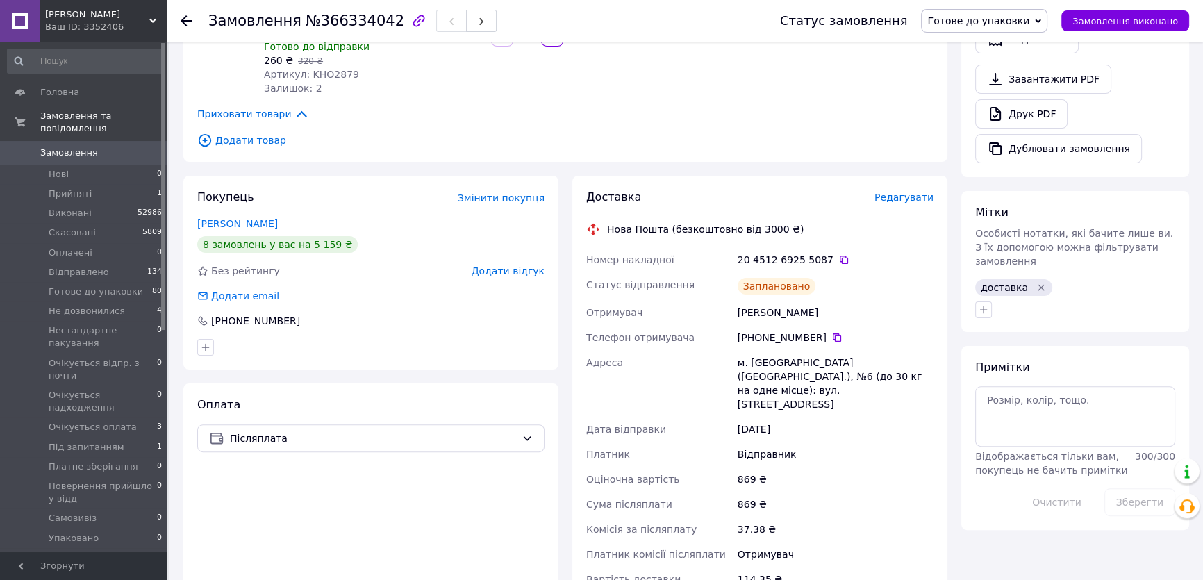
scroll to position [379, 0]
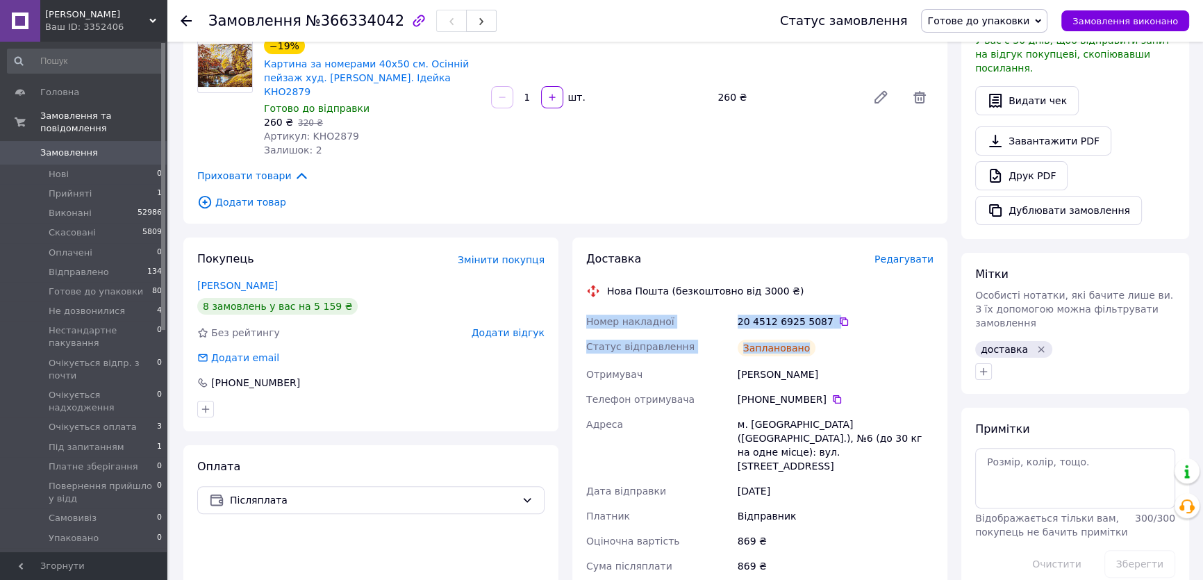
drag, startPoint x: 820, startPoint y: 299, endPoint x: 575, endPoint y: 283, distance: 245.7
click at [575, 283] on div "Доставка Редагувати Нова Пошта (безкоштовно від 3000 ₴) Номер накладної 20 4512…" at bounding box center [760, 472] width 375 height 469
copy div "Номер накладної 20 4512 6925 5087   Статус відправлення Заплановано"
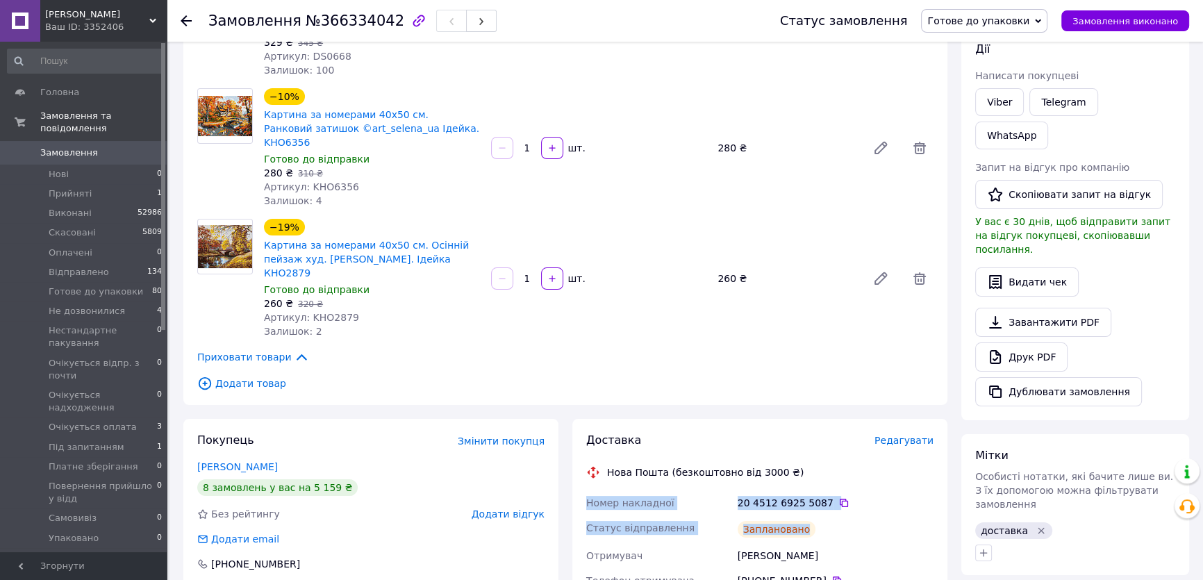
scroll to position [189, 0]
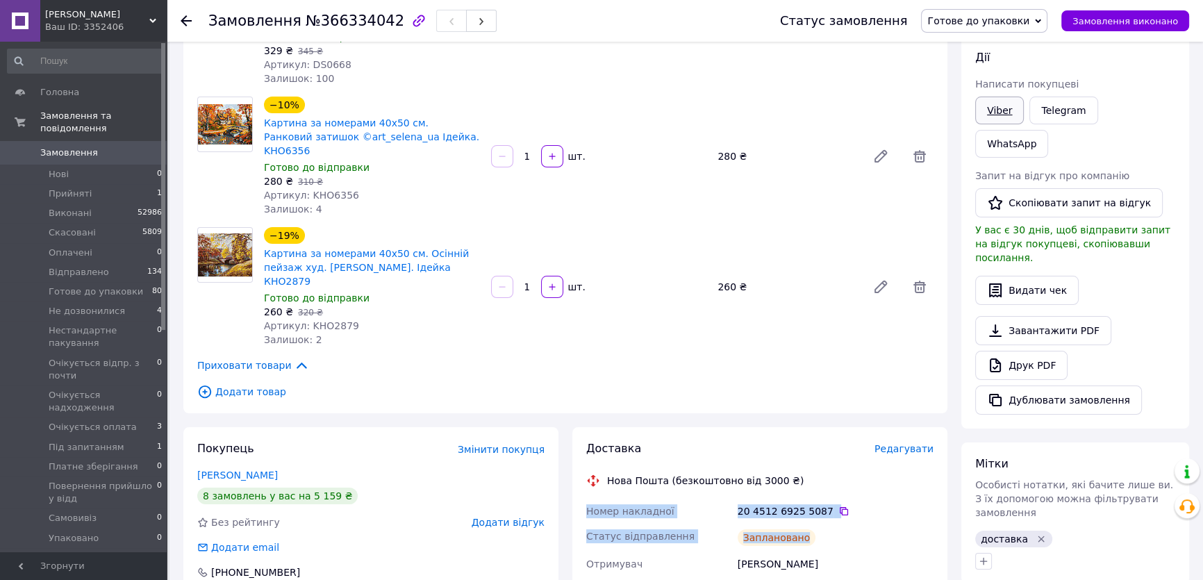
click at [1000, 109] on link "Viber" at bounding box center [999, 111] width 49 height 28
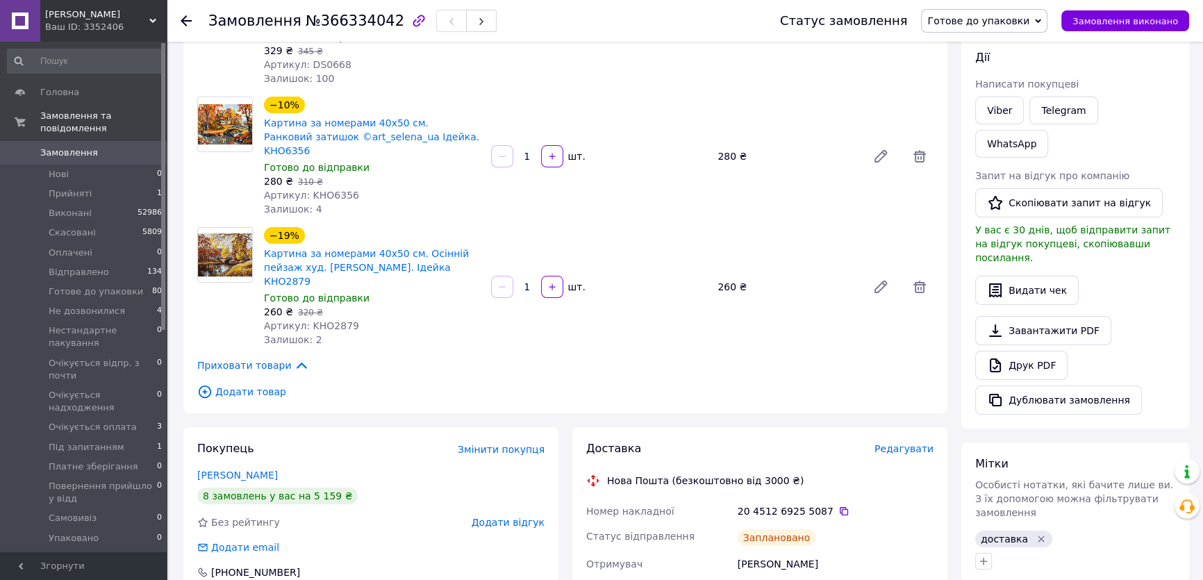
click at [658, 299] on div "−19% Картина за номерами 40х50 см. Осінній пейзаж худ. Сергій Лобач. Ідейка КНО…" at bounding box center [598, 286] width 681 height 125
click at [839, 506] on icon at bounding box center [844, 511] width 11 height 11
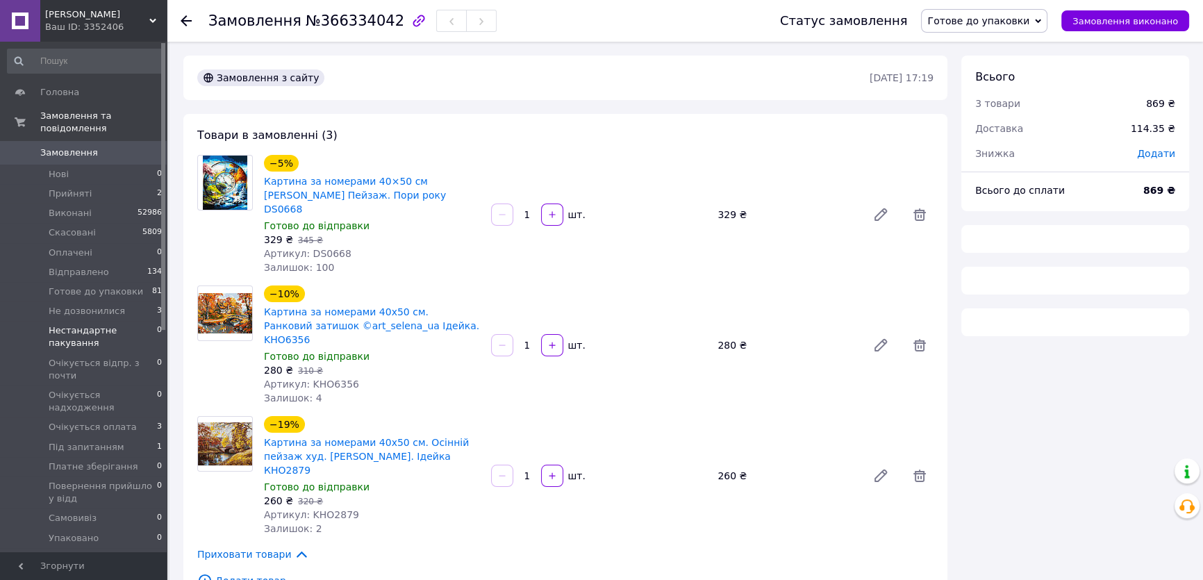
scroll to position [54, 0]
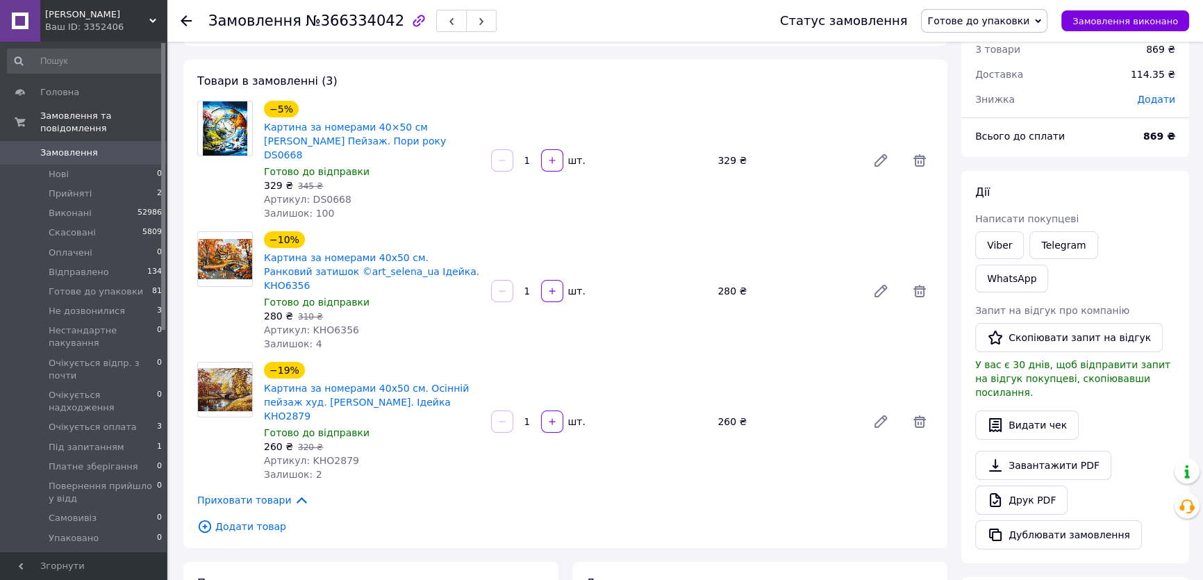
click at [71, 147] on span "Замовлення" at bounding box center [69, 153] width 58 height 13
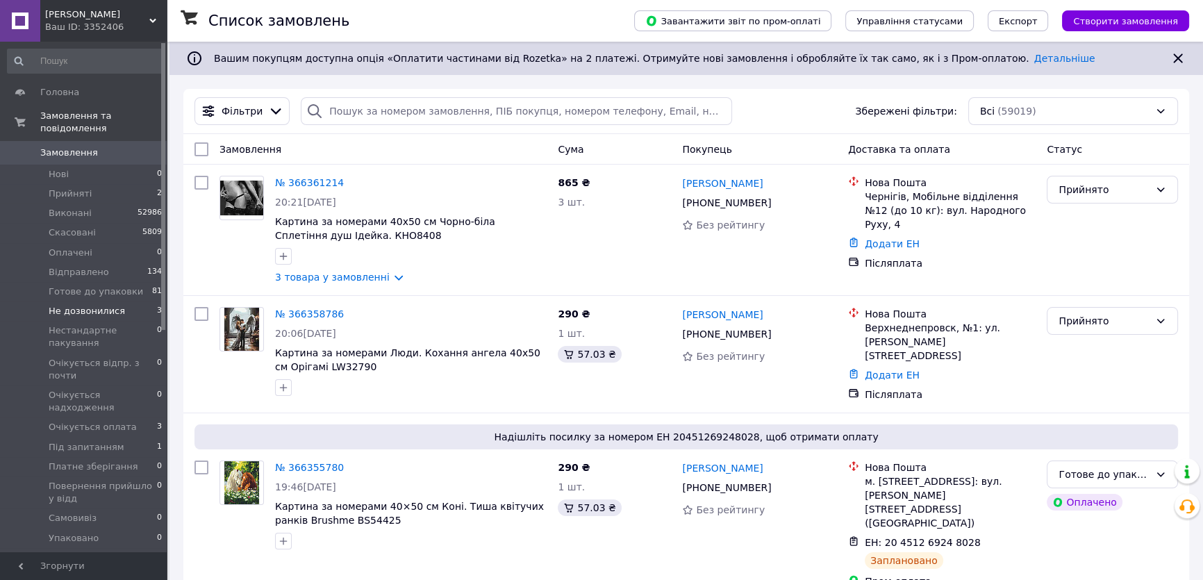
click at [87, 305] on span "Не дозвонилися" at bounding box center [87, 311] width 76 height 13
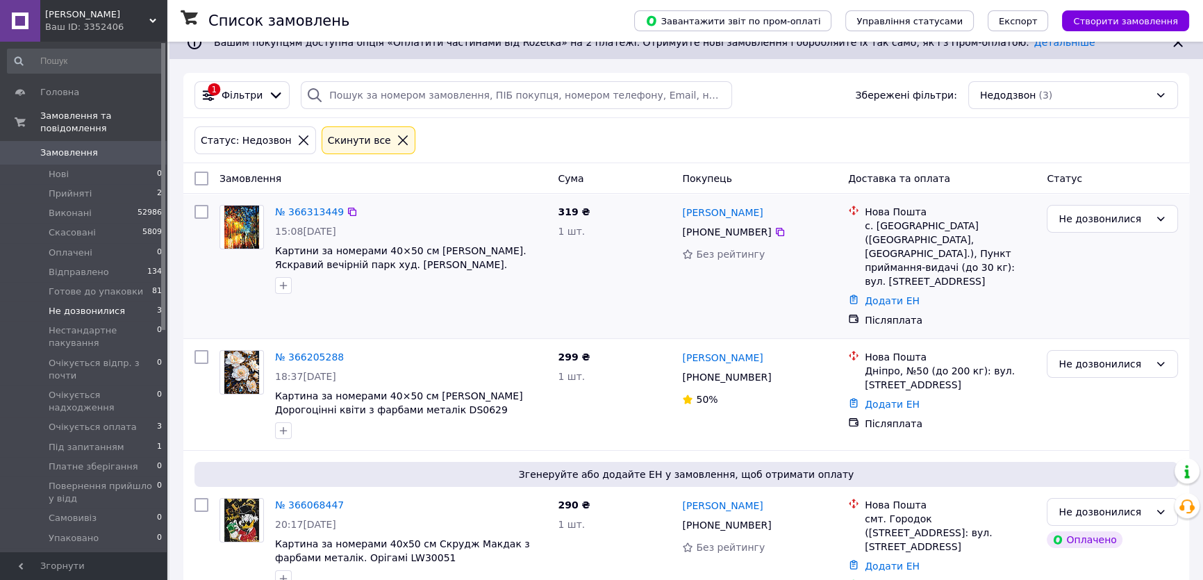
scroll to position [25, 0]
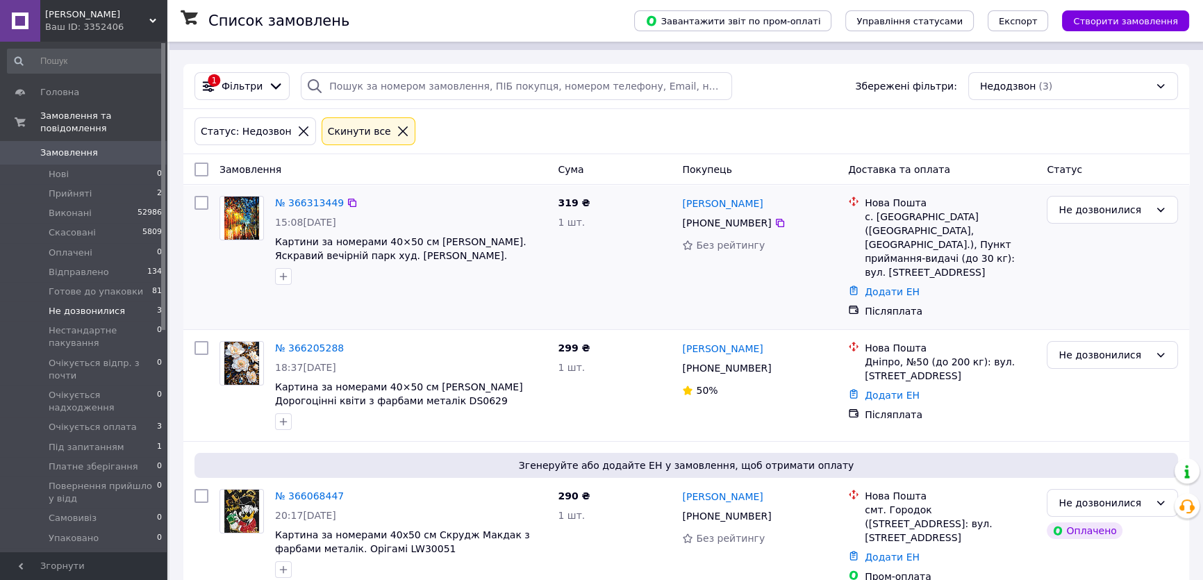
click at [238, 214] on img at bounding box center [241, 218] width 35 height 43
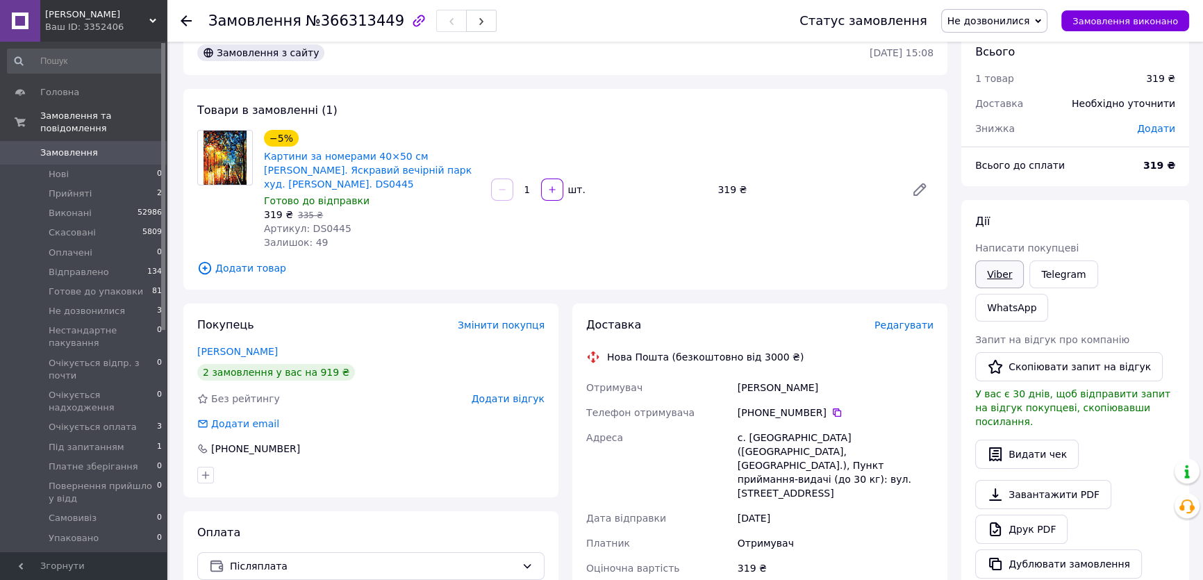
click at [996, 270] on link "Viber" at bounding box center [999, 275] width 49 height 28
click at [183, 19] on use at bounding box center [186, 20] width 11 height 11
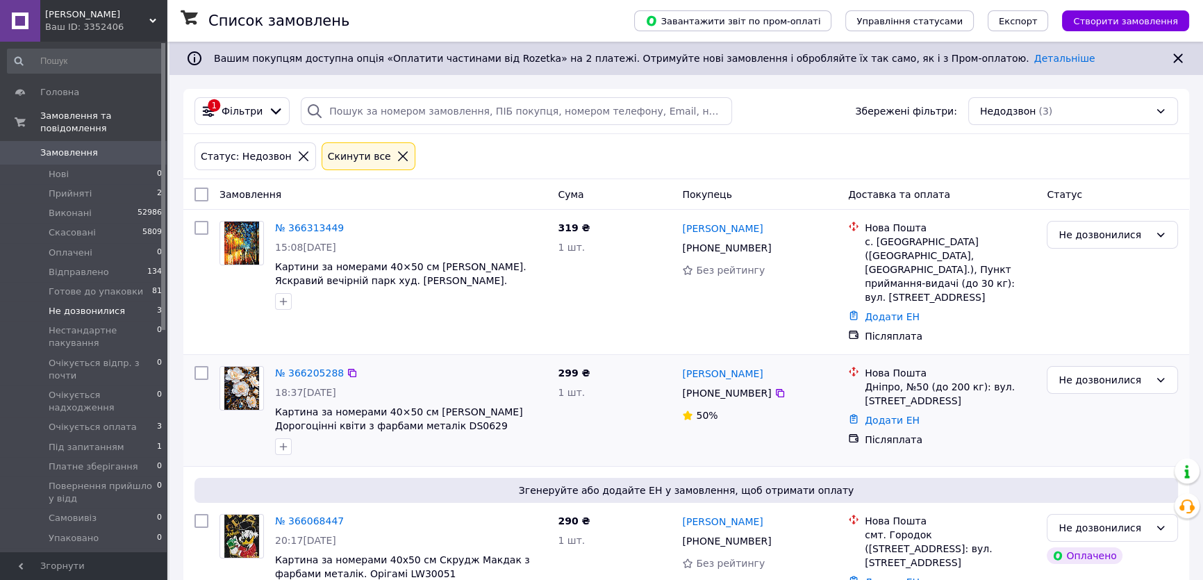
click at [240, 367] on img at bounding box center [241, 388] width 35 height 43
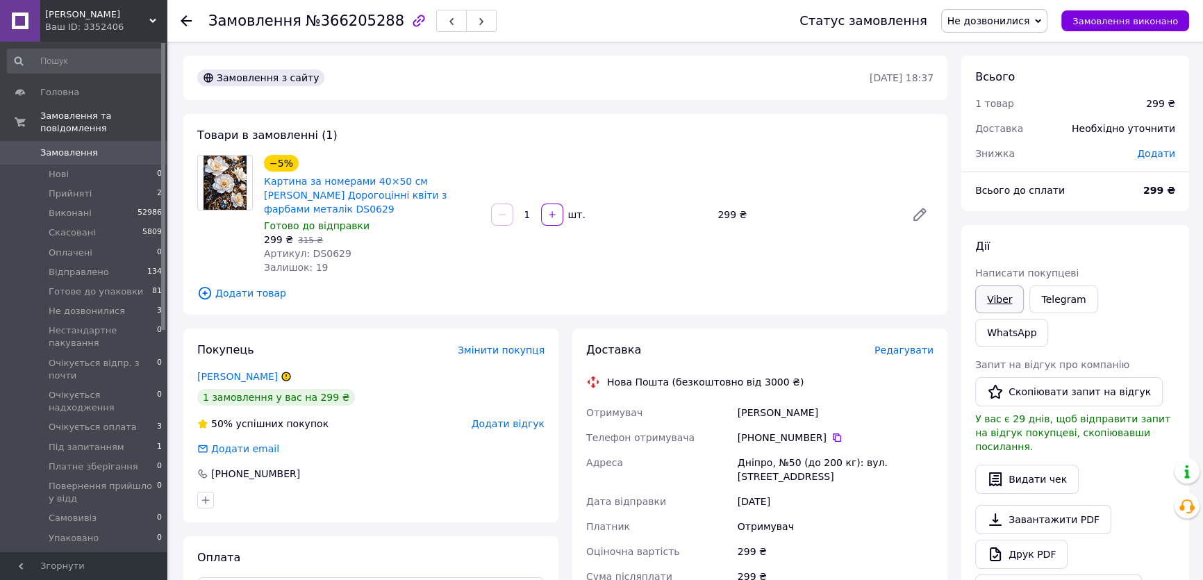
click at [996, 297] on link "Viber" at bounding box center [999, 300] width 49 height 28
click at [1007, 19] on span "Не дозвонилися" at bounding box center [989, 20] width 83 height 11
click at [1007, 108] on li "Очікується оплата" at bounding box center [1016, 110] width 149 height 21
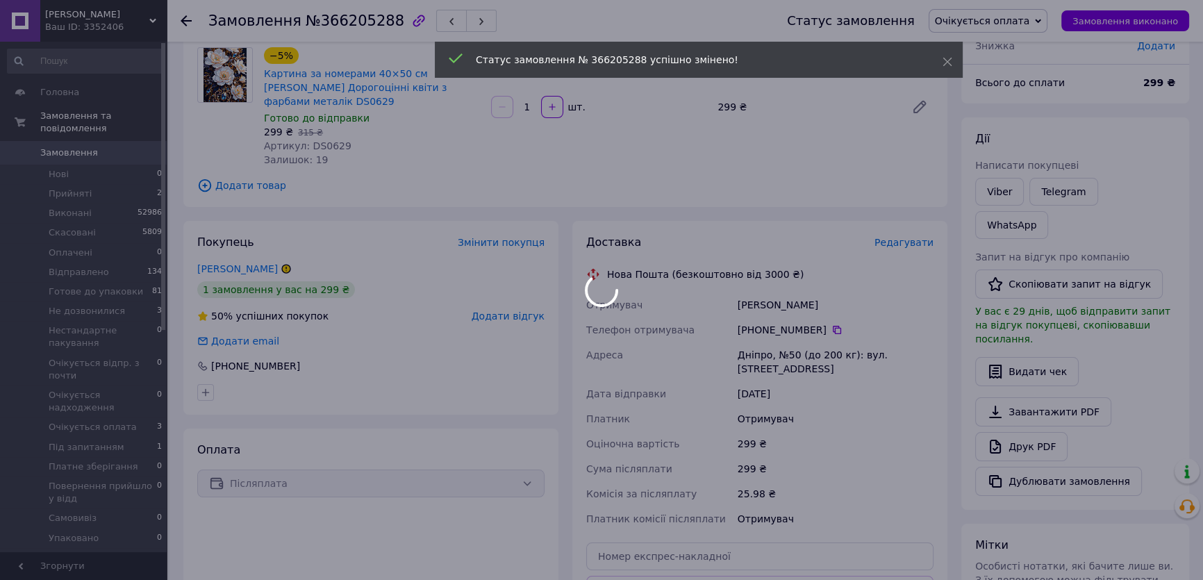
scroll to position [189, 0]
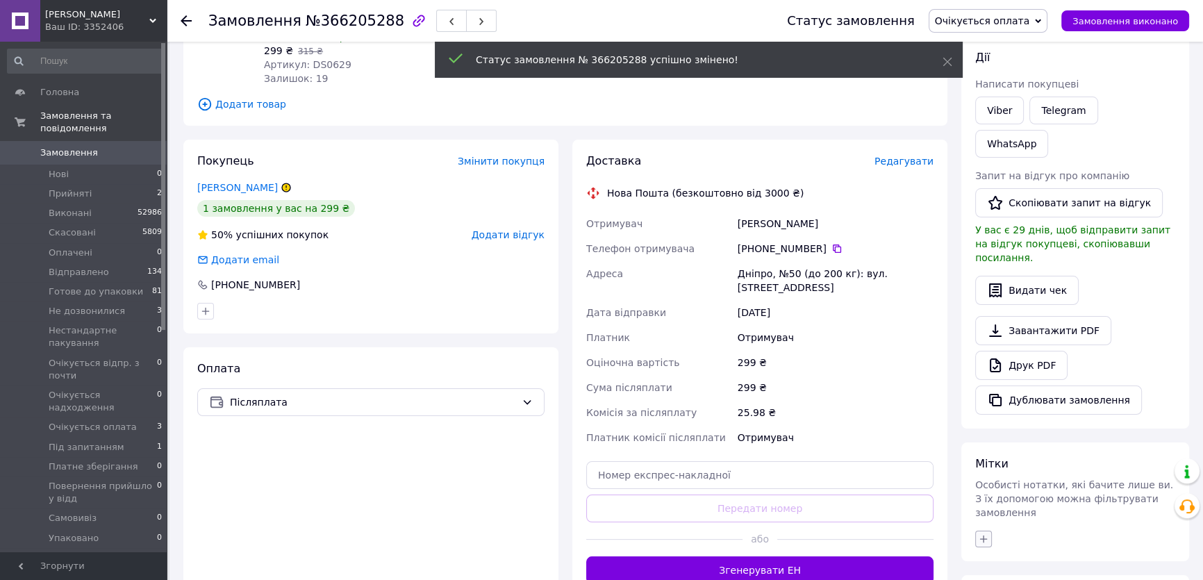
click at [982, 534] on icon "button" at bounding box center [983, 539] width 11 height 11
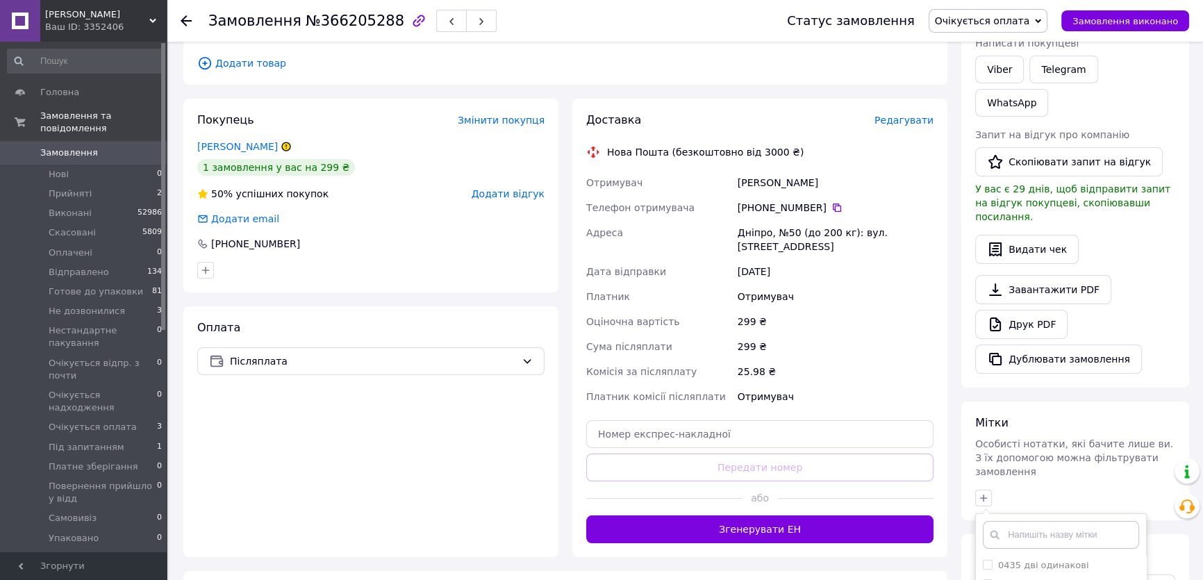
scroll to position [252, 0]
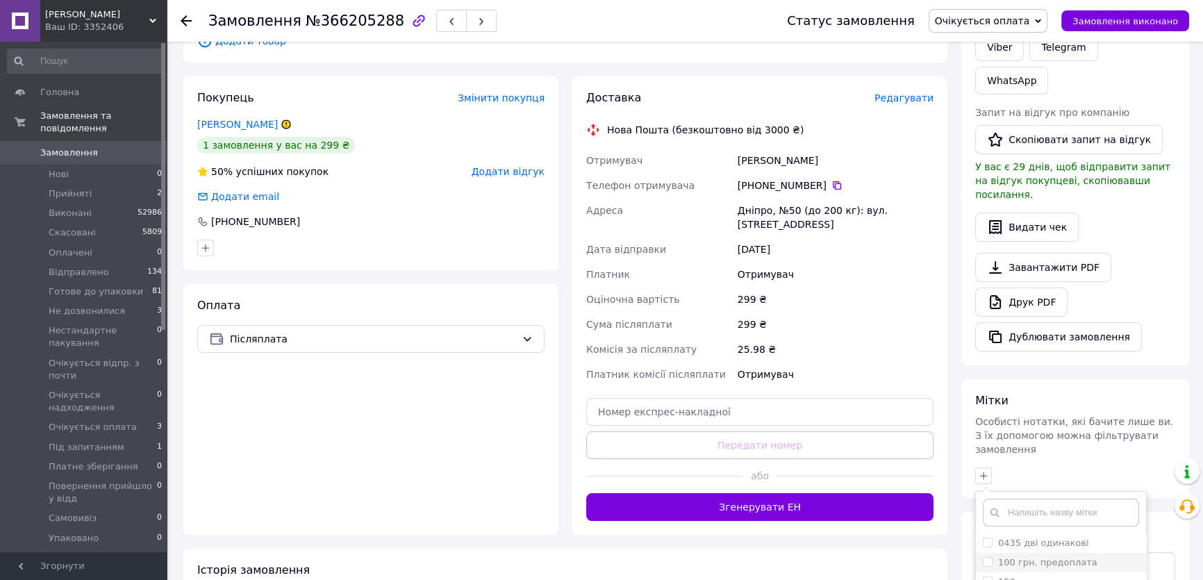
click at [987, 557] on input "100 грн. предоплата" at bounding box center [987, 561] width 9 height 9
checkbox input "true"
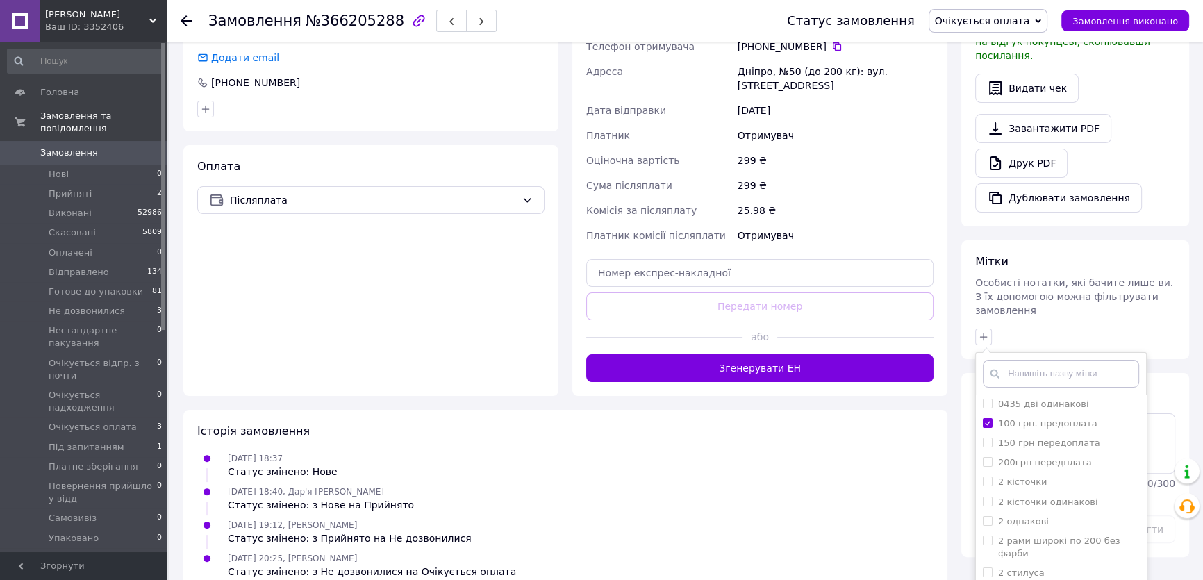
scroll to position [402, 0]
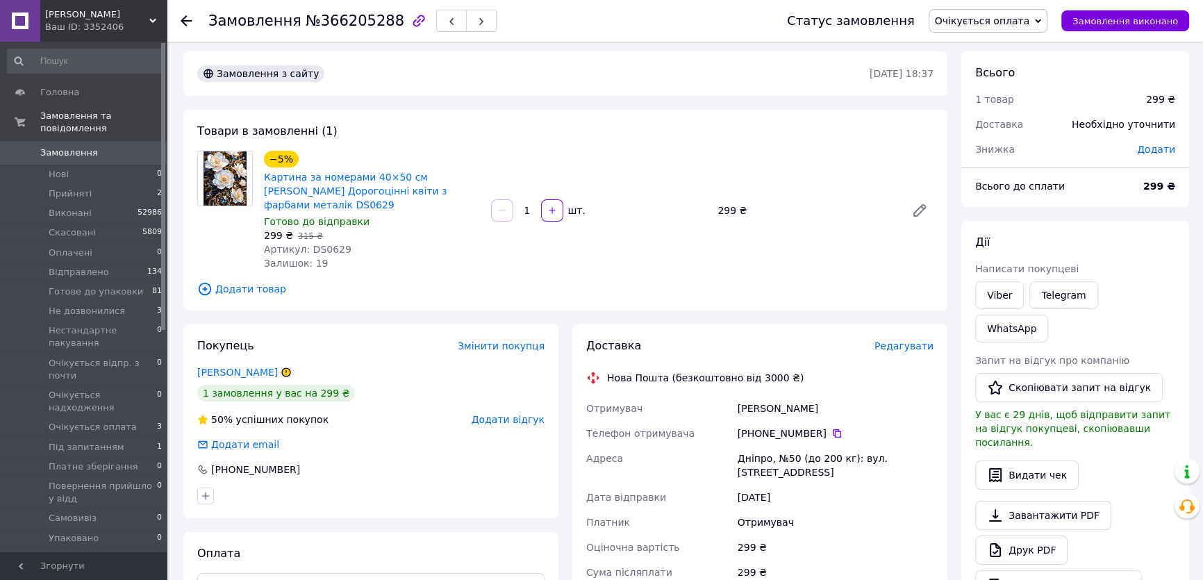
scroll to position [0, 0]
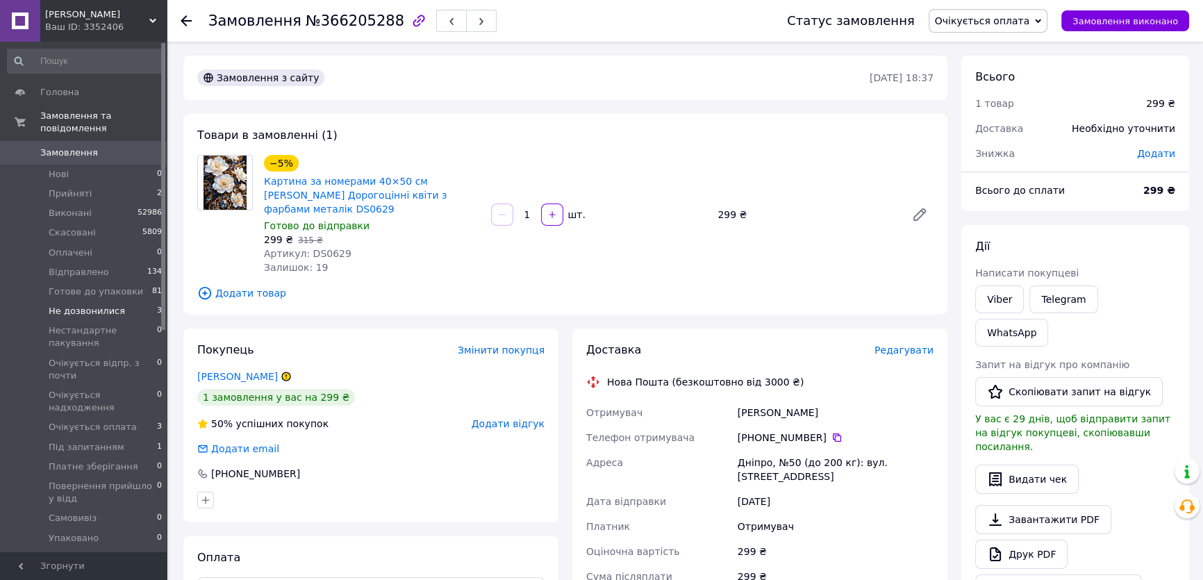
click at [104, 305] on span "Не дозвонилися" at bounding box center [87, 311] width 76 height 13
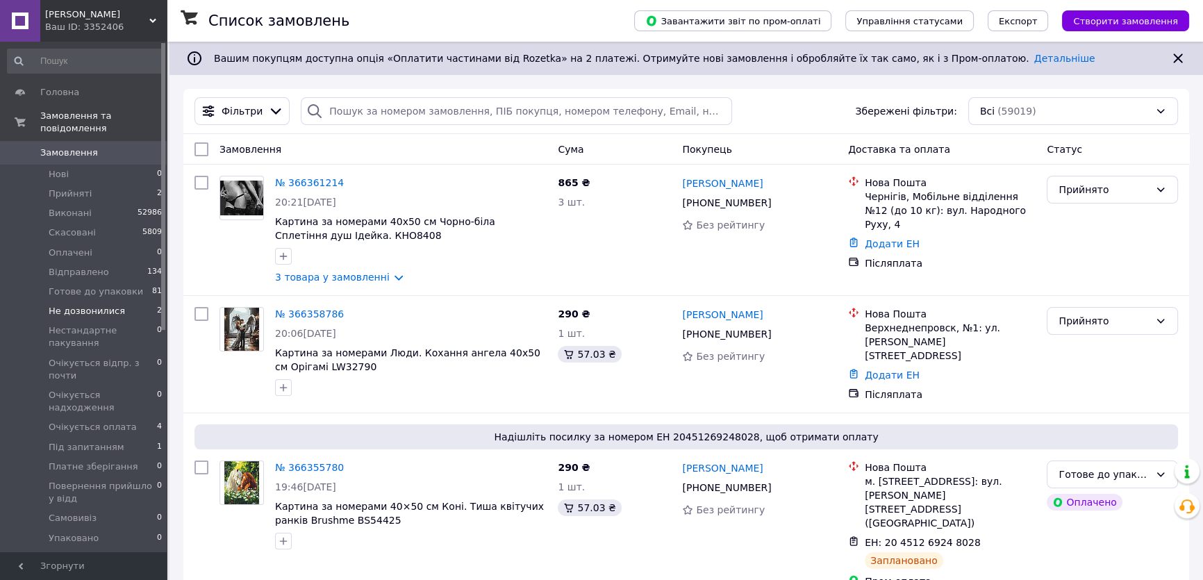
click at [100, 305] on span "Не дозвонилися" at bounding box center [87, 311] width 76 height 13
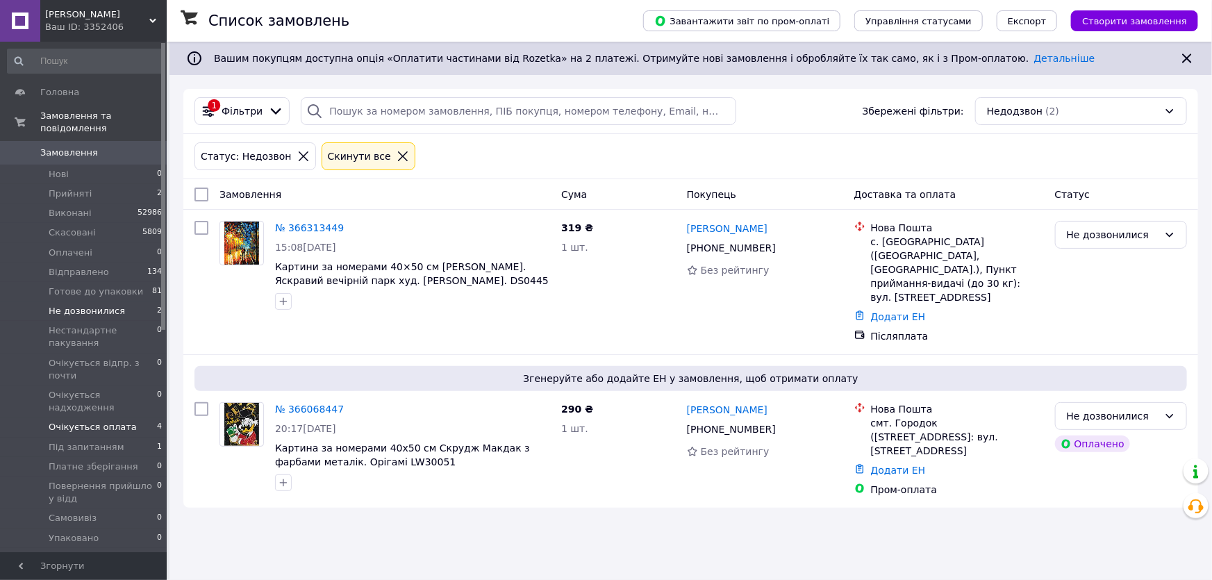
click at [121, 421] on span "Очікується оплата" at bounding box center [93, 427] width 88 height 13
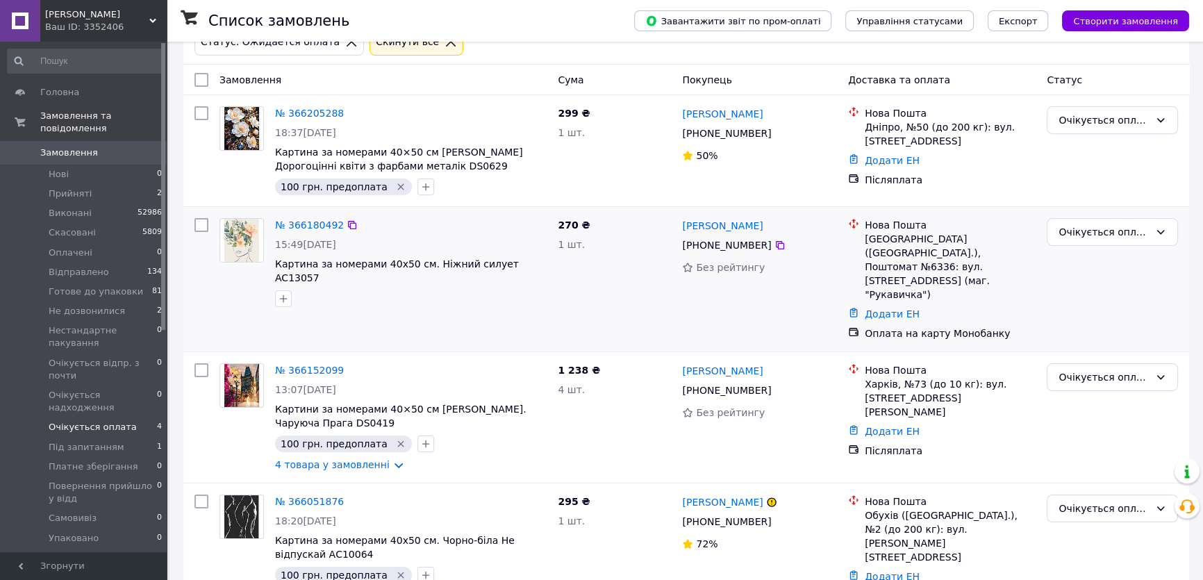
scroll to position [115, 0]
click at [237, 495] on img at bounding box center [241, 516] width 43 height 43
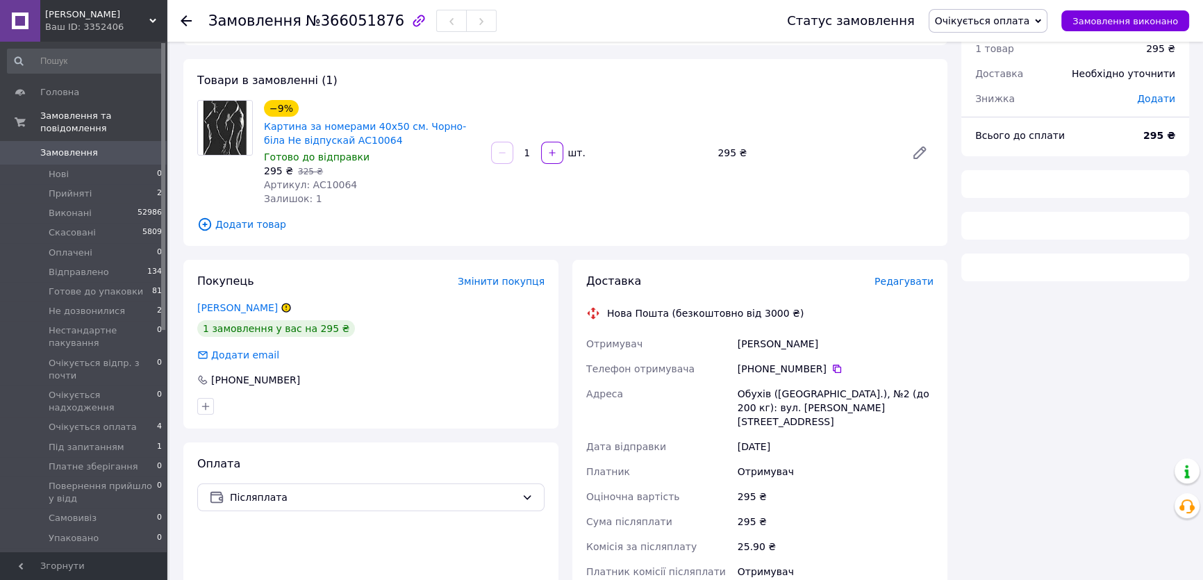
scroll to position [115, 0]
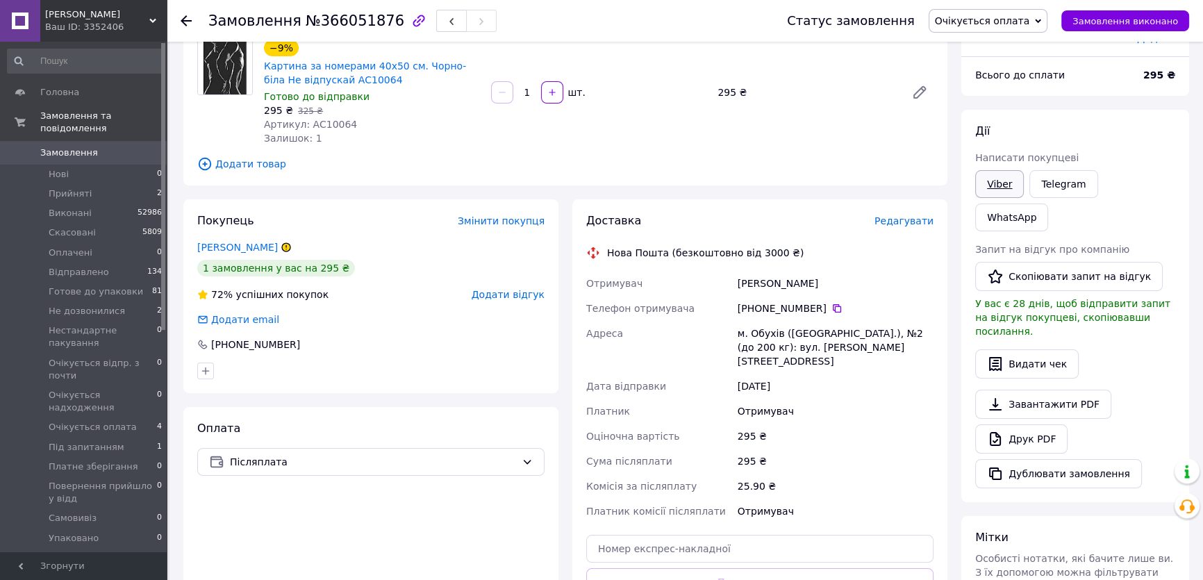
click at [1000, 183] on link "Viber" at bounding box center [999, 184] width 49 height 28
click at [182, 22] on use at bounding box center [186, 20] width 11 height 11
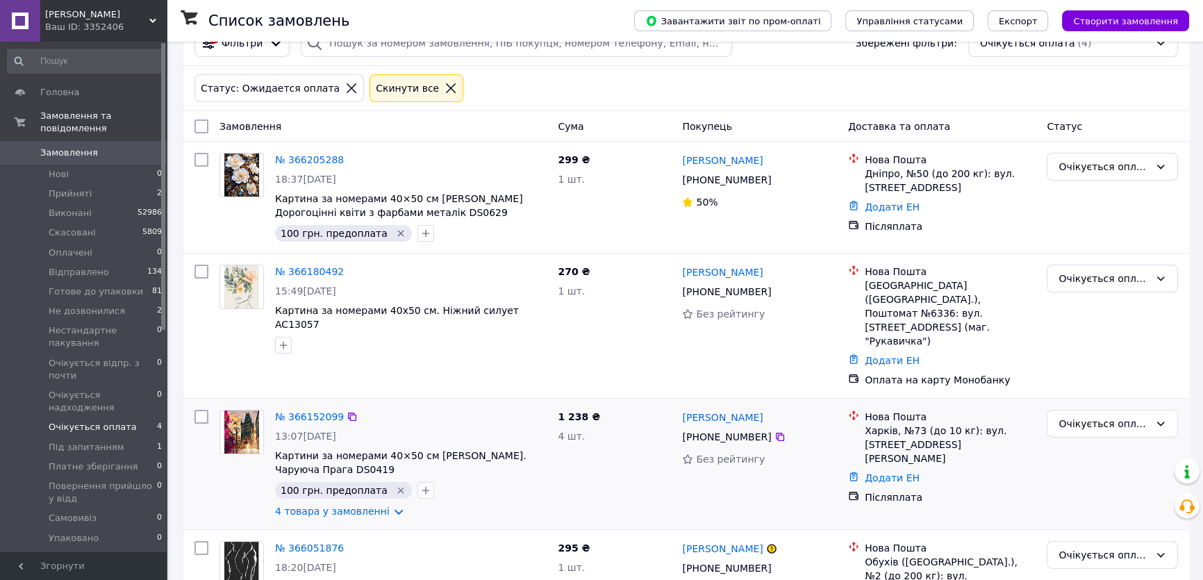
scroll to position [115, 0]
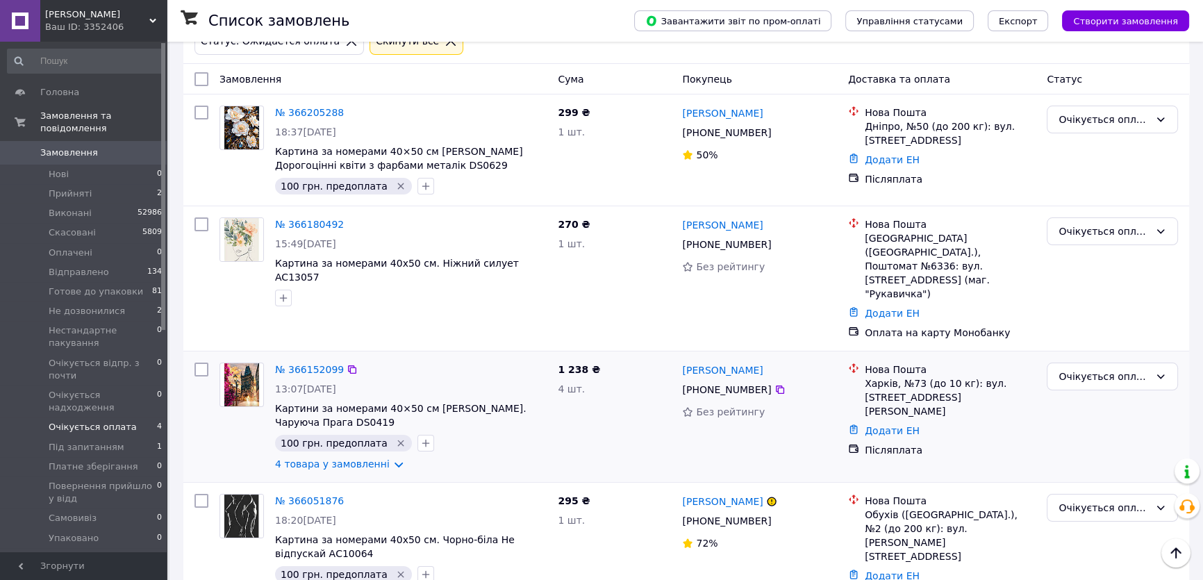
click at [245, 363] on img at bounding box center [241, 384] width 34 height 43
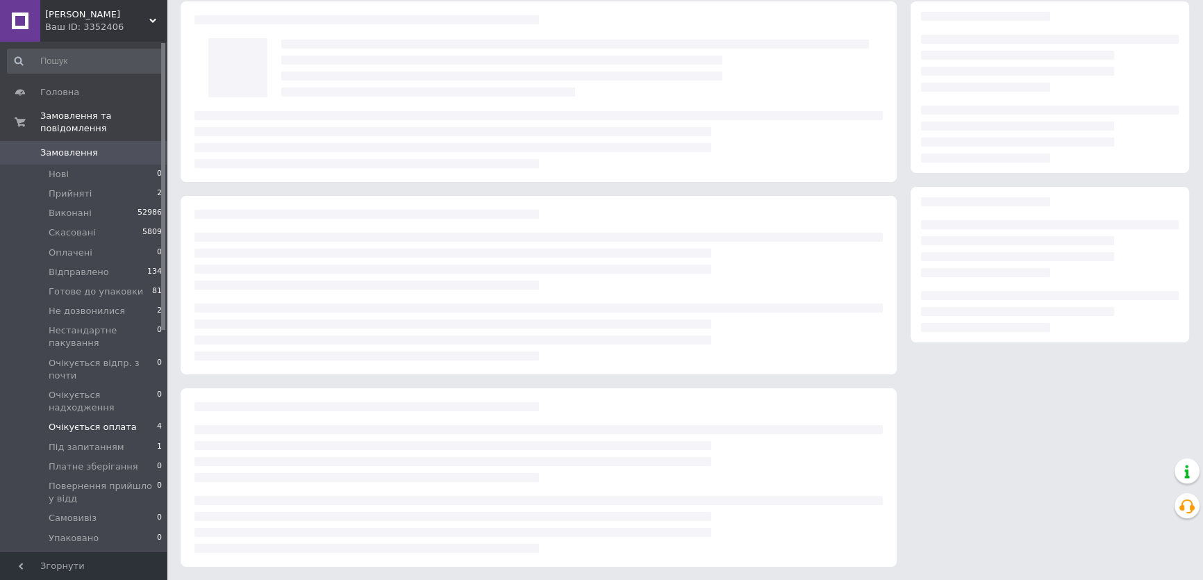
scroll to position [115, 0]
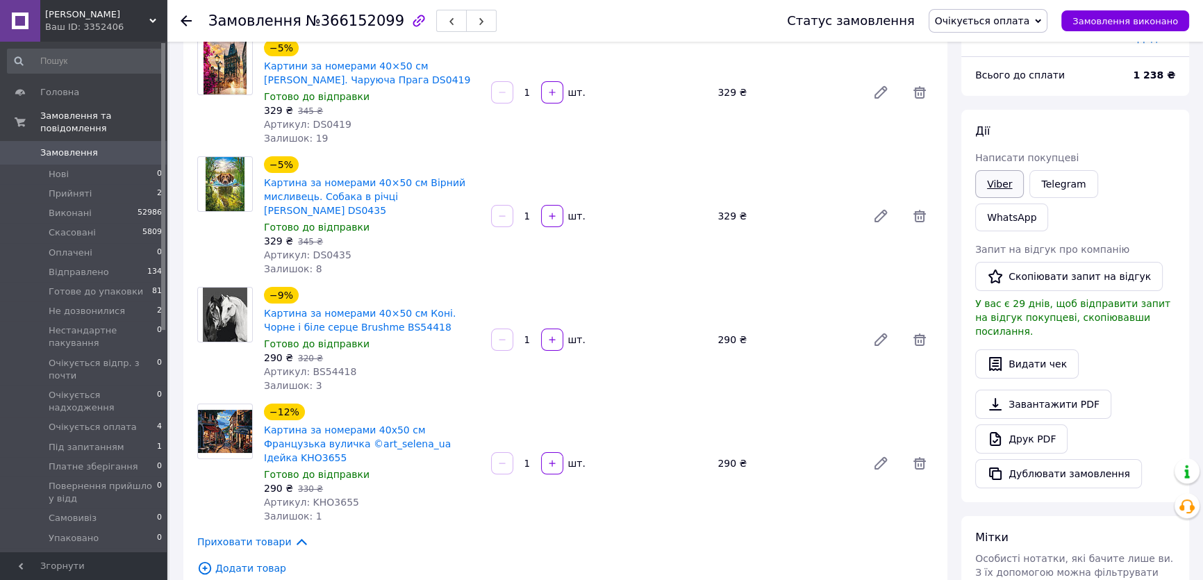
click at [985, 181] on link "Viber" at bounding box center [999, 184] width 49 height 28
click at [1060, 185] on link "Telegram" at bounding box center [1064, 184] width 68 height 28
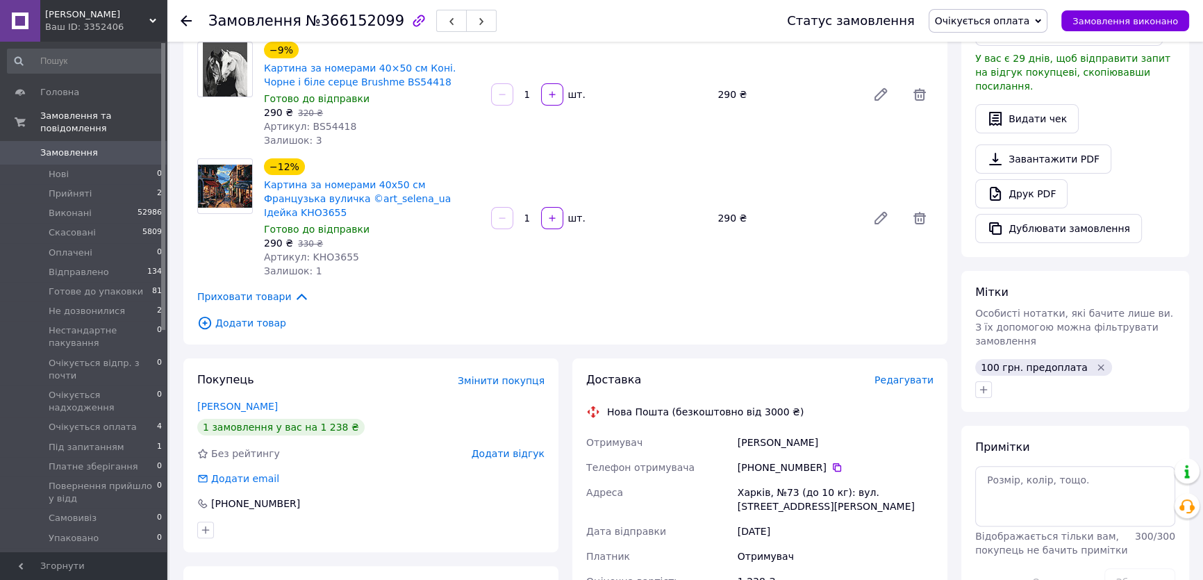
scroll to position [368, 0]
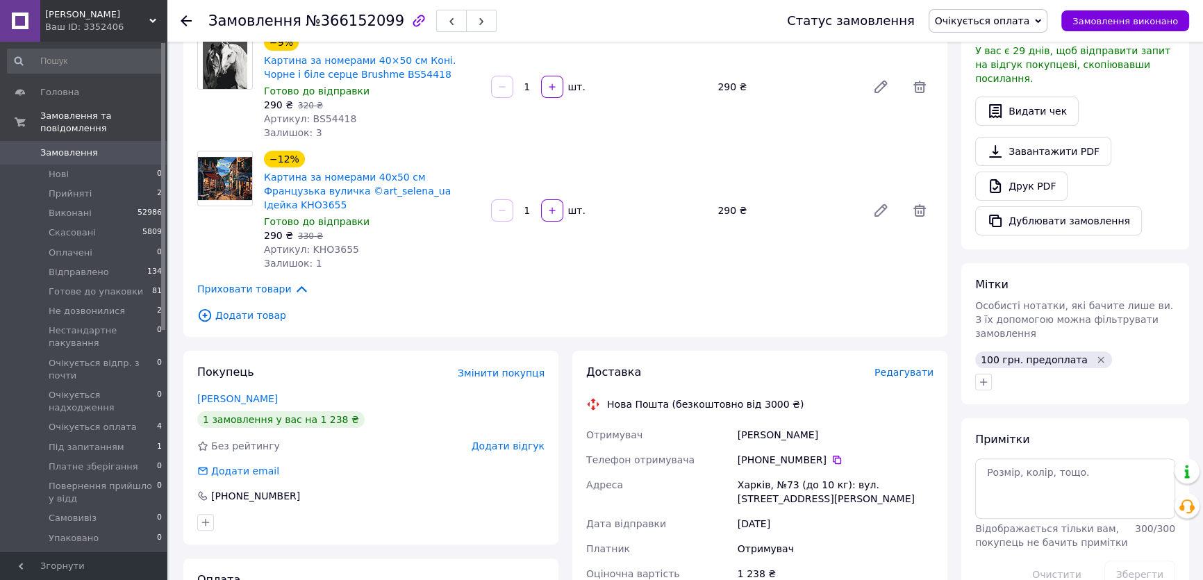
click at [181, 20] on use at bounding box center [186, 20] width 11 height 11
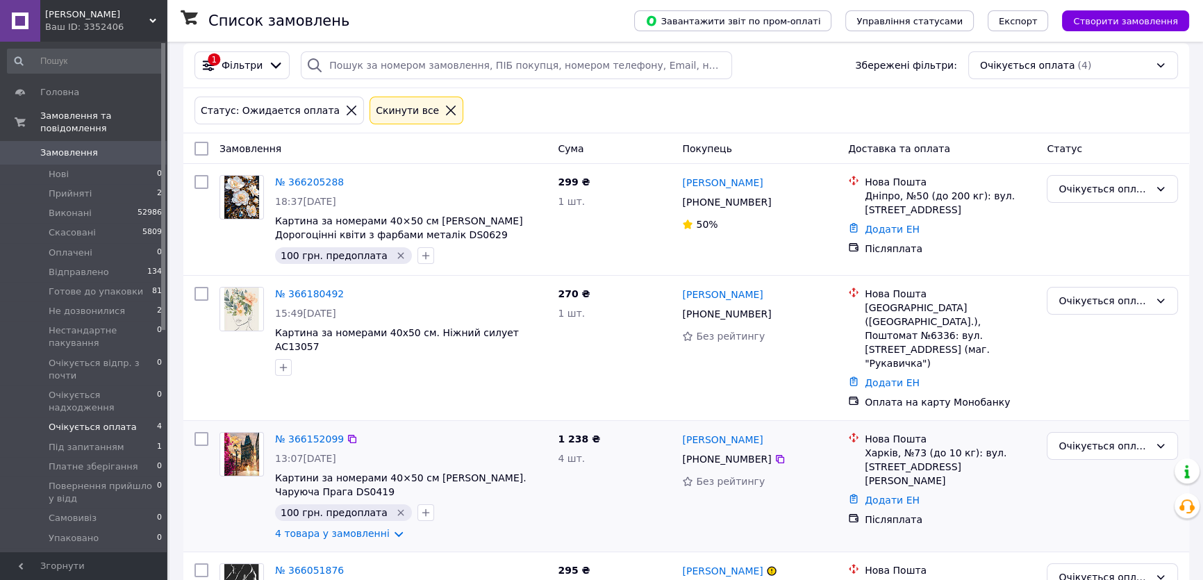
scroll to position [115, 0]
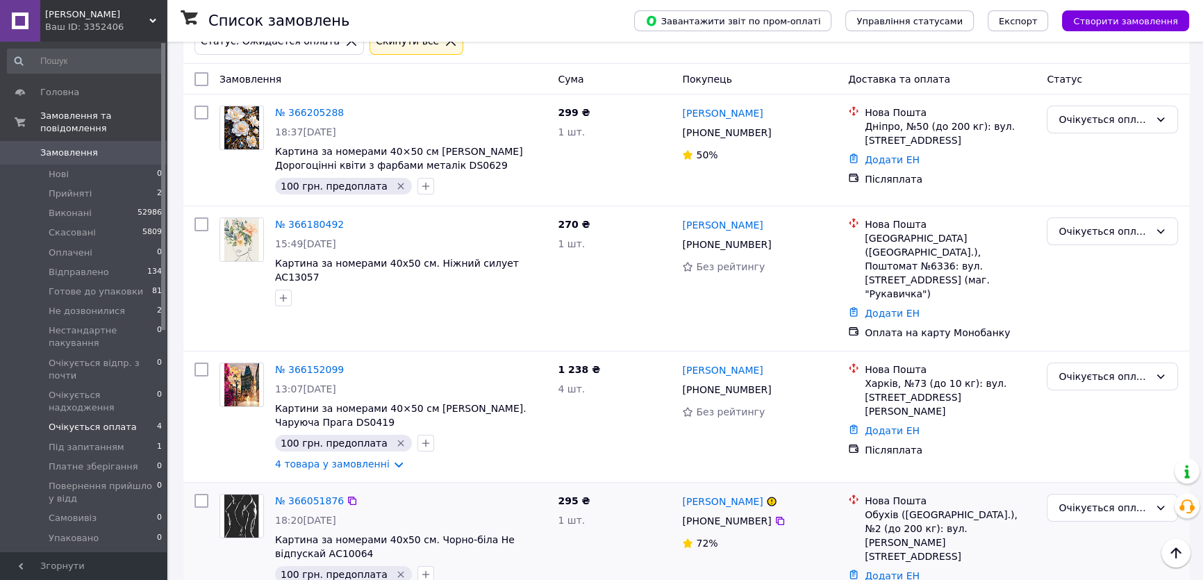
click at [244, 495] on img at bounding box center [241, 516] width 43 height 43
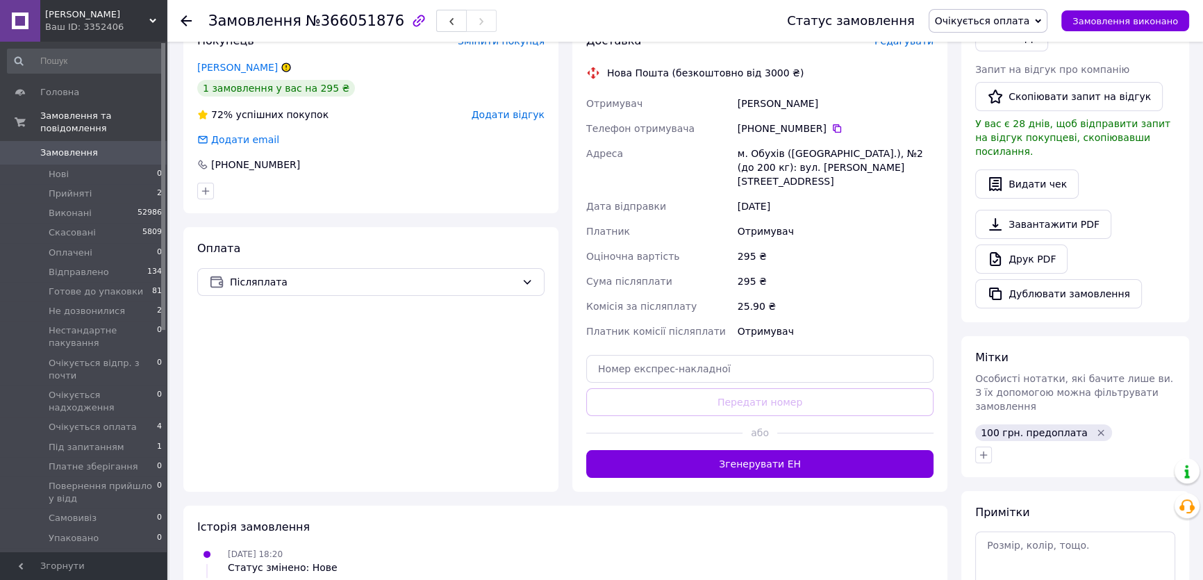
scroll to position [305, 0]
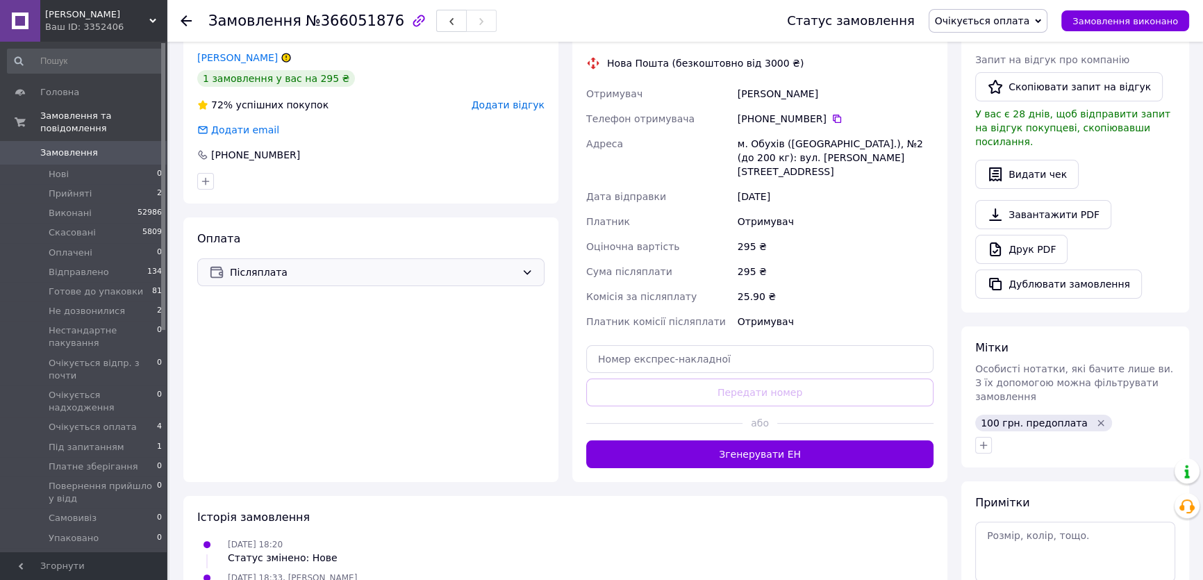
click at [527, 268] on icon at bounding box center [527, 272] width 11 height 11
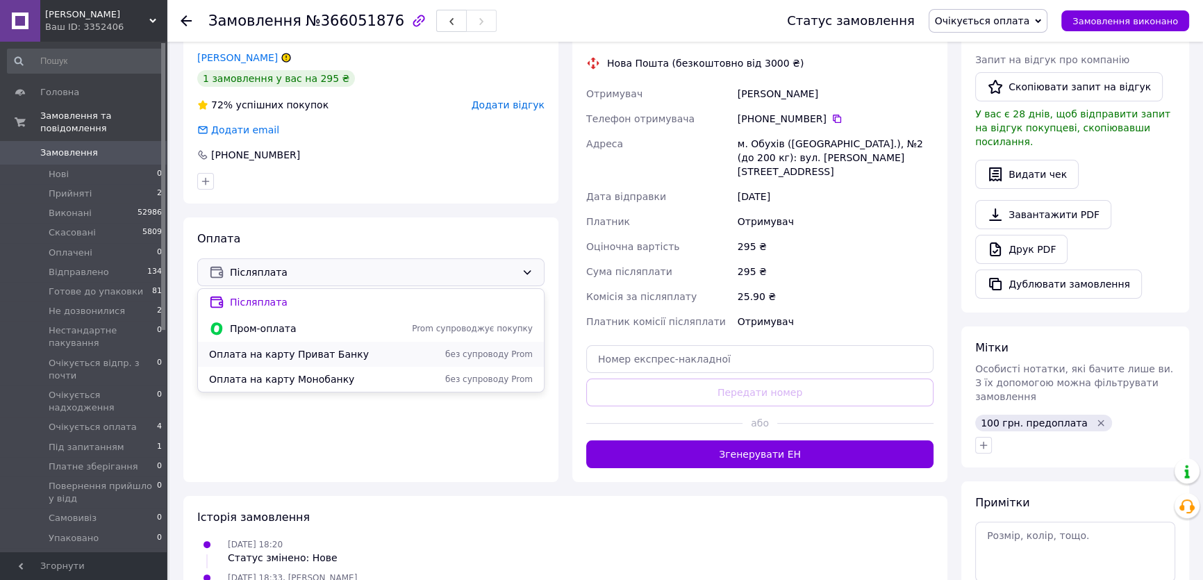
click at [305, 356] on span "Оплата на карту Приват Банку" at bounding box center [305, 354] width 192 height 14
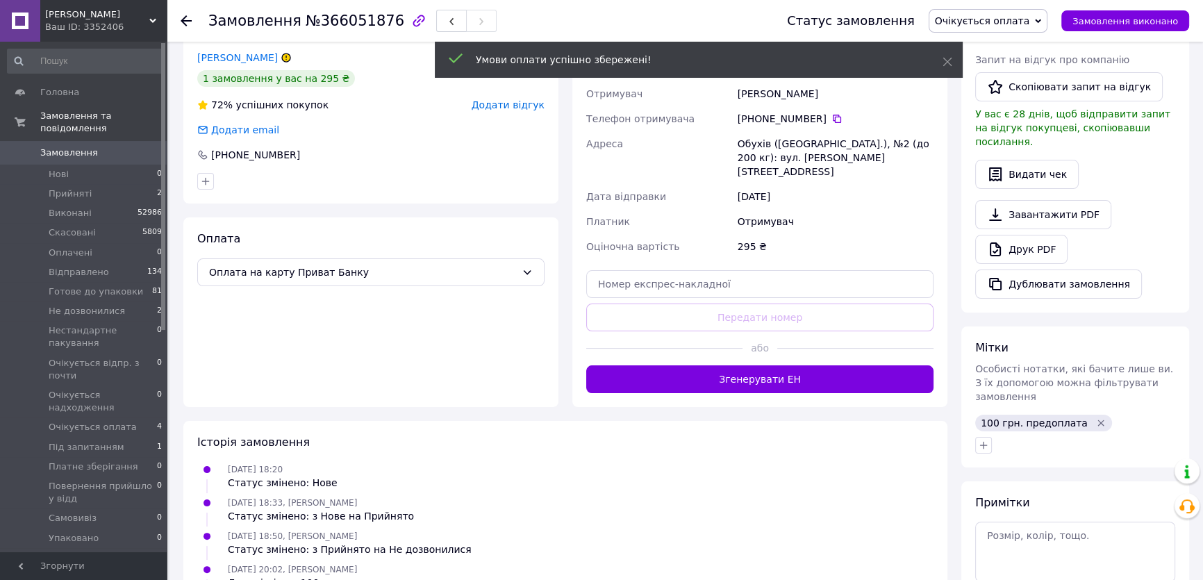
click at [1096, 418] on icon "Видалити мітку" at bounding box center [1101, 423] width 11 height 11
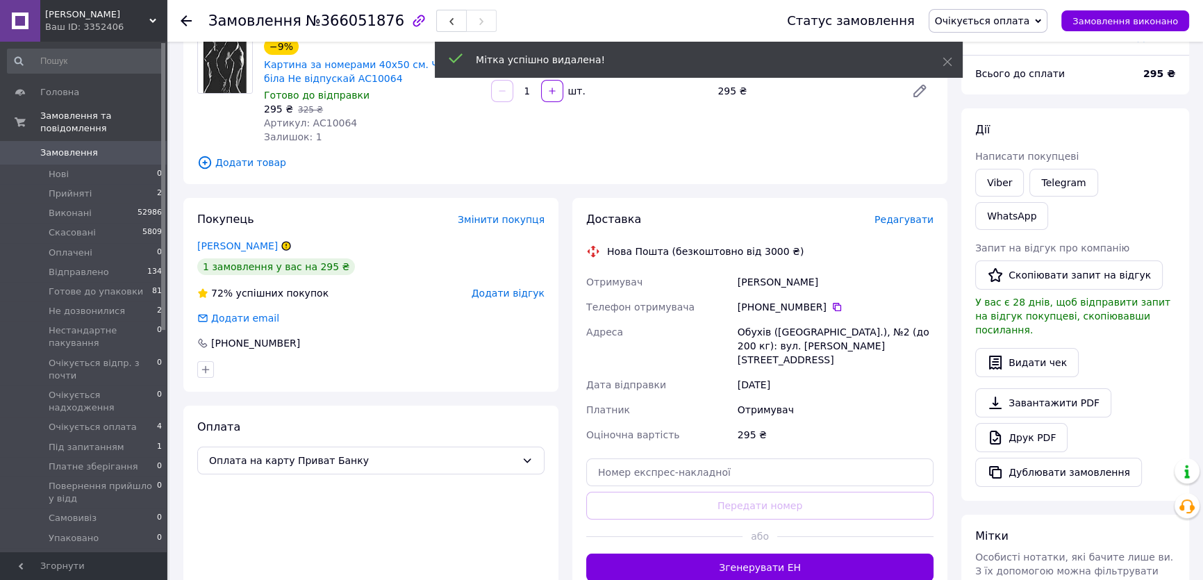
scroll to position [115, 0]
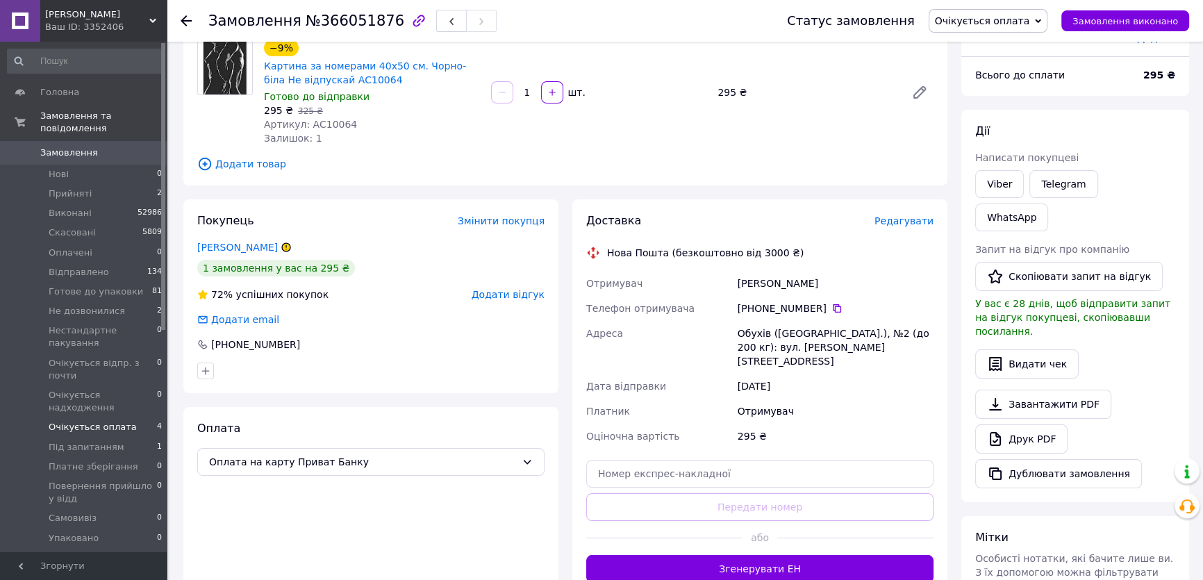
click at [111, 421] on span "Очікується оплата" at bounding box center [93, 427] width 88 height 13
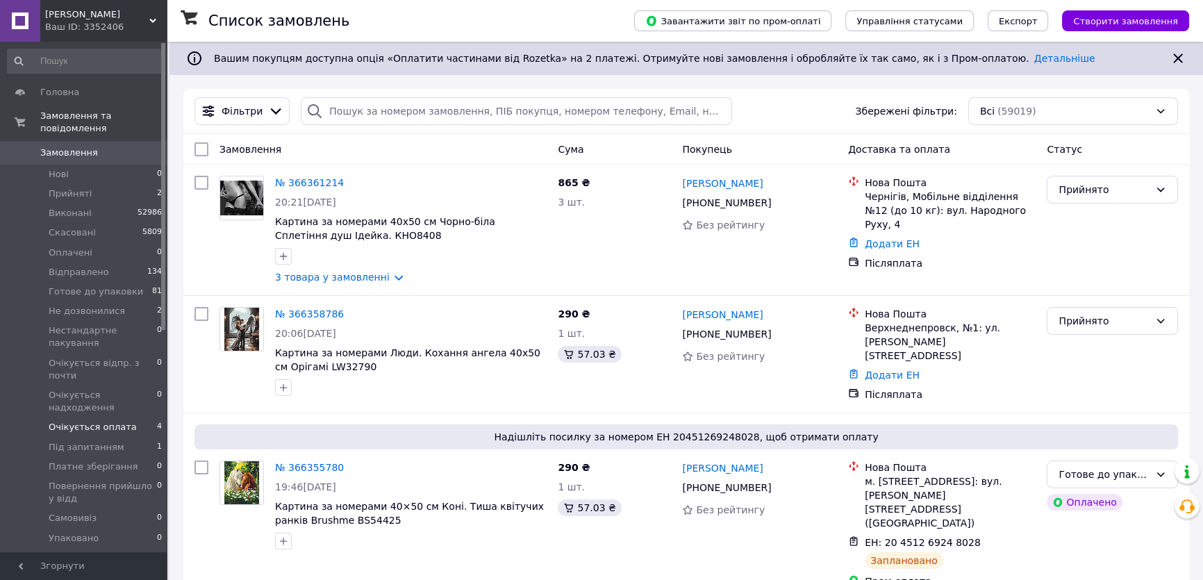
click at [88, 421] on span "Очікується оплата" at bounding box center [93, 427] width 88 height 13
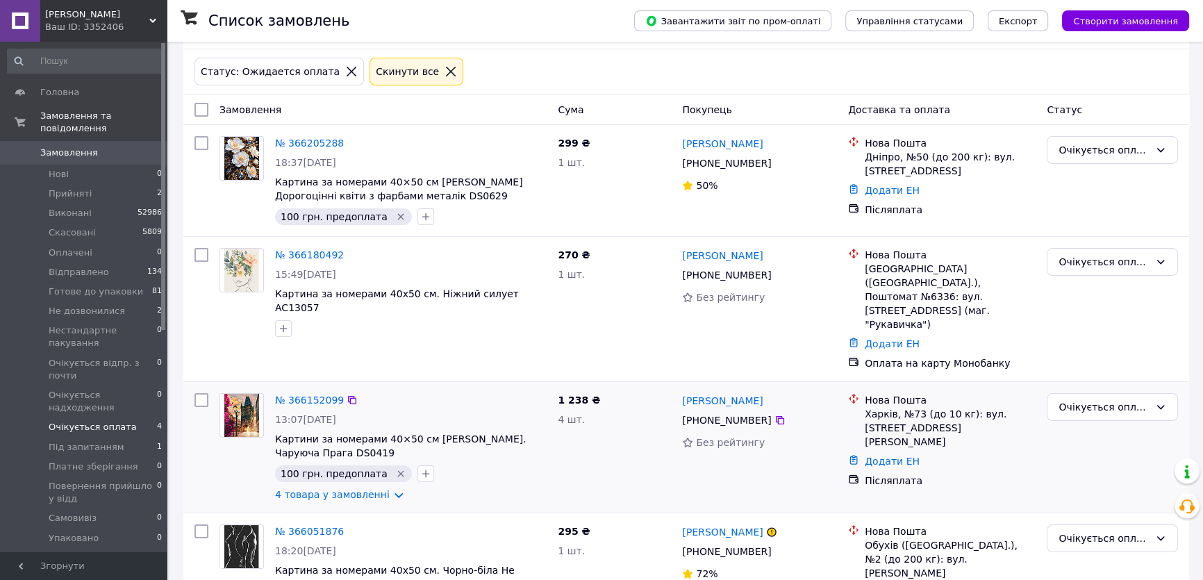
scroll to position [115, 0]
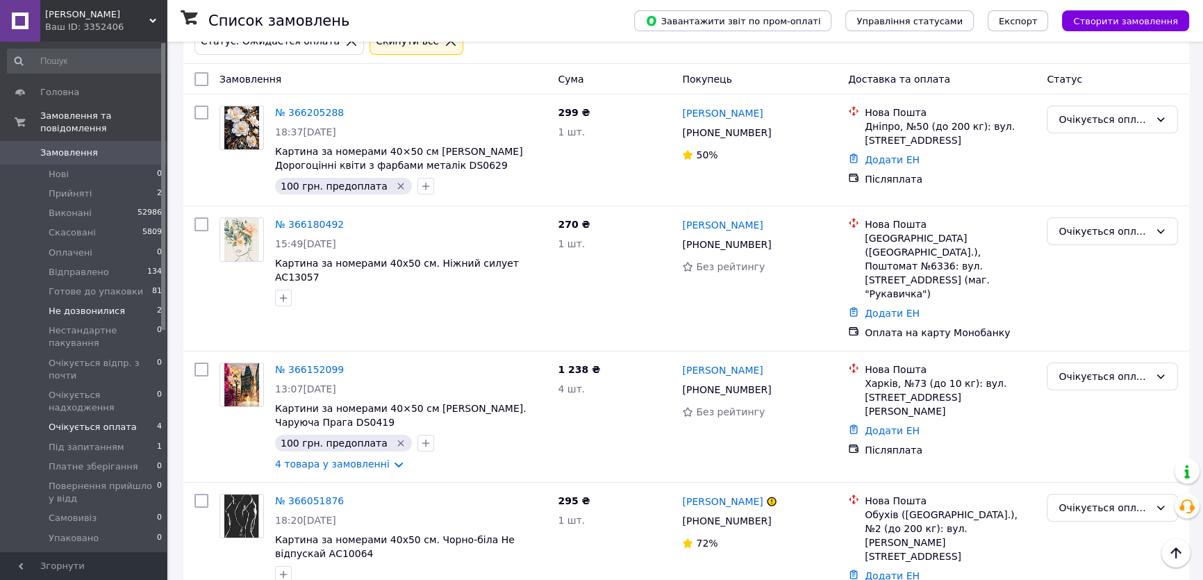
click at [105, 305] on span "Не дозвонилися" at bounding box center [87, 311] width 76 height 13
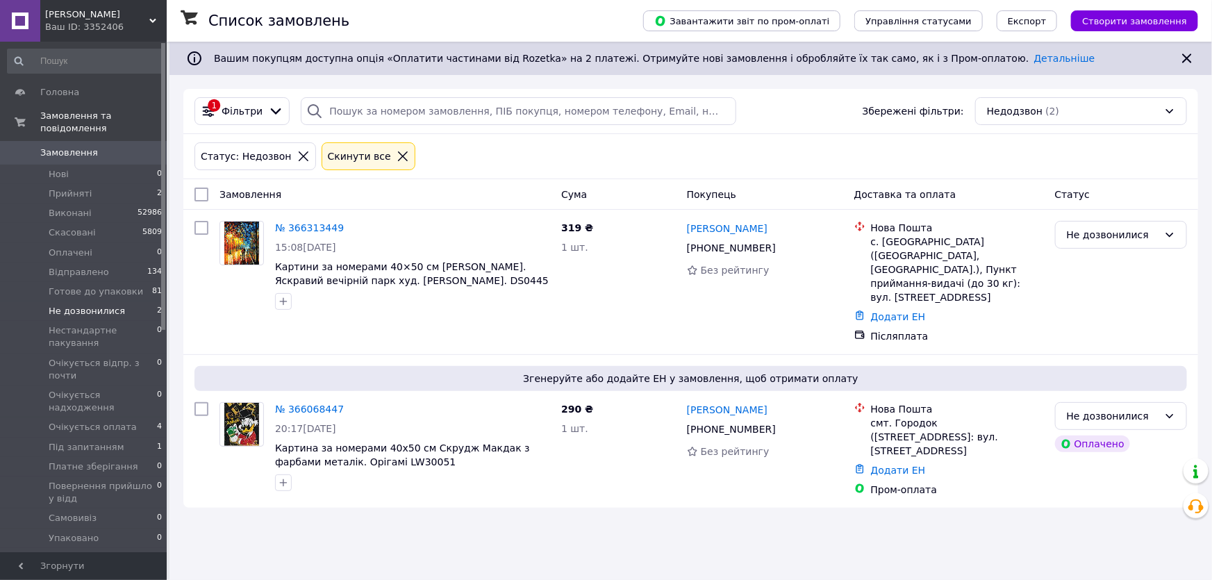
click at [108, 305] on span "Не дозвонилися" at bounding box center [87, 311] width 76 height 13
click at [105, 305] on span "Не дозвонилися" at bounding box center [87, 311] width 76 height 13
click at [104, 305] on span "Не дозвонилися" at bounding box center [87, 311] width 76 height 13
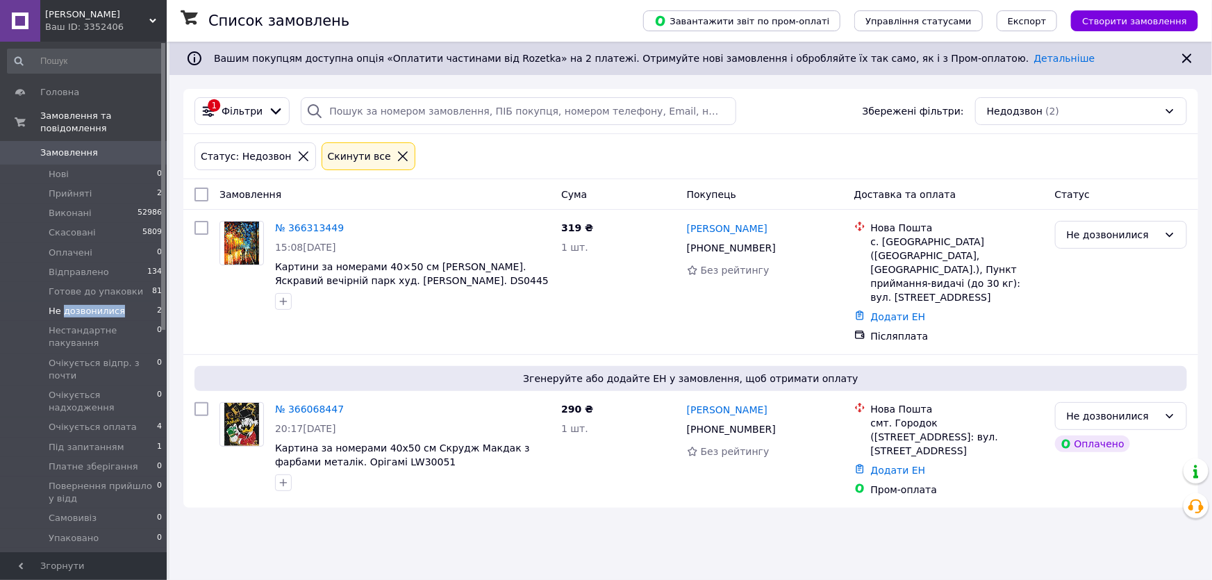
click at [76, 305] on span "Не дозвонилися" at bounding box center [87, 311] width 76 height 13
click at [239, 403] on img at bounding box center [241, 424] width 35 height 43
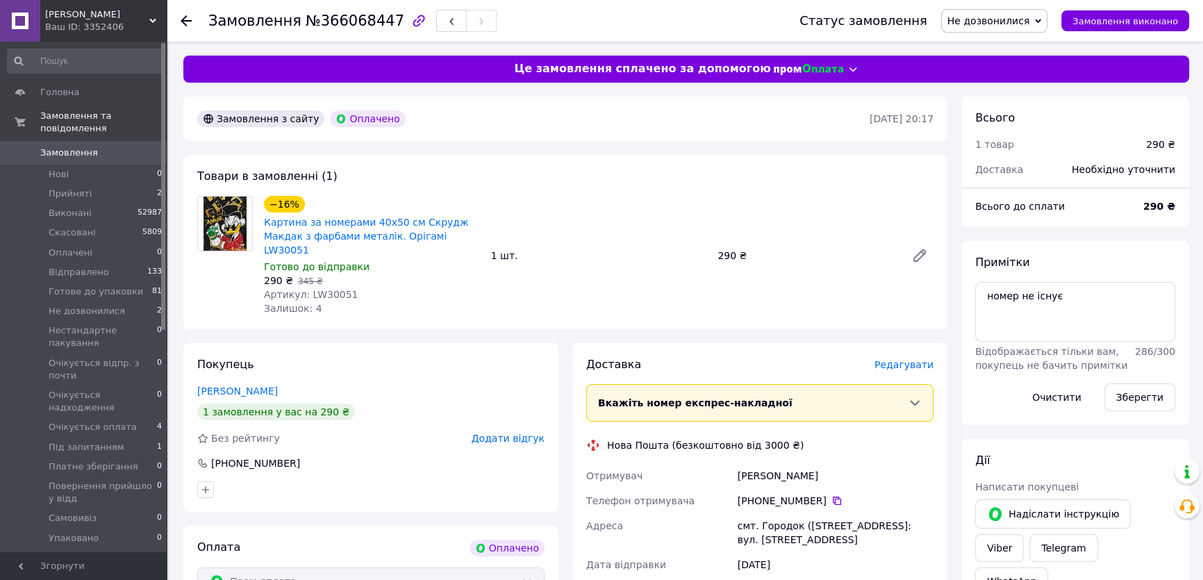
click at [184, 21] on use at bounding box center [186, 20] width 11 height 11
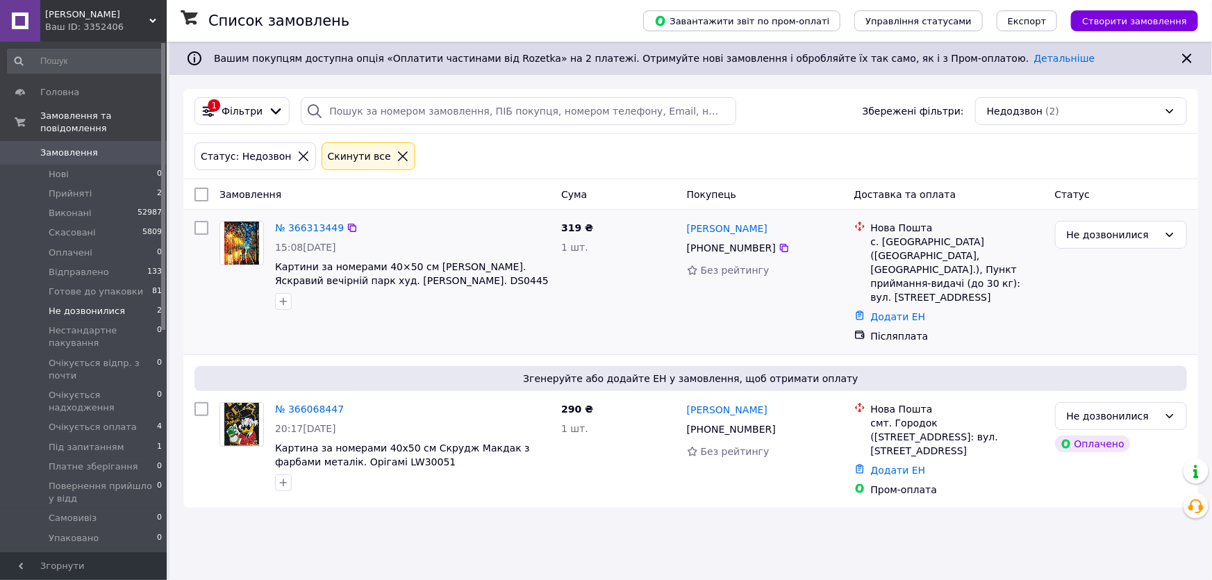
click at [243, 250] on img at bounding box center [241, 243] width 35 height 43
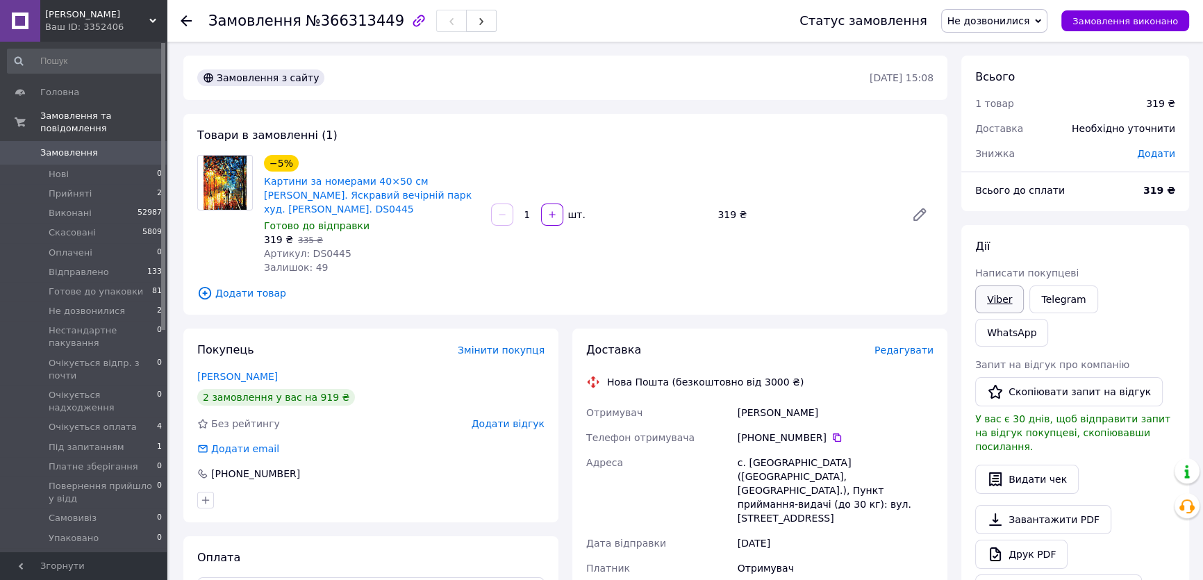
click at [994, 298] on link "Viber" at bounding box center [999, 300] width 49 height 28
click at [102, 421] on span "Очікується оплата" at bounding box center [93, 427] width 88 height 13
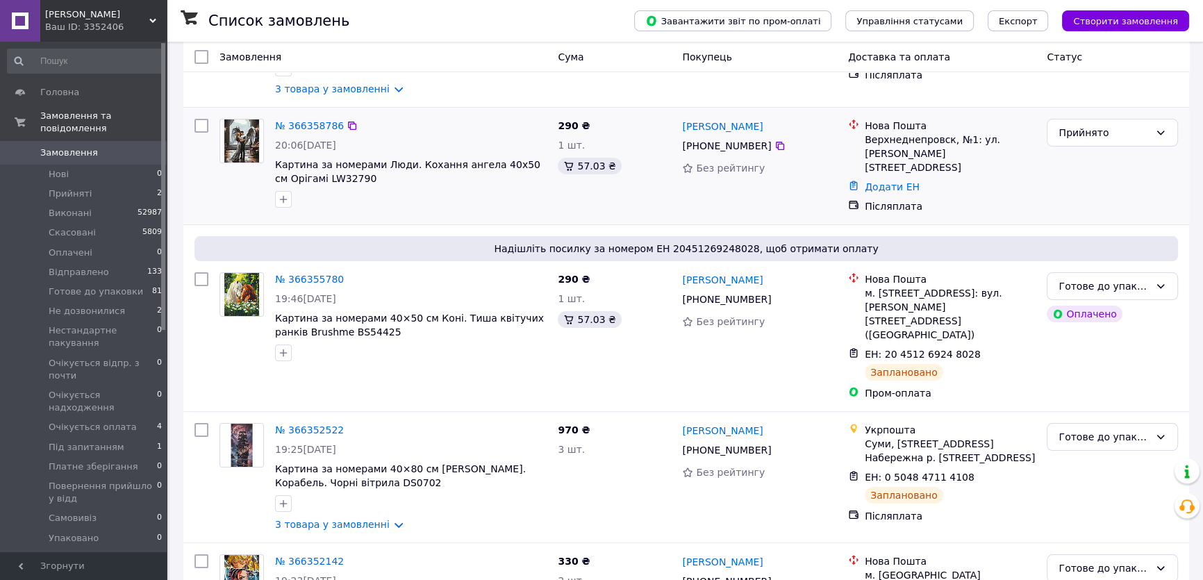
scroll to position [189, 0]
click at [81, 421] on span "Очікується оплата" at bounding box center [93, 427] width 88 height 13
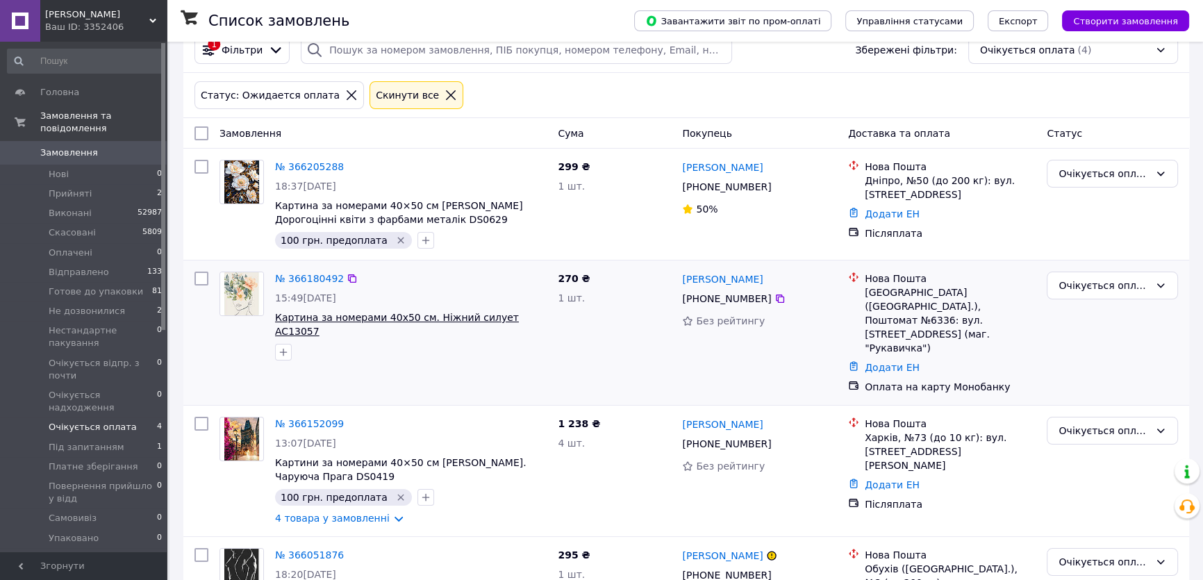
scroll to position [115, 0]
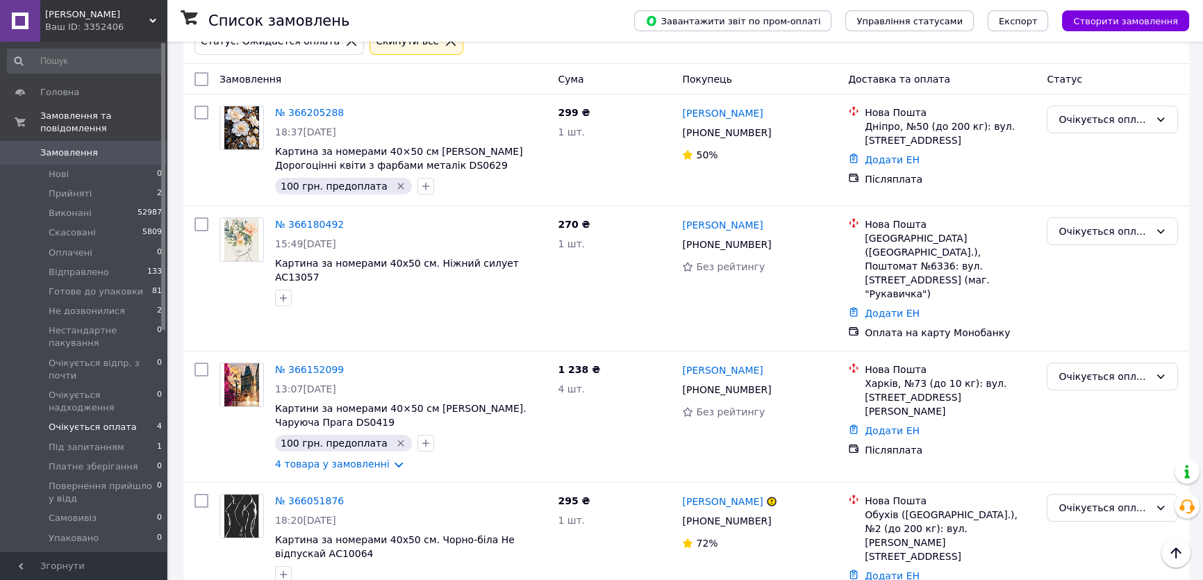
click at [61, 147] on span "Замовлення" at bounding box center [69, 153] width 58 height 13
